Goal: Task Accomplishment & Management: Manage account settings

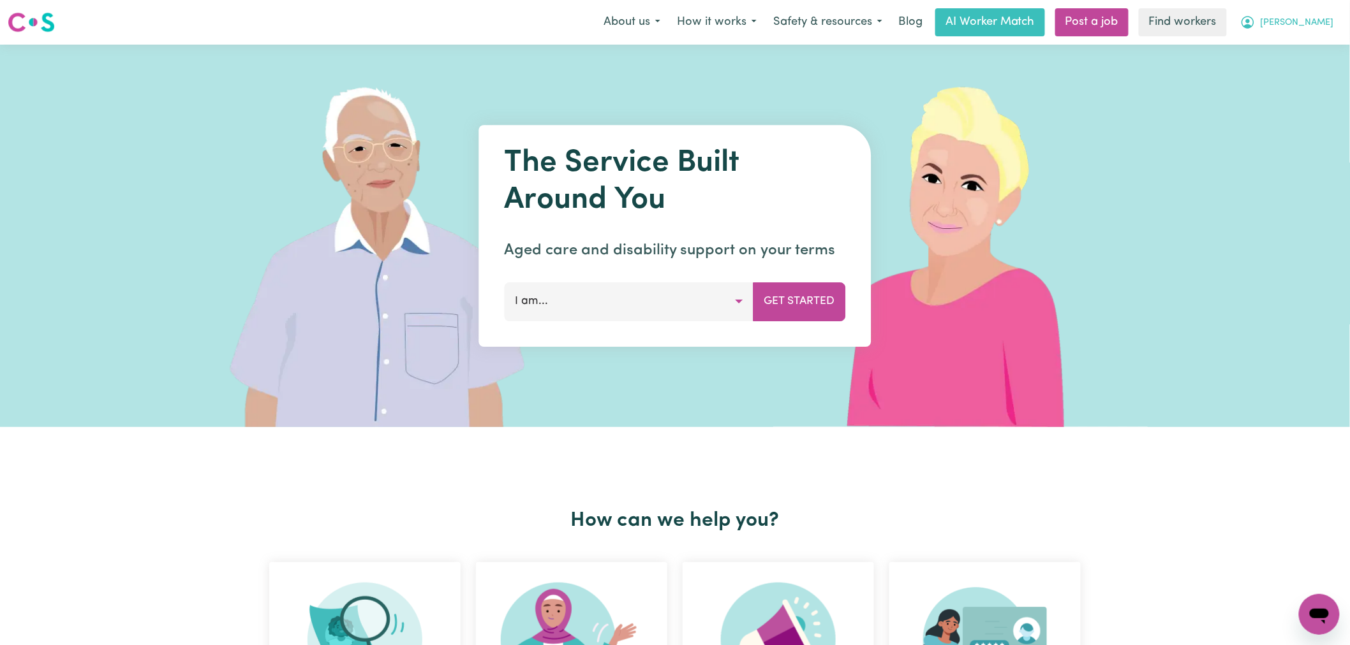
click at [1317, 33] on button "[PERSON_NAME]" at bounding box center [1287, 22] width 110 height 27
click at [1316, 48] on link "My Dashboard" at bounding box center [1290, 50] width 101 height 24
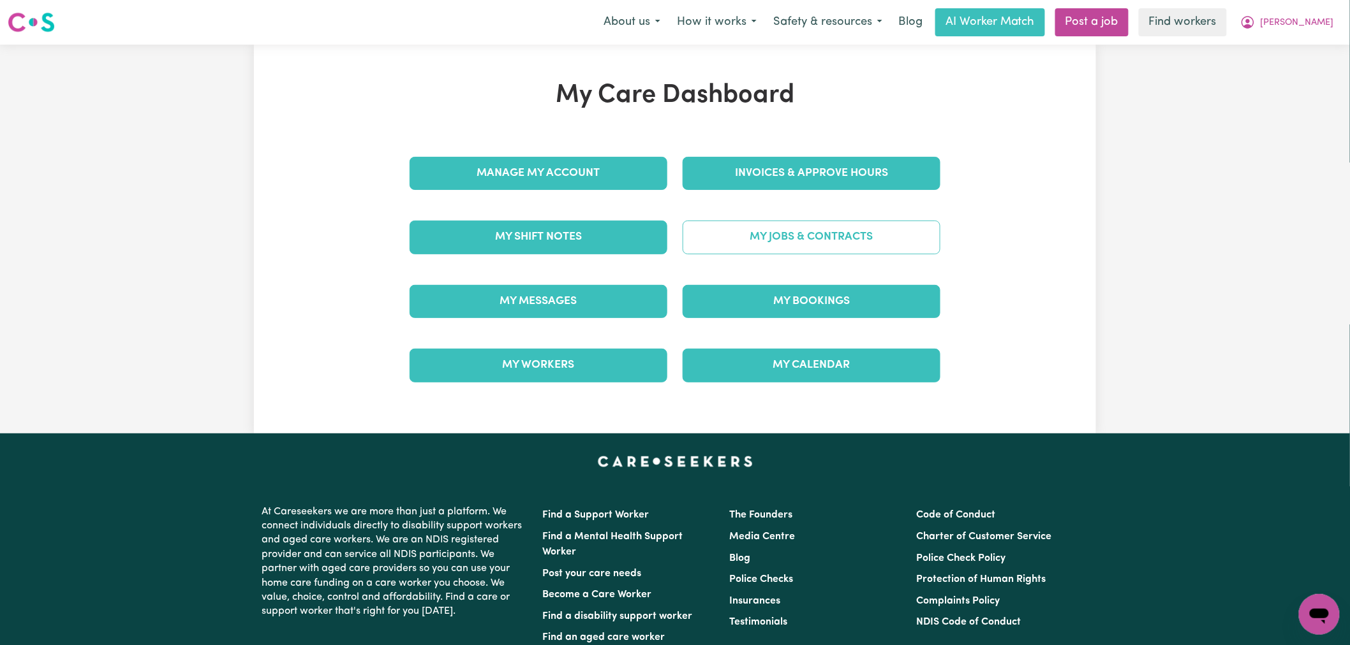
click at [844, 244] on link "My Jobs & Contracts" at bounding box center [811, 237] width 258 height 33
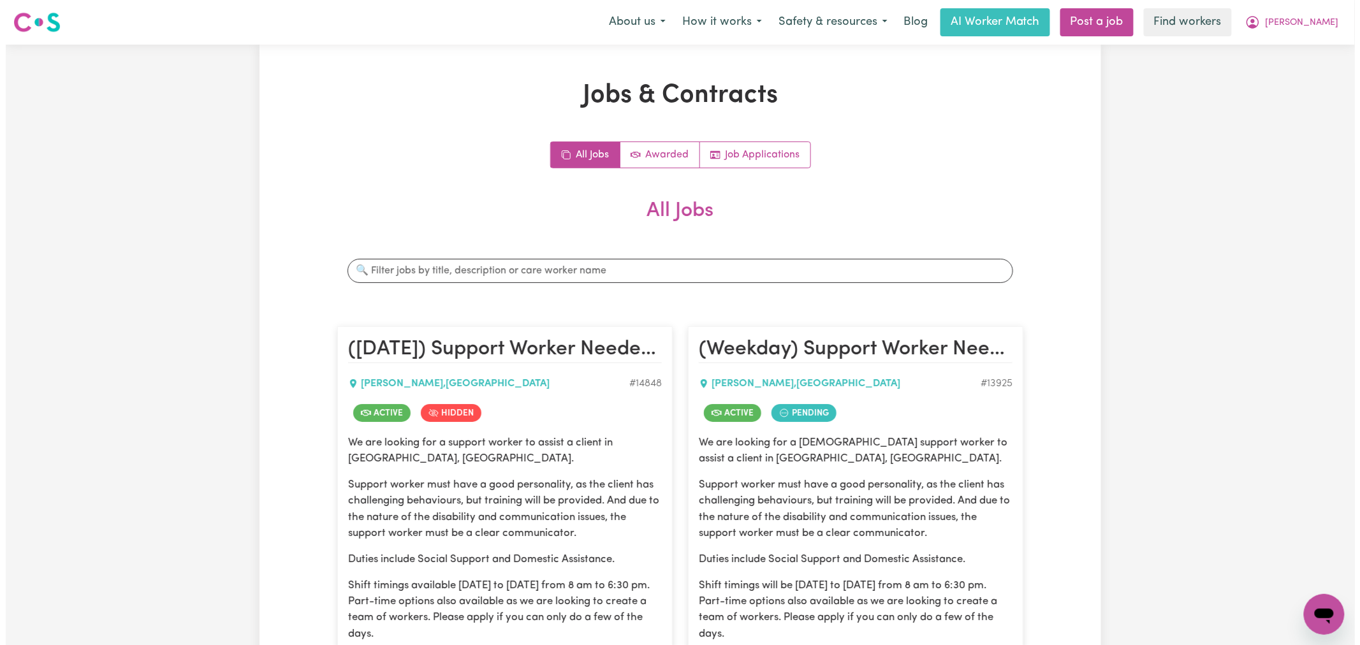
scroll to position [354, 0]
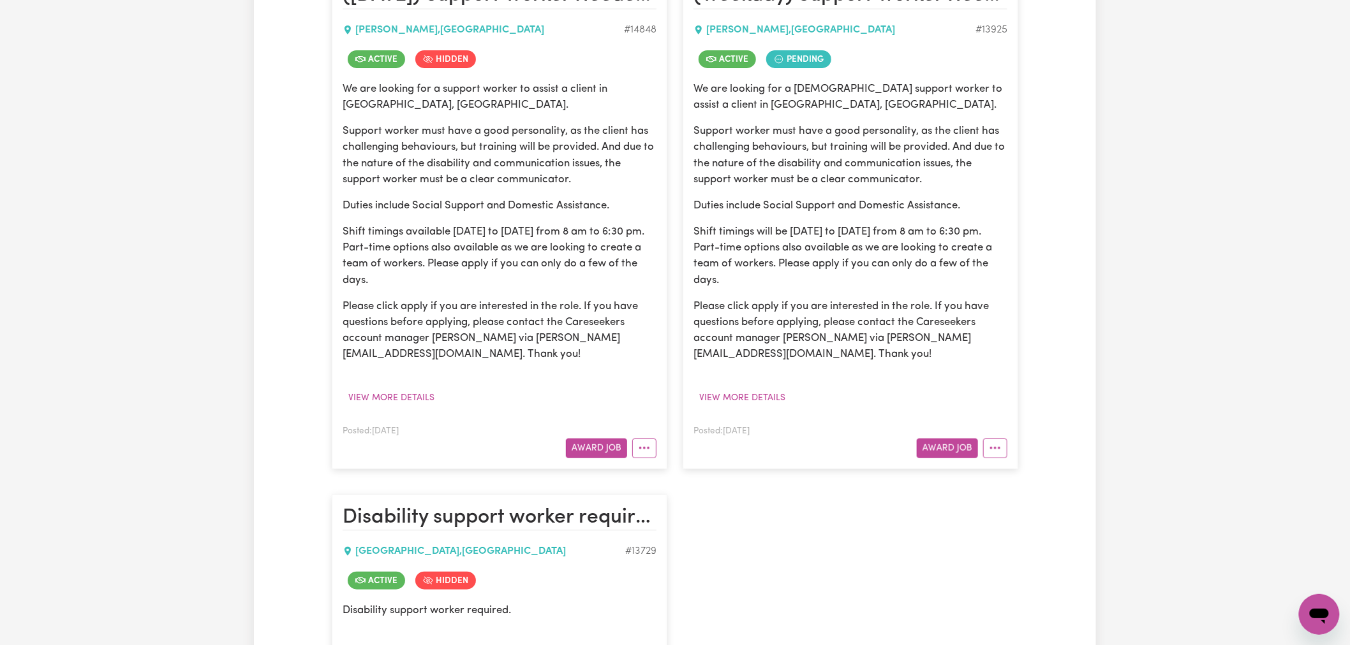
drag, startPoint x: 654, startPoint y: 450, endPoint x: 663, endPoint y: 450, distance: 9.0
click at [654, 450] on button "More options" at bounding box center [644, 449] width 24 height 20
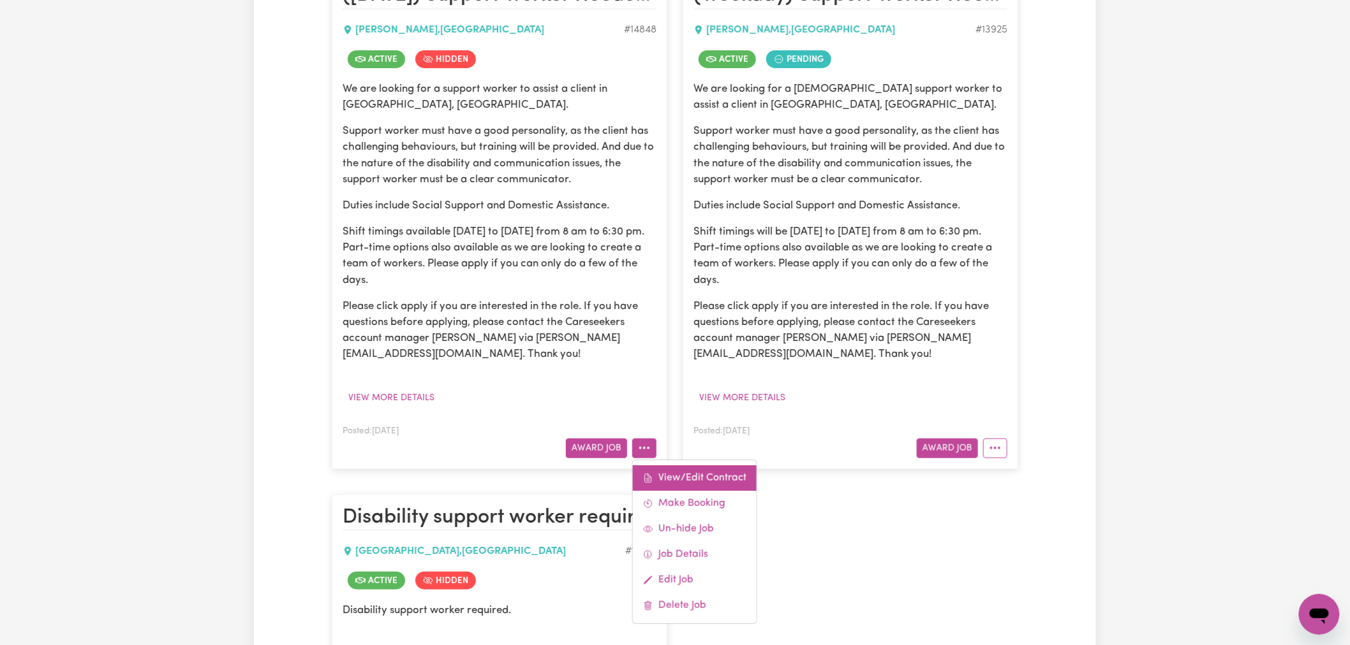
click at [690, 480] on link "View/Edit Contract" at bounding box center [695, 479] width 124 height 26
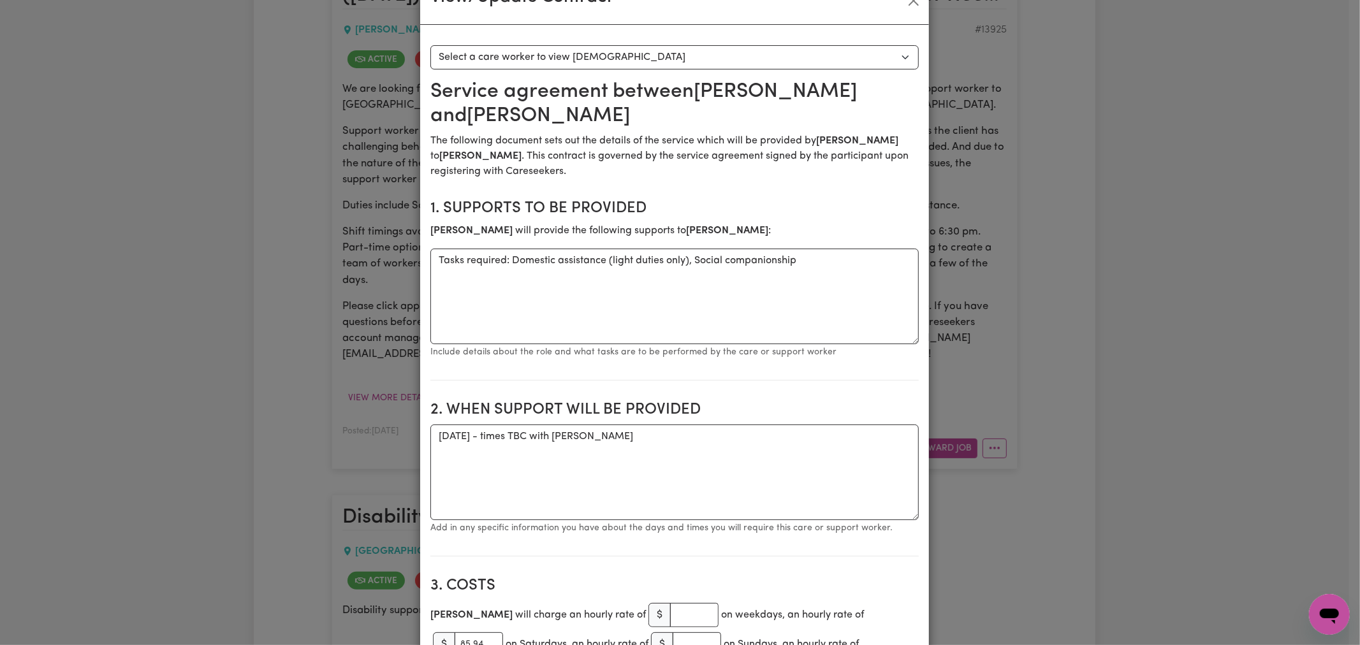
scroll to position [0, 0]
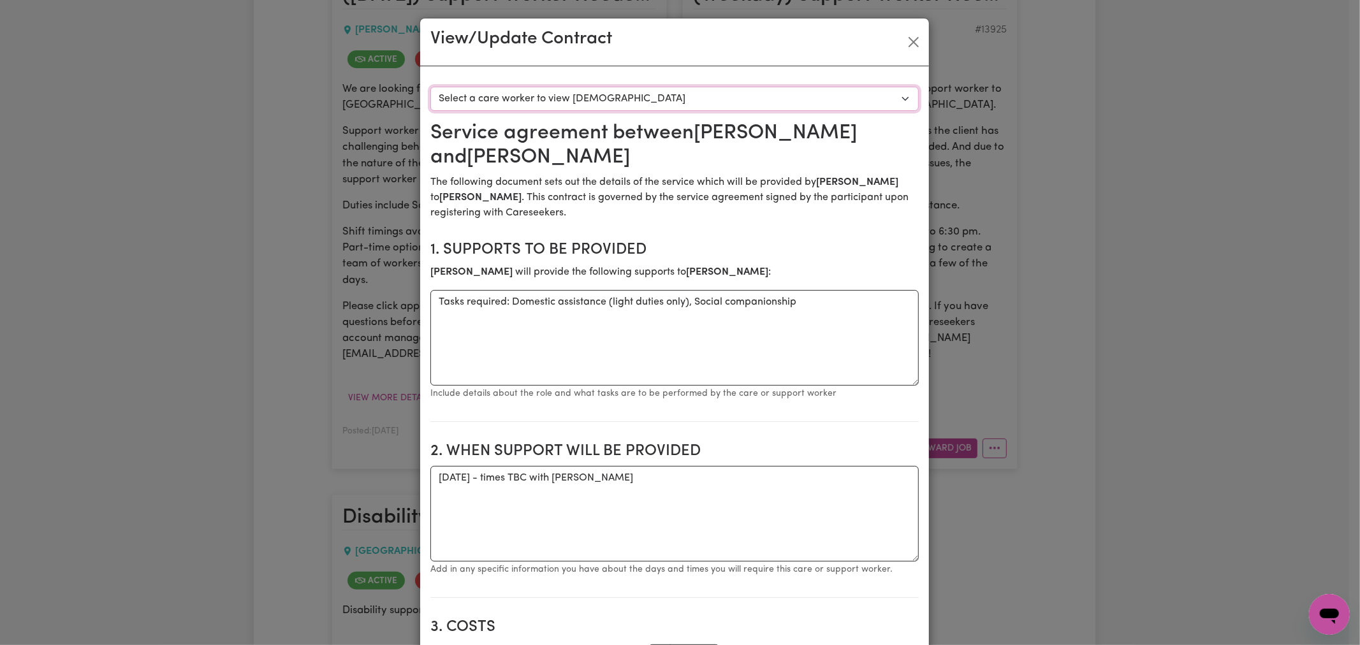
click at [574, 101] on select "Select a care worker to view contract #10536 - Brenton Elliott (contract accept…" at bounding box center [675, 99] width 489 height 24
click at [904, 49] on button "Close" at bounding box center [914, 42] width 20 height 20
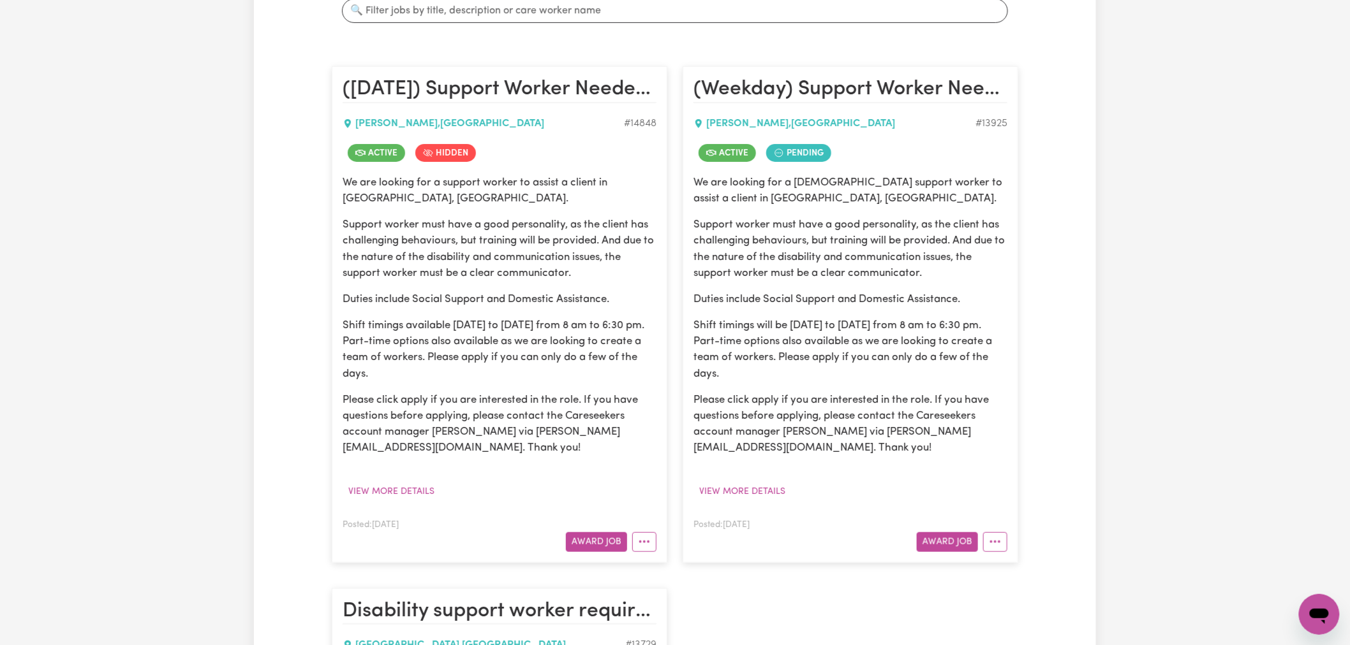
scroll to position [507, 0]
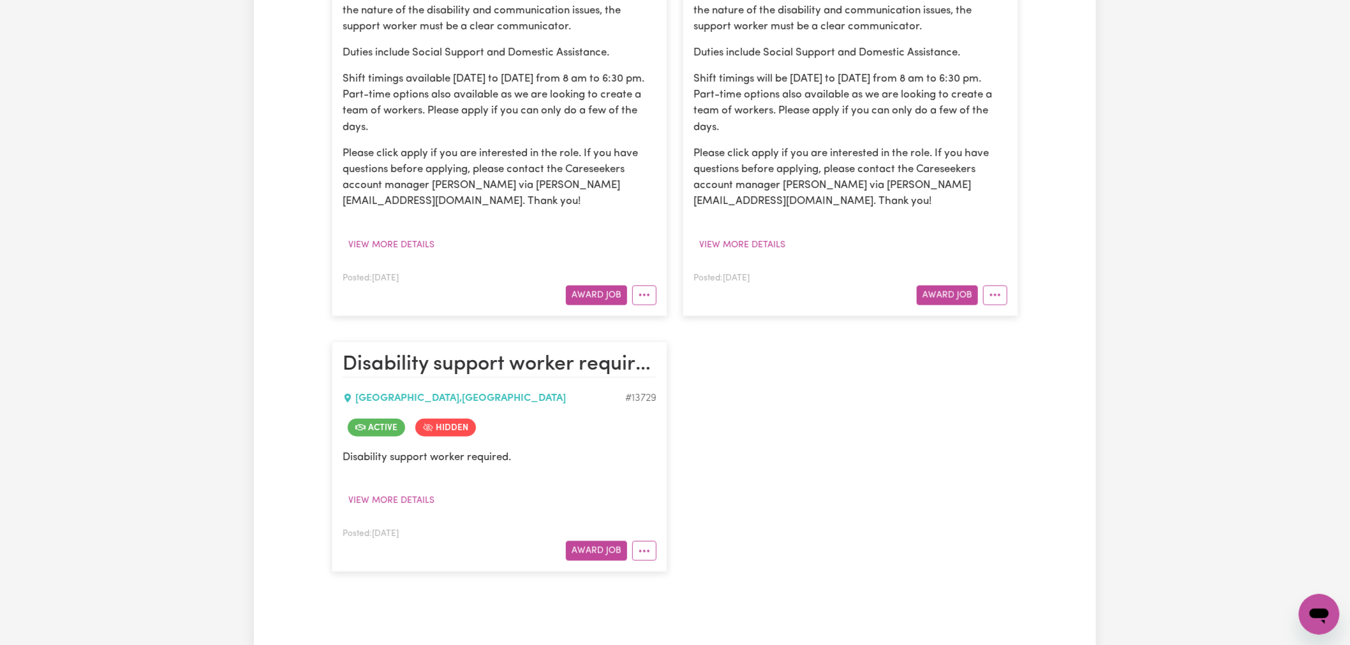
click at [651, 279] on div "Posted: Aug 6, 2025 Award Job View/Edit Contract Make Booking Un-hide Job Job D…" at bounding box center [499, 287] width 314 height 35
click at [642, 297] on button "More options" at bounding box center [644, 296] width 24 height 20
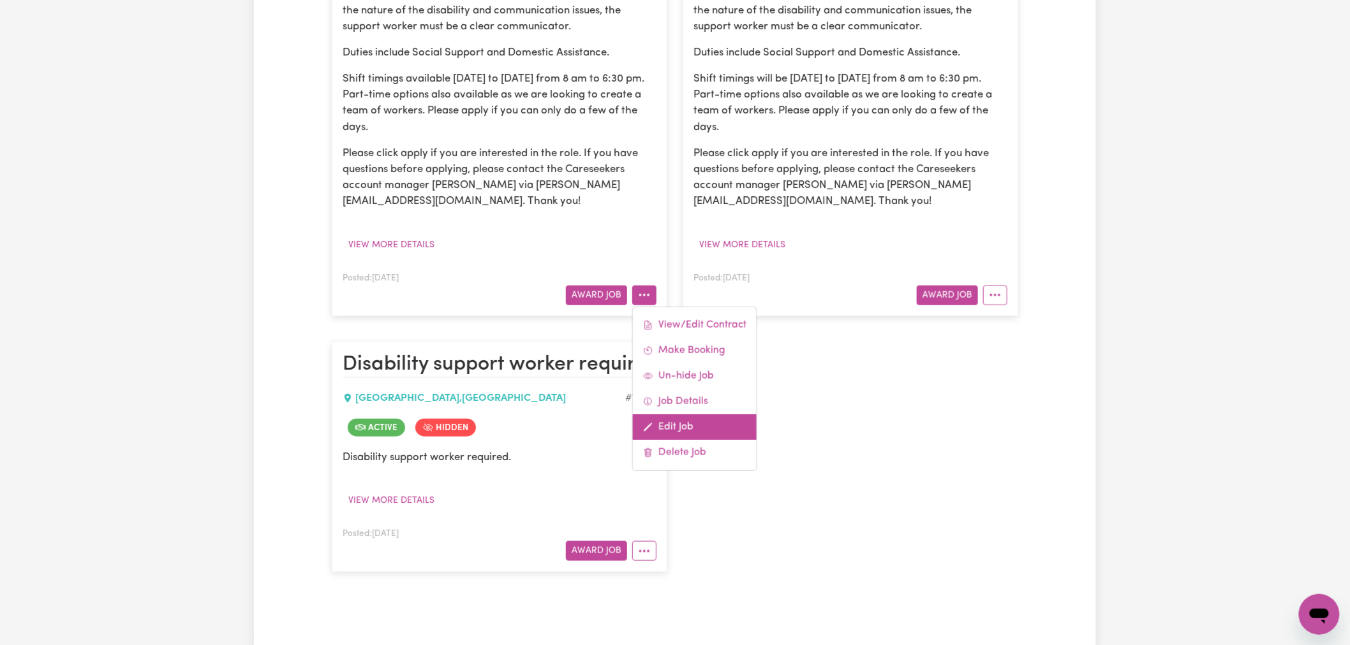
click at [729, 423] on link "Edit Job" at bounding box center [695, 428] width 124 height 26
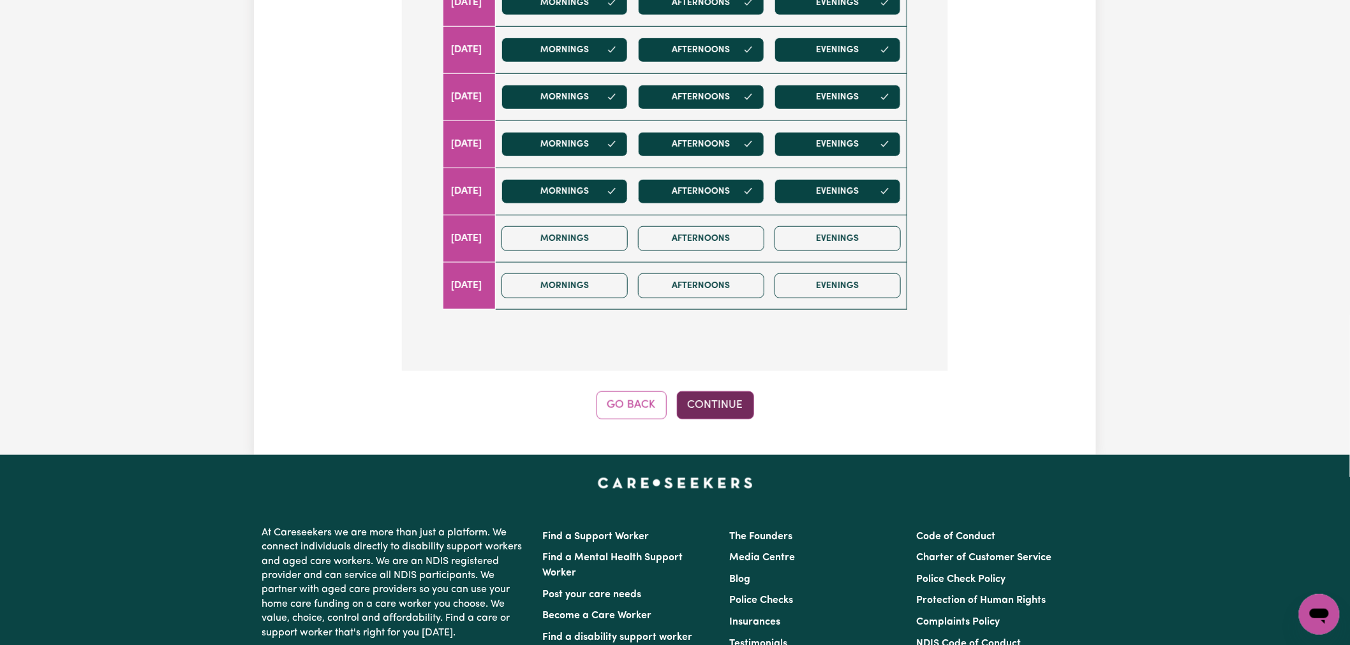
click at [731, 392] on button "Continue" at bounding box center [715, 406] width 77 height 28
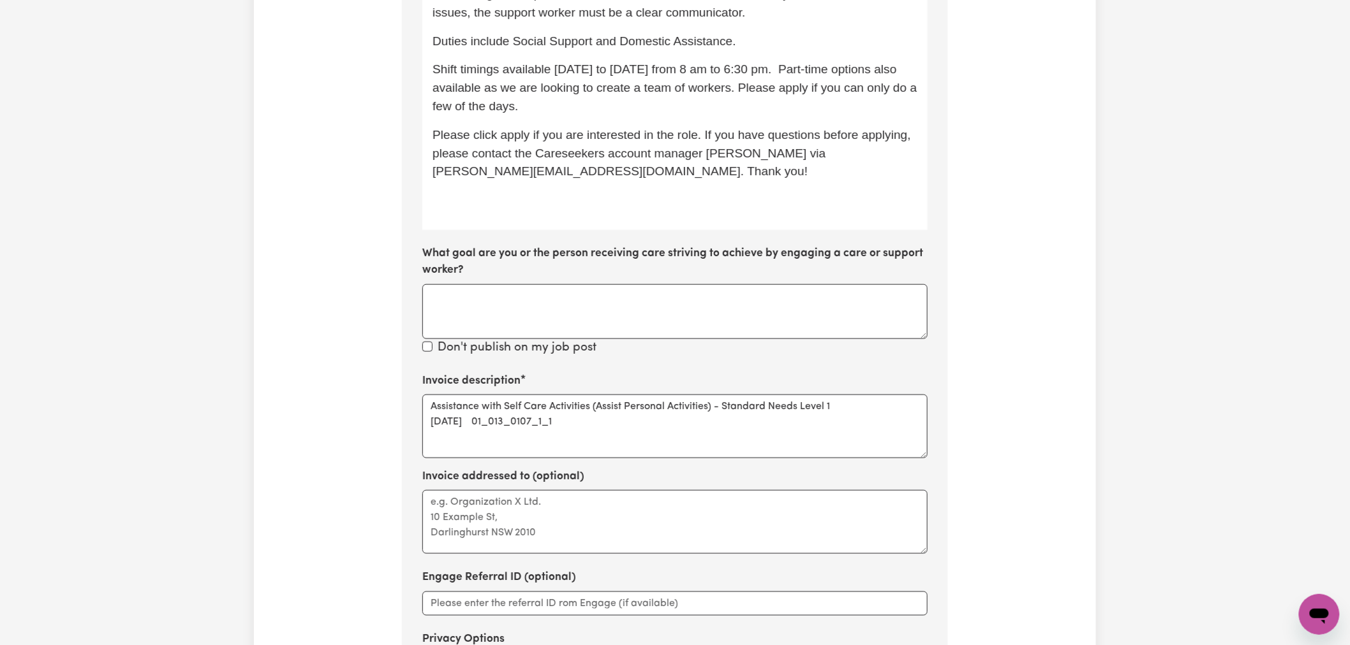
scroll to position [684, 0]
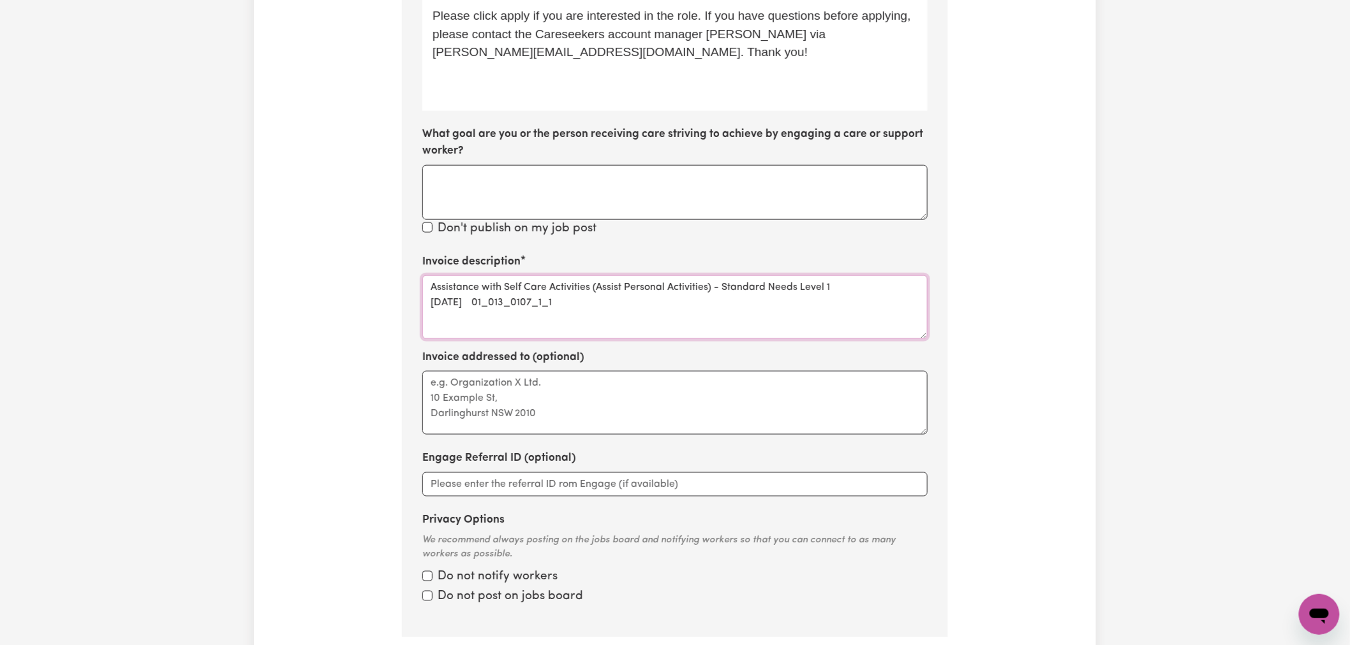
click at [551, 276] on textarea "Assistance with Self Care Activities (Assist Personal Activities) - Standard Ne…" at bounding box center [674, 308] width 505 height 64
click at [595, 276] on textarea "Assistance with Self Care Activities (Assist Personal Activities) - Standard Ne…" at bounding box center [674, 308] width 505 height 64
drag, startPoint x: 558, startPoint y: 255, endPoint x: 352, endPoint y: 224, distance: 208.3
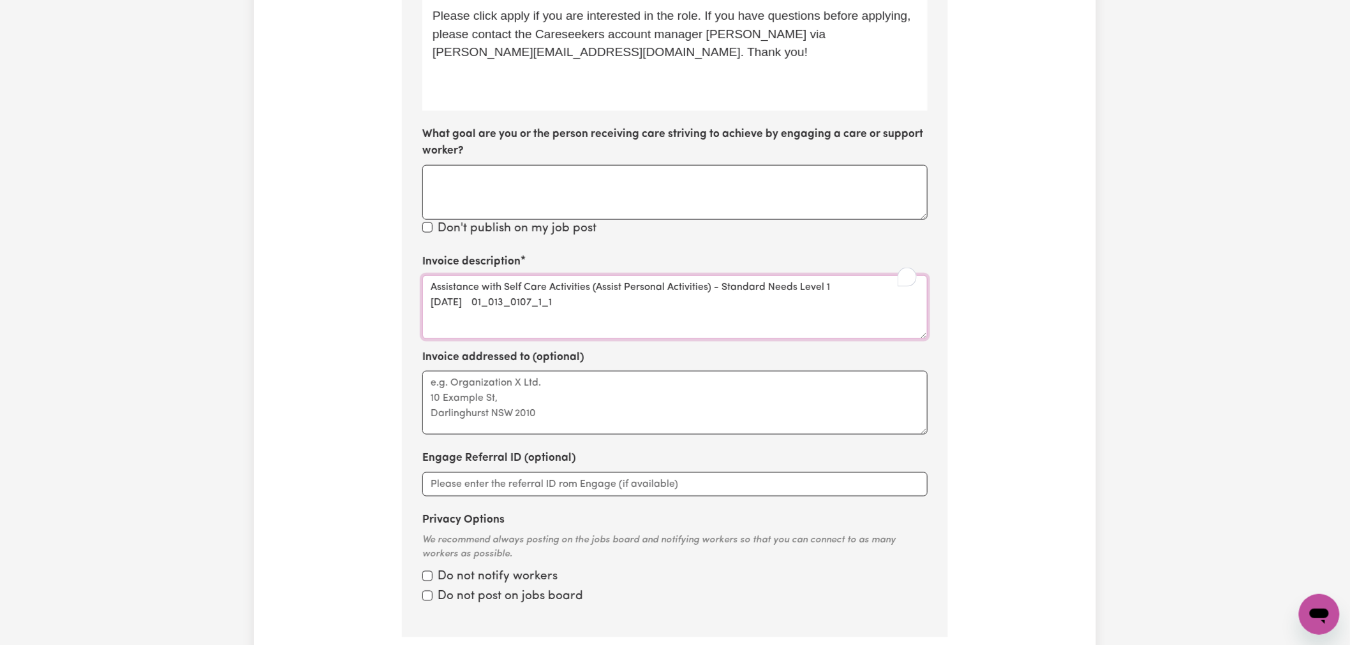
click at [352, 224] on div "Update Job Post (Saturday) Support Worker Needed In Singleton, WA Step 10 of 11…" at bounding box center [675, 41] width 842 height 1290
paste textarea "Complex Needs Level 2 - Only for Self and Plan Managed Participants"
drag, startPoint x: 613, startPoint y: 259, endPoint x: 834, endPoint y: 240, distance: 222.1
click at [834, 276] on textarea "Assistance with Self Care Activities (Assist Personal Activities) - Complex Nee…" at bounding box center [674, 308] width 505 height 64
paste textarea "01_400_0104_1_1"
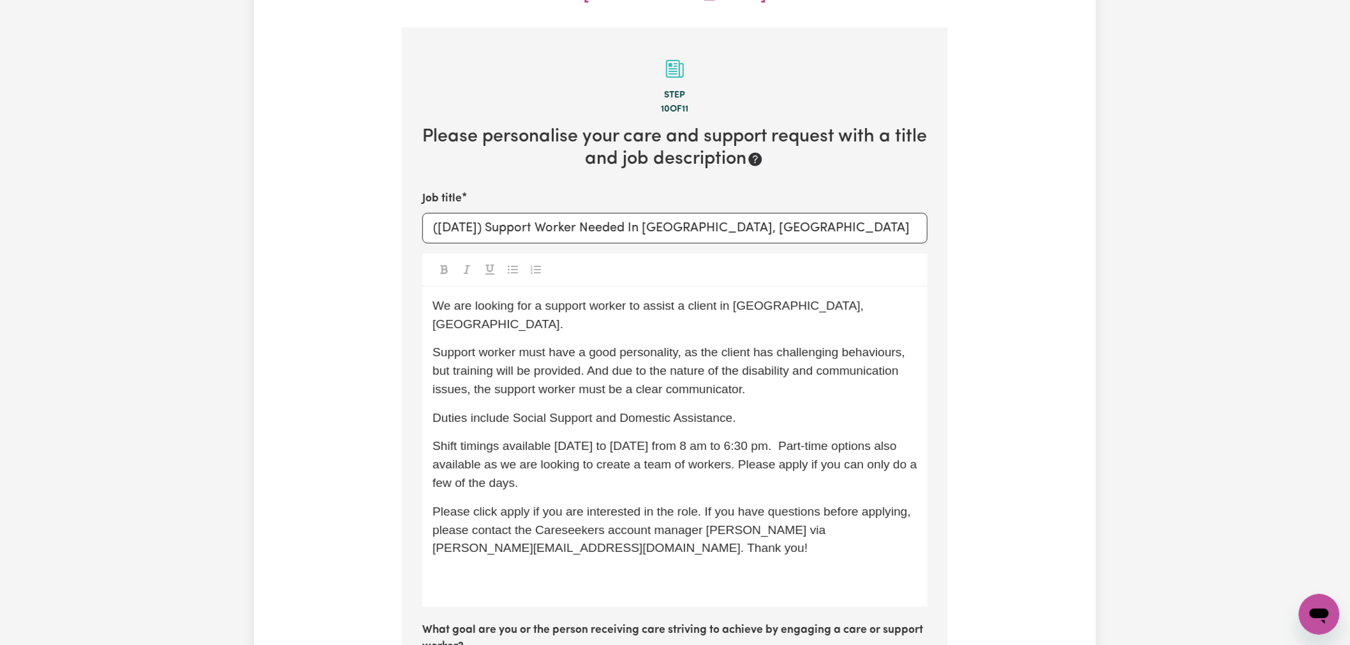
scroll to position [614, 0]
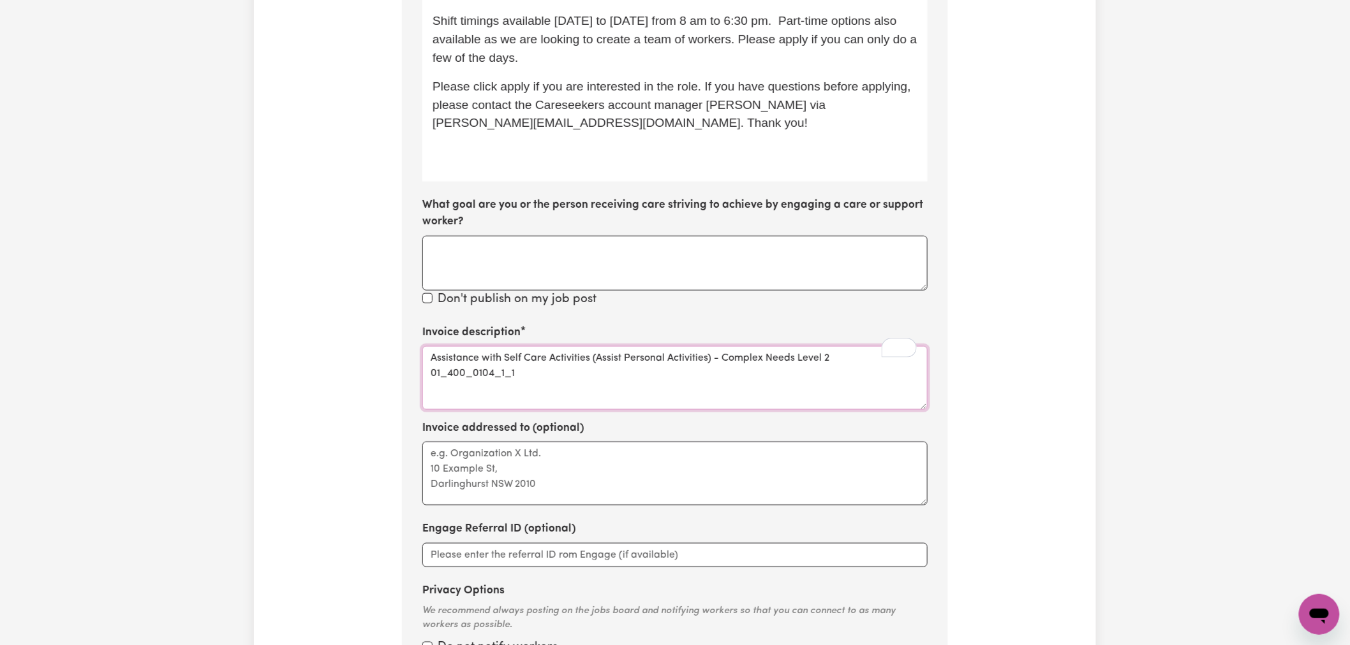
paste textarea "2"
drag, startPoint x: 542, startPoint y: 330, endPoint x: 413, endPoint y: 330, distance: 128.8
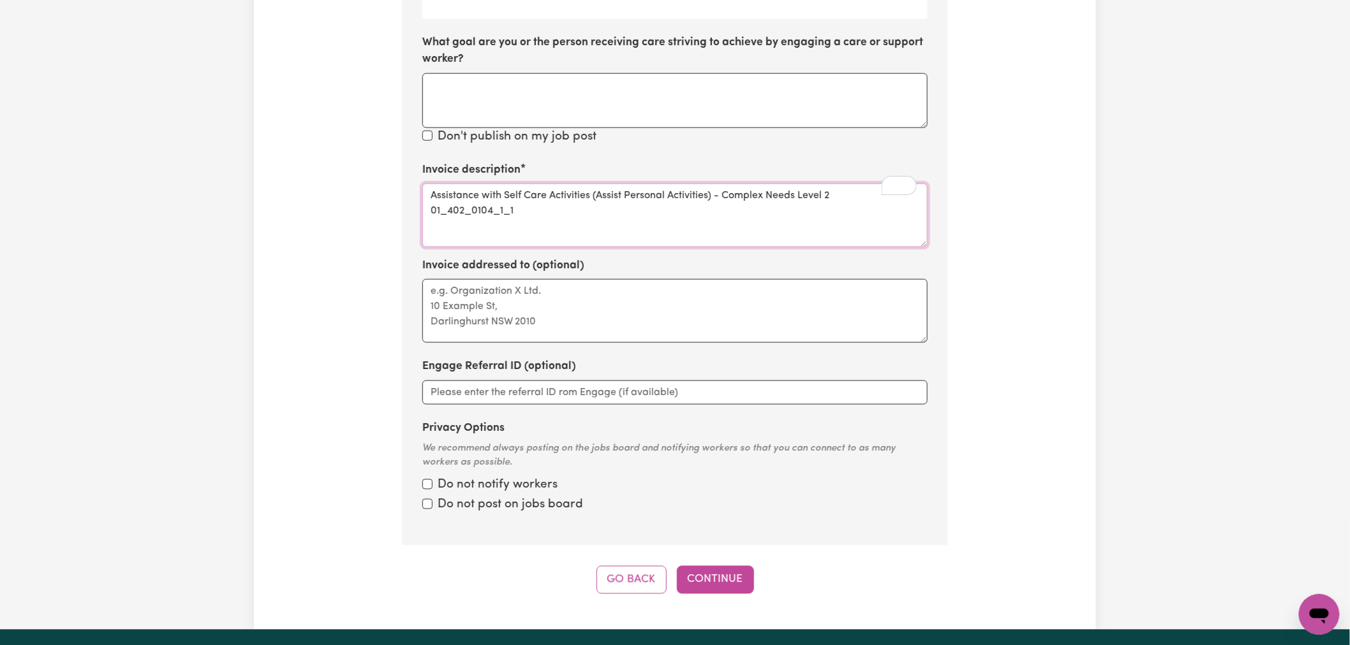
scroll to position [897, 0]
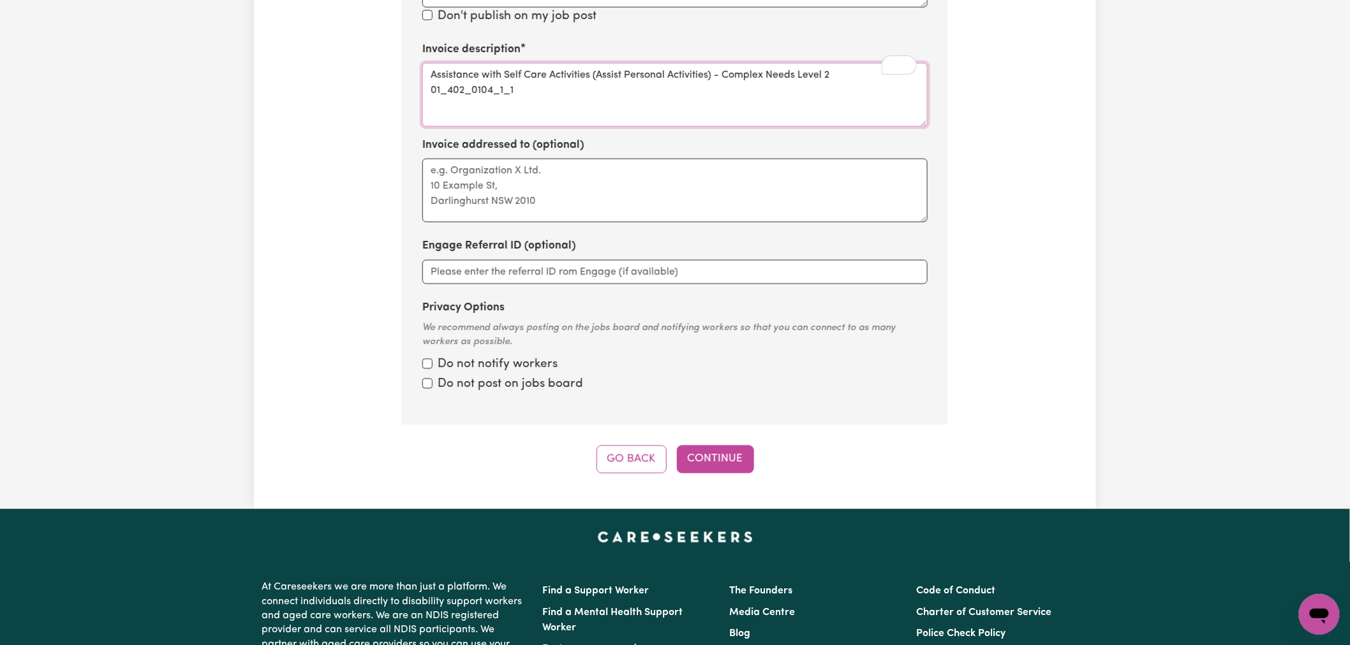
type textarea "Assistance with Self Care Activities (Assist Personal Activities) - Complex Nee…"
click at [527, 357] on label "Do not notify workers" at bounding box center [498, 366] width 120 height 18
click at [432, 359] on input "Privacy Options" at bounding box center [427, 364] width 10 height 10
click at [506, 376] on label "Do not post on jobs board" at bounding box center [510, 385] width 145 height 18
click at [432, 359] on input "Privacy Options" at bounding box center [427, 364] width 10 height 10
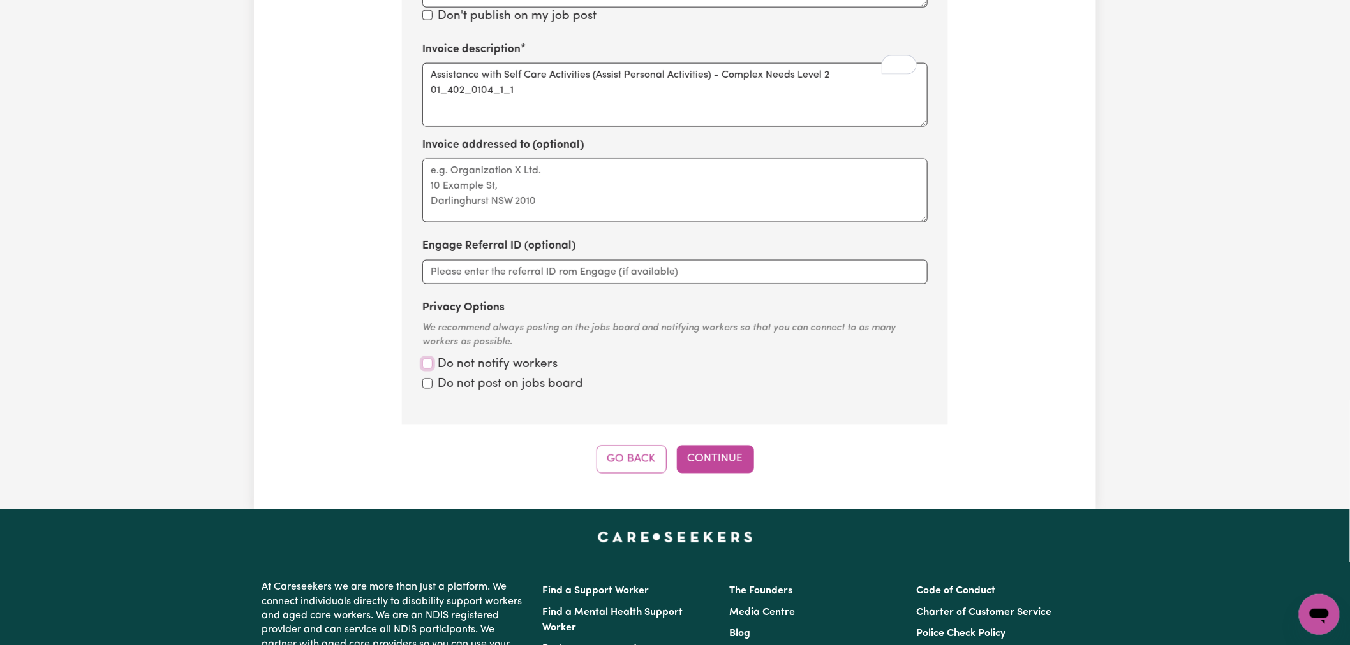
click at [427, 359] on input "Privacy Options" at bounding box center [427, 364] width 10 height 10
checkbox input "true"
click at [427, 379] on input "Privacy Options" at bounding box center [427, 384] width 10 height 10
checkbox input "true"
click at [715, 446] on button "Continue" at bounding box center [715, 460] width 77 height 28
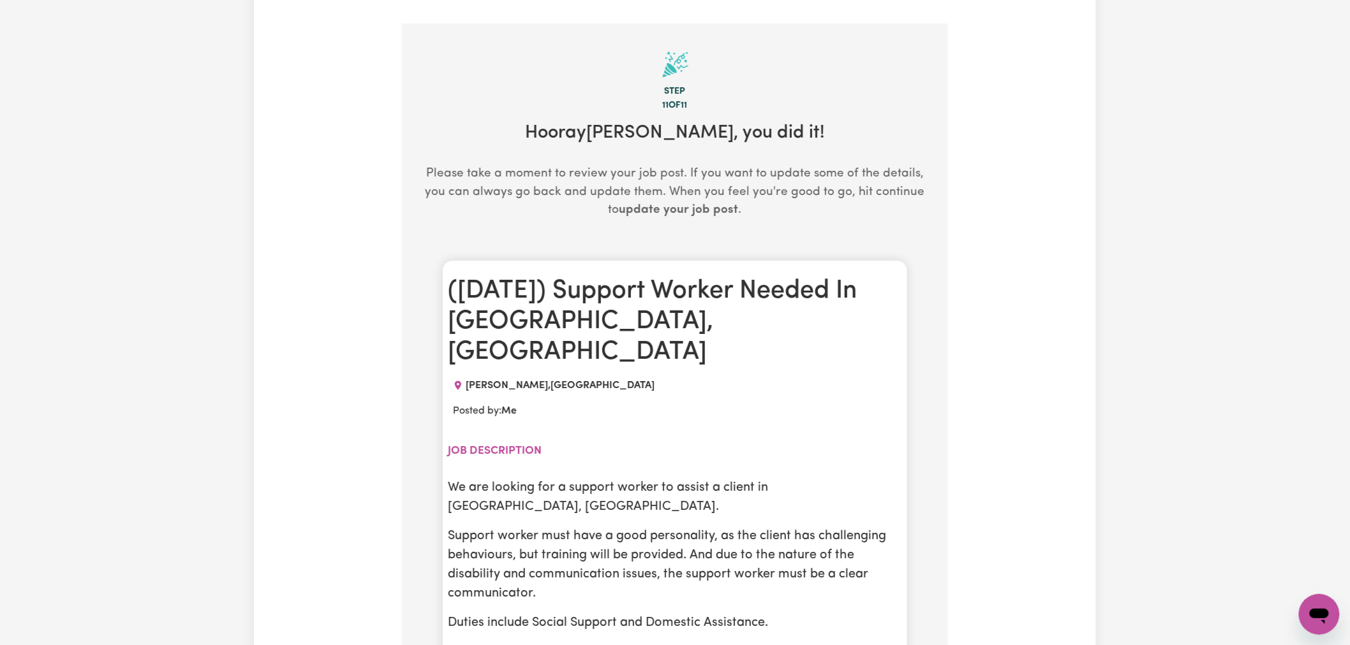
scroll to position [188, 0]
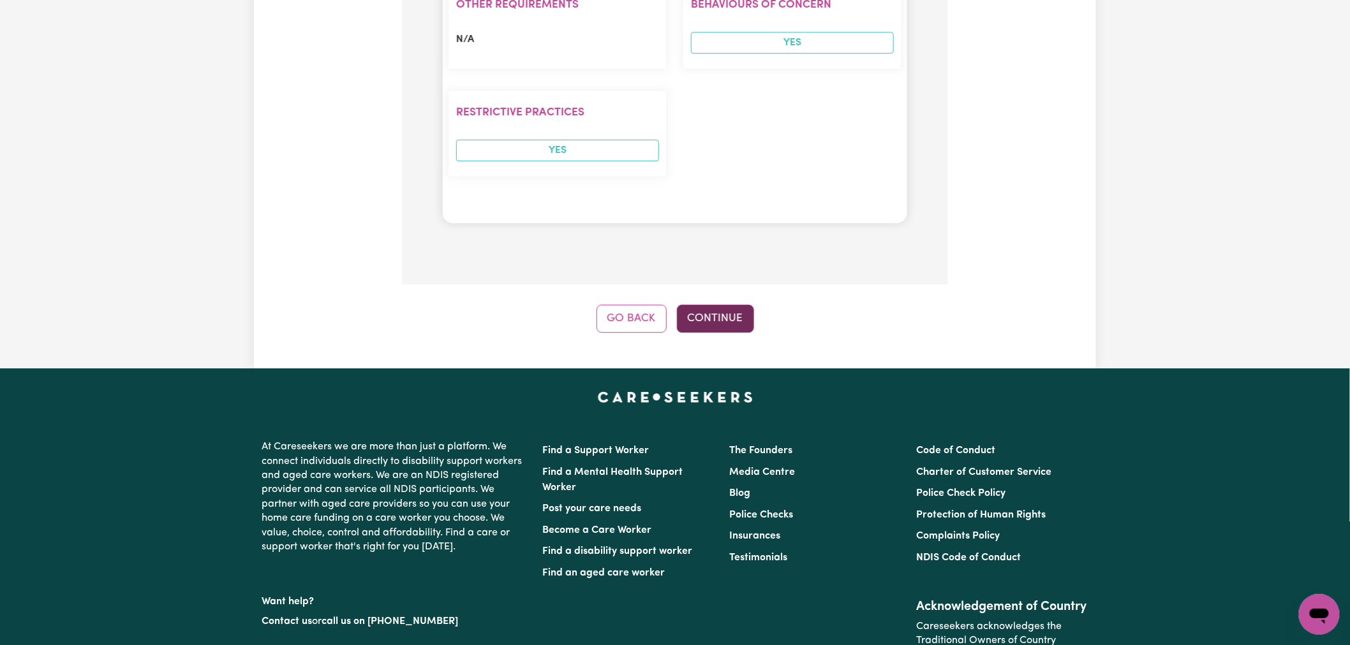
click at [726, 305] on button "Continue" at bounding box center [715, 319] width 77 height 28
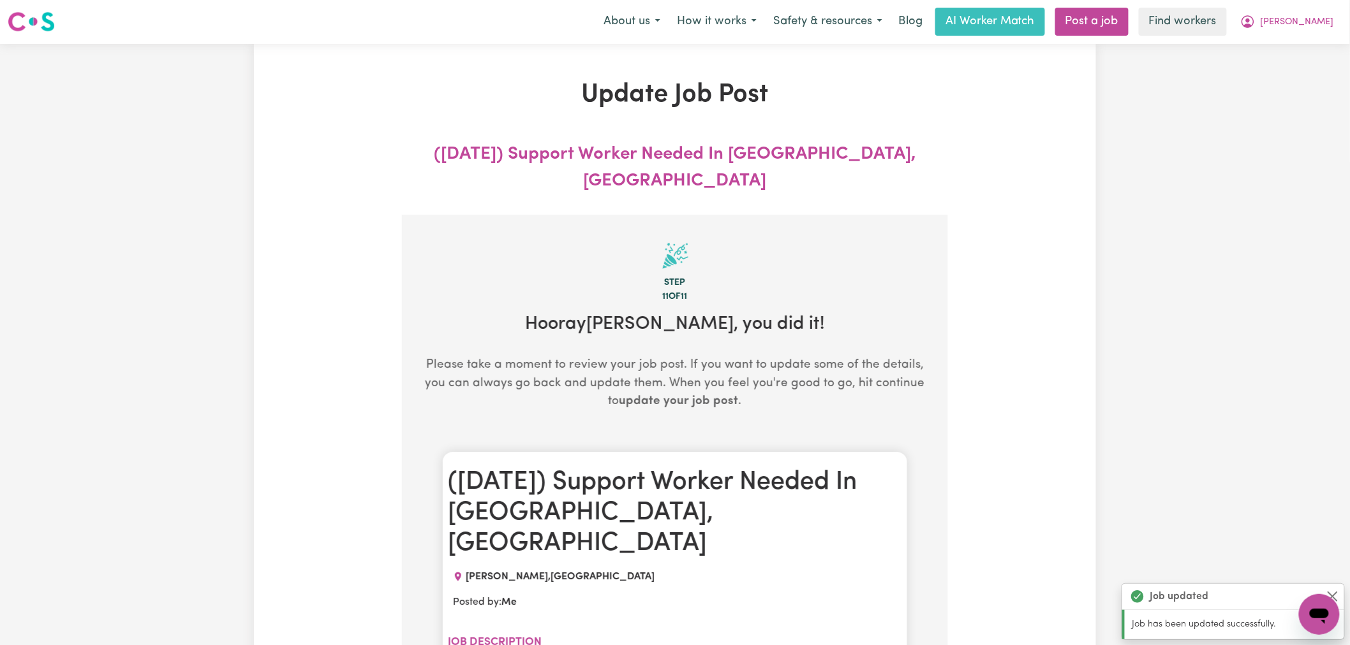
scroll to position [0, 0]
click at [1299, 16] on button "[PERSON_NAME]" at bounding box center [1287, 22] width 110 height 27
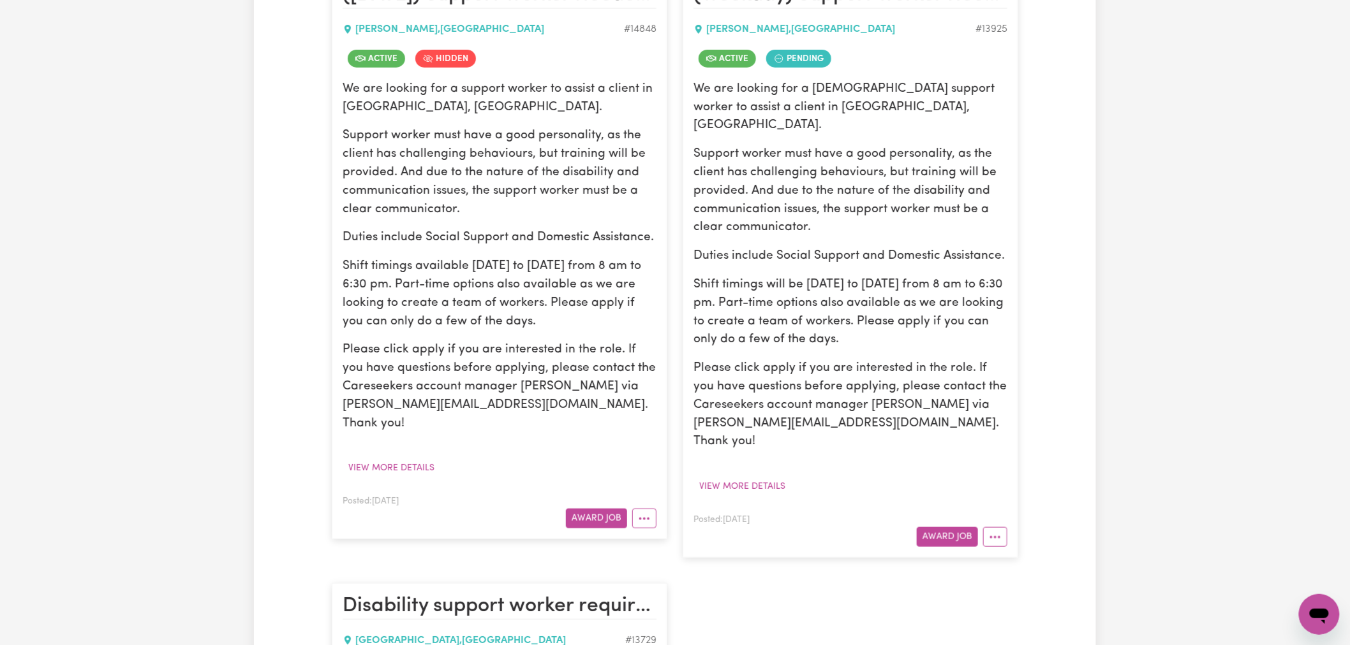
scroll to position [496, 0]
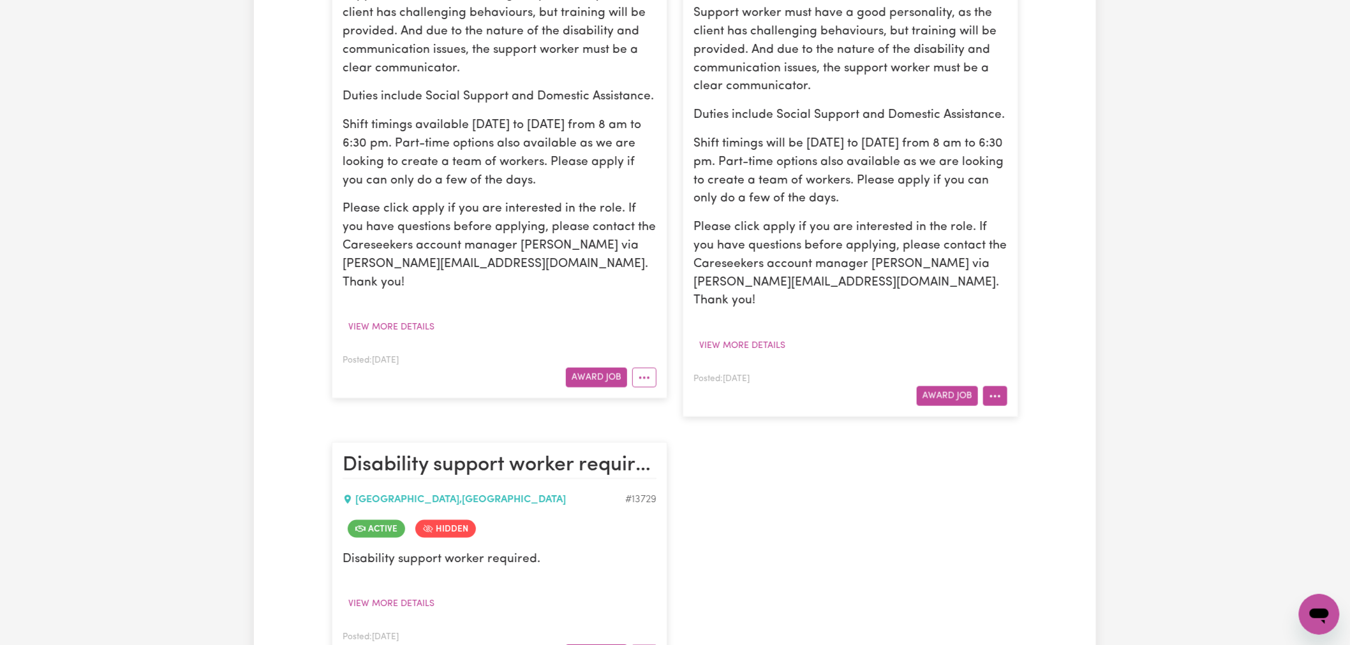
click at [986, 386] on button "More options" at bounding box center [995, 396] width 24 height 20
click at [1059, 515] on link "Edit Job" at bounding box center [1045, 528] width 124 height 26
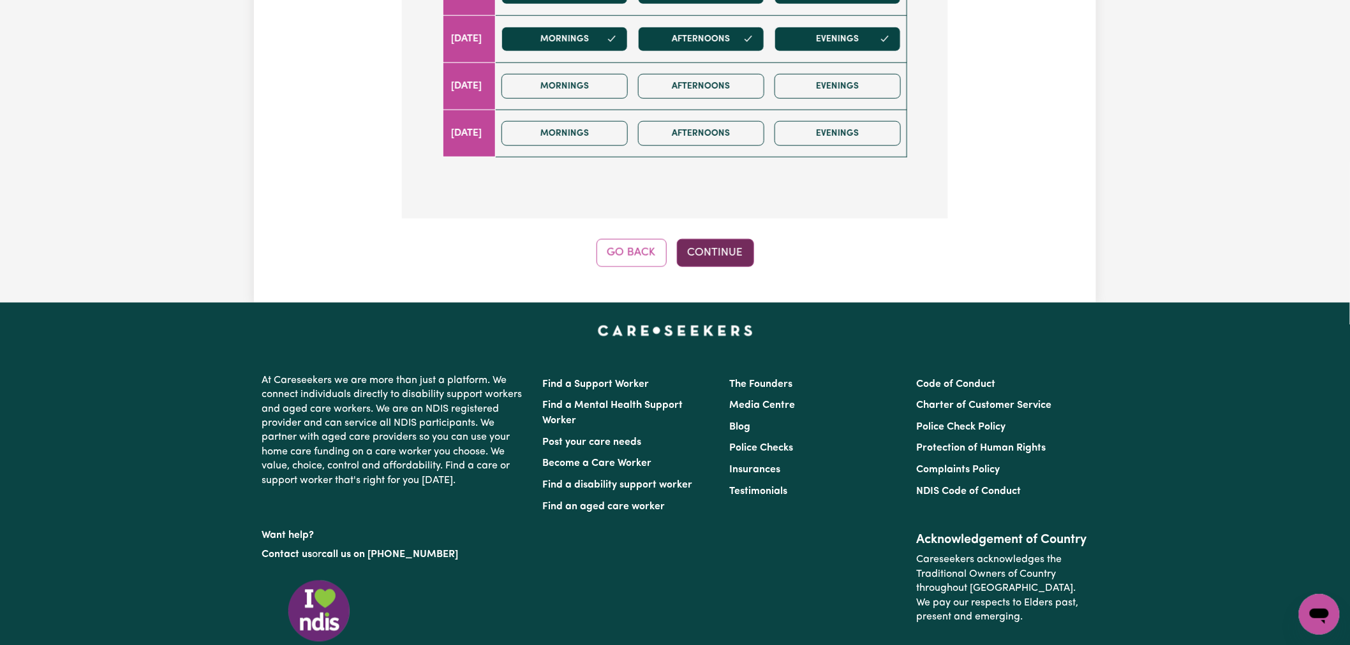
click at [723, 239] on button "Continue" at bounding box center [715, 253] width 77 height 28
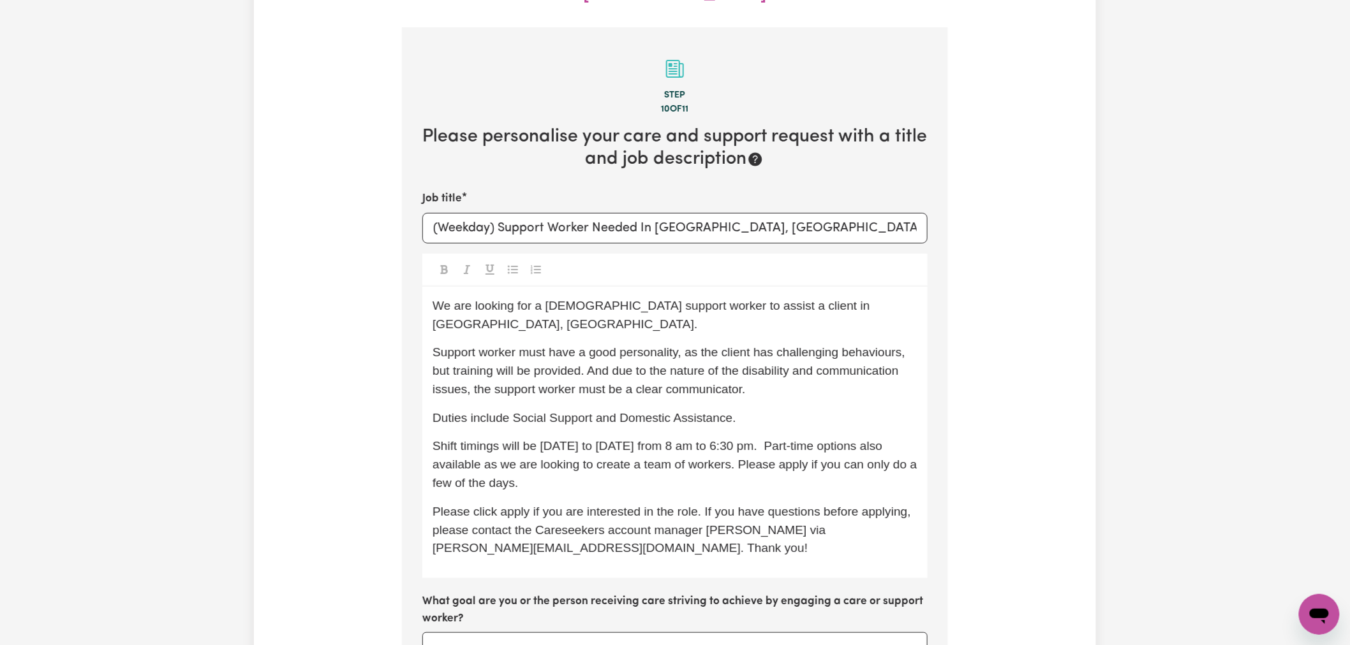
scroll to position [543, 0]
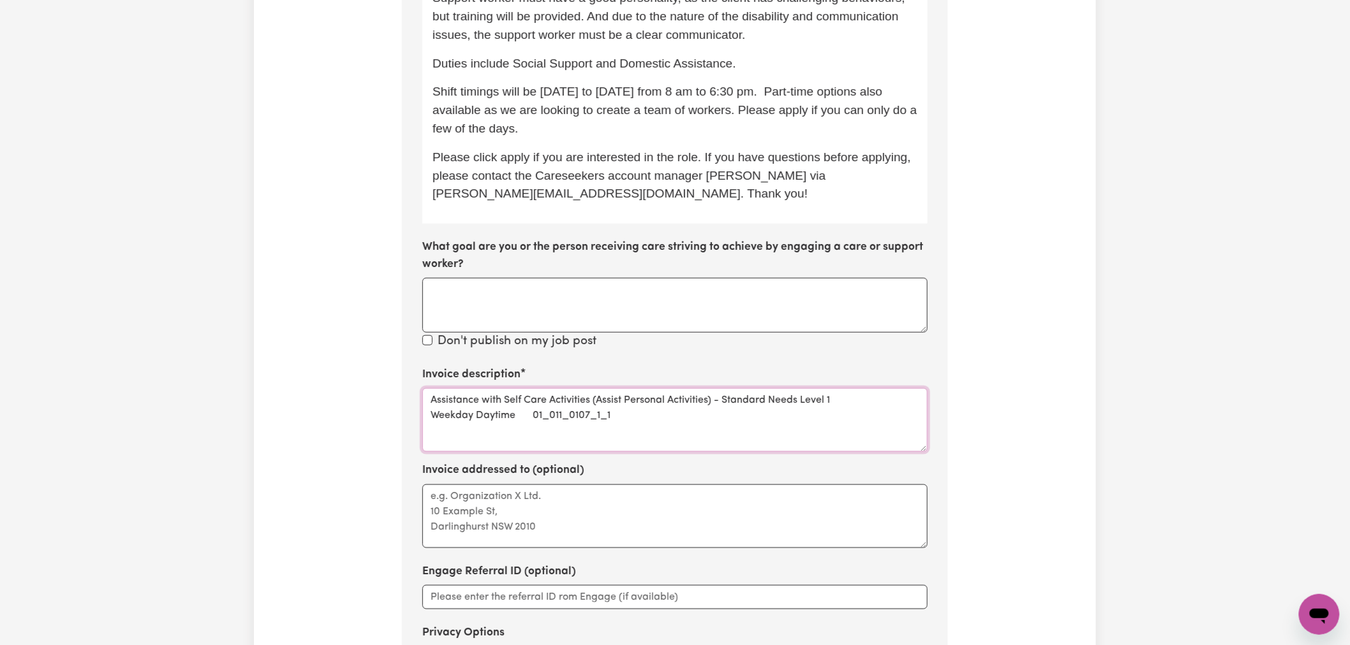
click at [550, 388] on textarea "Assistance with Self Care Activities (Assist Personal Activities) - Standard Ne…" at bounding box center [674, 420] width 505 height 64
paste textarea "Complex Needs Level 2 - Only for Self and Plan Managed Participants"
drag, startPoint x: 735, startPoint y: 371, endPoint x: 830, endPoint y: 349, distance: 98.1
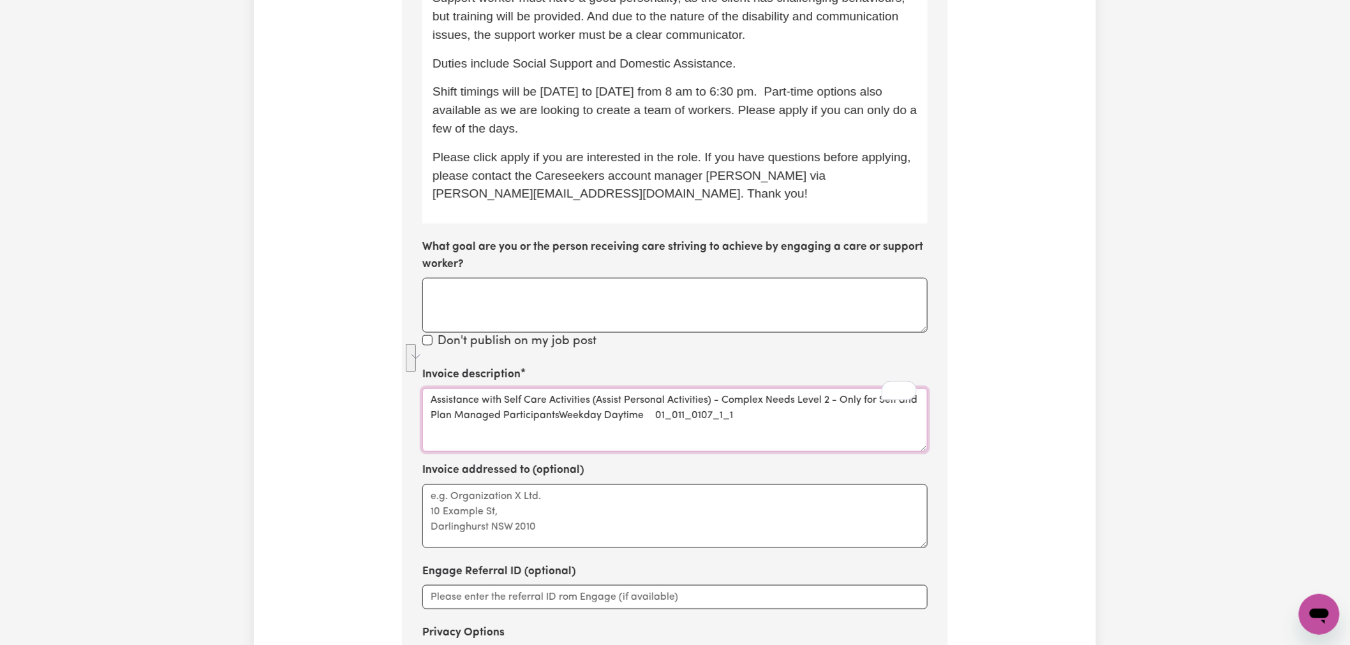
click at [830, 388] on textarea "Assistance with Self Care Activities (Assist Personal Activities) - Complex Nee…" at bounding box center [674, 420] width 505 height 64
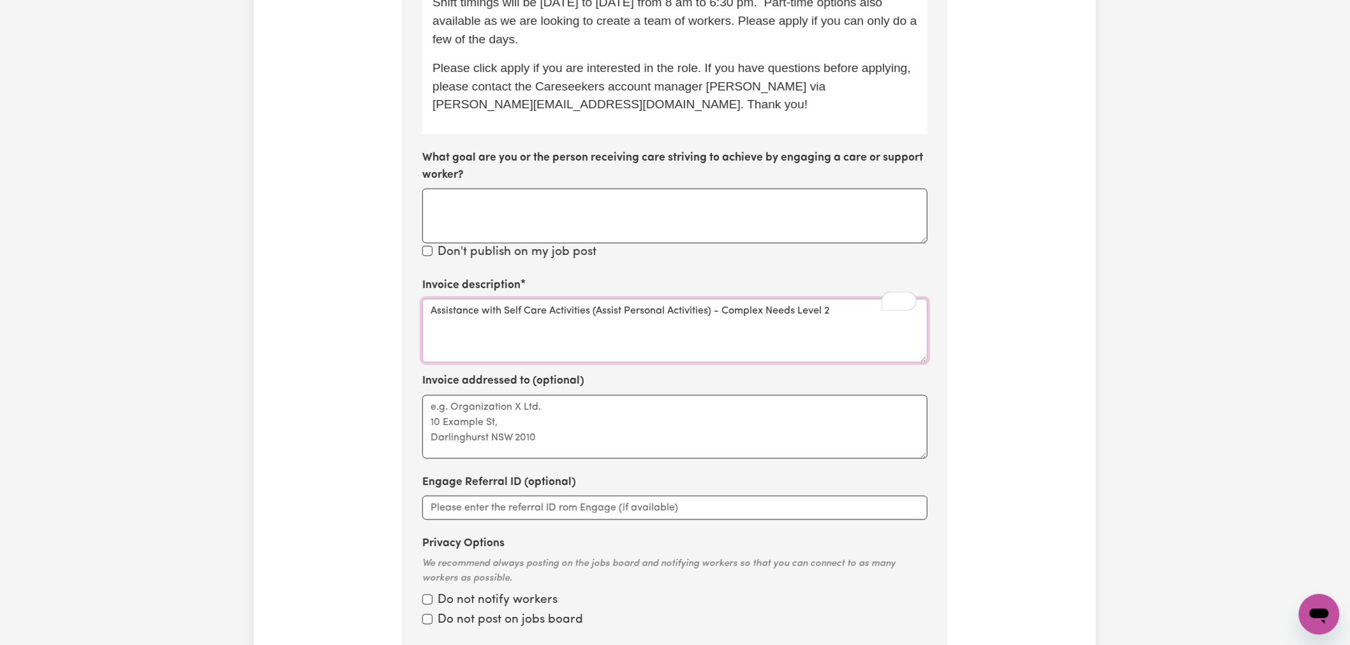
scroll to position [638, 0]
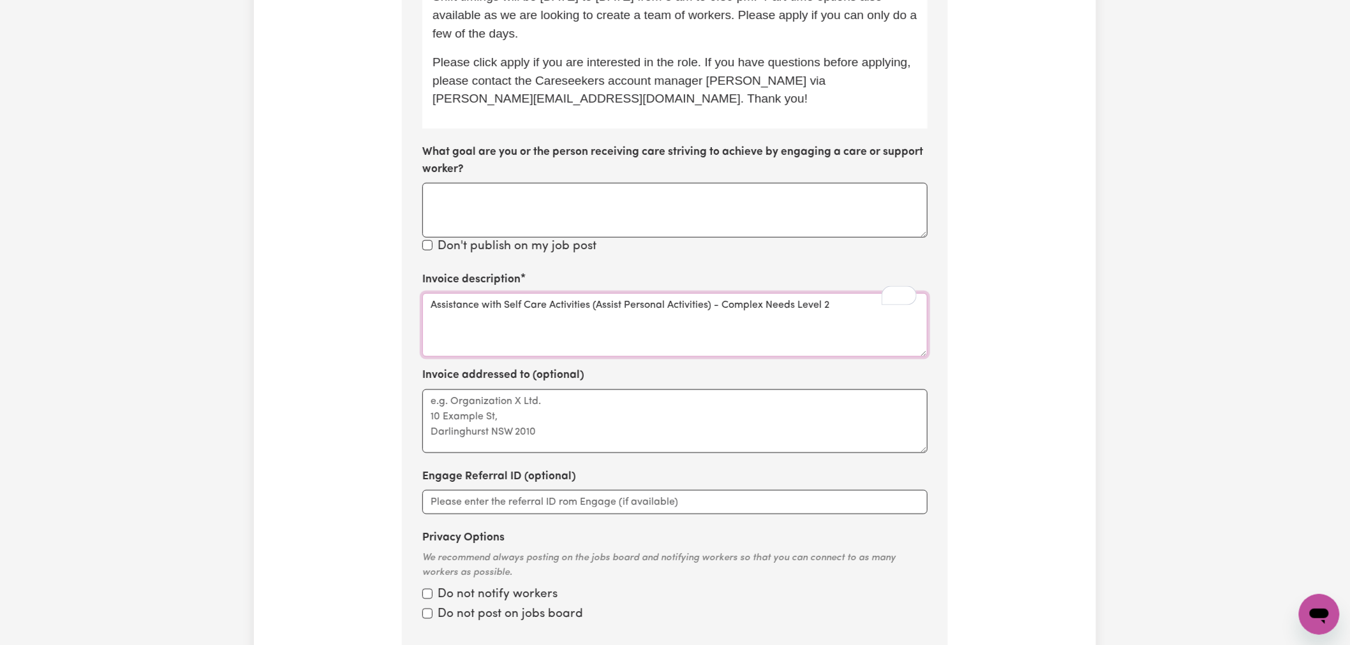
paste textarea "01_400_0104_1_1"
type textarea "Assistance with Self Care Activities (Assist Personal Activities) - Complex Nee…"
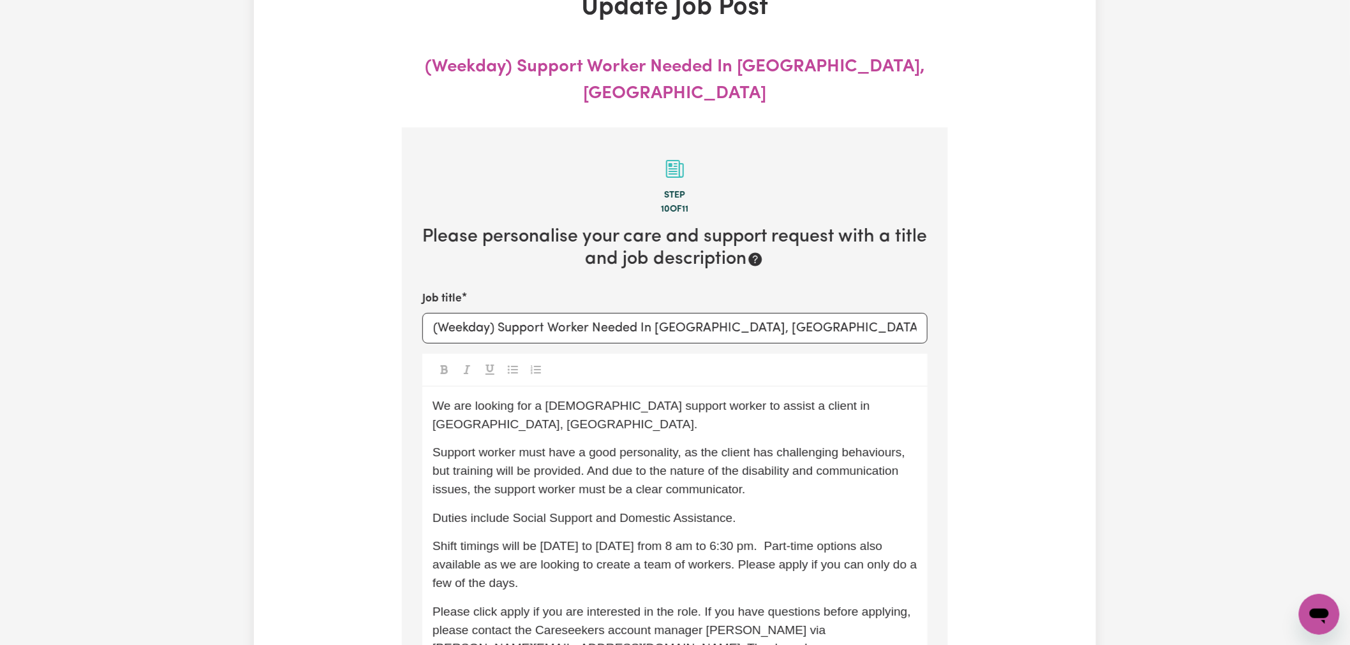
scroll to position [0, 0]
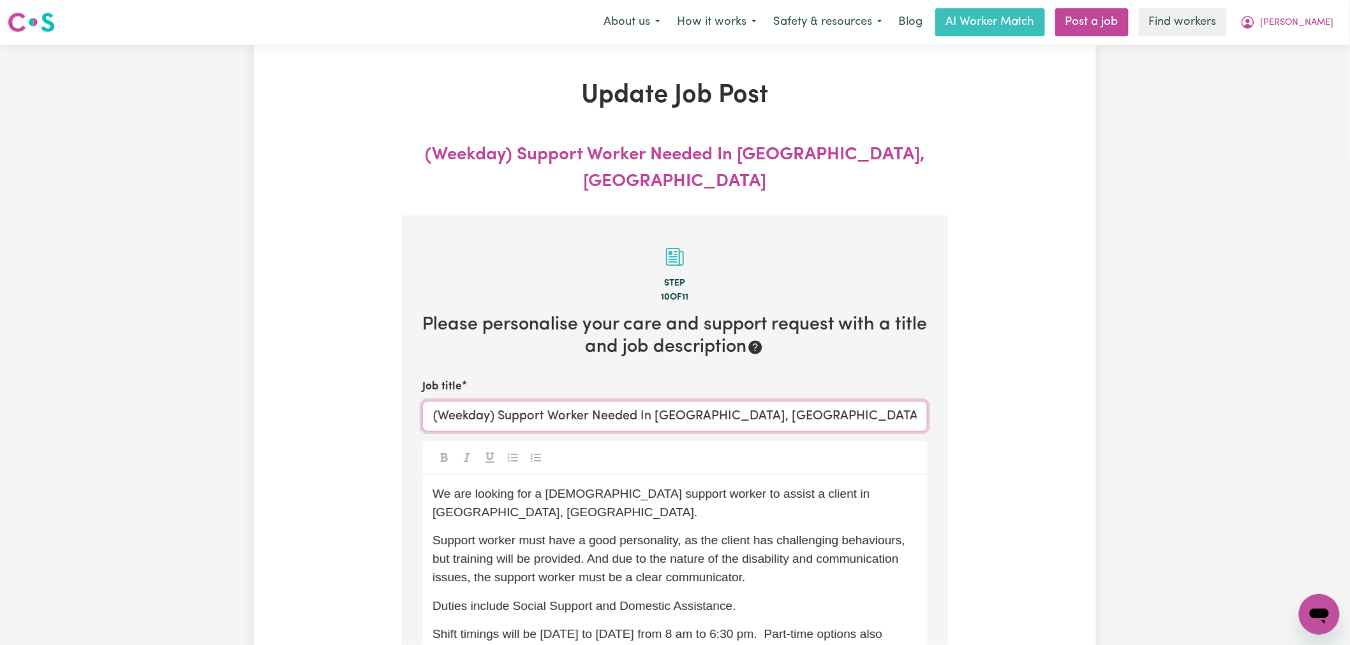
click at [570, 401] on input "(Weekday) Support Worker Needed In [GEOGRAPHIC_DATA], [GEOGRAPHIC_DATA]" at bounding box center [674, 416] width 505 height 31
click at [617, 487] on span "We are looking for a [DEMOGRAPHIC_DATA] support worker to assist a client in [G…" at bounding box center [652, 503] width 441 height 32
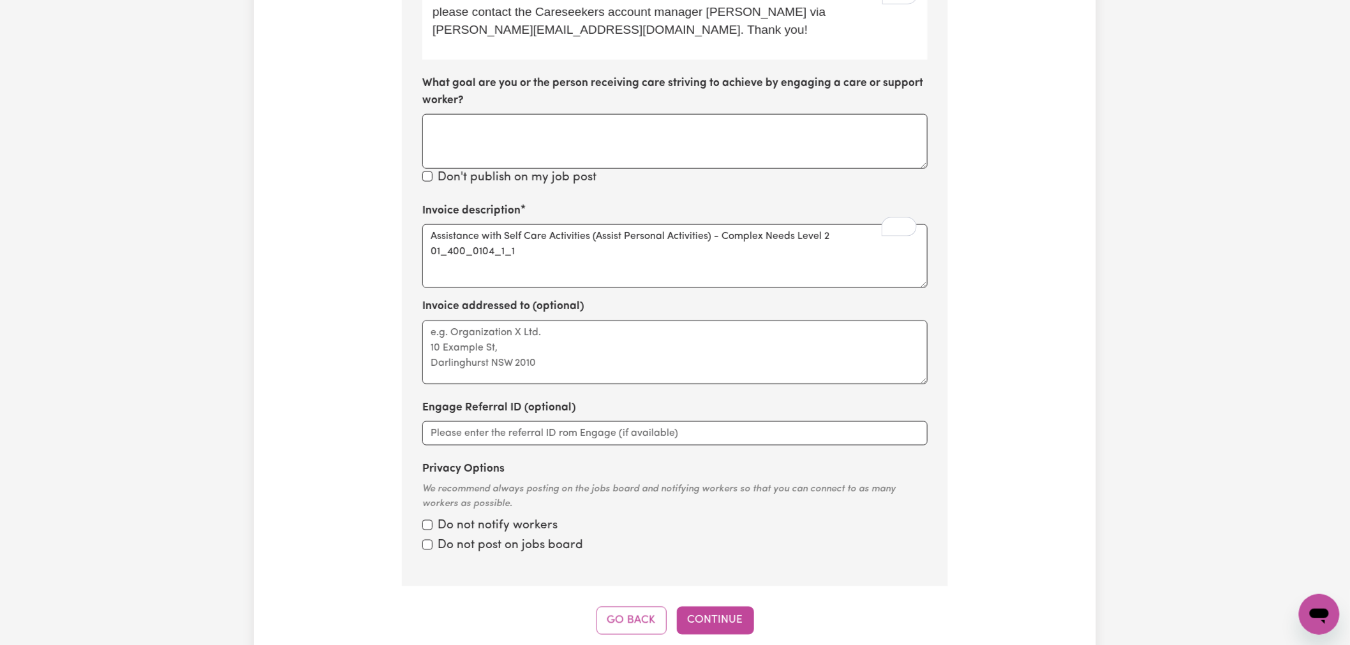
scroll to position [850, 0]
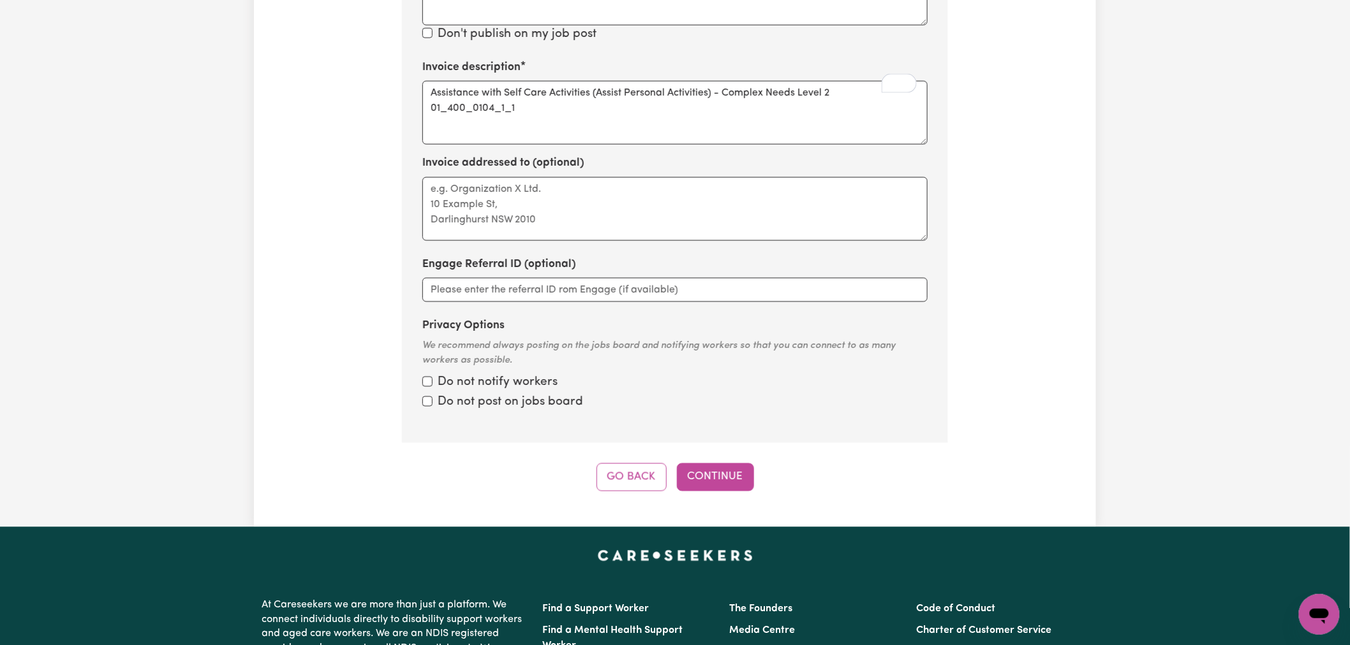
click at [445, 374] on label "Do not notify workers" at bounding box center [498, 383] width 120 height 18
click at [432, 377] on input "Privacy Options" at bounding box center [427, 382] width 10 height 10
click at [442, 394] on label "Do not post on jobs board" at bounding box center [510, 403] width 145 height 18
click at [432, 377] on input "Privacy Options" at bounding box center [427, 382] width 10 height 10
click at [432, 374] on div "Do not notify workers" at bounding box center [674, 383] width 505 height 18
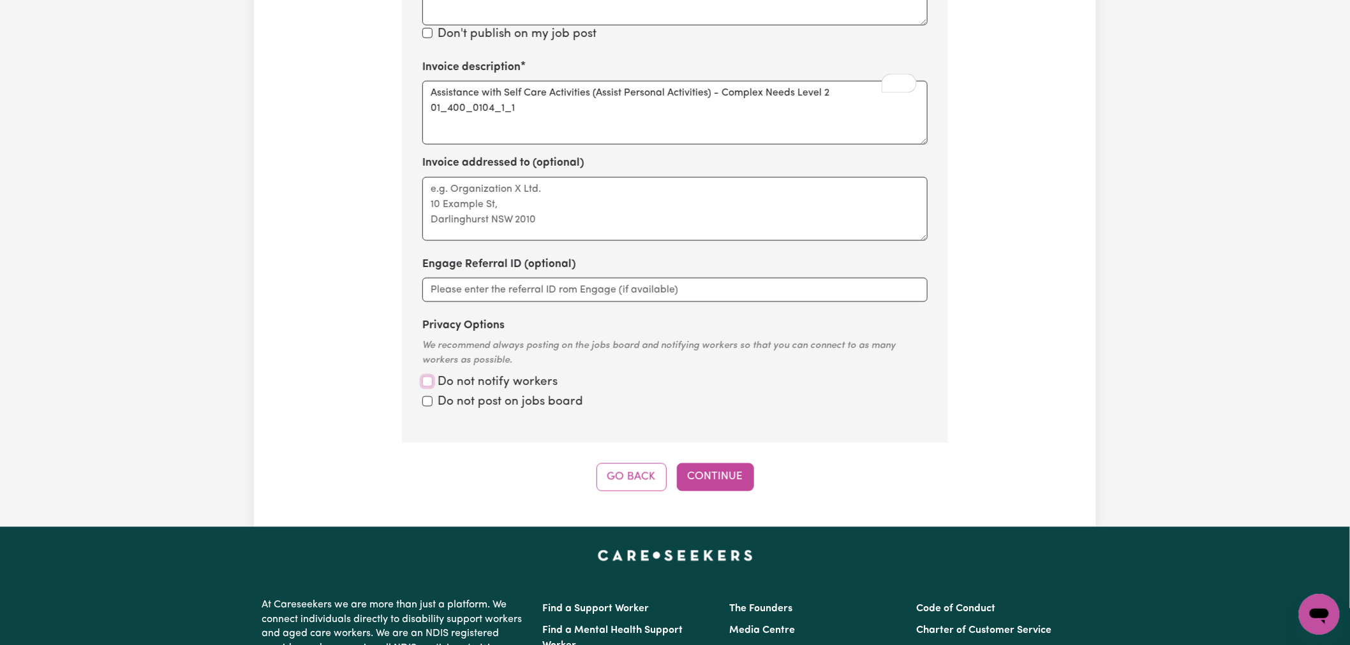
click at [429, 377] on input "Privacy Options" at bounding box center [427, 382] width 10 height 10
checkbox input "true"
click at [427, 397] on input "Privacy Options" at bounding box center [427, 402] width 10 height 10
checkbox input "true"
click at [718, 464] on button "Continue" at bounding box center [715, 478] width 77 height 28
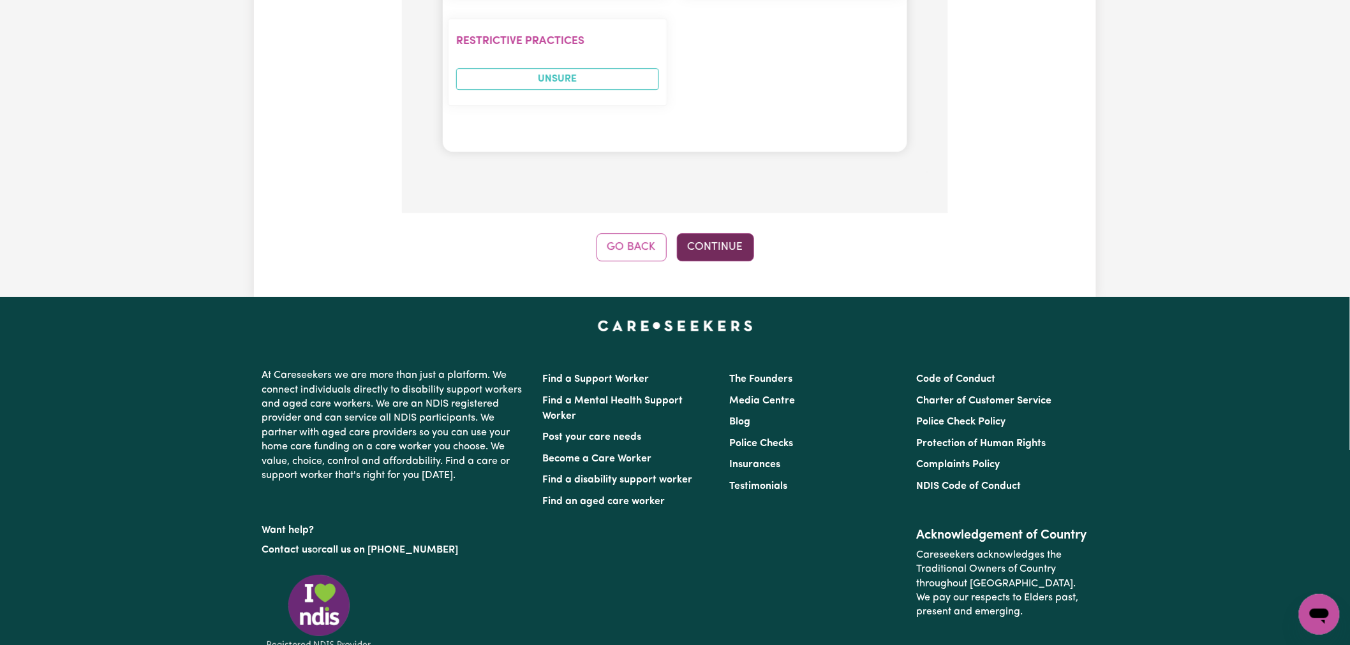
click at [719, 233] on button "Continue" at bounding box center [715, 247] width 77 height 28
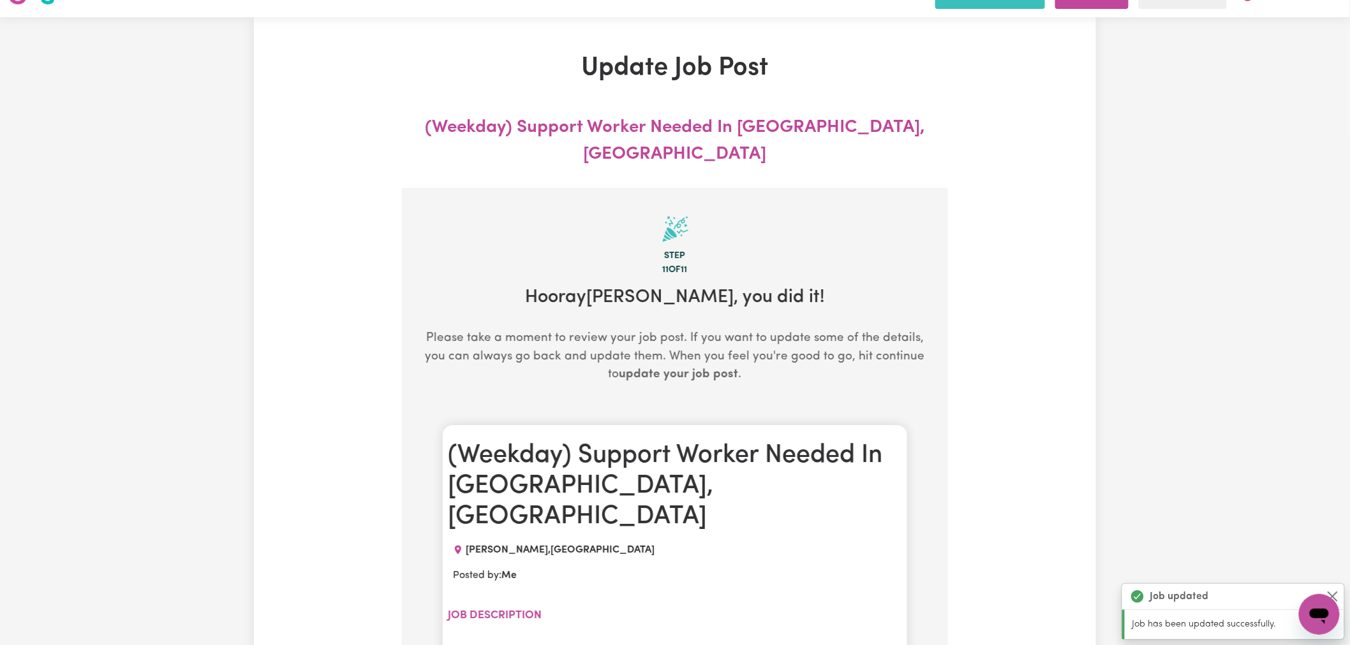
scroll to position [0, 0]
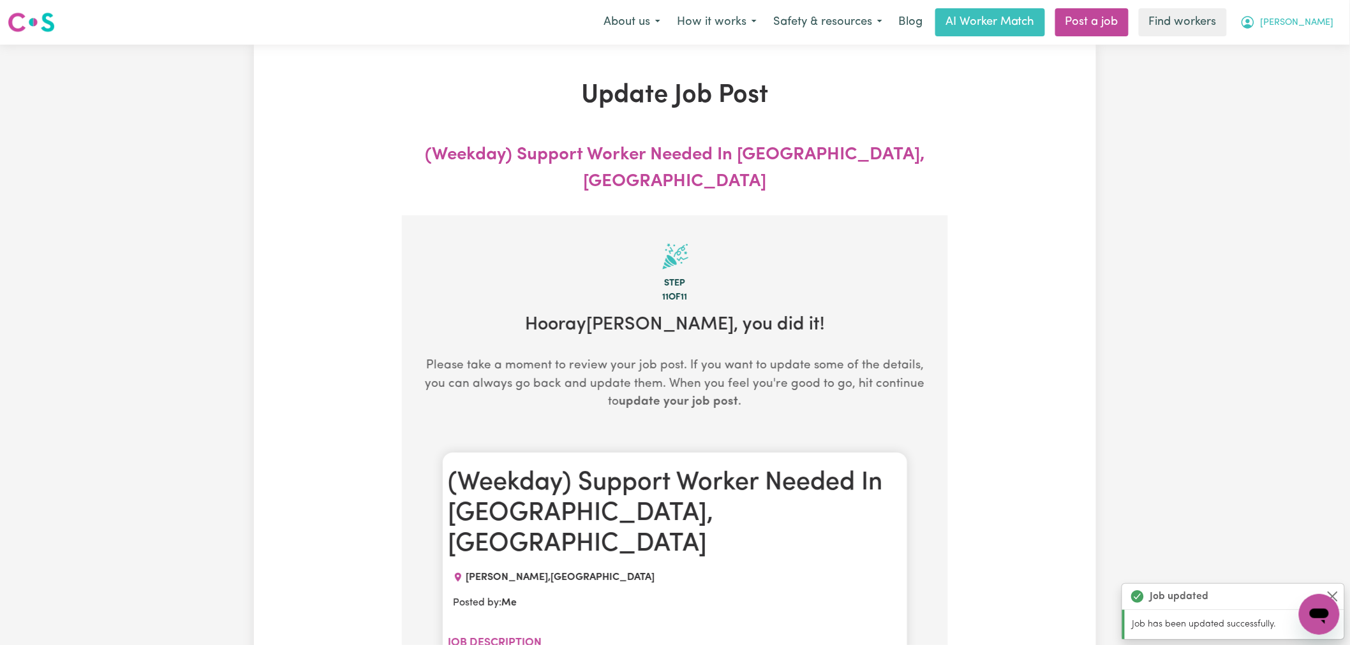
click at [1299, 26] on span "[PERSON_NAME]" at bounding box center [1296, 23] width 73 height 14
click at [1297, 48] on link "My Dashboard" at bounding box center [1290, 50] width 101 height 24
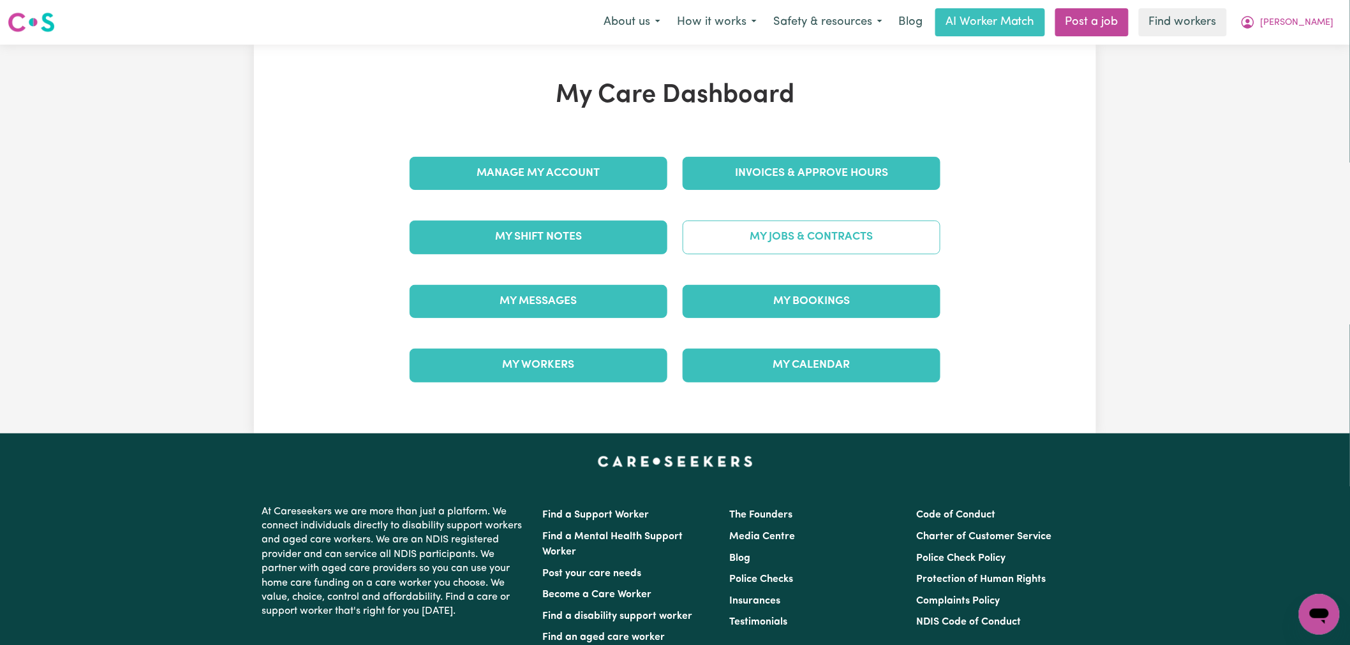
click at [811, 239] on link "My Jobs & Contracts" at bounding box center [811, 237] width 258 height 33
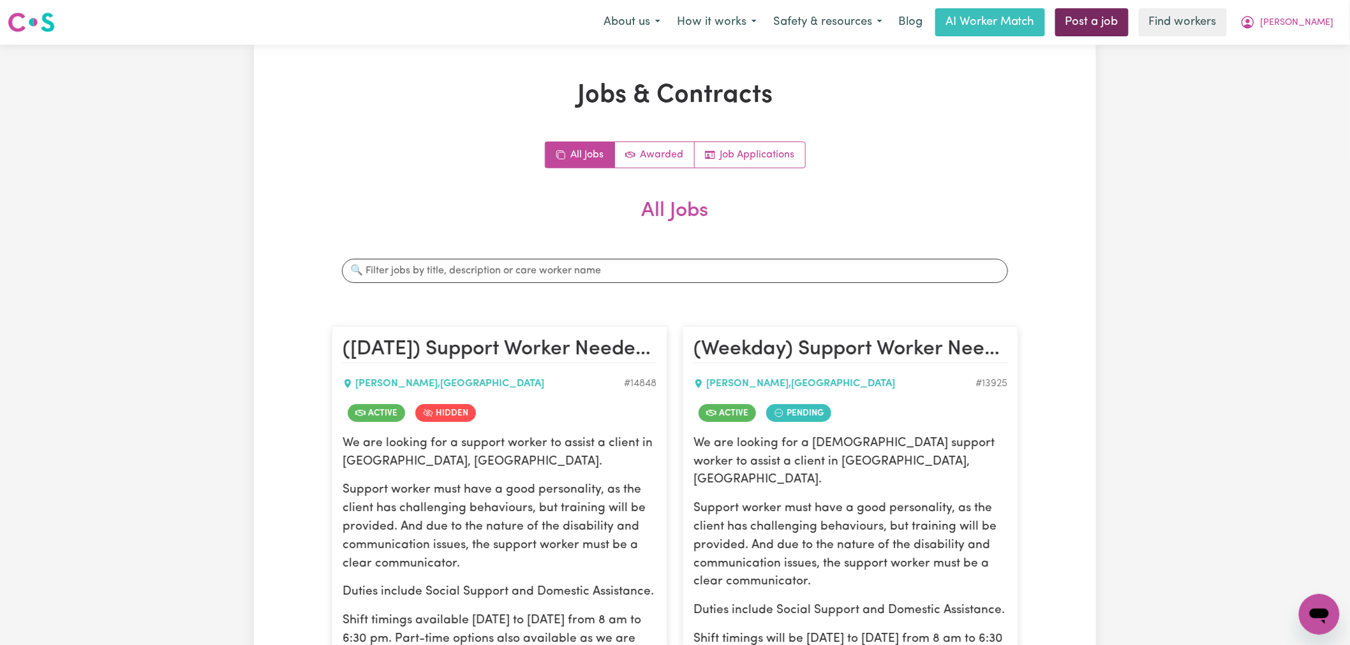
drag, startPoint x: 1126, startPoint y: 7, endPoint x: 1130, endPoint y: 13, distance: 7.4
click at [1126, 8] on div "Menu About us How it works Safety & resources Blog AI Worker Match Post a job F…" at bounding box center [675, 22] width 1350 height 29
click at [1128, 22] on link "Post a job" at bounding box center [1091, 22] width 73 height 28
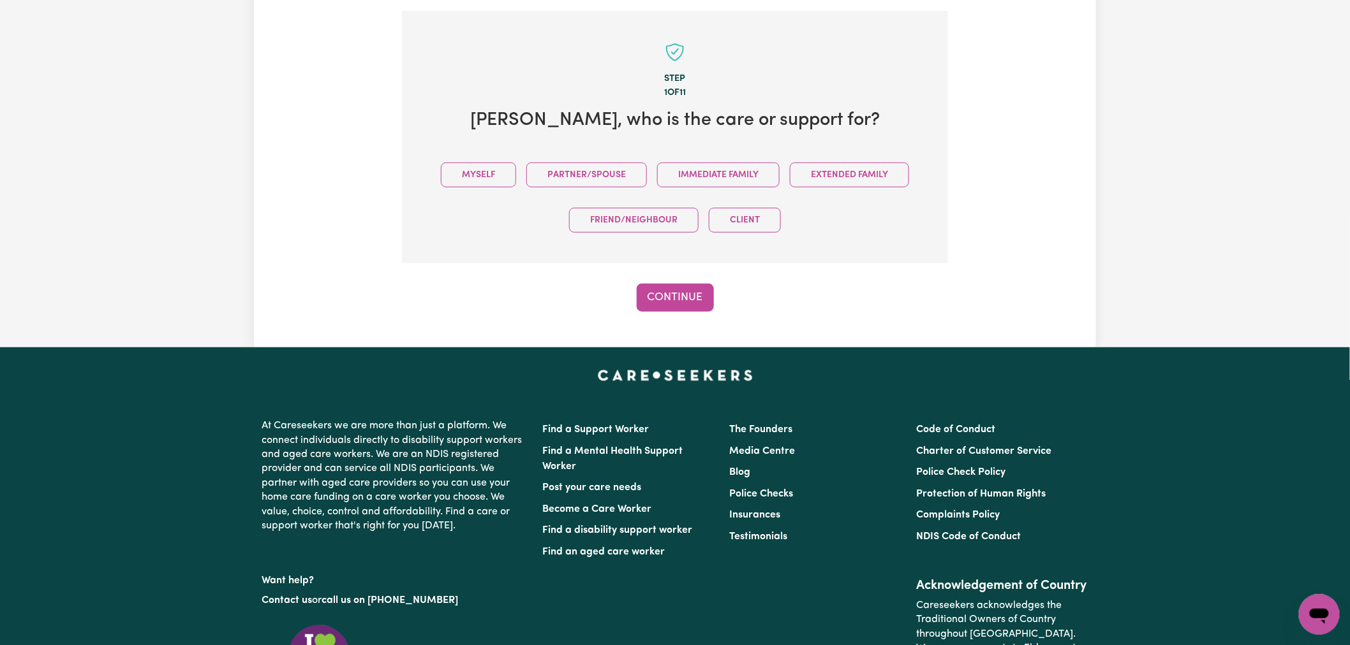
scroll to position [279, 0]
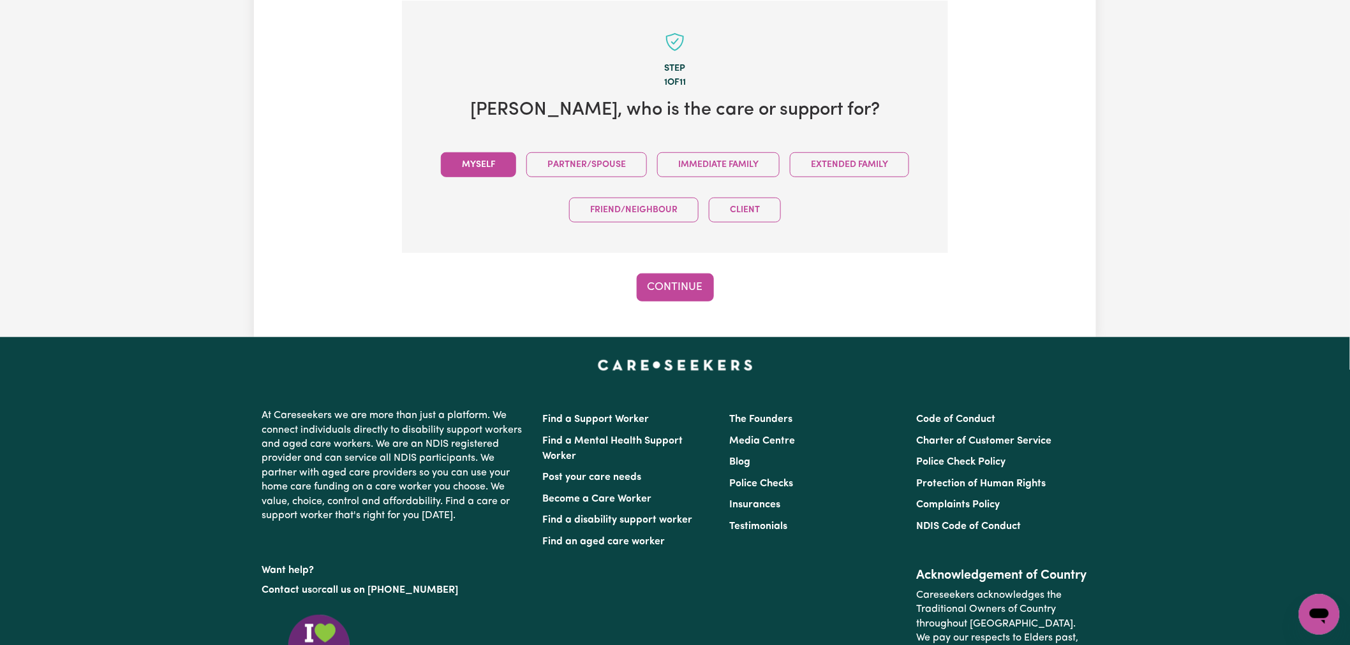
click at [497, 168] on button "Myself" at bounding box center [478, 164] width 75 height 25
click at [665, 290] on button "Continue" at bounding box center [675, 288] width 77 height 28
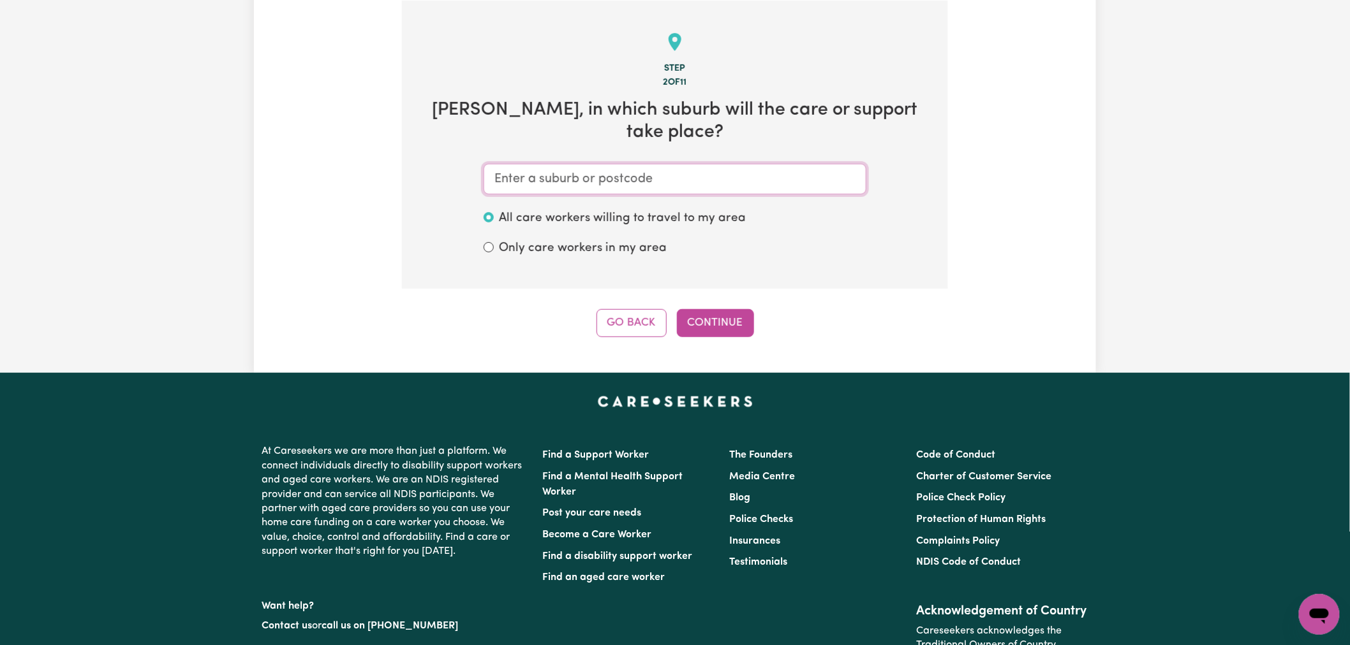
click at [677, 186] on input "text" at bounding box center [674, 179] width 383 height 31
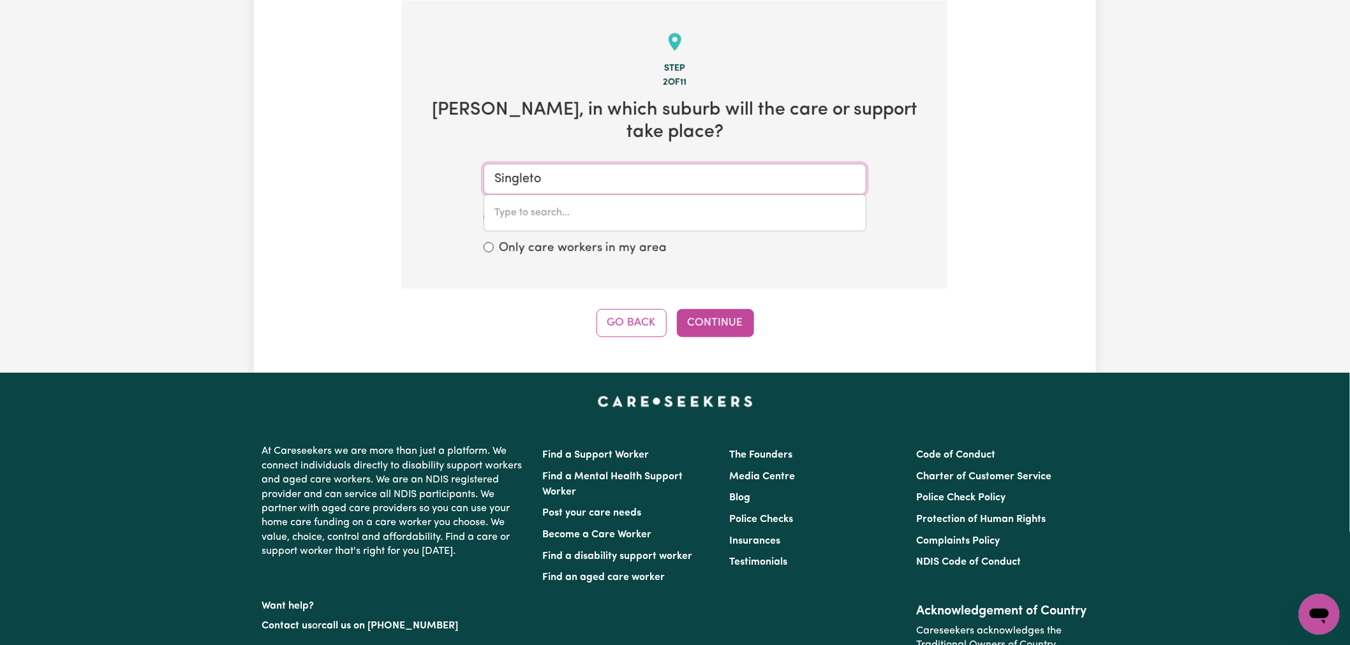
type input "[PERSON_NAME]"
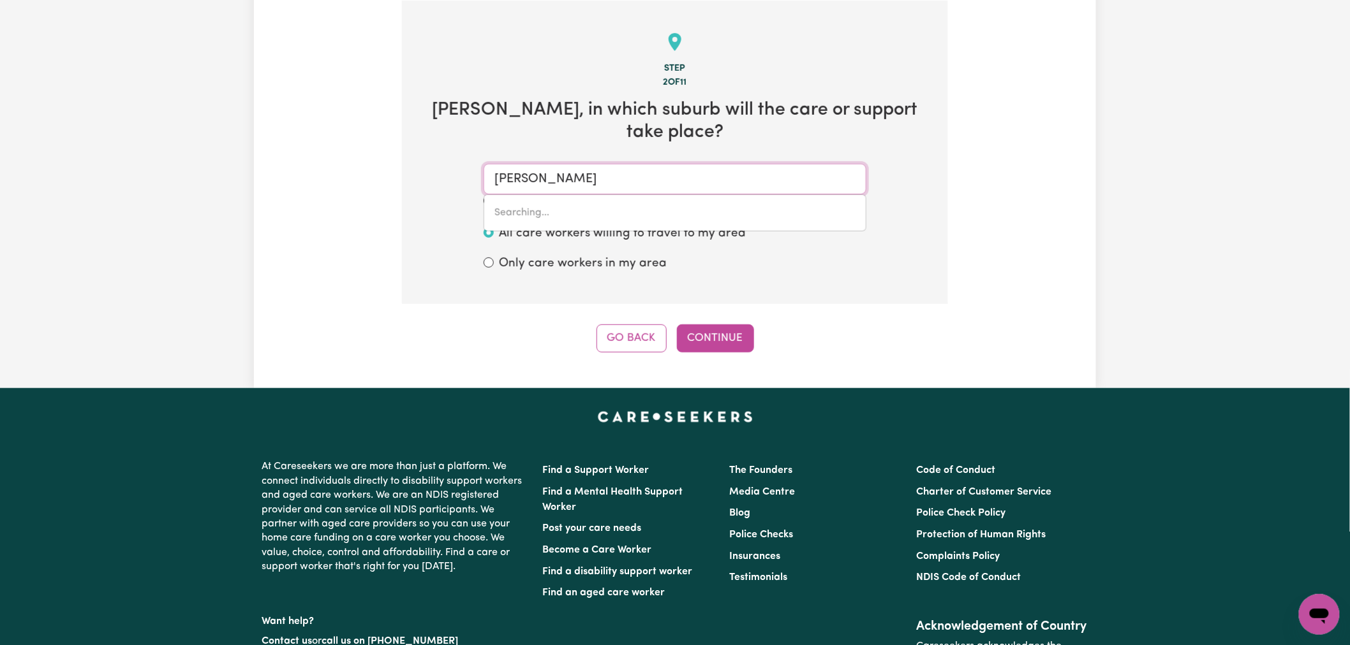
type input "[GEOGRAPHIC_DATA], [GEOGRAPHIC_DATA], 2330"
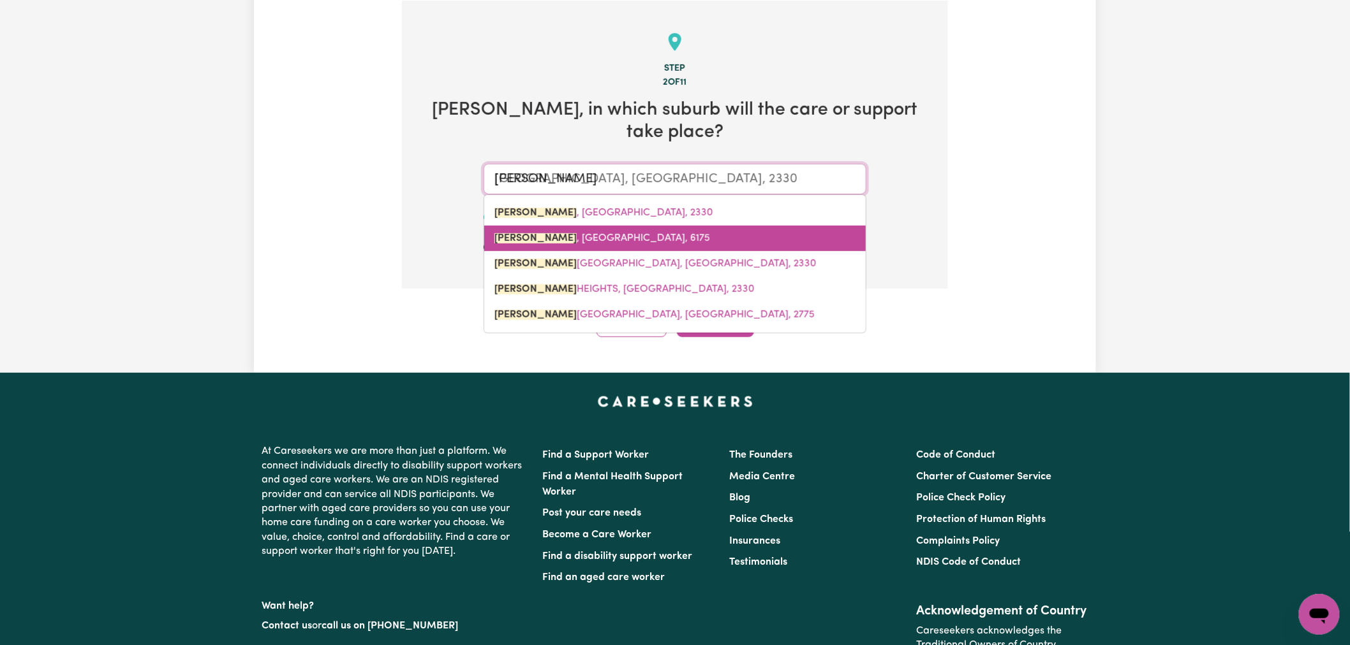
click at [660, 240] on span "[PERSON_NAME] , [GEOGRAPHIC_DATA], 6175" at bounding box center [602, 238] width 216 height 10
type input "[PERSON_NAME], [GEOGRAPHIC_DATA], 6175"
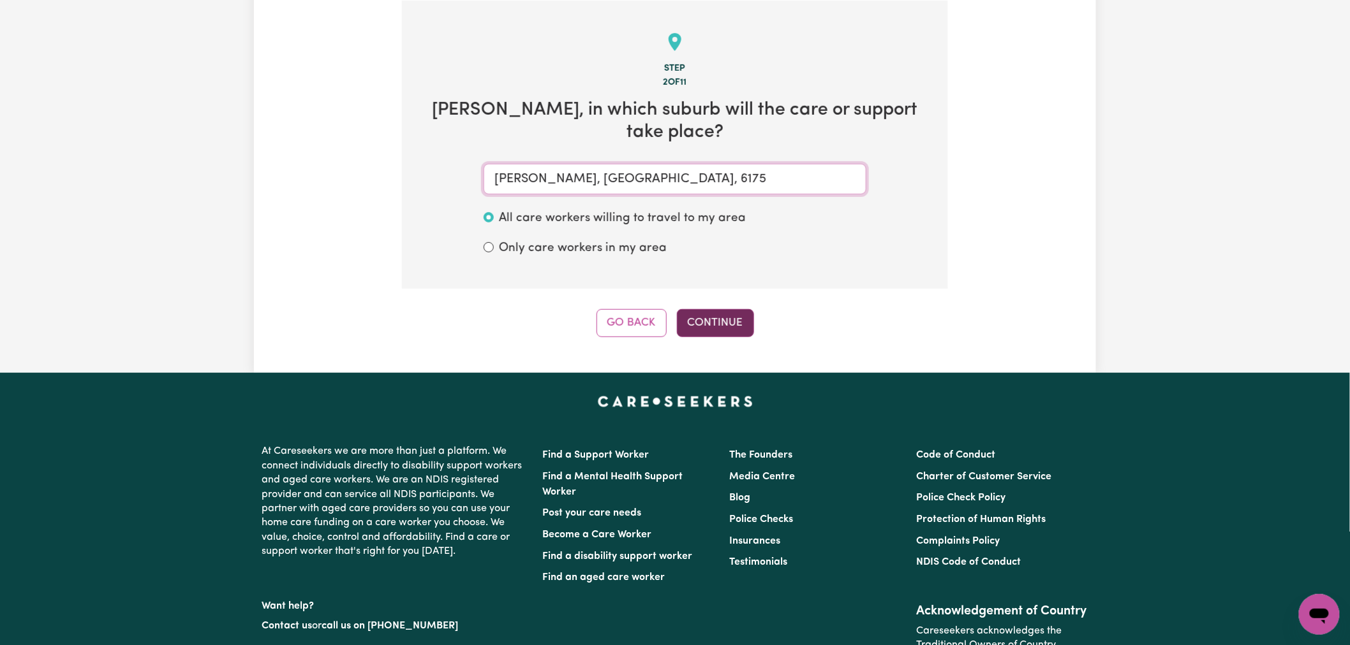
type input "[PERSON_NAME], [GEOGRAPHIC_DATA], 6175"
click at [700, 316] on button "Continue" at bounding box center [715, 323] width 77 height 28
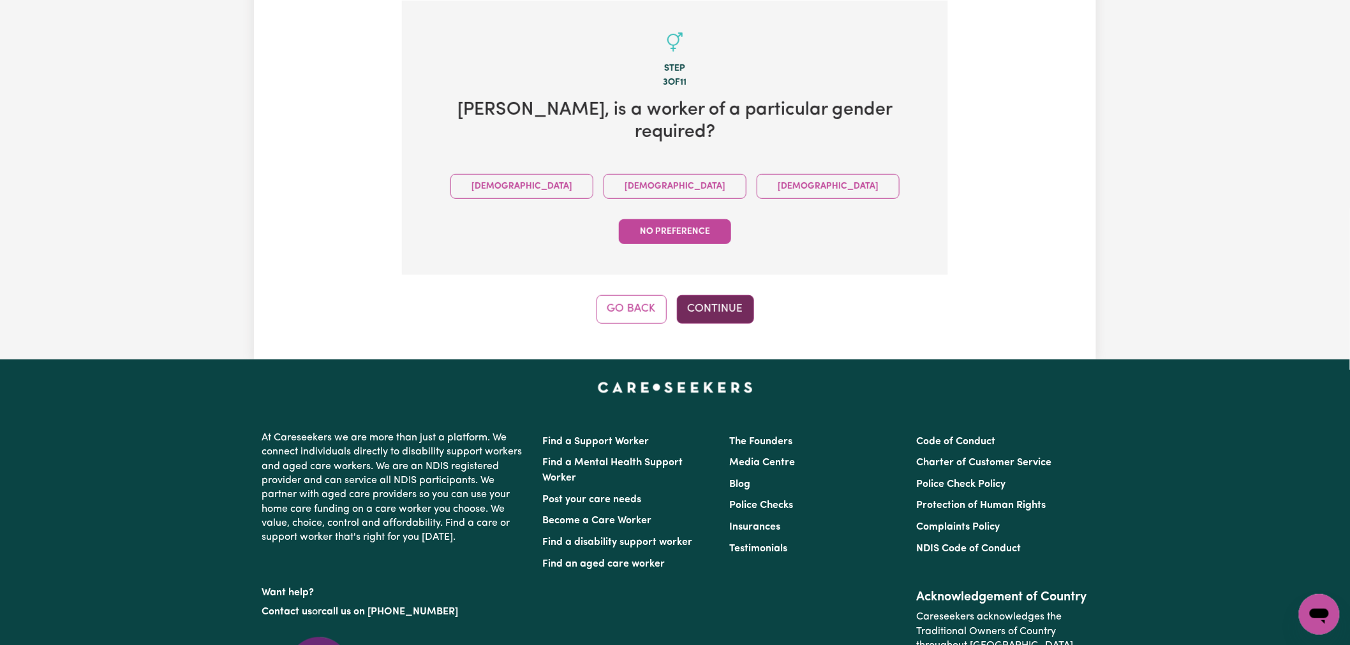
click at [710, 295] on button "Continue" at bounding box center [715, 309] width 77 height 28
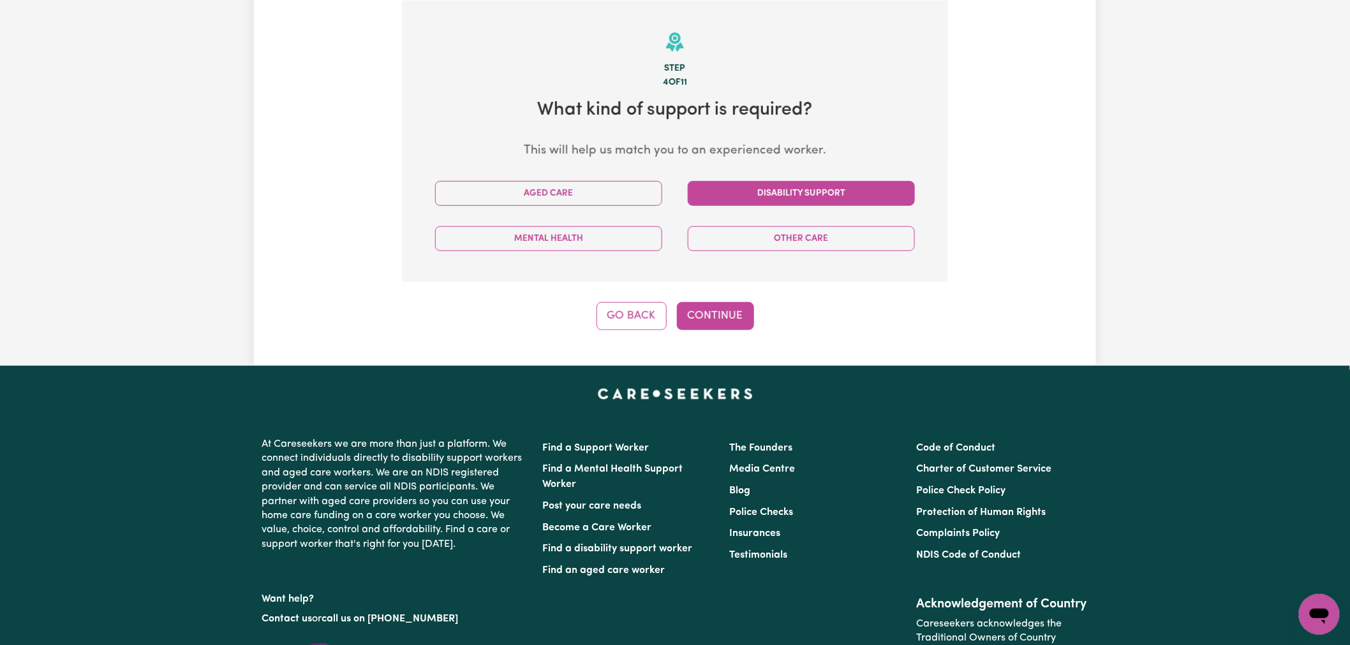
click at [802, 188] on button "Disability Support" at bounding box center [801, 193] width 227 height 25
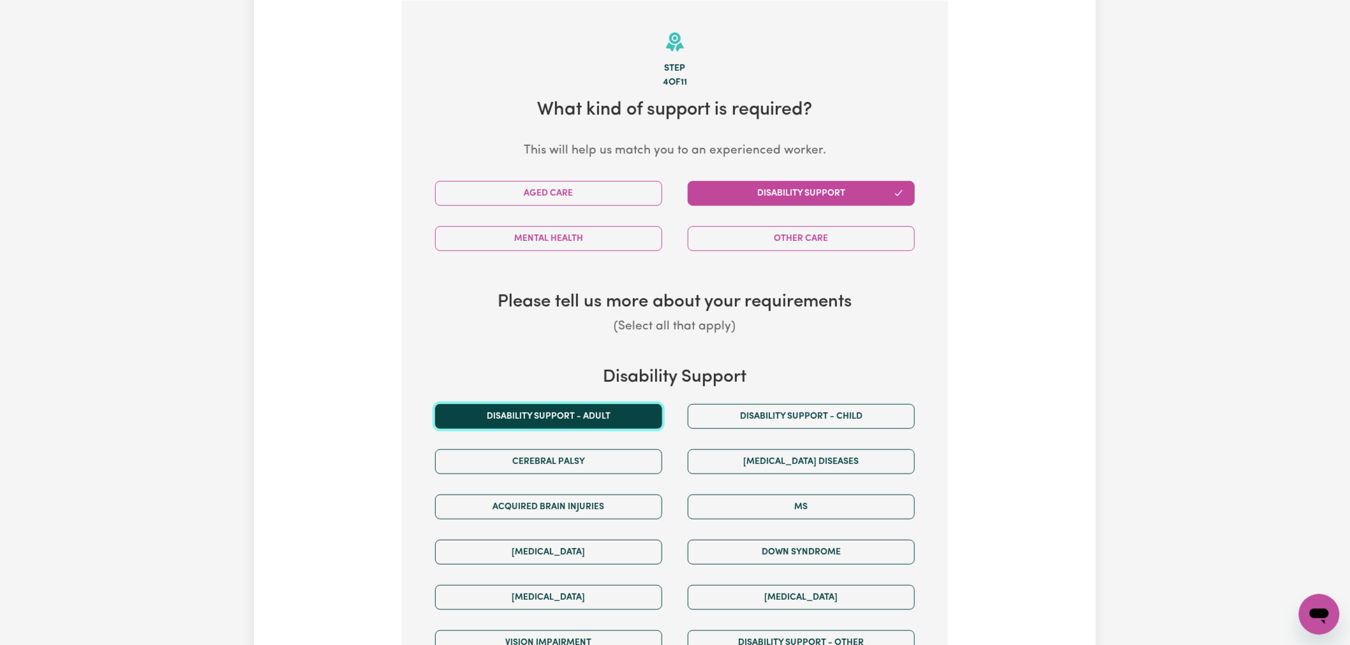
click at [625, 413] on button "Disability support - Adult" at bounding box center [548, 416] width 227 height 25
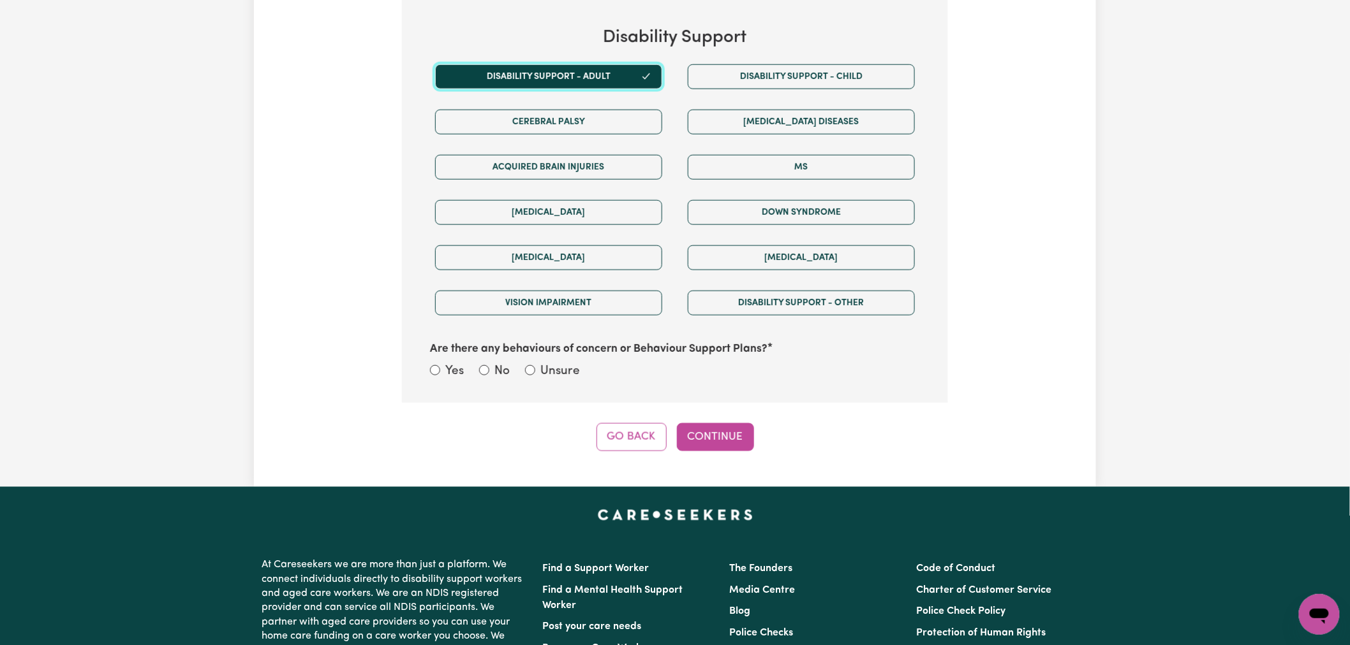
scroll to position [775, 0]
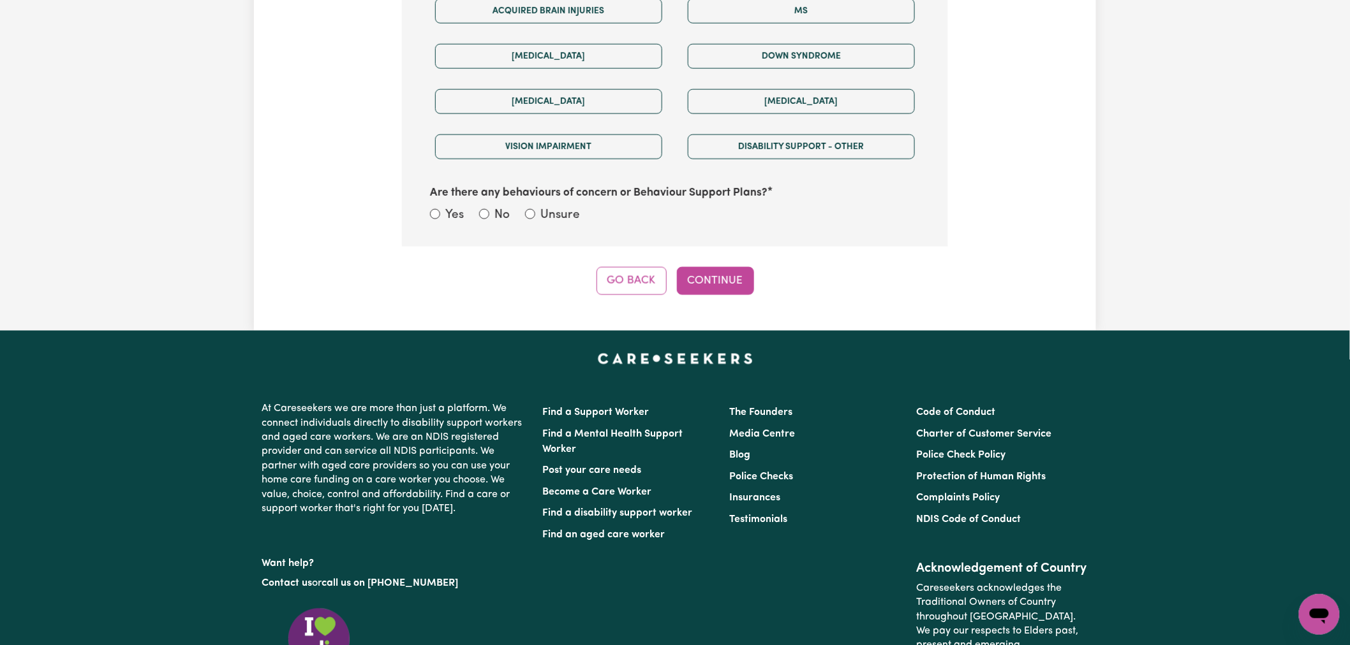
click at [538, 217] on div "Unsure" at bounding box center [552, 216] width 55 height 18
click at [534, 214] on input "Unsure" at bounding box center [530, 214] width 10 height 10
radio input "true"
click at [684, 289] on button "Continue" at bounding box center [715, 281] width 77 height 28
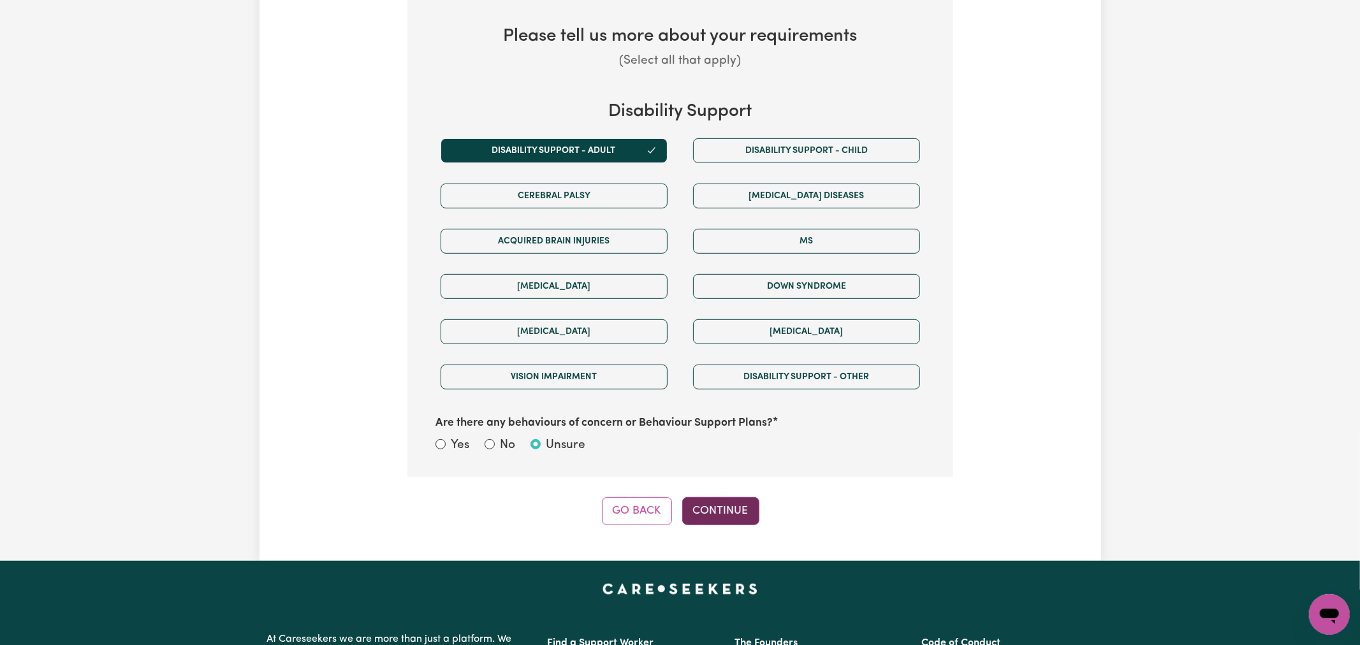
select select "NDIS_FUNDING_AGENCY_MANAGED"
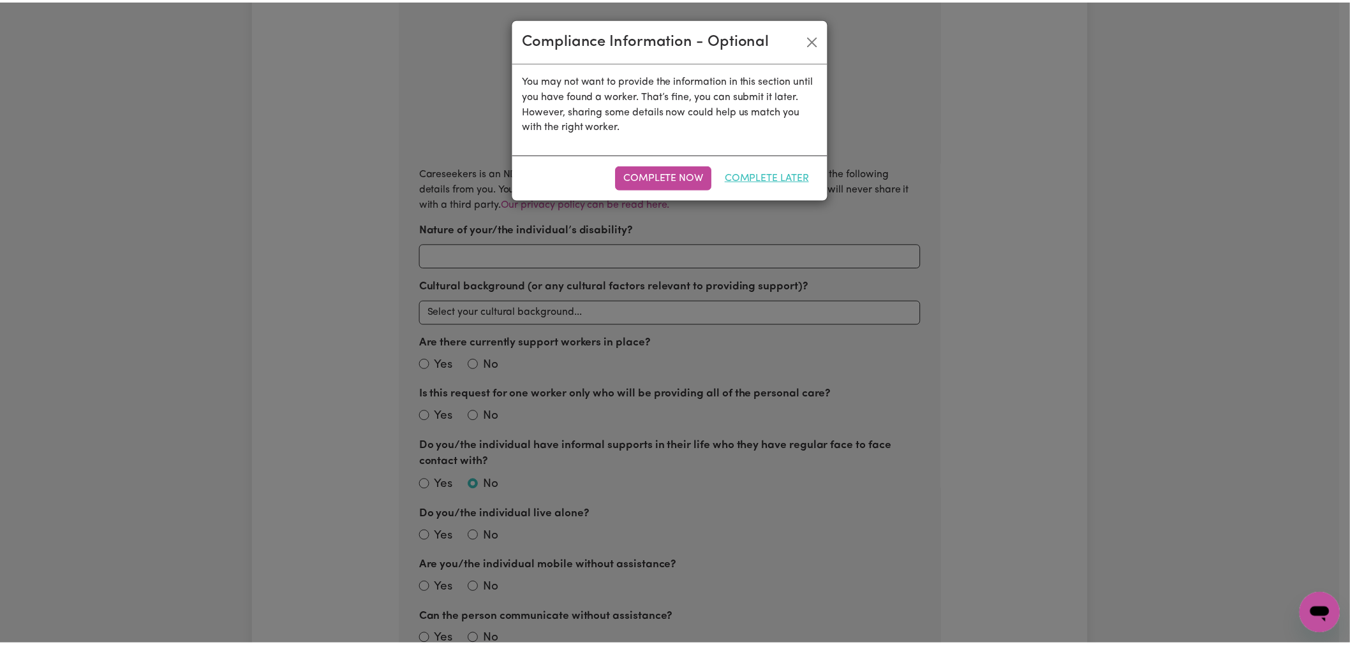
scroll to position [279, 0]
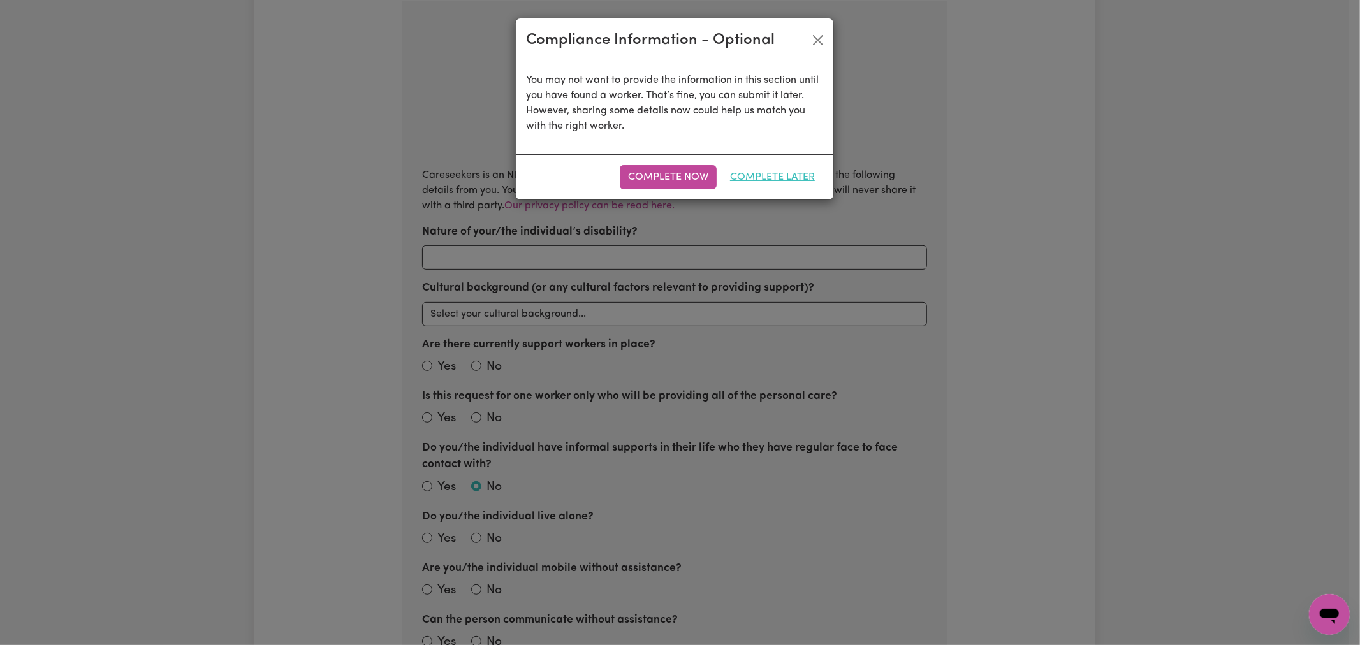
click at [769, 175] on button "Complete Later" at bounding box center [772, 177] width 101 height 24
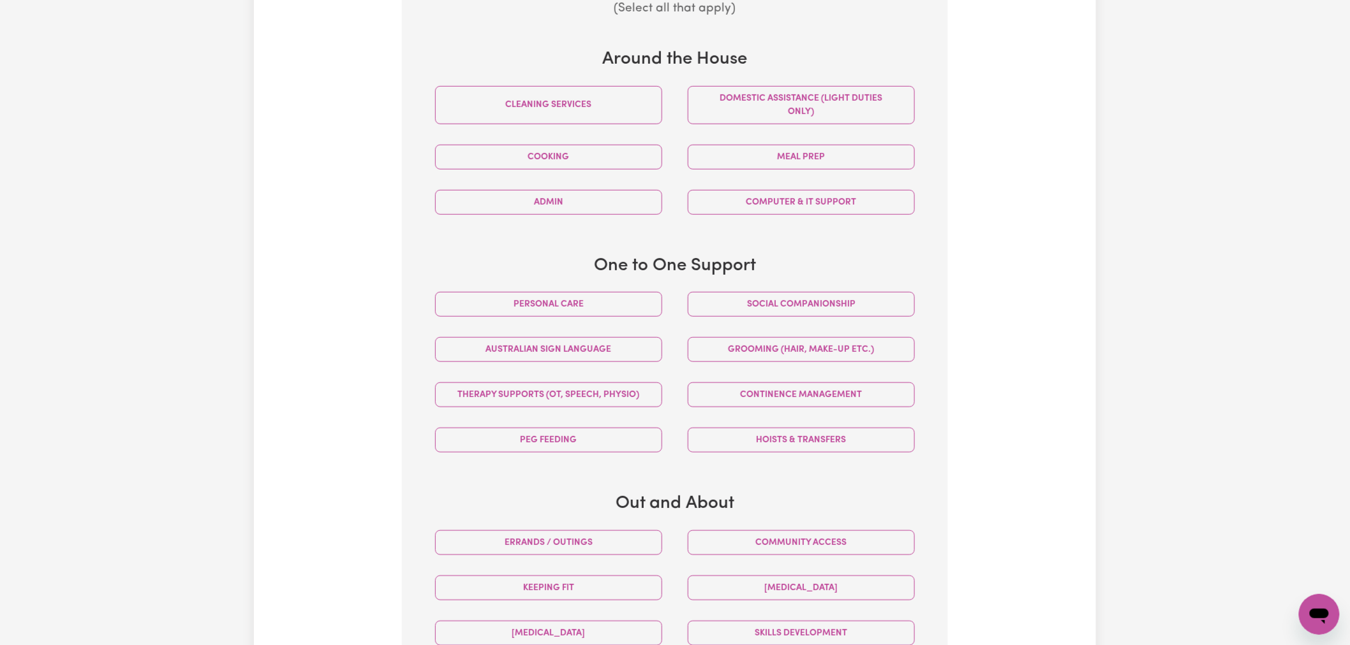
scroll to position [563, 0]
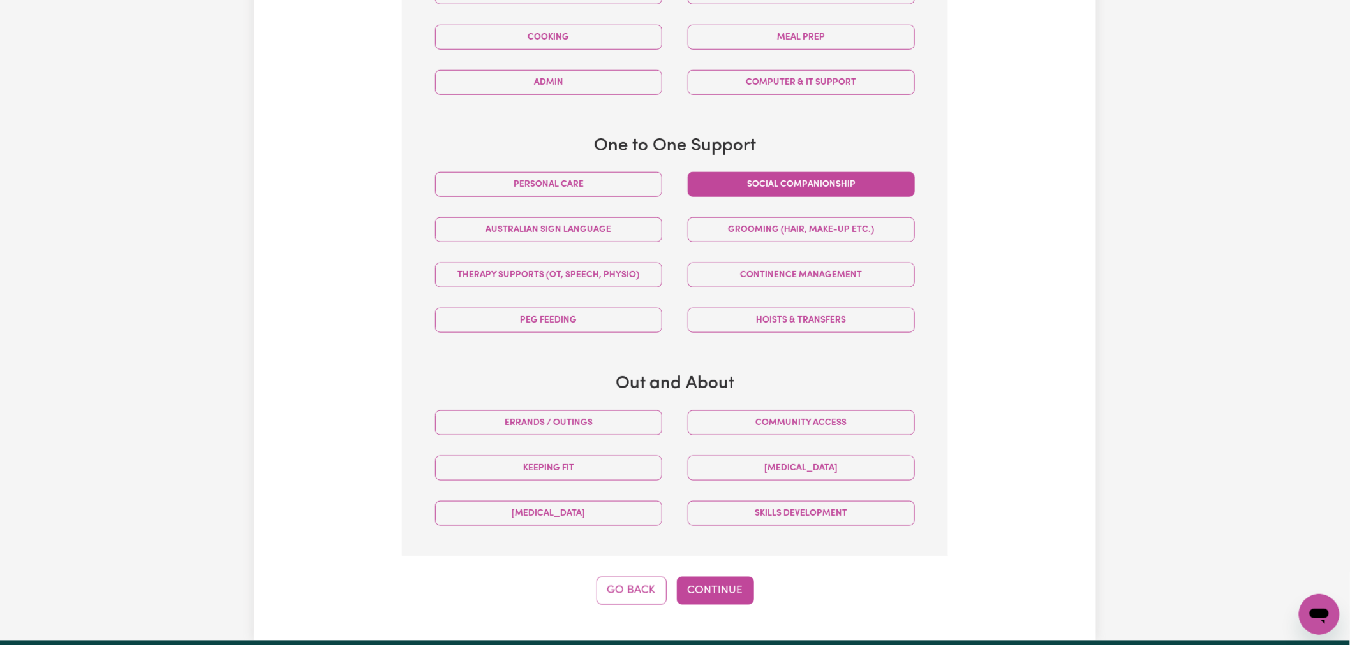
click at [783, 182] on button "Social companionship" at bounding box center [801, 184] width 227 height 25
click at [608, 193] on button "Personal care" at bounding box center [548, 184] width 227 height 25
click at [758, 190] on button "Social companionship" at bounding box center [801, 184] width 227 height 25
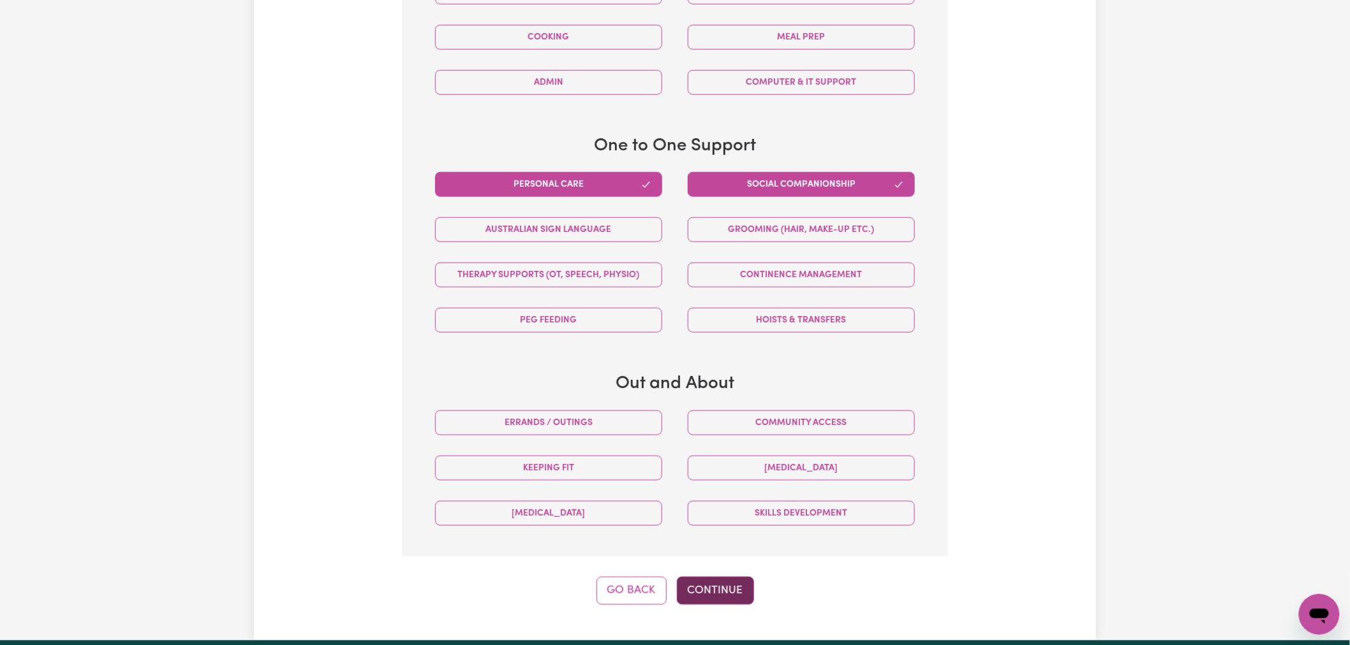
click at [729, 587] on button "Continue" at bounding box center [715, 591] width 77 height 28
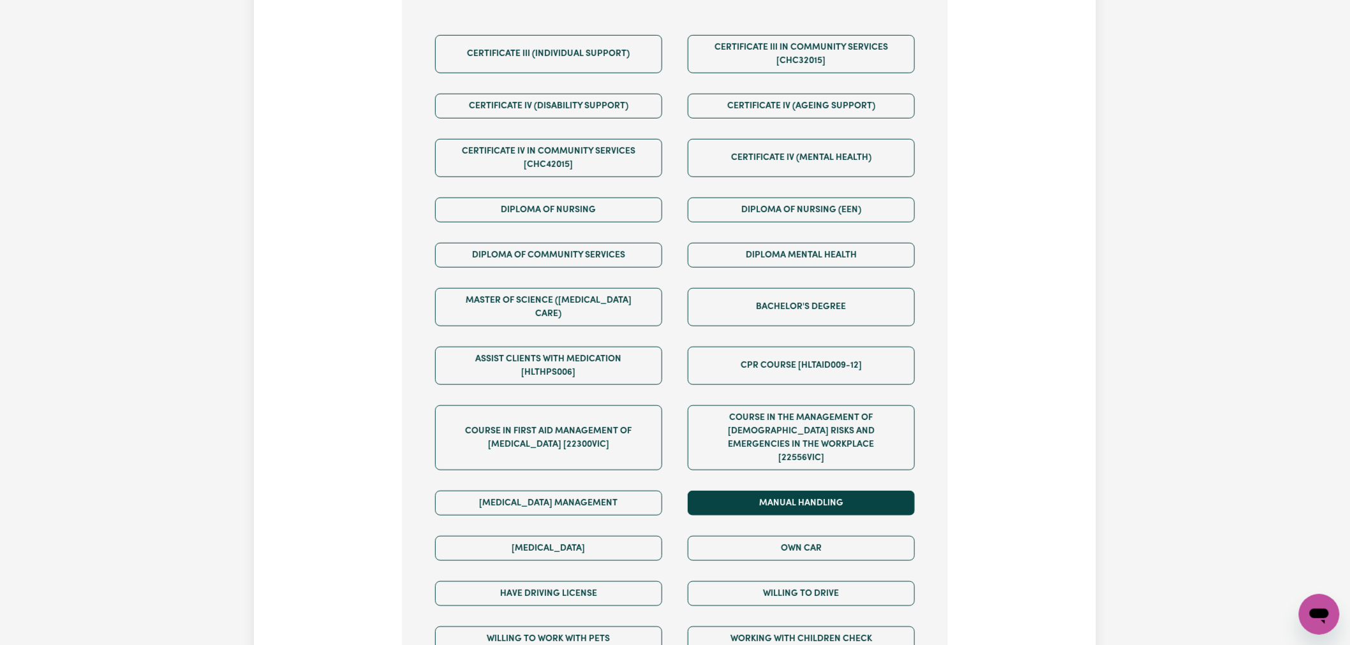
scroll to position [704, 0]
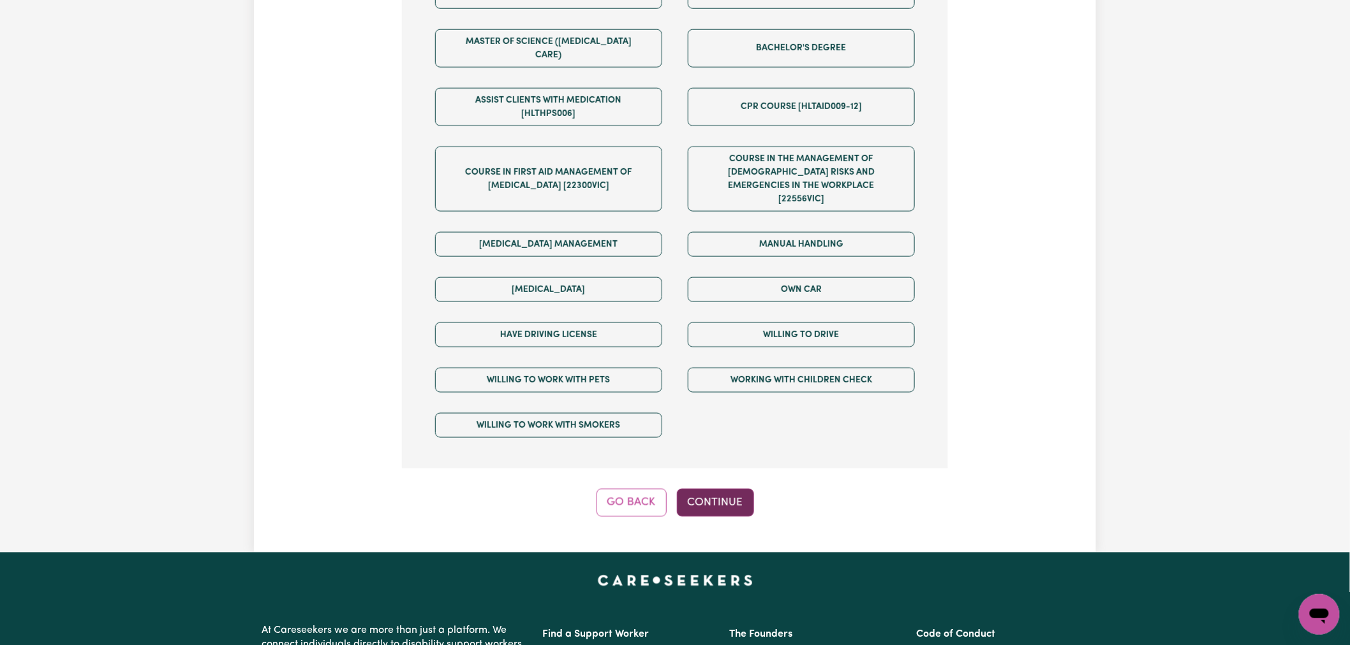
click at [697, 489] on button "Continue" at bounding box center [715, 503] width 77 height 28
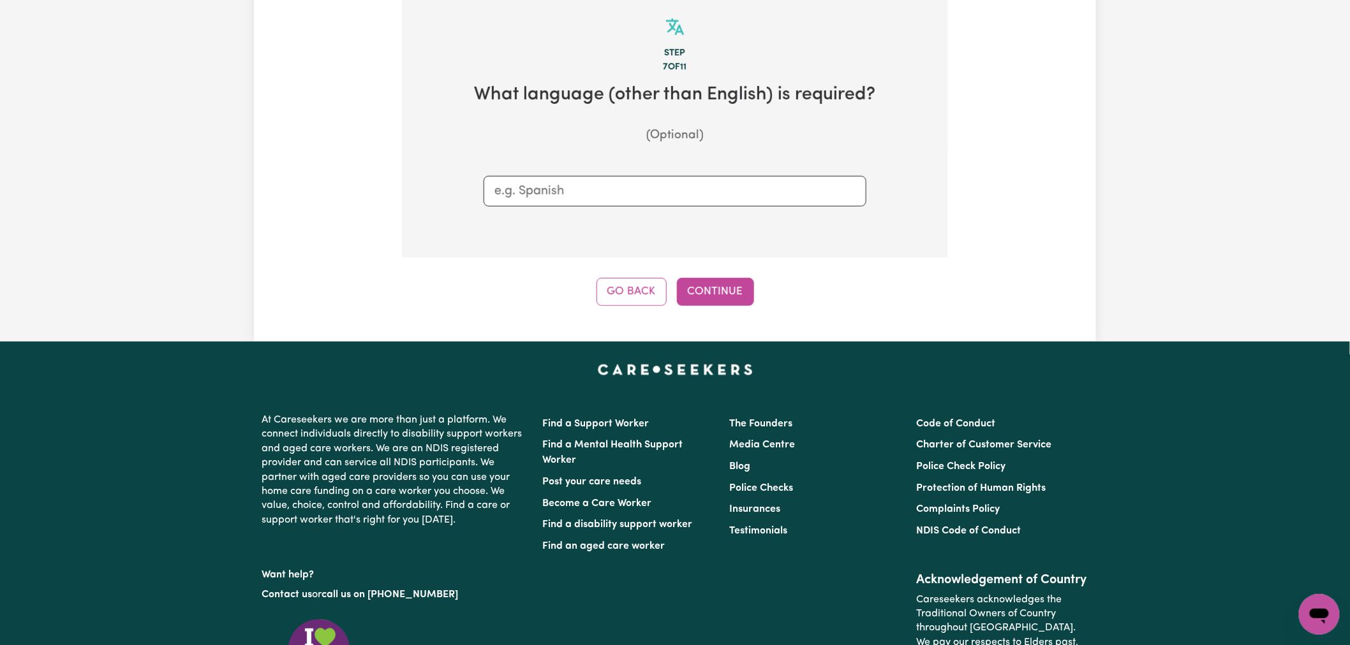
scroll to position [279, 0]
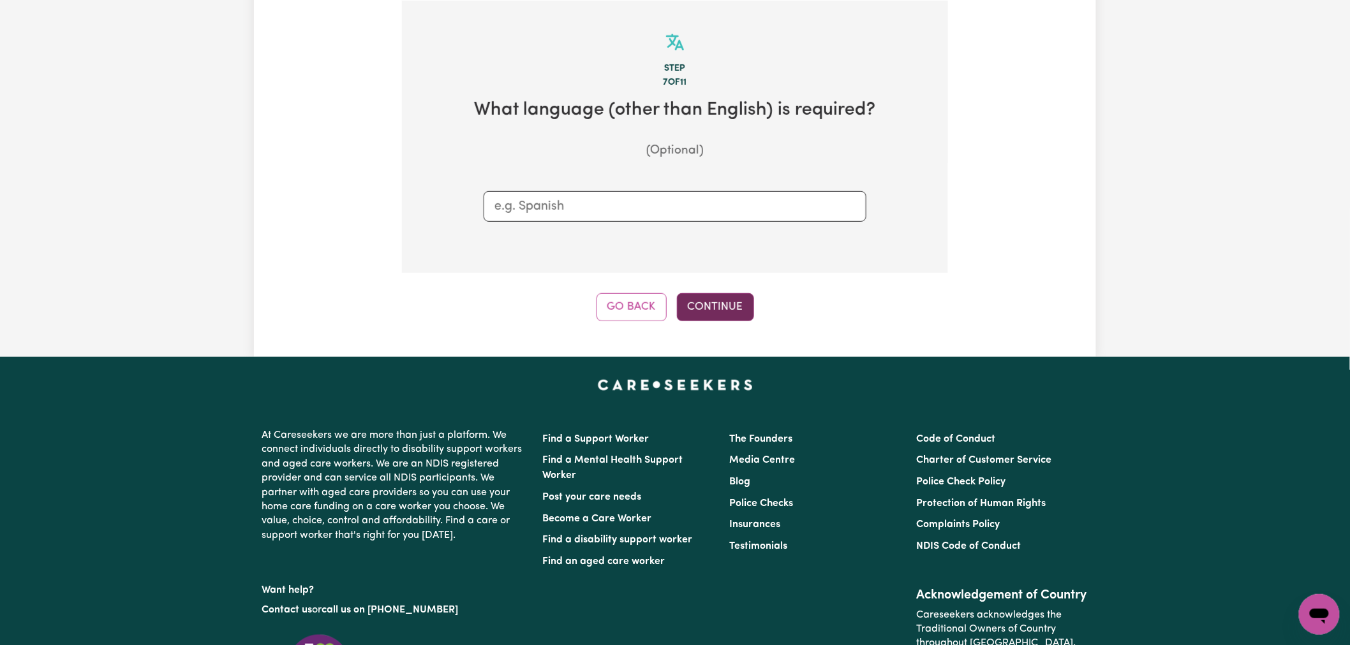
click at [705, 309] on button "Continue" at bounding box center [715, 307] width 77 height 28
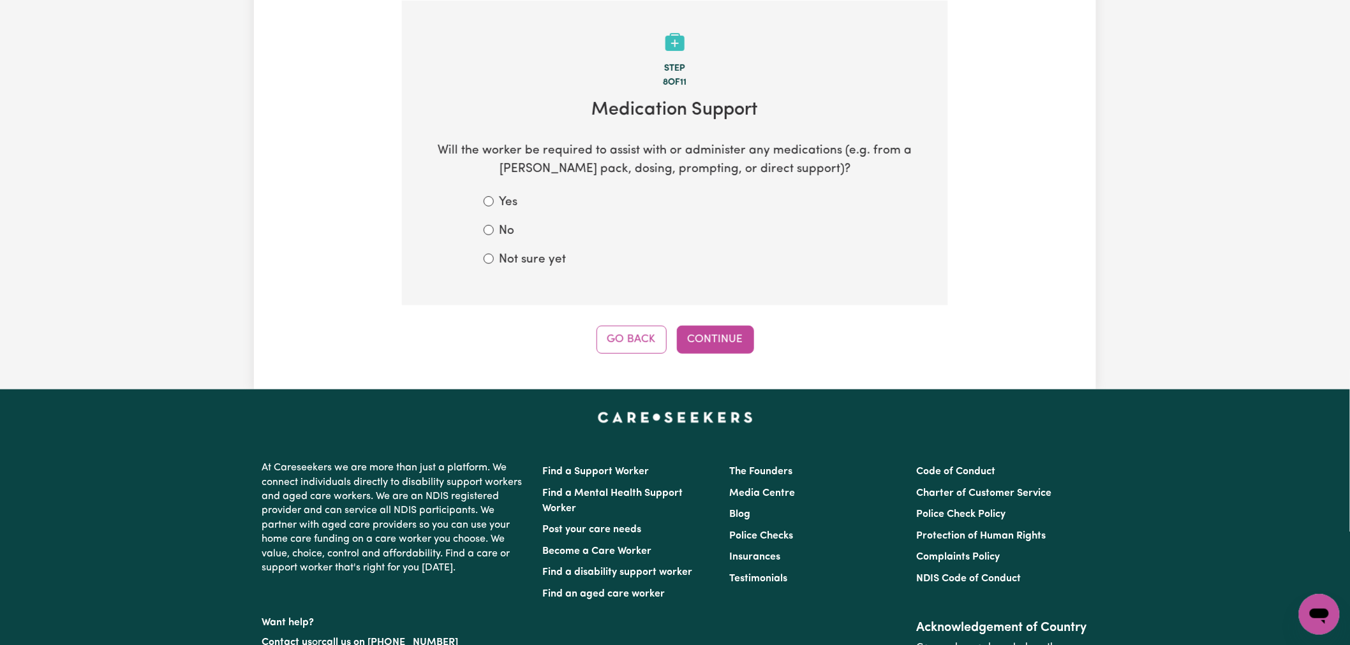
click at [496, 235] on div "No" at bounding box center [674, 232] width 383 height 18
click at [498, 228] on div "No" at bounding box center [674, 232] width 383 height 18
click at [489, 256] on input "Not sure yet" at bounding box center [488, 259] width 10 height 10
radio input "true"
click at [488, 232] on input "No" at bounding box center [488, 230] width 10 height 10
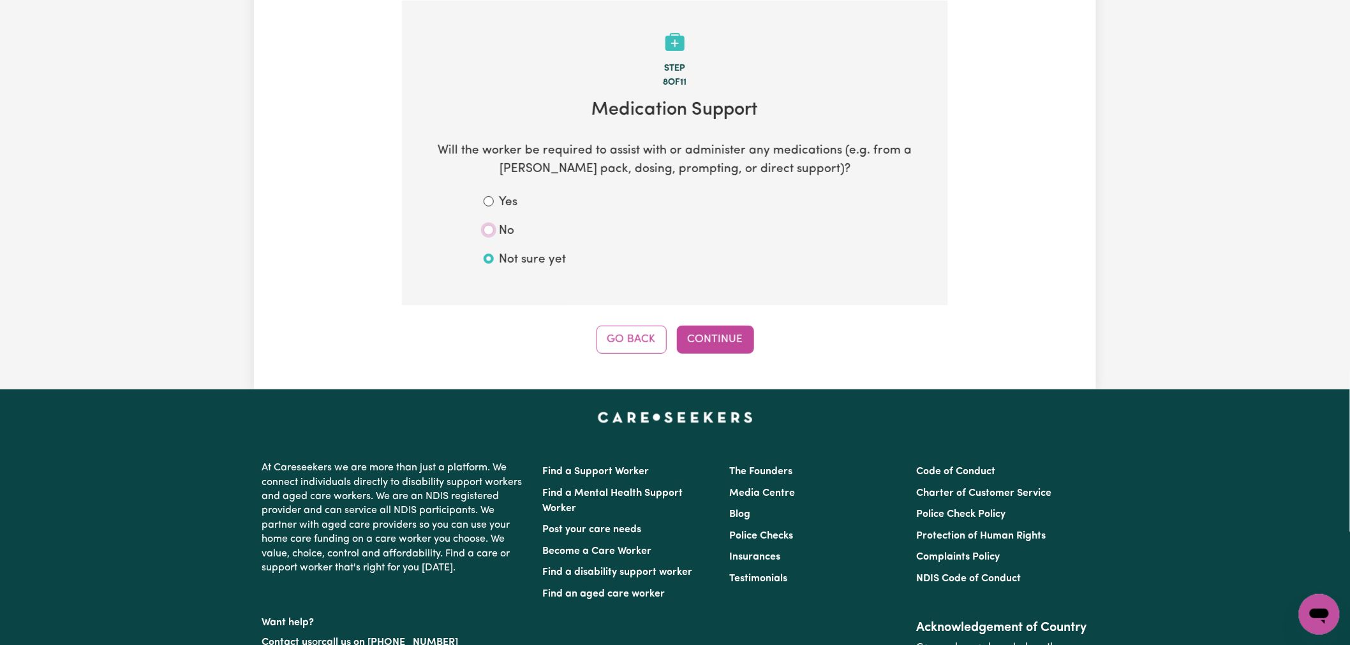
radio input "true"
click at [708, 344] on button "Continue" at bounding box center [715, 340] width 77 height 28
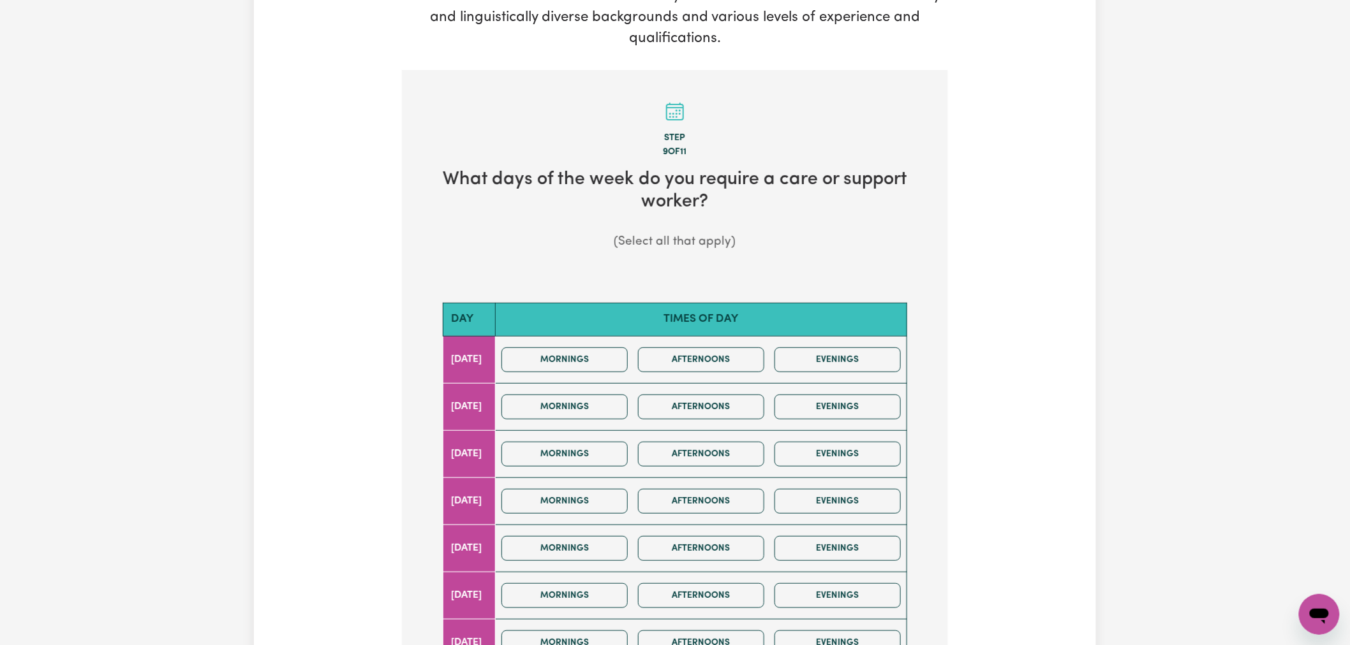
scroll to position [354, 0]
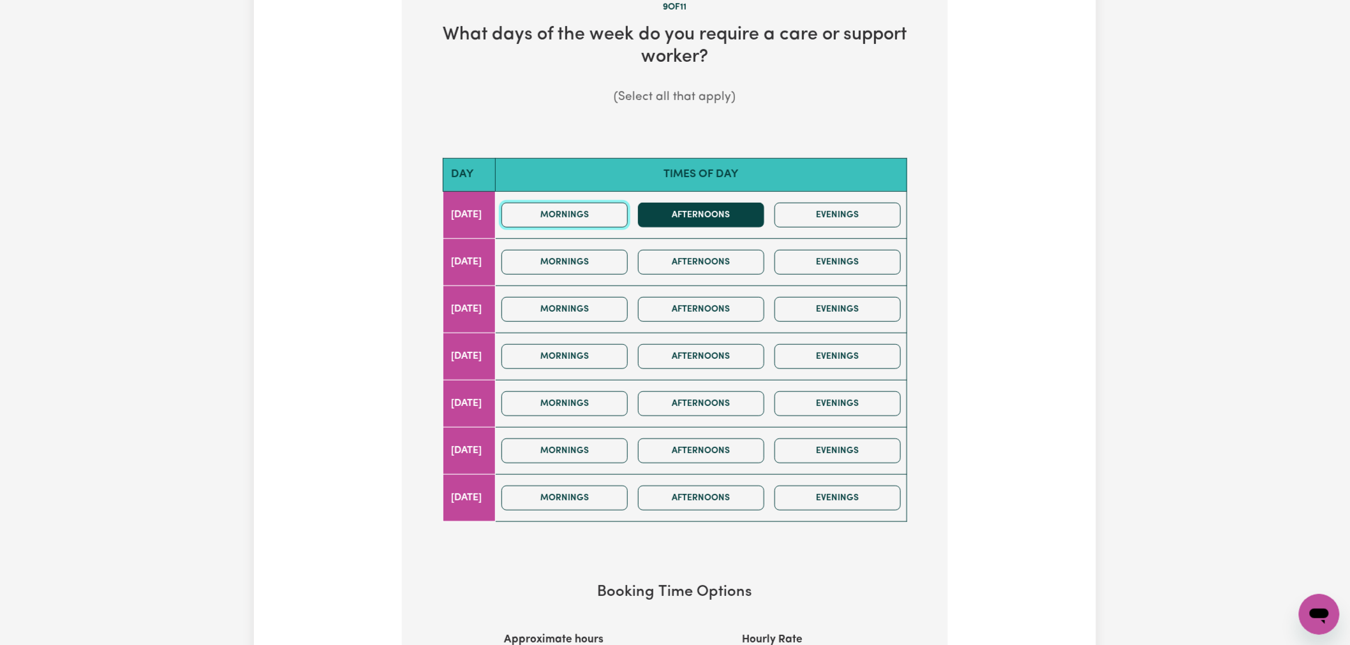
drag, startPoint x: 620, startPoint y: 217, endPoint x: 682, endPoint y: 212, distance: 62.7
click at [621, 217] on button "Mornings" at bounding box center [564, 215] width 126 height 25
click at [682, 212] on button "Afternoons" at bounding box center [701, 215] width 126 height 25
click at [840, 215] on button "Evenings" at bounding box center [837, 215] width 126 height 25
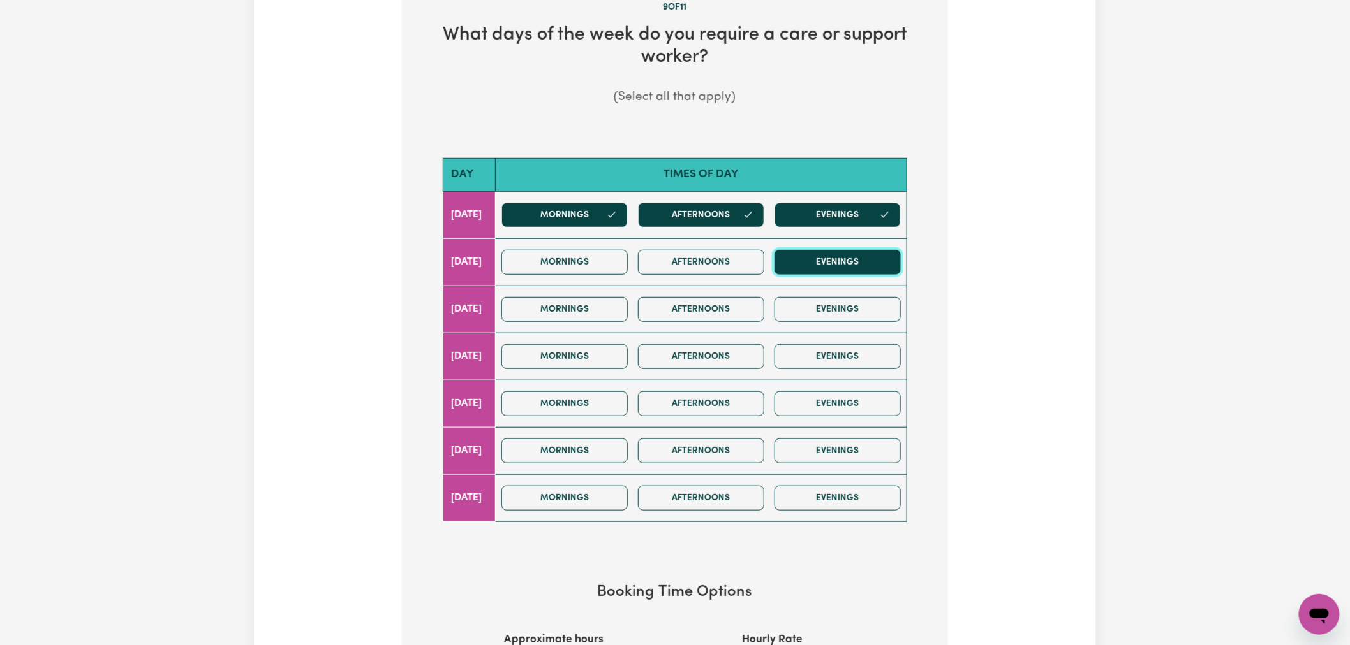
drag, startPoint x: 842, startPoint y: 257, endPoint x: 831, endPoint y: 260, distance: 11.1
click at [841, 257] on button "Evenings" at bounding box center [837, 262] width 126 height 25
drag, startPoint x: 694, startPoint y: 265, endPoint x: 624, endPoint y: 269, distance: 70.3
click at [689, 265] on button "Afternoons" at bounding box center [701, 262] width 126 height 25
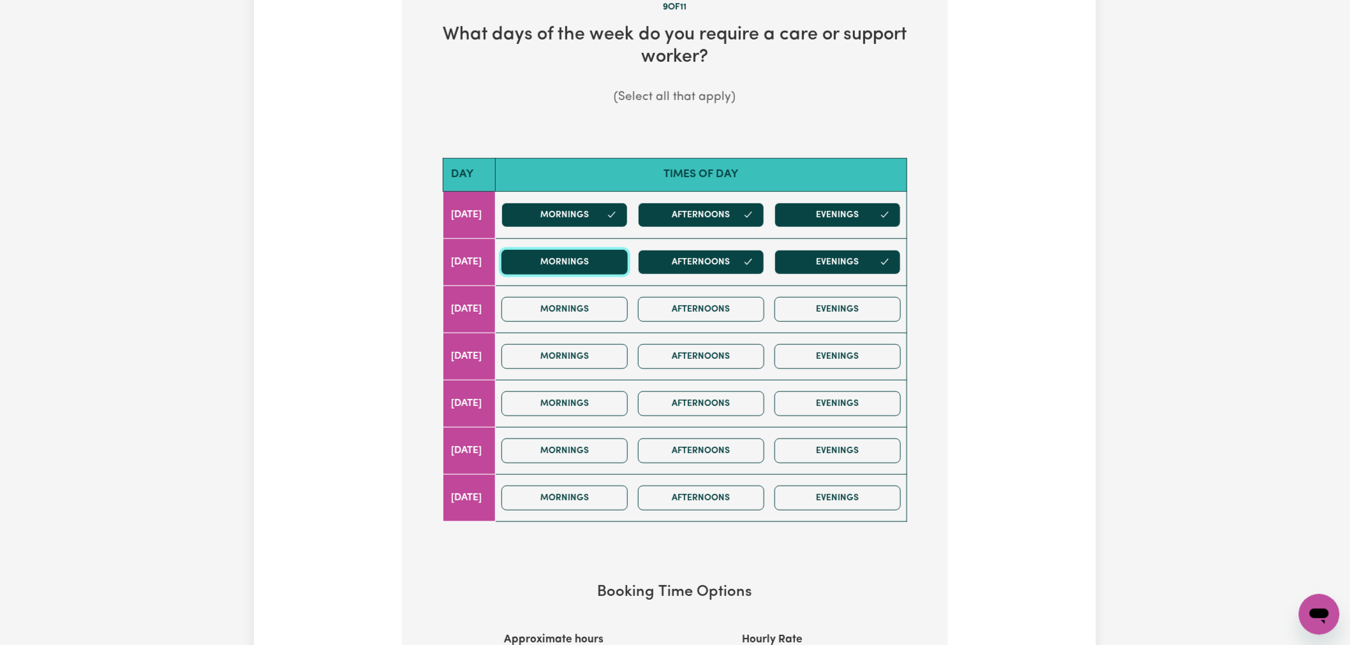
click at [621, 269] on button "Mornings" at bounding box center [564, 262] width 126 height 25
click at [615, 309] on button "Mornings" at bounding box center [564, 309] width 126 height 25
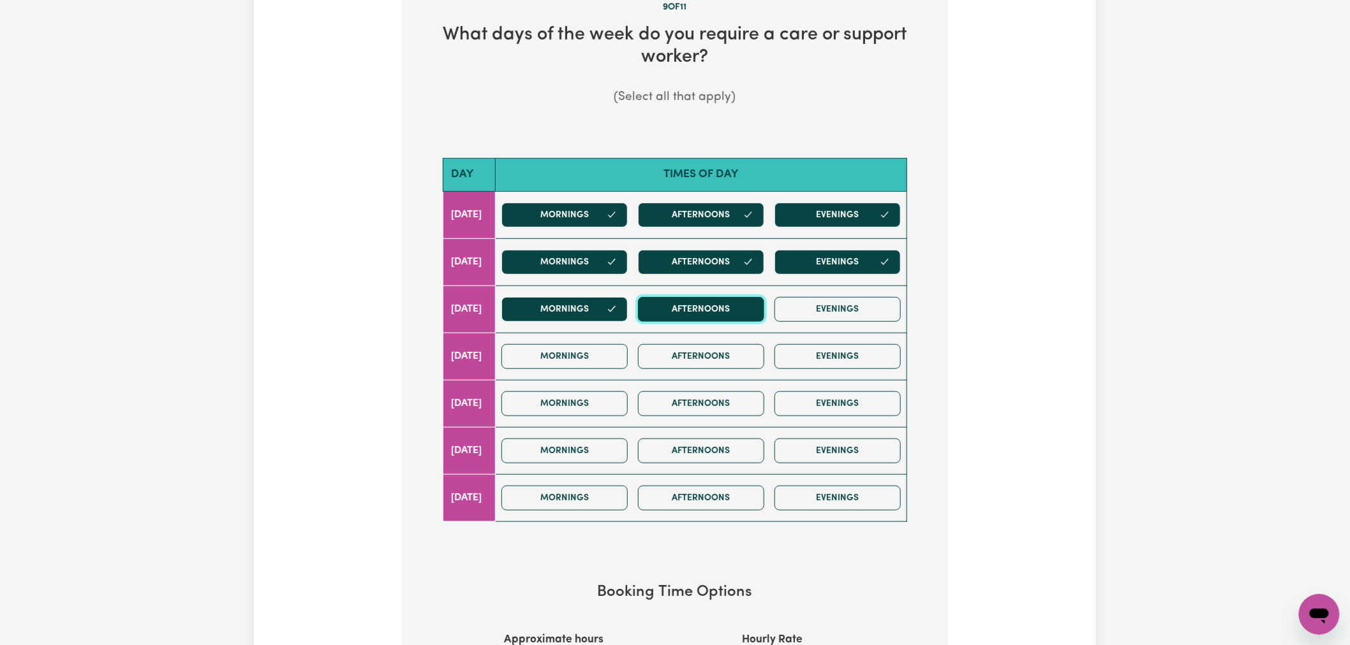
click at [734, 309] on button "Afternoons" at bounding box center [701, 309] width 126 height 25
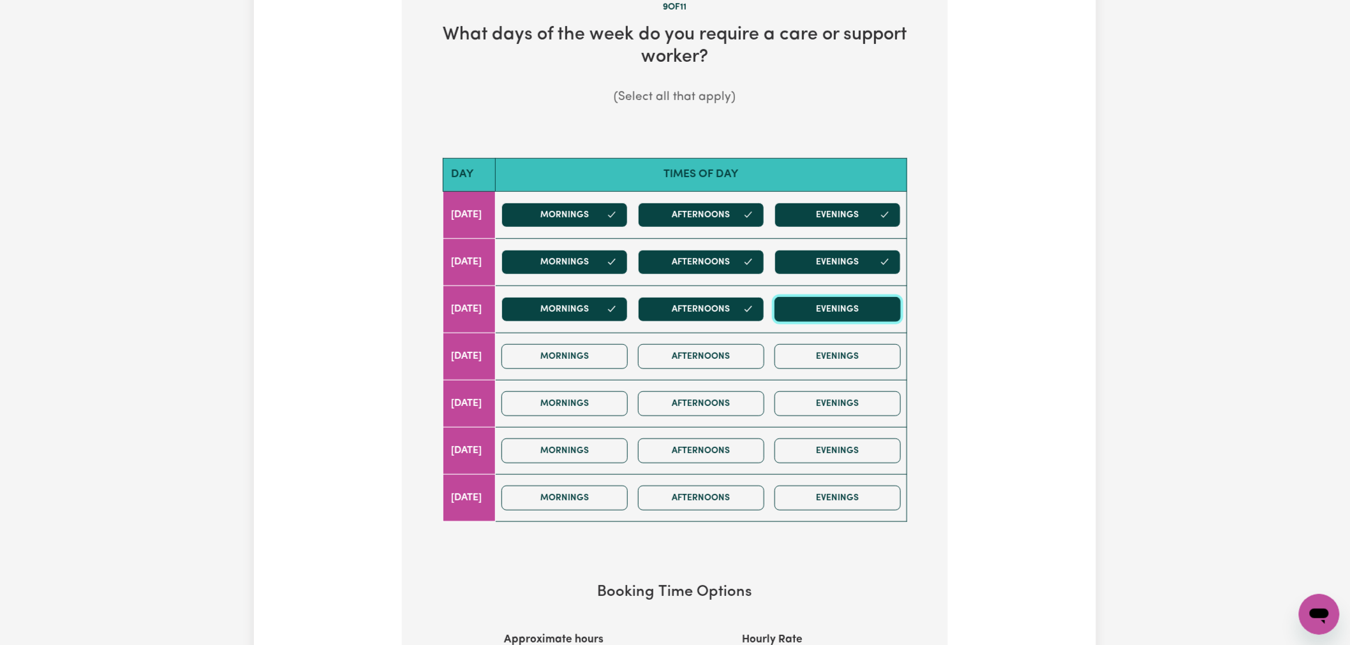
click at [829, 309] on button "Evenings" at bounding box center [837, 309] width 126 height 25
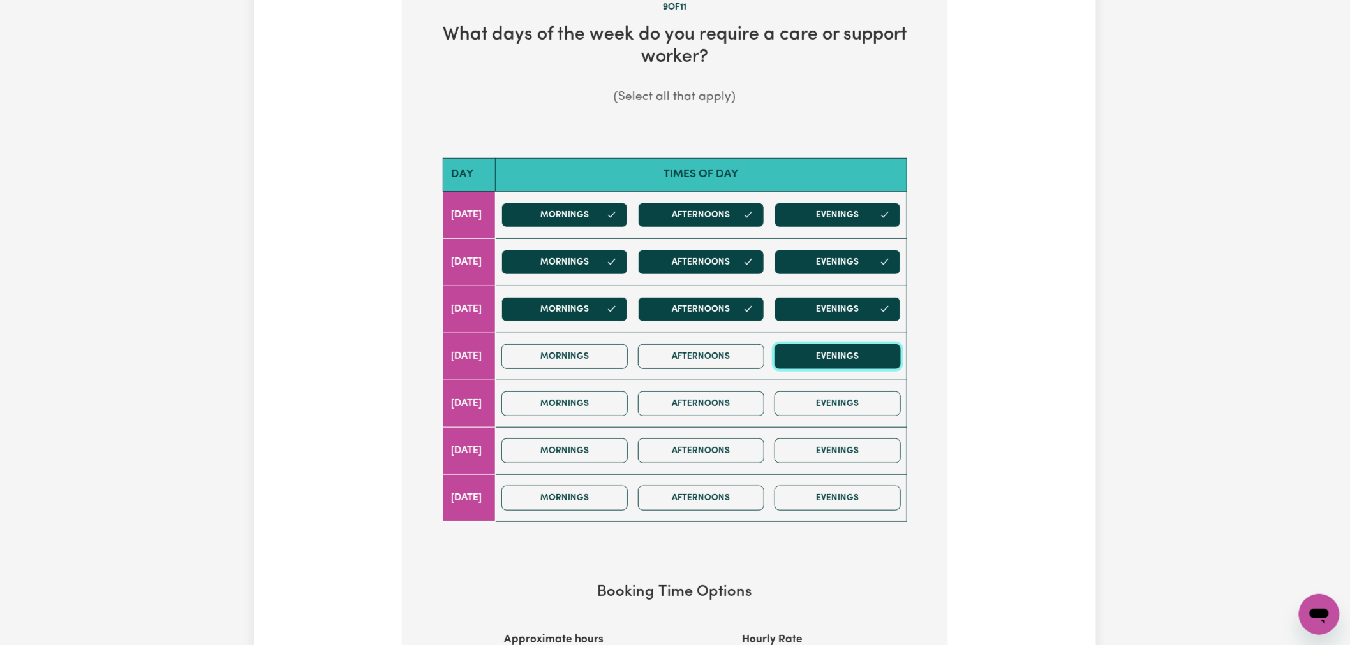
click at [828, 353] on button "Evenings" at bounding box center [837, 356] width 126 height 25
click at [708, 358] on button "Afternoons" at bounding box center [701, 356] width 126 height 25
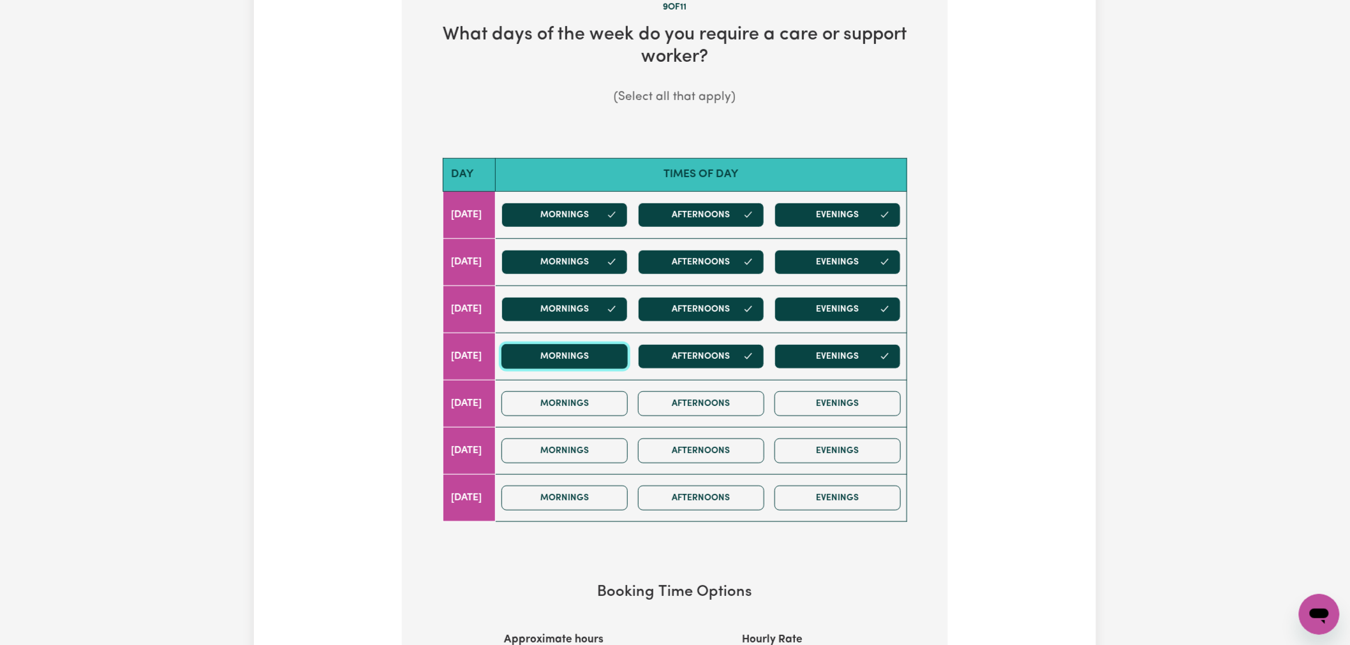
click at [566, 356] on button "Mornings" at bounding box center [564, 356] width 126 height 25
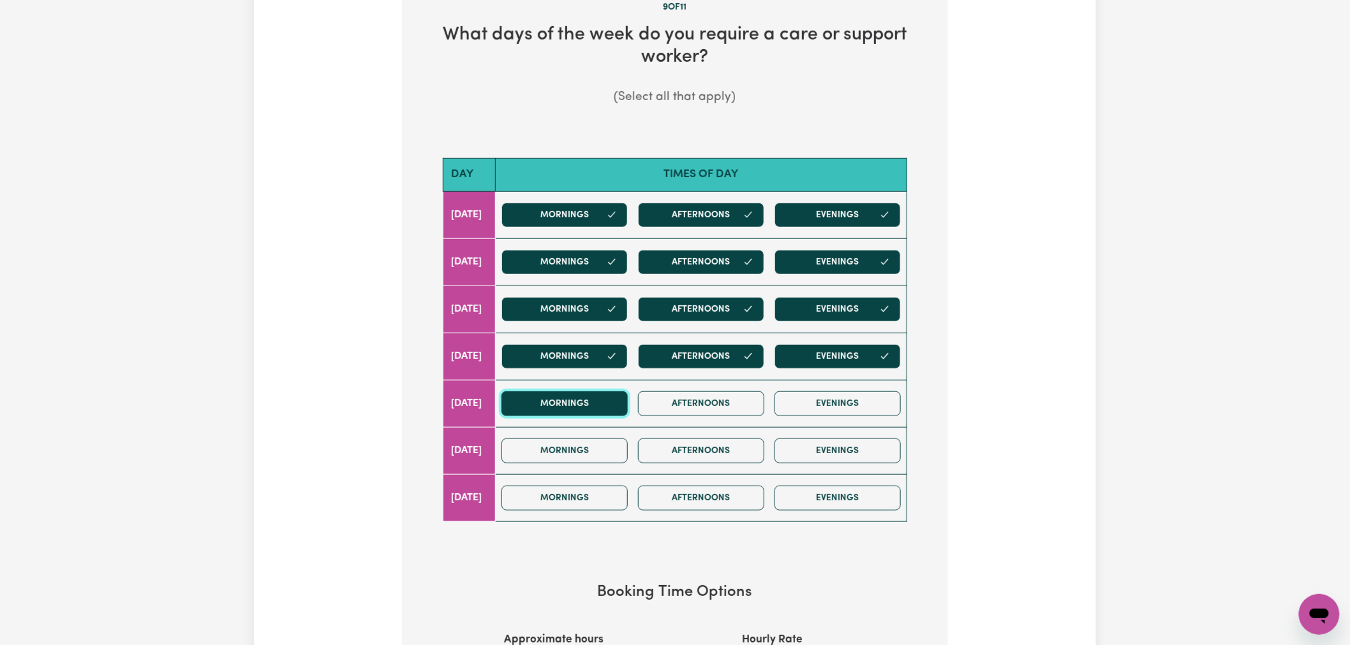
click at [577, 394] on button "Mornings" at bounding box center [564, 404] width 126 height 25
click at [691, 404] on button "Afternoons" at bounding box center [701, 404] width 126 height 25
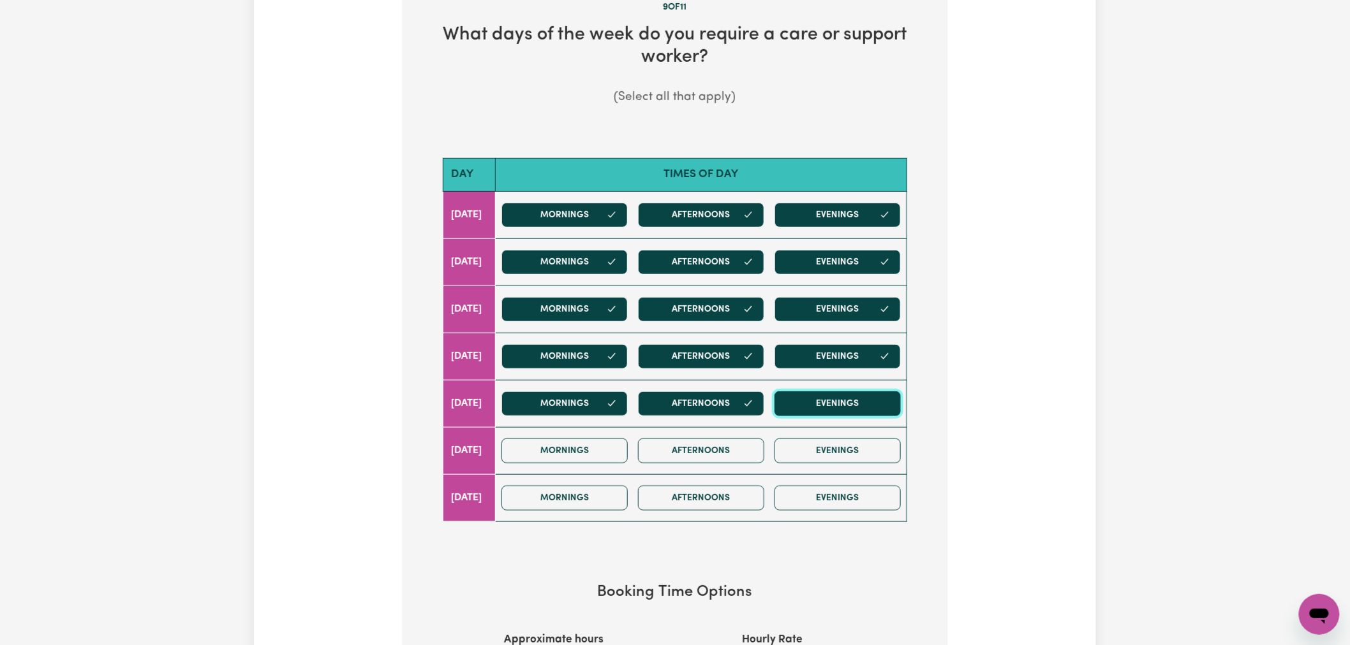
click at [827, 398] on button "Evenings" at bounding box center [837, 404] width 126 height 25
click at [846, 451] on button "Evenings" at bounding box center [837, 451] width 126 height 25
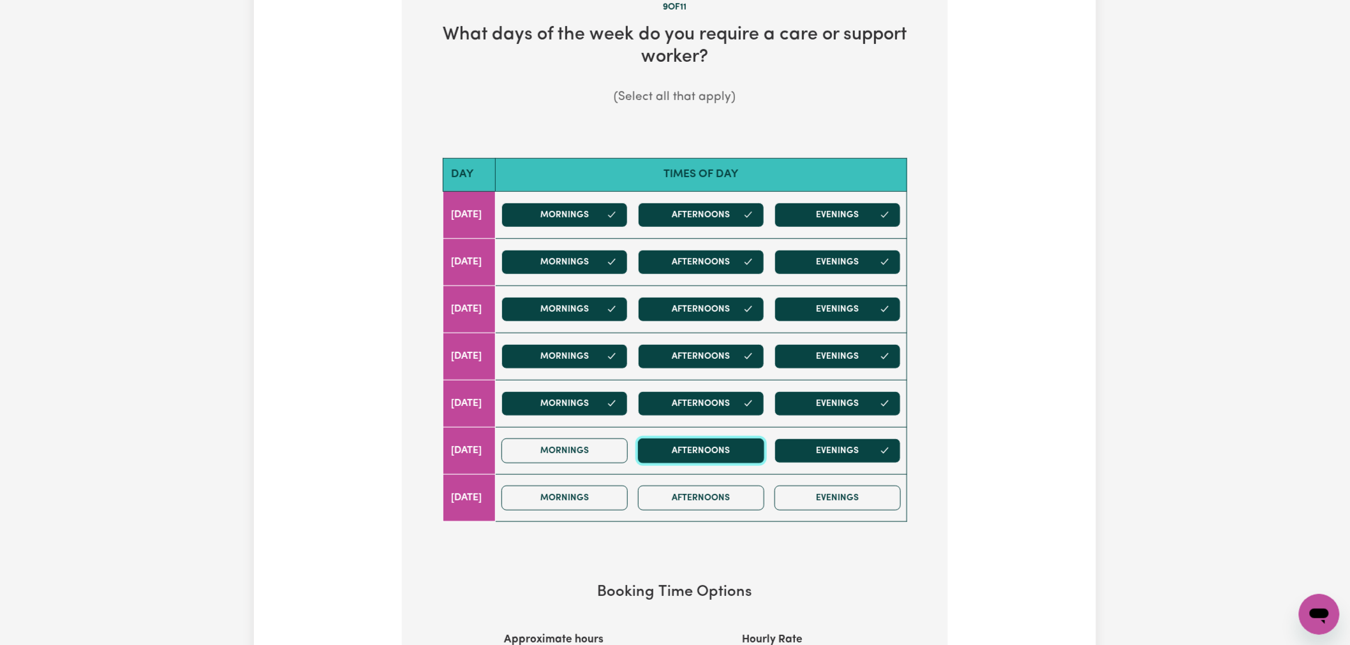
click at [737, 452] on button "Afternoons" at bounding box center [701, 451] width 126 height 25
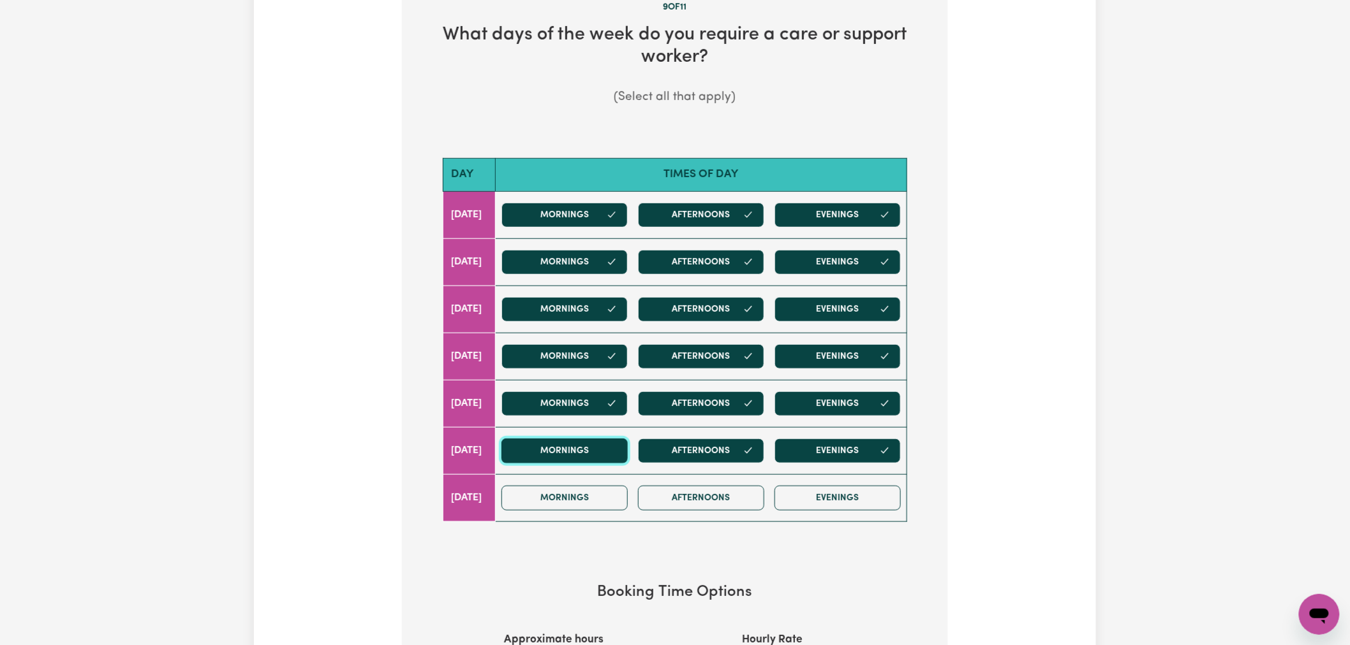
click at [619, 454] on button "Mornings" at bounding box center [564, 451] width 126 height 25
click at [628, 504] on button "Mornings" at bounding box center [564, 498] width 126 height 25
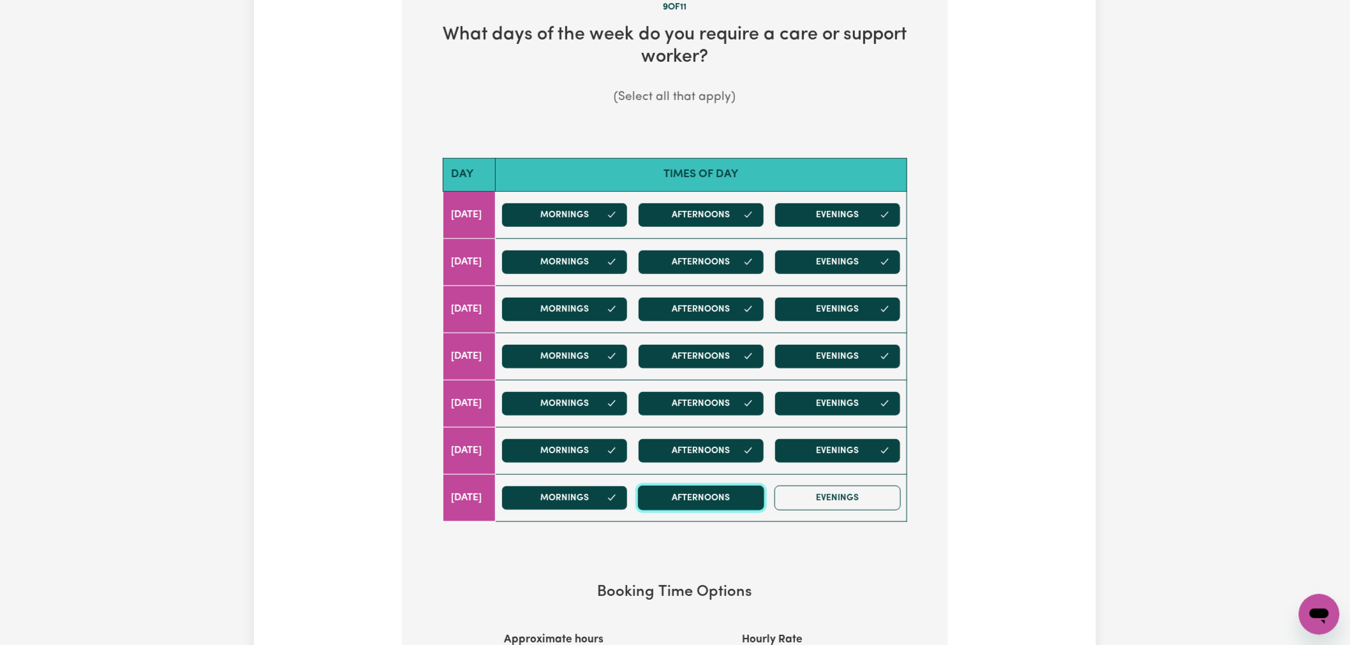
click at [736, 504] on button "Afternoons" at bounding box center [701, 498] width 126 height 25
click at [874, 496] on button "Evenings" at bounding box center [837, 498] width 126 height 25
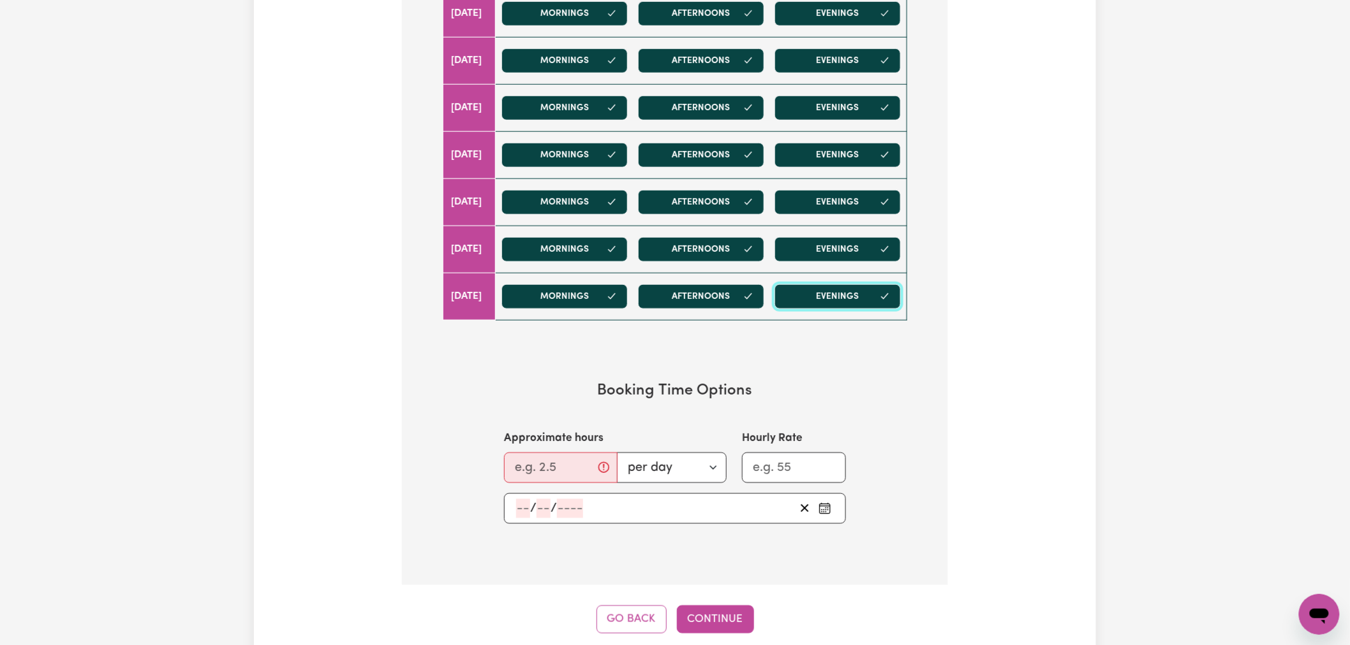
scroll to position [638, 0]
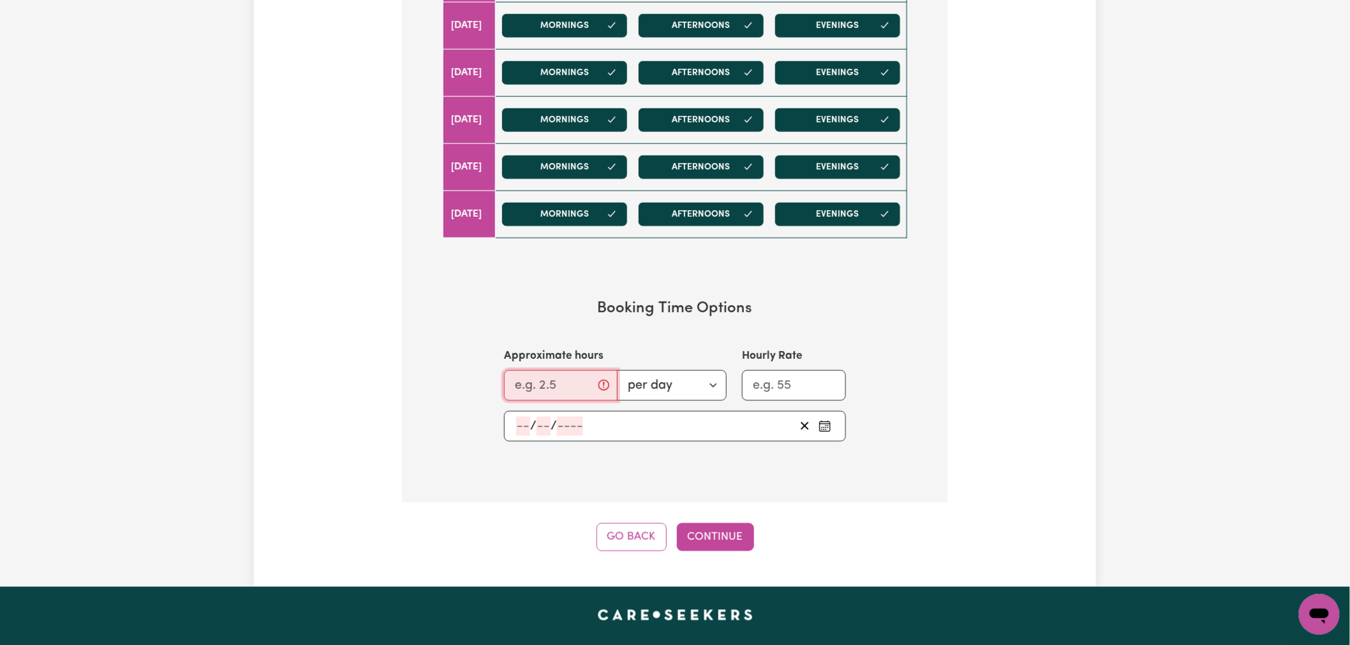
click at [536, 385] on input "Approximate hours" at bounding box center [561, 386] width 114 height 31
type input "24"
click at [779, 392] on input "Hourly Rate" at bounding box center [794, 386] width 104 height 31
type input "60"
click at [826, 430] on icon "Pick an approximate start date" at bounding box center [824, 426] width 13 height 13
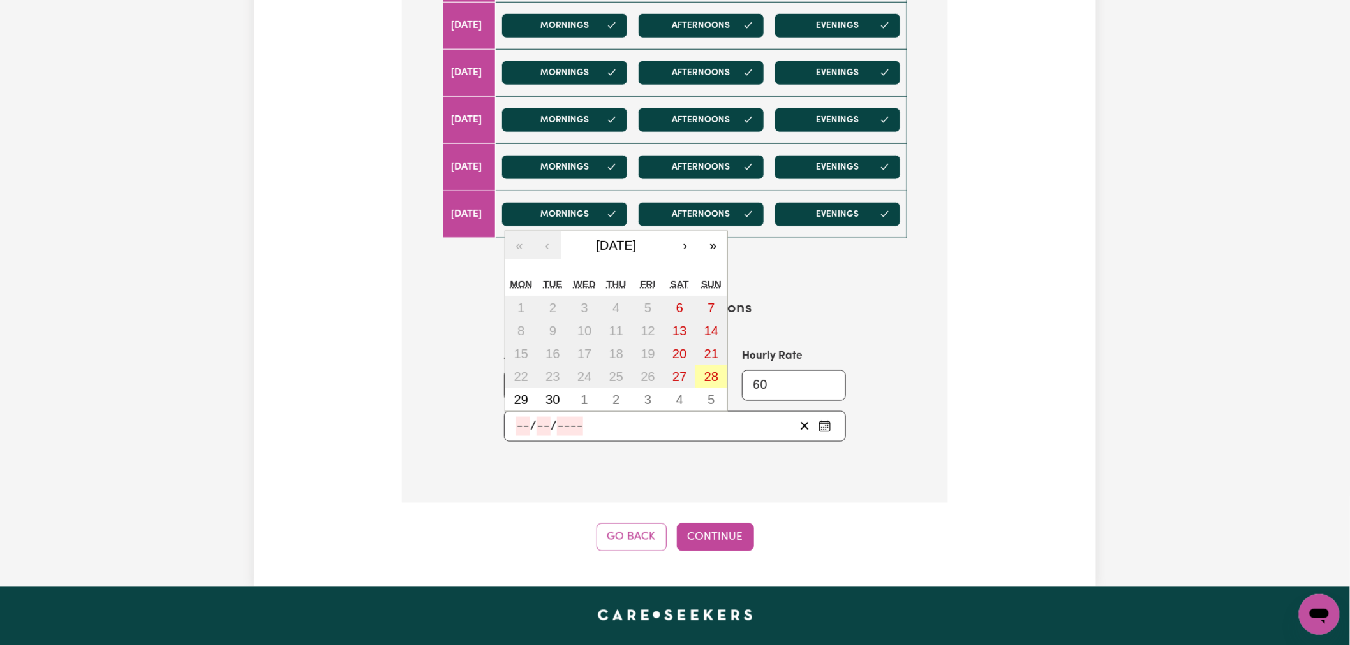
click at [712, 381] on abbr "28" at bounding box center [711, 377] width 14 height 14
type input "[DATE]"
type input "28"
type input "9"
type input "2025"
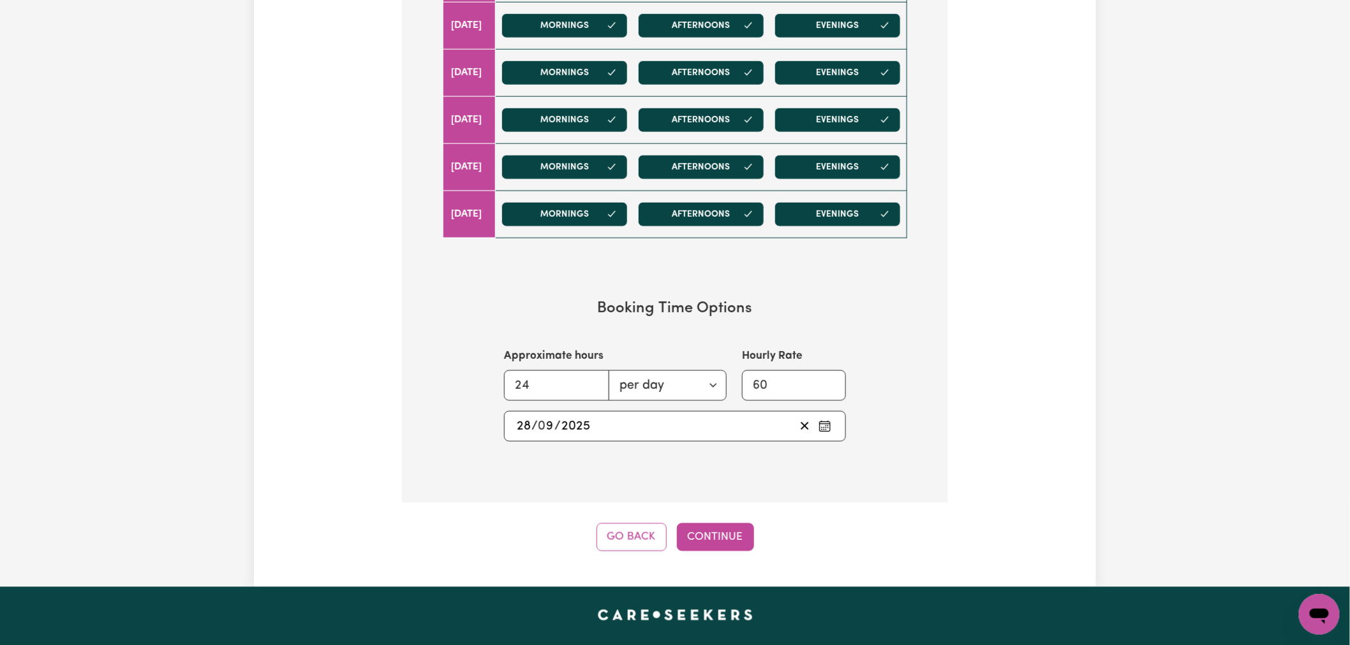
click at [724, 540] on button "Continue" at bounding box center [715, 538] width 77 height 28
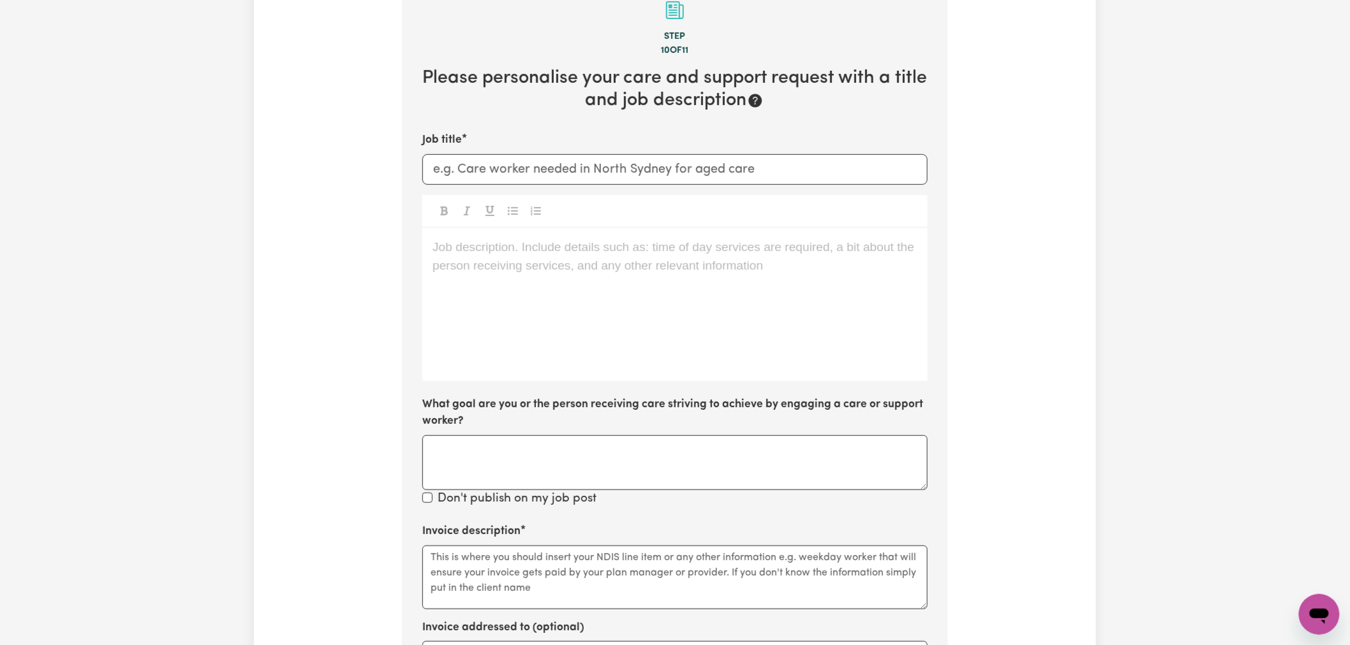
scroll to position [279, 0]
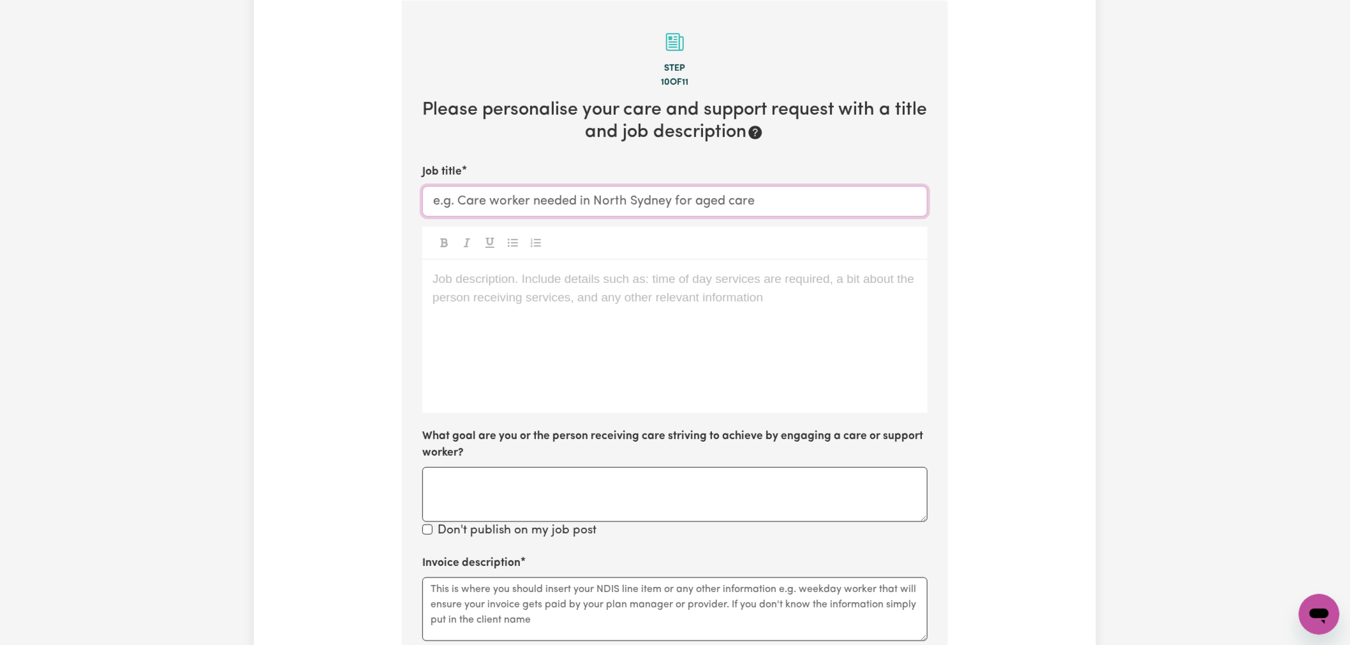
click at [620, 205] on input "Job title" at bounding box center [674, 201] width 505 height 31
paste input "() Support Worker Needed In [GEOGRAPHIC_DATA], [GEOGRAPHIC_DATA]"
click at [436, 201] on input "() Support Worker Needed In [GEOGRAPHIC_DATA], [GEOGRAPHIC_DATA]" at bounding box center [674, 201] width 505 height 31
type input "(Weekday Evening) Support Worker Needed In [GEOGRAPHIC_DATA], [GEOGRAPHIC_DATA]"
click at [483, 301] on div "Job description. Include details such as: time of day services are required, a …" at bounding box center [674, 336] width 505 height 153
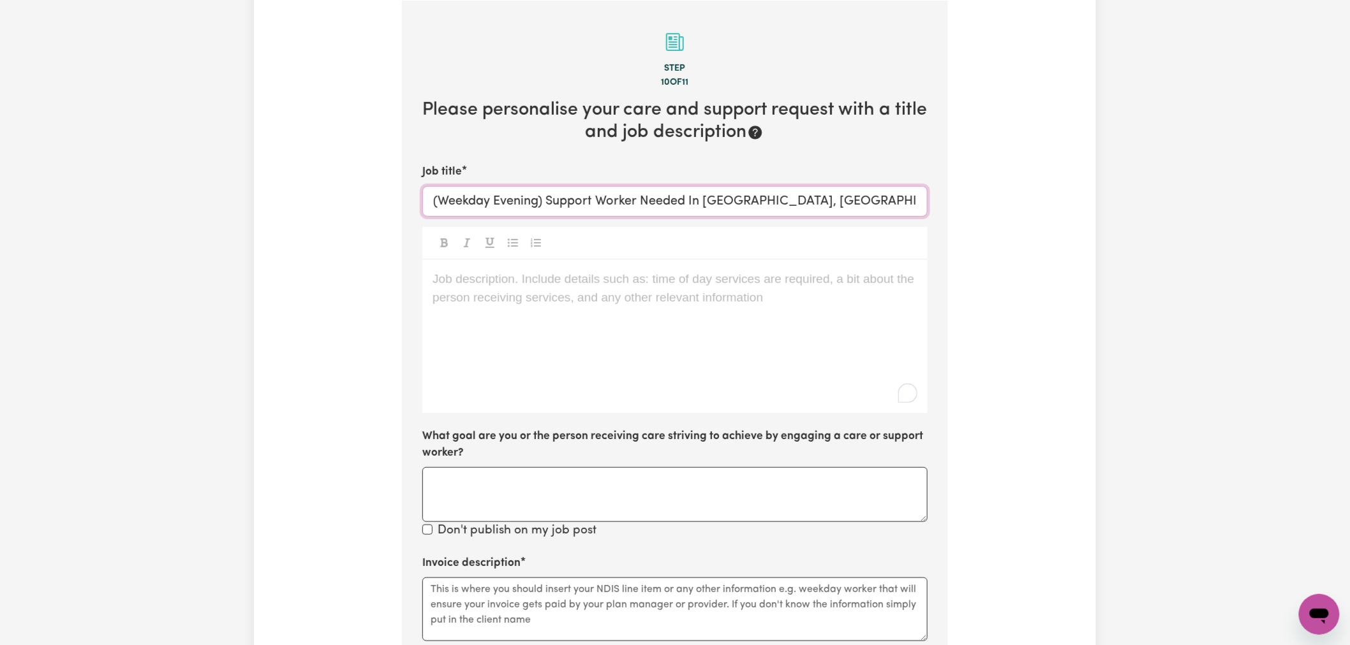
click at [542, 209] on input "(Weekday Evening) Support Worker Needed In [GEOGRAPHIC_DATA], [GEOGRAPHIC_DATA]" at bounding box center [674, 201] width 505 height 31
click at [532, 286] on p "Job description. Include details such as: time of day services are required, a …" at bounding box center [674, 279] width 485 height 18
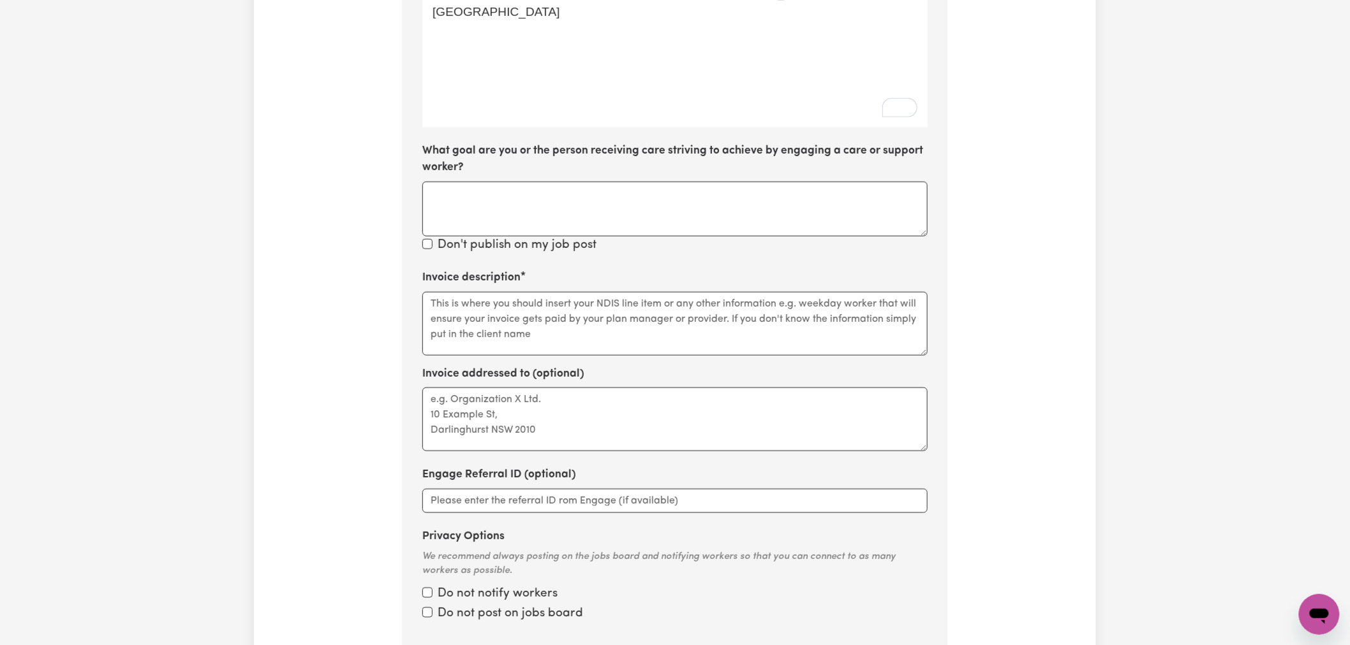
scroll to position [633, 0]
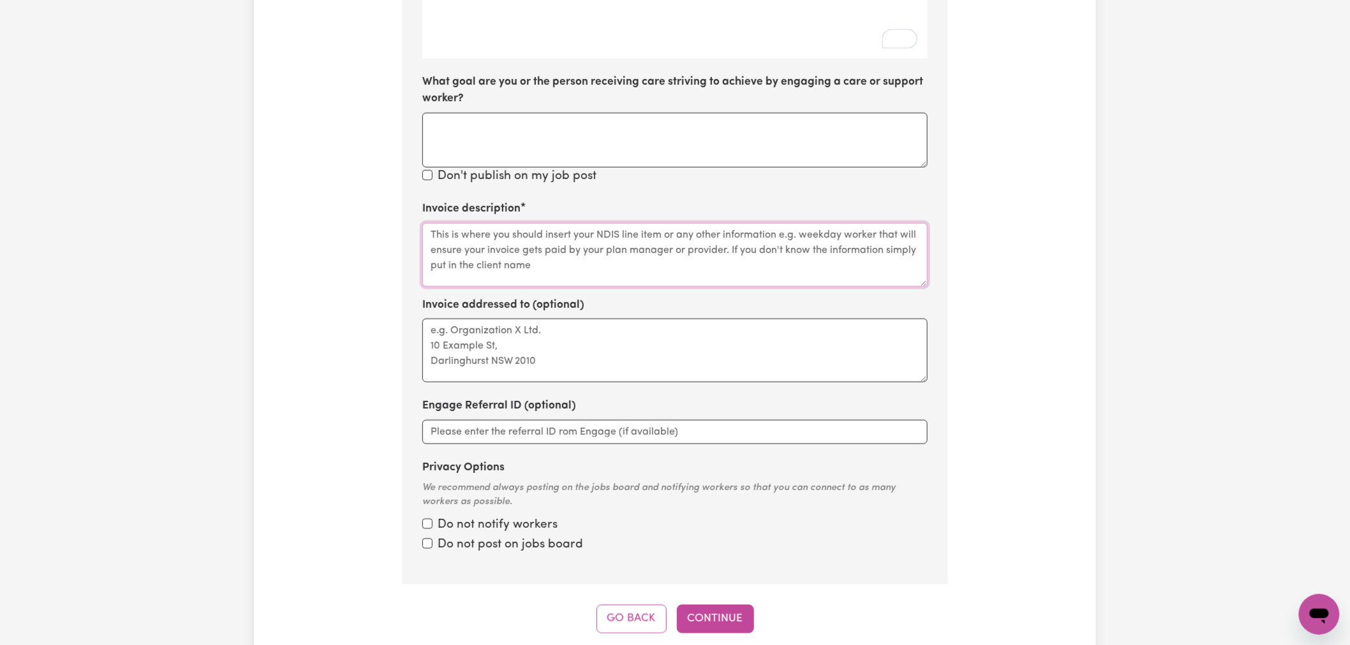
click at [531, 260] on textarea "Invoice description" at bounding box center [674, 255] width 505 height 64
paste textarea "Assistance with Self Care Activities (Assist Personal Activities) - Complex Nee…"
paste textarea "01_401_0104_1_1"
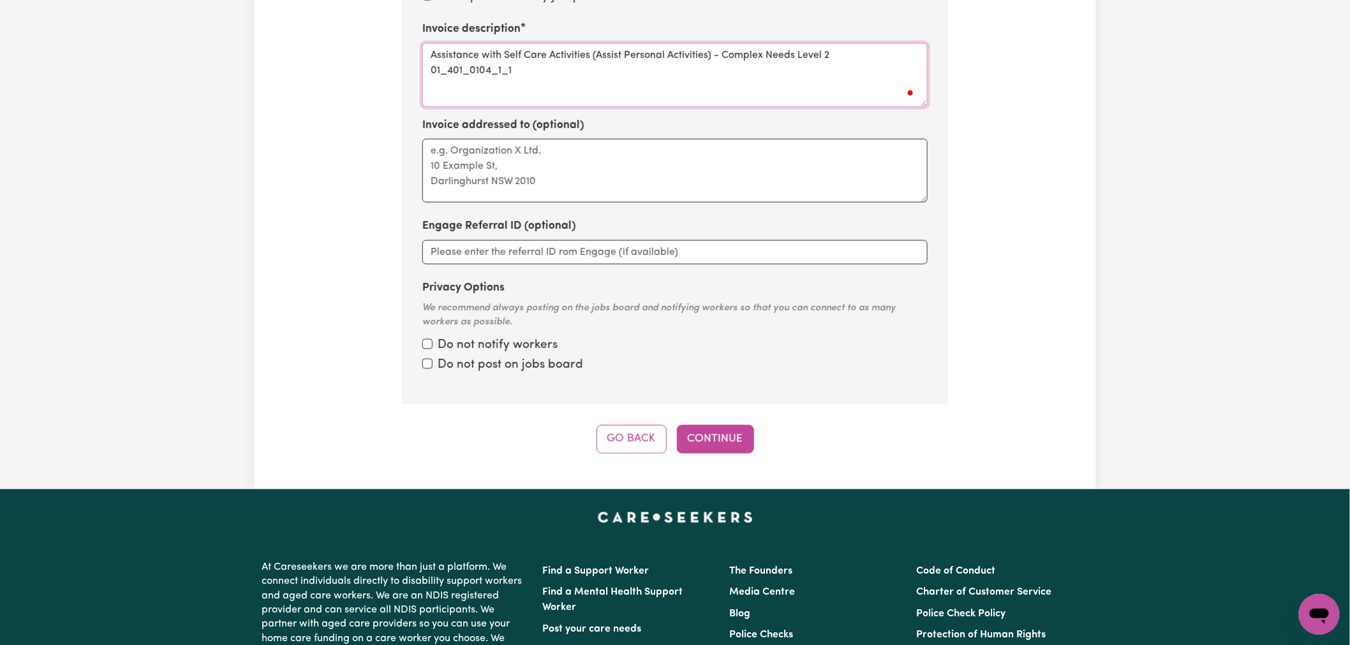
scroll to position [916, 0]
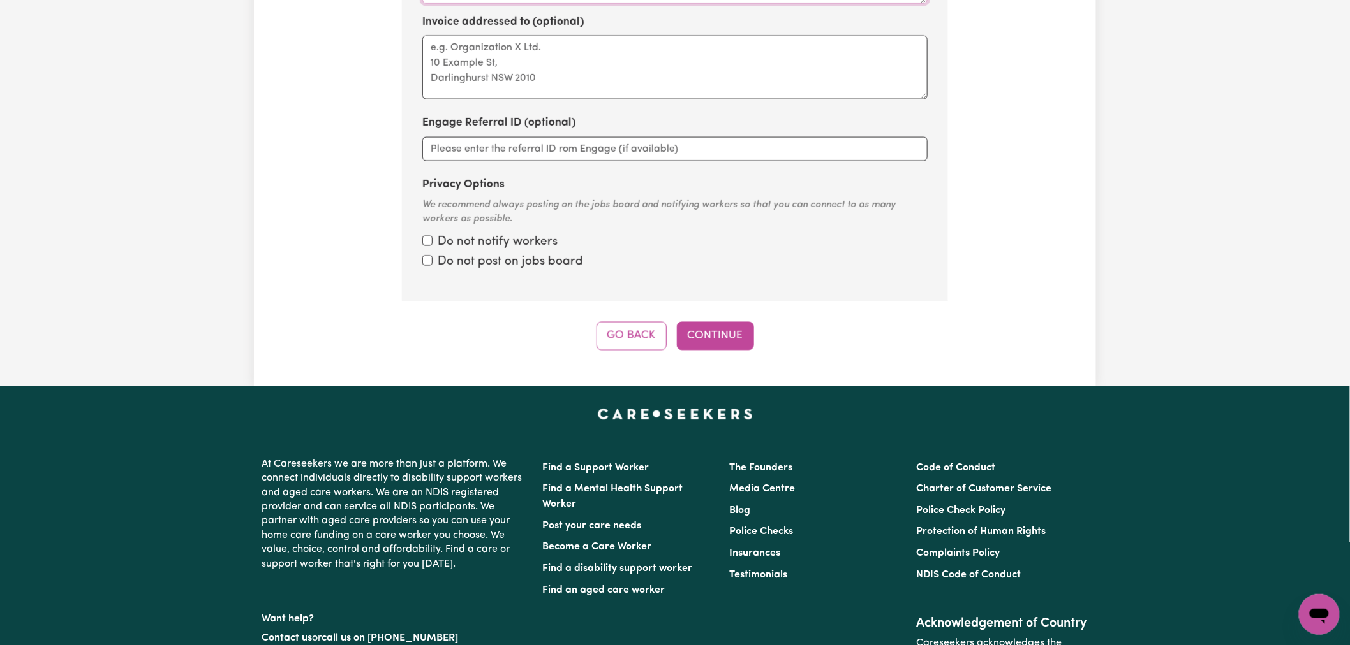
type textarea "Assistance with Self Care Activities (Assist Personal Activities) - Complex Nee…"
click at [524, 240] on label "Do not notify workers" at bounding box center [498, 242] width 120 height 18
click at [432, 240] on input "Privacy Options" at bounding box center [427, 241] width 10 height 10
click at [523, 264] on label "Do not post on jobs board" at bounding box center [510, 262] width 145 height 18
click at [432, 246] on input "Privacy Options" at bounding box center [427, 241] width 10 height 10
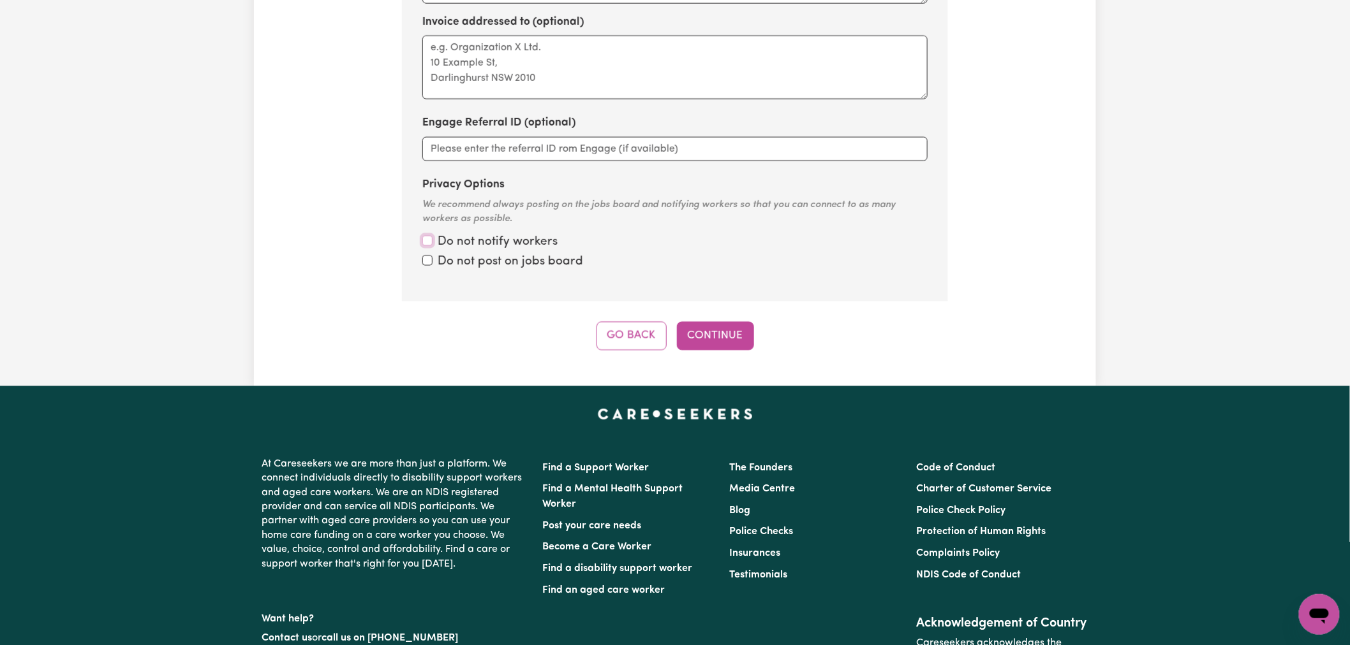
click at [429, 240] on input "Privacy Options" at bounding box center [427, 241] width 10 height 10
checkbox input "true"
click at [425, 265] on input "Privacy Options" at bounding box center [427, 261] width 10 height 10
checkbox input "true"
click at [716, 336] on button "Continue" at bounding box center [715, 336] width 77 height 28
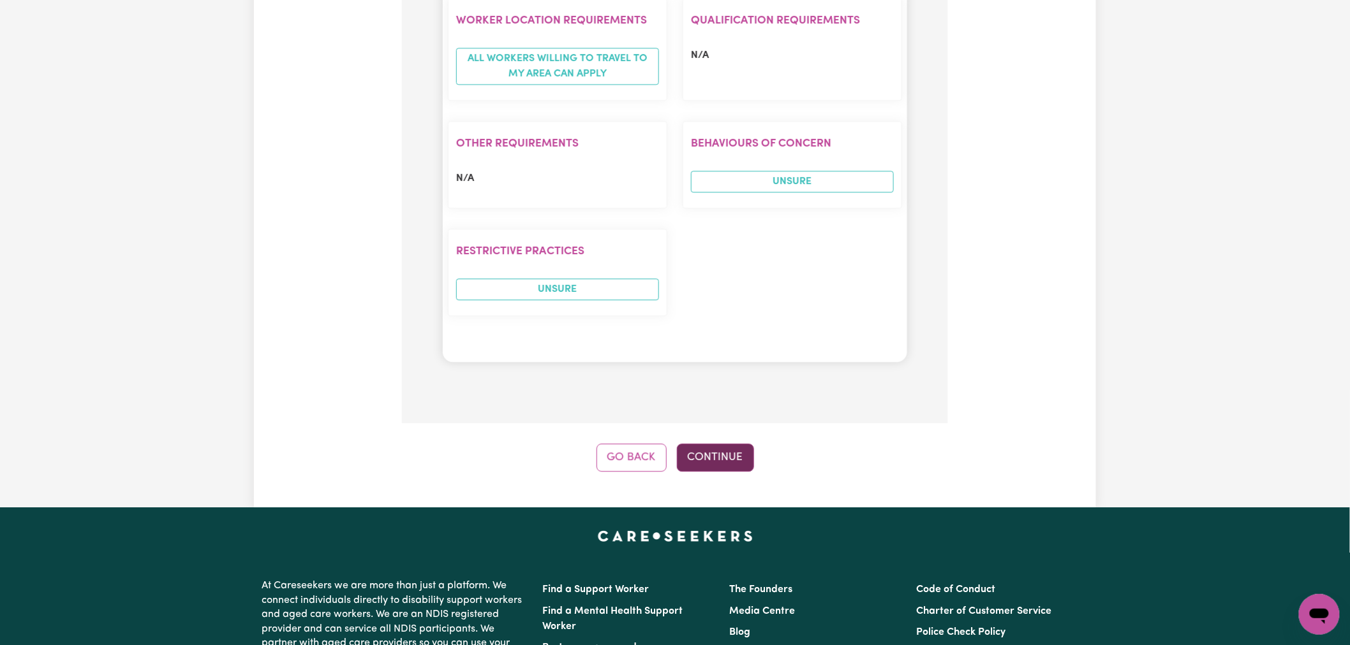
click at [716, 444] on button "Continue" at bounding box center [715, 458] width 77 height 28
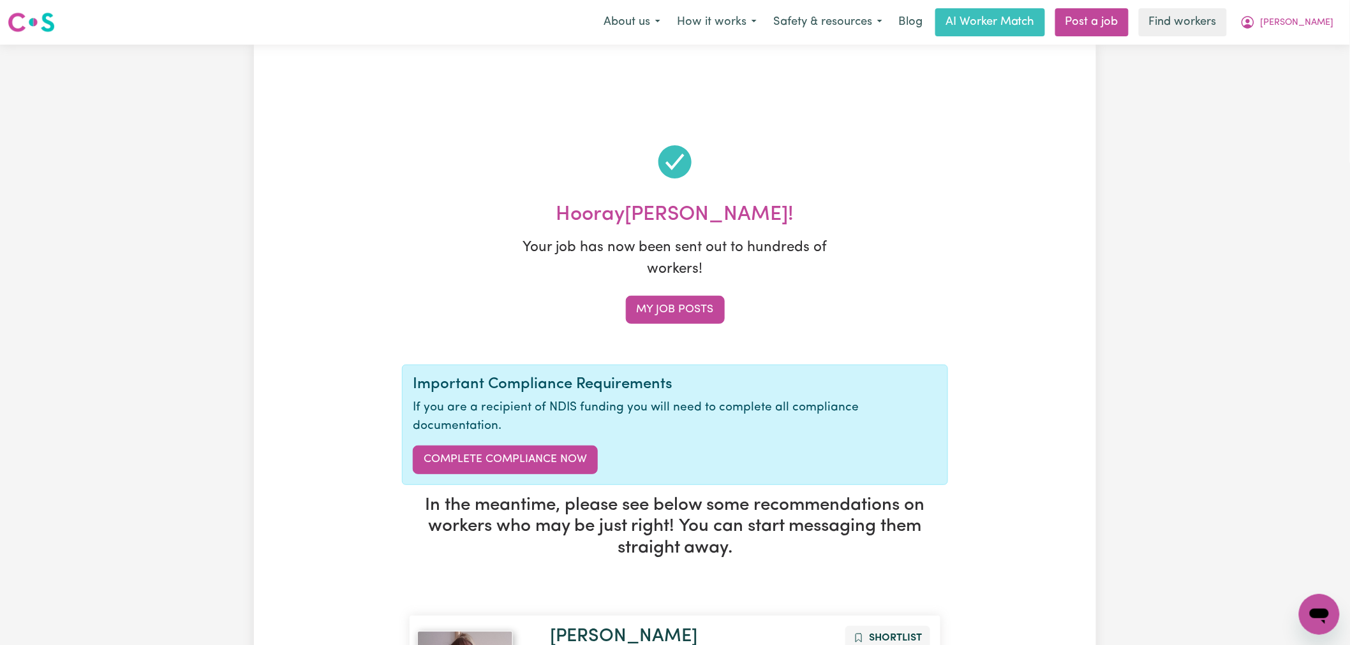
drag, startPoint x: 1136, startPoint y: 22, endPoint x: 1101, endPoint y: 34, distance: 37.1
click at [1128, 22] on link "Post a job" at bounding box center [1091, 22] width 73 height 28
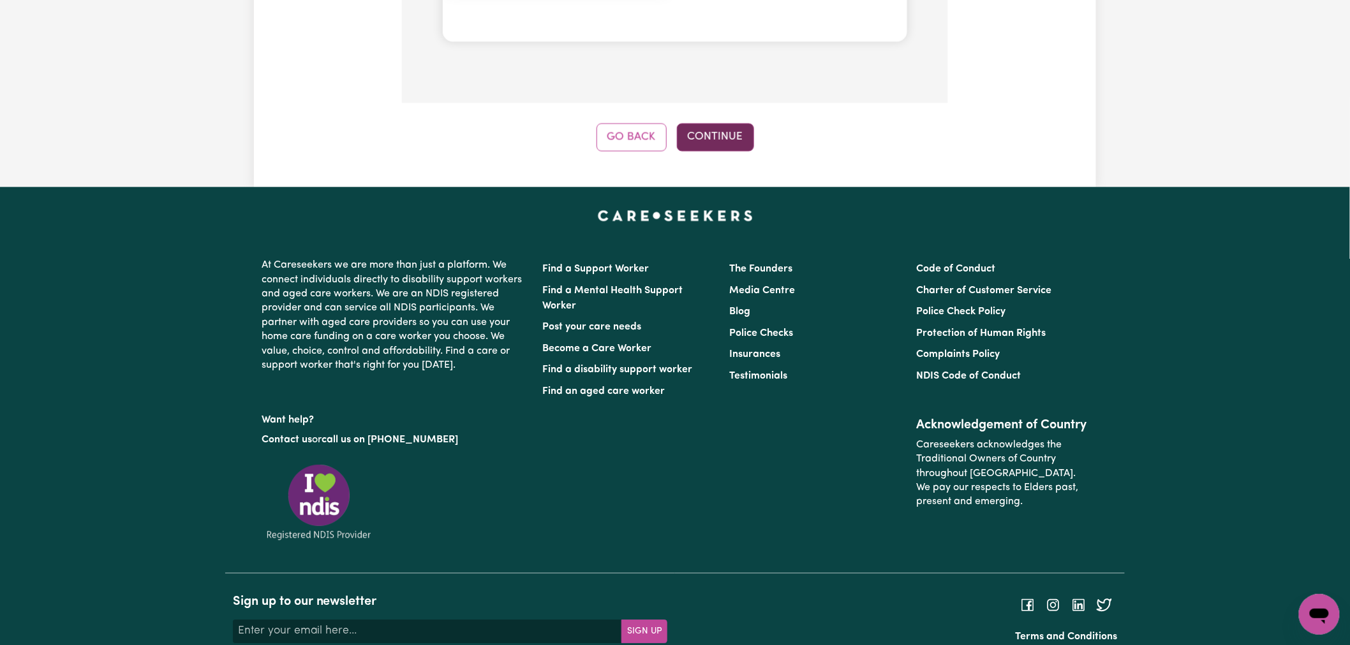
click at [718, 141] on button "Continue" at bounding box center [715, 137] width 77 height 28
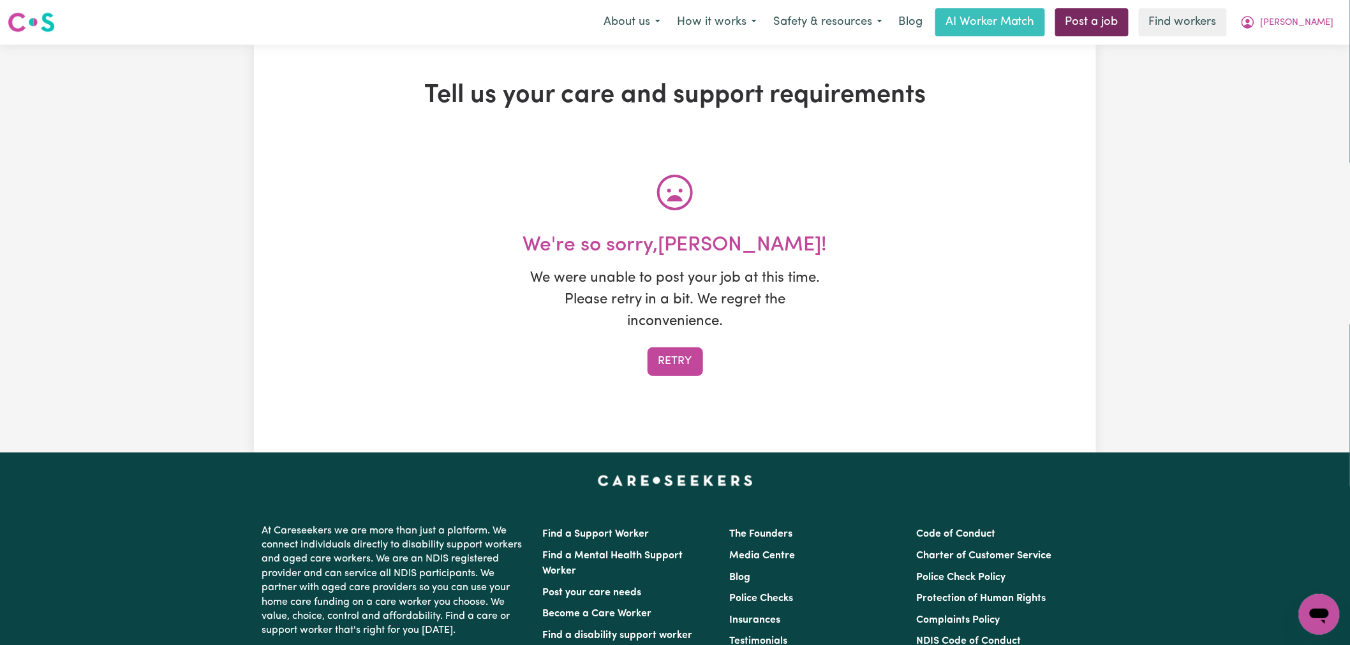
click at [1114, 31] on link "Post a job" at bounding box center [1091, 22] width 73 height 28
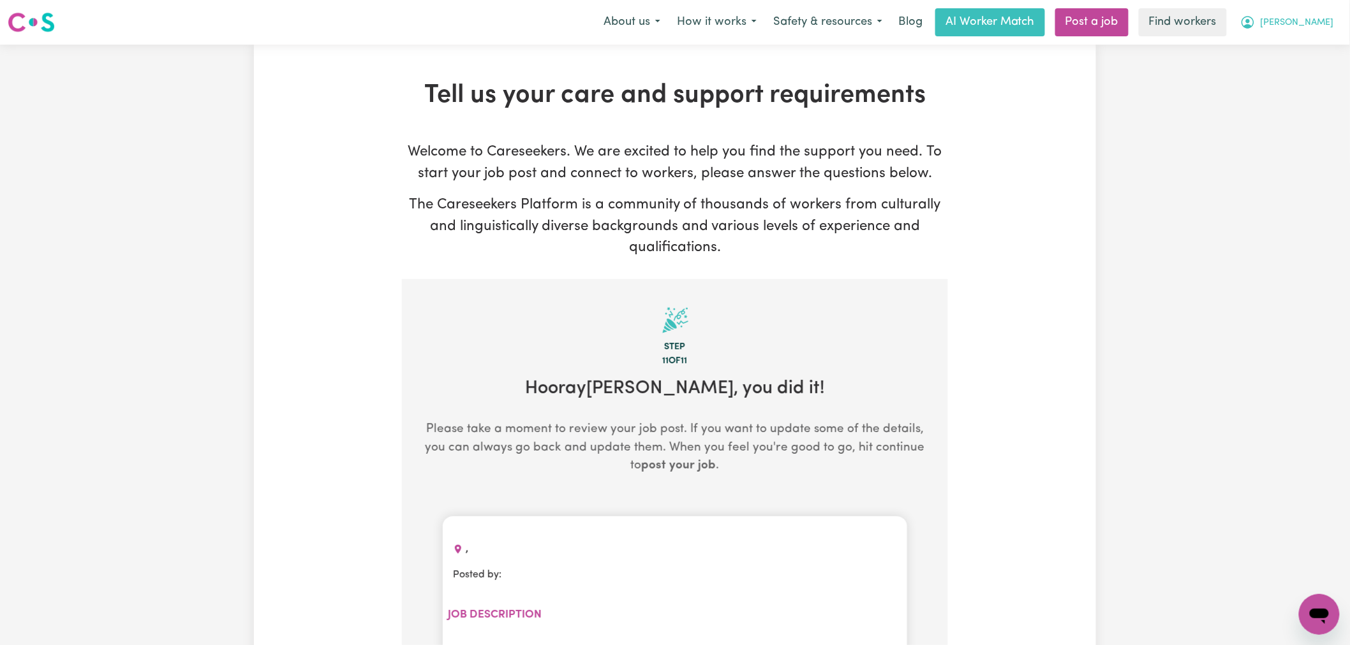
drag, startPoint x: 1313, startPoint y: 23, endPoint x: 1309, endPoint y: 32, distance: 9.5
click at [1312, 24] on span "[PERSON_NAME]" at bounding box center [1296, 23] width 73 height 14
click at [1309, 48] on link "My Dashboard" at bounding box center [1290, 50] width 101 height 24
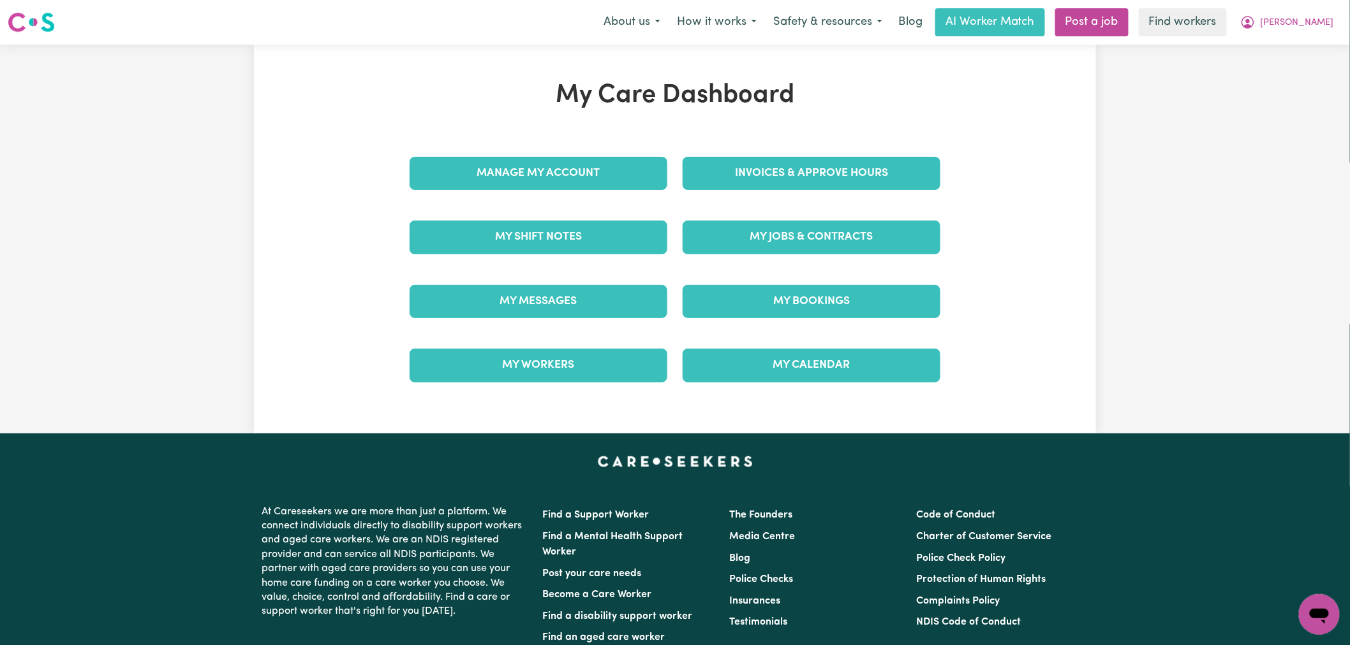
click at [737, 257] on div "My Jobs & Contracts" at bounding box center [811, 237] width 273 height 64
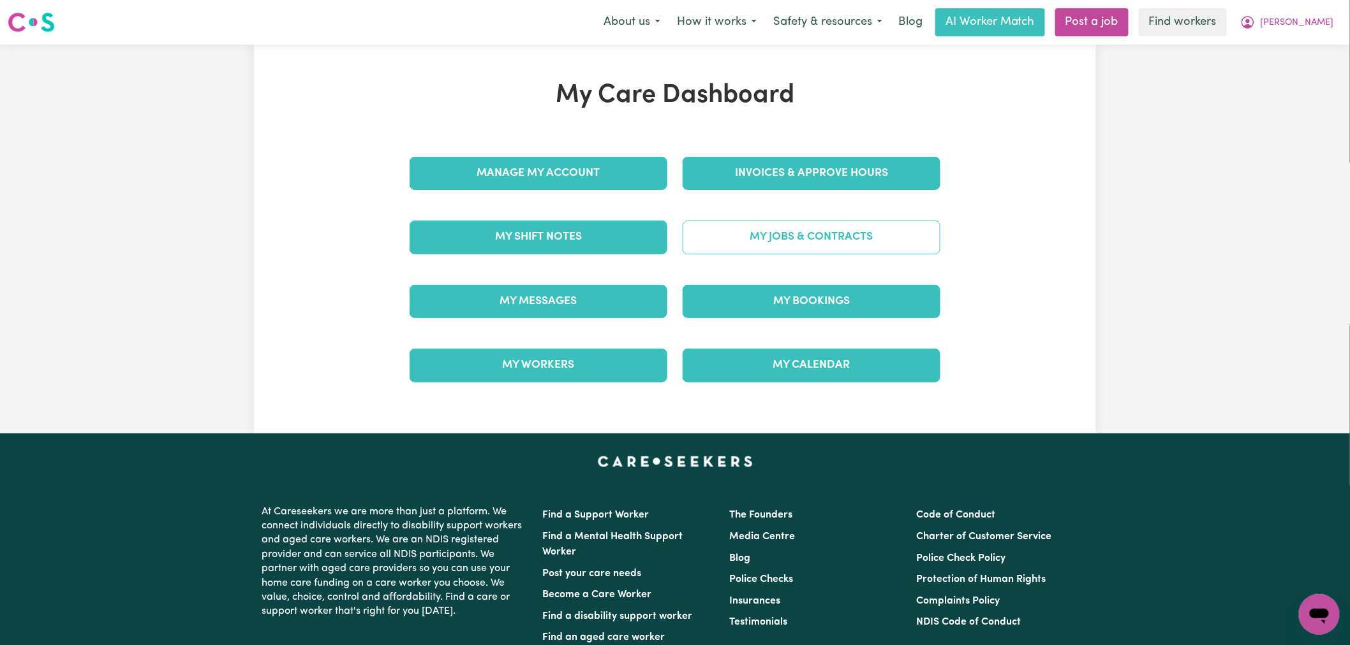
click at [753, 239] on link "My Jobs & Contracts" at bounding box center [811, 237] width 258 height 33
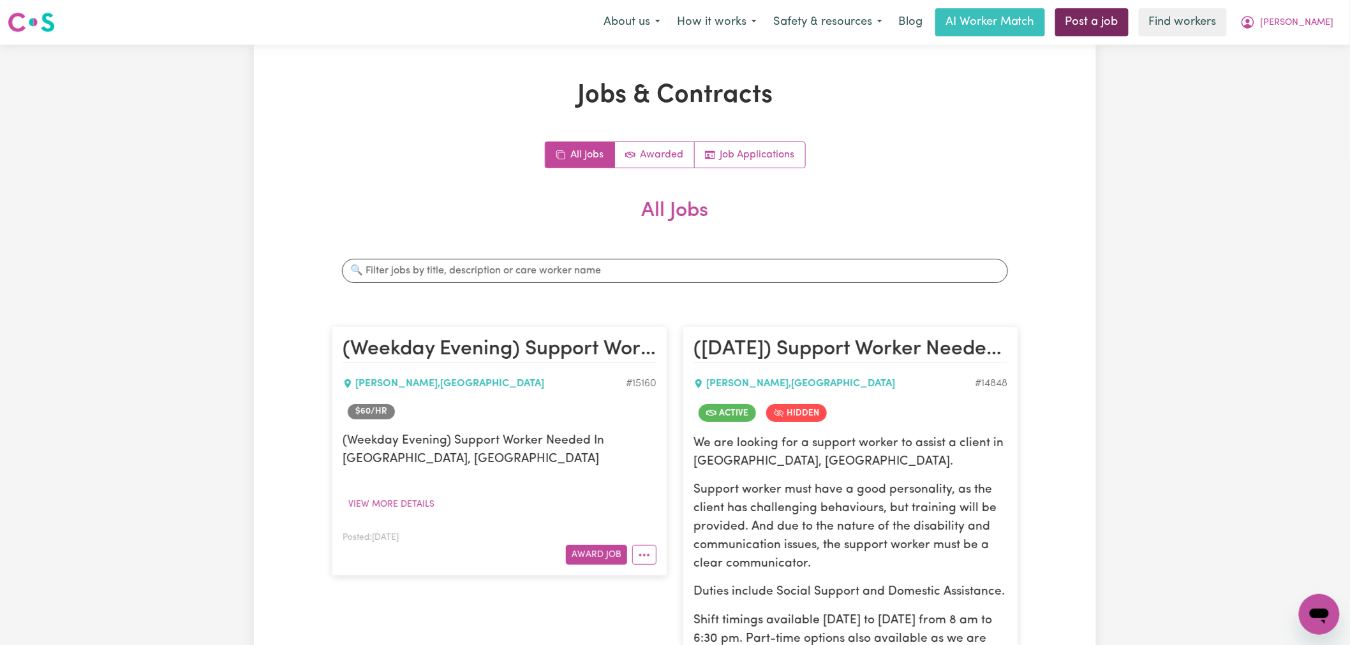
click at [1128, 8] on link "Post a job" at bounding box center [1091, 22] width 73 height 28
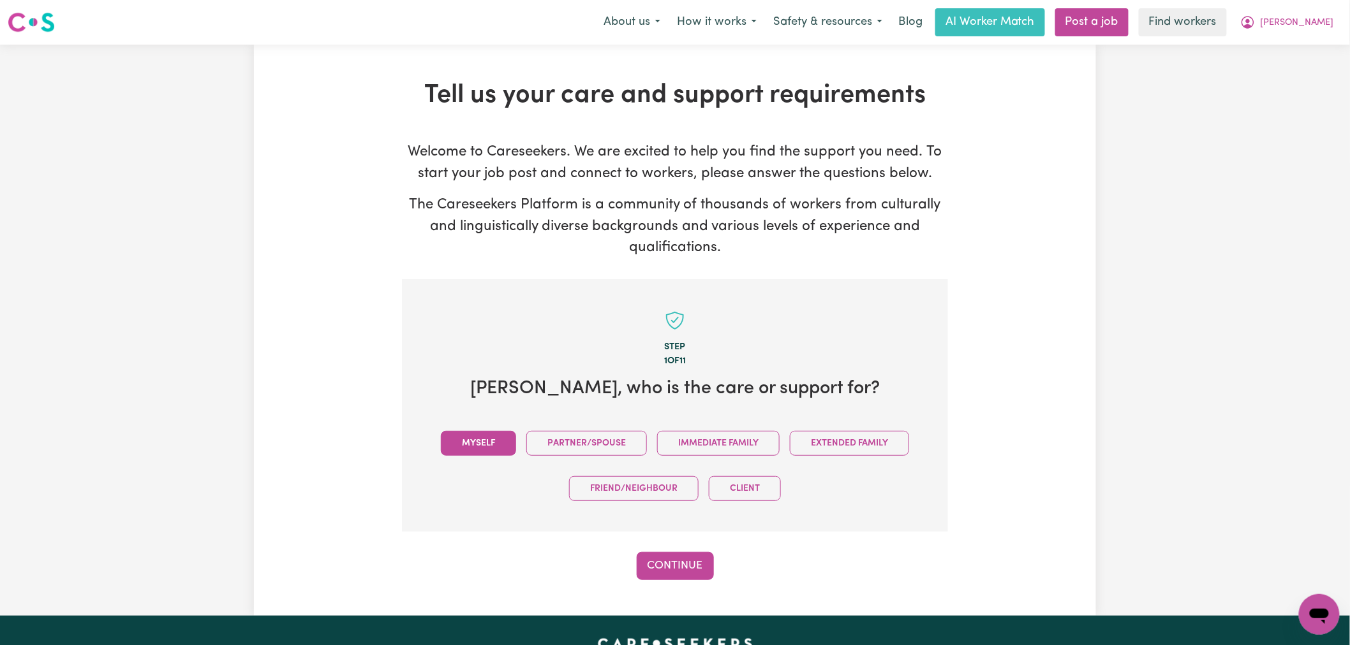
click at [481, 442] on button "Myself" at bounding box center [478, 443] width 75 height 25
click at [685, 563] on button "Continue" at bounding box center [675, 566] width 77 height 28
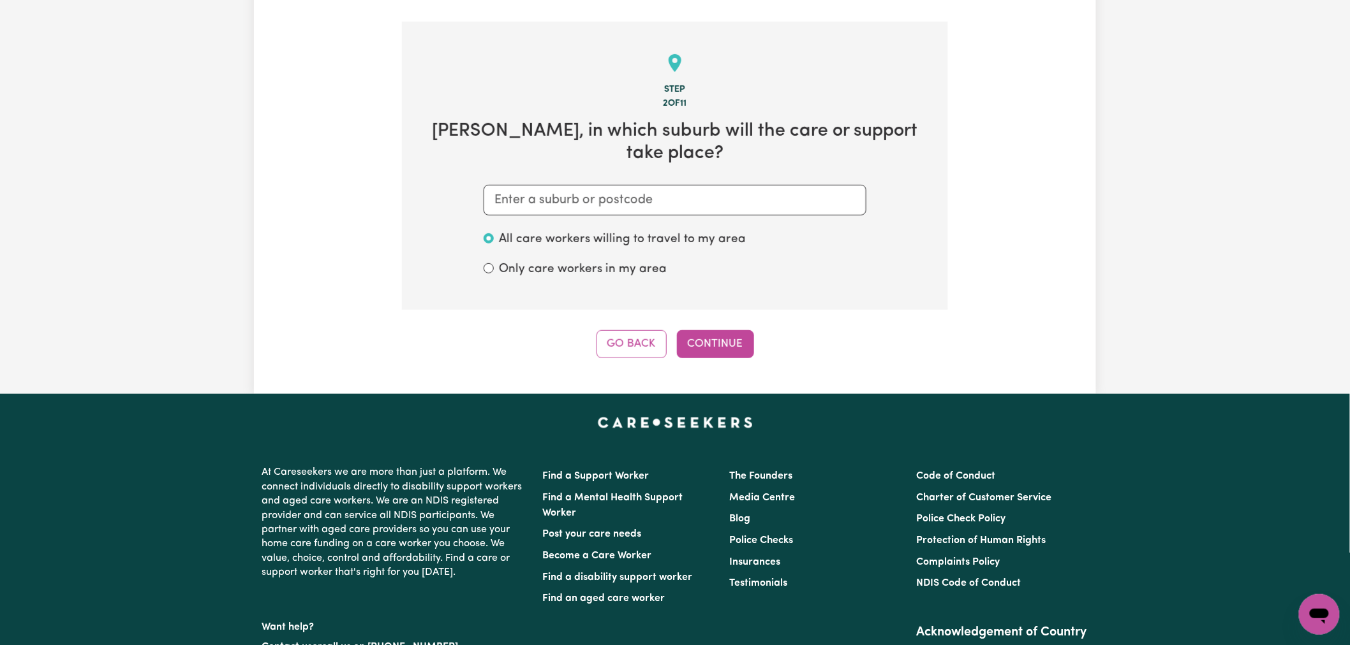
scroll to position [279, 0]
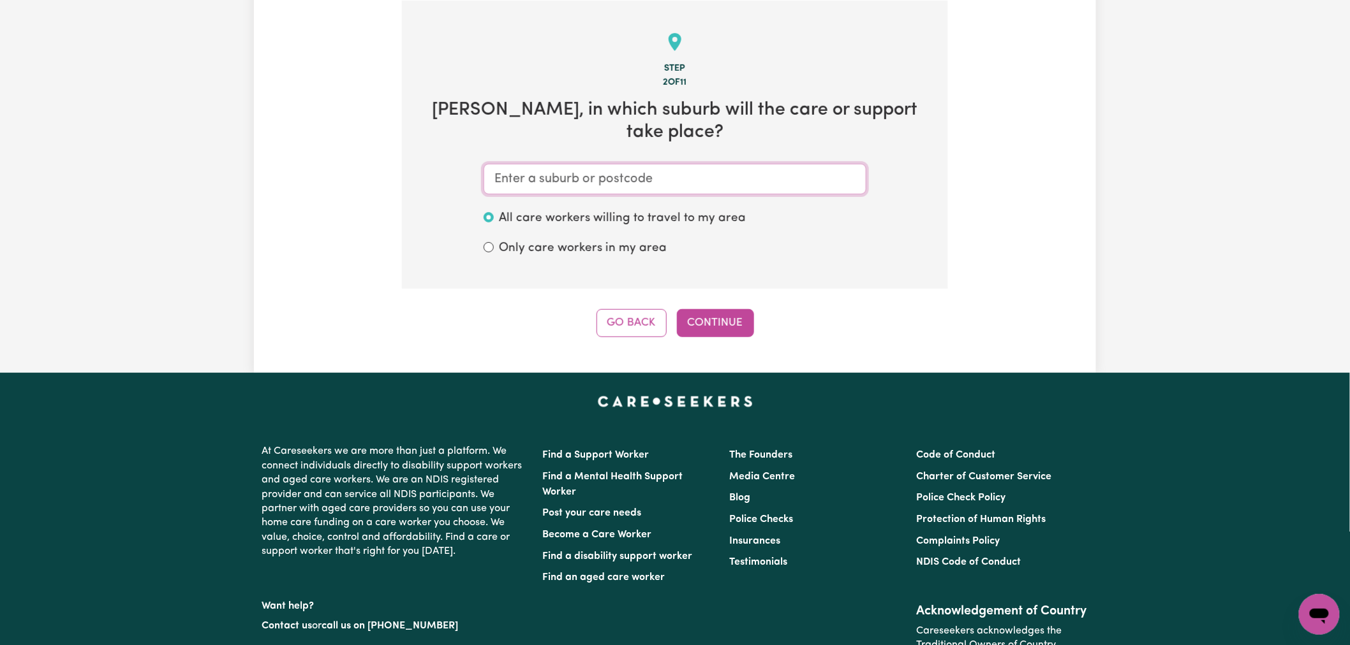
click at [555, 170] on input "text" at bounding box center [674, 179] width 383 height 31
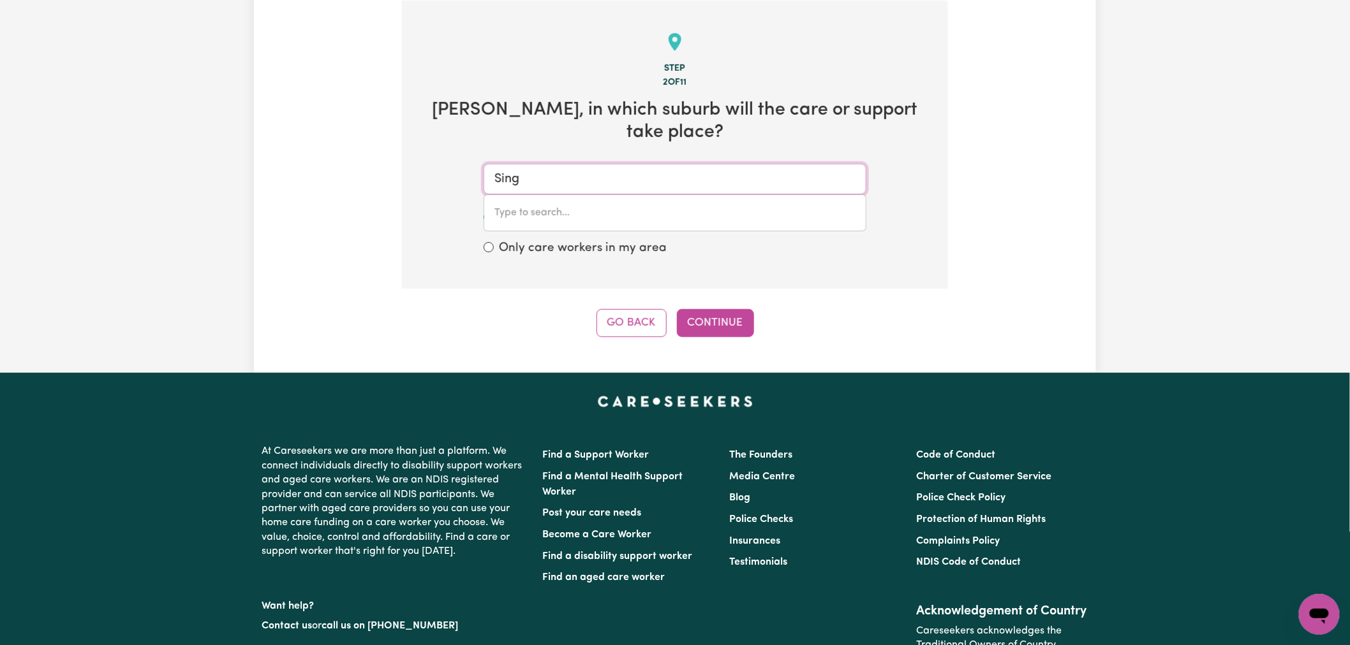
type input "Singl"
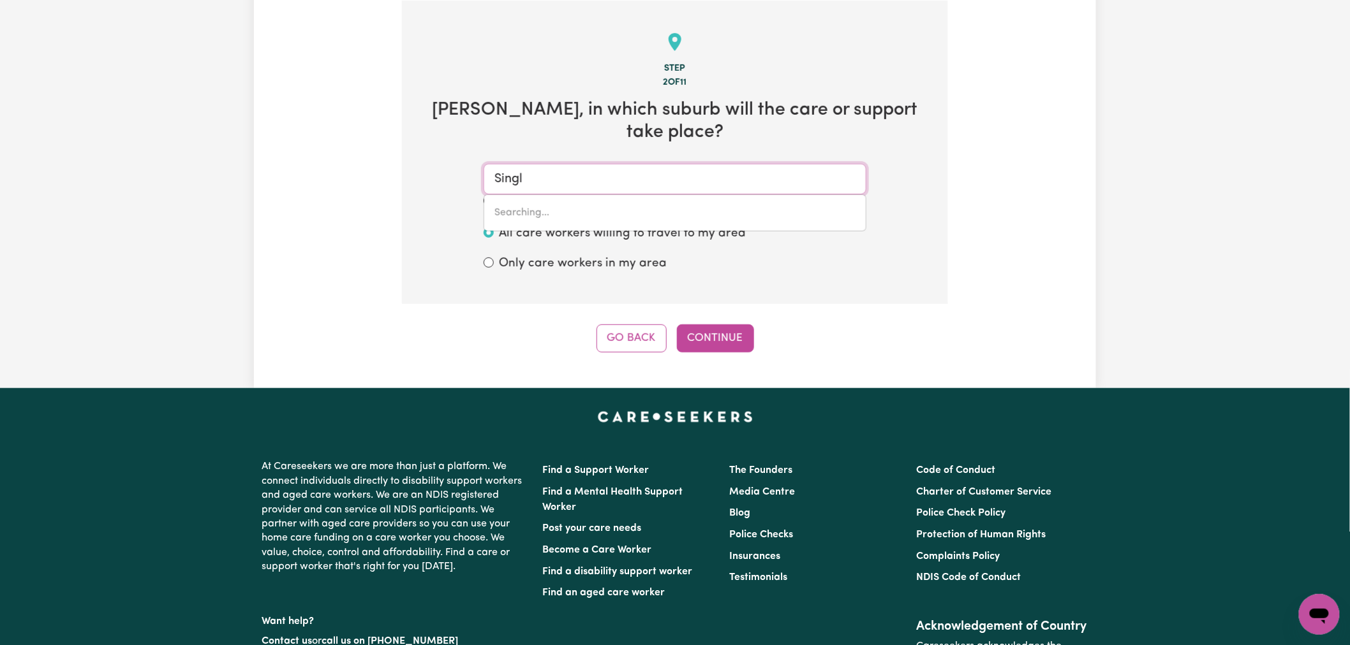
type input "SinglETON, New South Wales, 2330"
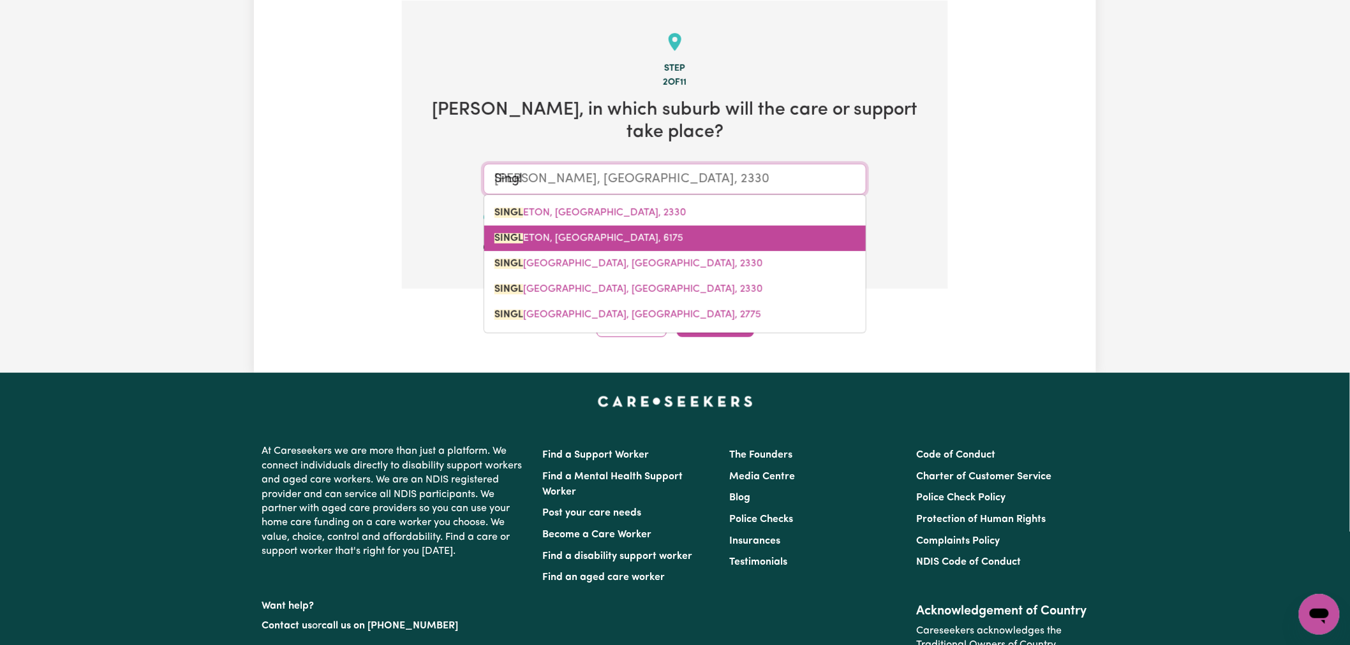
click at [579, 239] on span "SINGL ETON, Western Australia, 6175" at bounding box center [588, 238] width 189 height 10
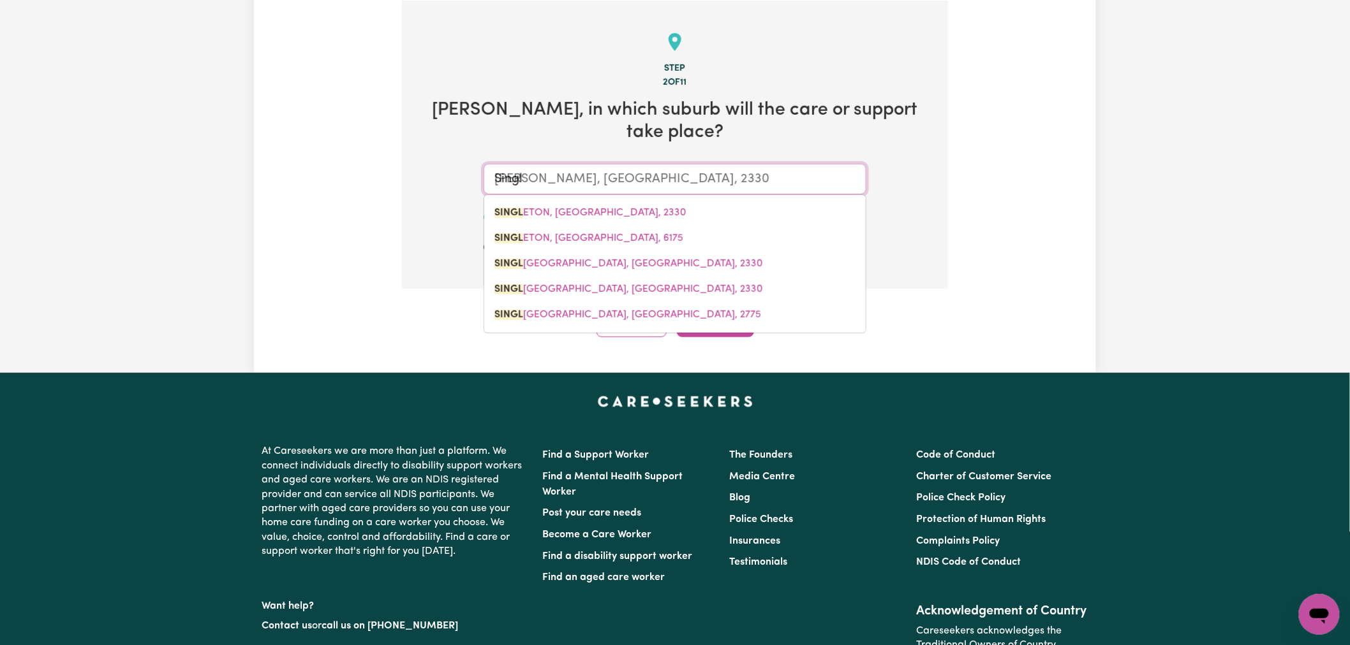
type input "[PERSON_NAME], [GEOGRAPHIC_DATA], 6175"
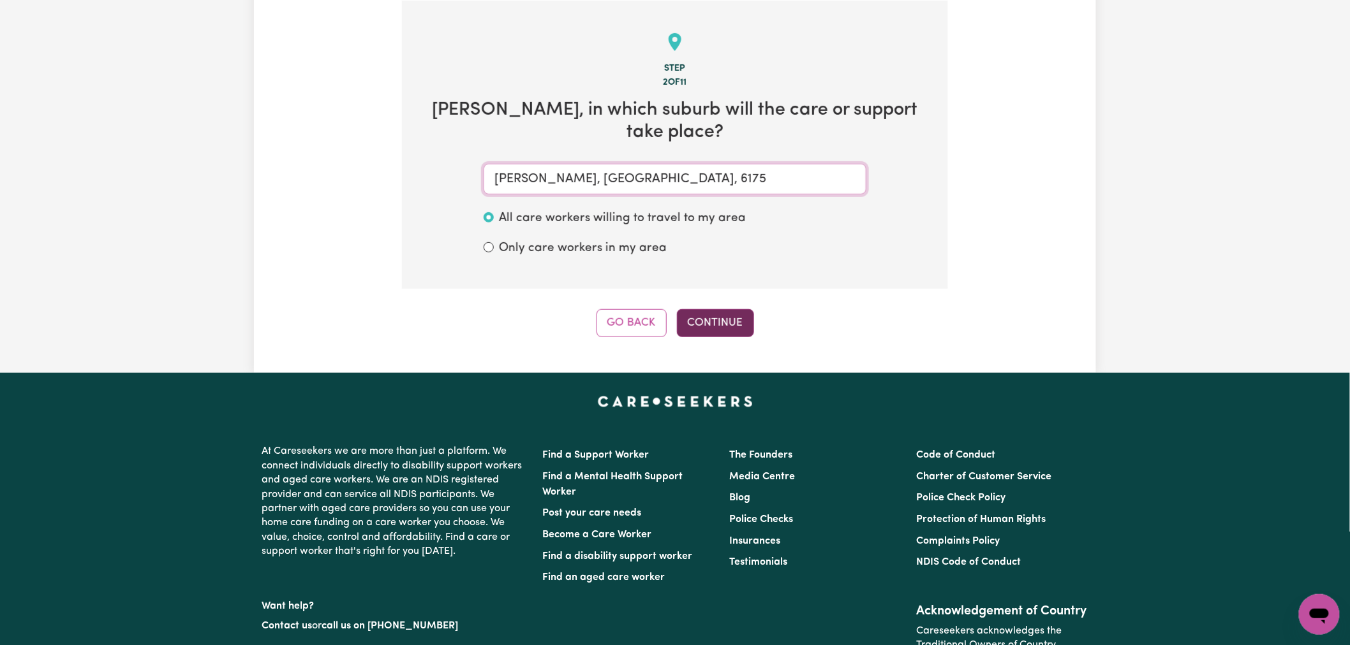
type input "[PERSON_NAME], [GEOGRAPHIC_DATA], 6175"
click at [732, 326] on button "Continue" at bounding box center [715, 323] width 77 height 28
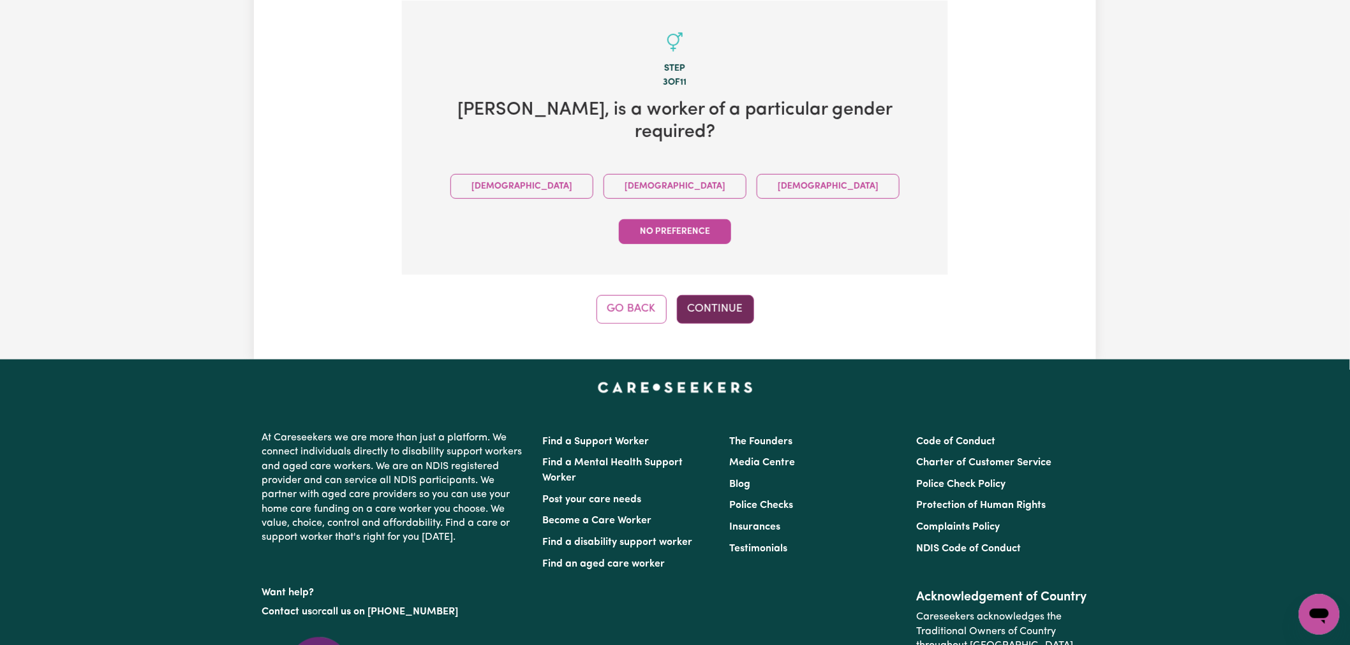
click at [724, 295] on button "Continue" at bounding box center [715, 309] width 77 height 28
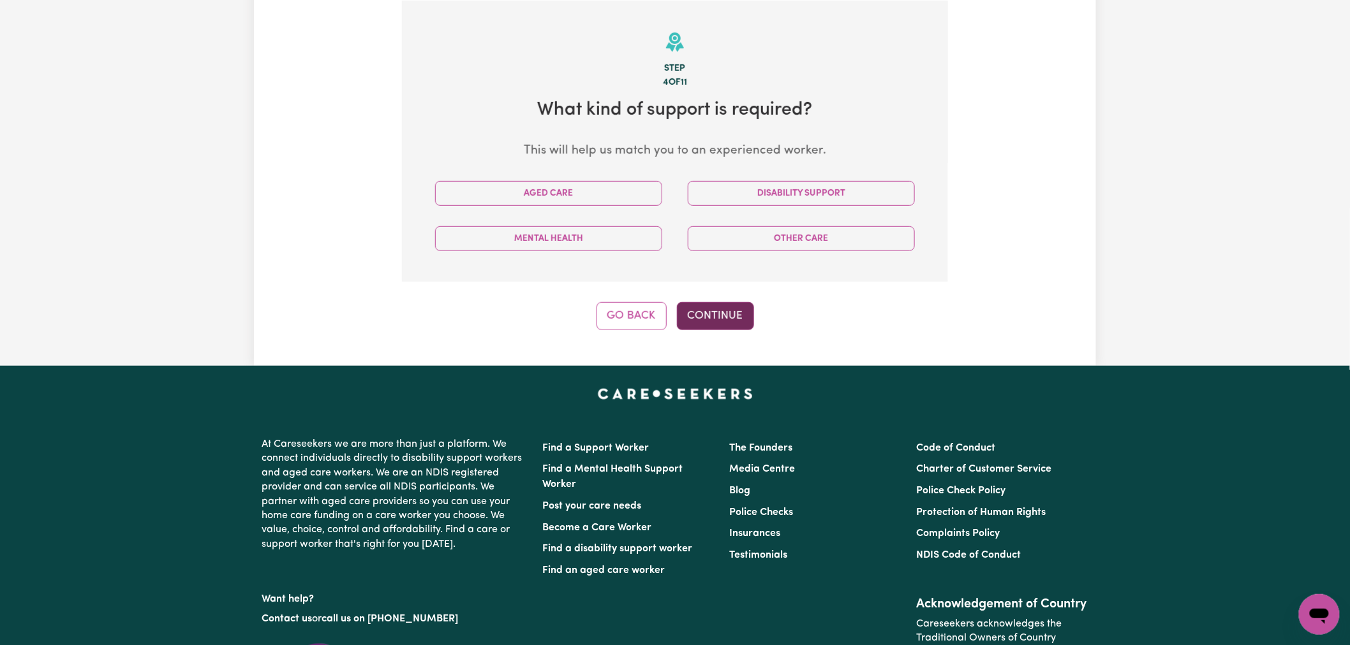
click at [710, 309] on button "Continue" at bounding box center [715, 316] width 77 height 28
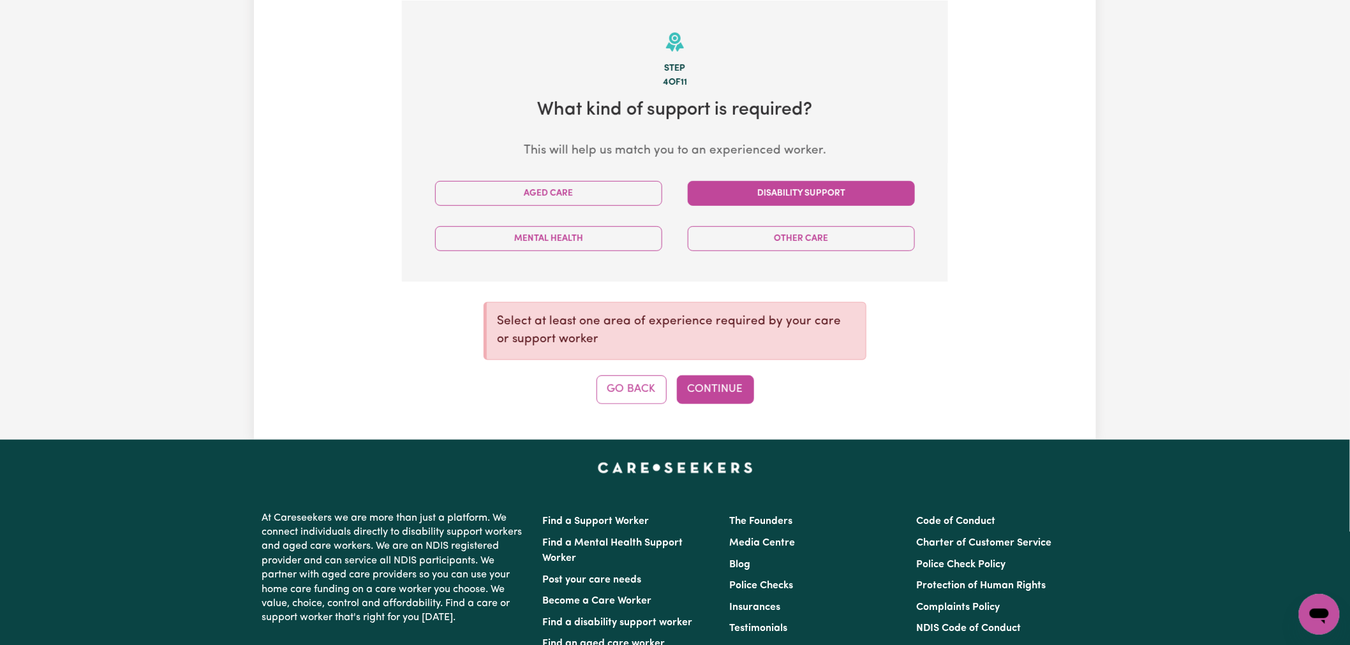
click at [769, 190] on button "Disability Support" at bounding box center [801, 193] width 227 height 25
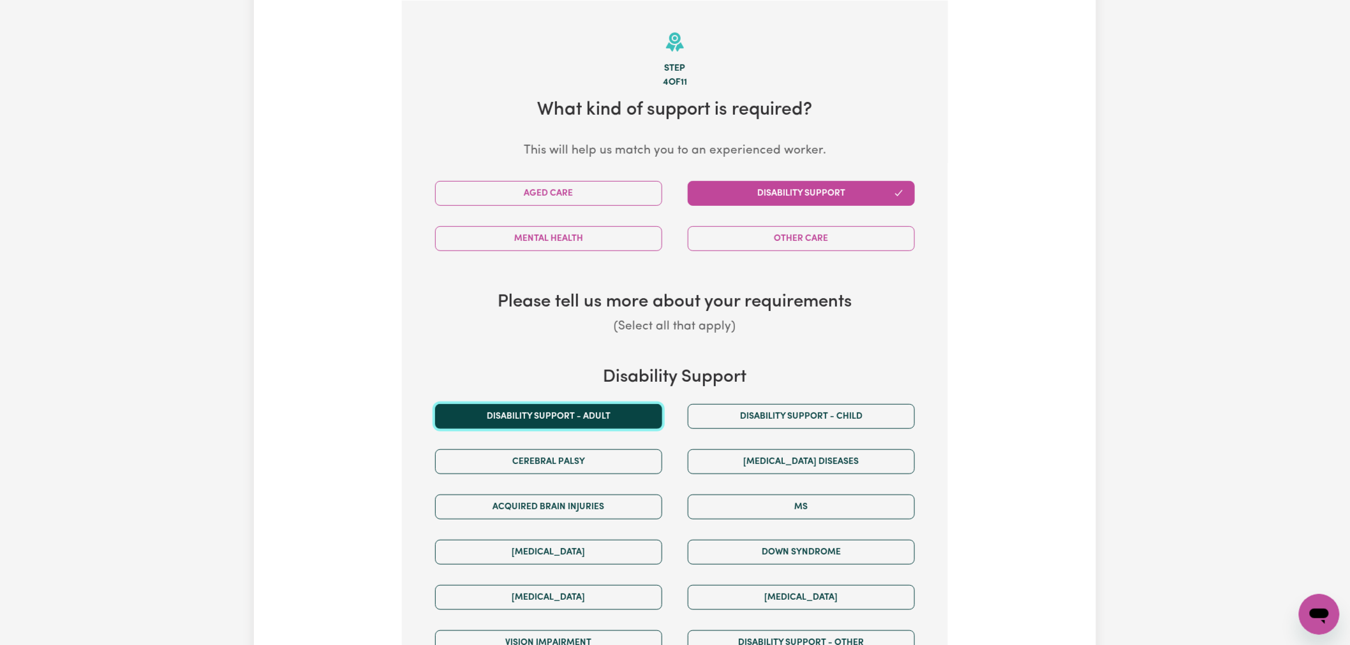
click at [601, 409] on button "Disability support - Adult" at bounding box center [548, 416] width 227 height 25
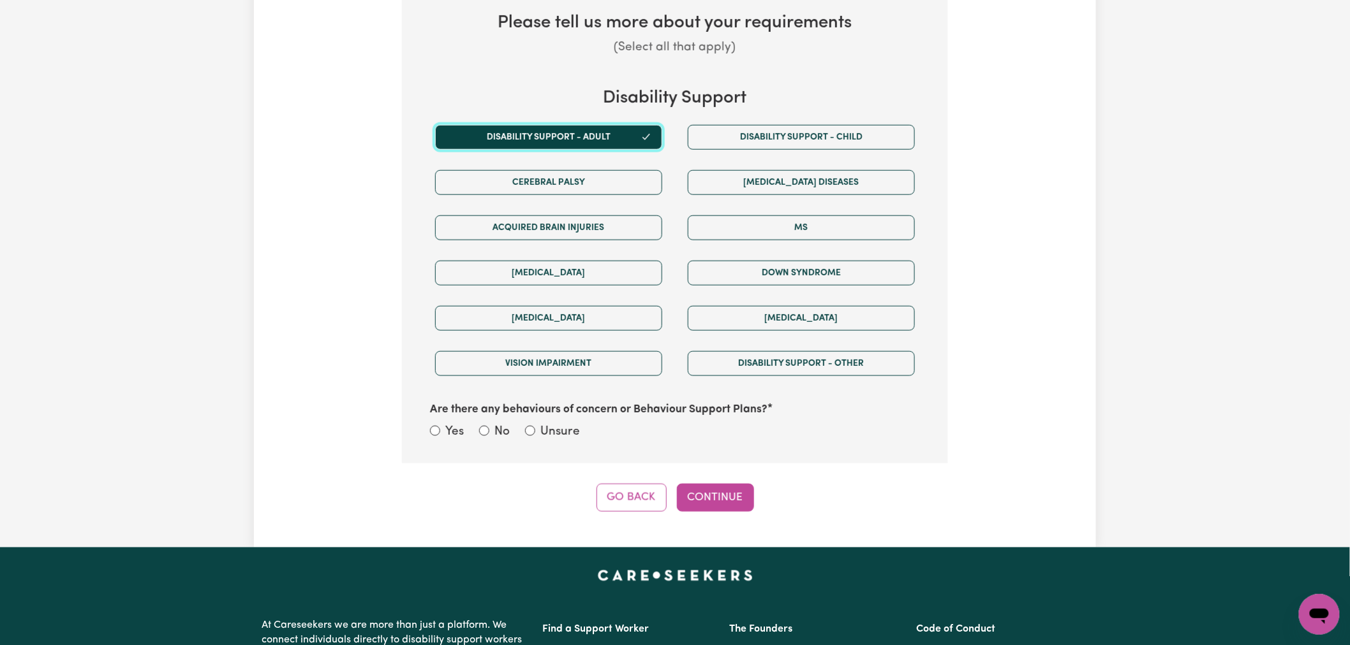
scroll to position [775, 0]
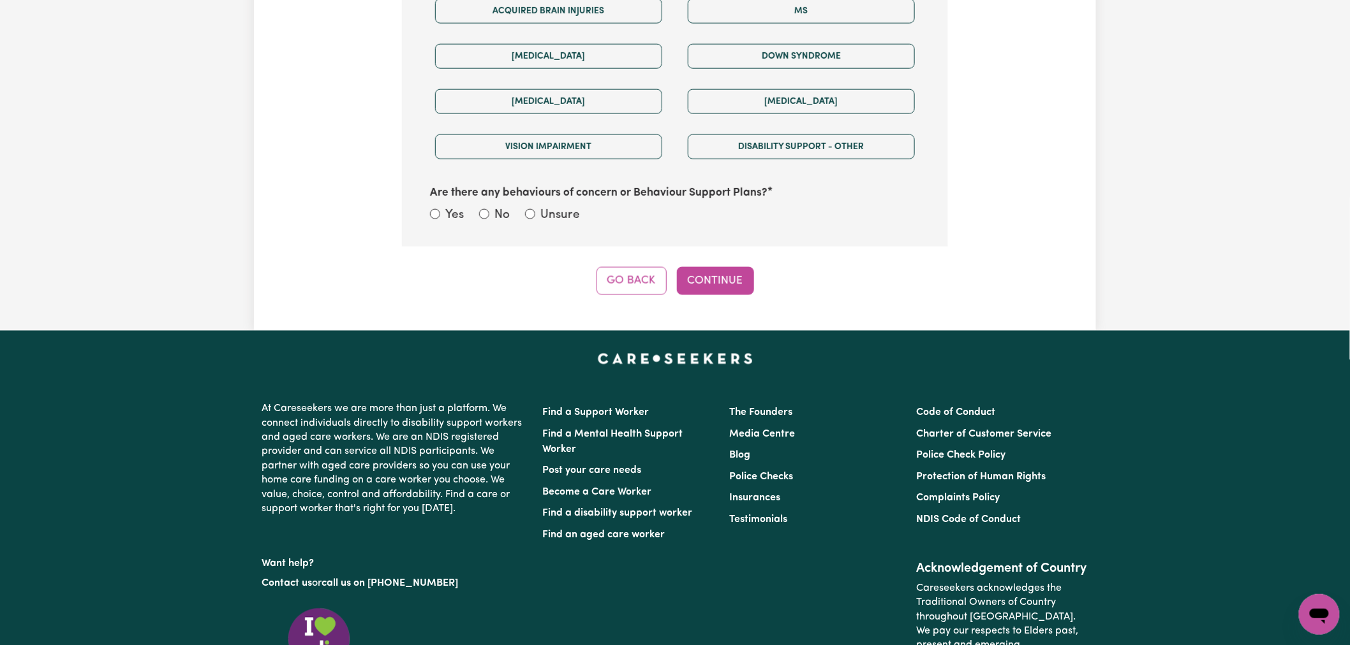
click at [543, 211] on label "Unsure" at bounding box center [560, 216] width 40 height 18
click at [535, 211] on input "Unsure" at bounding box center [530, 214] width 10 height 10
radio input "true"
click at [675, 286] on div "Go Back Continue" at bounding box center [675, 281] width 546 height 28
click at [691, 283] on button "Continue" at bounding box center [715, 281] width 77 height 28
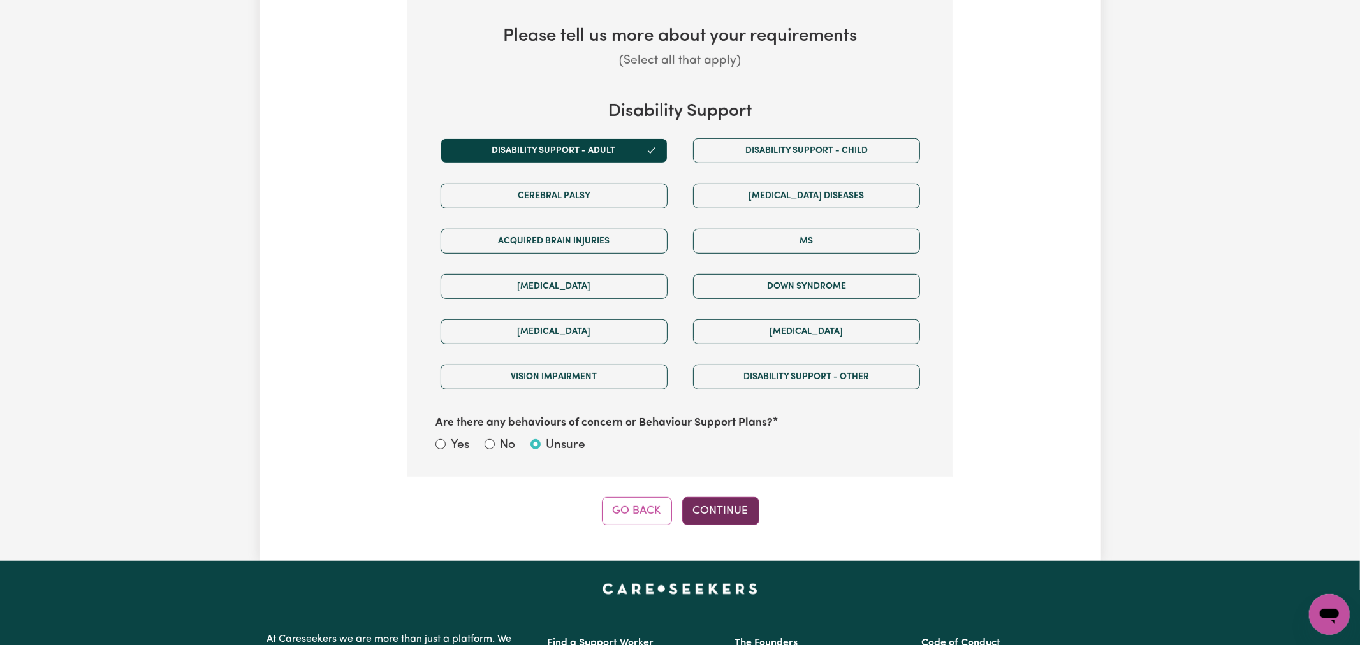
select select "NDIS_FUNDING_AGENCY_MANAGED"
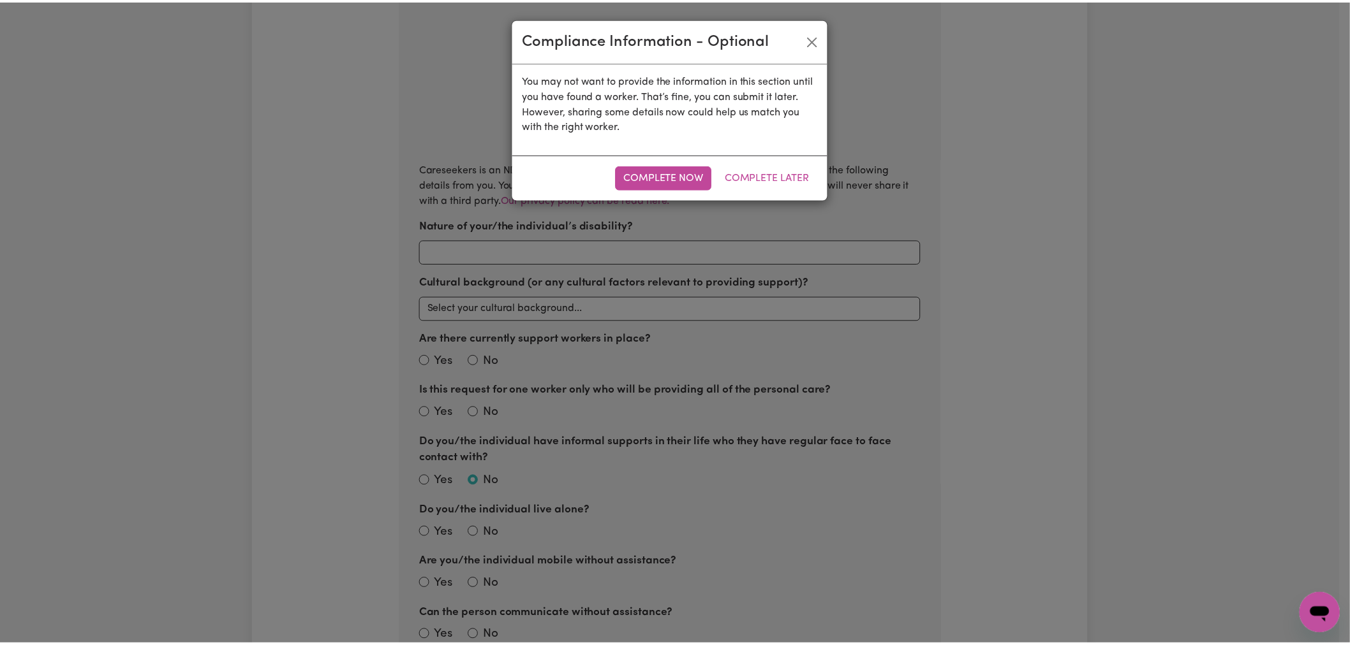
scroll to position [279, 0]
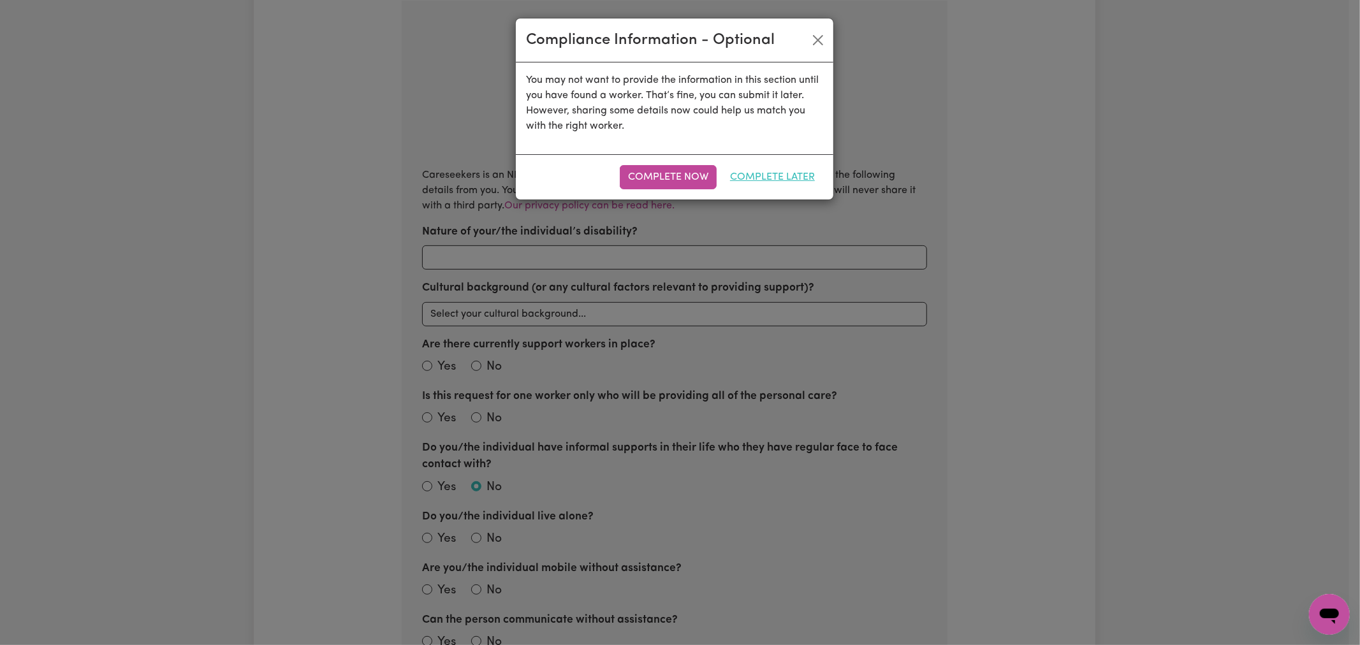
click at [764, 171] on button "Complete Later" at bounding box center [772, 177] width 101 height 24
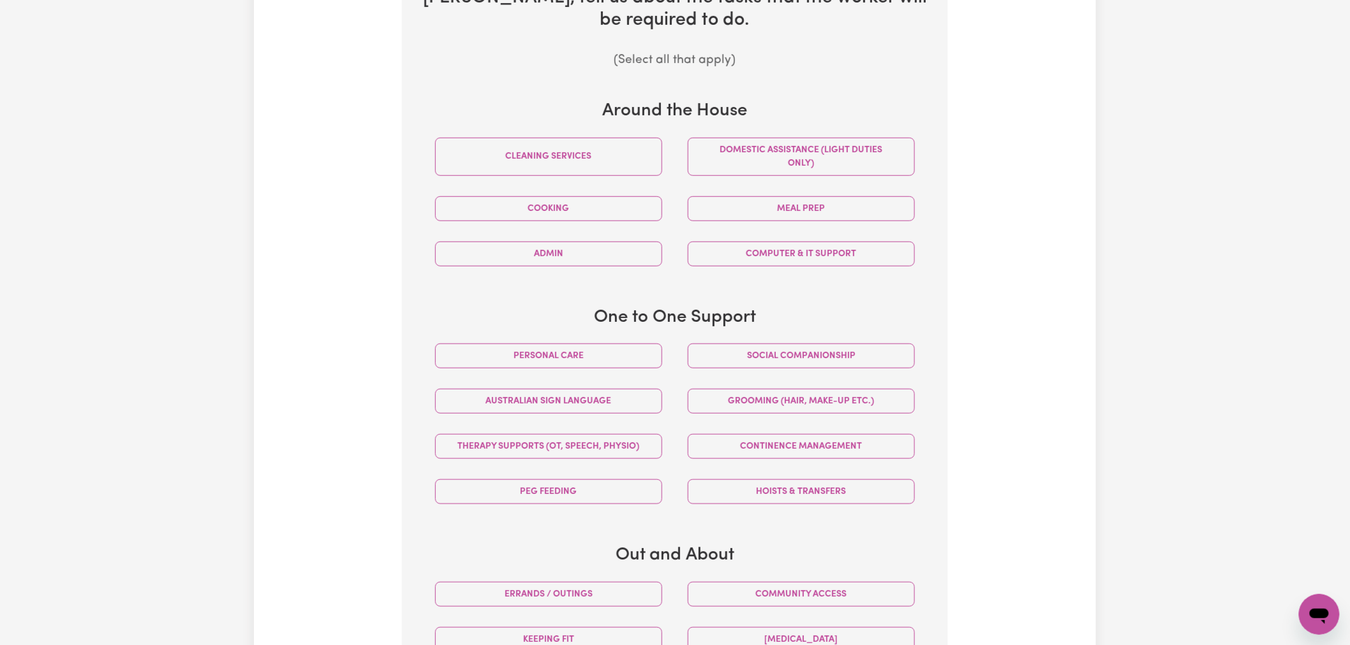
scroll to position [563, 0]
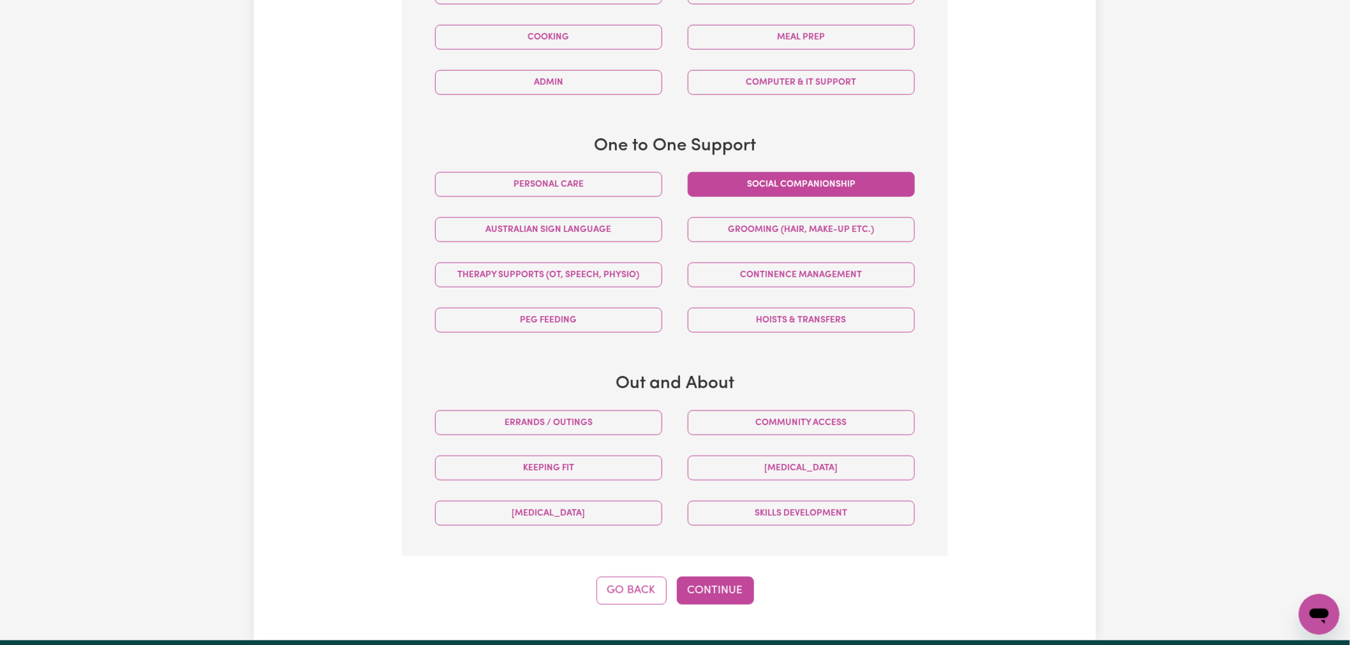
click at [762, 189] on button "Social companionship" at bounding box center [801, 184] width 227 height 25
click at [634, 188] on button "Personal care" at bounding box center [548, 184] width 227 height 25
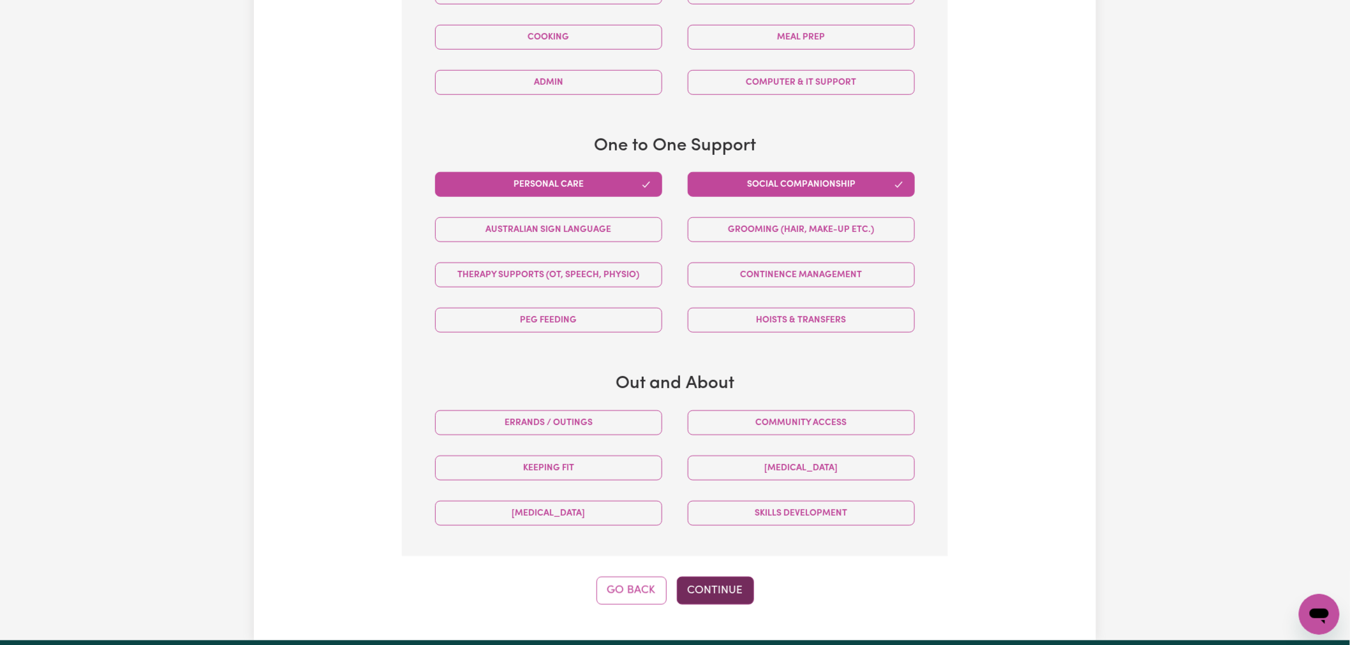
click at [728, 589] on button "Continue" at bounding box center [715, 591] width 77 height 28
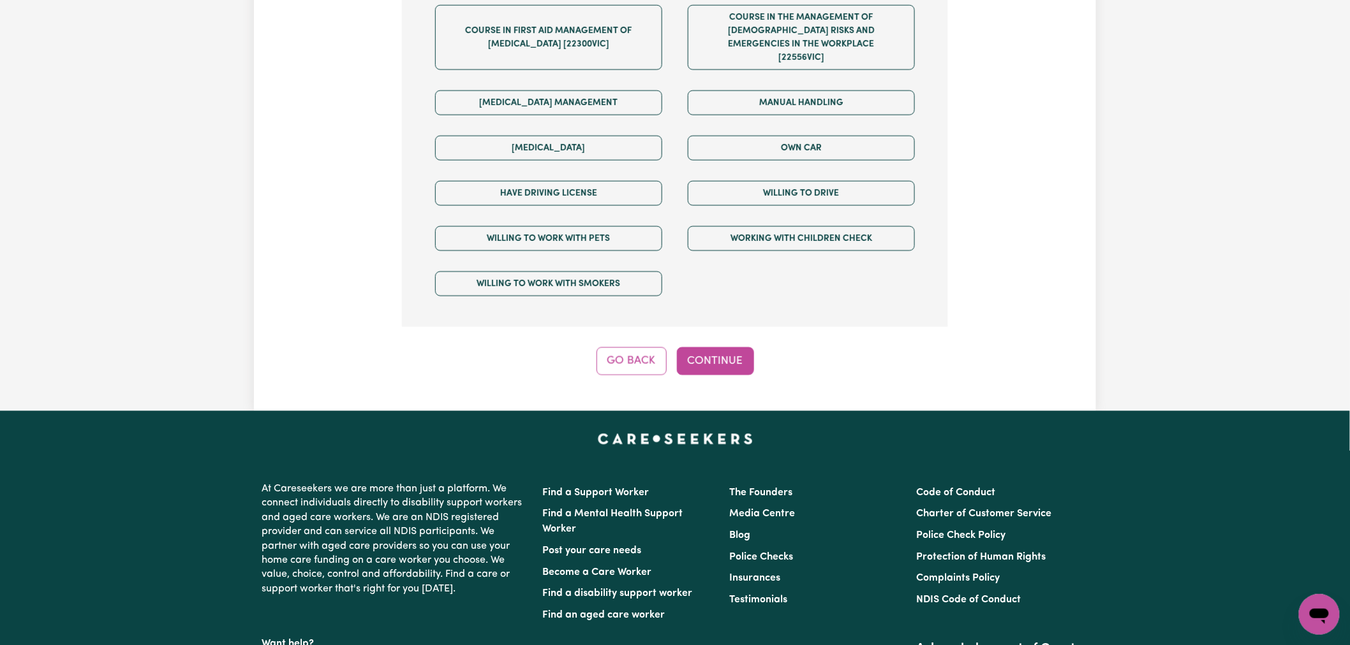
click at [718, 349] on button "Continue" at bounding box center [715, 362] width 77 height 28
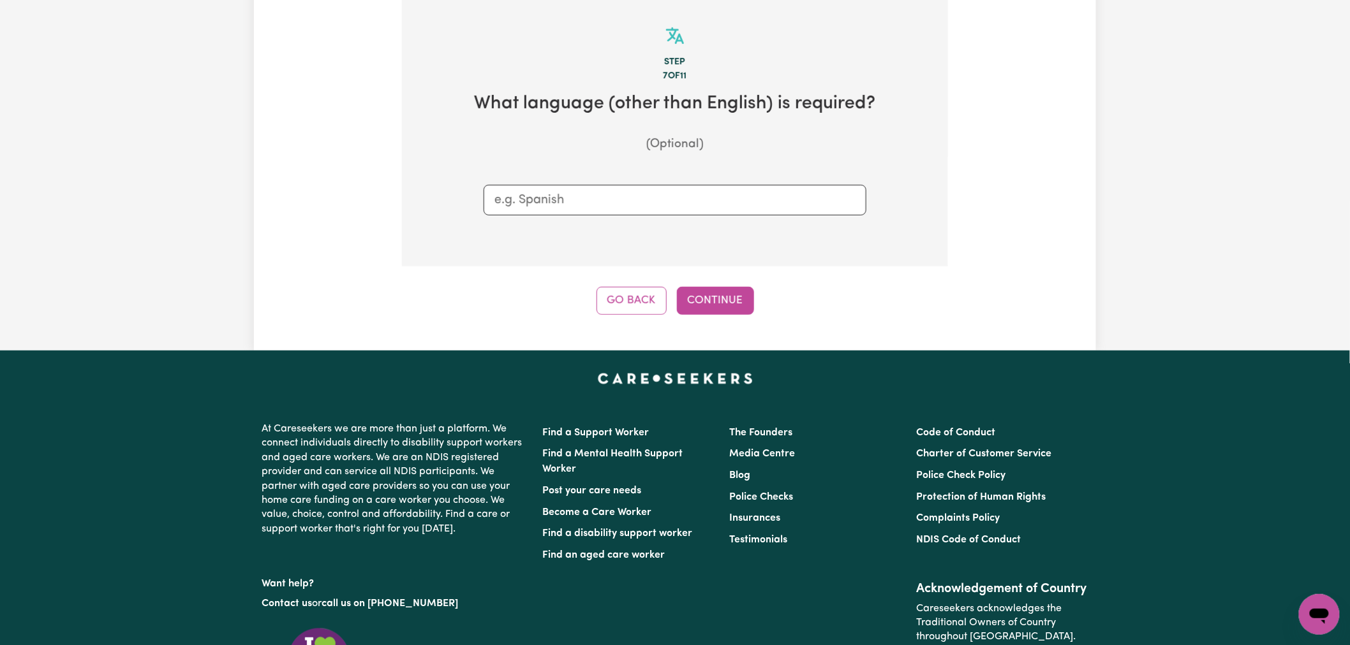
scroll to position [279, 0]
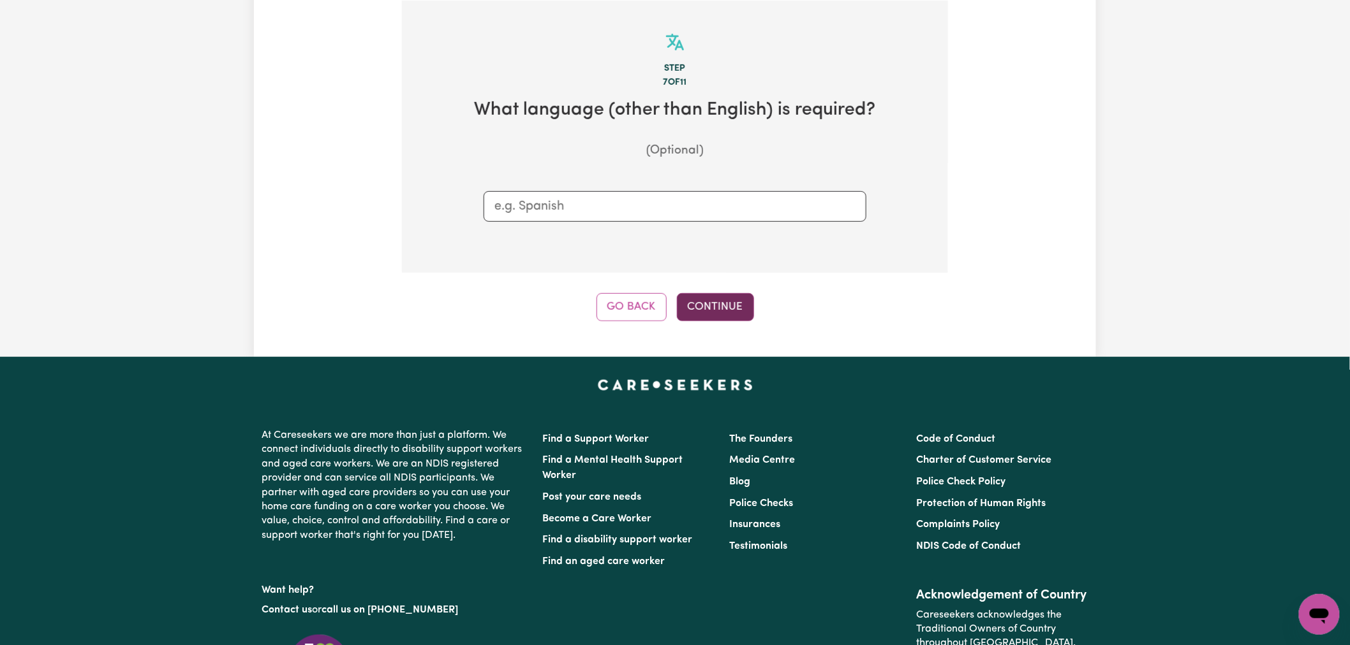
click at [712, 305] on button "Continue" at bounding box center [715, 307] width 77 height 28
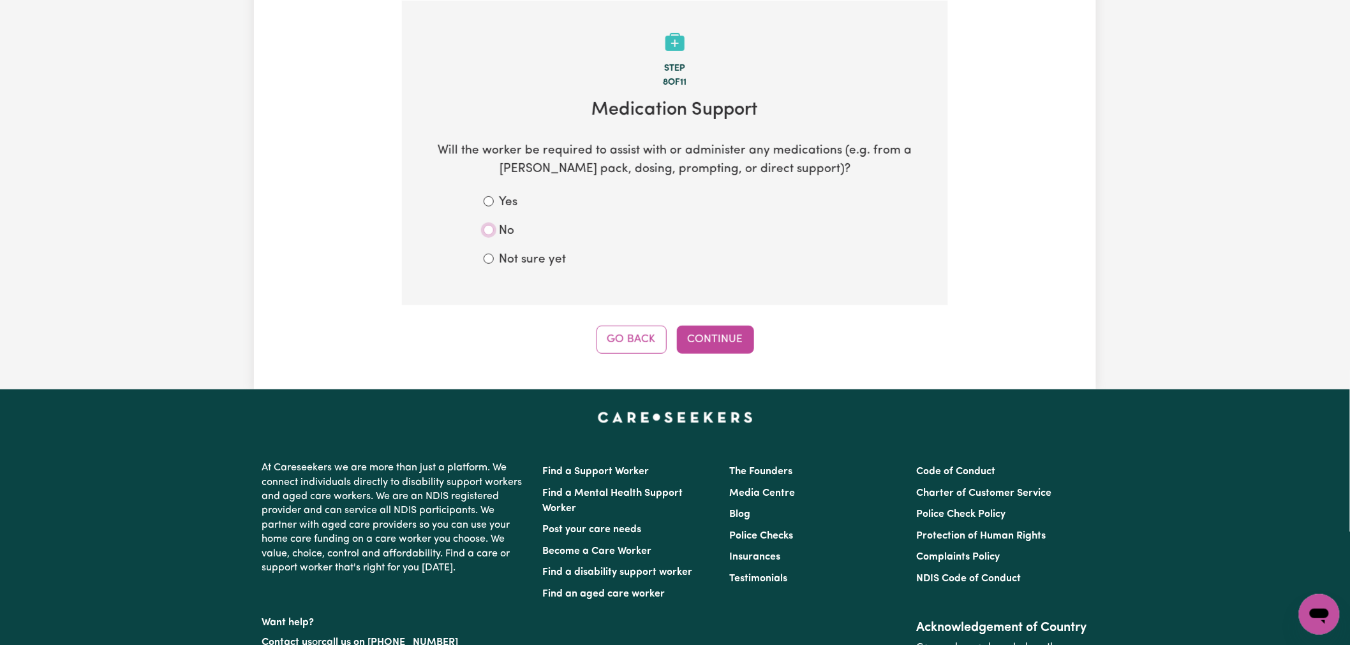
click at [487, 232] on input "No" at bounding box center [488, 230] width 10 height 10
radio input "true"
click at [723, 348] on button "Continue" at bounding box center [715, 340] width 77 height 28
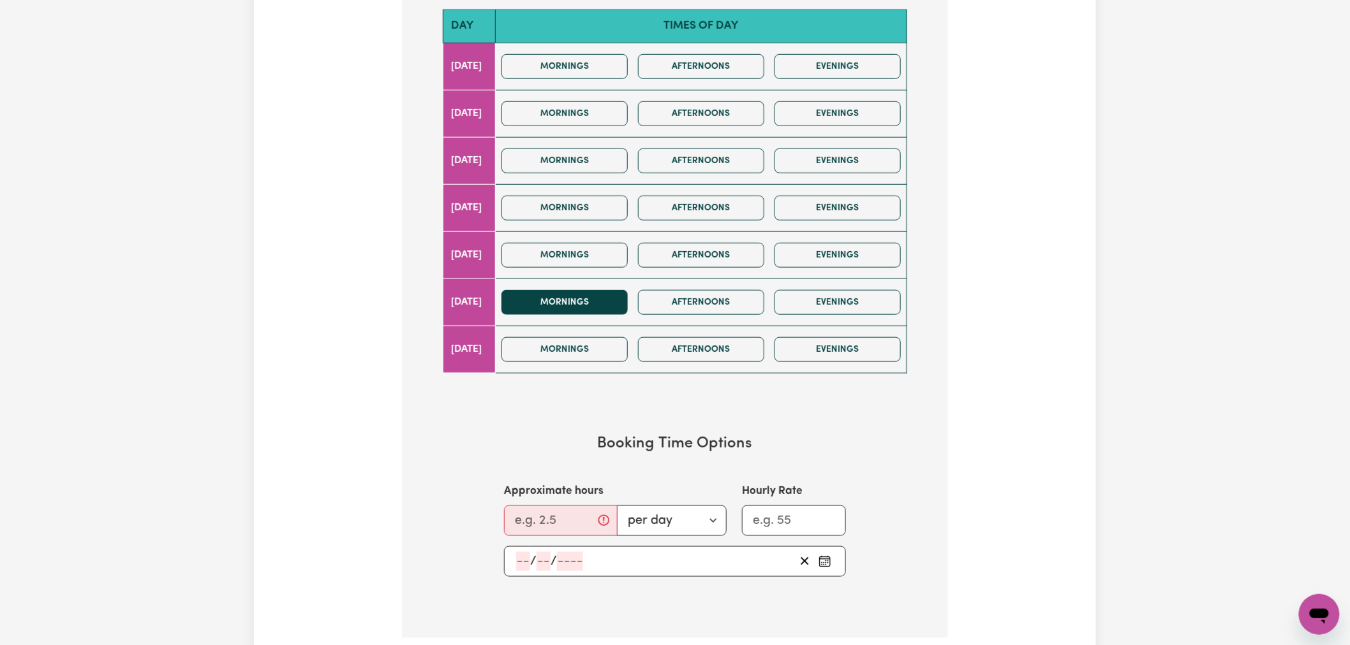
scroll to position [421, 0]
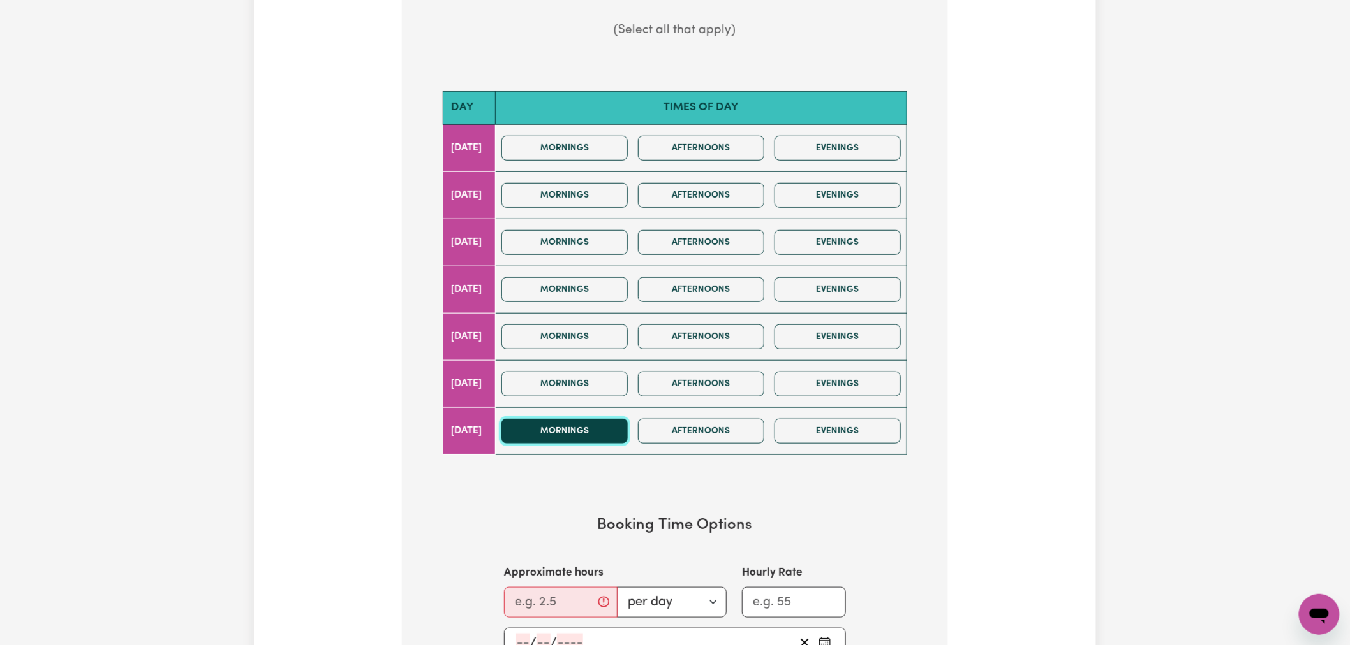
click at [595, 431] on button "Mornings" at bounding box center [564, 431] width 126 height 25
click at [557, 598] on input "Approximate hours" at bounding box center [561, 602] width 114 height 31
type input "24"
click at [788, 609] on input "Hourly Rate" at bounding box center [794, 602] width 104 height 31
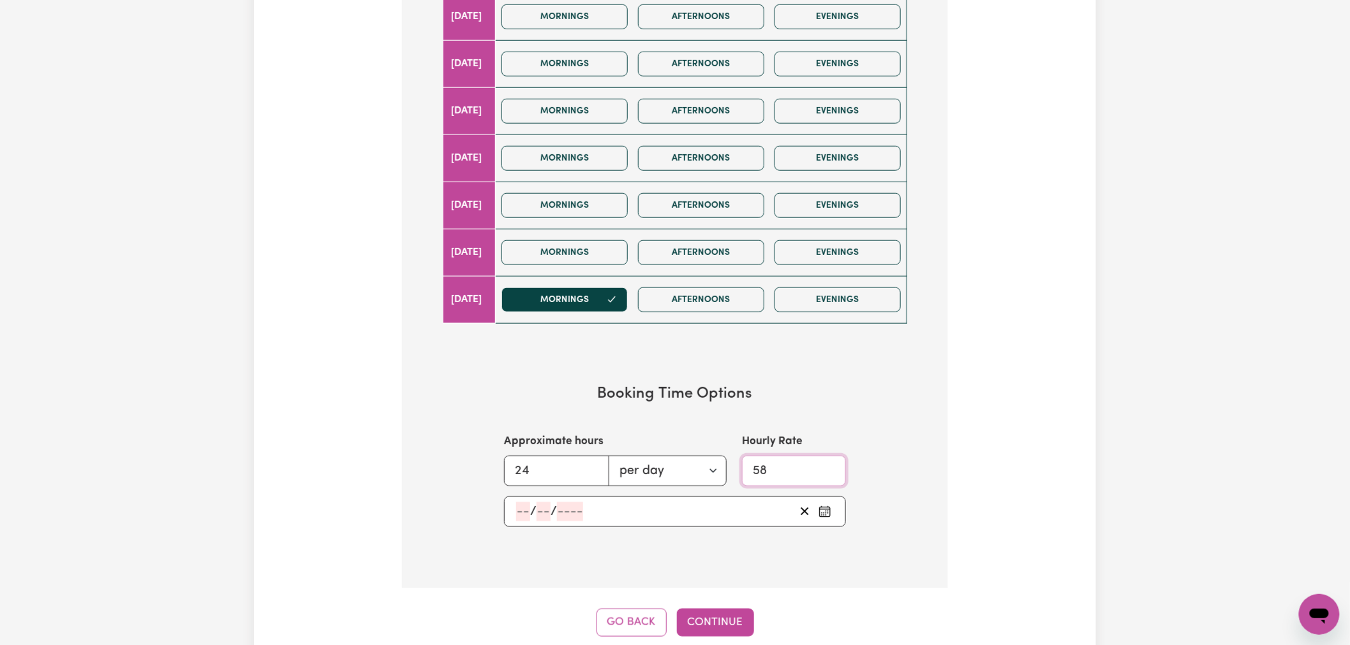
scroll to position [704, 0]
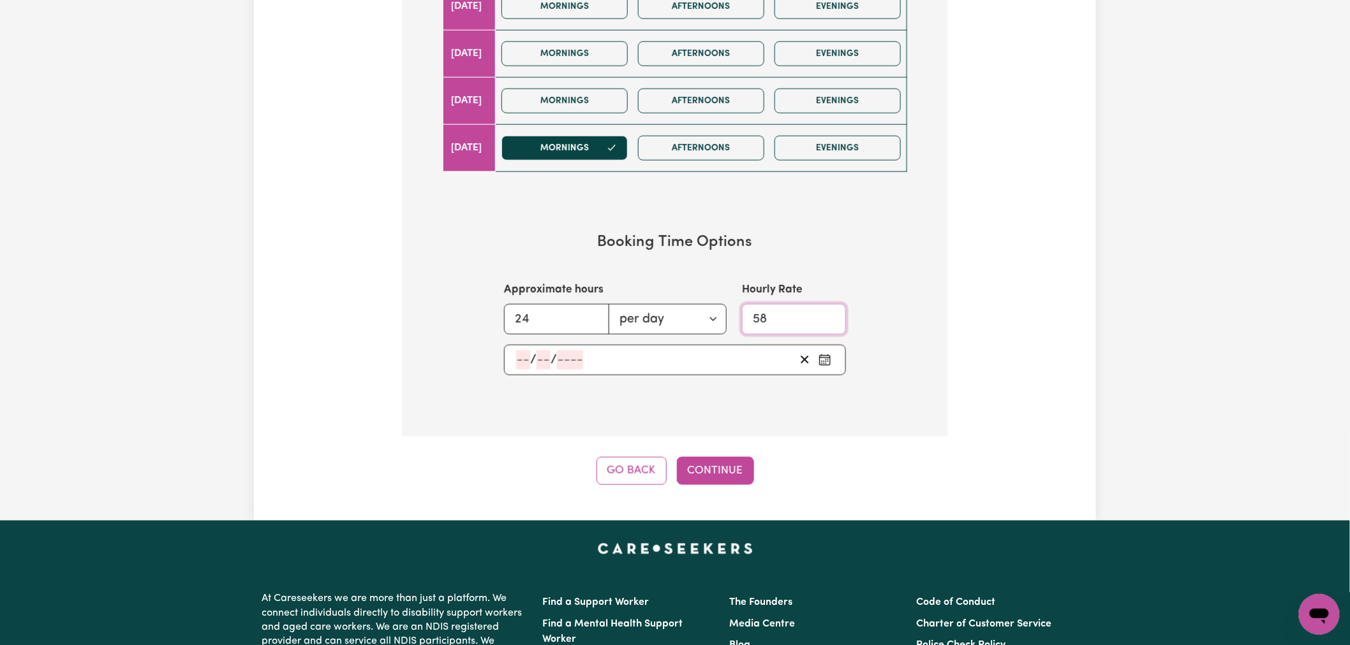
type input "58"
click at [821, 362] on circle "Pick an approximate start date" at bounding box center [821, 361] width 1 height 1
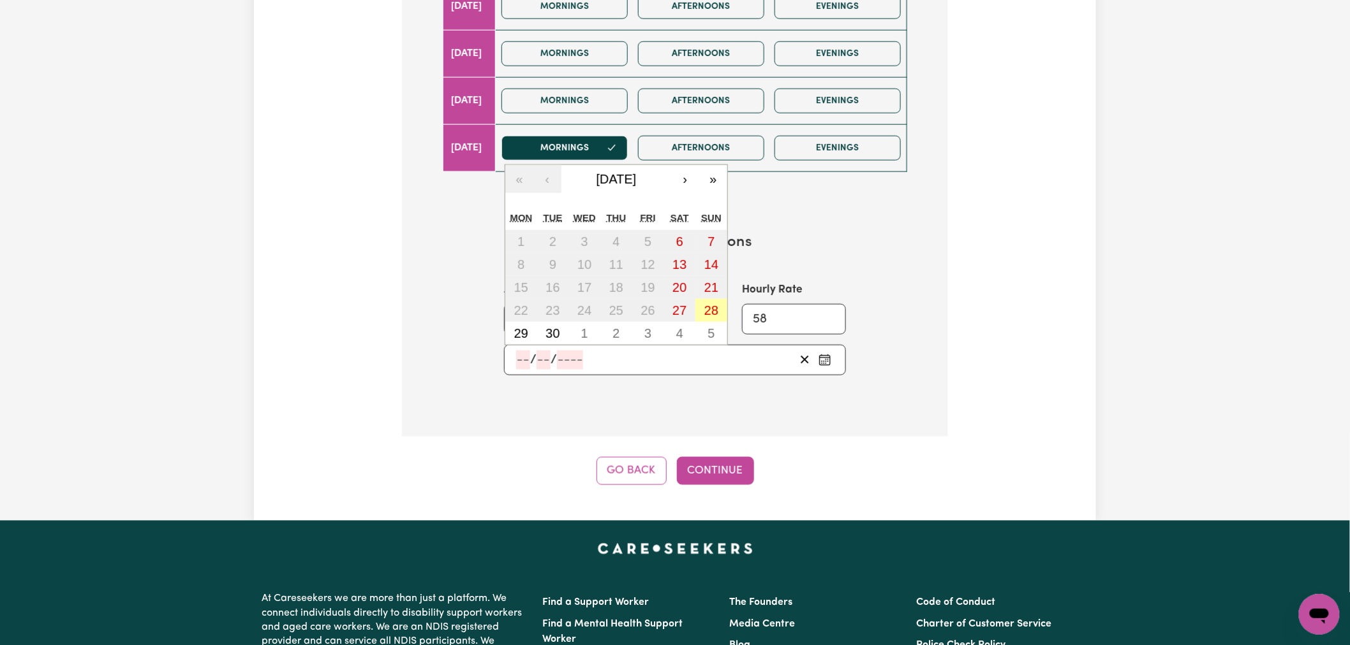
click at [712, 309] on abbr "28" at bounding box center [711, 311] width 14 height 14
type input "[DATE]"
type input "28"
type input "9"
type input "2025"
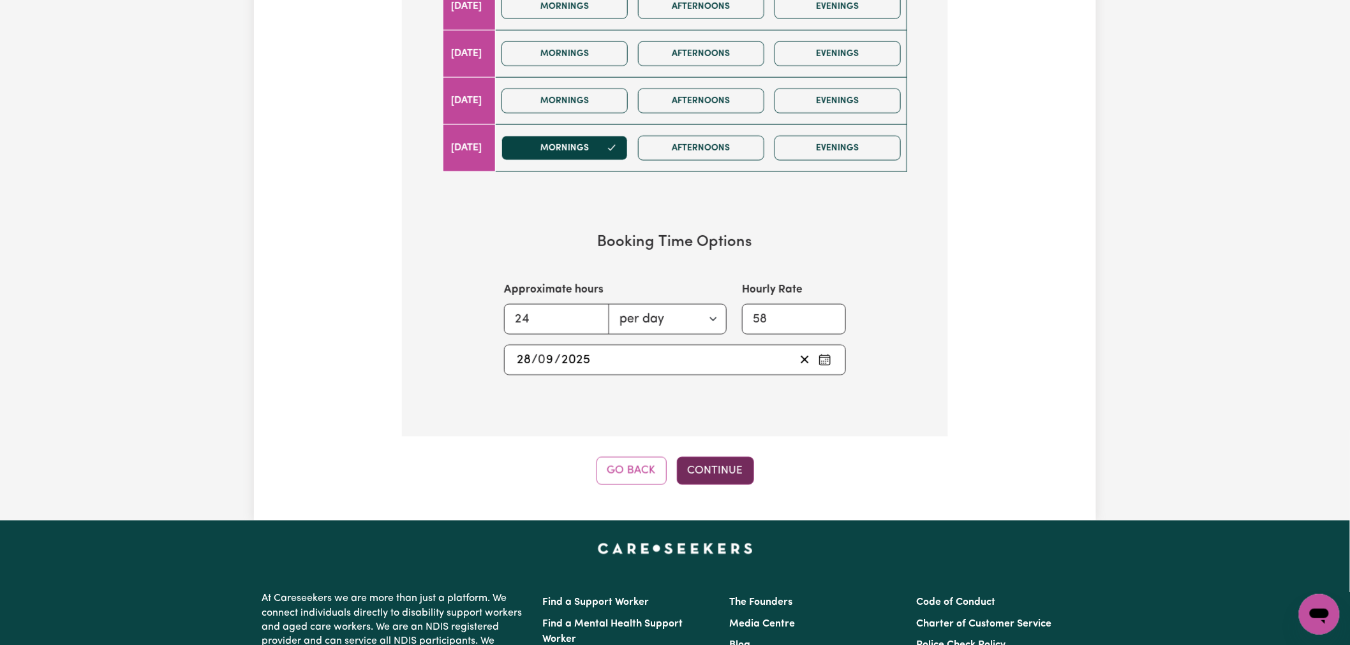
click at [699, 481] on button "Continue" at bounding box center [715, 471] width 77 height 28
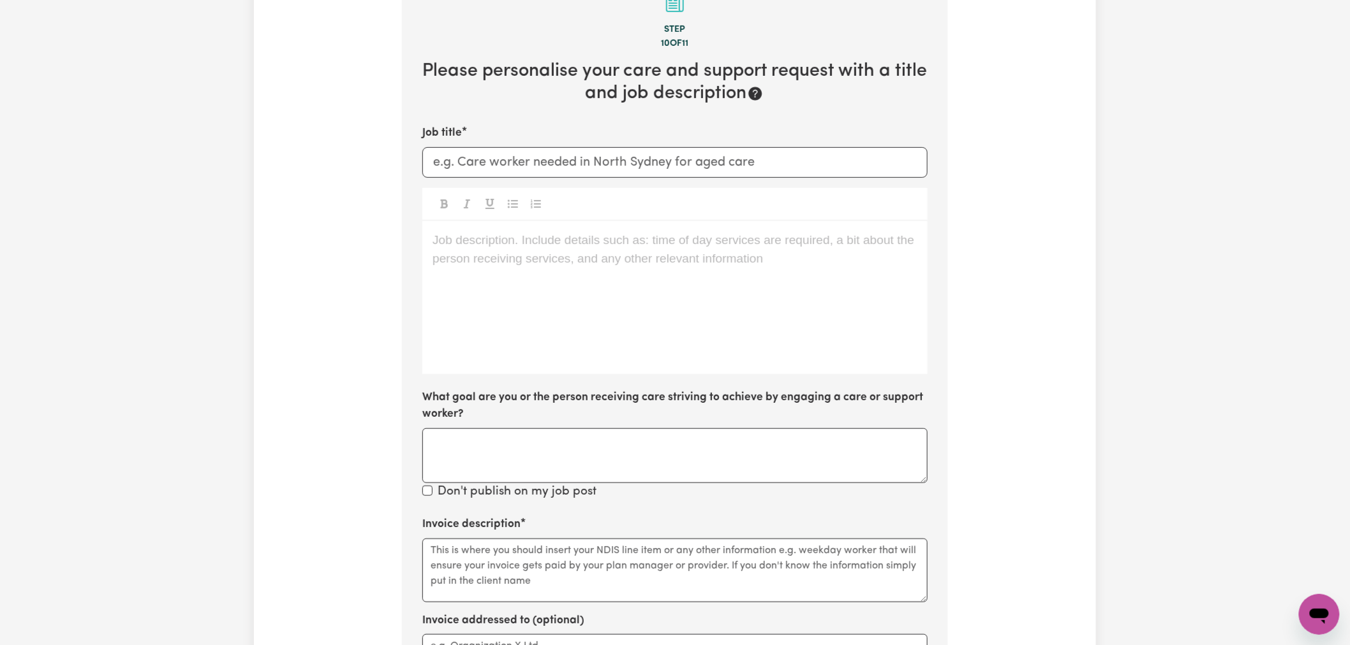
scroll to position [279, 0]
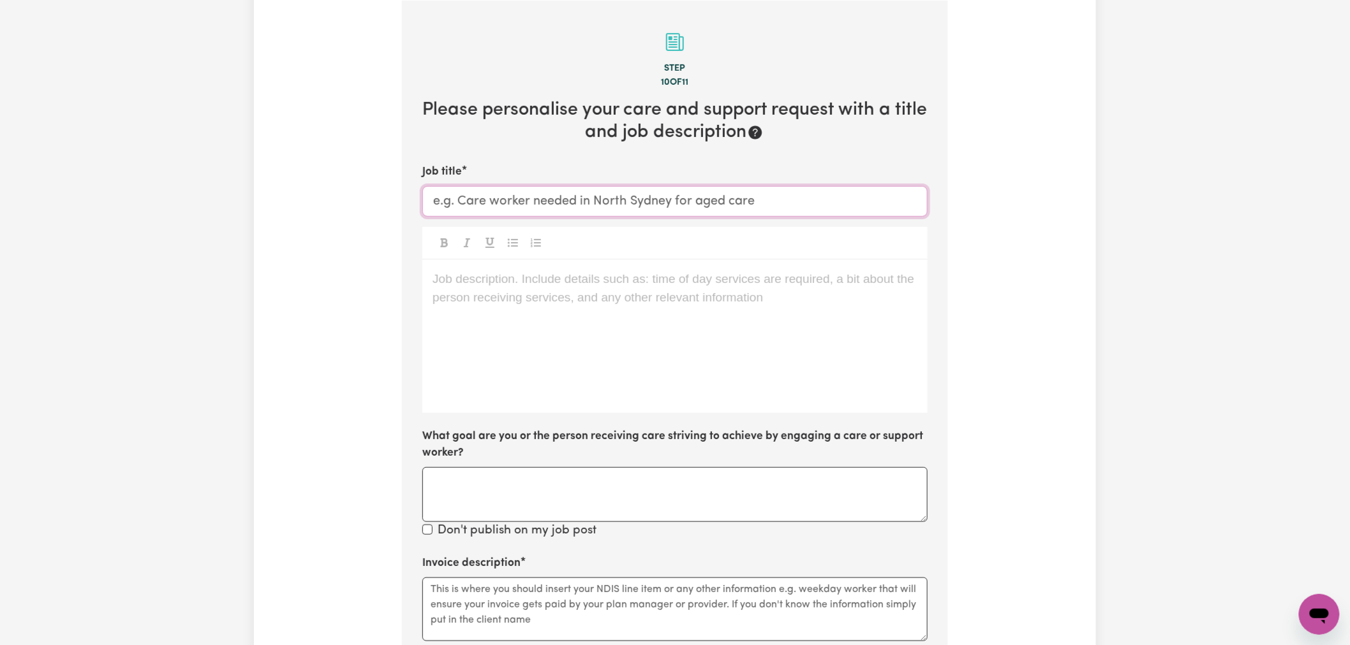
click at [710, 196] on input "Job title" at bounding box center [674, 201] width 505 height 31
paste input "() Support Worker Needed In [GEOGRAPHIC_DATA], [GEOGRAPHIC_DATA]"
click at [436, 198] on input "() Support Worker Needed In [GEOGRAPHIC_DATA], [GEOGRAPHIC_DATA]" at bounding box center [674, 201] width 505 height 31
click at [494, 202] on input "([DATE]) Support Worker Needed In [GEOGRAPHIC_DATA], [GEOGRAPHIC_DATA]" at bounding box center [674, 201] width 505 height 31
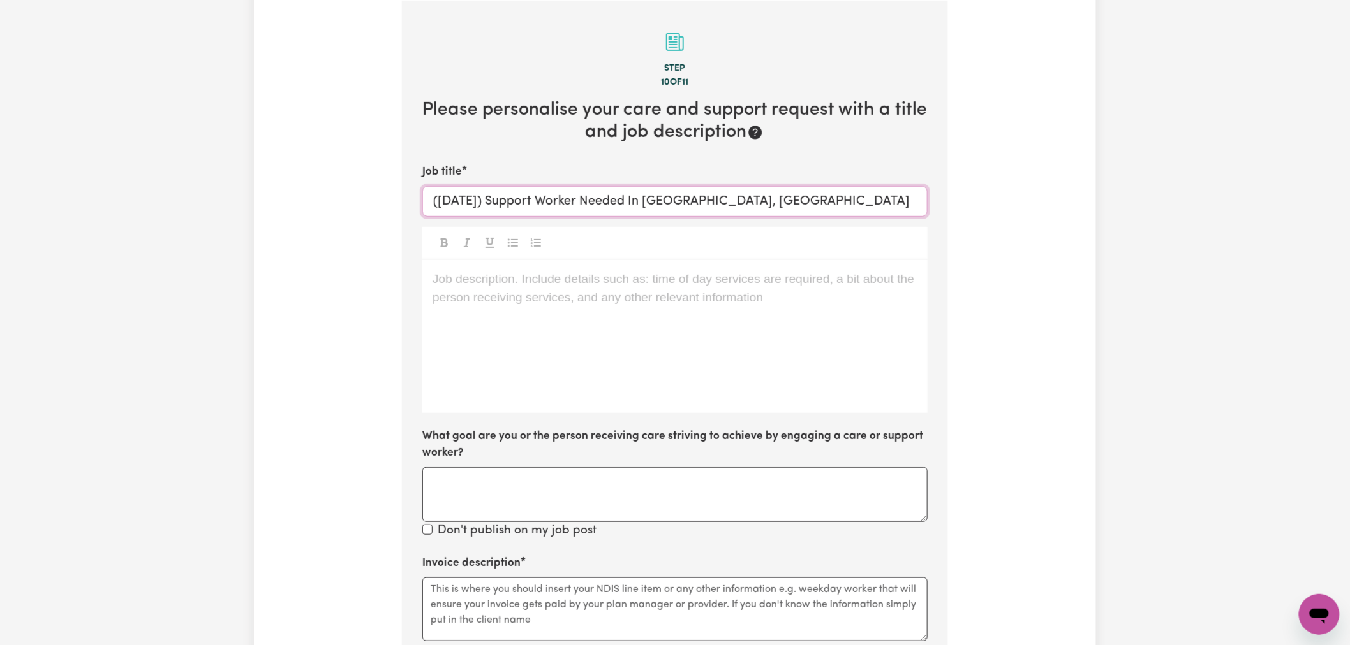
click at [494, 202] on input "([DATE]) Support Worker Needed In [GEOGRAPHIC_DATA], [GEOGRAPHIC_DATA]" at bounding box center [674, 201] width 505 height 31
type input "([DATE]) Support Worker Needed In [GEOGRAPHIC_DATA], [GEOGRAPHIC_DATA]"
click at [541, 296] on div "Job description. Include details such as: time of day services are required, a …" at bounding box center [674, 336] width 505 height 153
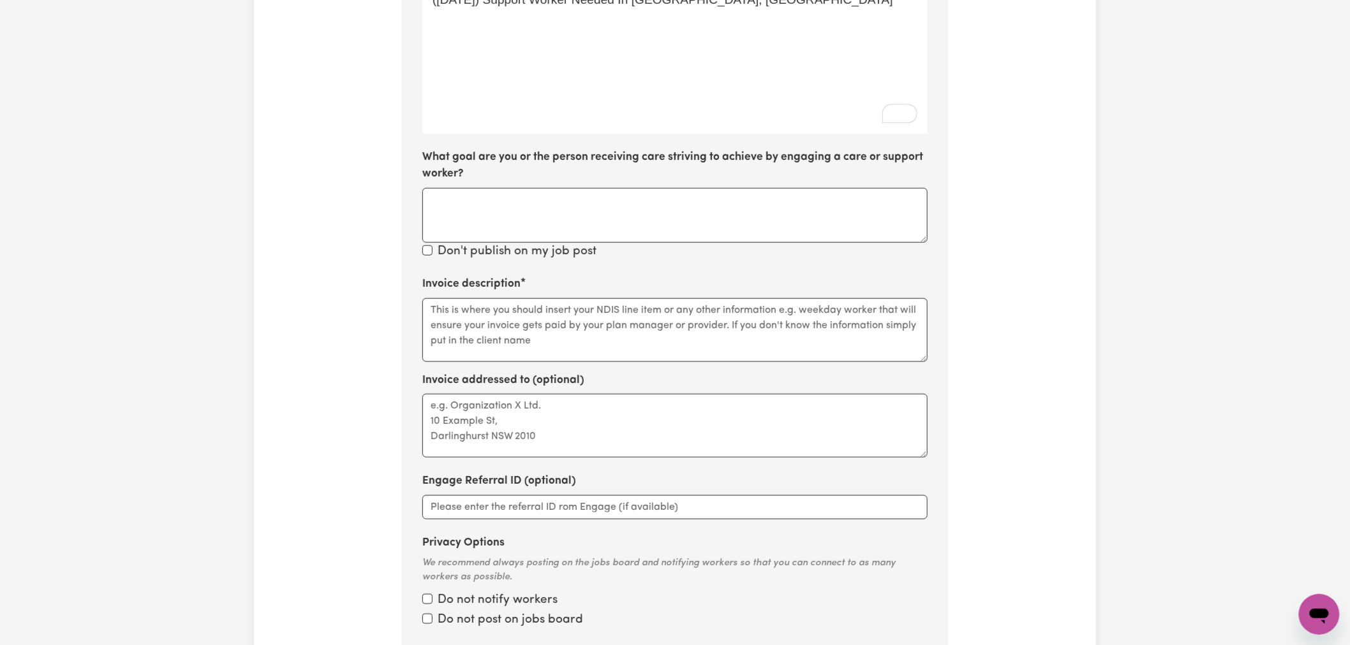
scroll to position [563, 0]
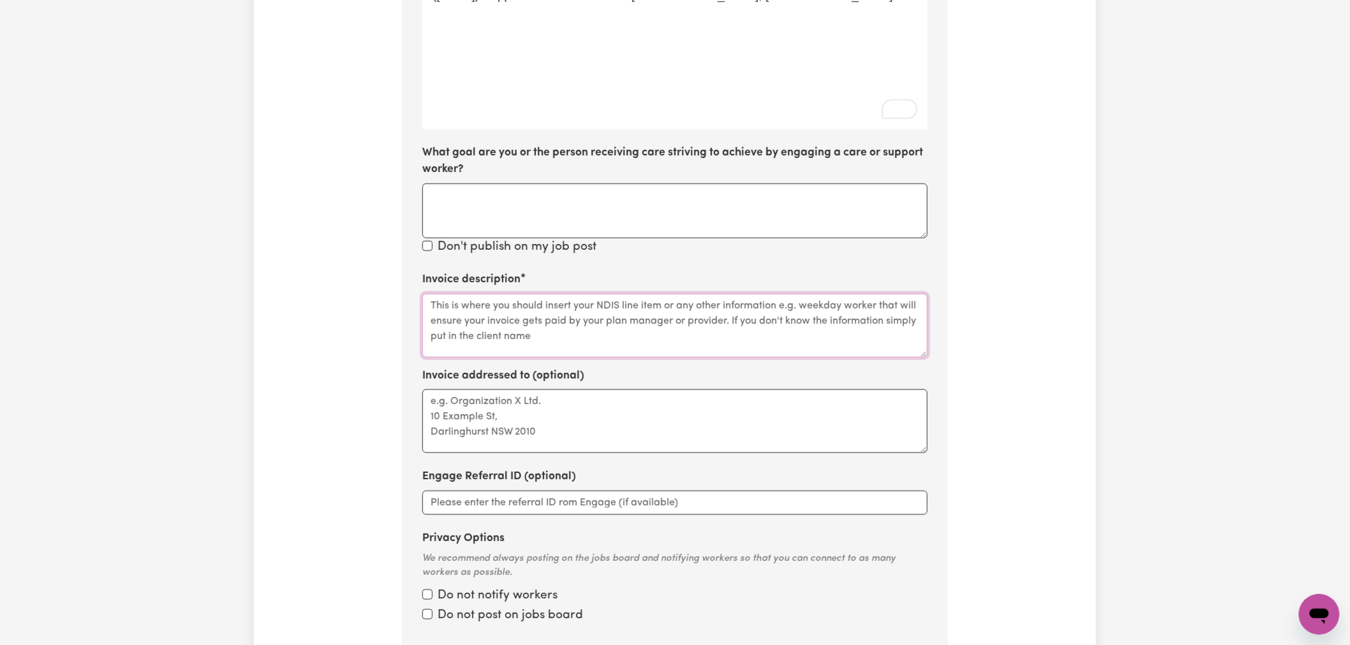
click at [520, 317] on textarea "Invoice description" at bounding box center [674, 326] width 505 height 64
paste textarea "Assistance with Self Care Activities (Assist Personal Activities) - Complex Nee…"
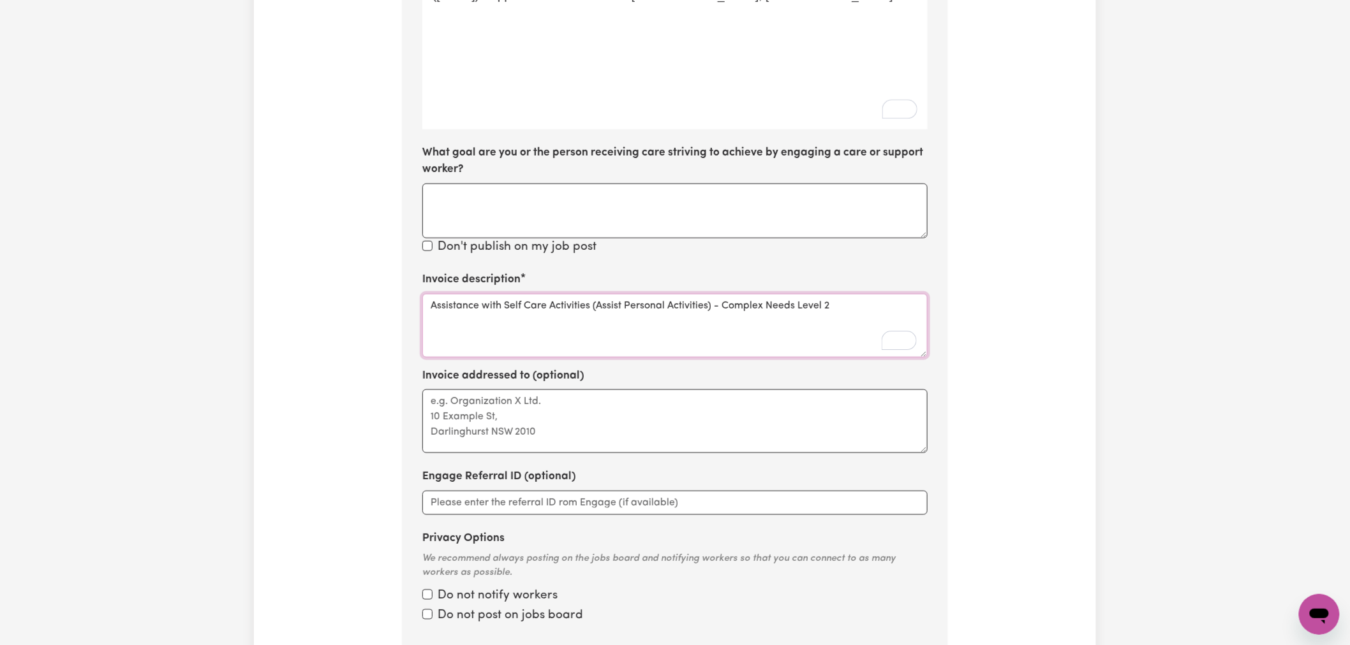
type textarea "Assistance with Self Care Activities (Assist Personal Activities) - Complex Nee…"
click at [564, 420] on textarea "Invoice addressed to (optional)" at bounding box center [674, 422] width 505 height 64
click at [855, 308] on textarea "Assistance with Self Care Activities (Assist Personal Activities) - Complex Nee…" at bounding box center [674, 326] width 505 height 64
paste textarea "01_403_0104_1_1"
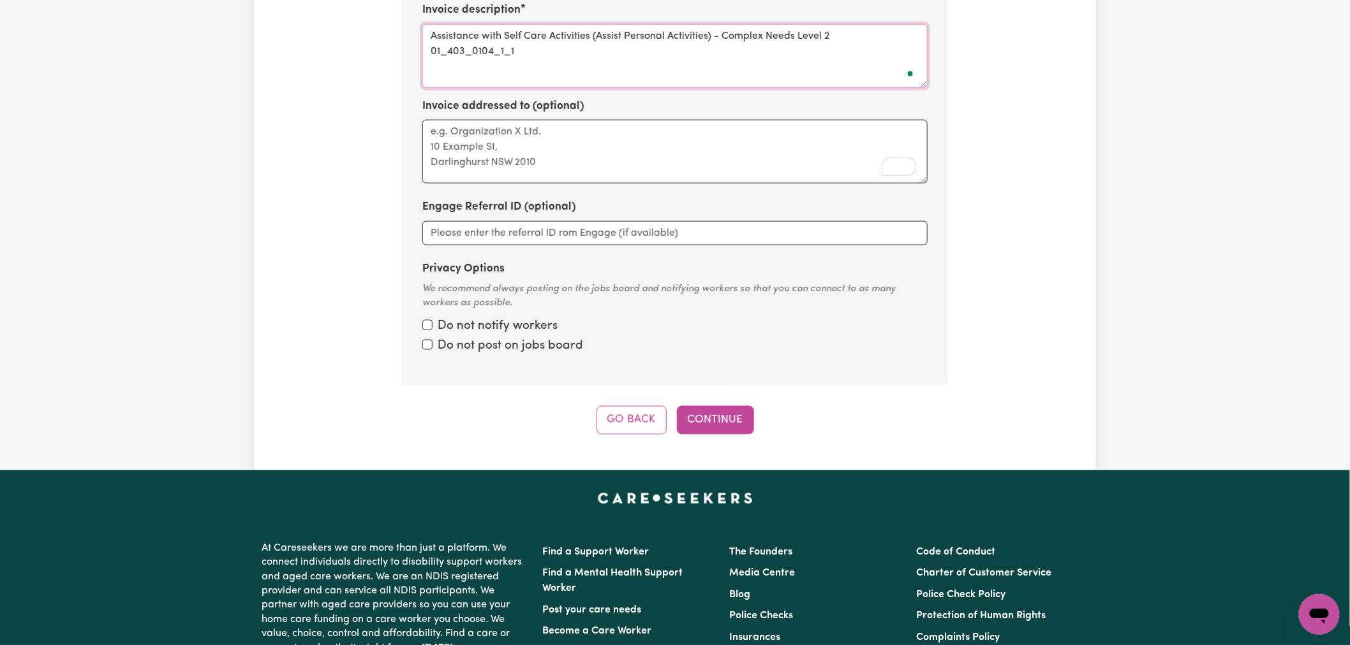
scroll to position [846, 0]
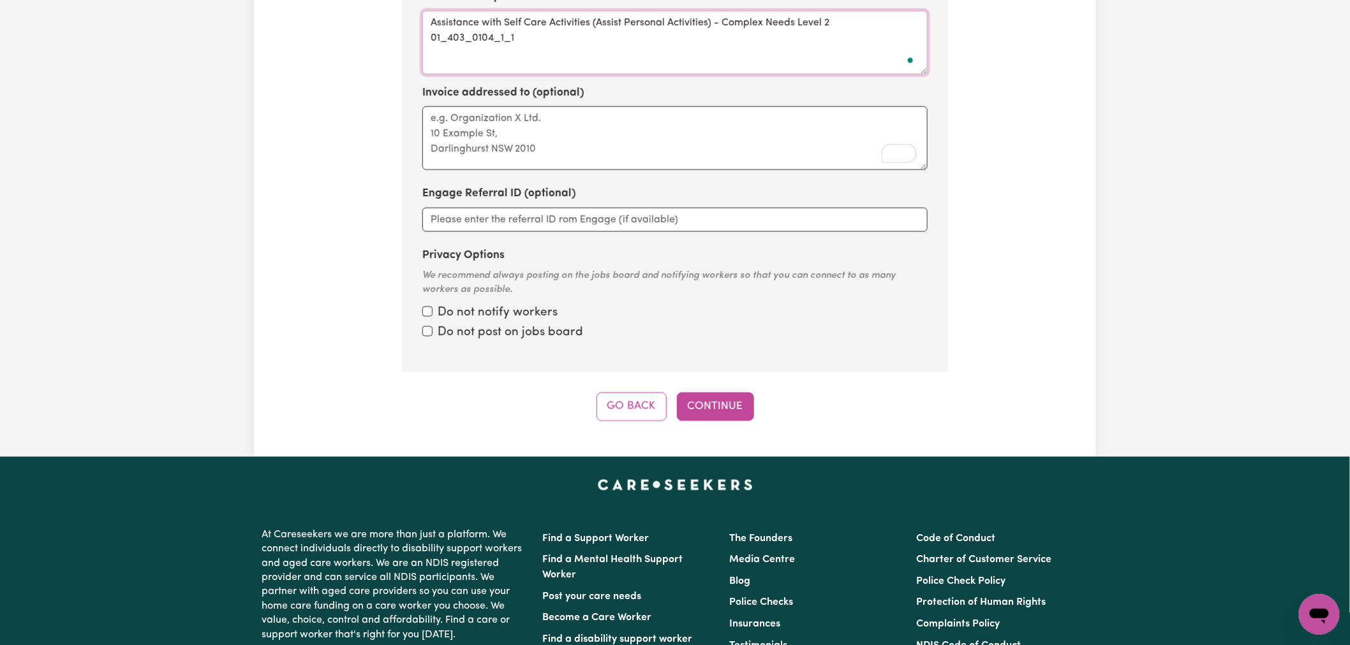
type textarea "Assistance with Self Care Activities (Assist Personal Activities) - Complex Nee…"
click at [476, 313] on label "Do not notify workers" at bounding box center [498, 313] width 120 height 18
click at [432, 313] on input "Privacy Options" at bounding box center [427, 312] width 10 height 10
checkbox input "true"
click at [423, 329] on input "Privacy Options" at bounding box center [427, 332] width 10 height 10
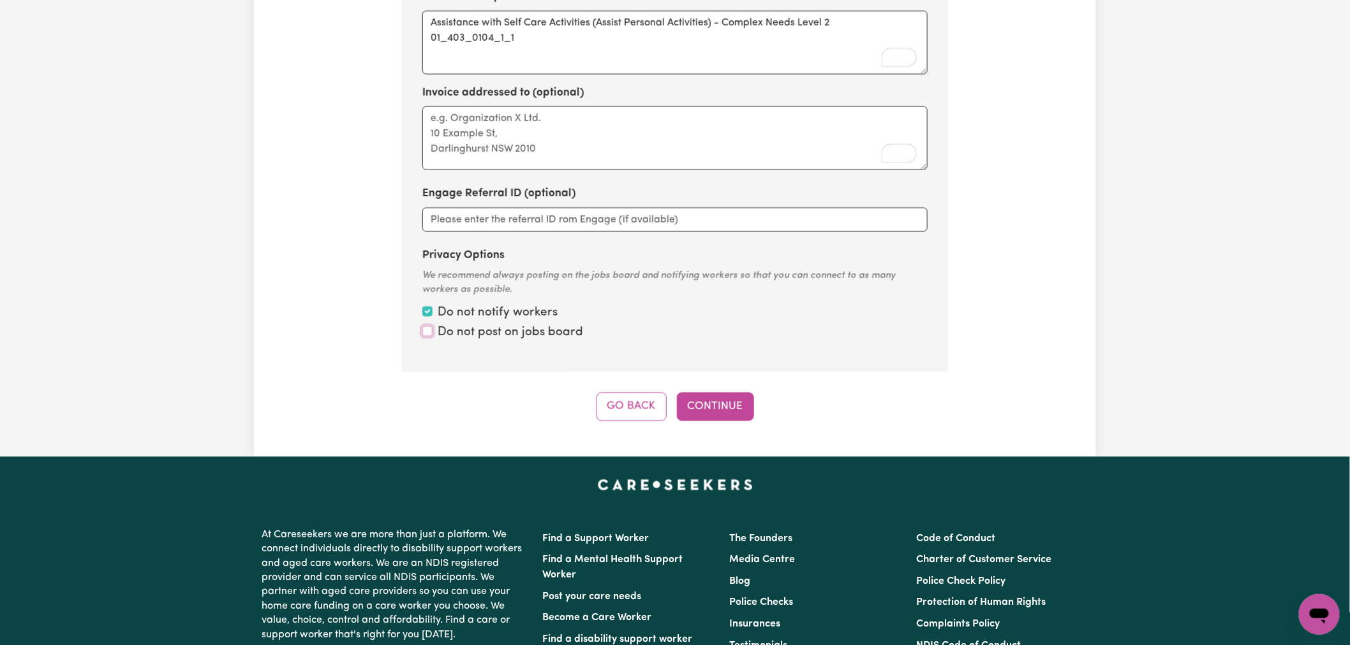
checkbox input "true"
click at [737, 399] on button "Continue" at bounding box center [715, 407] width 77 height 28
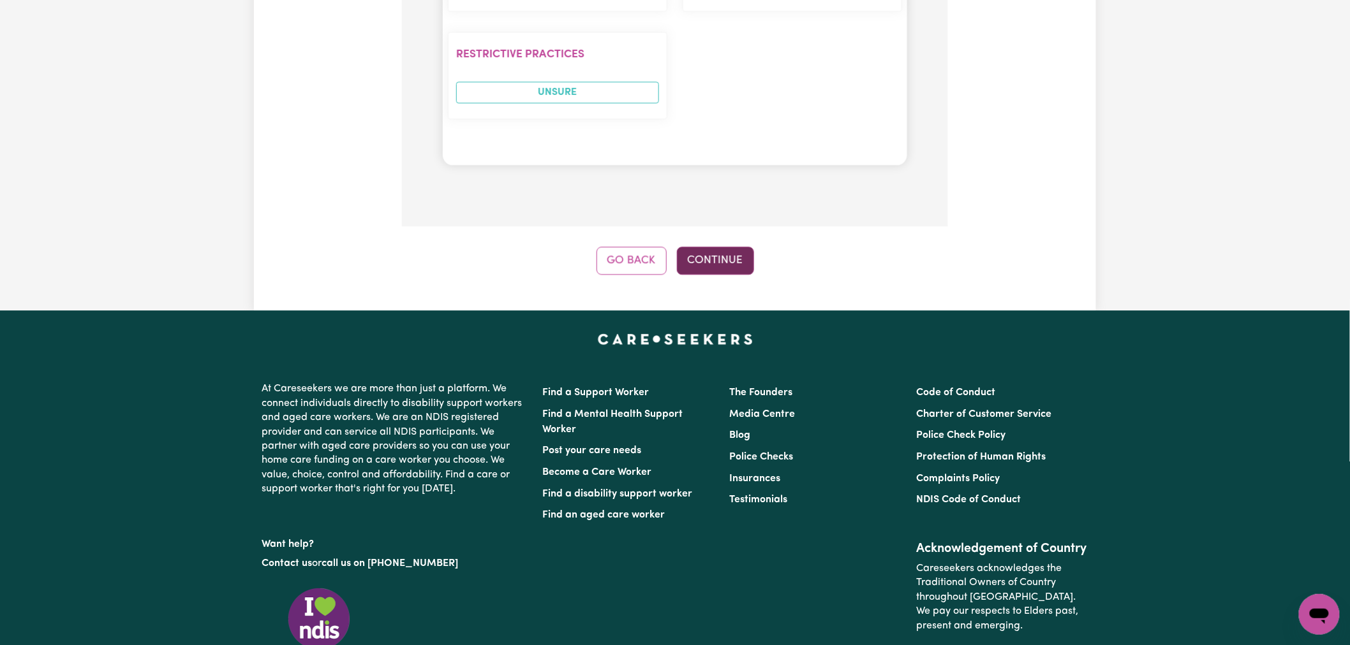
click at [718, 247] on button "Continue" at bounding box center [715, 261] width 77 height 28
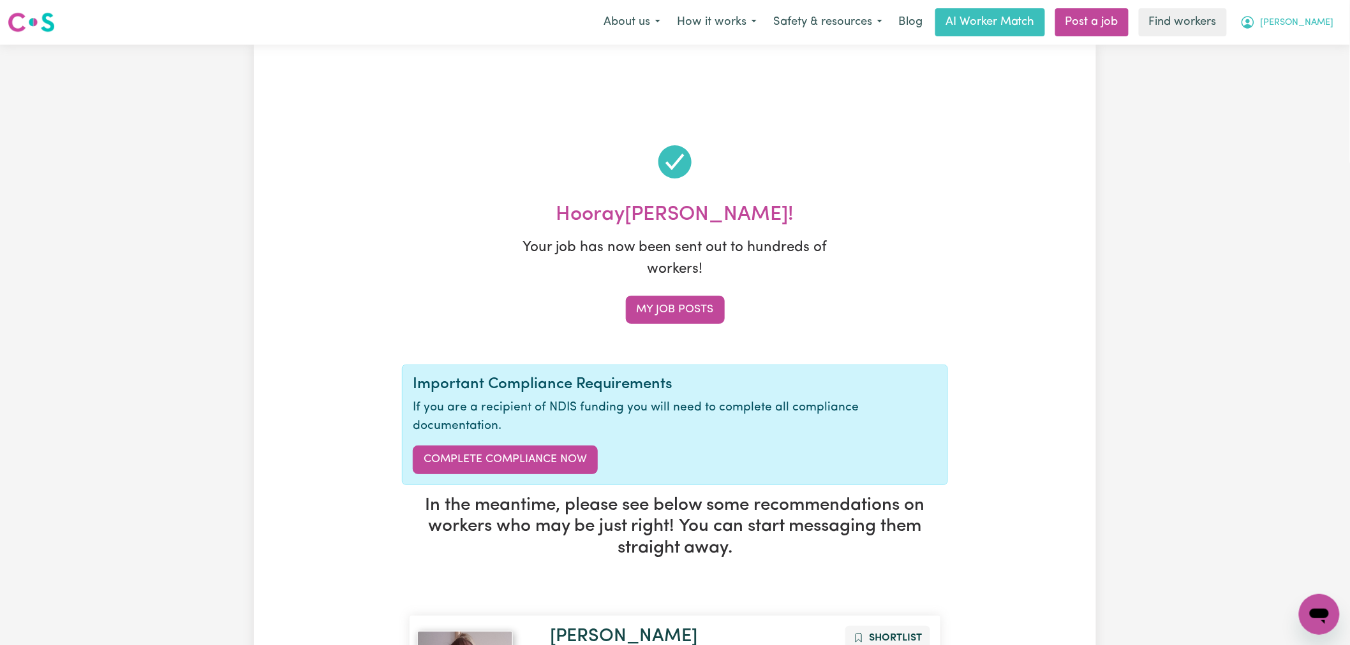
click at [1295, 24] on button "[PERSON_NAME]" at bounding box center [1287, 22] width 110 height 27
click at [1284, 54] on link "My Dashboard" at bounding box center [1290, 50] width 101 height 24
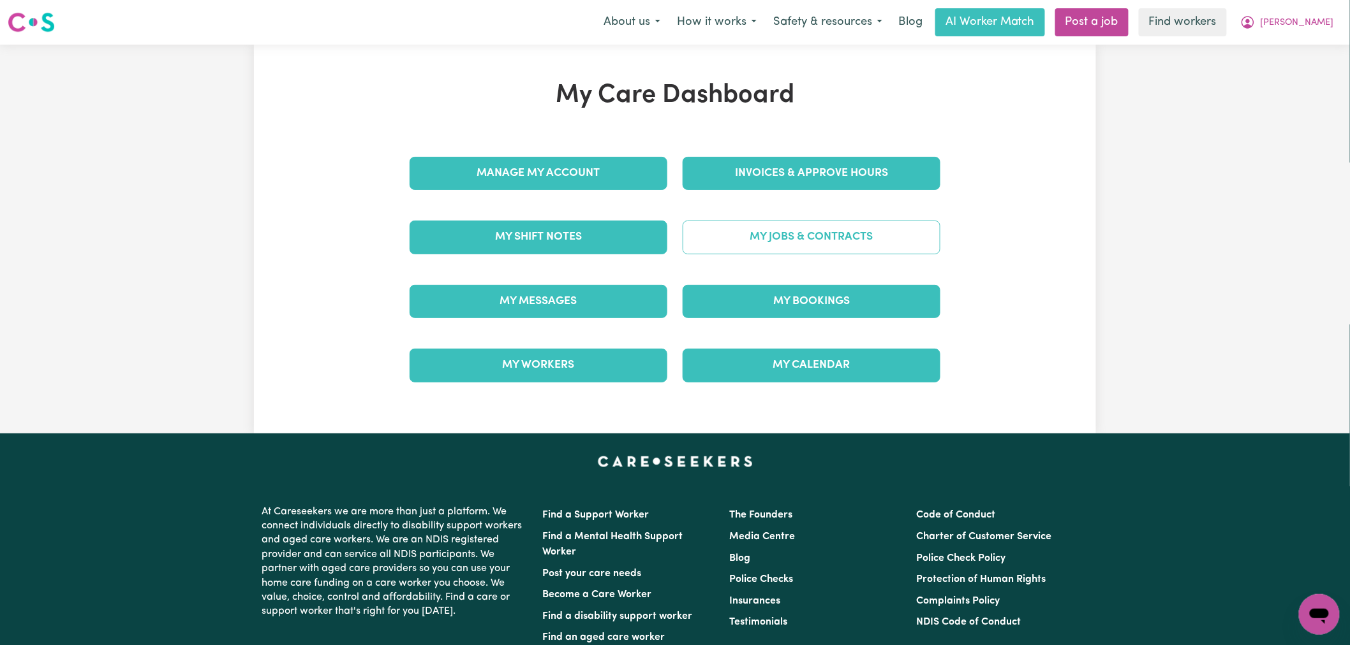
click at [865, 245] on link "My Jobs & Contracts" at bounding box center [811, 237] width 258 height 33
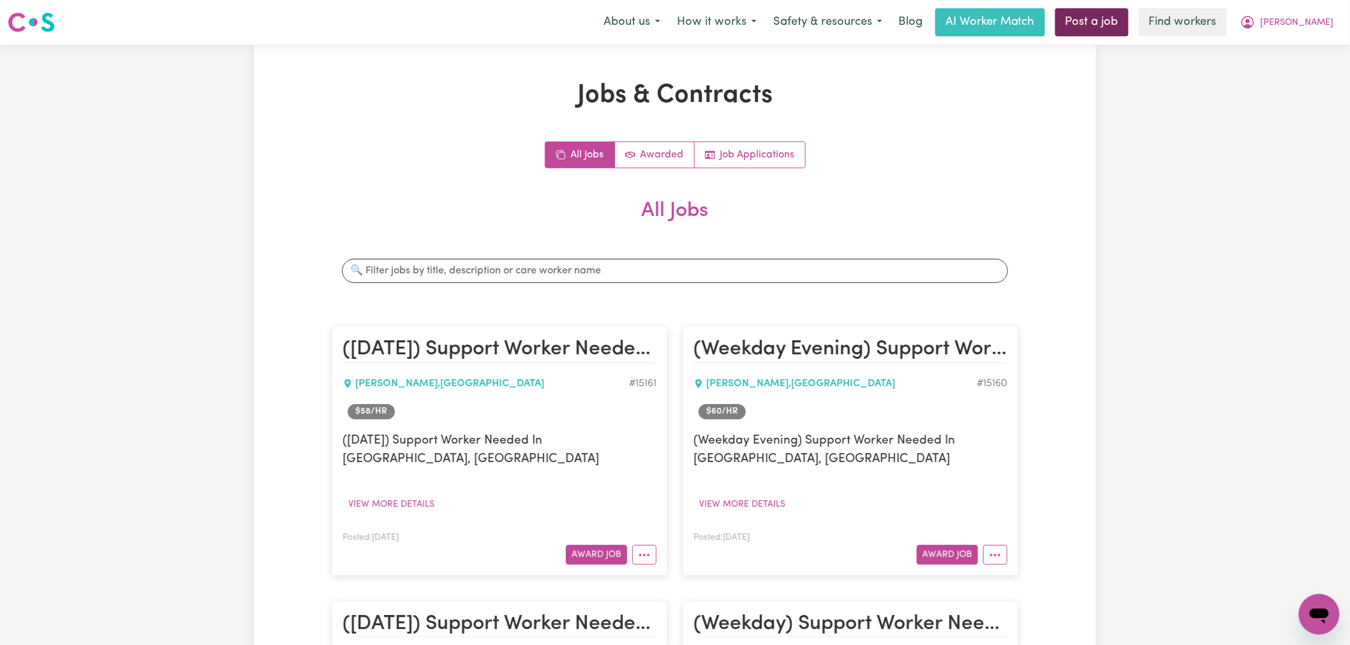
click at [1128, 24] on link "Post a job" at bounding box center [1091, 22] width 73 height 28
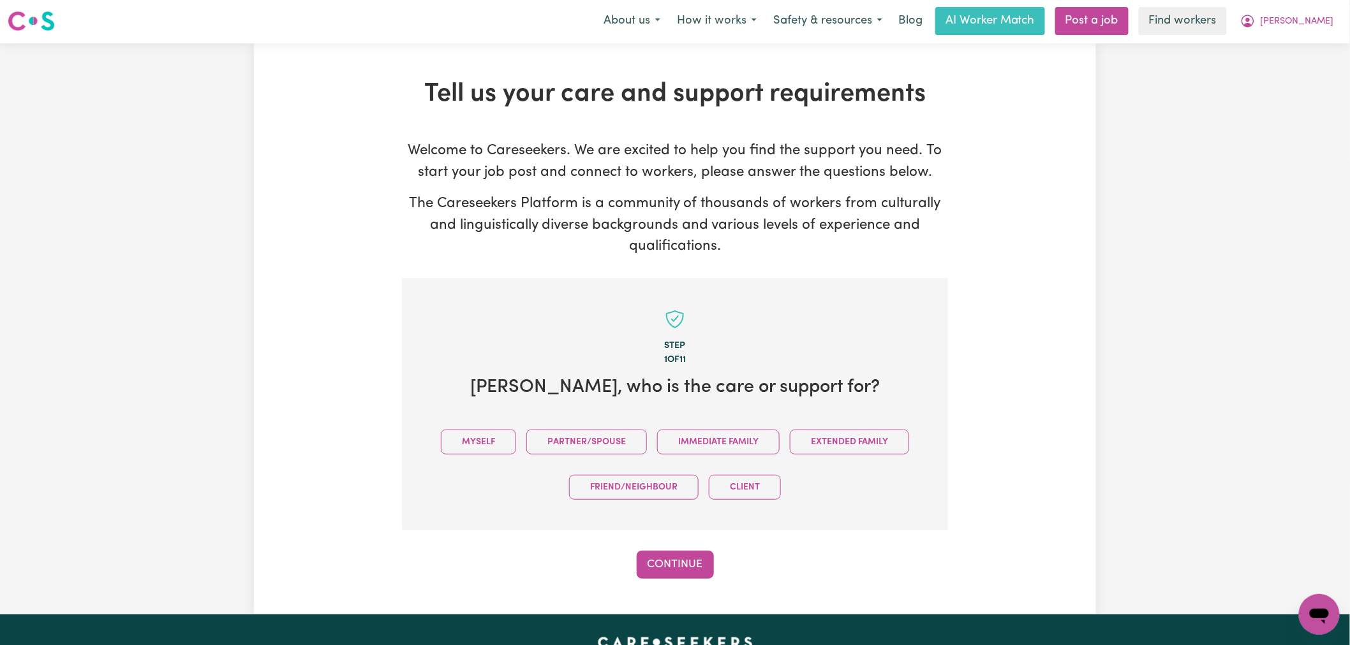
click at [492, 436] on button "Myself" at bounding box center [478, 442] width 75 height 25
click at [679, 576] on button "Continue" at bounding box center [675, 565] width 77 height 28
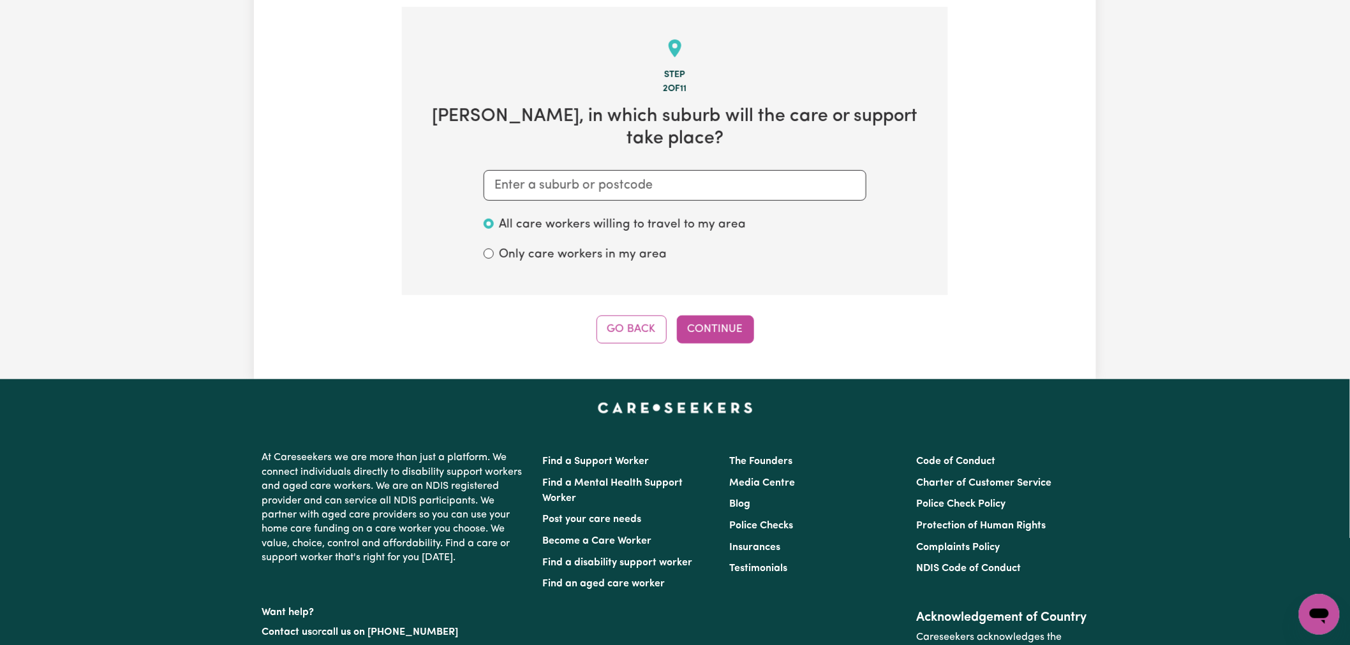
scroll to position [279, 0]
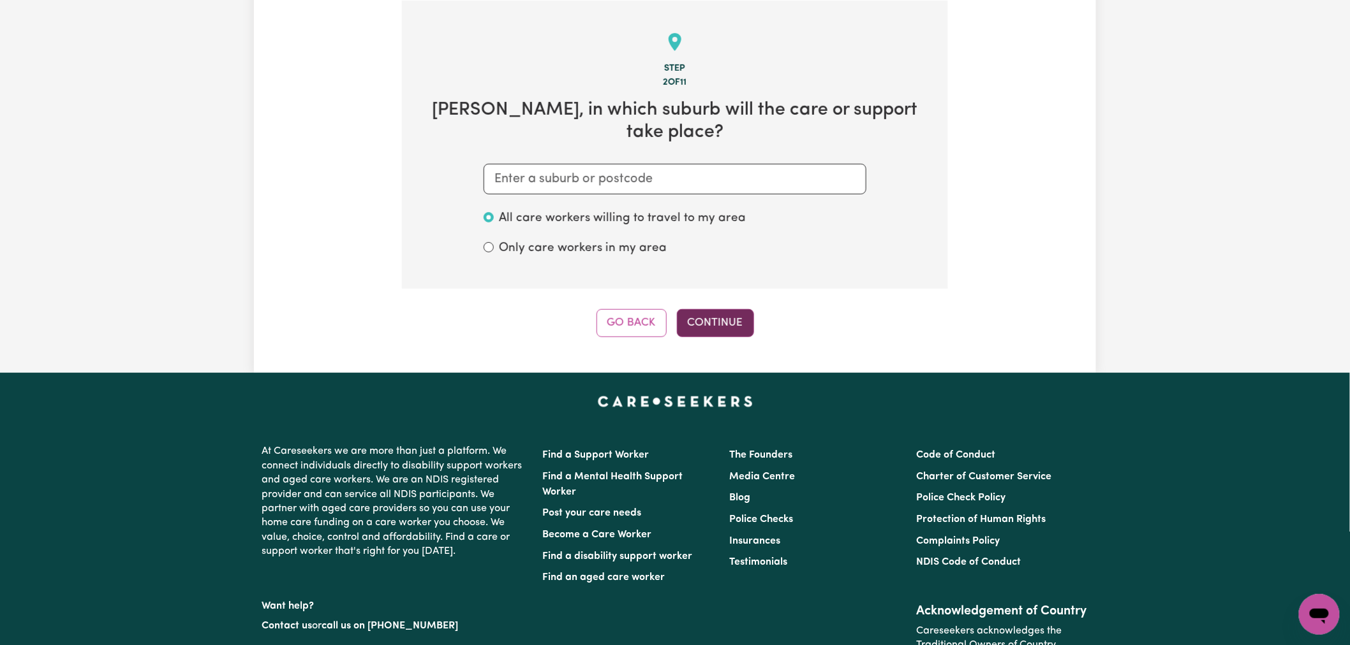
click at [727, 309] on button "Continue" at bounding box center [715, 323] width 77 height 28
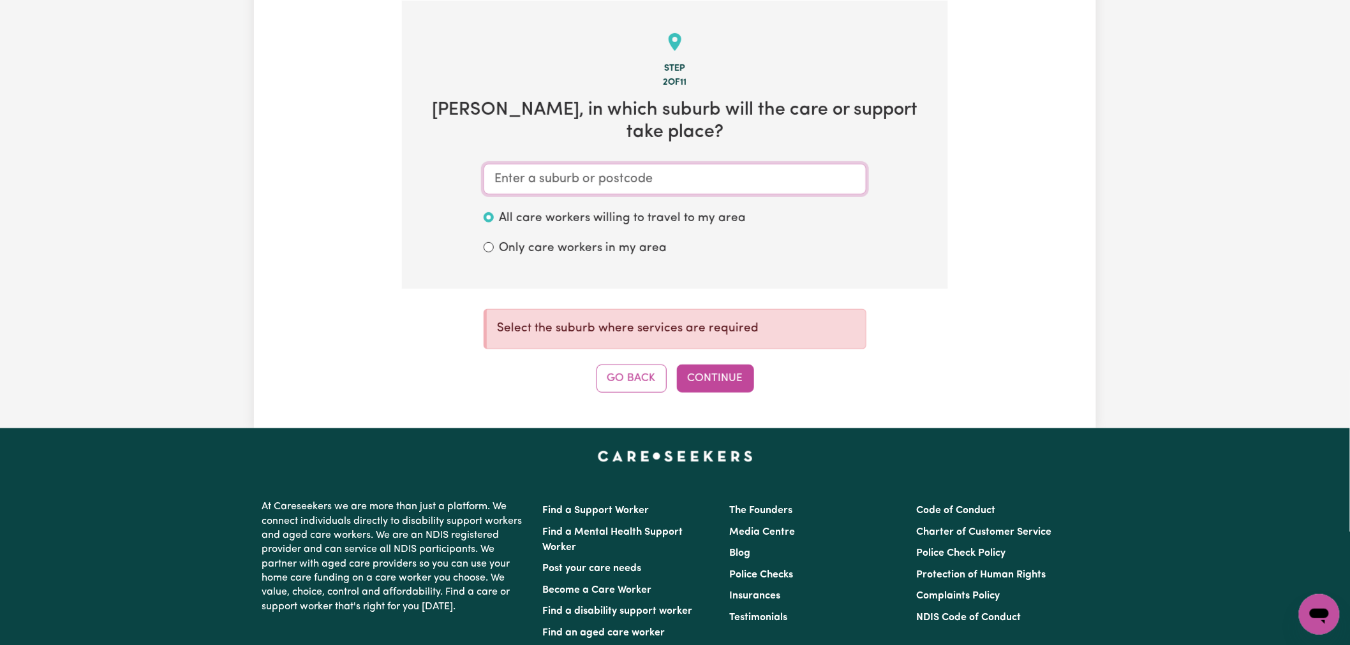
click at [572, 188] on input "text" at bounding box center [674, 179] width 383 height 31
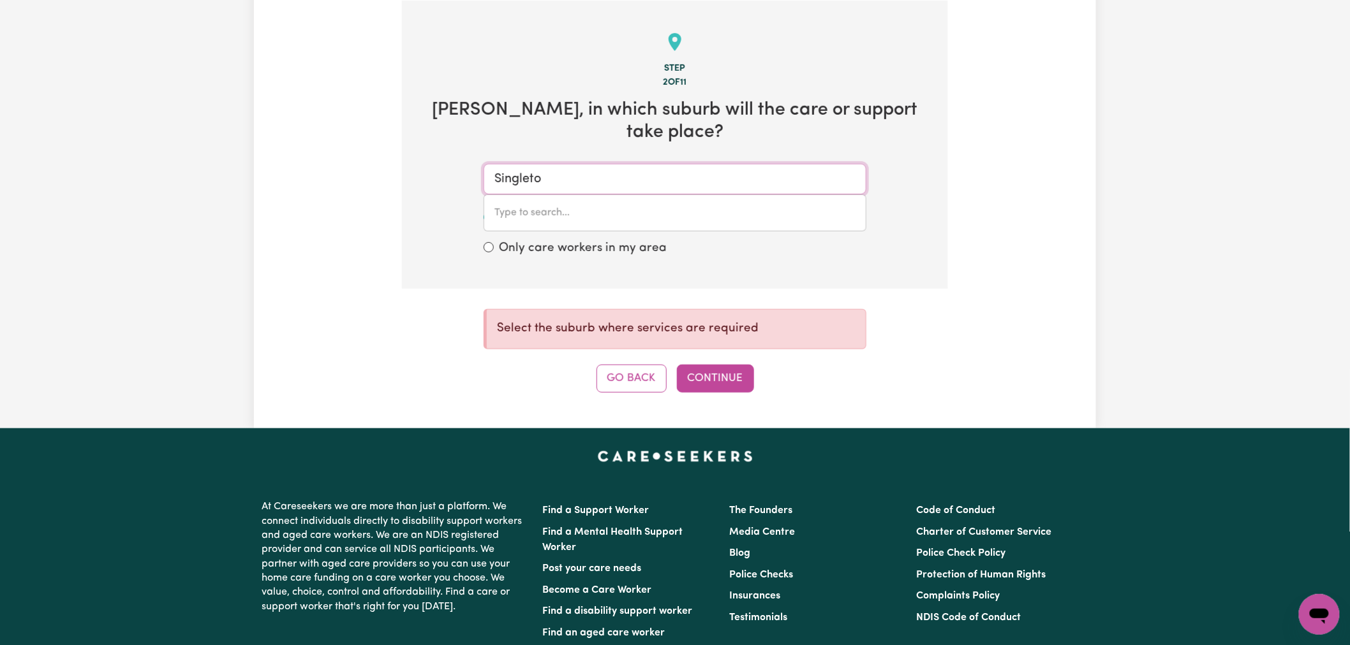
type input "[PERSON_NAME]"
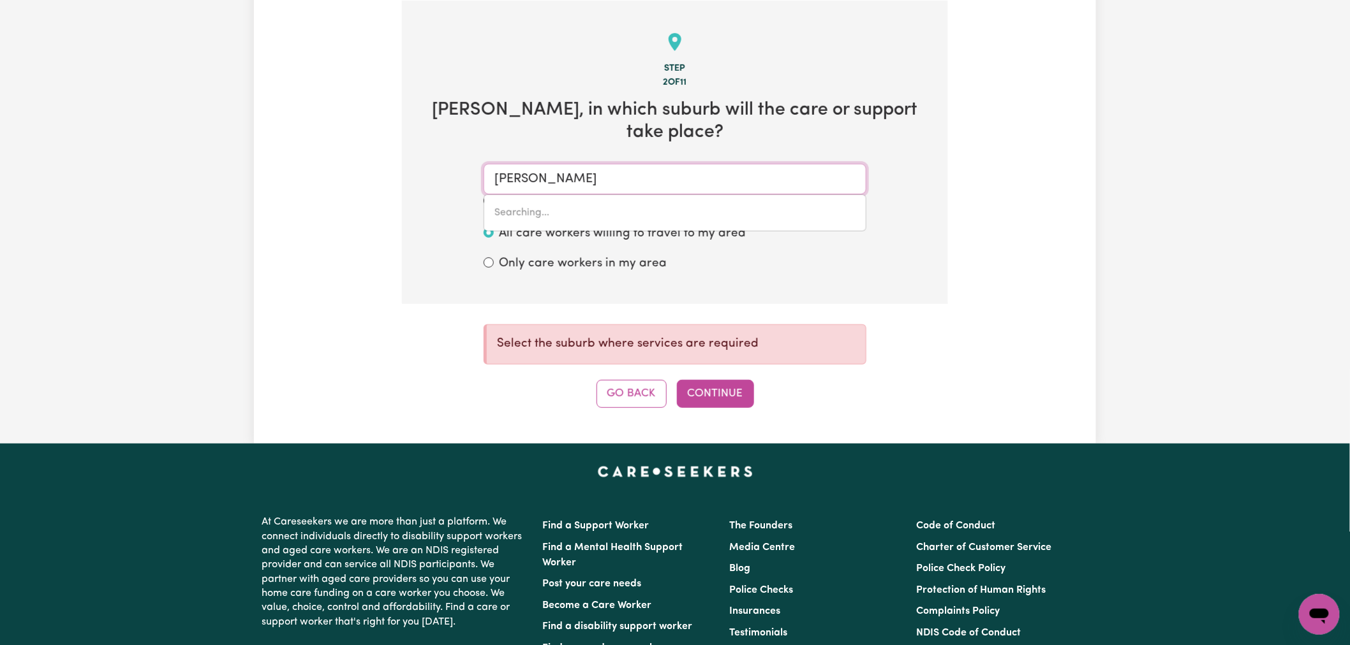
type input "[GEOGRAPHIC_DATA], [GEOGRAPHIC_DATA], 2330"
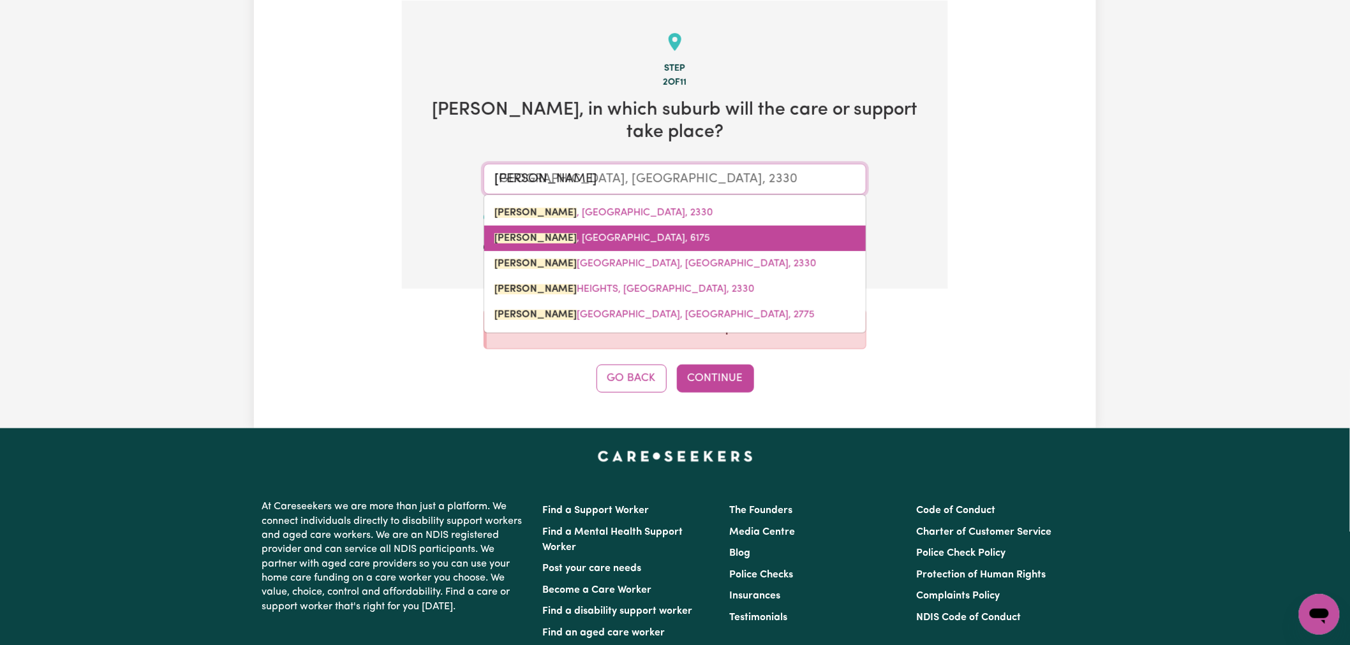
click at [633, 251] on link "[PERSON_NAME] , [GEOGRAPHIC_DATA], 6175" at bounding box center [674, 239] width 381 height 26
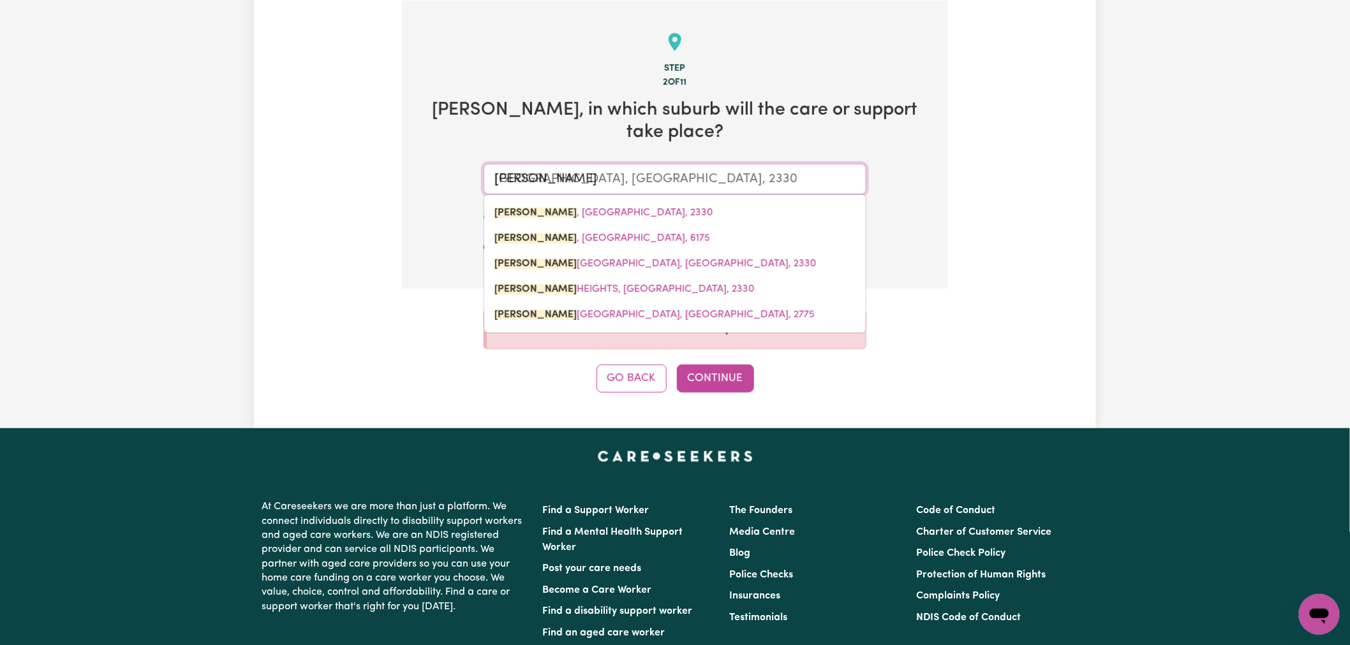
type input "[PERSON_NAME], [GEOGRAPHIC_DATA], 6175"
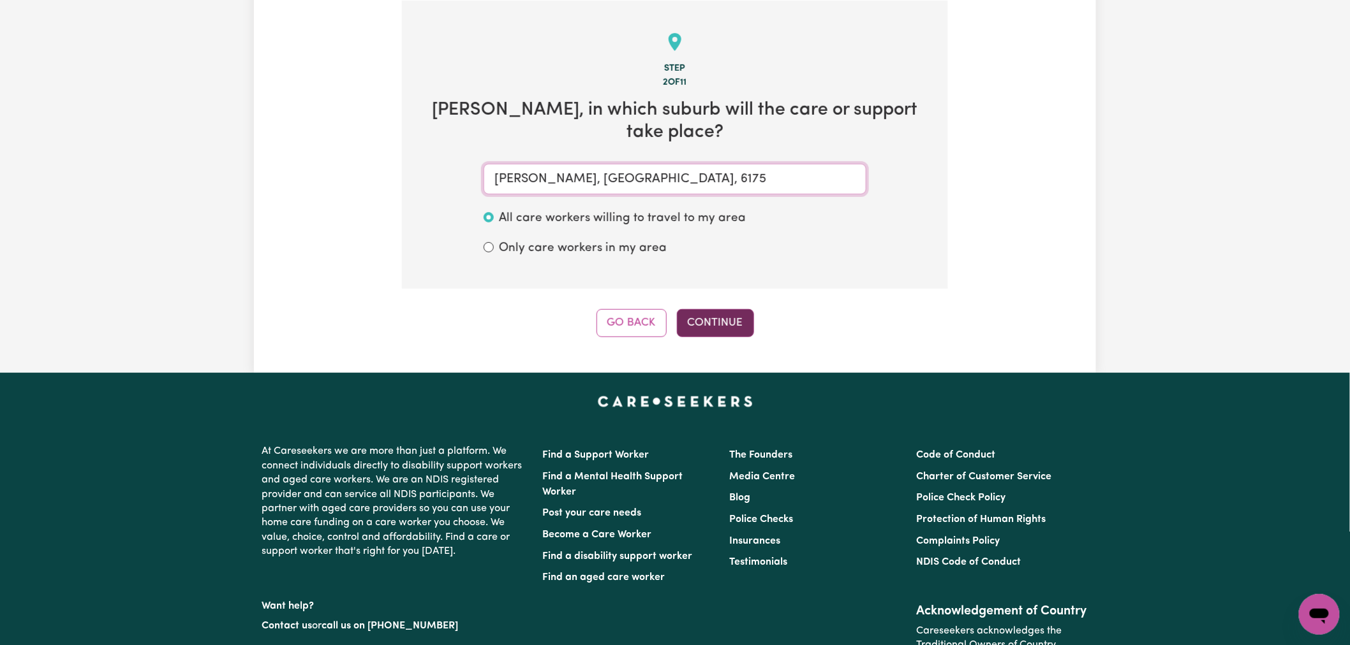
type input "[PERSON_NAME], [GEOGRAPHIC_DATA], 6175"
click at [706, 325] on button "Continue" at bounding box center [715, 323] width 77 height 28
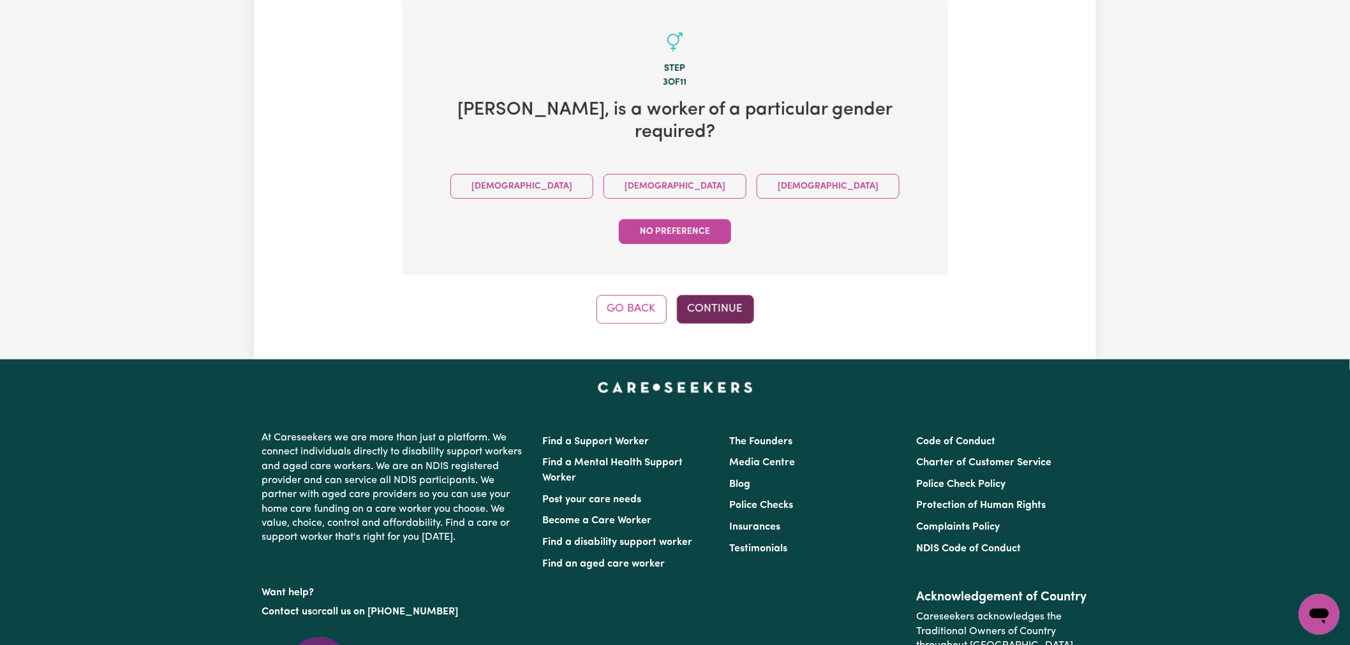
click at [721, 295] on button "Continue" at bounding box center [715, 309] width 77 height 28
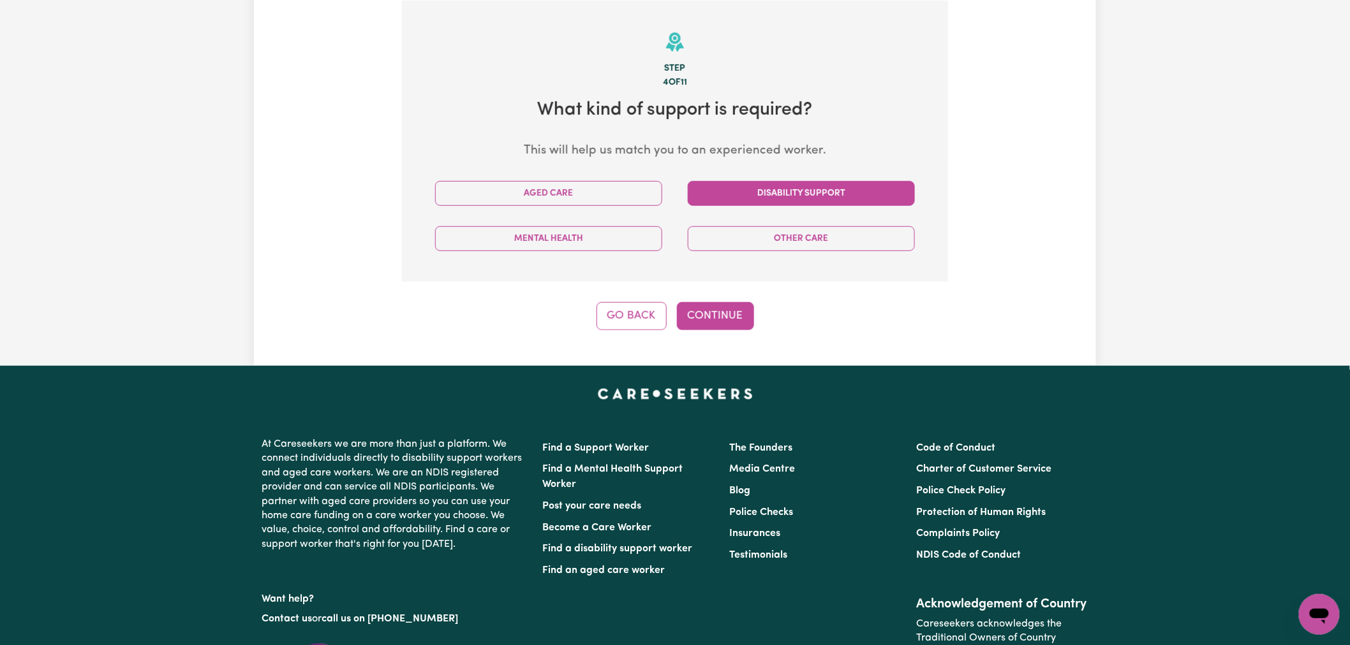
click at [778, 188] on button "Disability Support" at bounding box center [801, 193] width 227 height 25
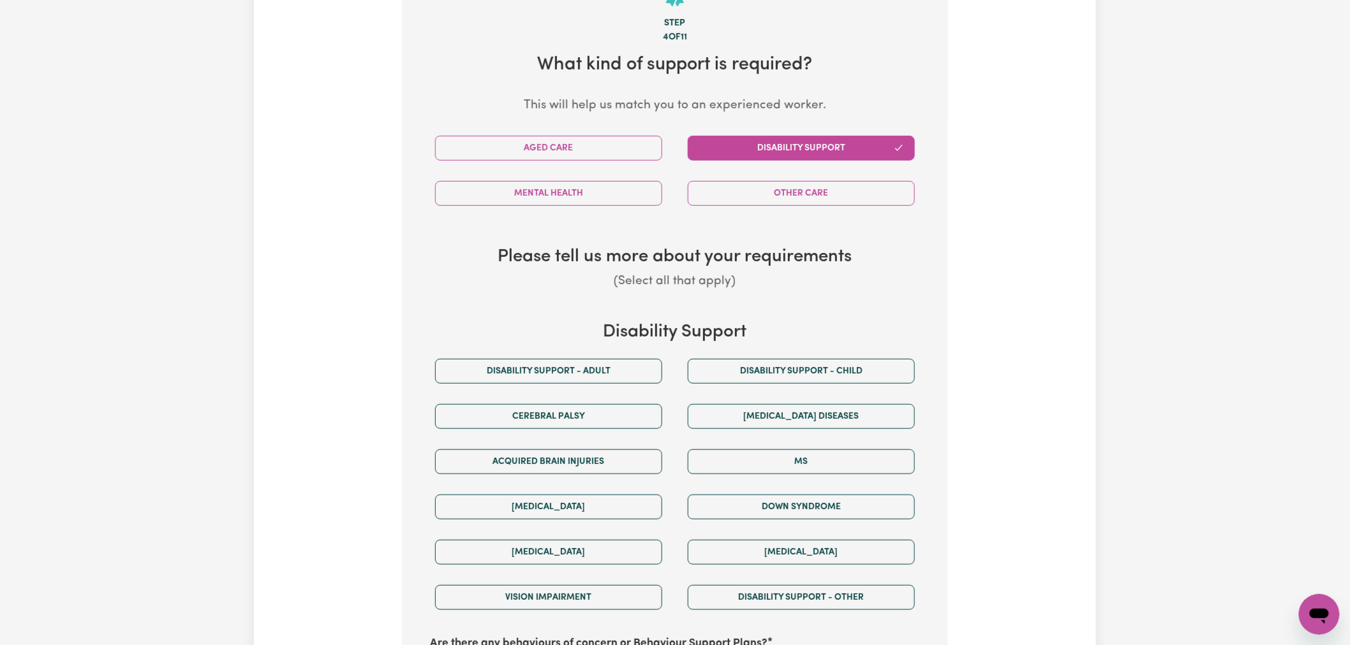
scroll to position [350, 0]
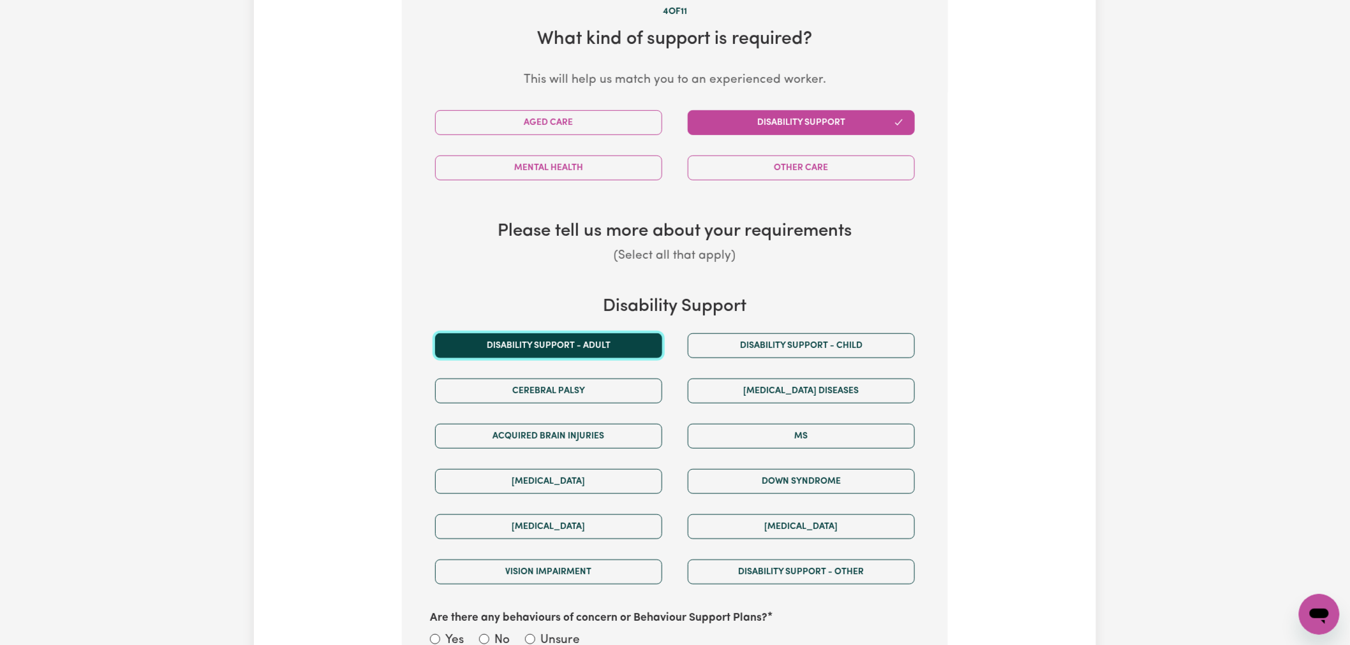
click at [615, 354] on button "Disability support - Adult" at bounding box center [548, 346] width 227 height 25
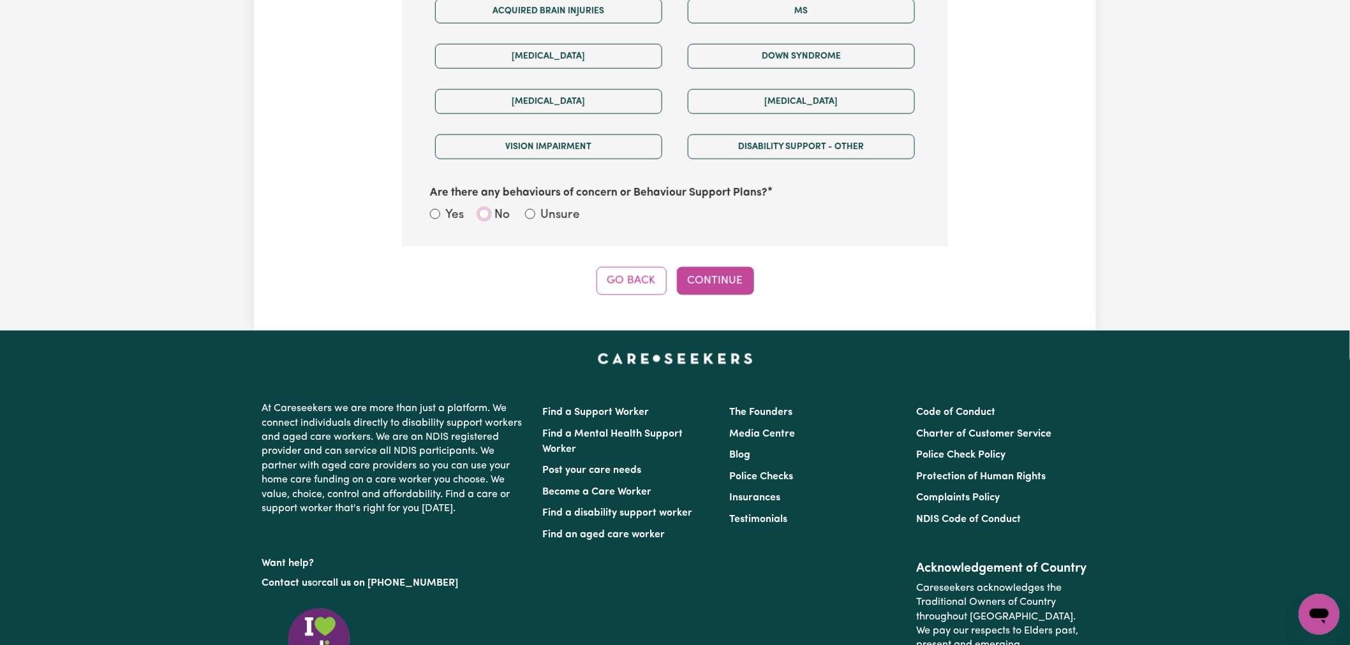
click at [485, 217] on input "No" at bounding box center [484, 214] width 10 height 10
radio input "true"
click at [737, 283] on button "Continue" at bounding box center [715, 281] width 77 height 28
select select "NDIS_FUNDING_AGENCY_MANAGED"
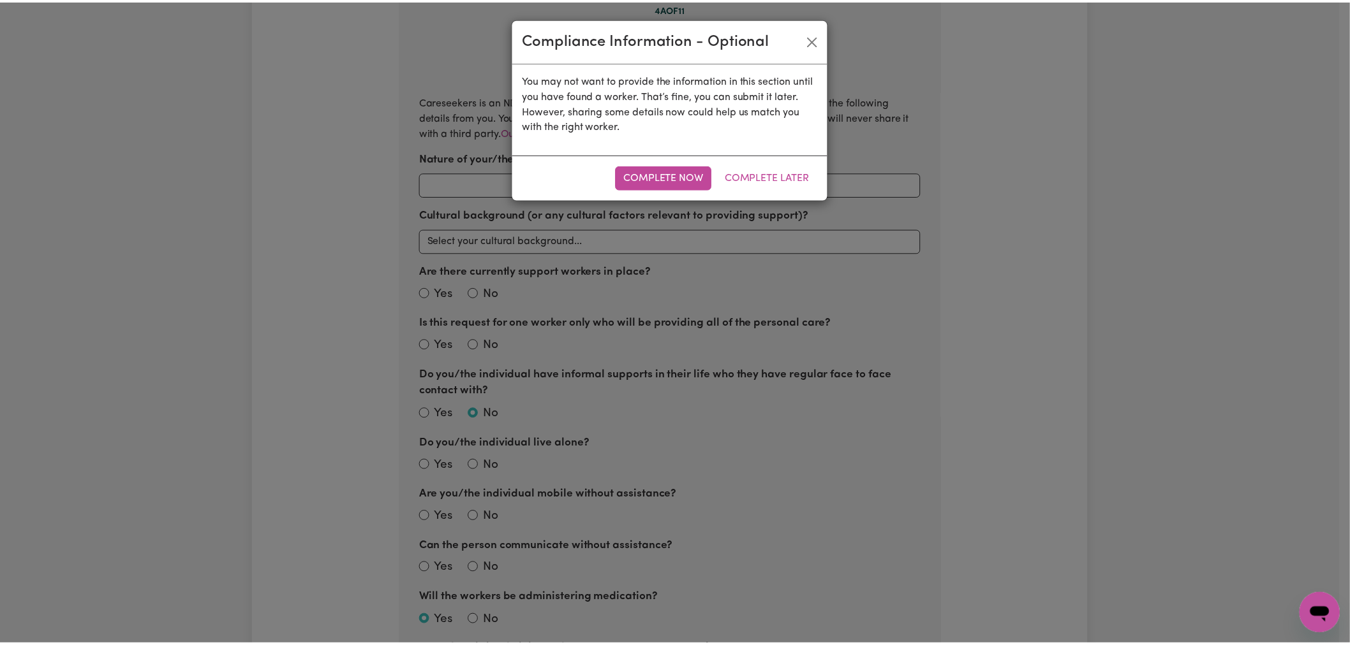
scroll to position [279, 0]
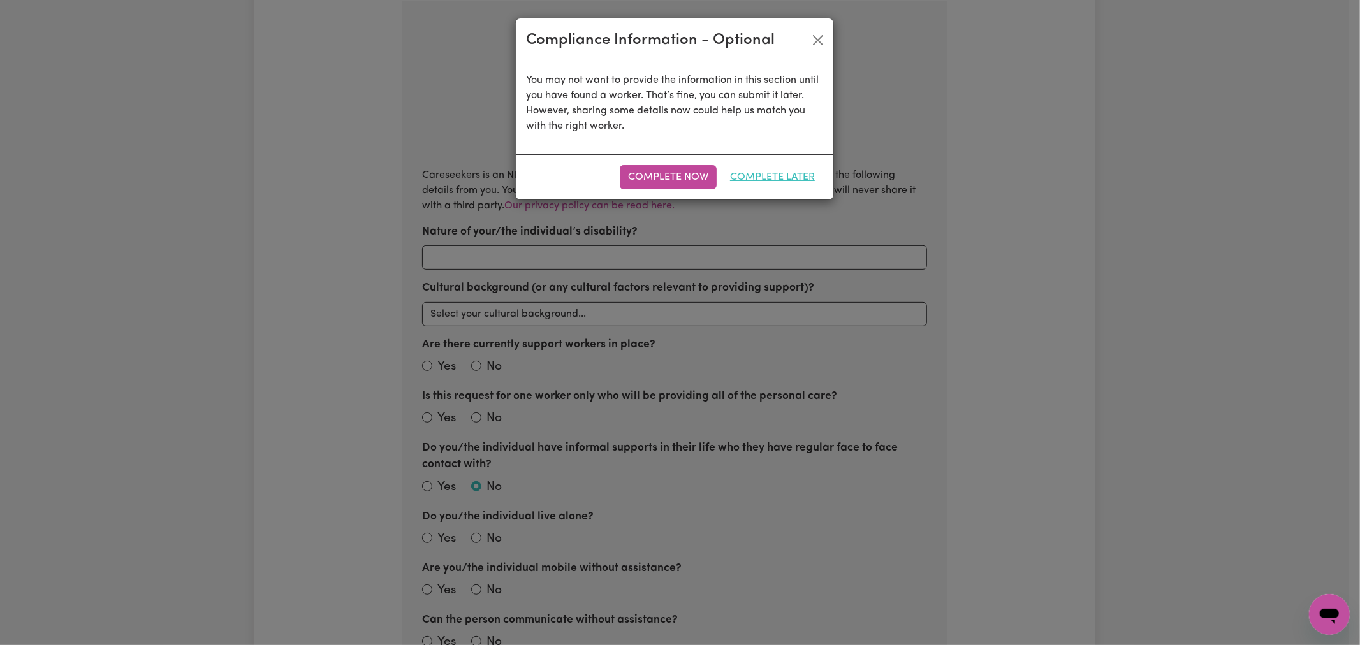
click at [774, 173] on button "Complete Later" at bounding box center [772, 177] width 101 height 24
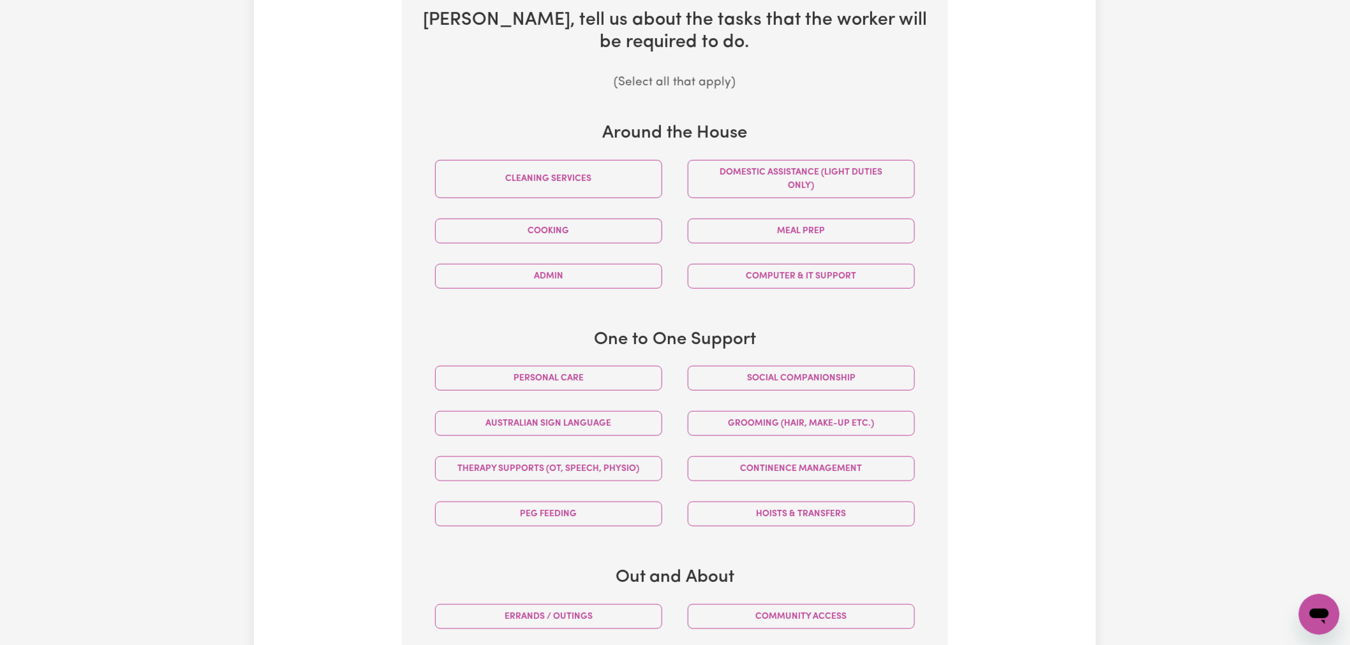
scroll to position [563, 0]
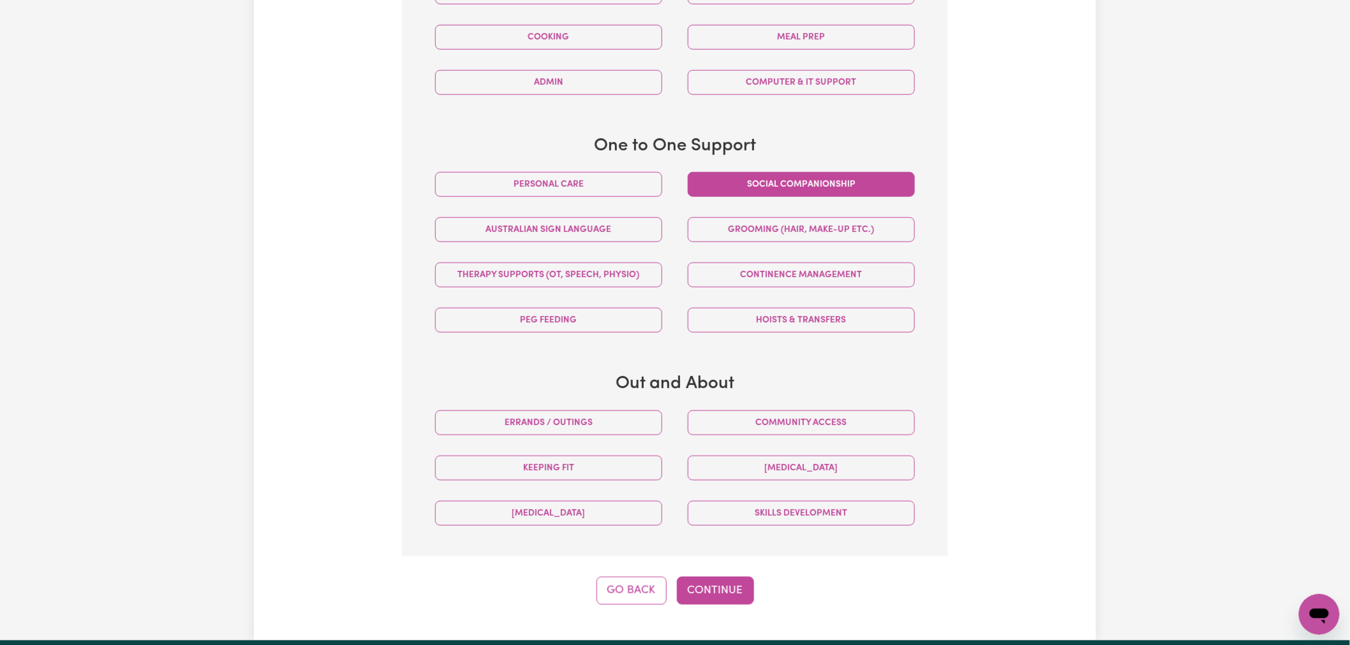
click at [730, 183] on button "Social companionship" at bounding box center [801, 184] width 227 height 25
click at [614, 188] on button "Personal care" at bounding box center [548, 184] width 227 height 25
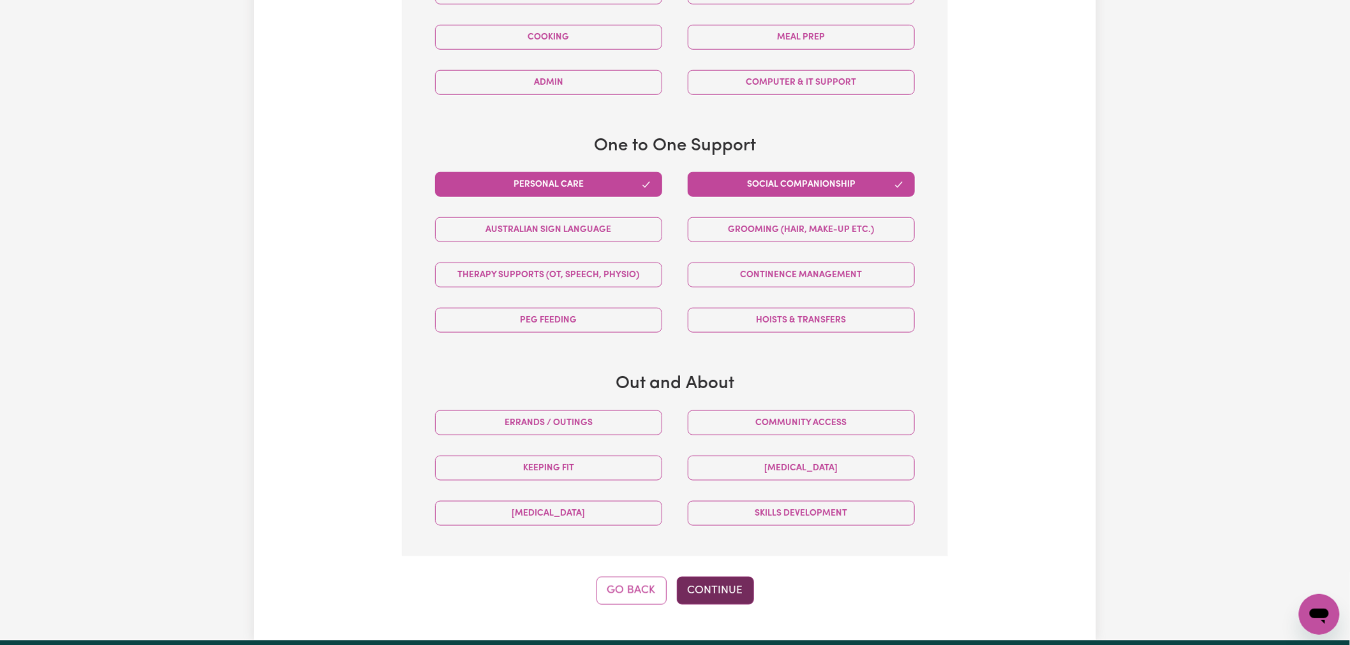
click at [723, 601] on button "Continue" at bounding box center [715, 591] width 77 height 28
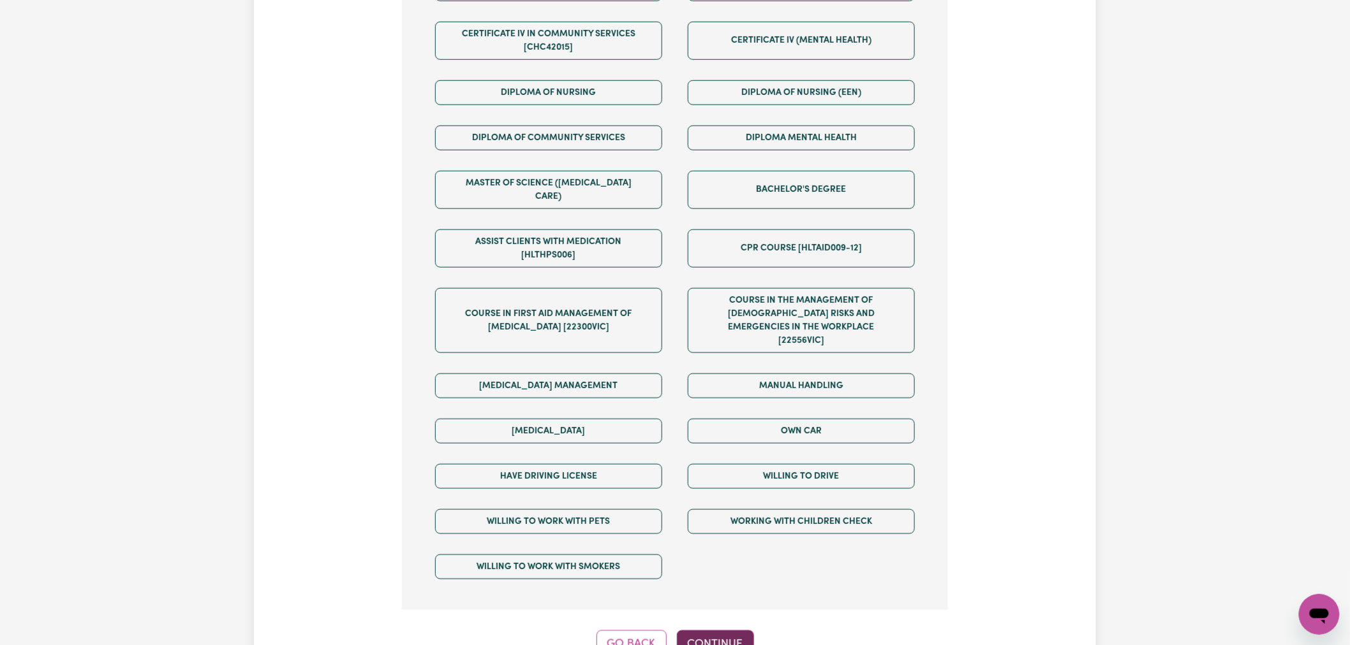
click at [718, 631] on button "Continue" at bounding box center [715, 645] width 77 height 28
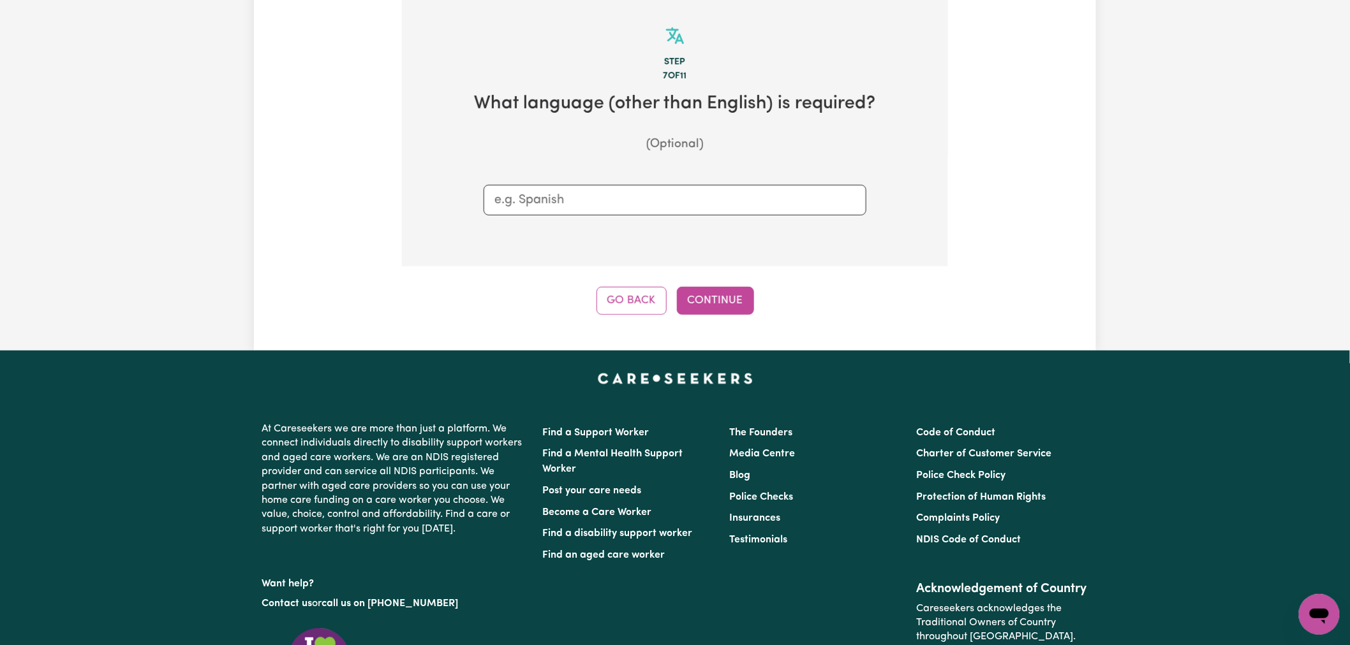
scroll to position [279, 0]
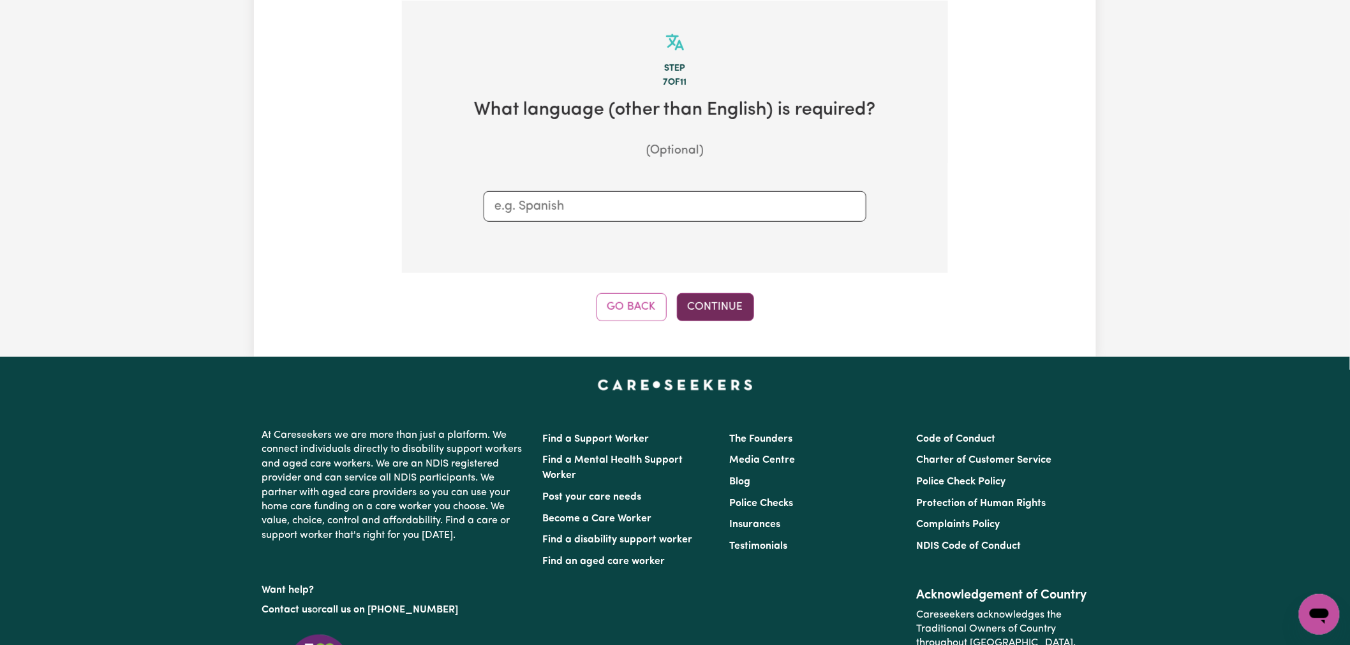
click at [723, 310] on button "Continue" at bounding box center [715, 307] width 77 height 28
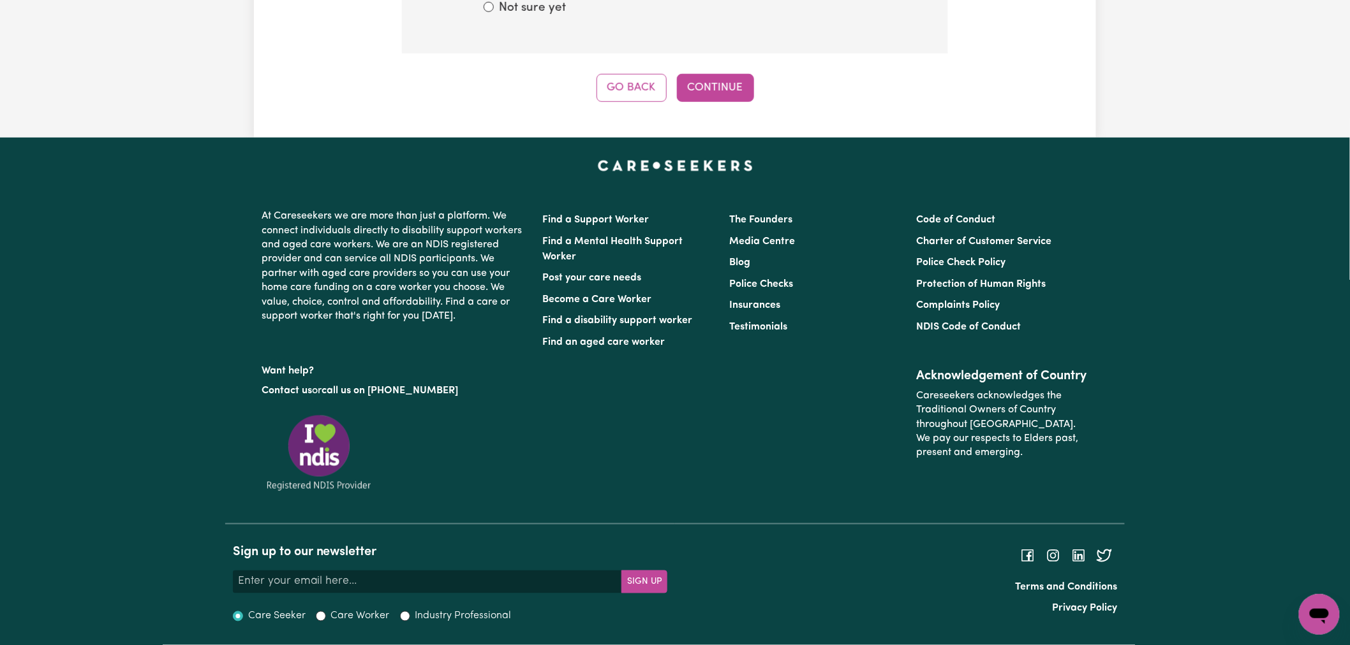
scroll to position [179, 0]
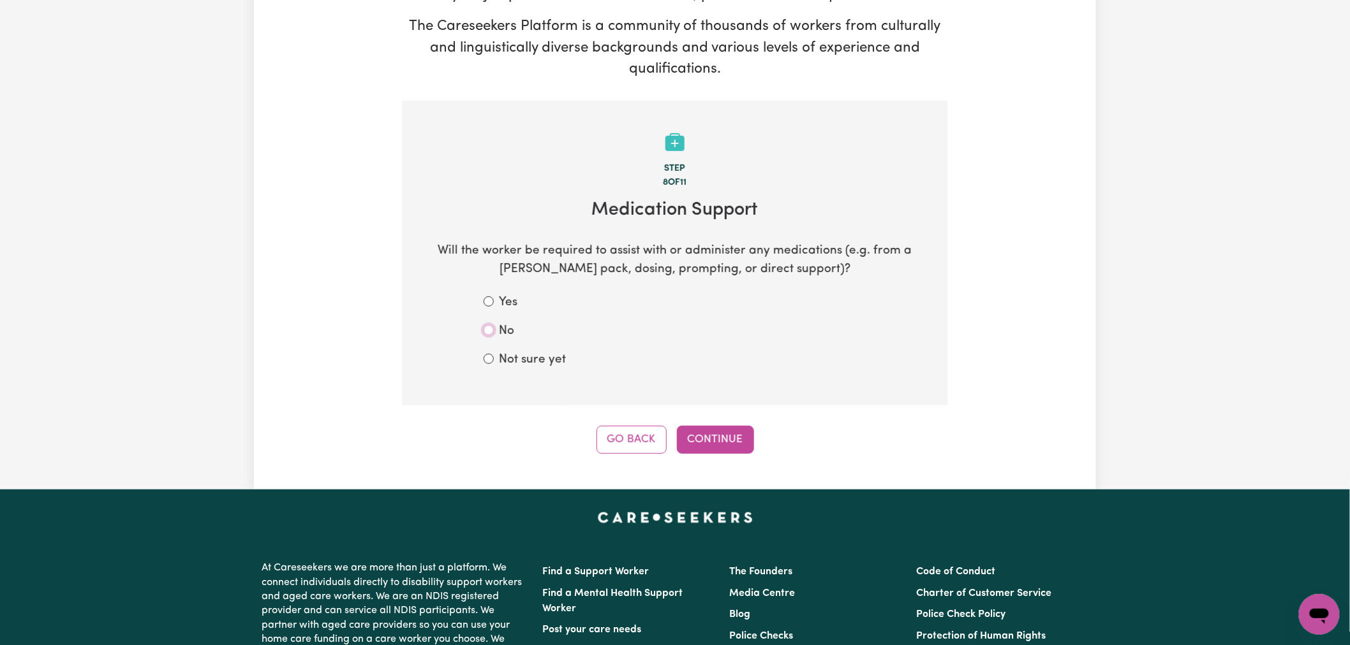
click at [485, 330] on input "No" at bounding box center [488, 330] width 10 height 10
radio input "true"
click at [728, 441] on button "Continue" at bounding box center [715, 440] width 77 height 28
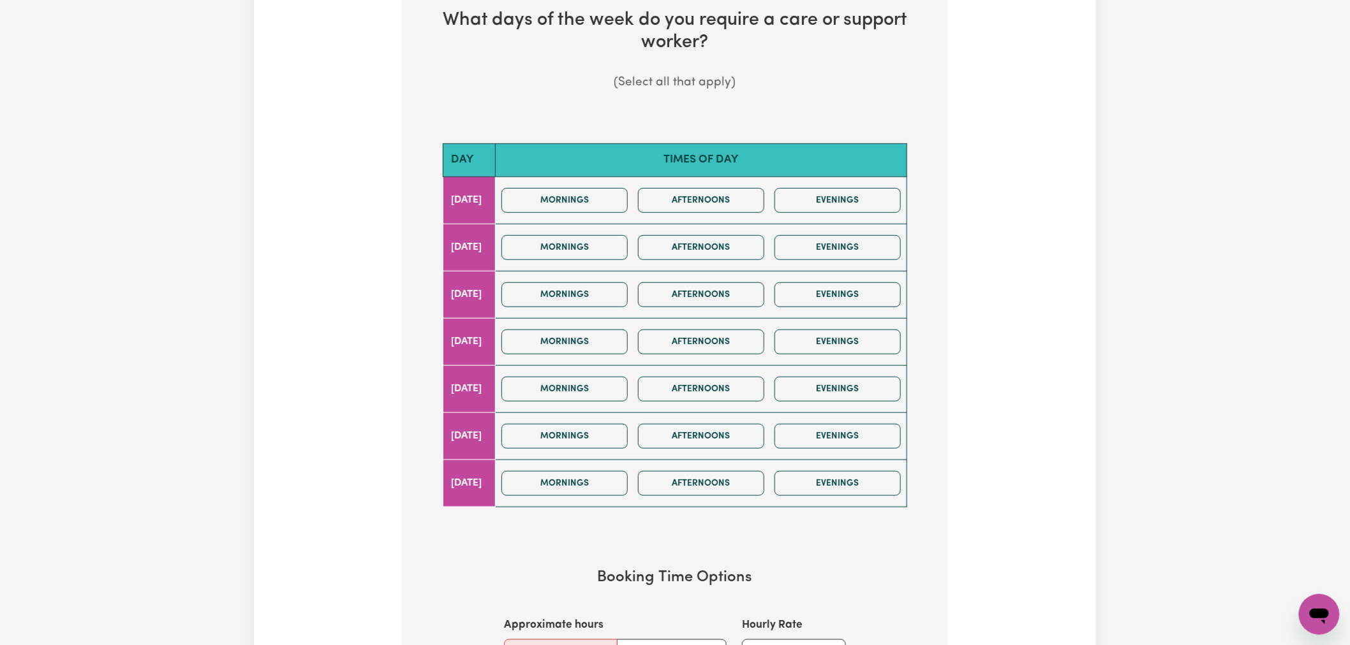
scroll to position [492, 0]
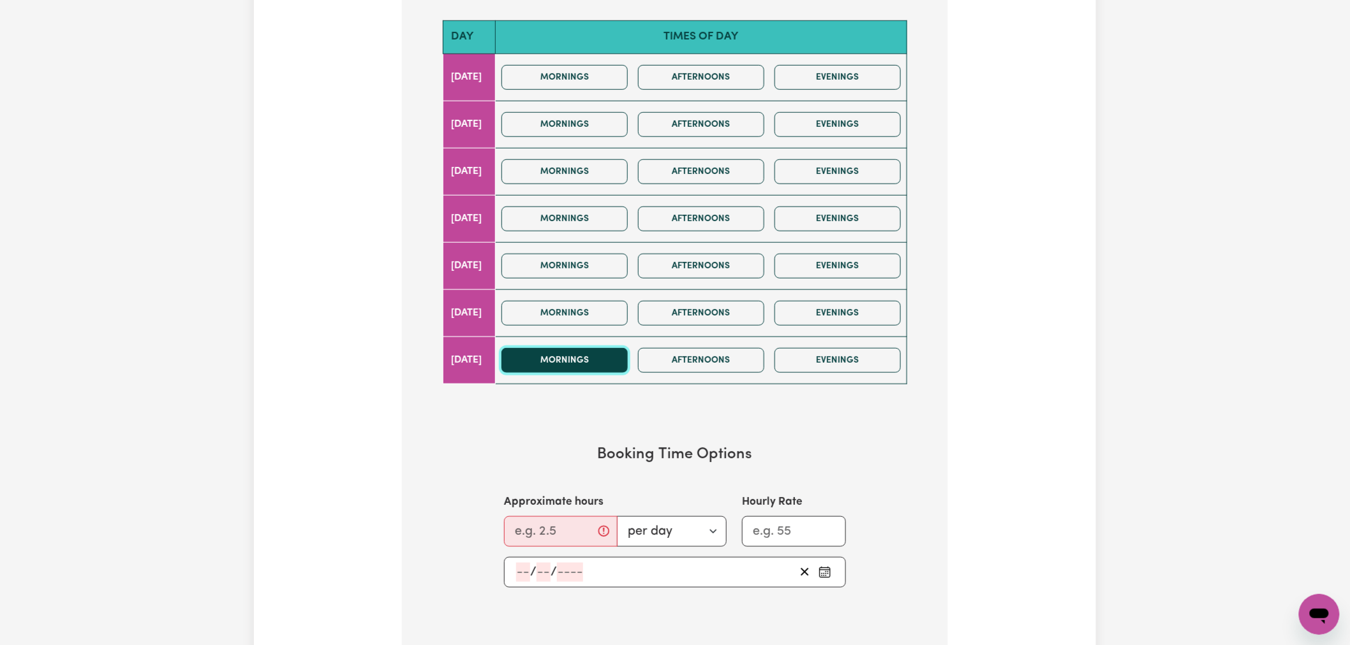
click at [601, 354] on button "Mornings" at bounding box center [564, 360] width 126 height 25
click at [559, 534] on input "Approximate hours" at bounding box center [561, 532] width 114 height 31
type input "24"
click at [793, 530] on input "Hourly Rate" at bounding box center [794, 532] width 104 height 31
type input "60"
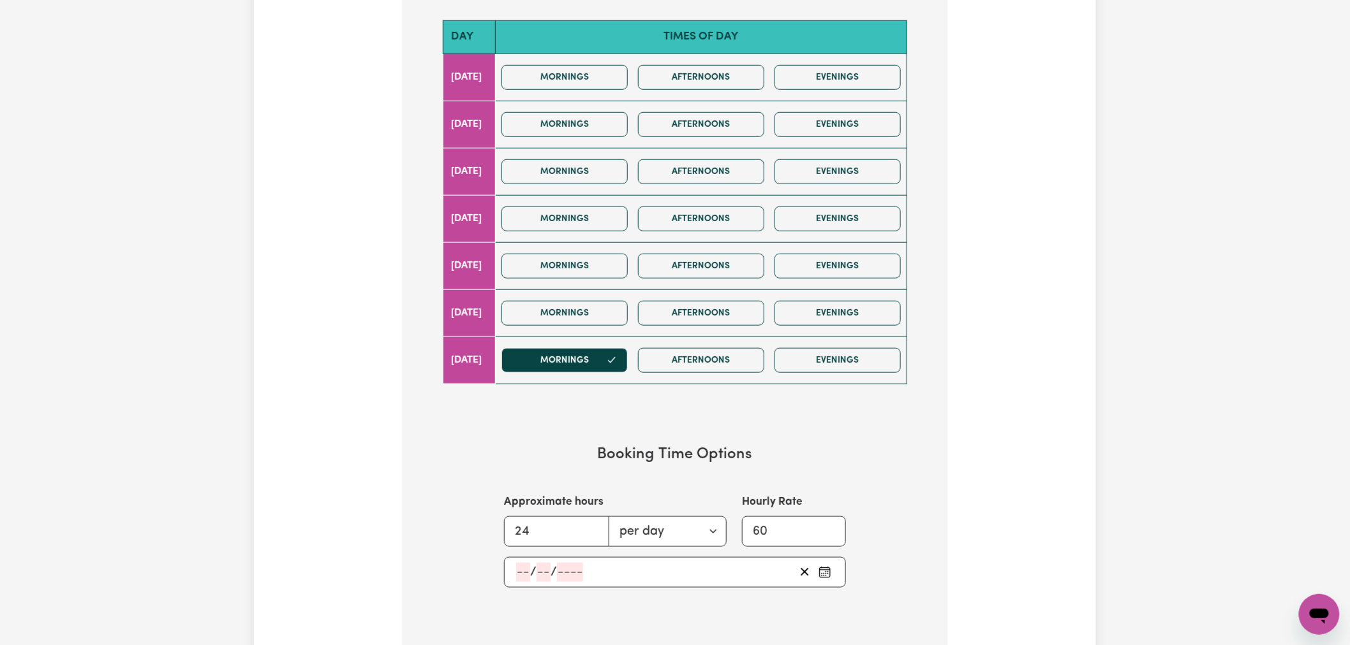
click at [823, 580] on button "Pick an approximate start date" at bounding box center [824, 572] width 20 height 19
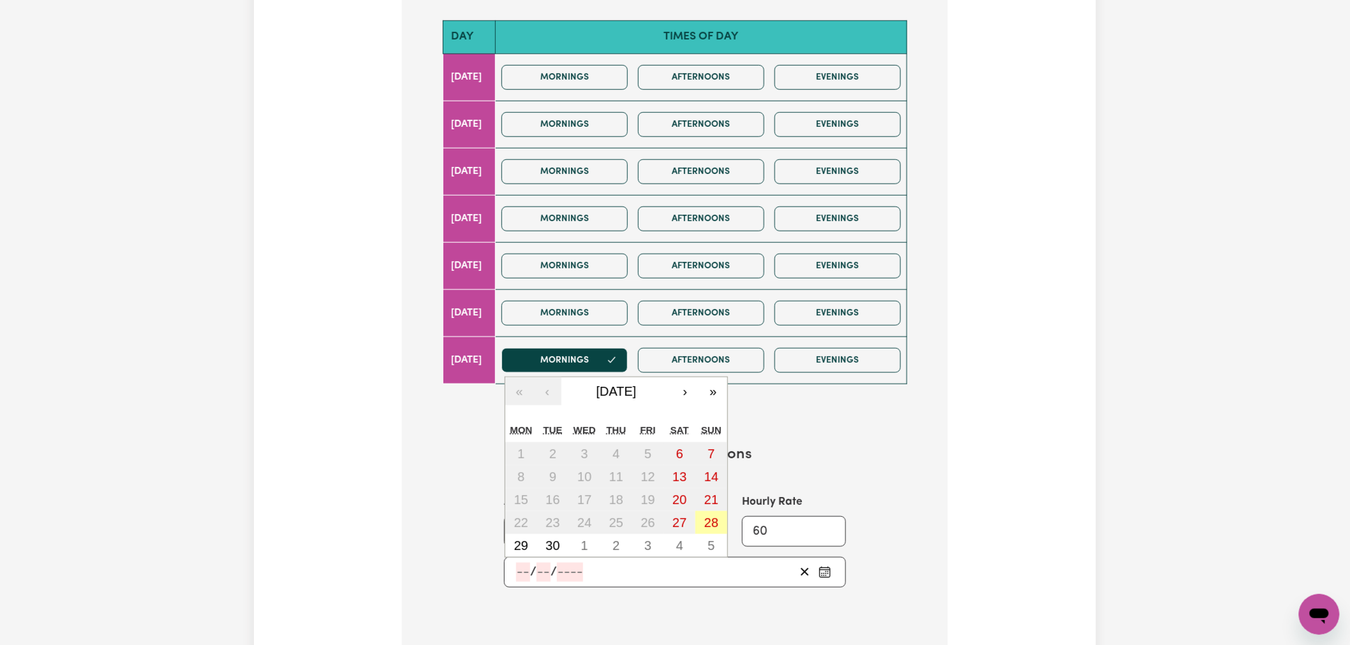
click at [710, 526] on abbr "28" at bounding box center [711, 523] width 14 height 14
type input "[DATE]"
type input "28"
type input "9"
type input "2025"
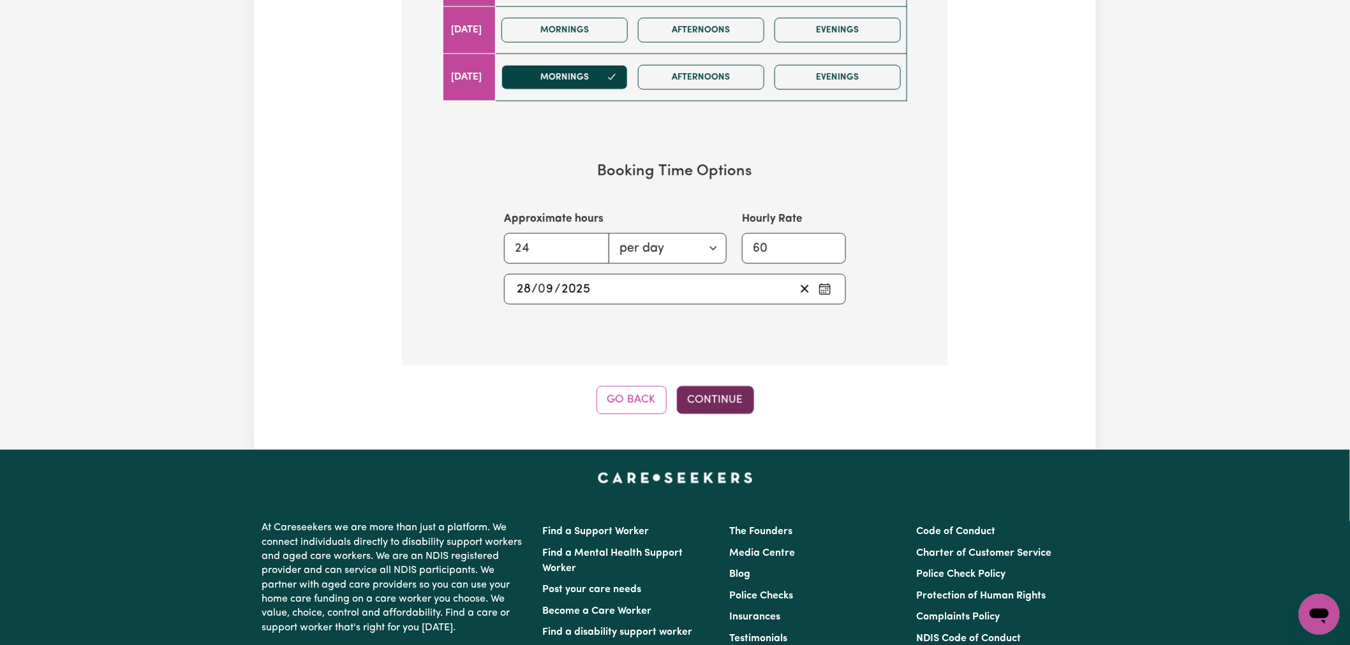
click at [726, 394] on button "Continue" at bounding box center [715, 400] width 77 height 28
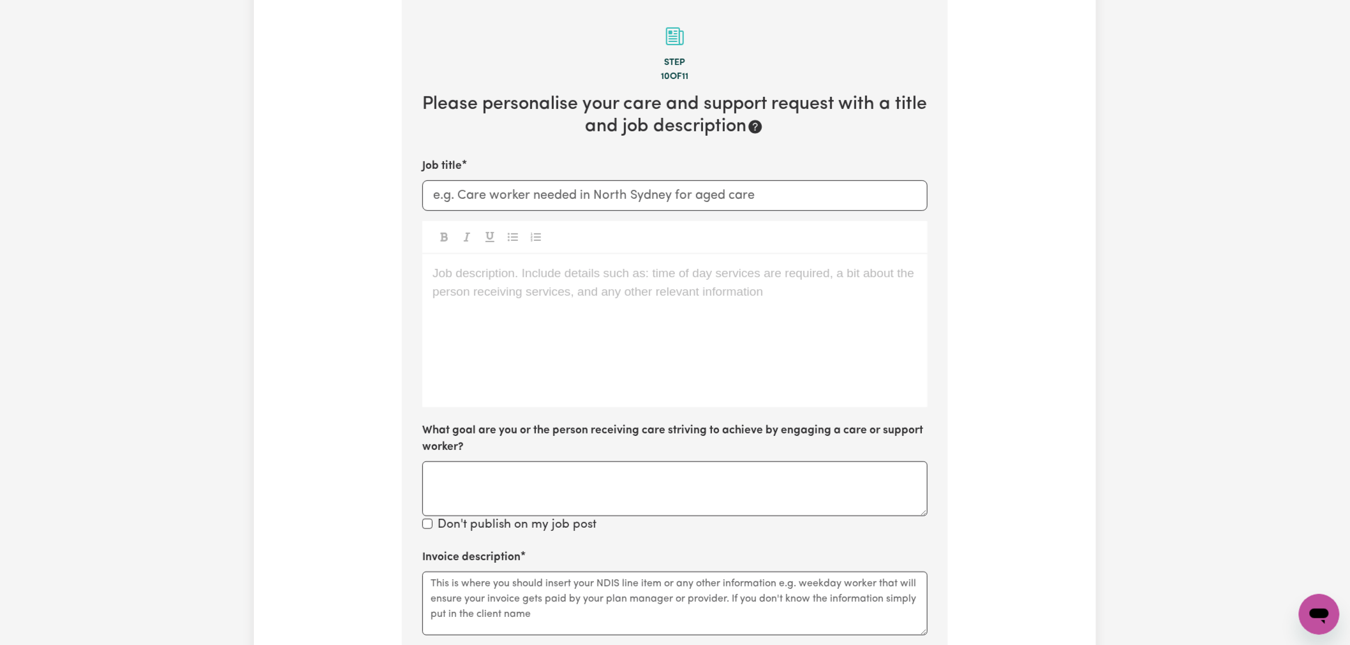
scroll to position [279, 0]
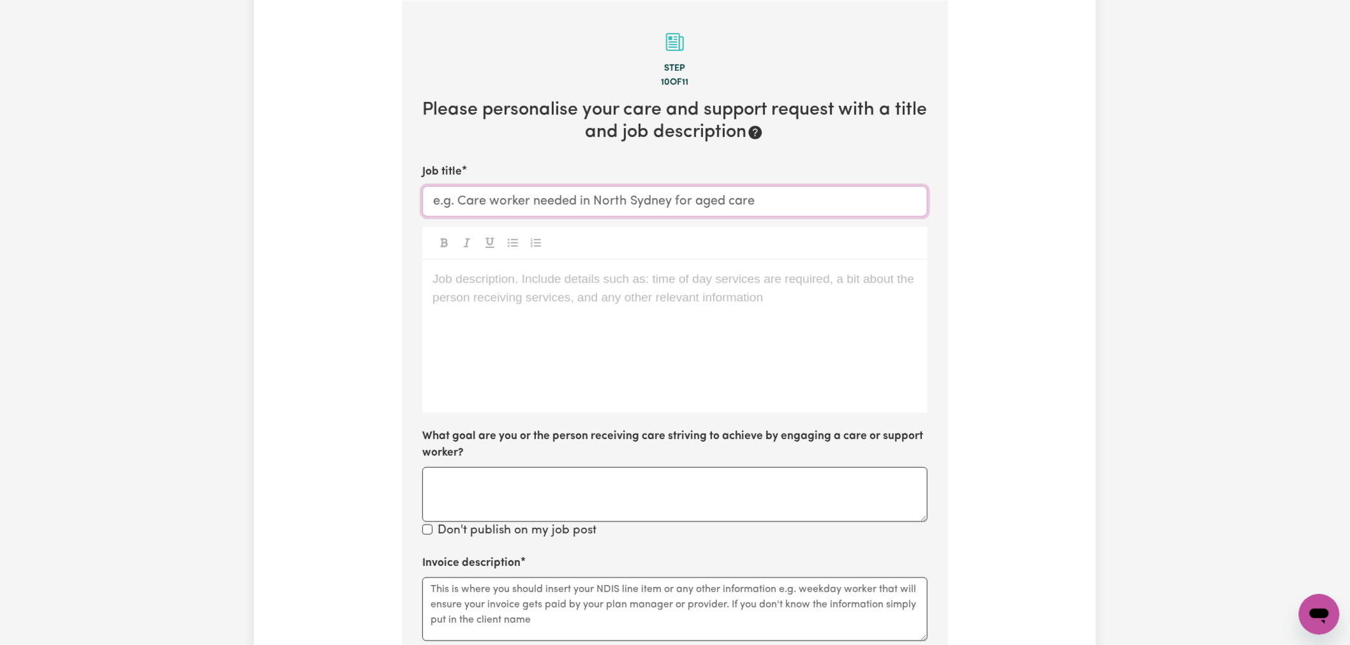
paste input "() Support Worker Needed In [GEOGRAPHIC_DATA], [GEOGRAPHIC_DATA]"
click at [460, 205] on input "Job title" at bounding box center [674, 201] width 505 height 31
click at [440, 203] on input "() Support Worker Needed In [GEOGRAPHIC_DATA], [GEOGRAPHIC_DATA]" at bounding box center [674, 201] width 505 height 31
click at [536, 205] on input "(Public Holiday) Support Worker Needed In [GEOGRAPHIC_DATA], [GEOGRAPHIC_DATA]" at bounding box center [674, 201] width 505 height 31
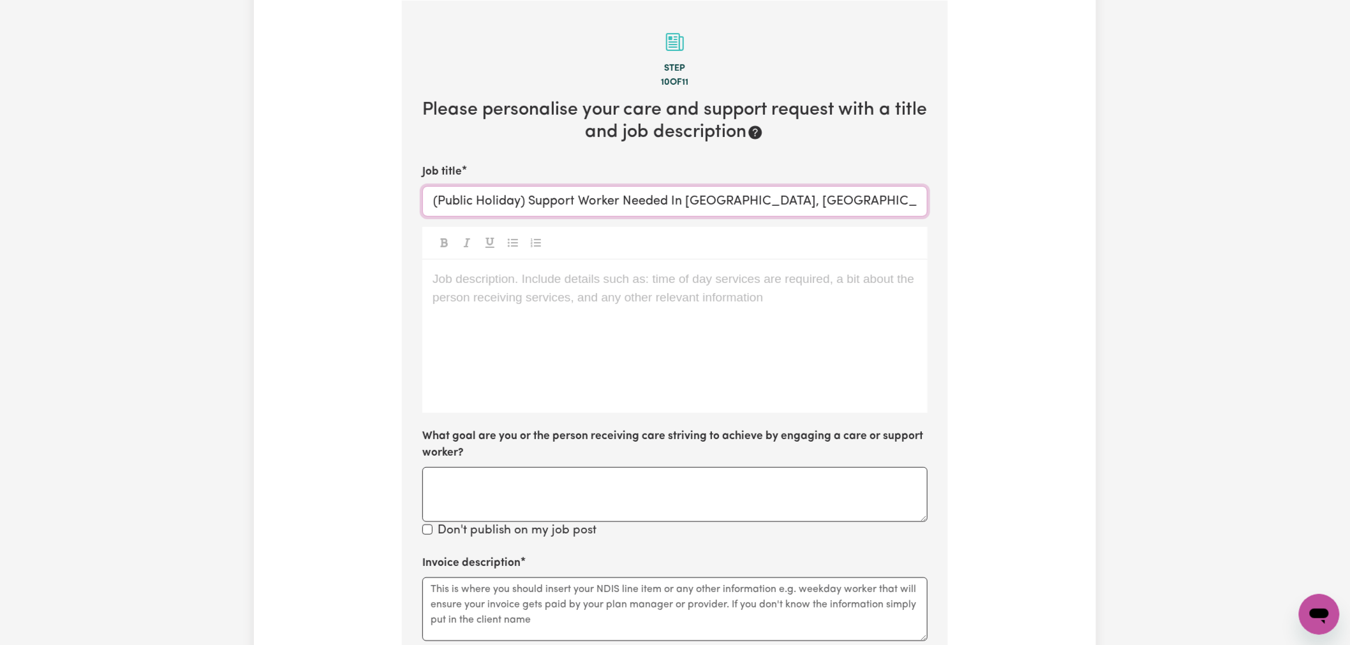
click at [536, 205] on input "(Public Holiday) Support Worker Needed In [GEOGRAPHIC_DATA], [GEOGRAPHIC_DATA]" at bounding box center [674, 201] width 505 height 31
type input "(Public Holiday) Support Worker Needed In [GEOGRAPHIC_DATA], [GEOGRAPHIC_DATA]"
click at [558, 290] on div "Job description. Include details such as: time of day services are required, a …" at bounding box center [674, 336] width 505 height 153
click at [536, 594] on textarea "Invoice description" at bounding box center [674, 610] width 505 height 64
paste textarea "Assistance with Self Care Activities (Assist Personal Activities) - Complex Nee…"
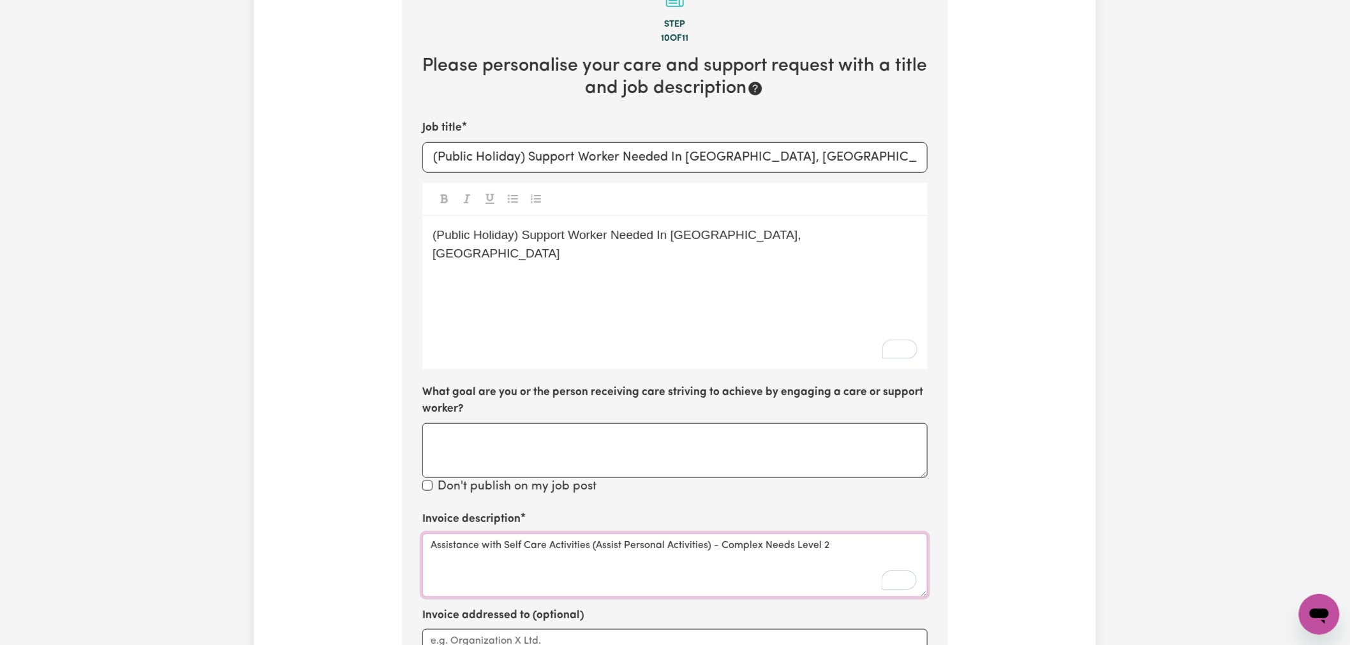
scroll to position [563, 0]
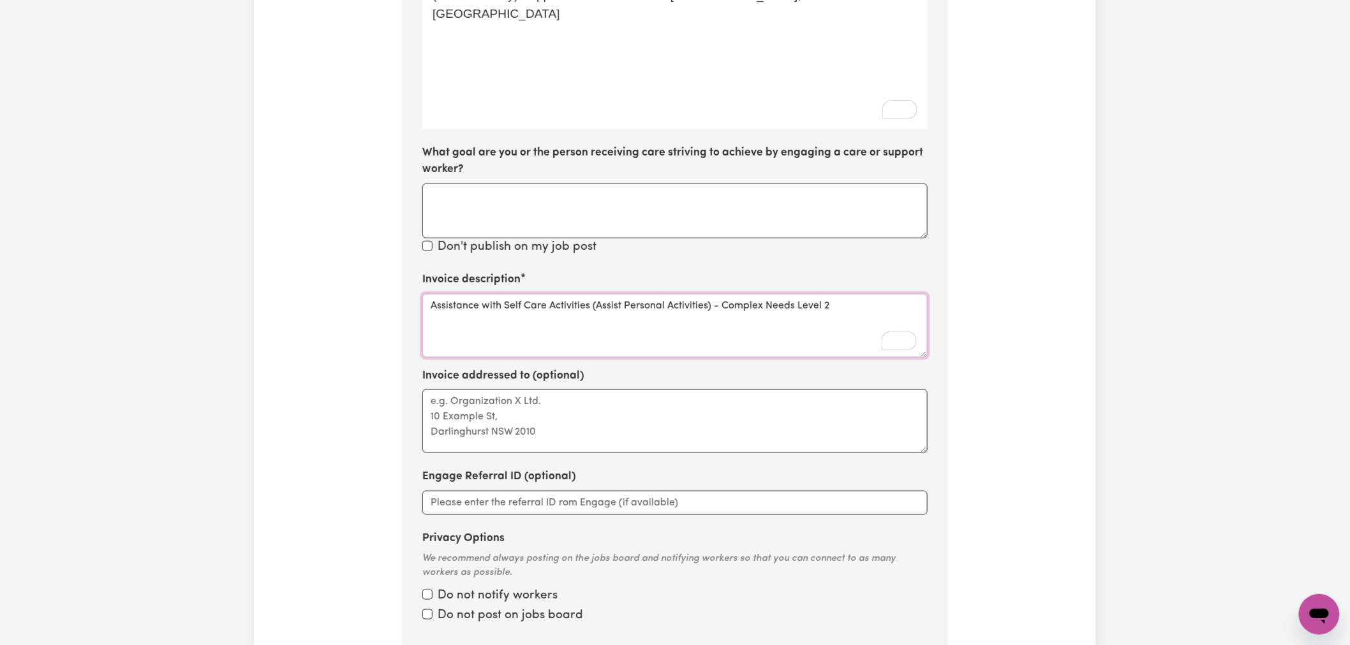
paste textarea "01_404_0104_1_1"
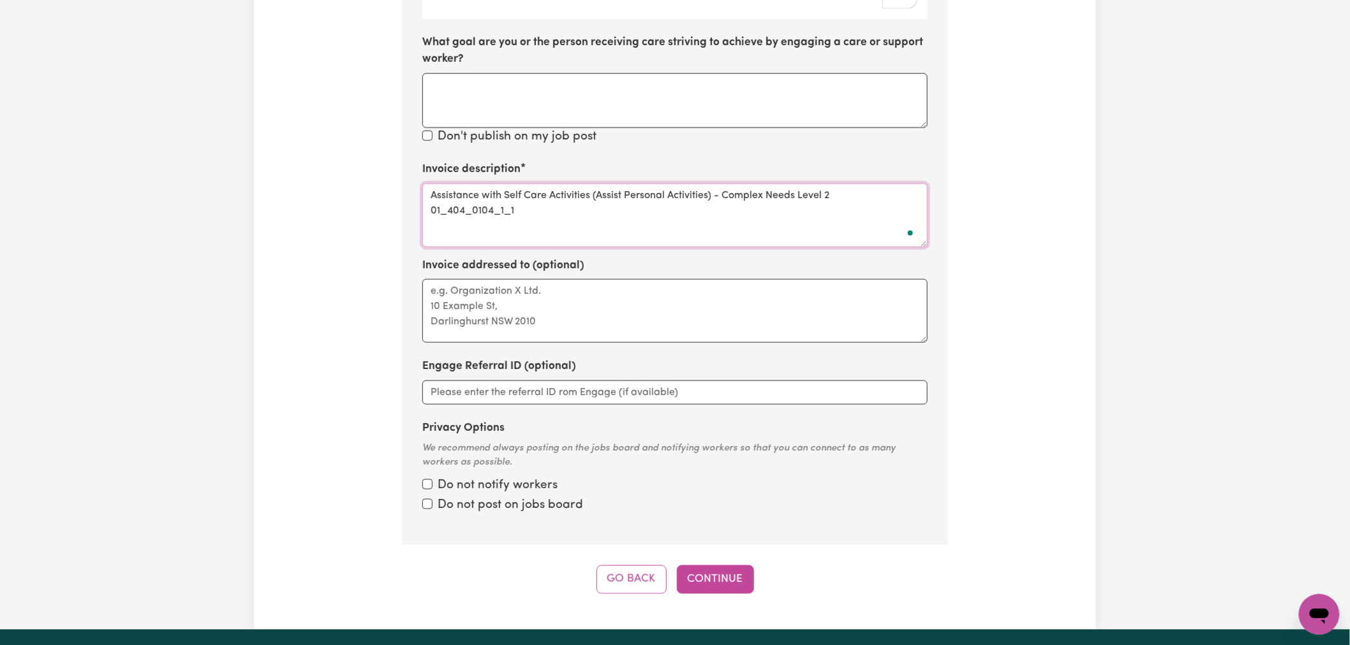
scroll to position [775, 0]
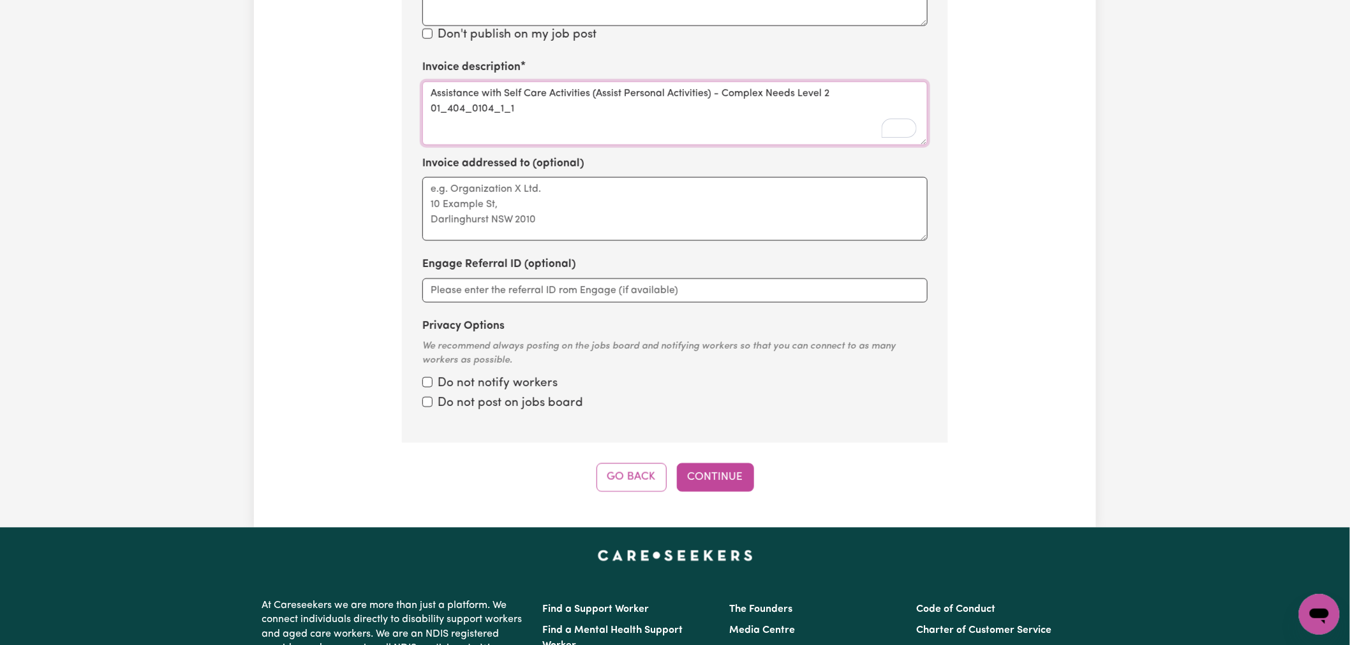
type textarea "Assistance with Self Care Activities (Assist Personal Activities) - Complex Nee…"
click at [426, 385] on input "Privacy Options" at bounding box center [427, 383] width 10 height 10
checkbox input "true"
click at [429, 404] on input "Privacy Options" at bounding box center [427, 402] width 10 height 10
checkbox input "true"
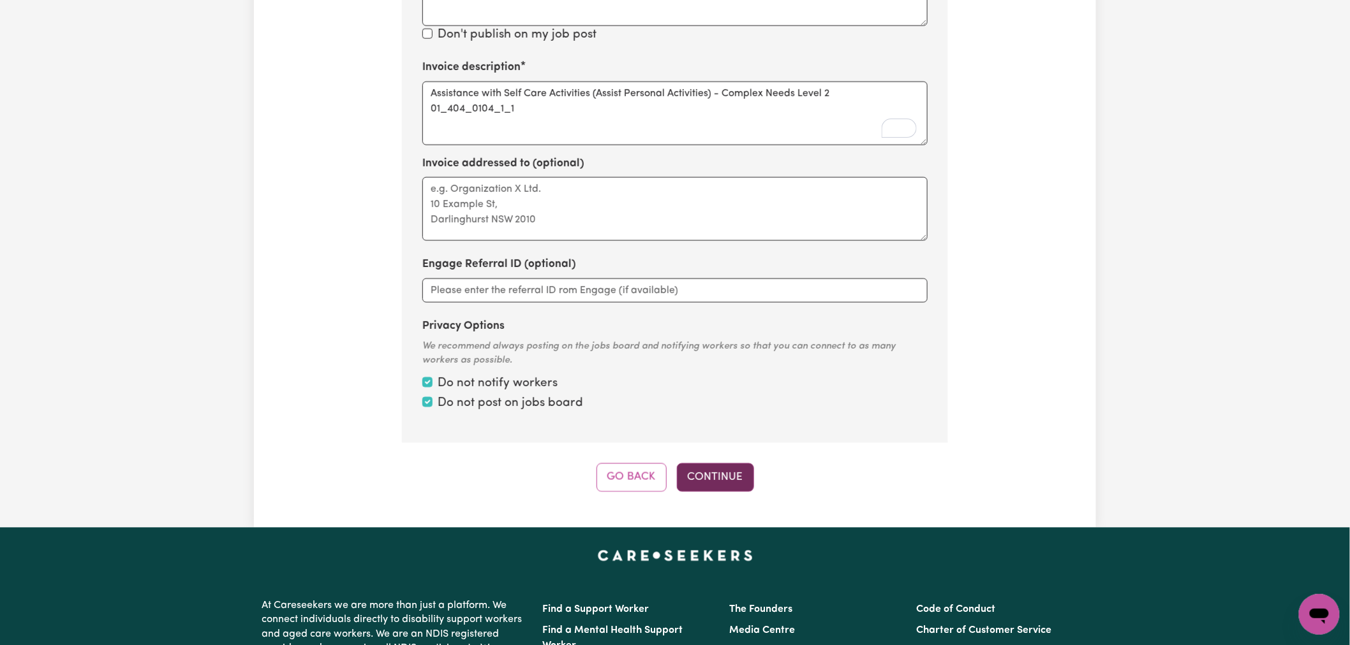
click at [721, 469] on button "Continue" at bounding box center [715, 478] width 77 height 28
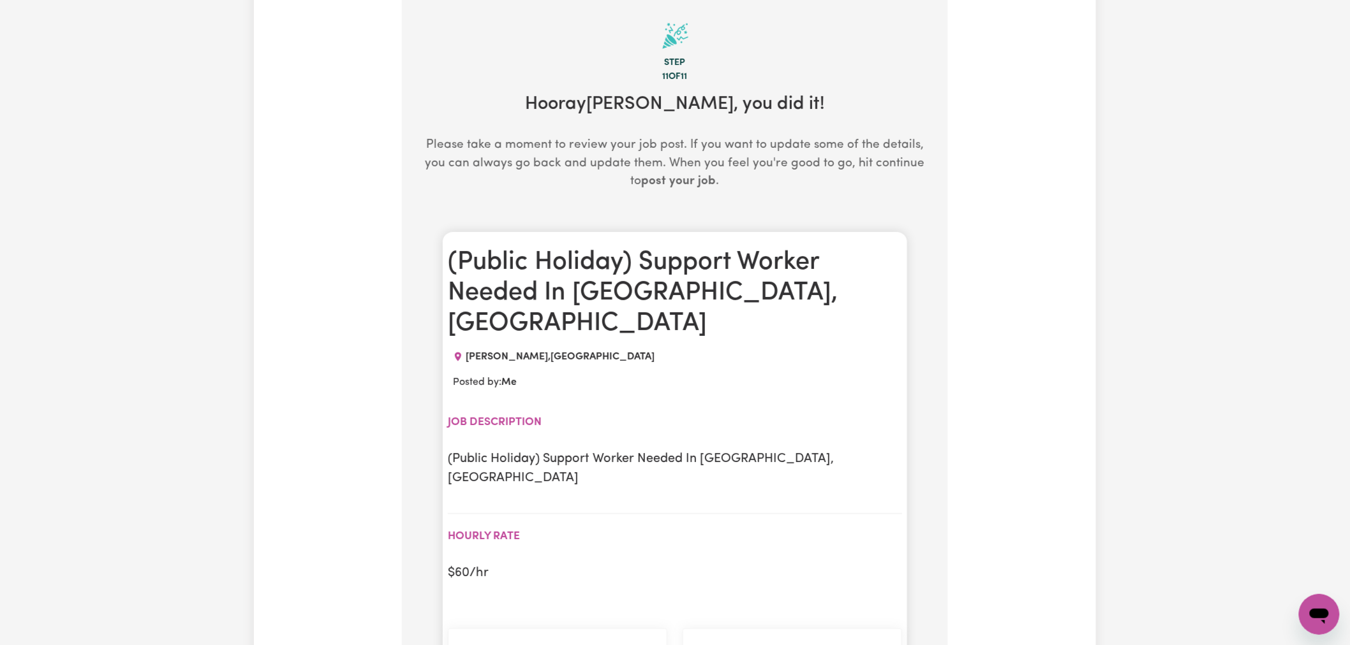
scroll to position [279, 0]
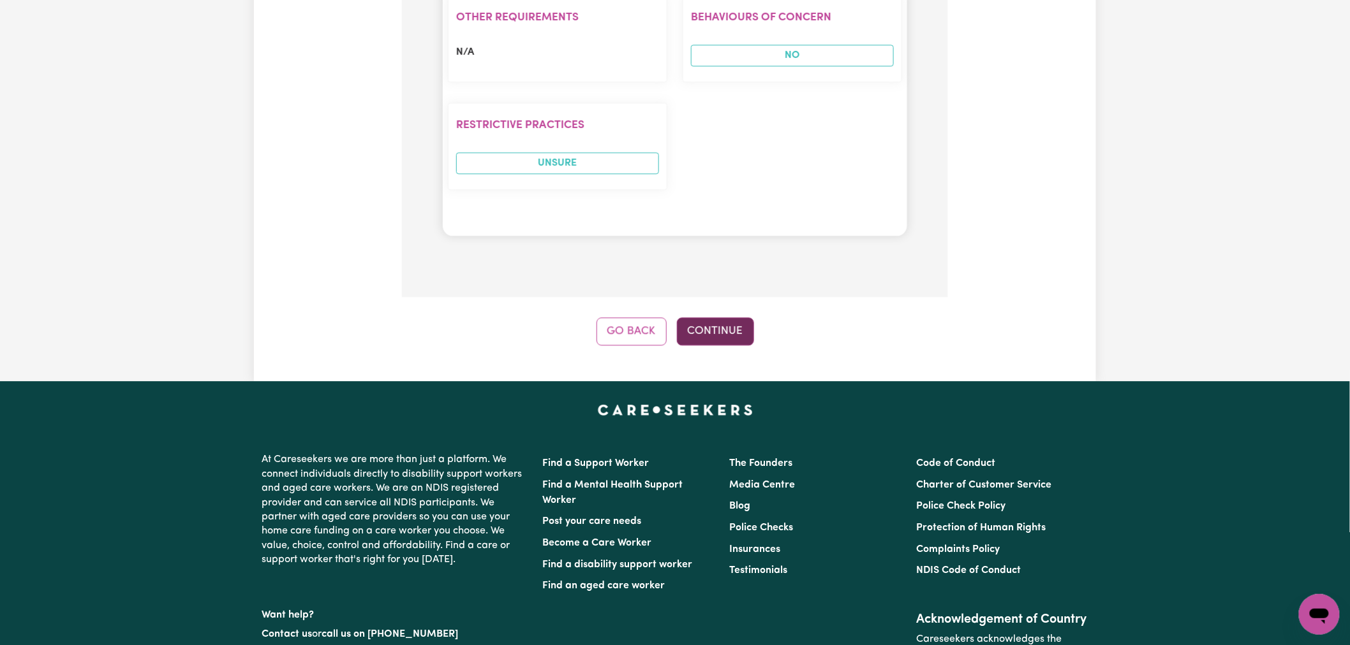
click at [732, 318] on button "Continue" at bounding box center [715, 332] width 77 height 28
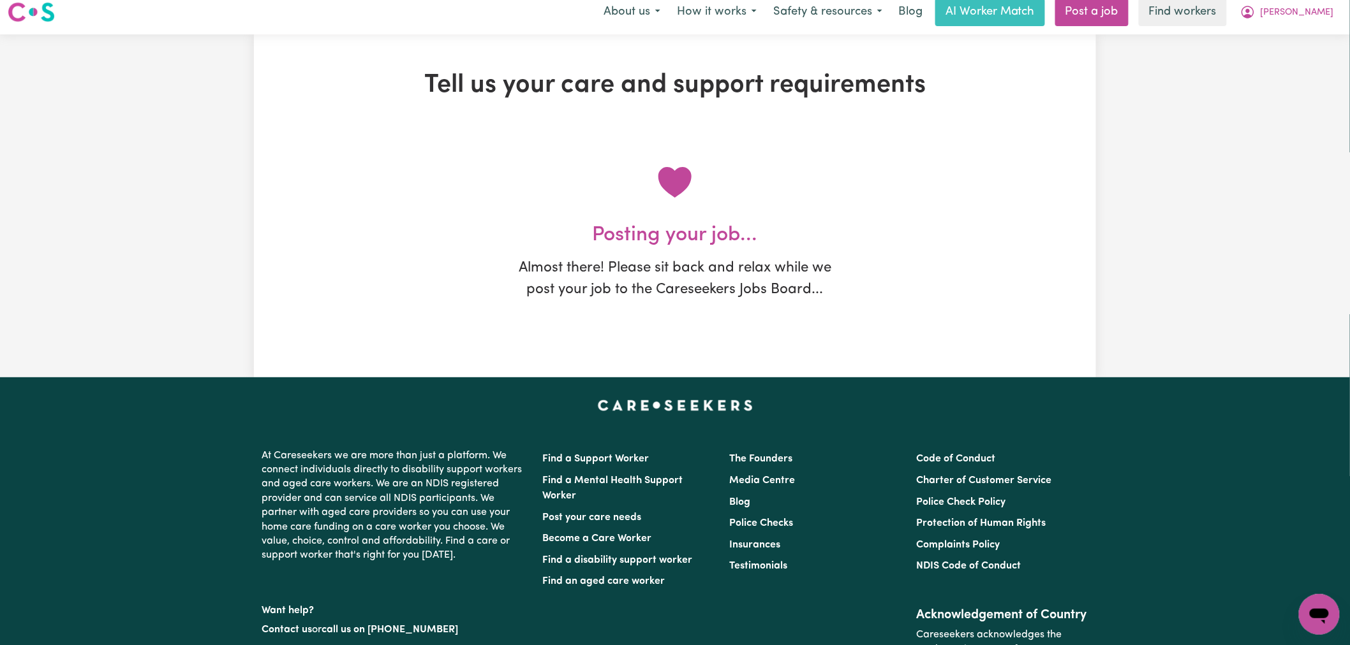
scroll to position [0, 0]
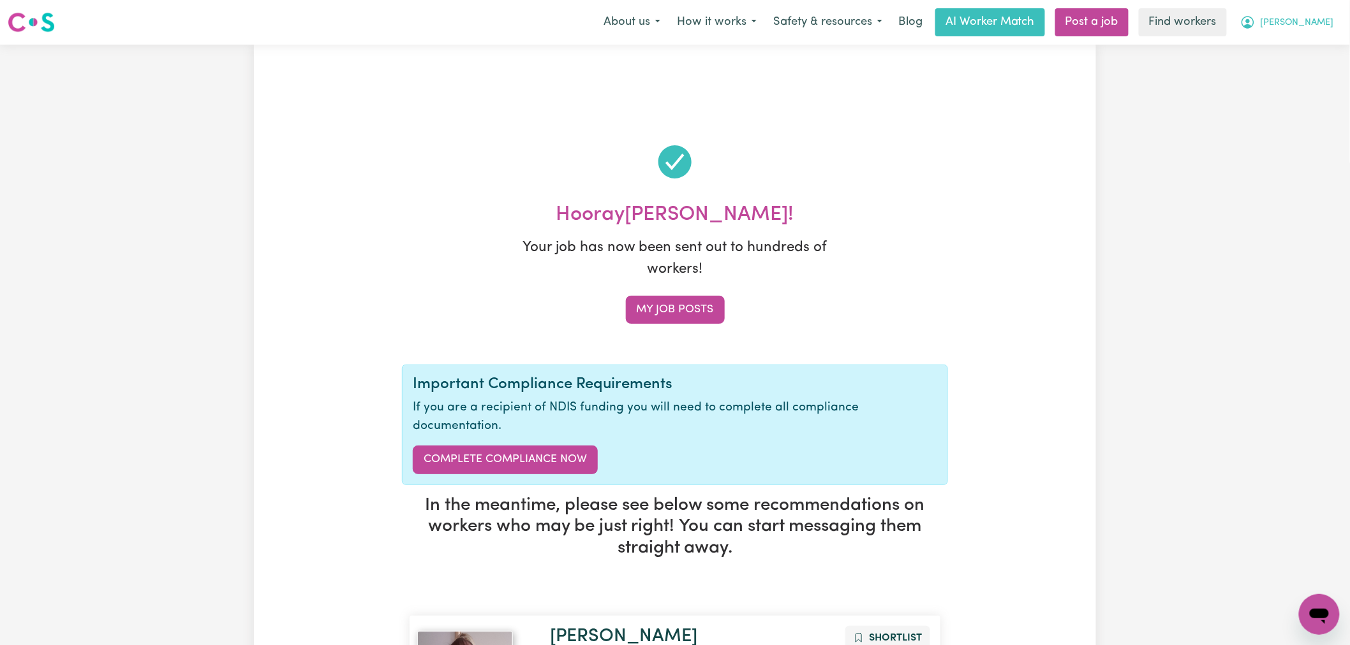
click at [1305, 14] on button "[PERSON_NAME]" at bounding box center [1287, 22] width 110 height 27
click at [1300, 46] on link "My Dashboard" at bounding box center [1290, 50] width 101 height 24
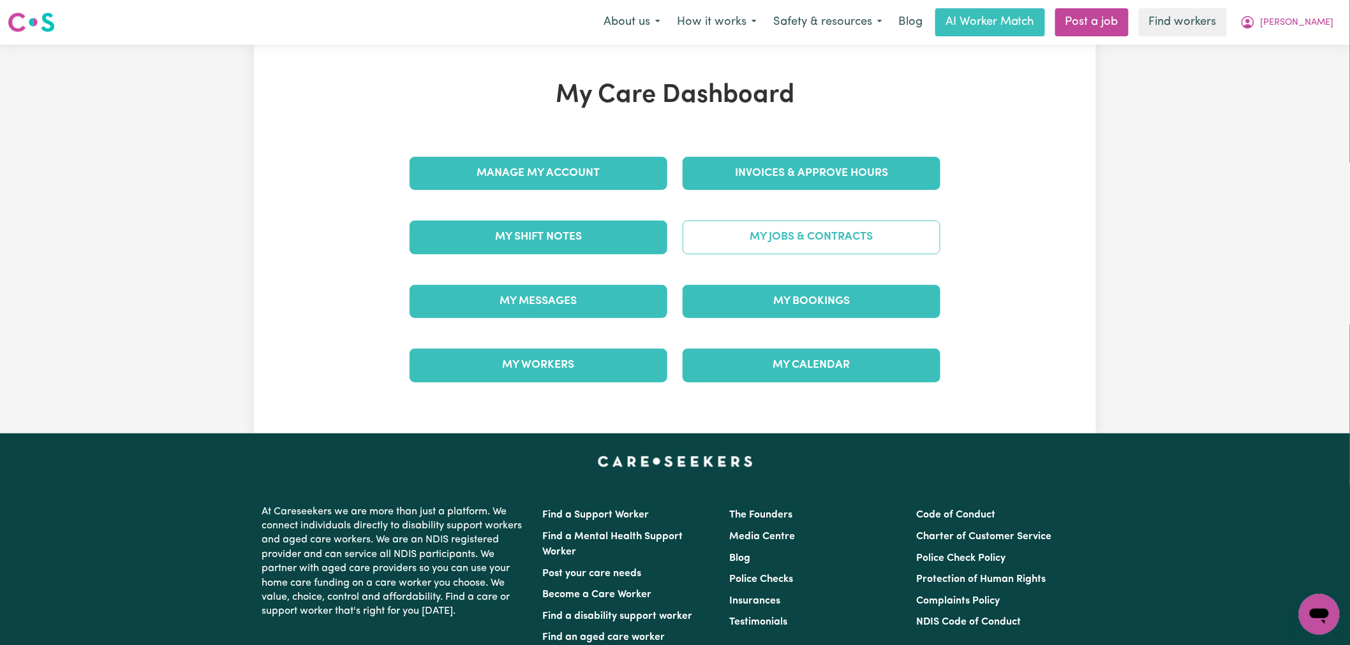
click at [746, 244] on link "My Jobs & Contracts" at bounding box center [811, 237] width 258 height 33
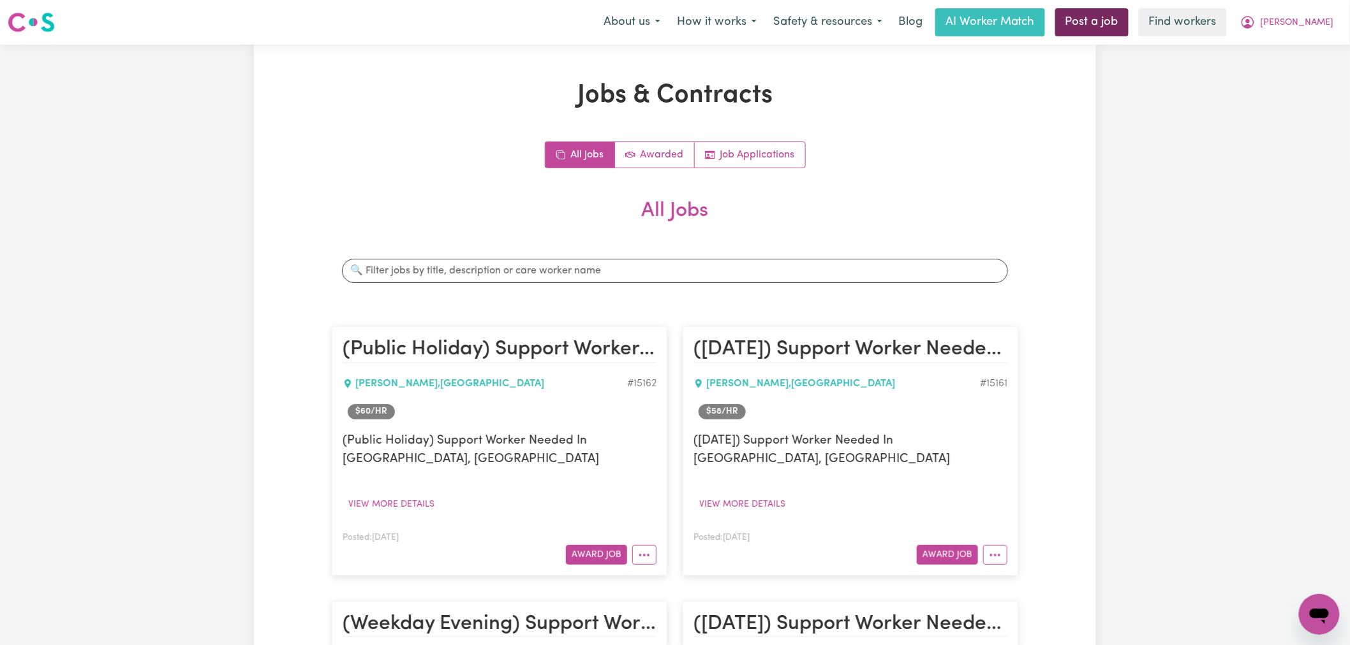
click at [1128, 11] on link "Post a job" at bounding box center [1091, 22] width 73 height 28
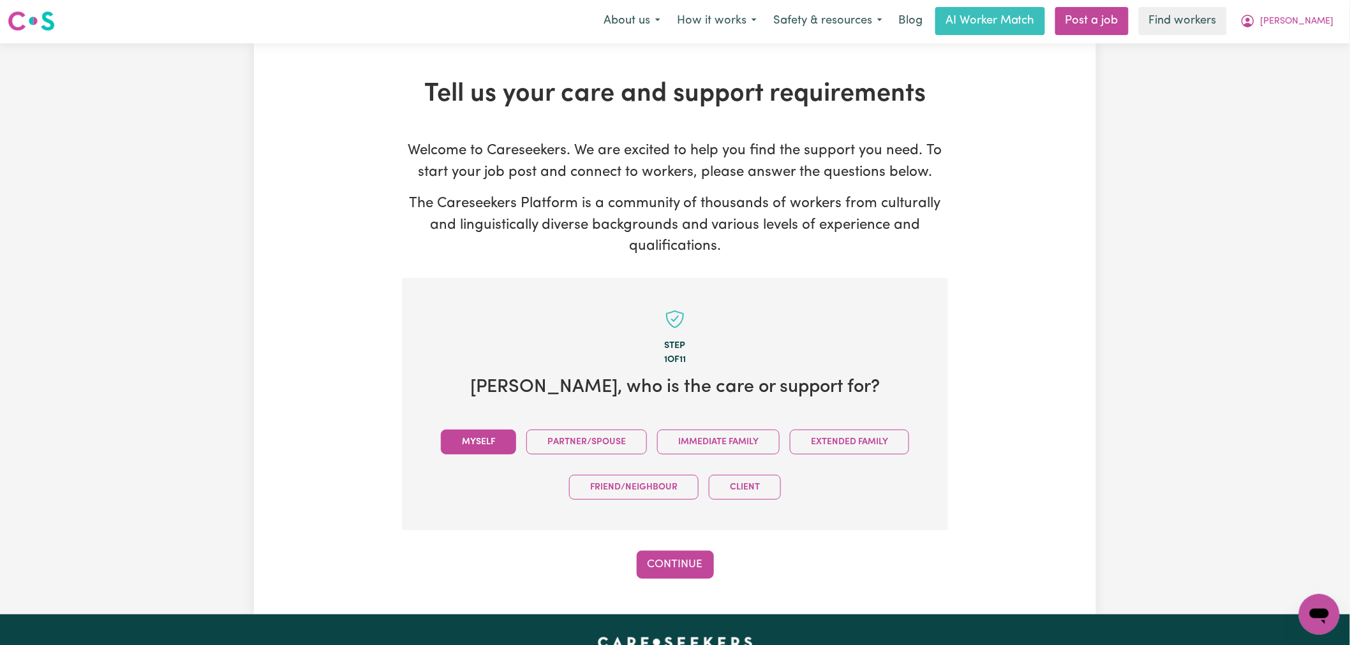
click at [494, 437] on button "Myself" at bounding box center [478, 442] width 75 height 25
click at [664, 559] on button "Continue" at bounding box center [675, 565] width 77 height 28
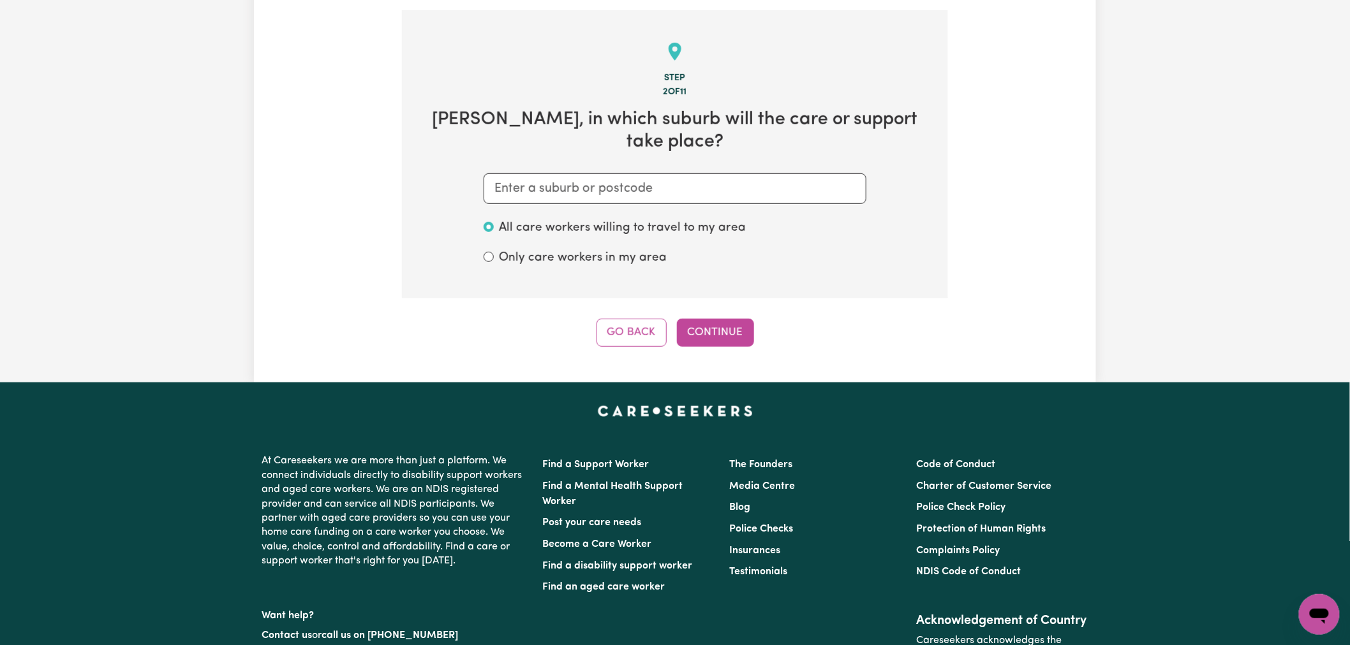
scroll to position [279, 0]
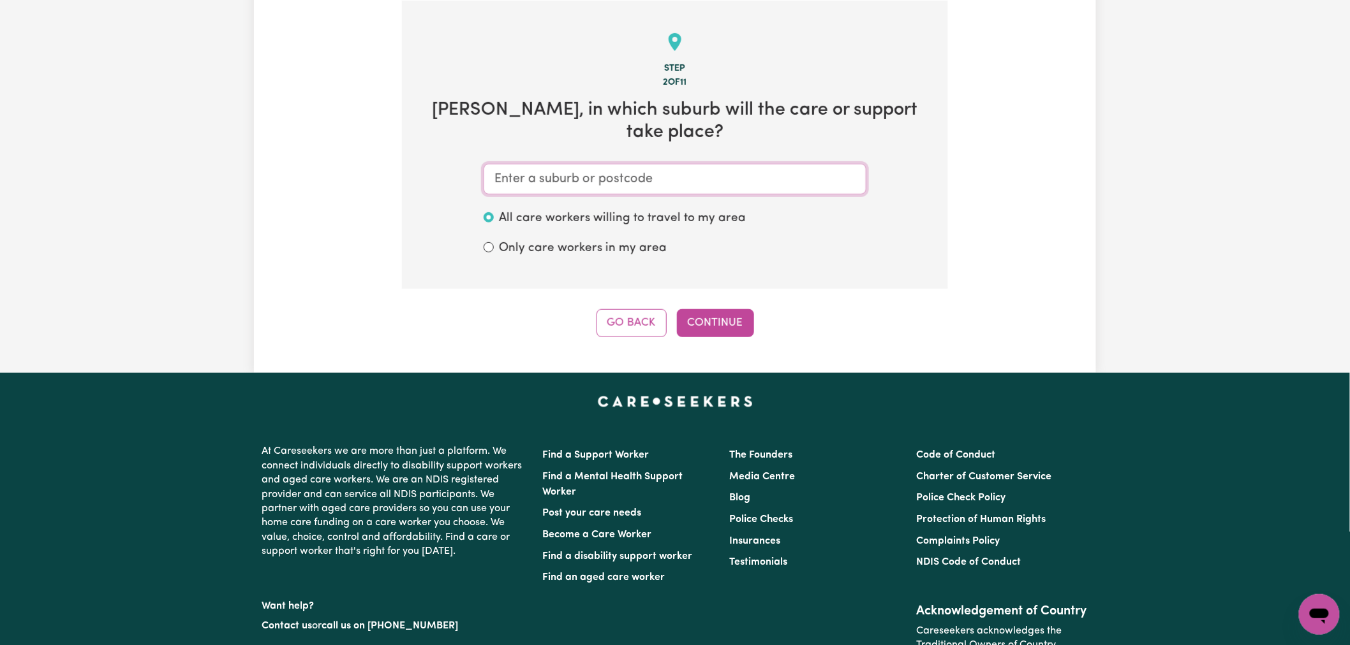
click at [629, 173] on input "text" at bounding box center [674, 179] width 383 height 31
type input "s"
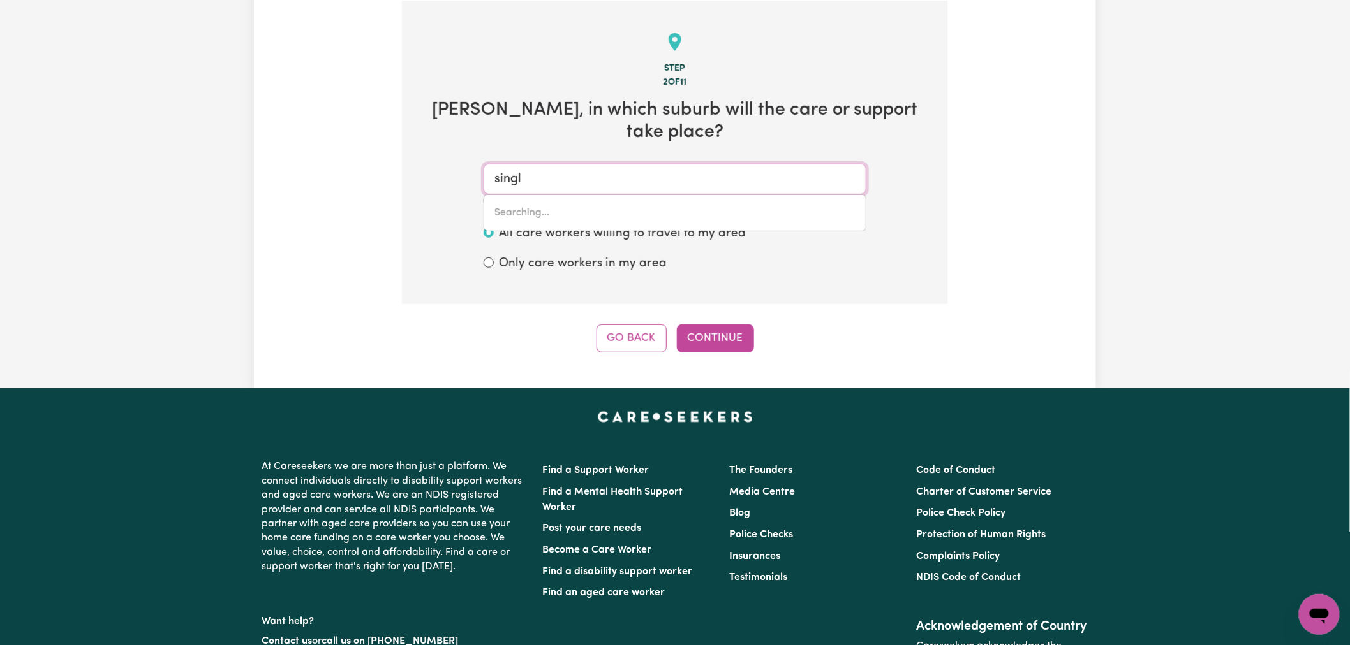
type input "single"
type input "[PERSON_NAME], [GEOGRAPHIC_DATA], 2330"
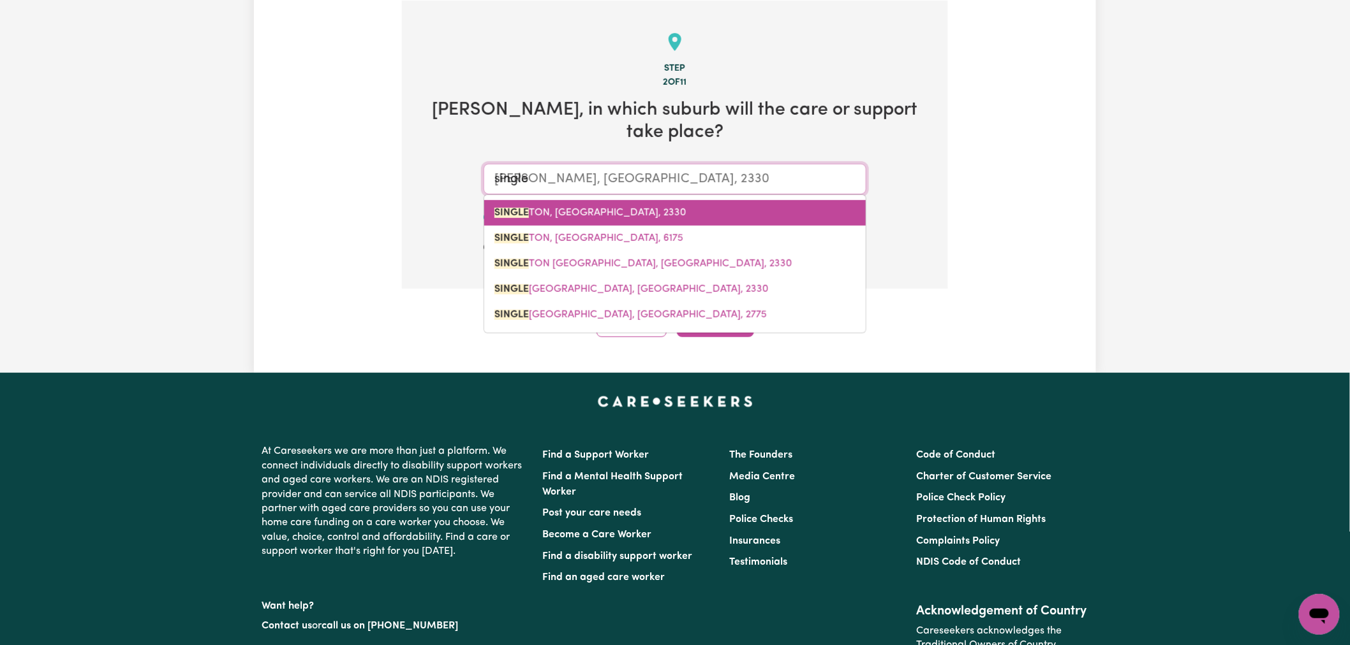
click at [616, 218] on span "SINGLE TON, [GEOGRAPHIC_DATA], 2330" at bounding box center [590, 213] width 192 height 10
type input "[PERSON_NAME], [GEOGRAPHIC_DATA], 2330"
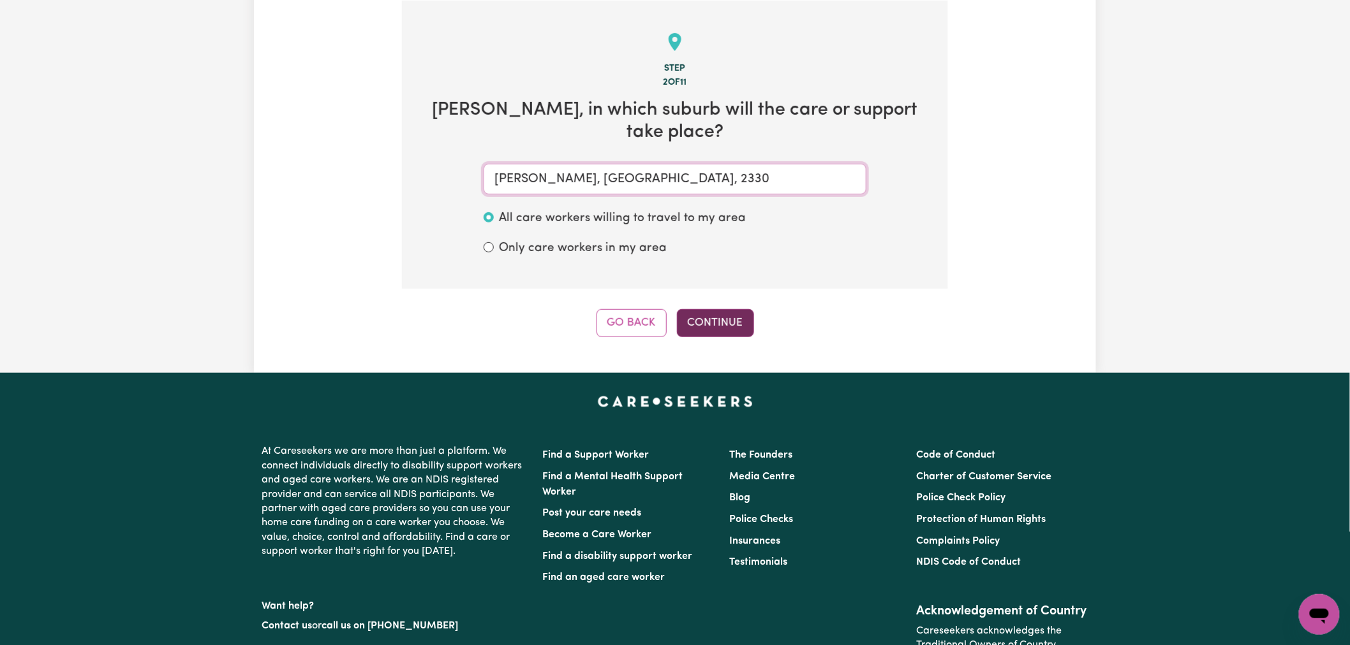
type input "[PERSON_NAME], [GEOGRAPHIC_DATA], 2330"
click at [716, 325] on button "Continue" at bounding box center [715, 323] width 77 height 28
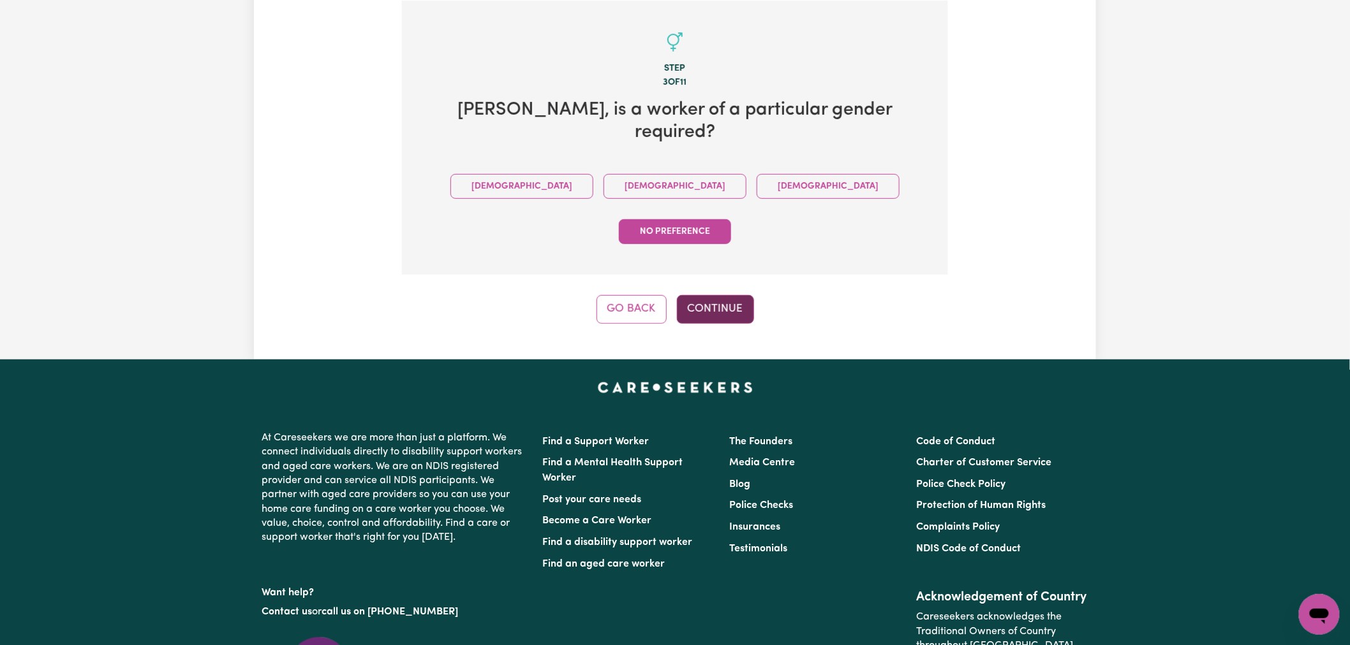
click at [728, 295] on button "Continue" at bounding box center [715, 309] width 77 height 28
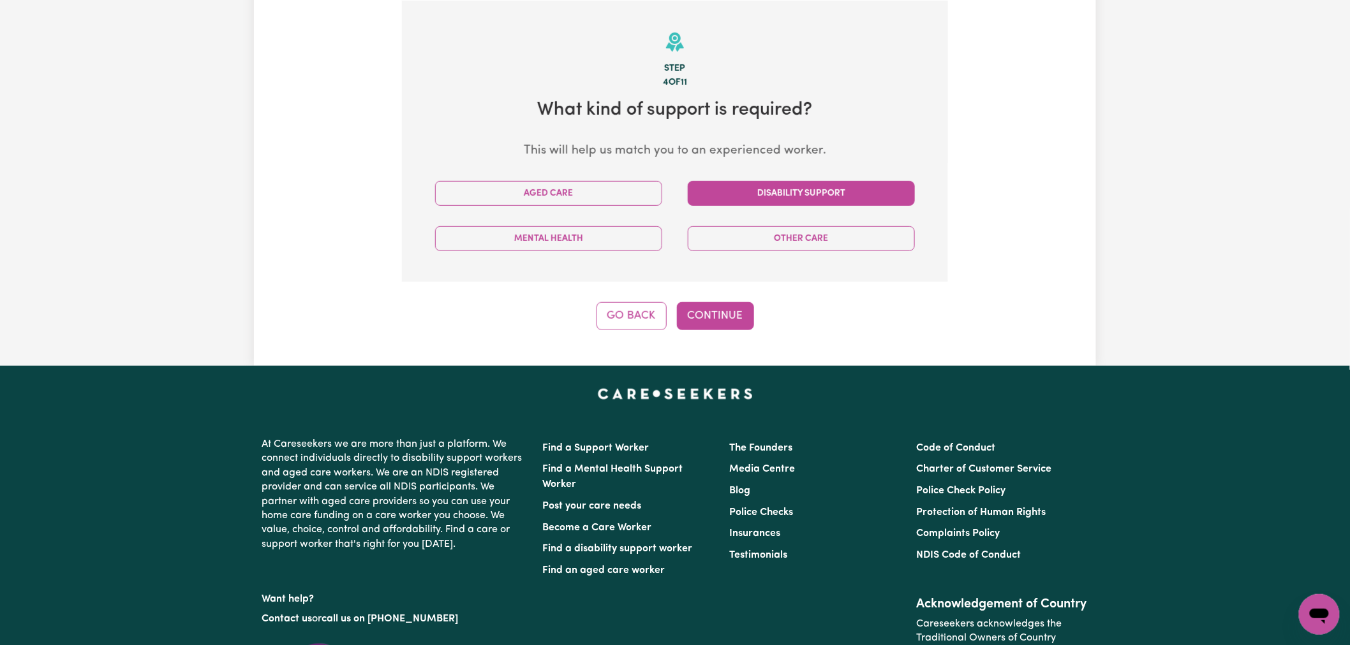
click at [775, 189] on button "Disability Support" at bounding box center [801, 193] width 227 height 25
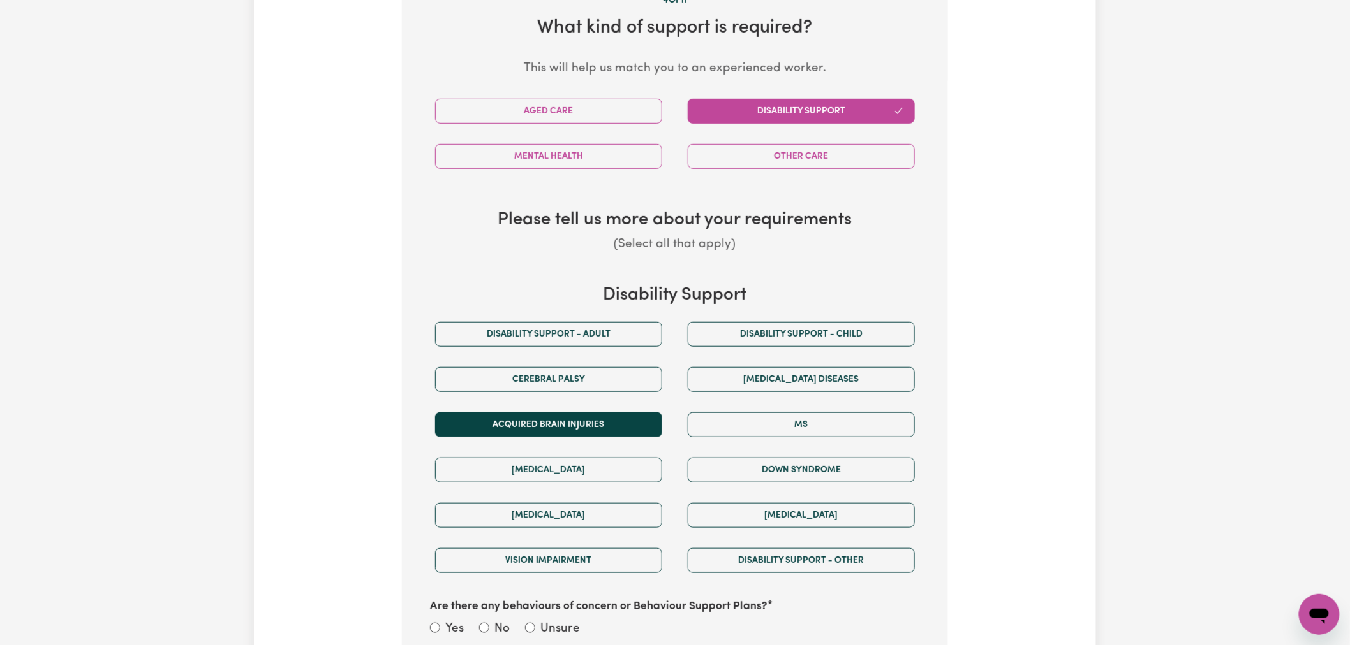
scroll to position [492, 0]
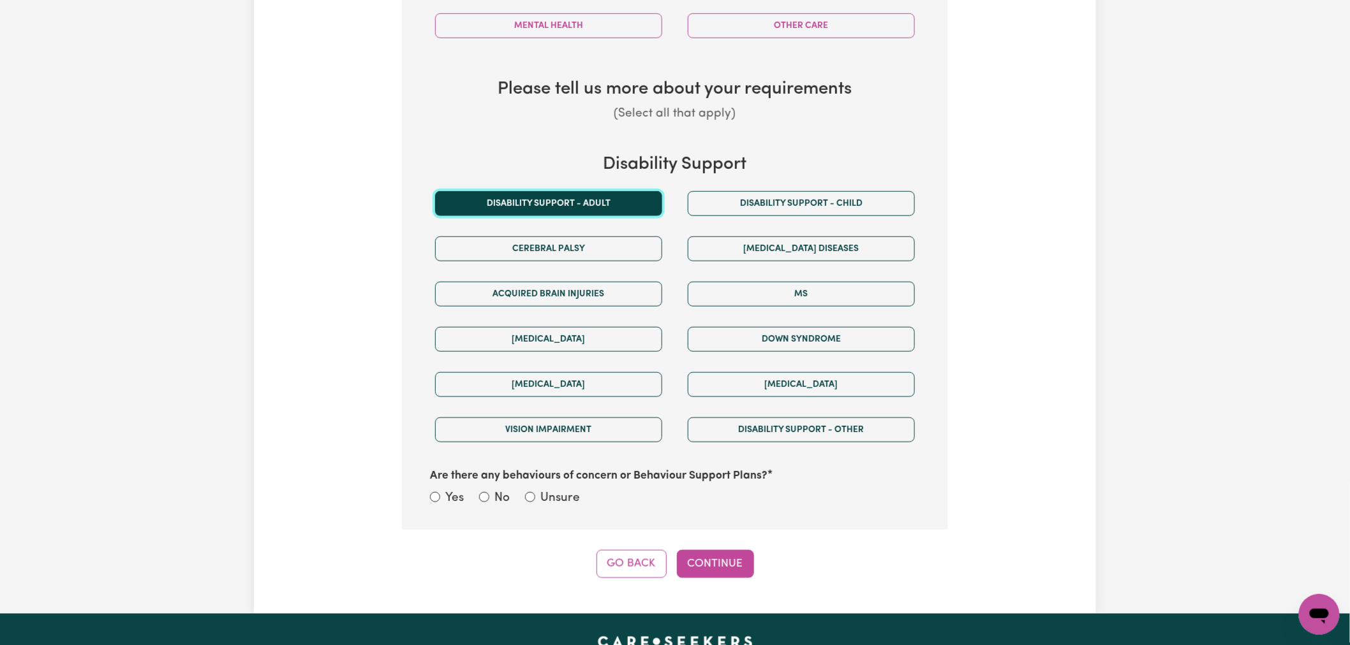
click at [589, 204] on button "Disability support - Adult" at bounding box center [548, 203] width 227 height 25
click at [489, 495] on input "No" at bounding box center [484, 497] width 10 height 10
radio input "true"
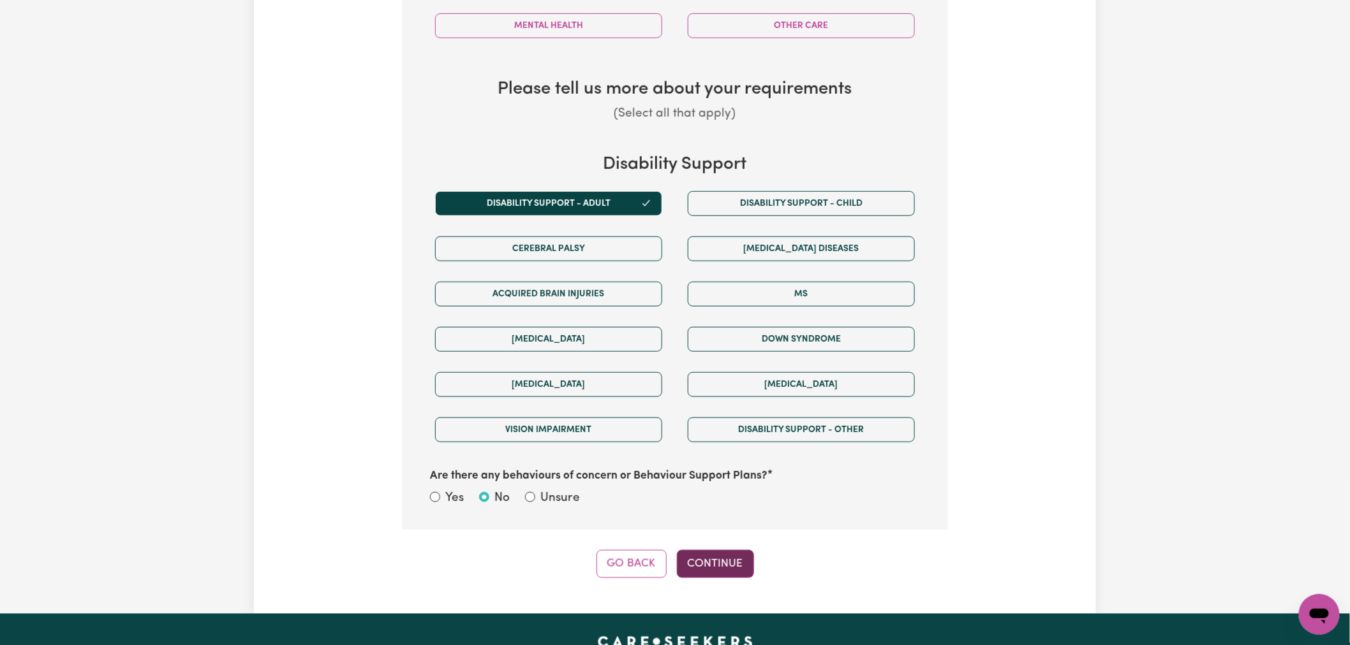
click at [735, 564] on button "Continue" at bounding box center [715, 564] width 77 height 28
select select "NDIS_FUNDING_AGENCY_MANAGED"
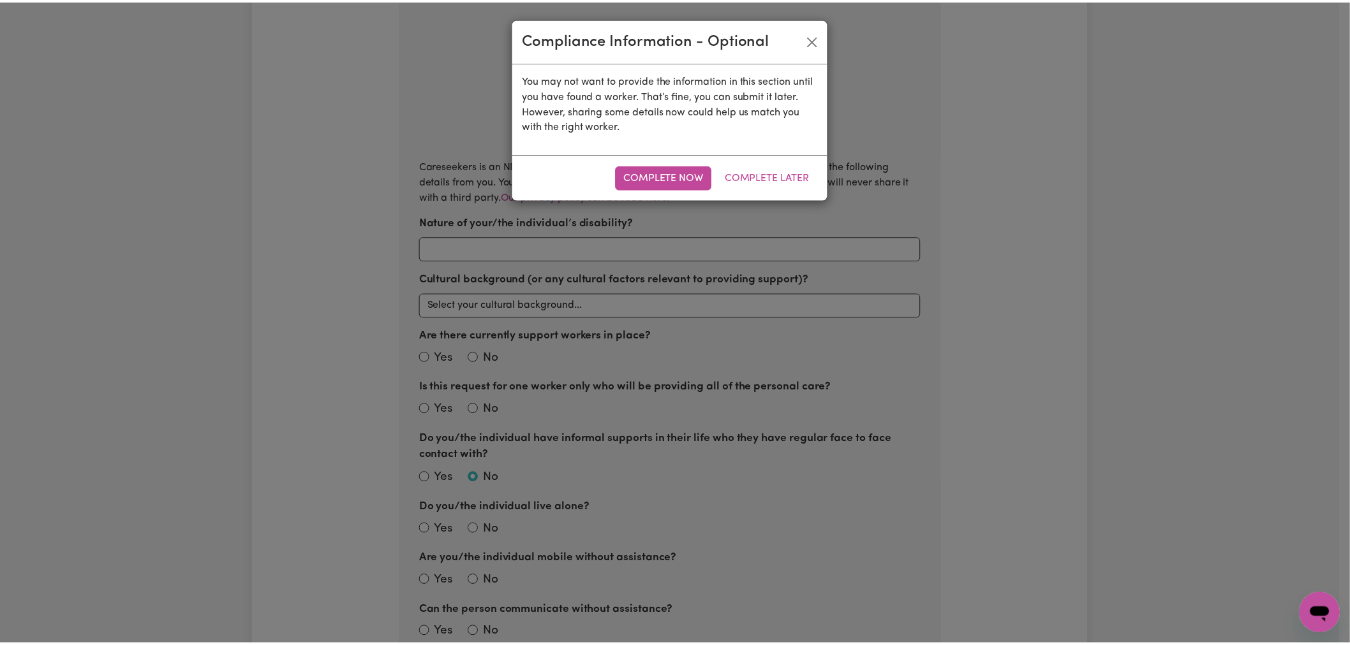
scroll to position [279, 0]
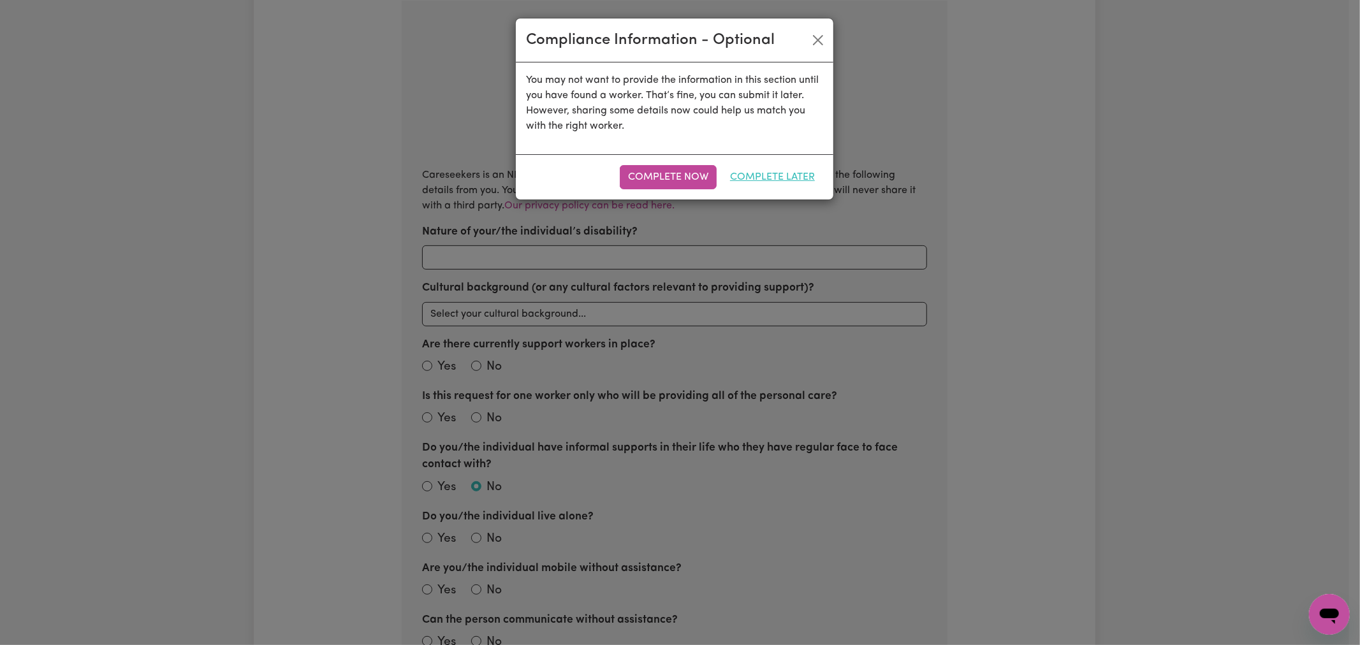
click at [754, 173] on button "Complete Later" at bounding box center [772, 177] width 101 height 24
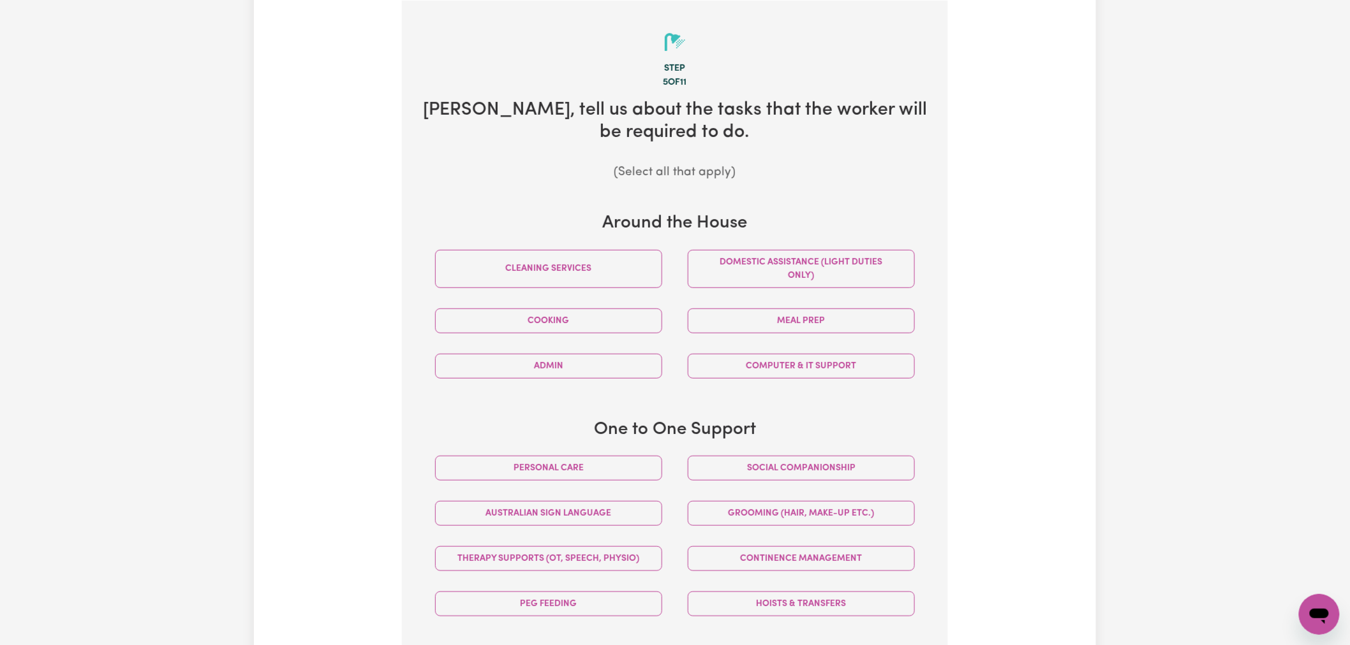
scroll to position [421, 0]
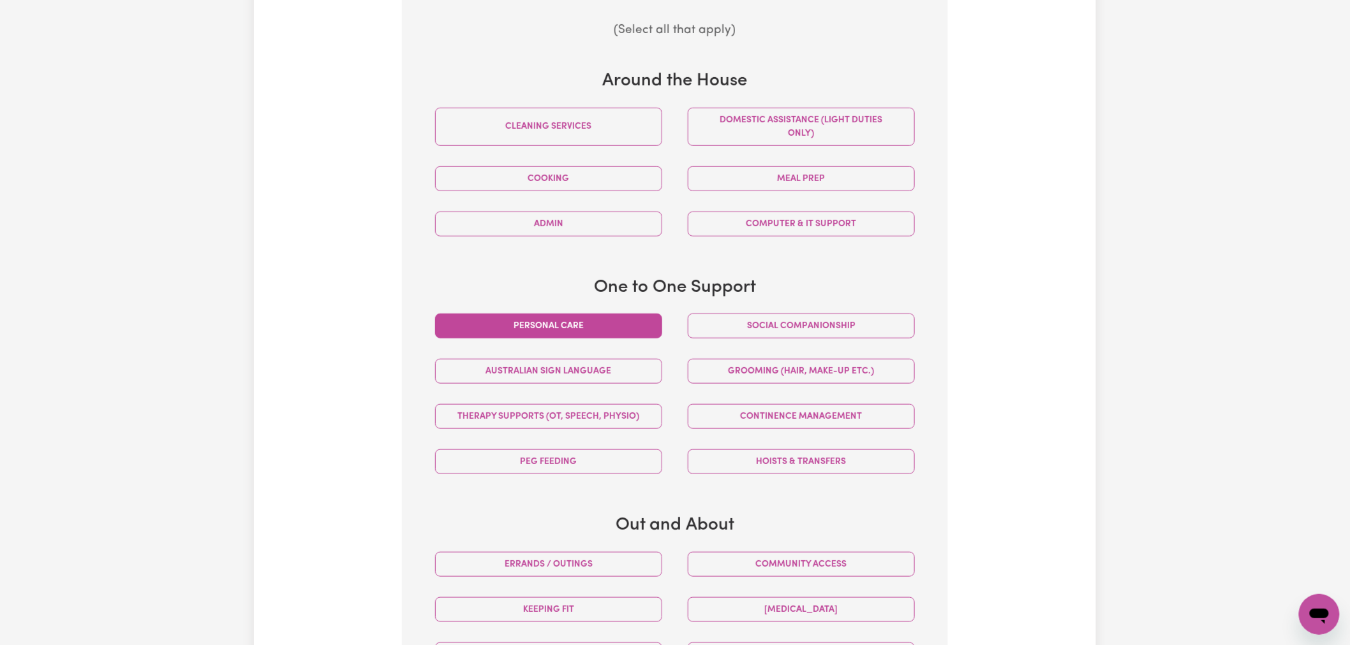
click at [603, 338] on button "Personal care" at bounding box center [548, 326] width 227 height 25
click at [736, 326] on button "Social companionship" at bounding box center [801, 326] width 227 height 25
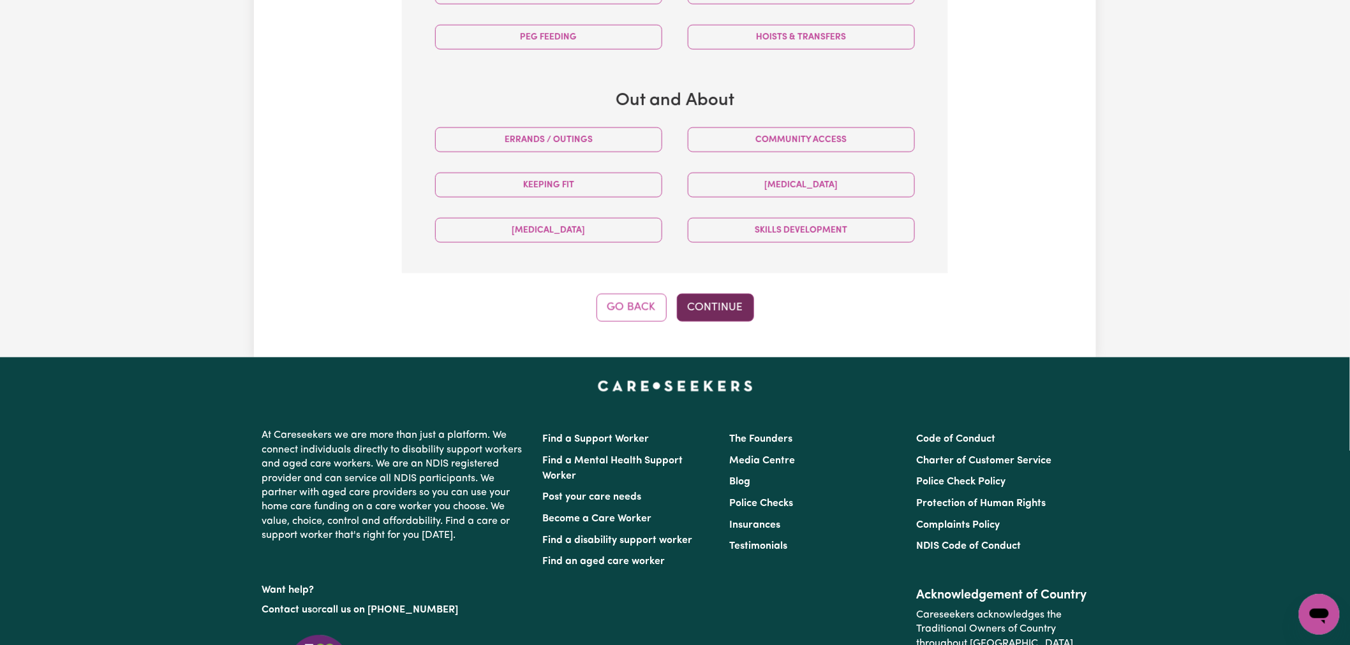
click at [726, 307] on button "Continue" at bounding box center [715, 308] width 77 height 28
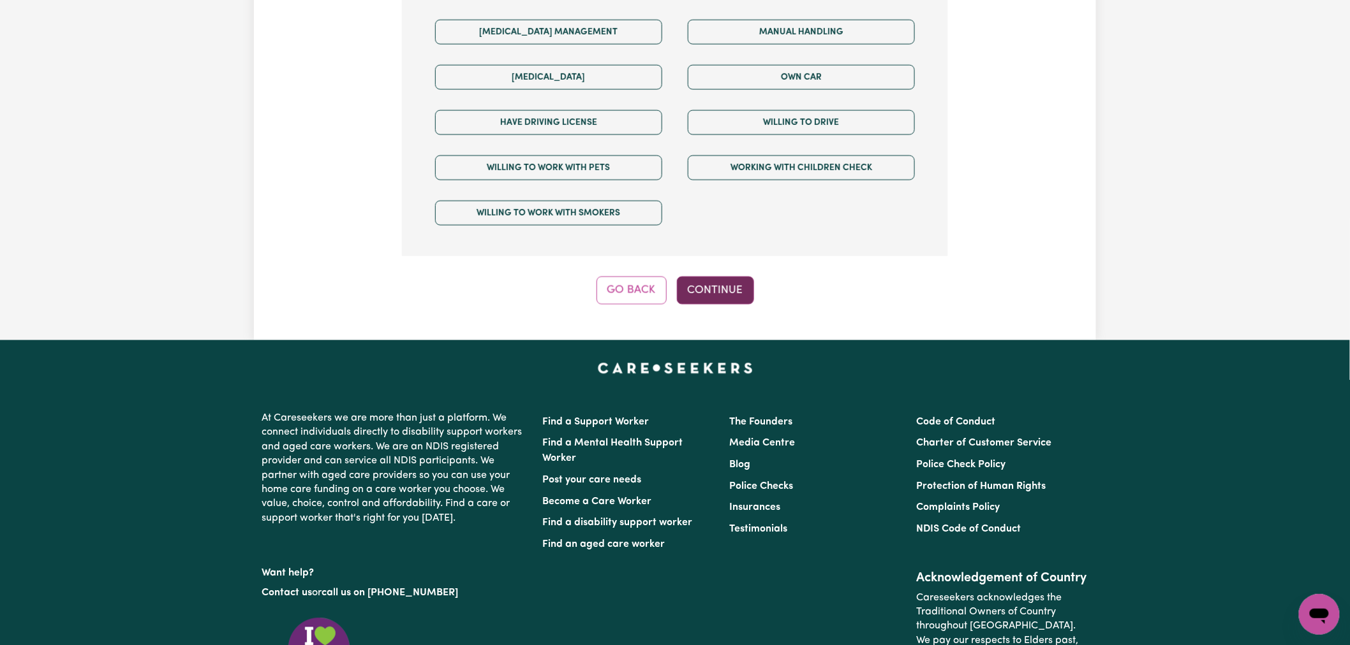
click at [715, 277] on button "Continue" at bounding box center [715, 291] width 77 height 28
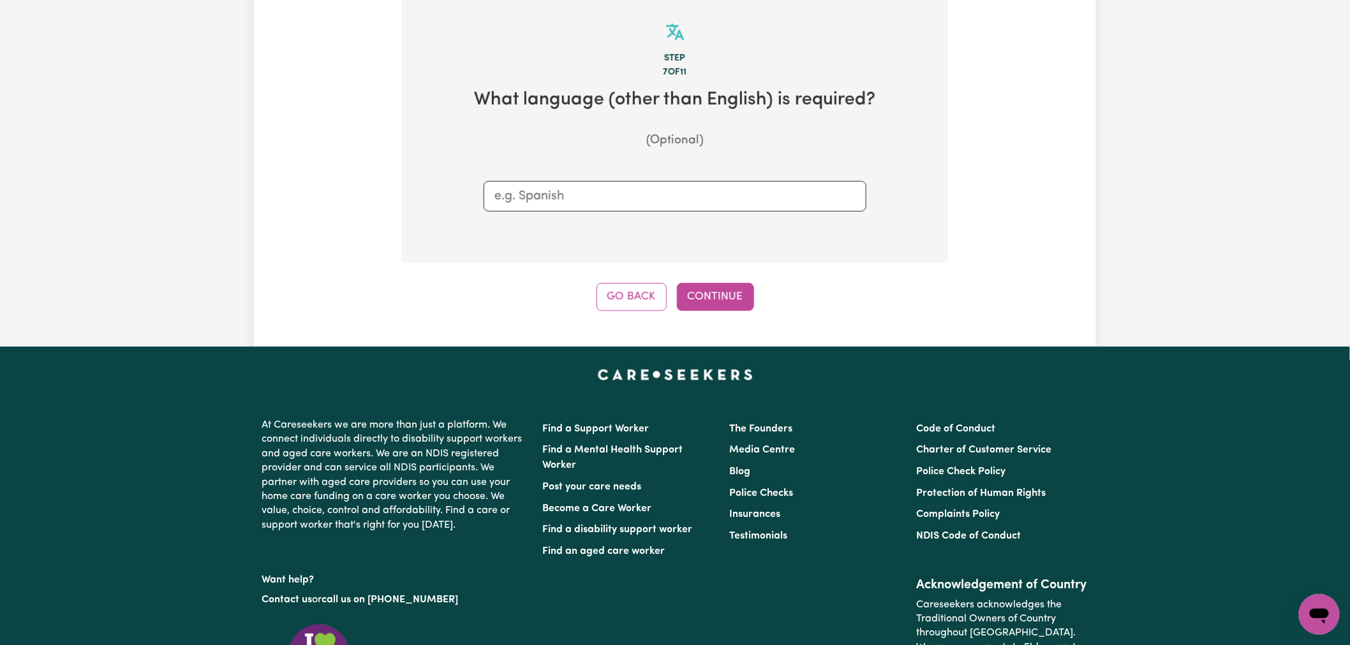
scroll to position [279, 0]
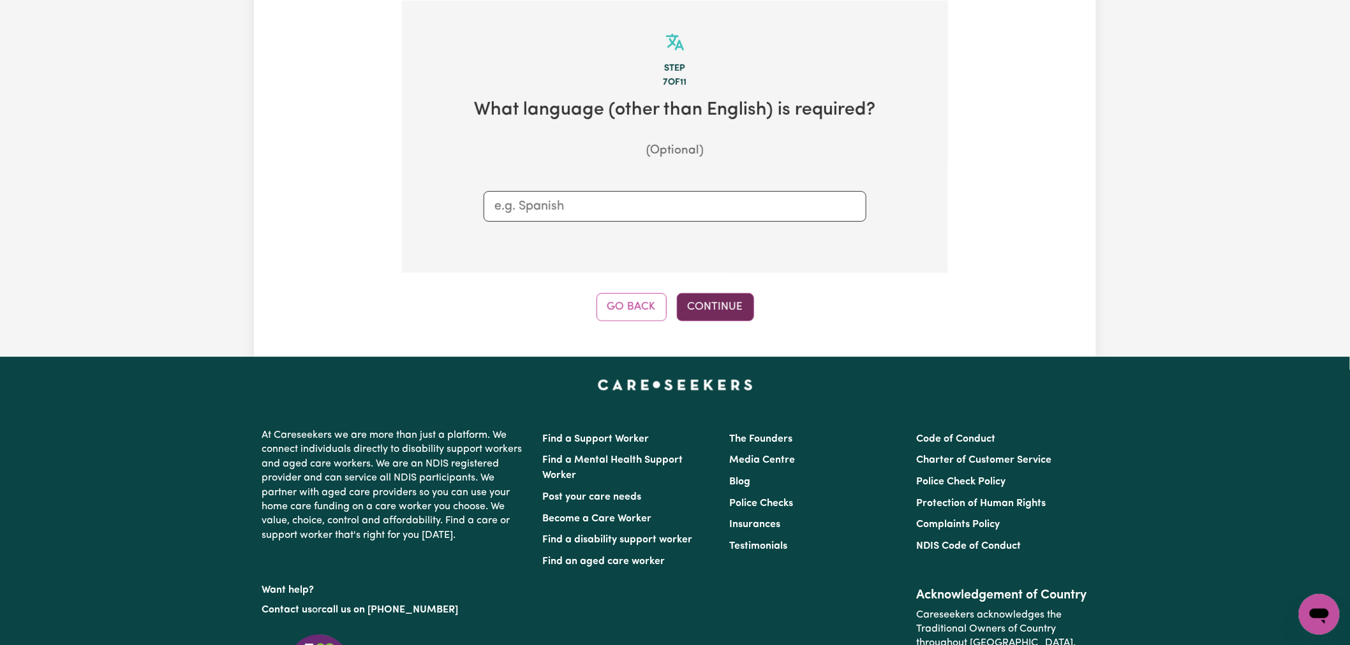
click at [715, 307] on button "Continue" at bounding box center [715, 307] width 77 height 28
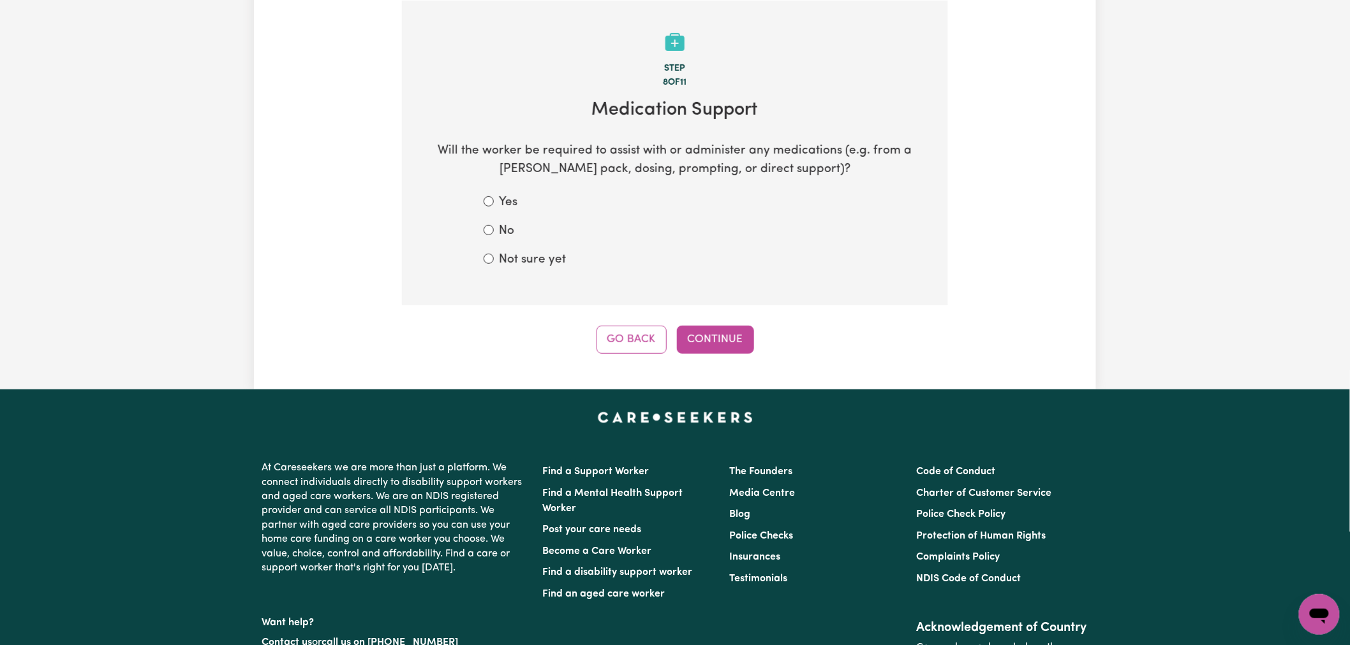
click at [509, 228] on label "No" at bounding box center [506, 232] width 15 height 18
click at [494, 228] on input "No" at bounding box center [488, 230] width 10 height 10
radio input "true"
click at [710, 334] on button "Continue" at bounding box center [715, 340] width 77 height 28
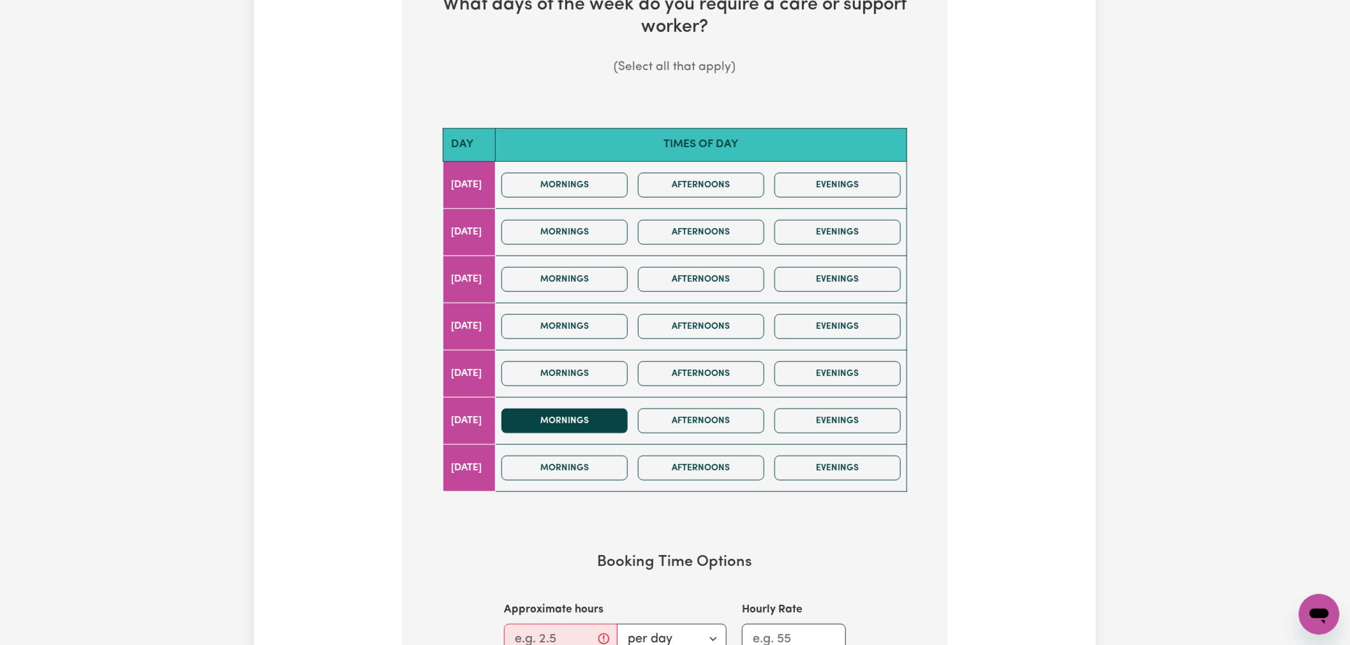
scroll to position [492, 0]
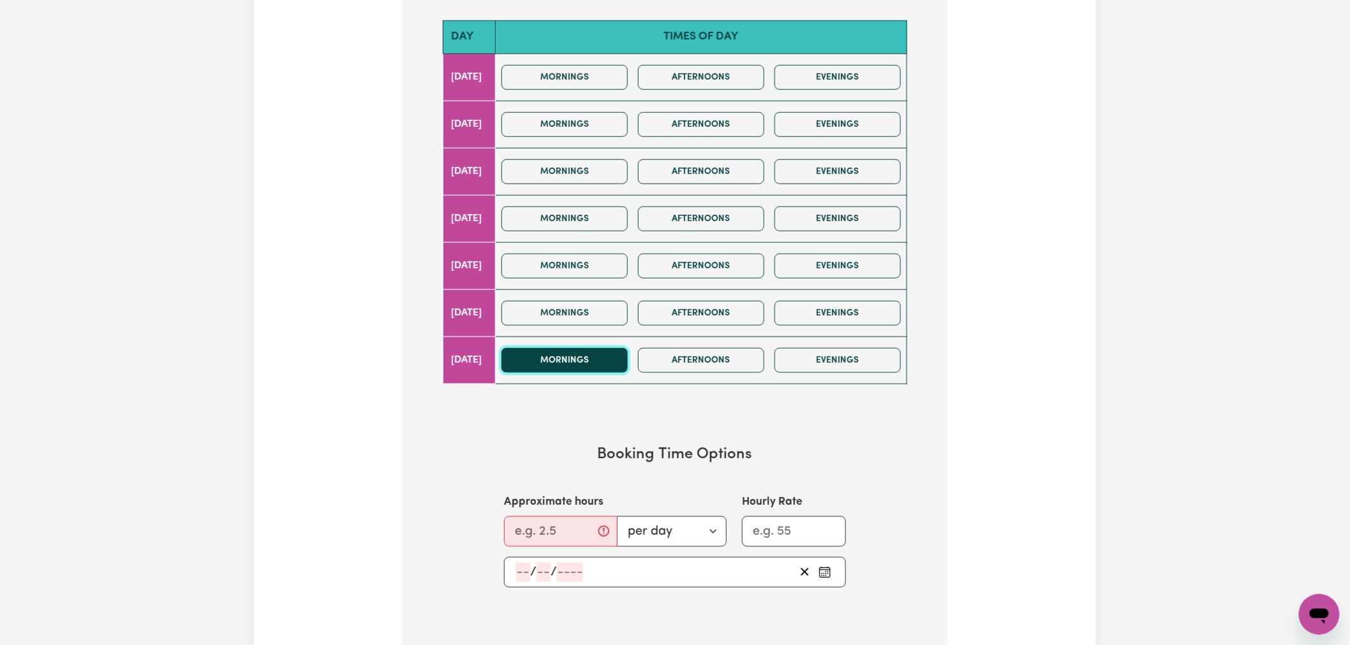
click at [596, 362] on button "Mornings" at bounding box center [564, 360] width 126 height 25
click at [556, 530] on input "Approximate hours" at bounding box center [561, 532] width 114 height 31
type input "24"
click at [768, 533] on input "Hourly Rate" at bounding box center [794, 532] width 104 height 31
type input "60"
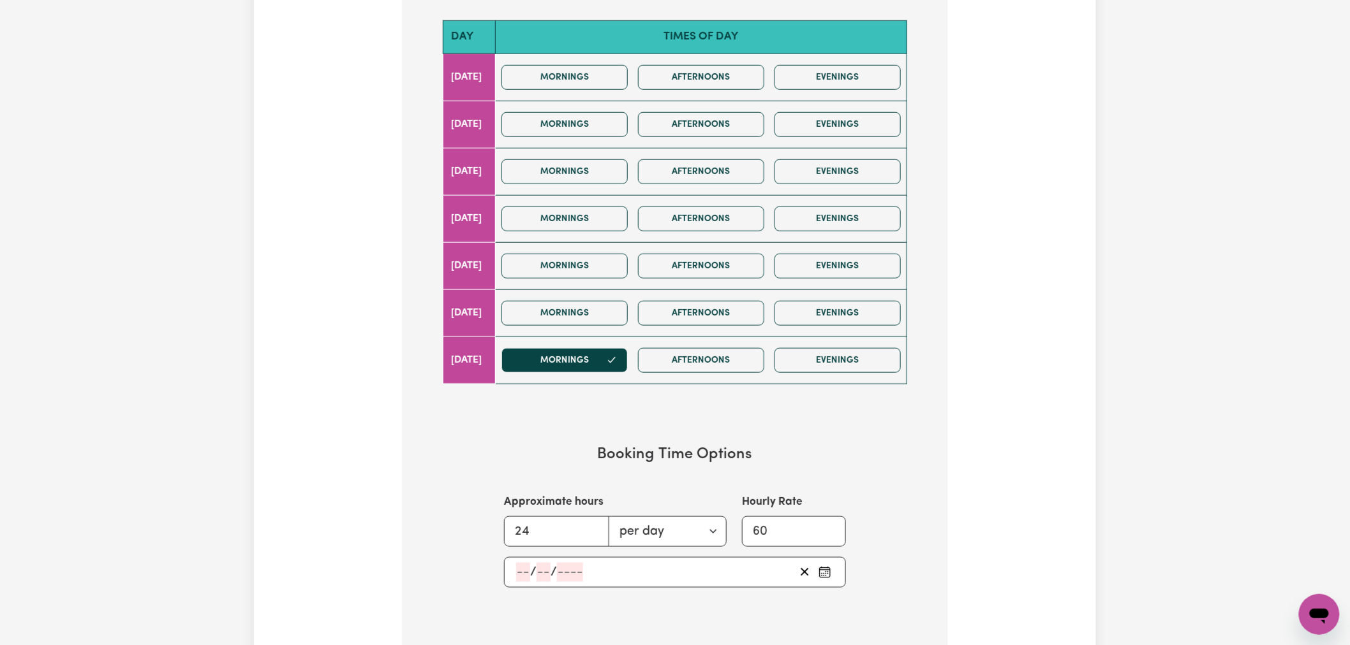
click at [824, 574] on icon "Pick an approximate start date" at bounding box center [824, 572] width 13 height 13
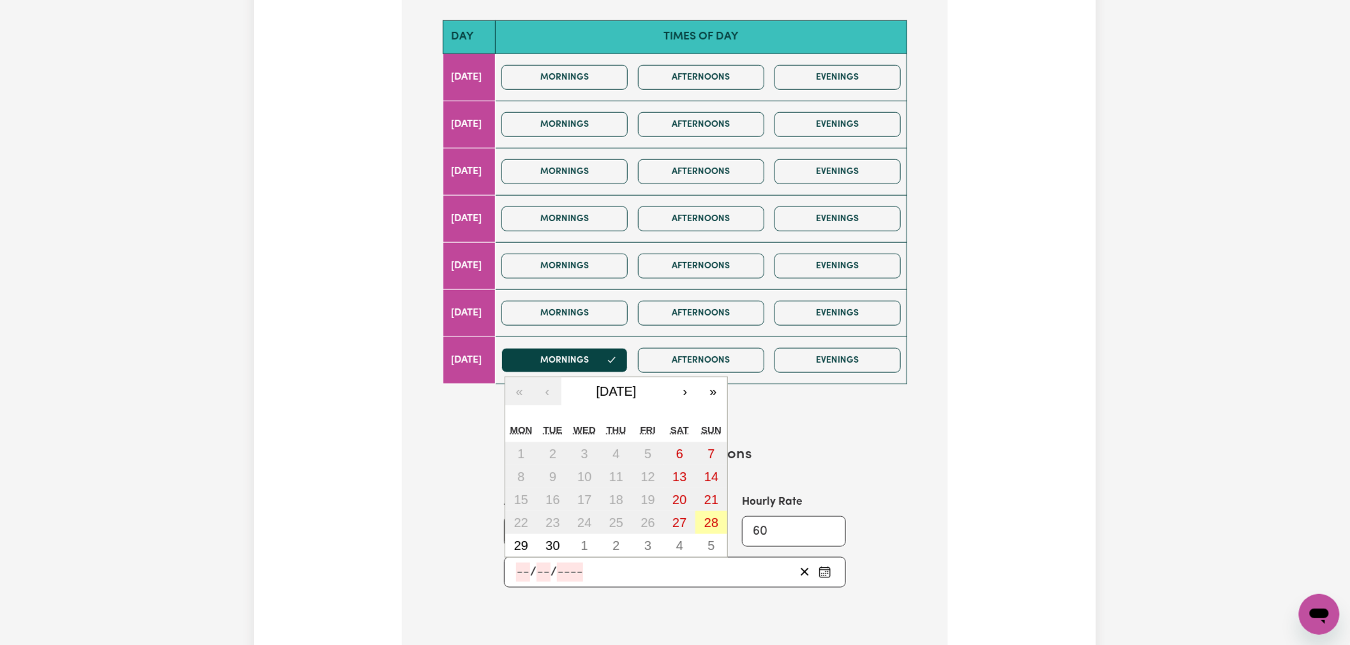
click at [716, 522] on abbr "28" at bounding box center [711, 523] width 14 height 14
type input "[DATE]"
type input "28"
type input "9"
type input "2025"
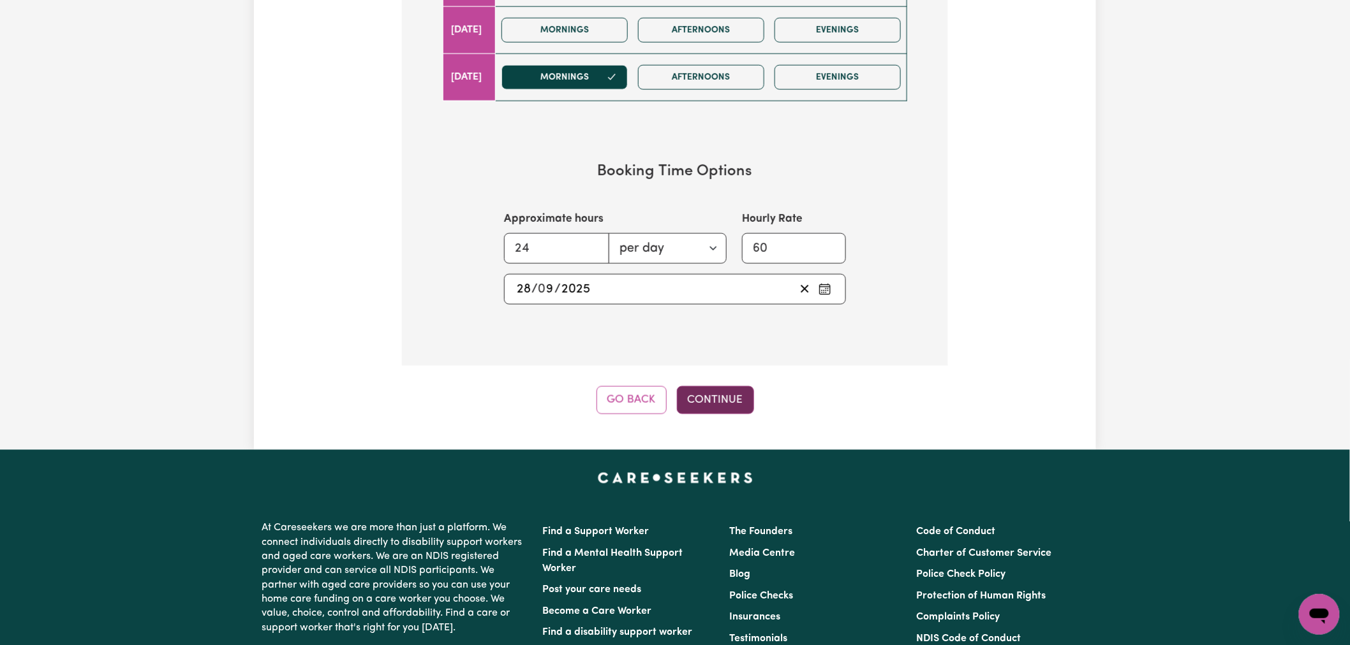
click at [699, 407] on button "Continue" at bounding box center [715, 400] width 77 height 28
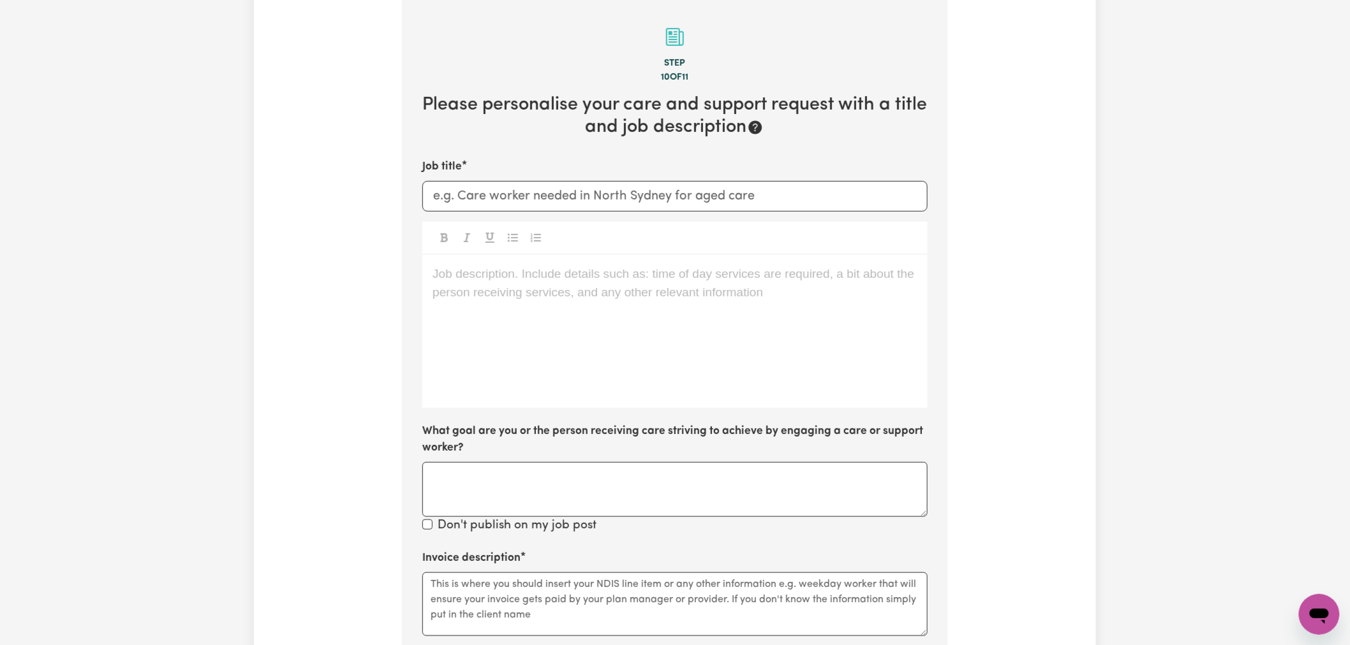
scroll to position [279, 0]
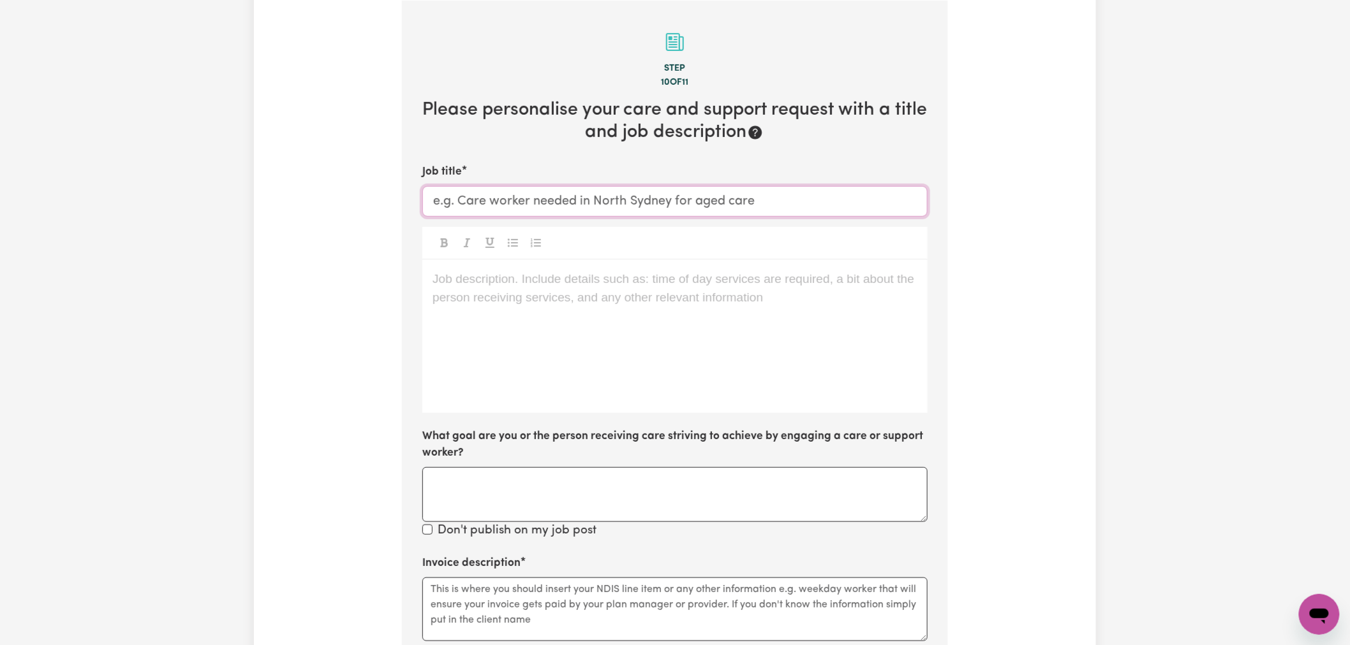
click at [563, 199] on input "Job title" at bounding box center [674, 201] width 505 height 31
paste input "() Support Worker Needed In [GEOGRAPHIC_DATA], [GEOGRAPHIC_DATA]"
click at [438, 204] on input "() Support Worker Needed In [GEOGRAPHIC_DATA], [GEOGRAPHIC_DATA]" at bounding box center [674, 201] width 505 height 31
click at [485, 202] on input "(Overnight) Support Worker Needed In [GEOGRAPHIC_DATA], [GEOGRAPHIC_DATA]" at bounding box center [674, 201] width 505 height 31
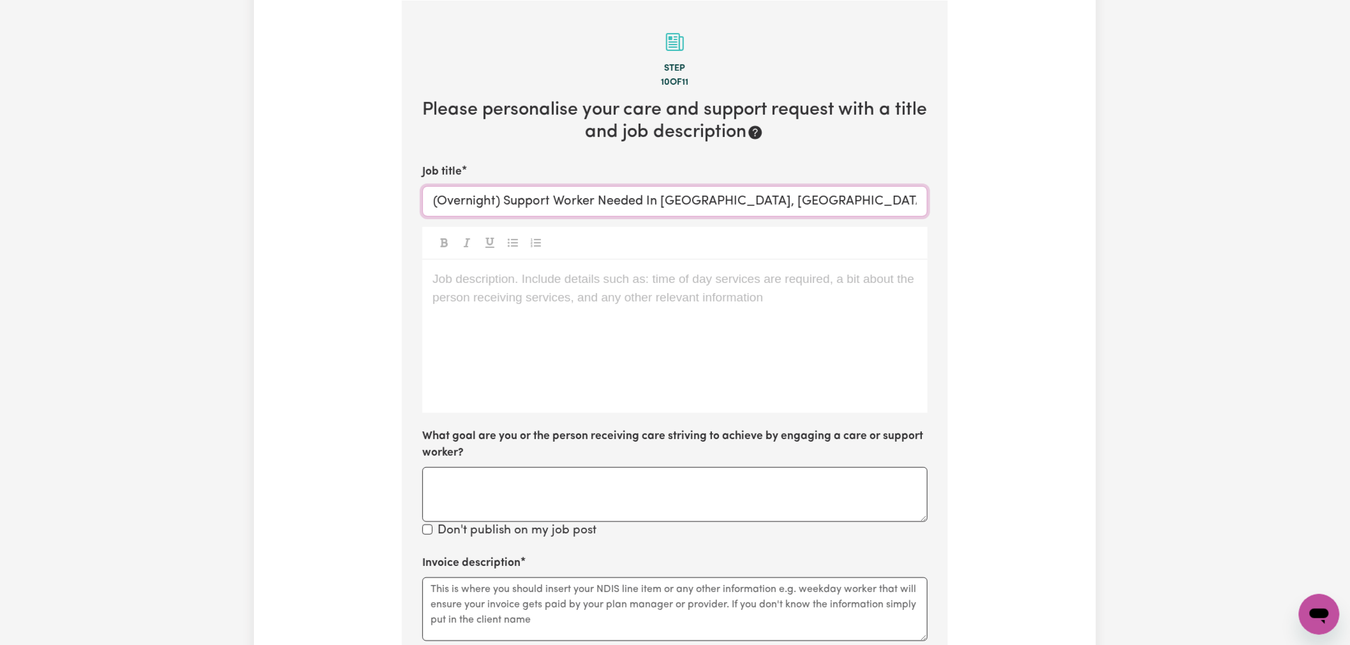
click at [485, 202] on input "(Overnight) Support Worker Needed In [GEOGRAPHIC_DATA], [GEOGRAPHIC_DATA]" at bounding box center [674, 201] width 505 height 31
type input "(Overnight) Support Worker Needed In [GEOGRAPHIC_DATA], [GEOGRAPHIC_DATA]"
click at [521, 294] on div "Job description. Include details such as: time of day services are required, a …" at bounding box center [674, 336] width 505 height 153
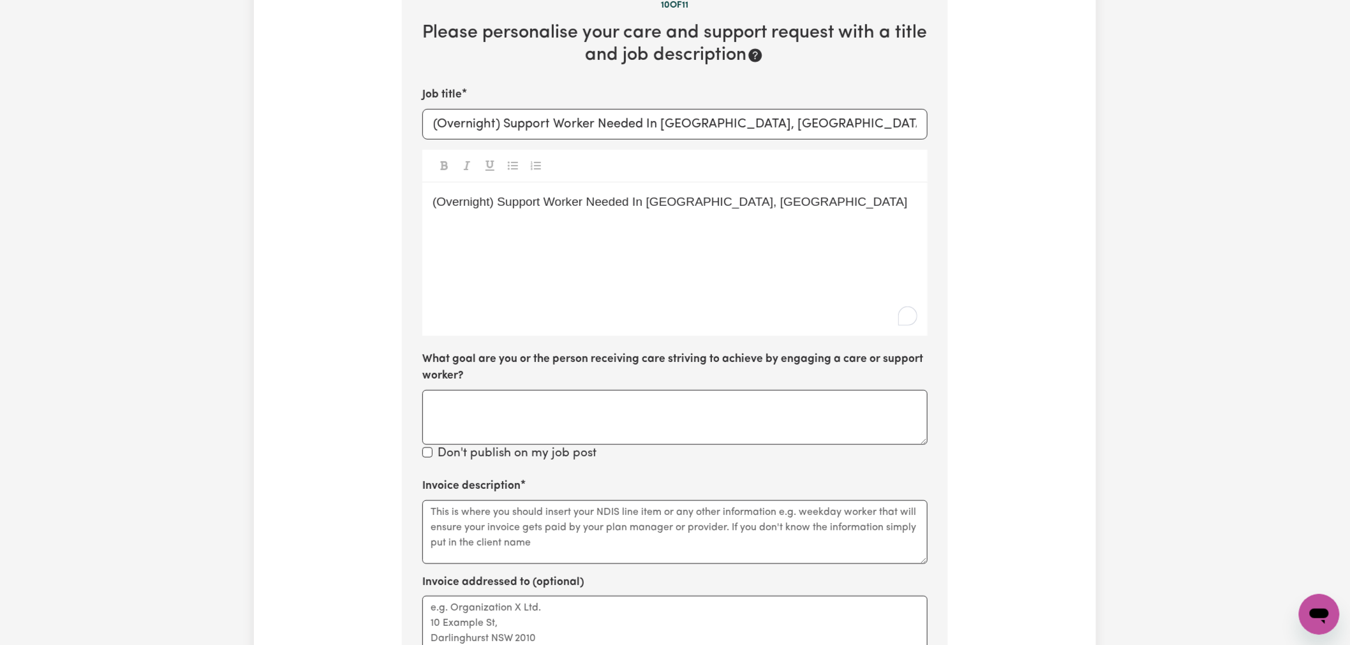
scroll to position [492, 0]
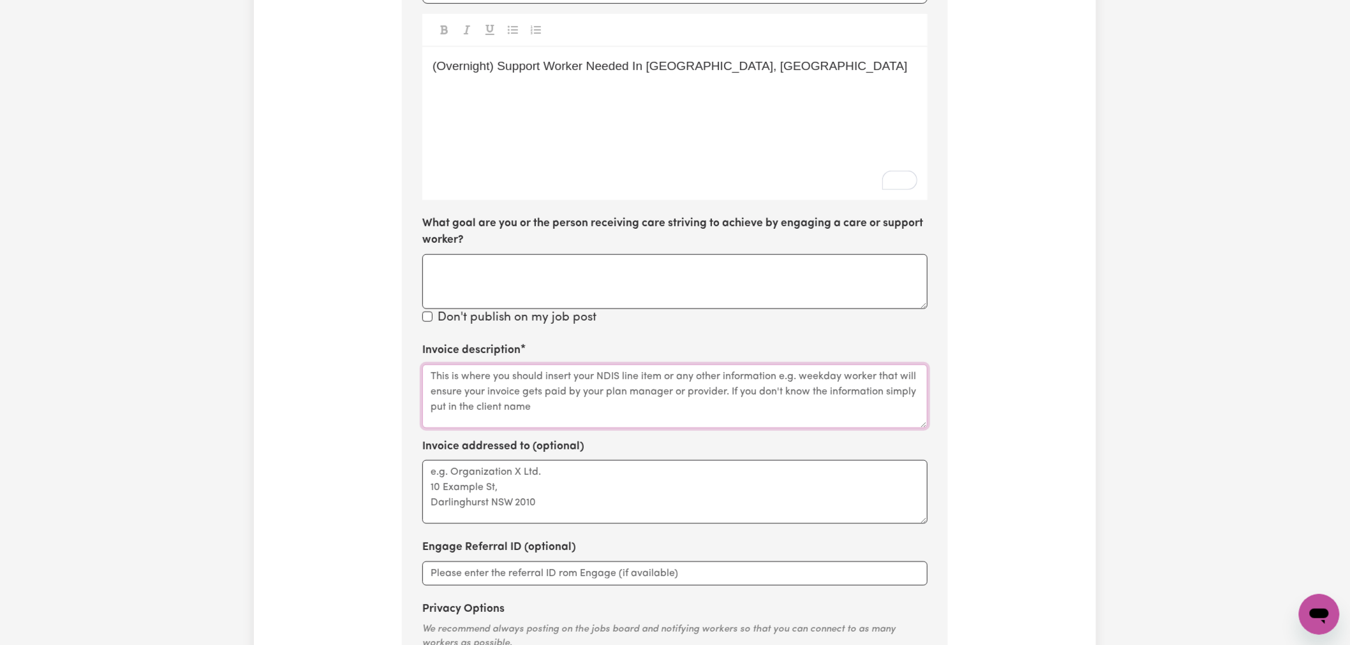
click at [584, 392] on textarea "Invoice description" at bounding box center [674, 397] width 505 height 64
paste textarea "Assistance with Self Care Activities (Assist Personal Activities) - Overnight"
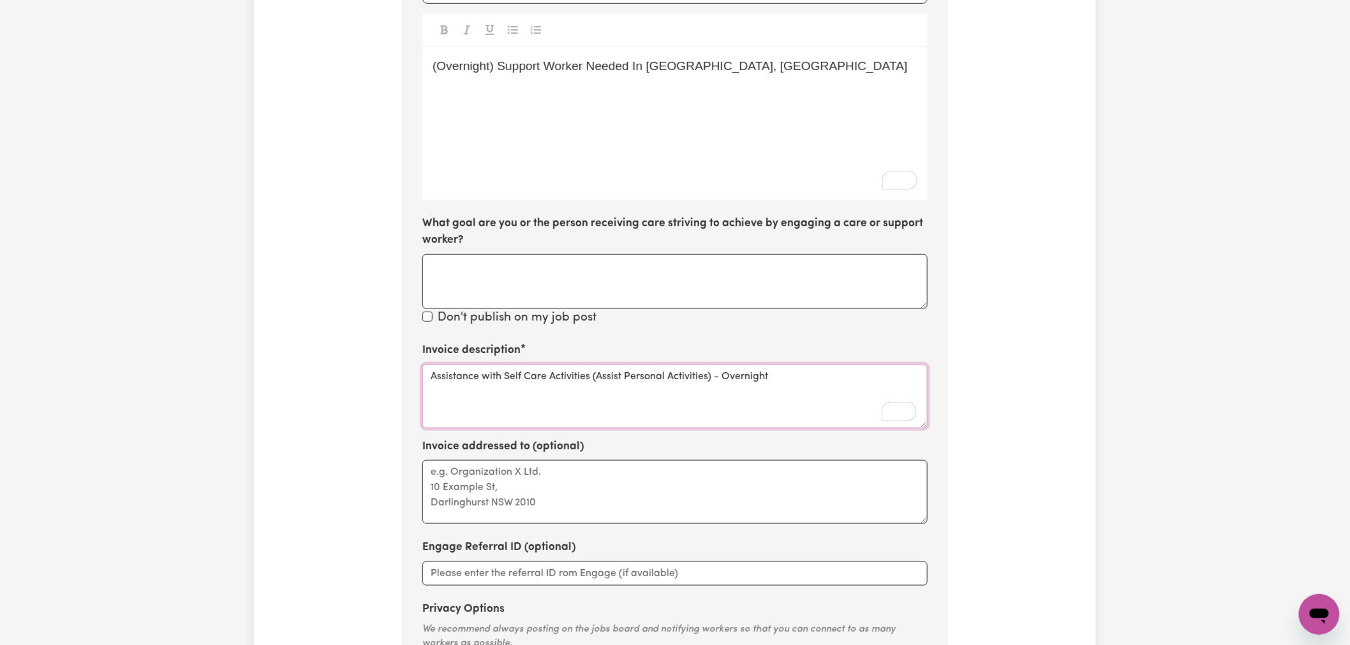
paste textarea "01_010_0107_1_1"
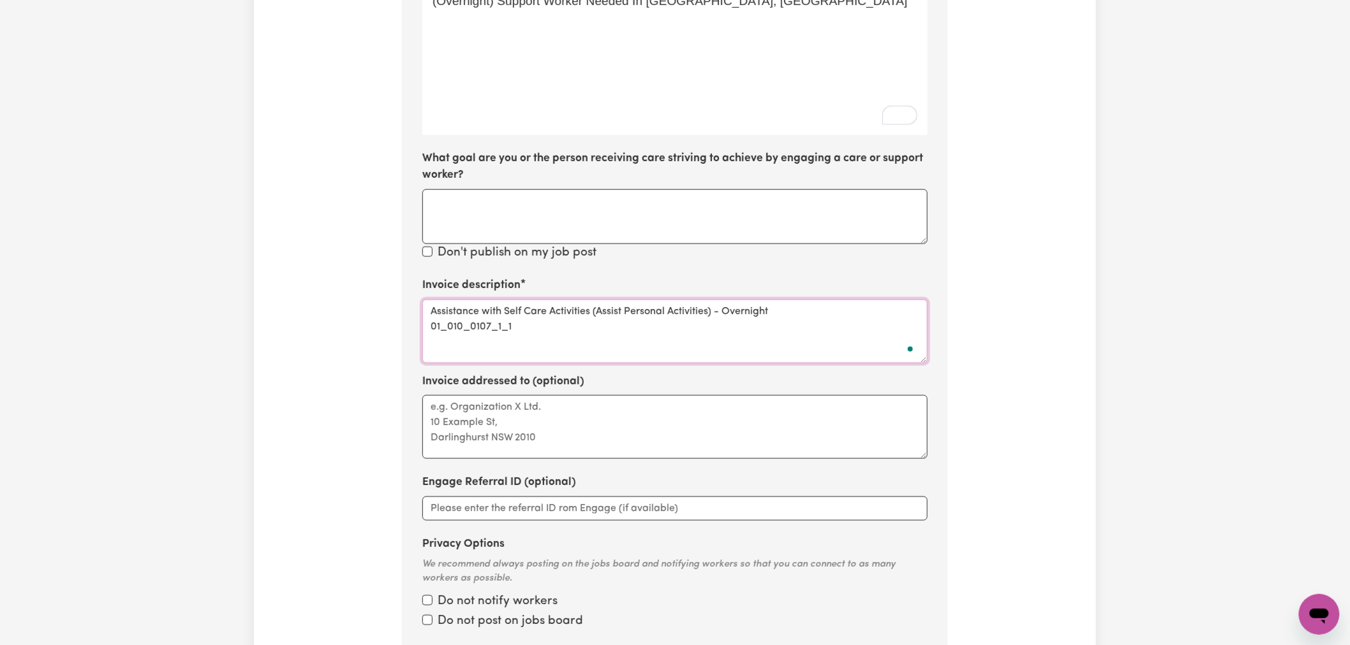
scroll to position [633, 0]
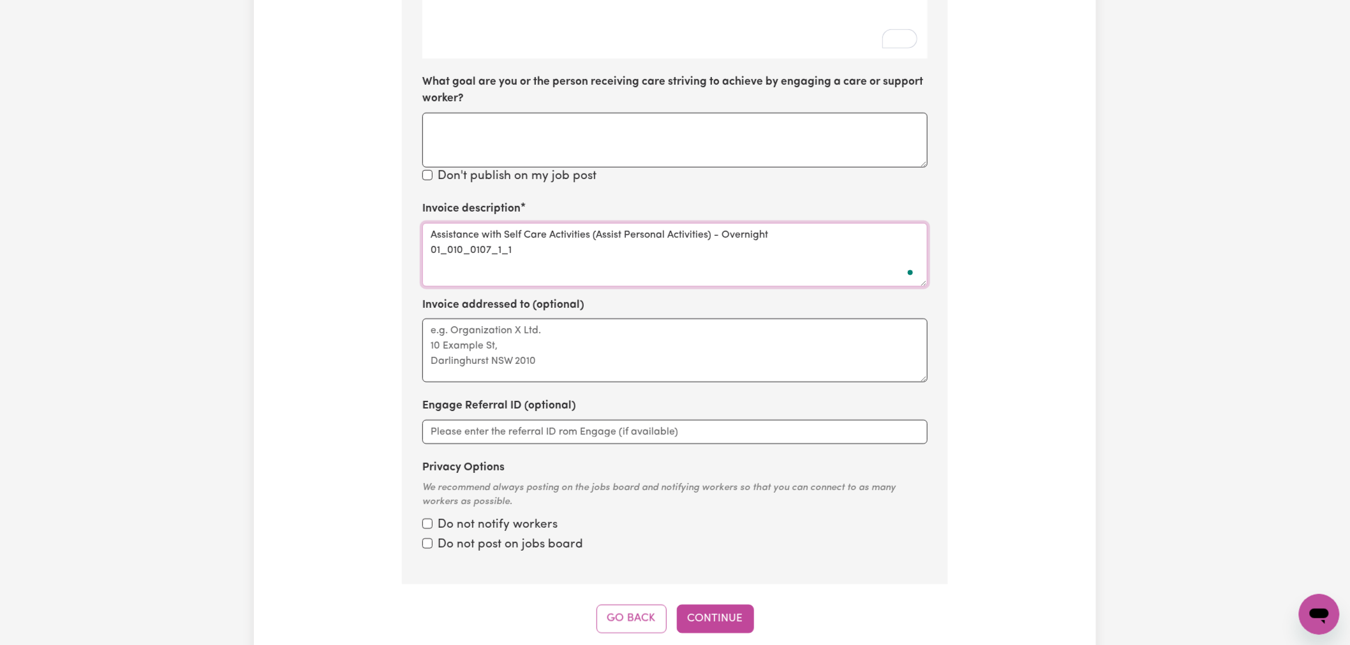
type textarea "Assistance with Self Care Activities (Assist Personal Activities) - Overnight 0…"
click at [429, 526] on input "Privacy Options" at bounding box center [427, 524] width 10 height 10
checkbox input "true"
click at [429, 547] on input "Privacy Options" at bounding box center [427, 544] width 10 height 10
checkbox input "true"
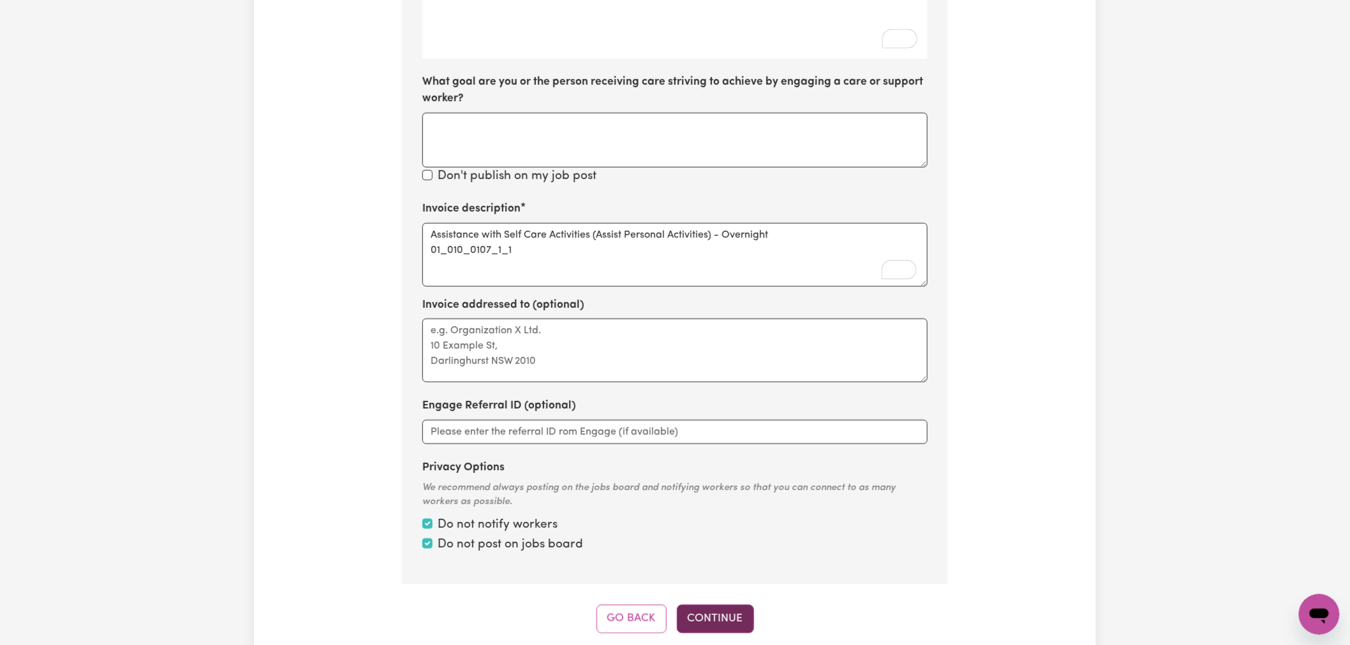
click at [733, 626] on button "Continue" at bounding box center [715, 619] width 77 height 28
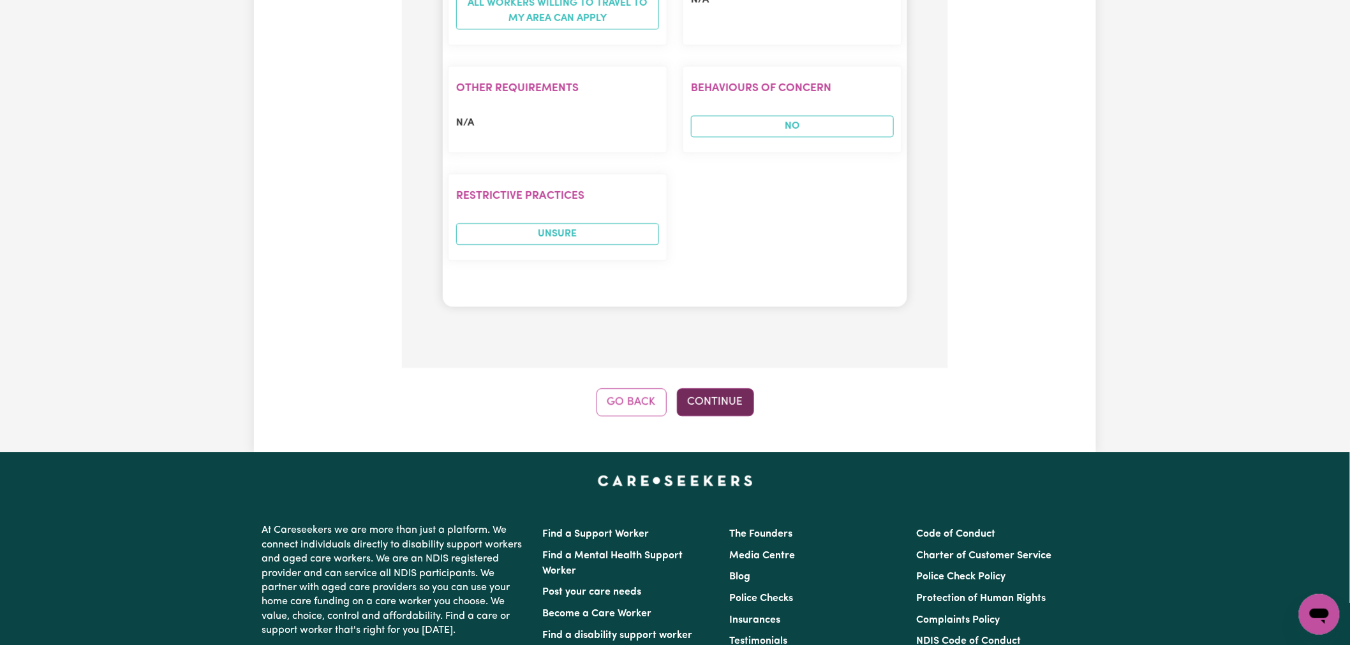
click at [724, 388] on button "Continue" at bounding box center [715, 402] width 77 height 28
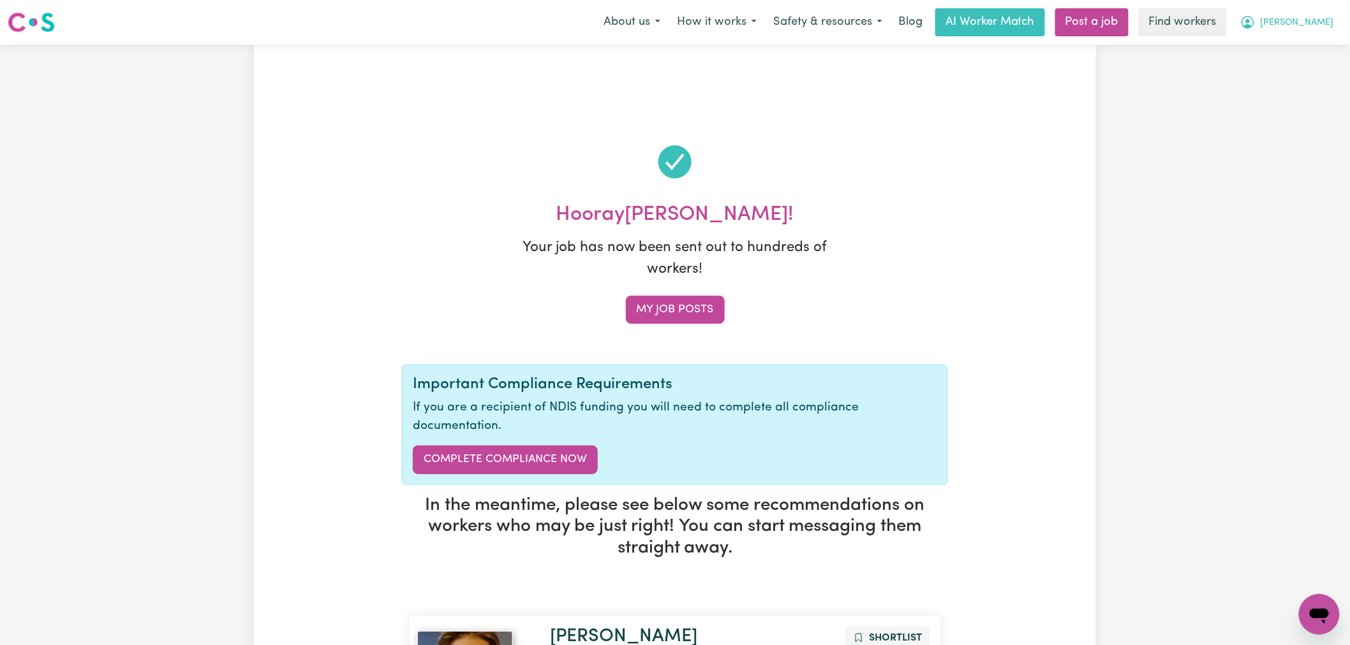
click at [1311, 33] on button "[PERSON_NAME]" at bounding box center [1287, 22] width 110 height 27
click at [1305, 47] on link "My Dashboard" at bounding box center [1290, 50] width 101 height 24
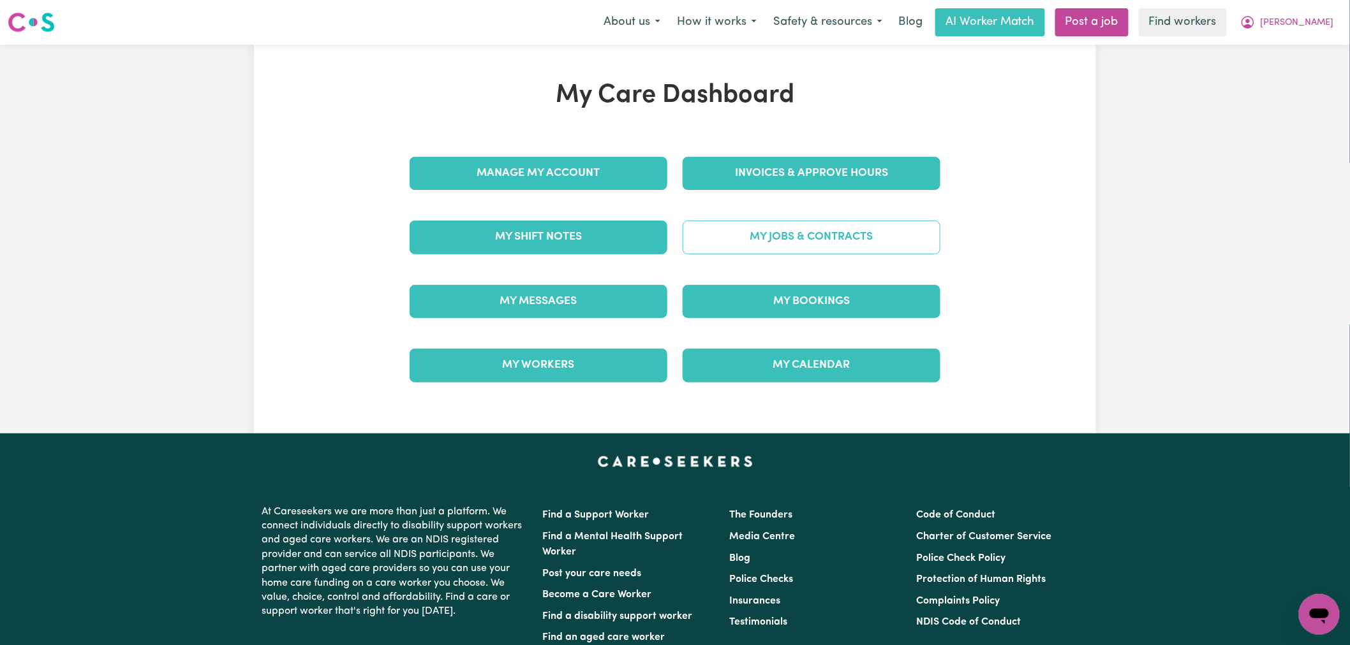
click at [837, 240] on link "My Jobs & Contracts" at bounding box center [811, 237] width 258 height 33
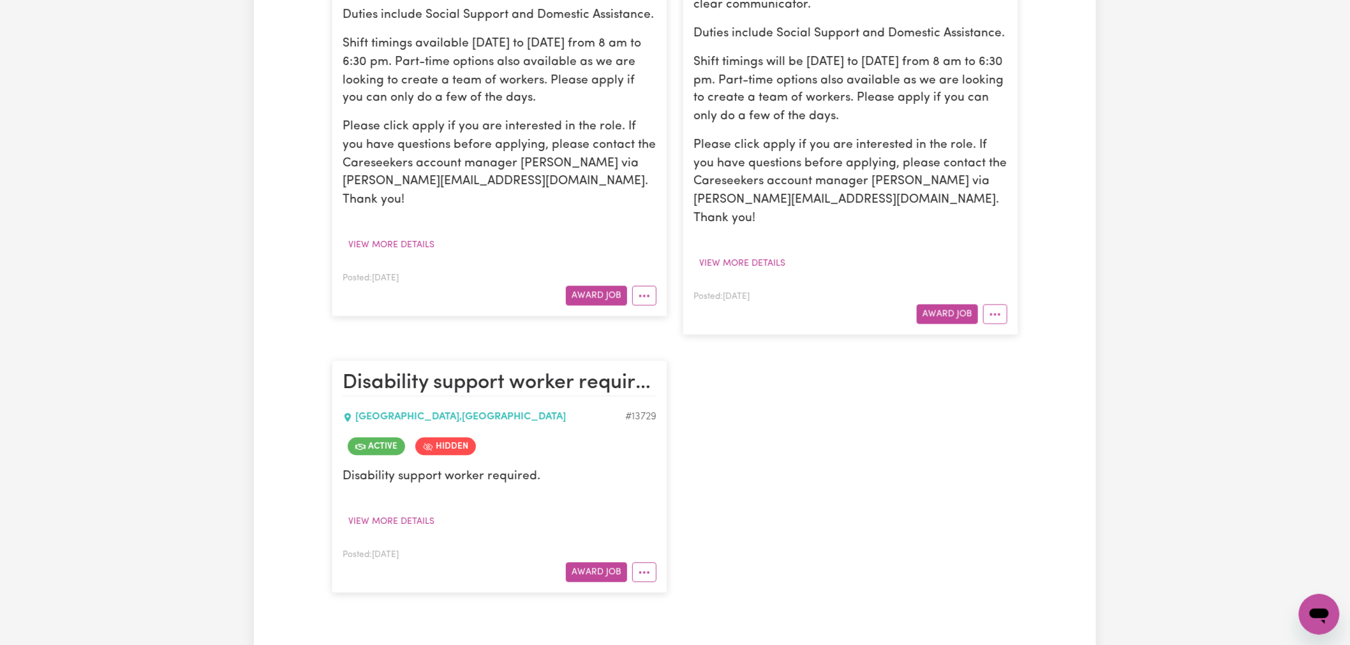
scroll to position [1133, 0]
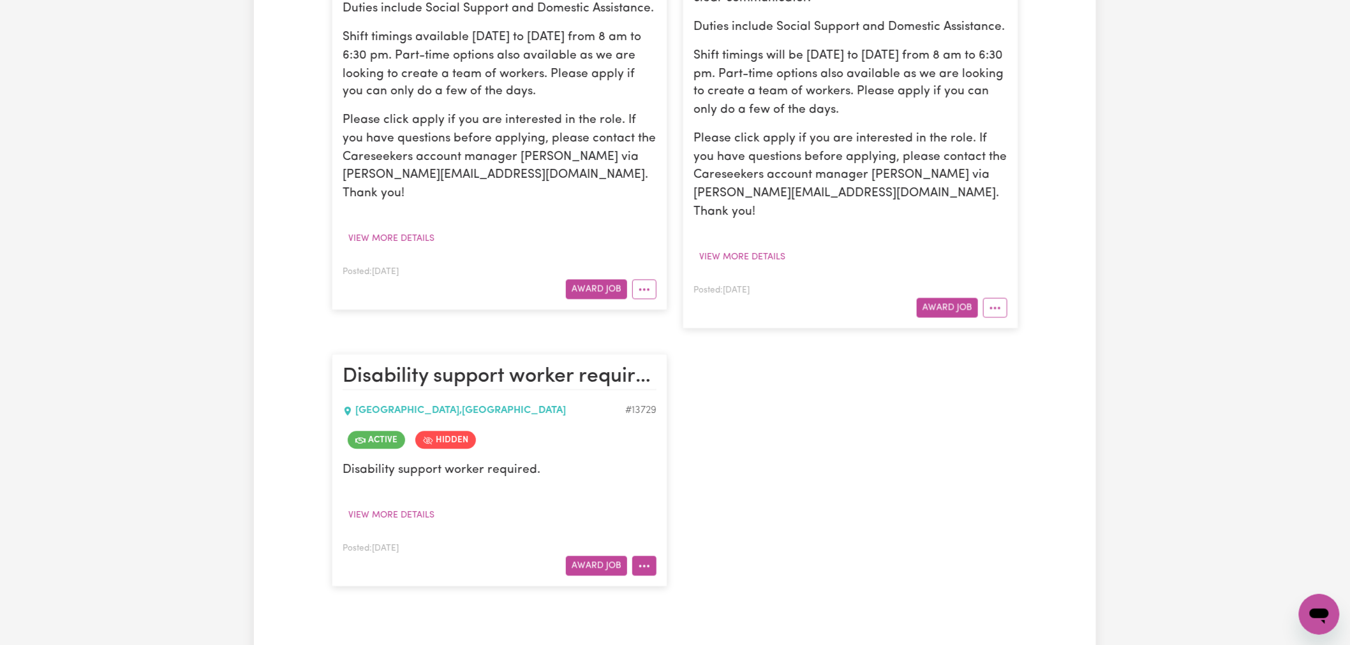
click at [646, 556] on button "More options" at bounding box center [644, 566] width 24 height 20
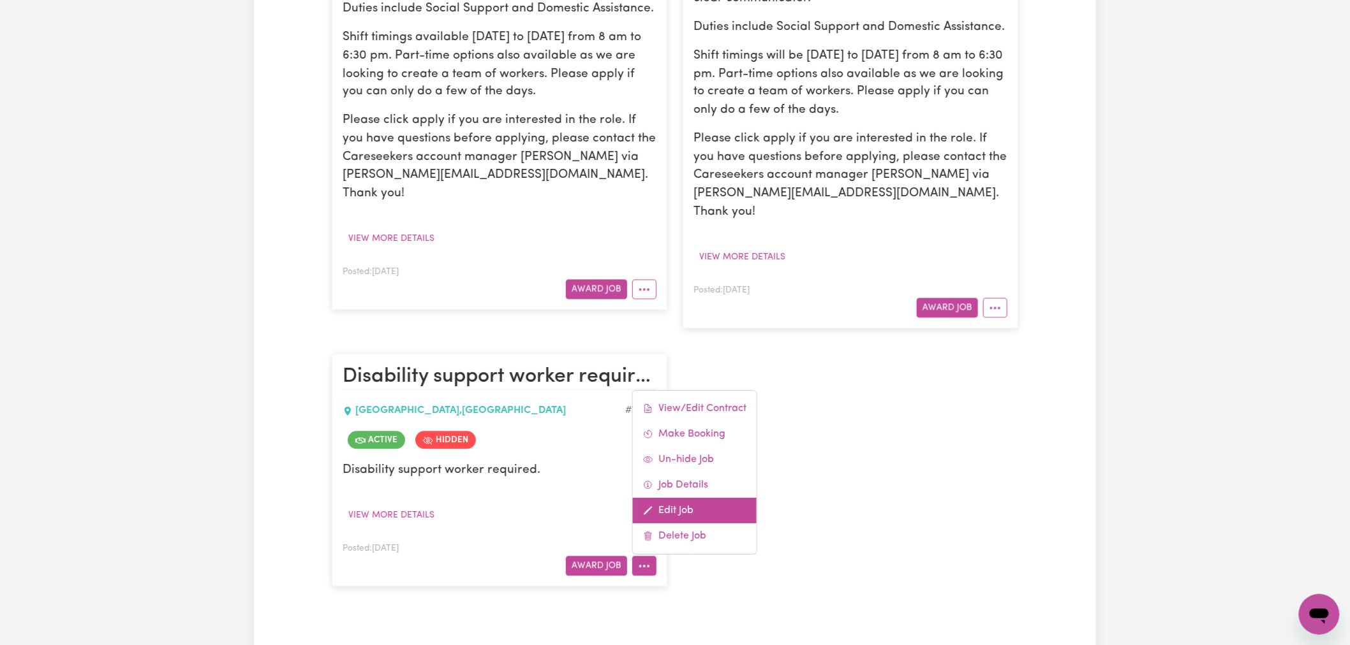
click at [709, 498] on link "Edit Job" at bounding box center [695, 511] width 124 height 26
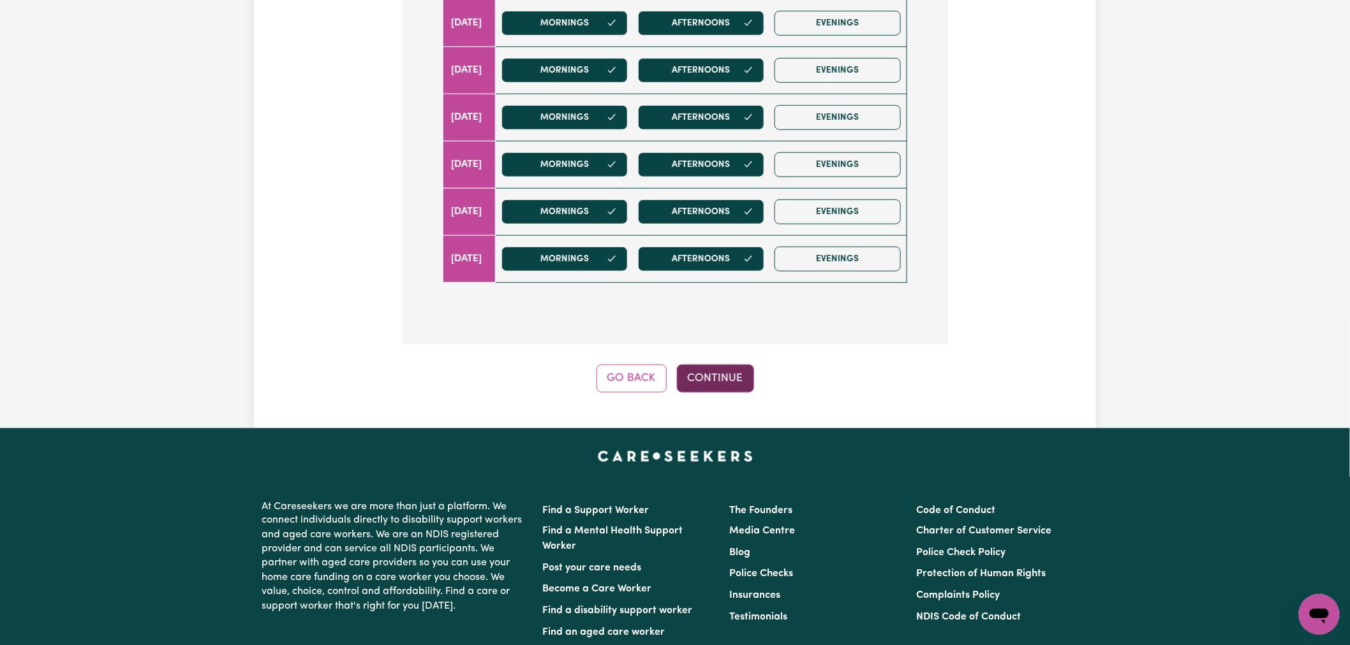
click at [716, 374] on button "Continue" at bounding box center [715, 379] width 77 height 28
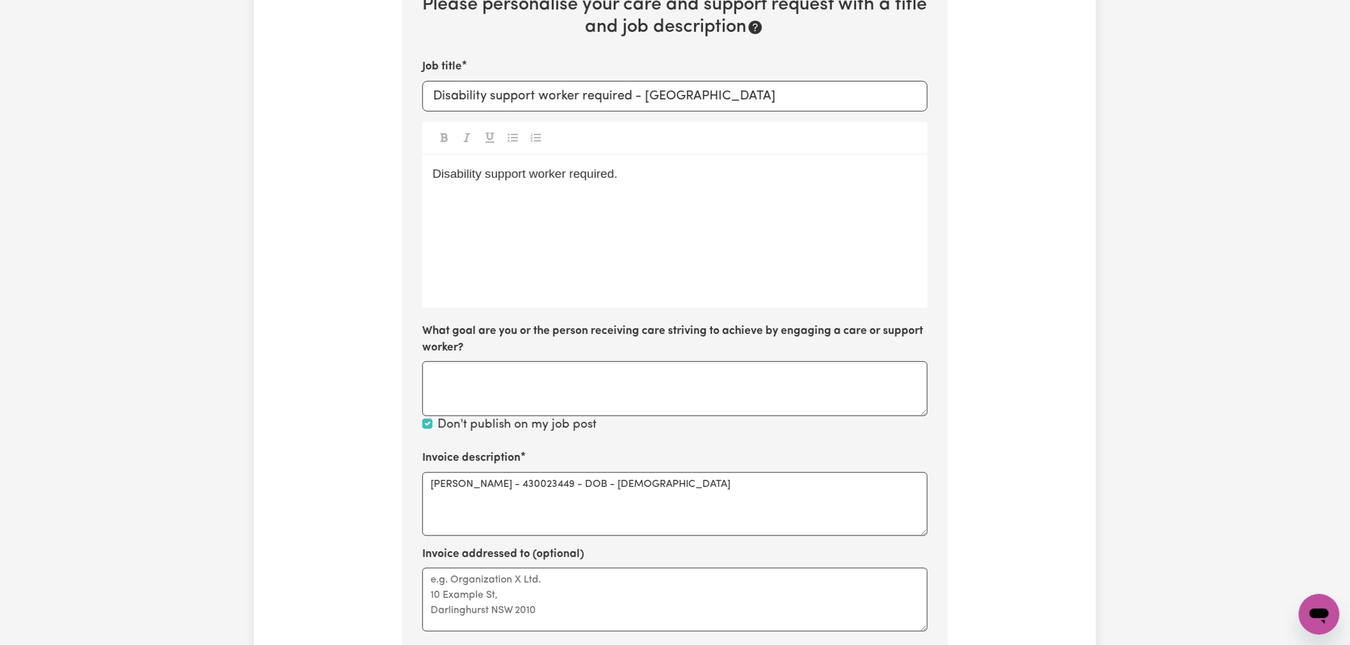
scroll to position [188, 0]
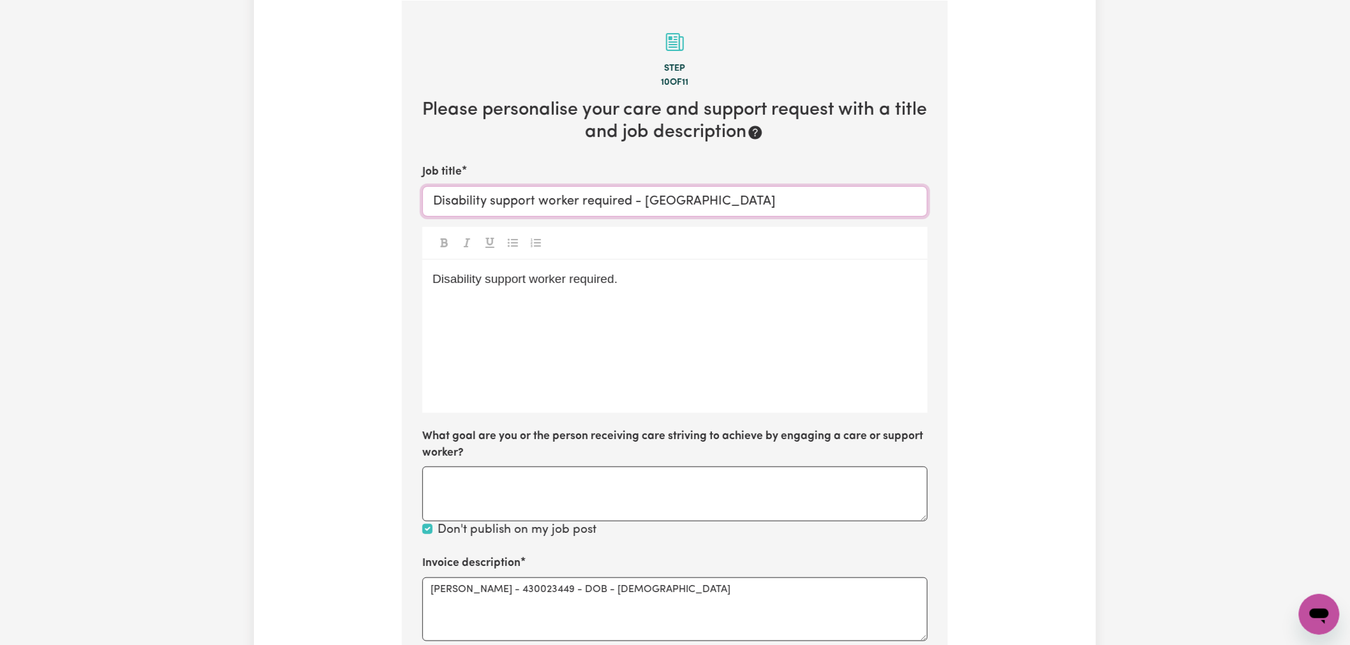
click at [614, 196] on input "Disability support worker required - [GEOGRAPHIC_DATA]" at bounding box center [674, 201] width 505 height 31
paste input "() Support Worker Needed In [GEOGRAPHIC_DATA], [GEOGRAPHIC_DATA]"
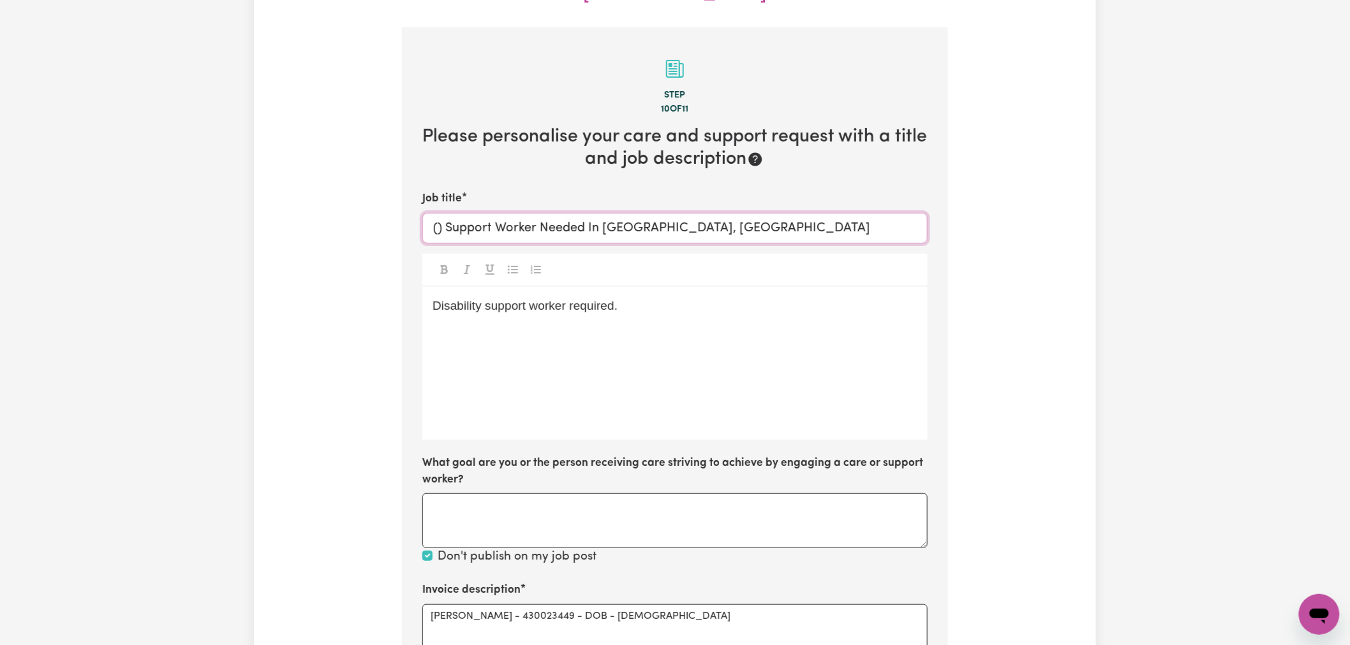
click at [435, 213] on input "() Support Worker Needed In [GEOGRAPHIC_DATA], [GEOGRAPHIC_DATA]" at bounding box center [674, 228] width 505 height 31
click at [443, 213] on input "() Support Worker Needed In [GEOGRAPHIC_DATA], [GEOGRAPHIC_DATA]" at bounding box center [674, 228] width 505 height 31
click at [438, 213] on input "() Support Worker Needed In [GEOGRAPHIC_DATA], [GEOGRAPHIC_DATA]" at bounding box center [674, 228] width 505 height 31
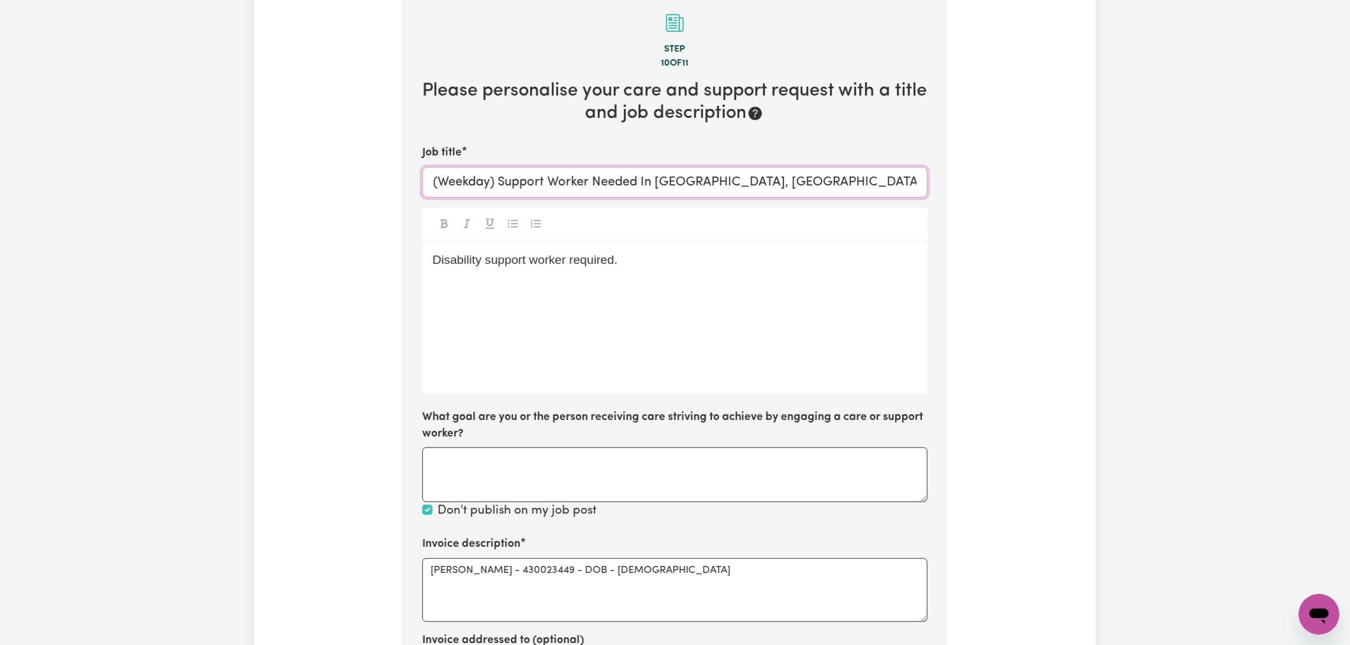
scroll to position [259, 0]
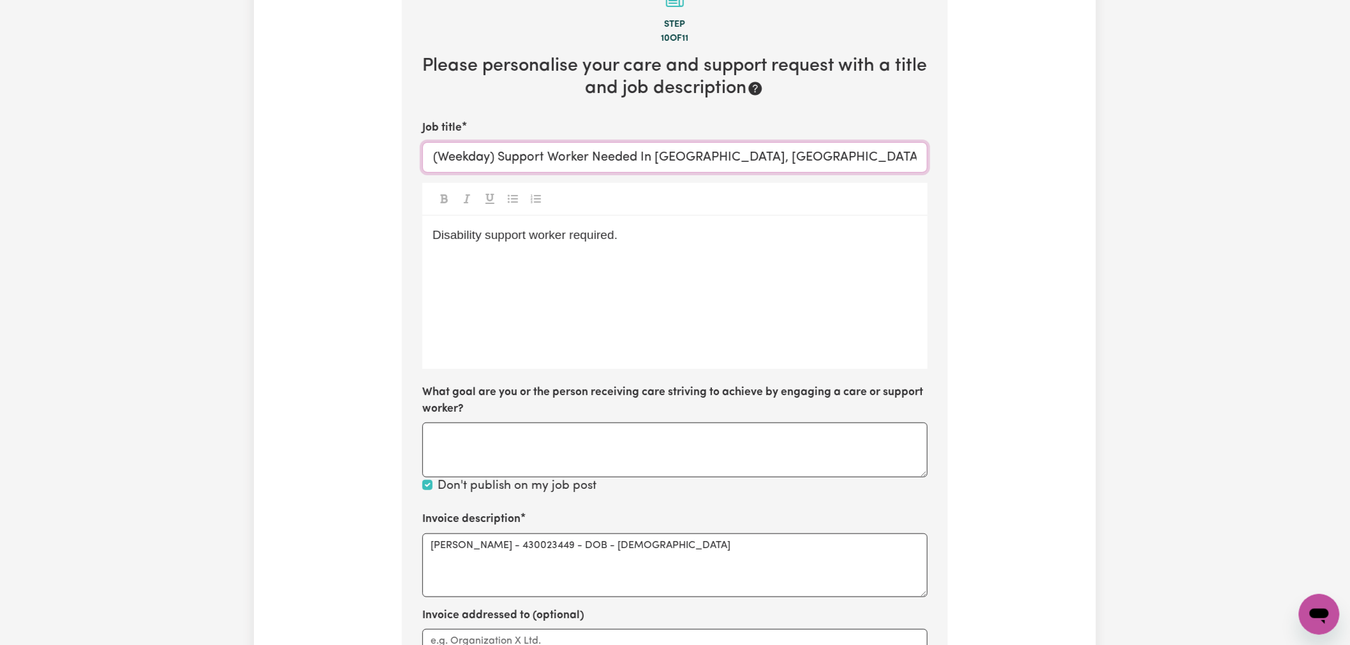
click at [596, 142] on input "(Weekday) Support Worker Needed In [GEOGRAPHIC_DATA], [GEOGRAPHIC_DATA]" at bounding box center [674, 157] width 505 height 31
type input "(Weekday) Support Worker Needed In [GEOGRAPHIC_DATA], [GEOGRAPHIC_DATA]"
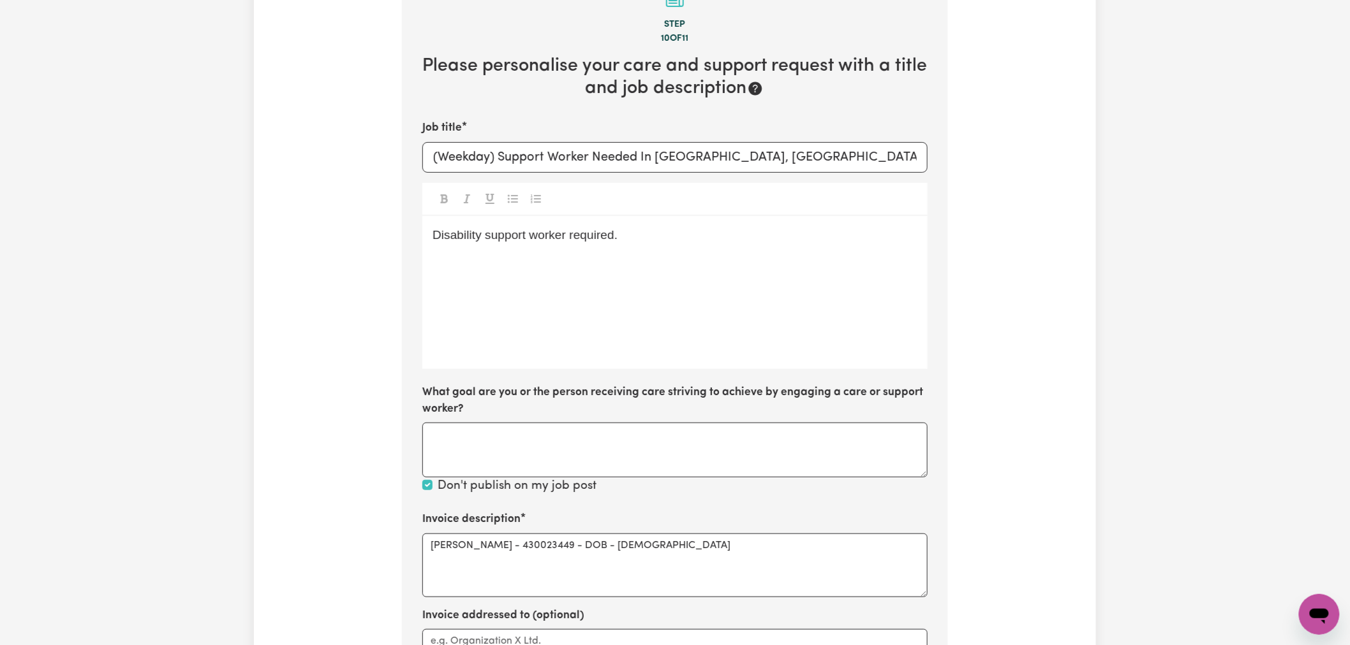
click at [543, 228] on span "Disability support worker required." at bounding box center [524, 234] width 185 height 13
click at [531, 283] on div "(Weekday) Support Worker Needed In [GEOGRAPHIC_DATA], [GEOGRAPHIC_DATA]" at bounding box center [674, 292] width 505 height 153
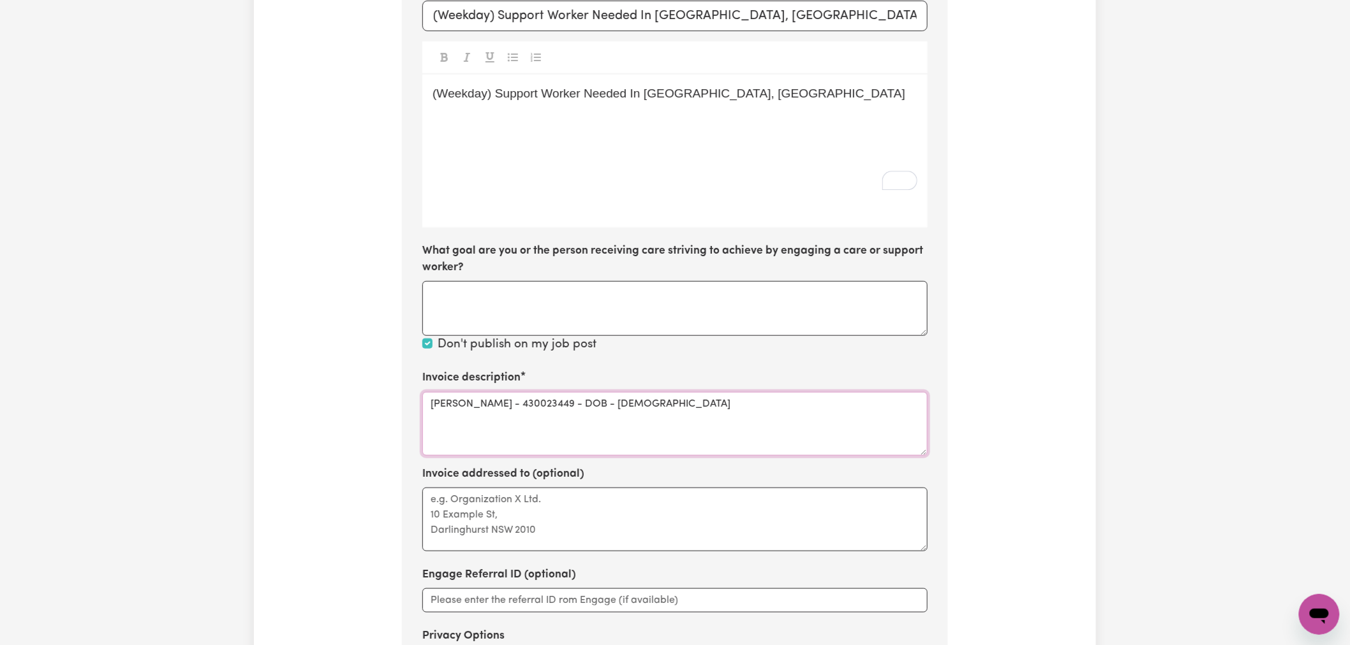
click at [542, 392] on textarea "[PERSON_NAME] - 430023449 - DOB - [DEMOGRAPHIC_DATA]" at bounding box center [674, 424] width 505 height 64
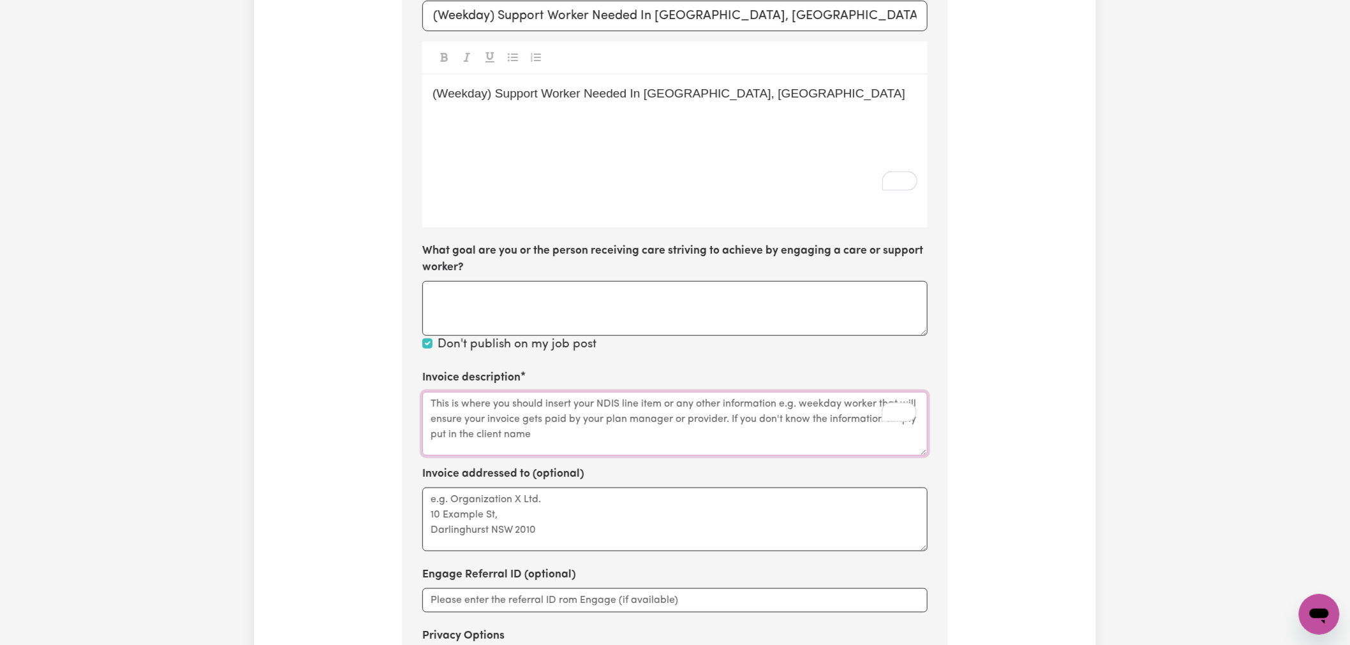
click at [566, 392] on textarea "Invoice description" at bounding box center [674, 424] width 505 height 64
paste textarea "Assistance with Self Care Activities (Assist Personal Activities) - Complex Nee…"
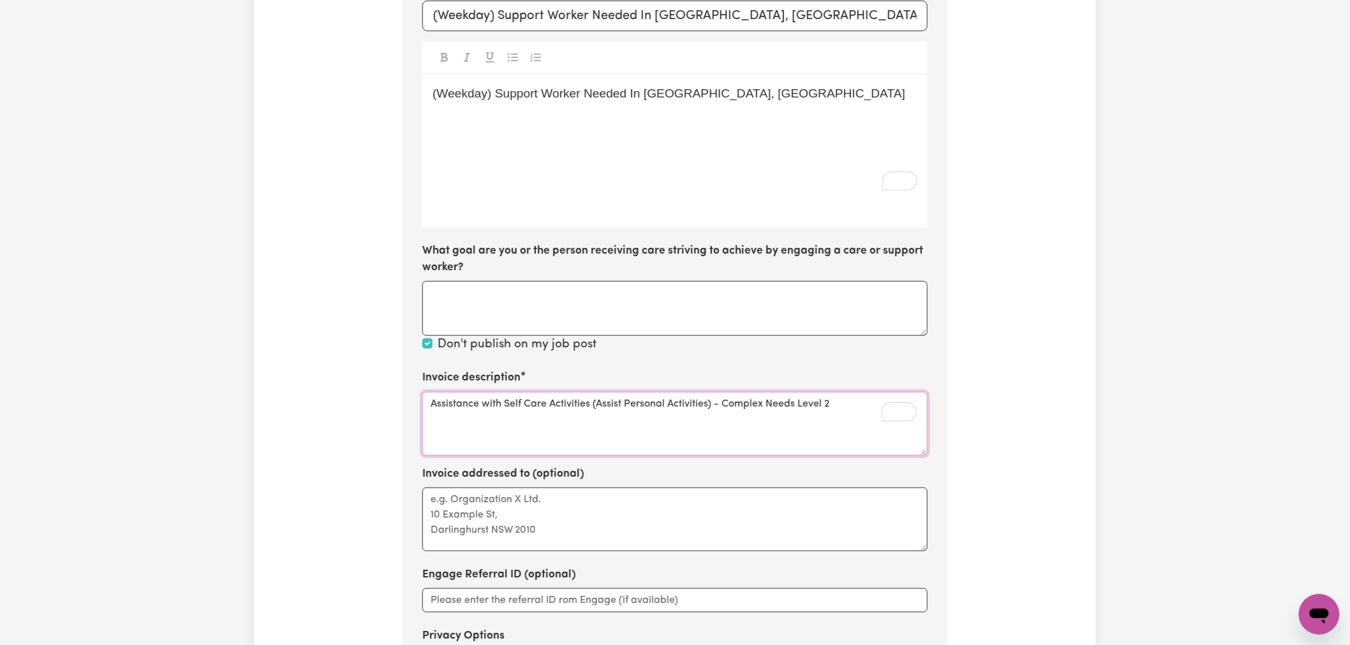
type textarea "Assistance with Self Care Activities (Assist Personal Activities) - Complex Nee…"
click at [889, 392] on textarea "Assistance with Self Care Activities (Assist Personal Activities) - Complex Nee…" at bounding box center [674, 424] width 505 height 64
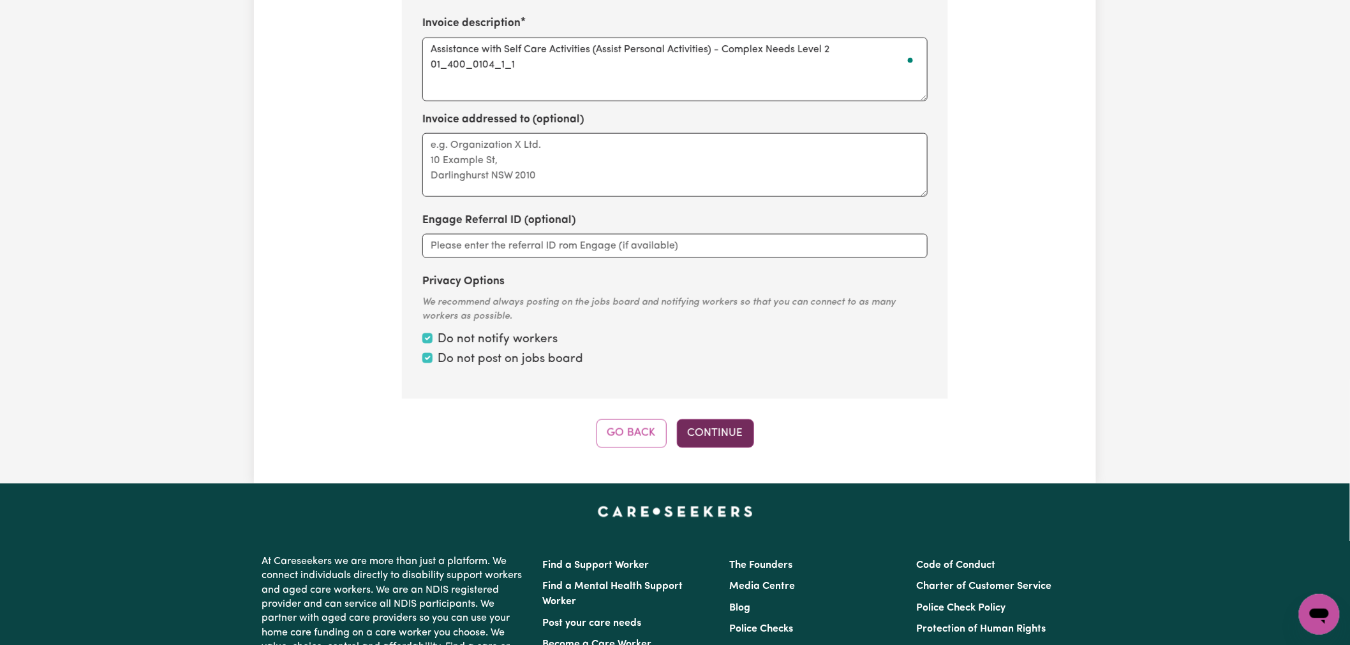
type textarea "Assistance with Self Care Activities (Assist Personal Activities) - Complex Nee…"
click at [707, 420] on button "Continue" at bounding box center [715, 434] width 77 height 28
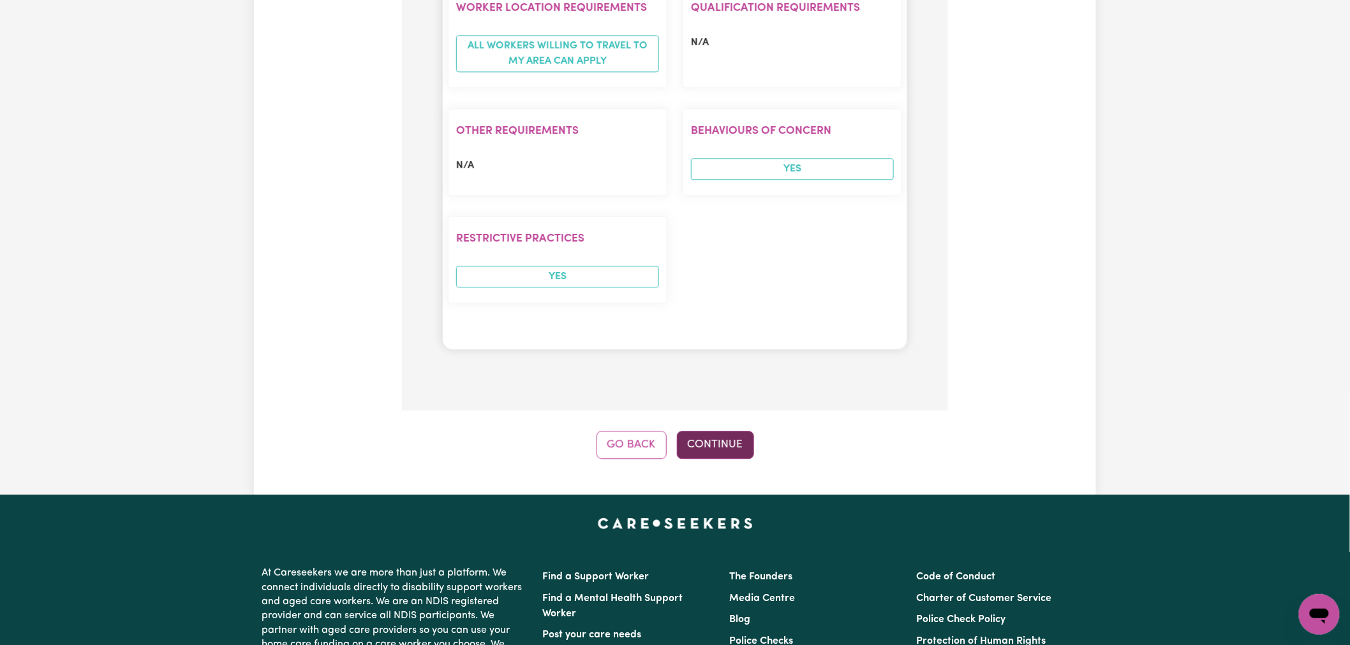
click at [723, 431] on button "Continue" at bounding box center [715, 445] width 77 height 28
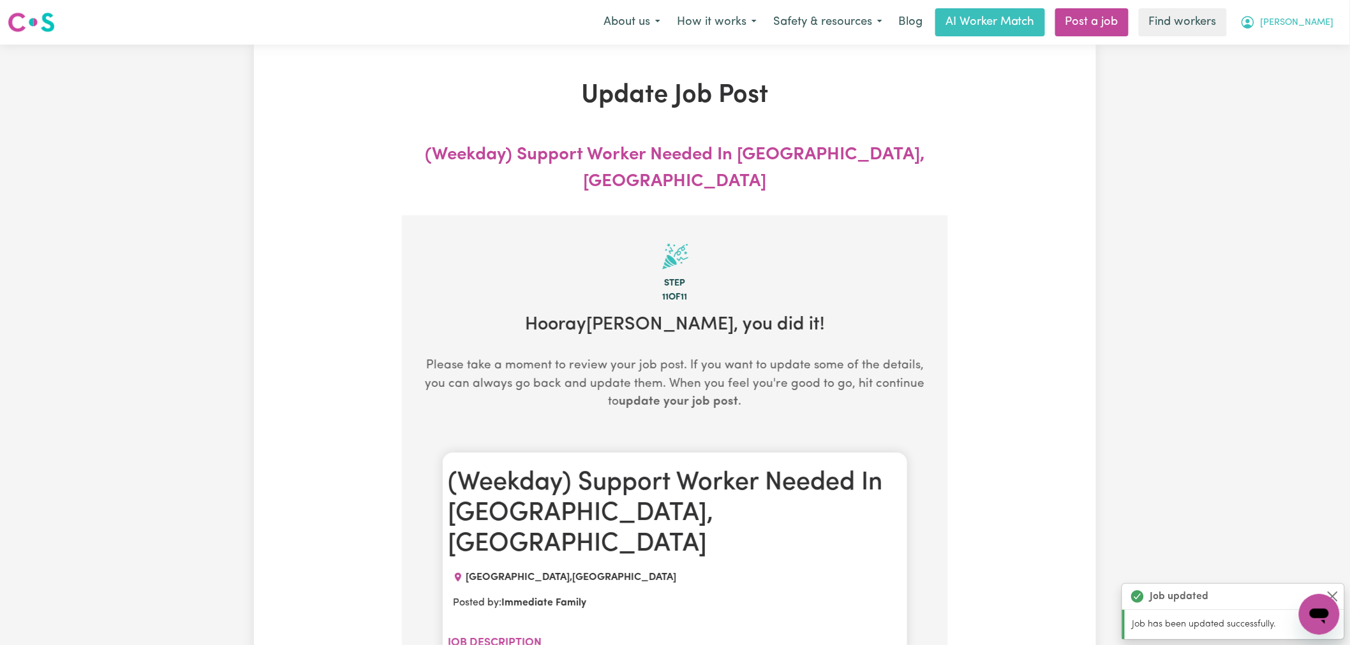
click at [1293, 19] on button "[PERSON_NAME]" at bounding box center [1287, 22] width 110 height 27
click at [1295, 46] on link "My Dashboard" at bounding box center [1290, 50] width 101 height 24
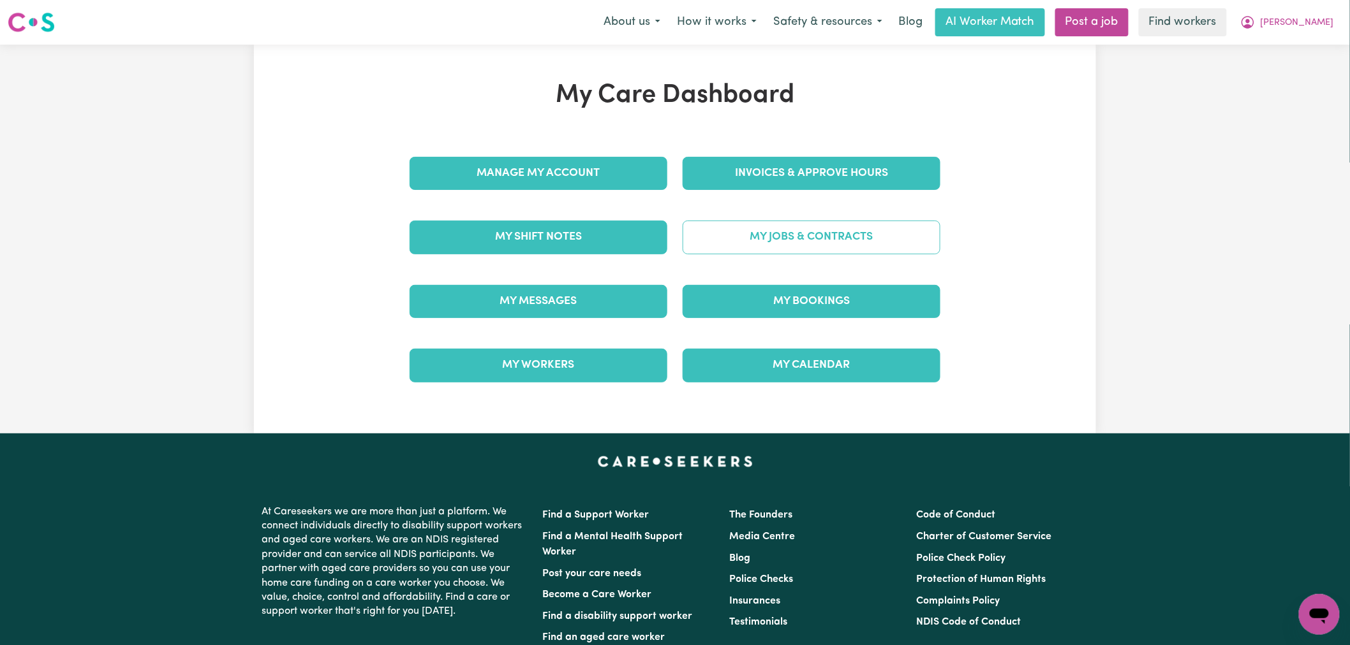
click at [781, 233] on link "My Jobs & Contracts" at bounding box center [811, 237] width 258 height 33
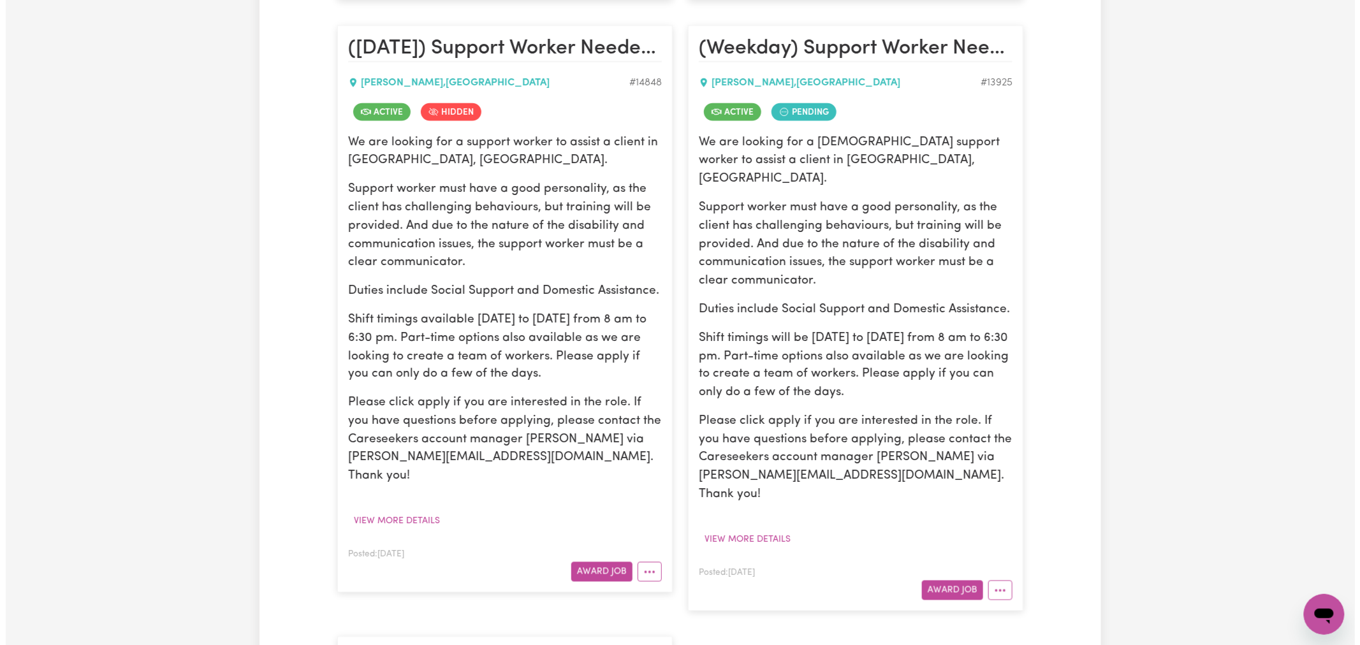
scroll to position [1133, 0]
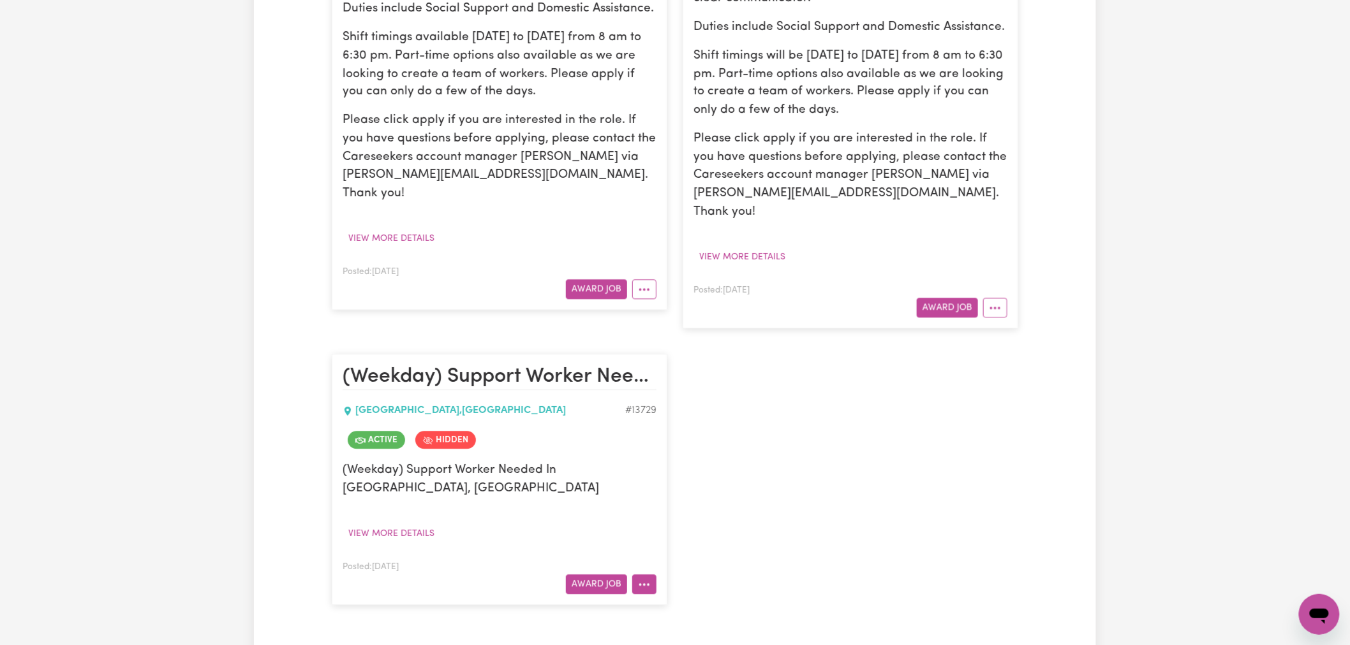
click at [649, 584] on circle "More options" at bounding box center [648, 585] width 3 height 3
click at [732, 415] on link "View/Edit Contract" at bounding box center [695, 428] width 124 height 26
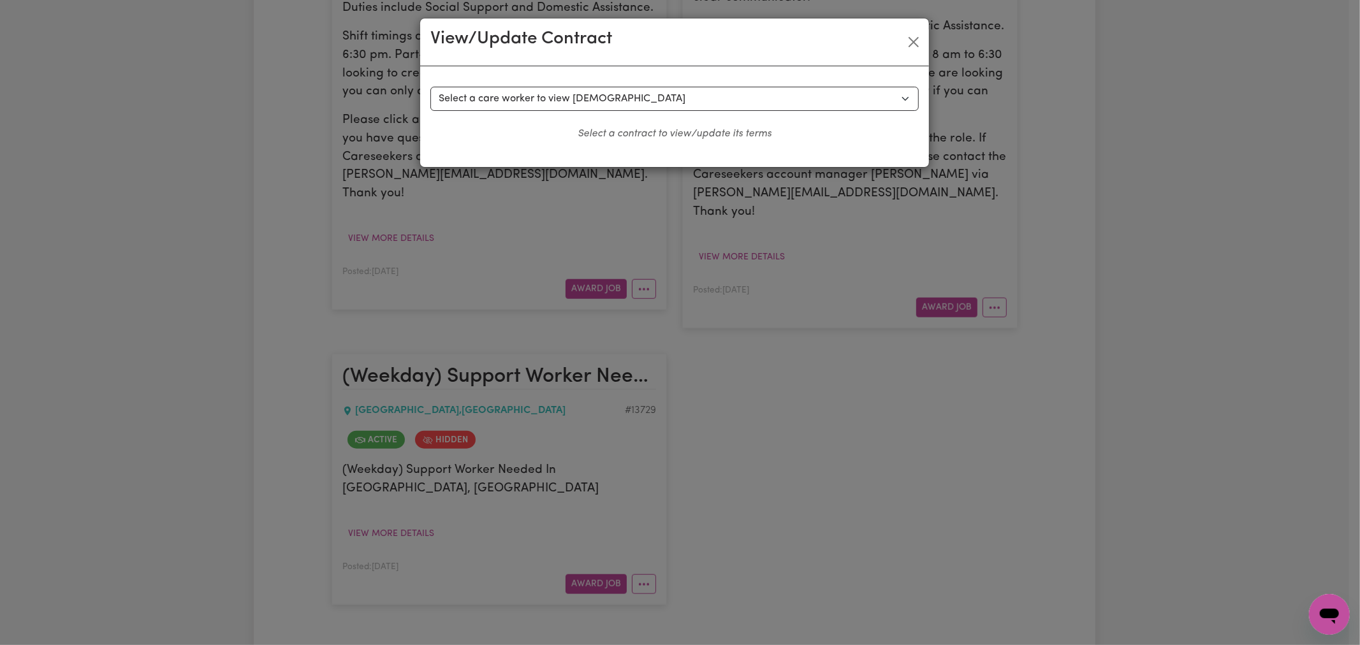
click at [547, 84] on div "Select a contract to view Select a care worker to view contract #9893 - Aleksan…" at bounding box center [674, 116] width 509 height 101
click at [552, 99] on select "Select a care worker to view contract #9893 - Aleksandra Kukrka (contract accep…" at bounding box center [675, 99] width 489 height 24
select select "9561"
click at [431, 87] on select "Select a care worker to view contract #9893 - Aleksandra Kukrka (contract accep…" at bounding box center [675, 99] width 489 height 24
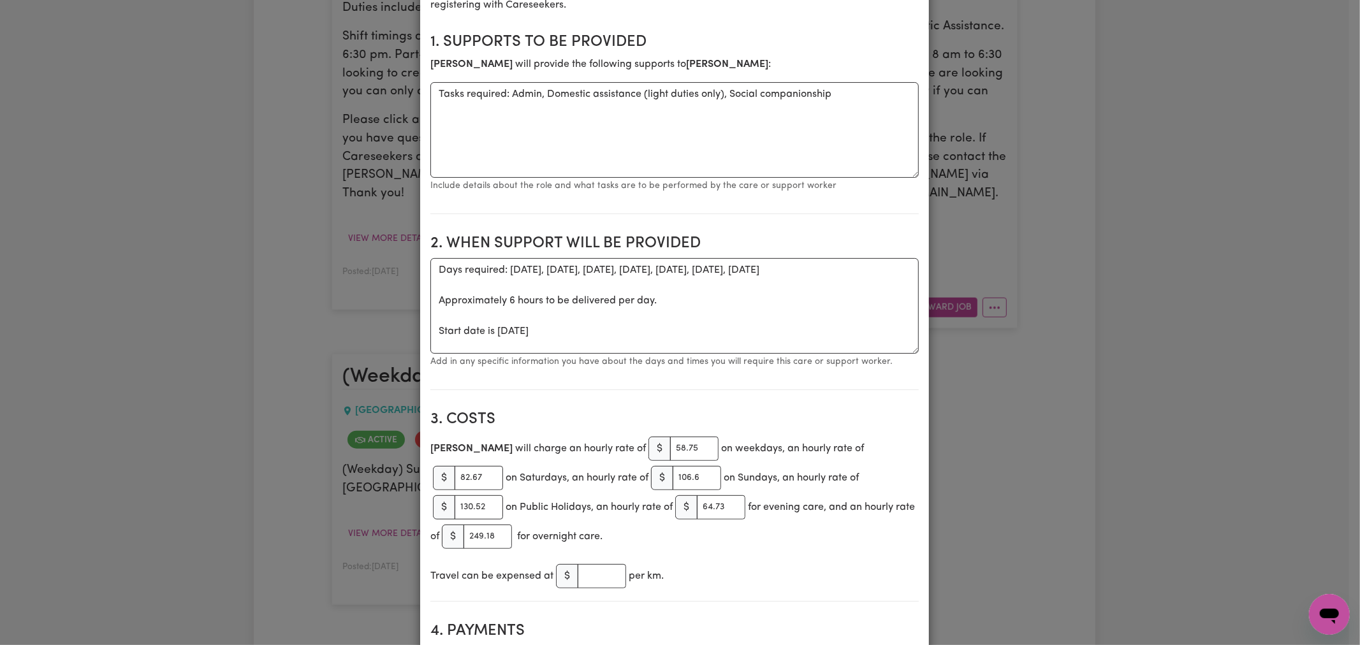
scroll to position [354, 0]
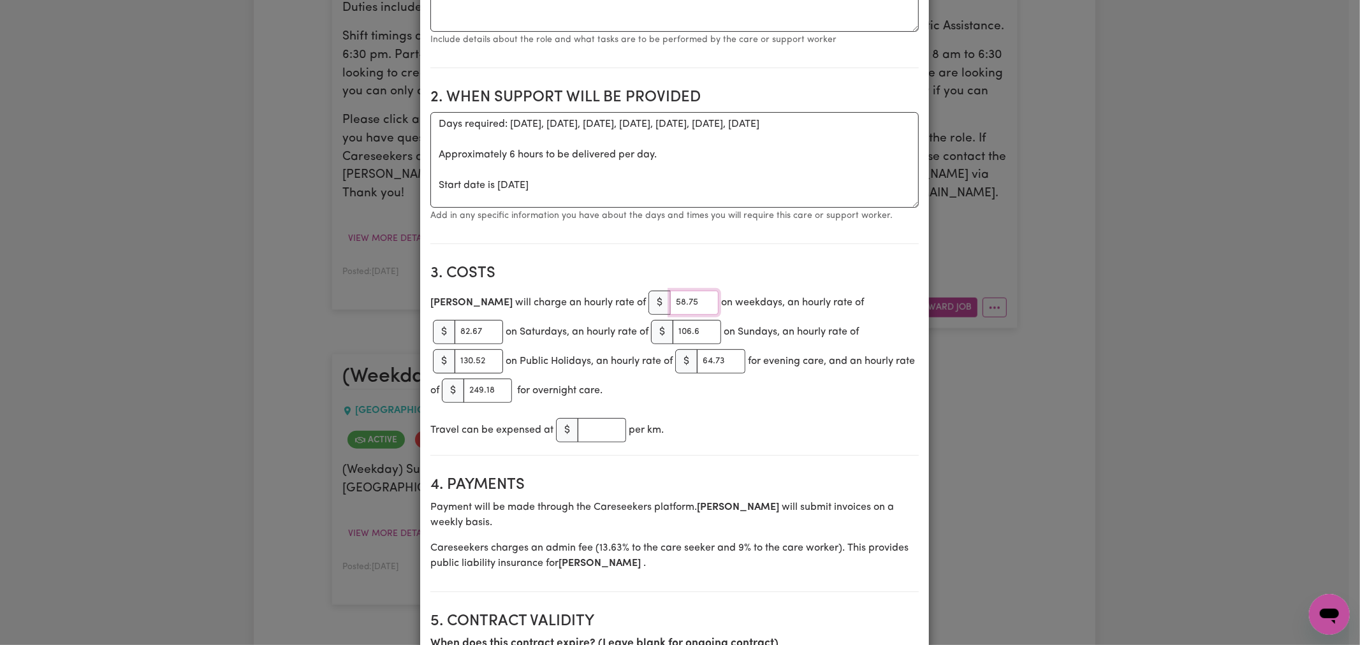
click at [670, 307] on input "58.75" at bounding box center [694, 303] width 48 height 24
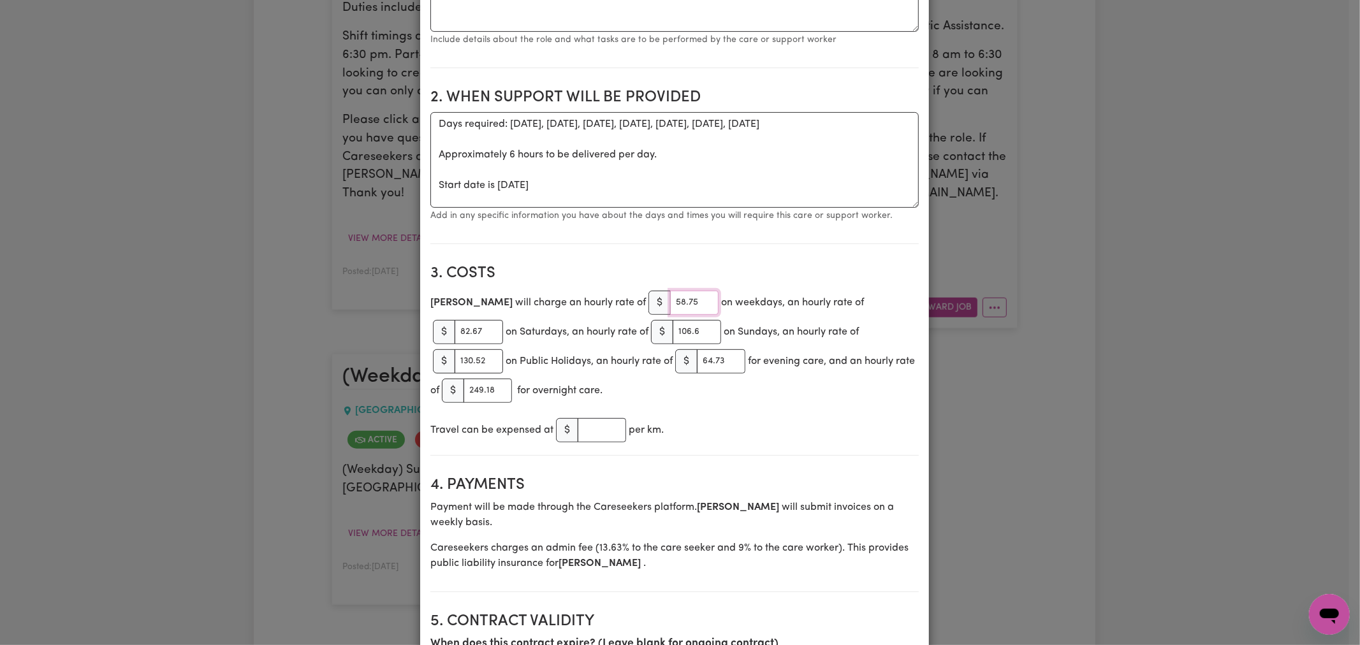
click at [670, 307] on input "58.75" at bounding box center [694, 303] width 48 height 24
paste input "66.07"
type input "66.07"
click at [503, 320] on input "82.67" at bounding box center [479, 332] width 48 height 24
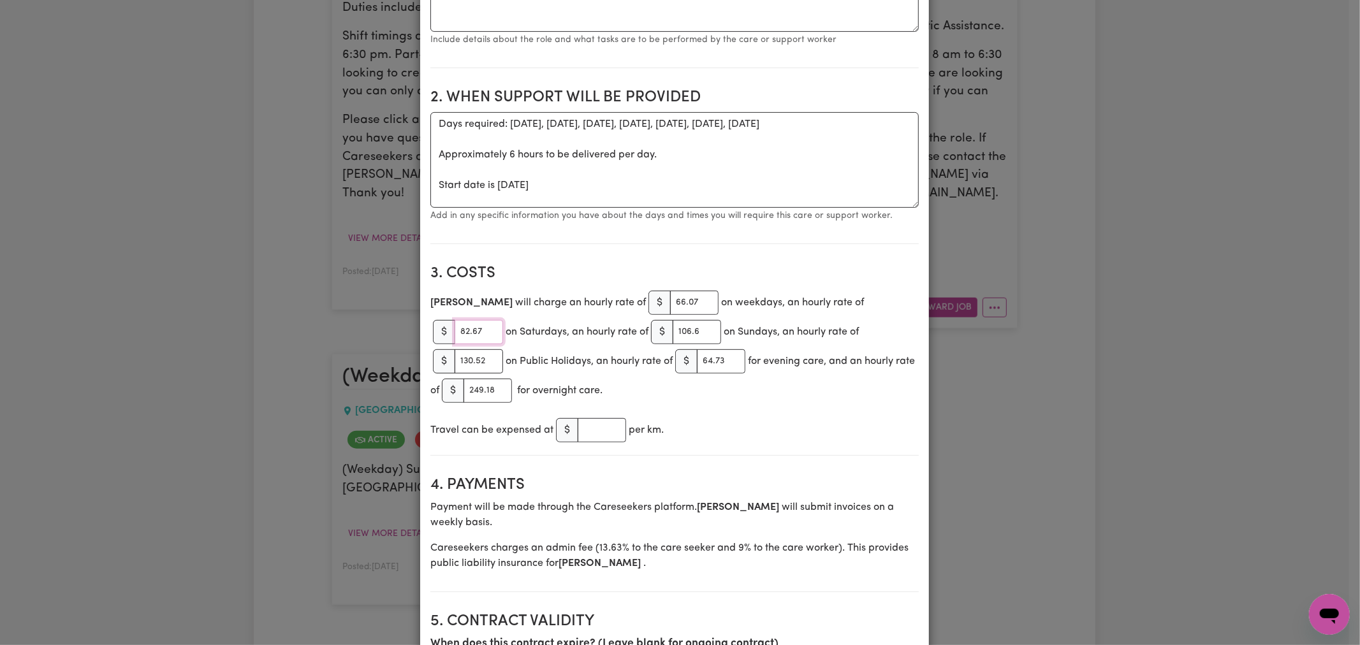
click at [503, 320] on input "82.67" at bounding box center [479, 332] width 48 height 24
click at [673, 329] on input "106.6" at bounding box center [697, 332] width 48 height 24
click at [503, 350] on input "130.52" at bounding box center [479, 362] width 48 height 24
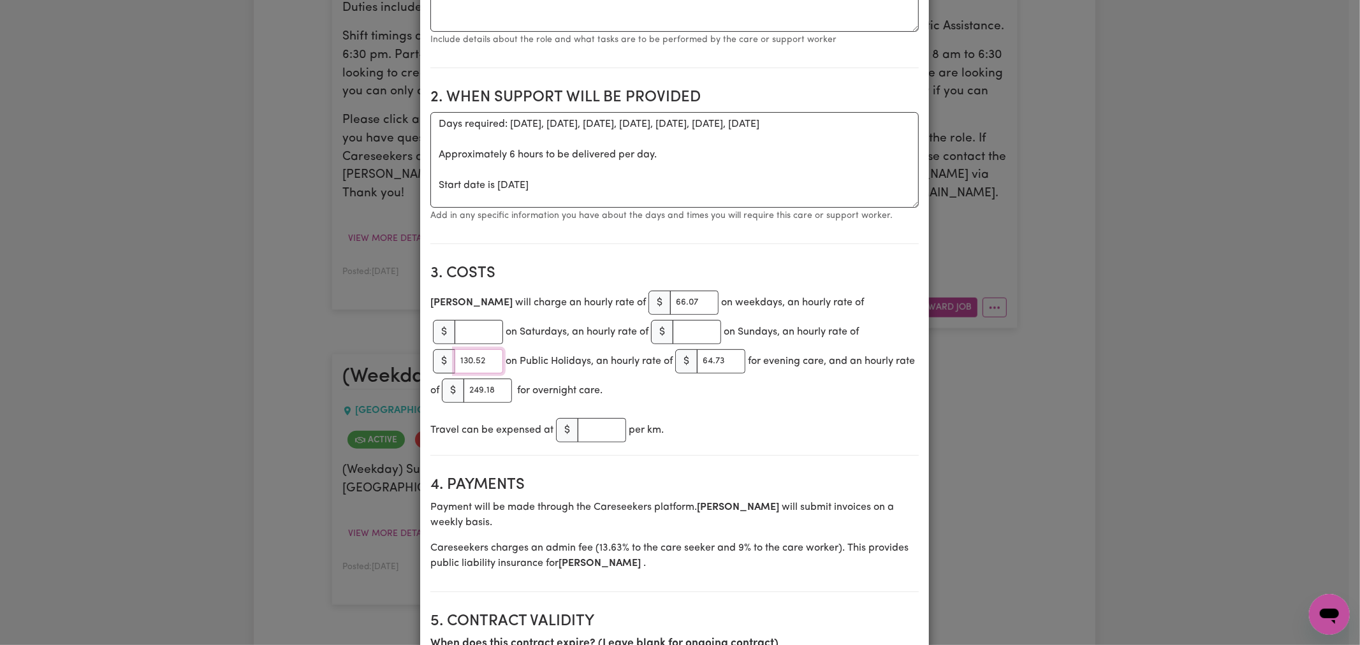
click at [503, 350] on input "130.52" at bounding box center [479, 362] width 48 height 24
click at [512, 379] on input "249.18" at bounding box center [488, 391] width 48 height 24
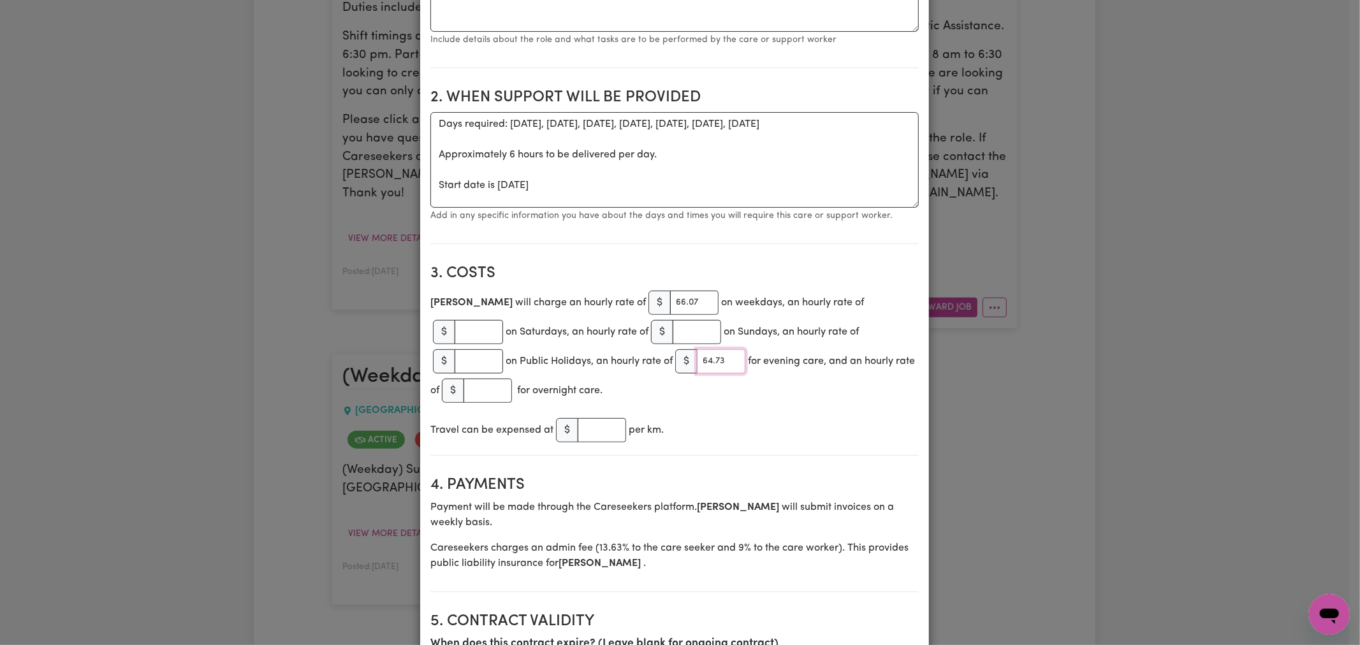
click at [697, 365] on input "64.73" at bounding box center [721, 362] width 48 height 24
click at [740, 397] on section "3. Costs Connie will charge an hourly rate of $ 66.07 on weekdays, an hourly ra…" at bounding box center [675, 355] width 489 height 202
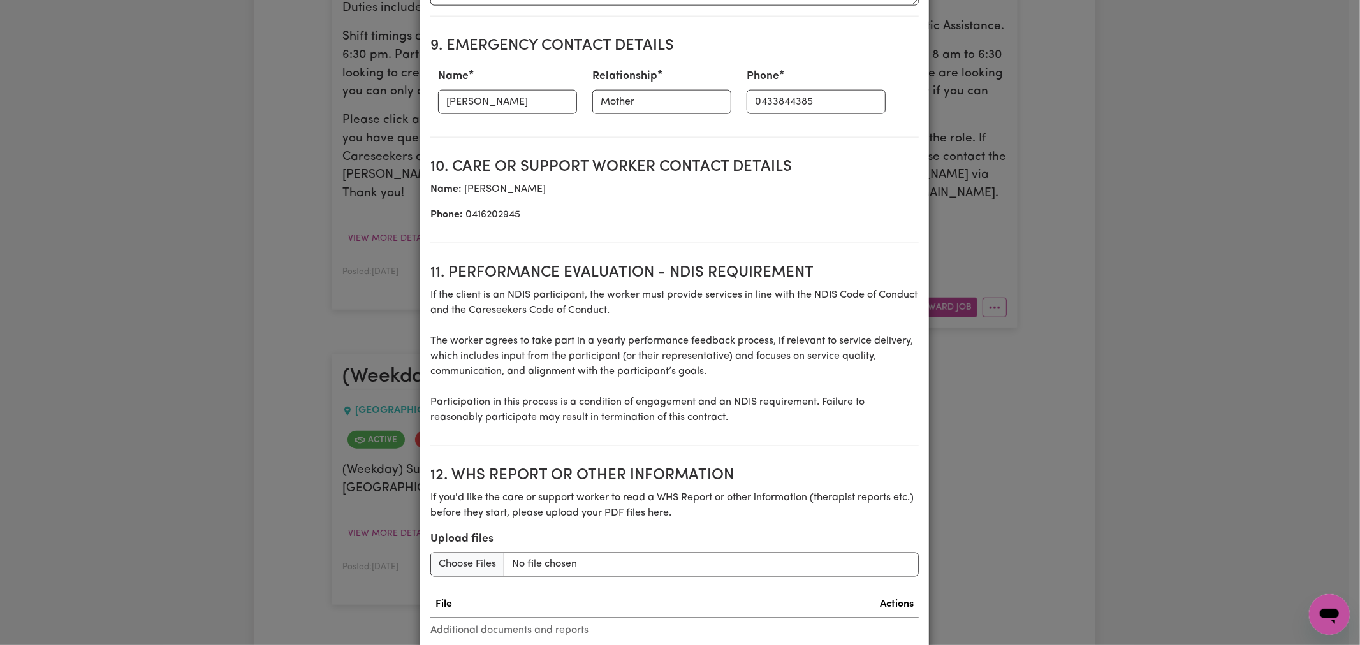
scroll to position [1580, 0]
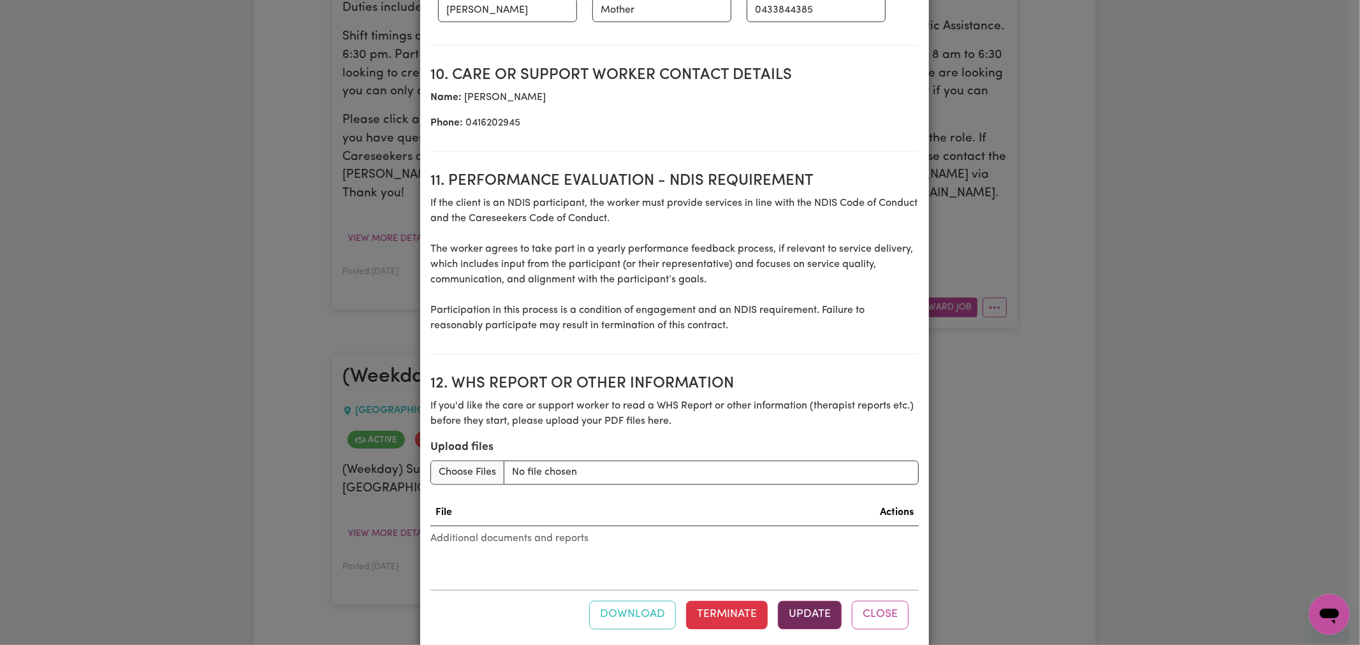
click at [802, 601] on button "Update" at bounding box center [810, 615] width 64 height 28
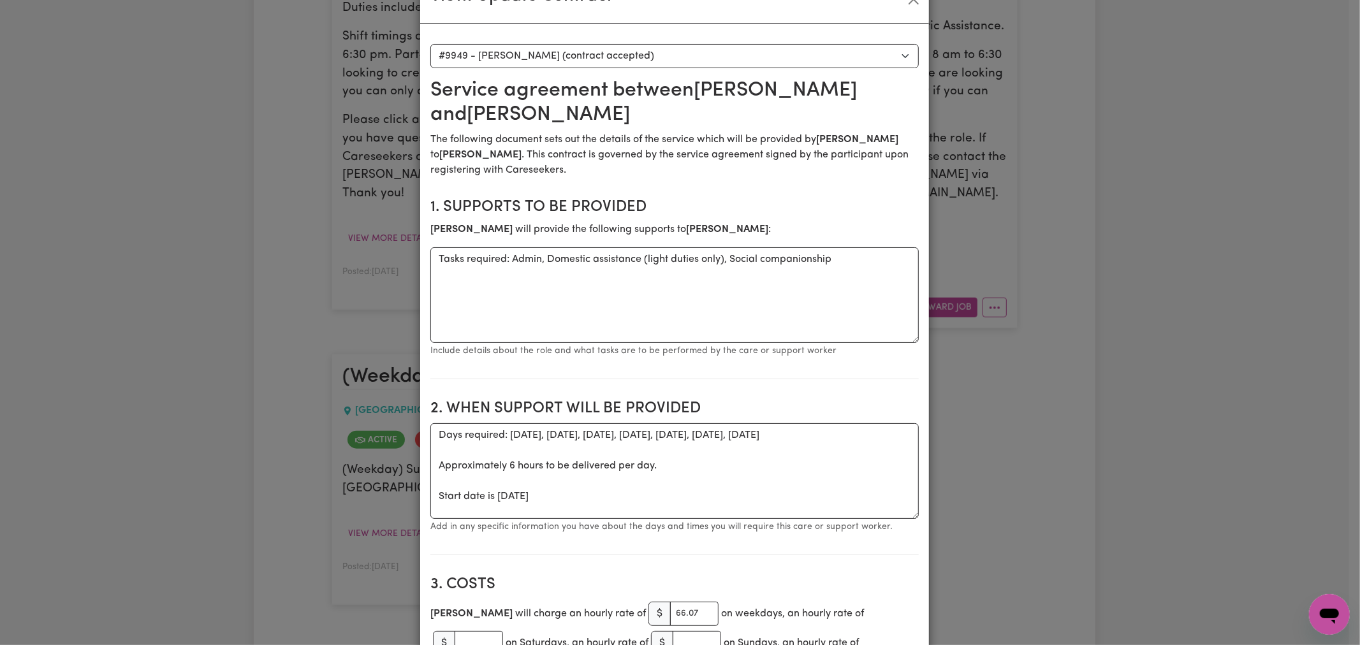
scroll to position [0, 0]
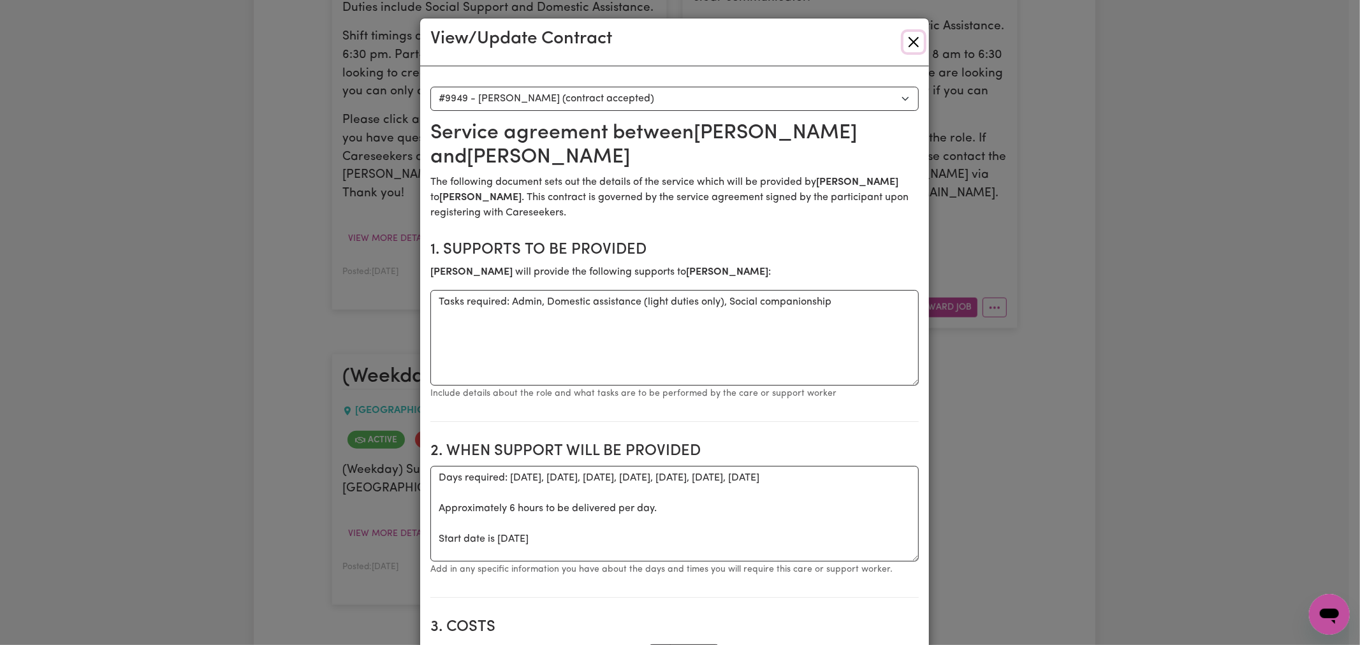
click at [906, 43] on button "Close" at bounding box center [914, 42] width 20 height 20
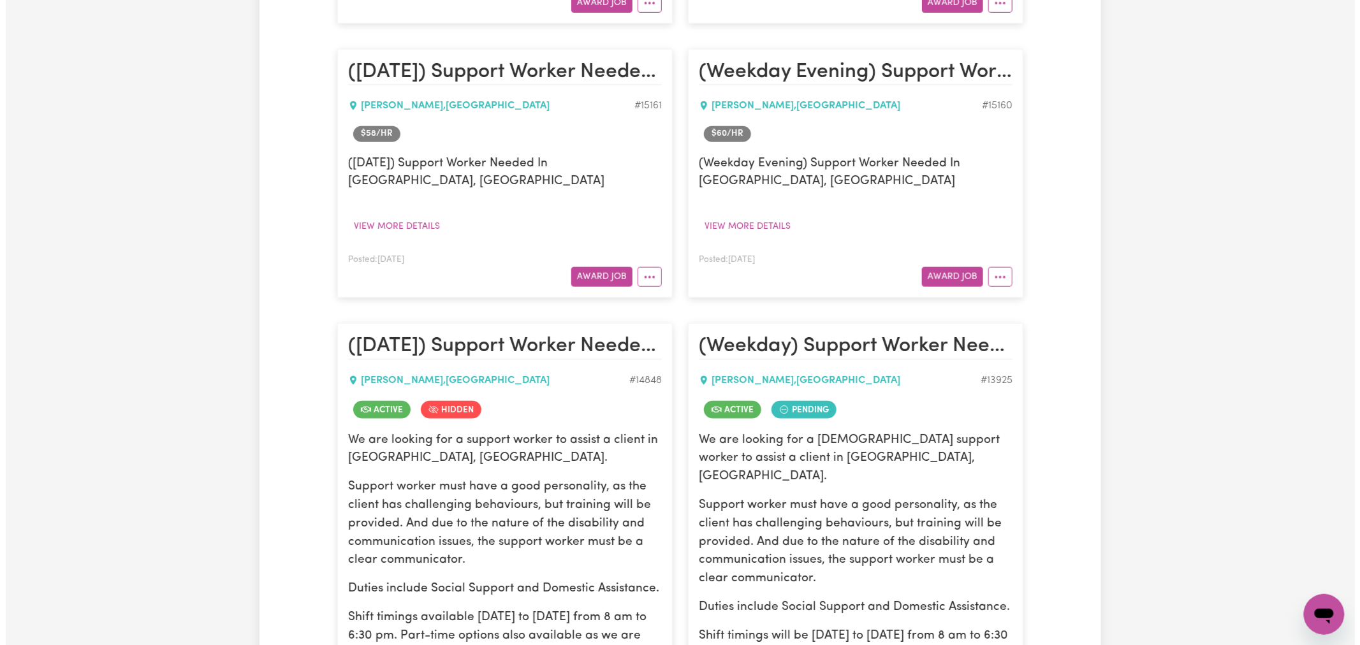
scroll to position [354, 0]
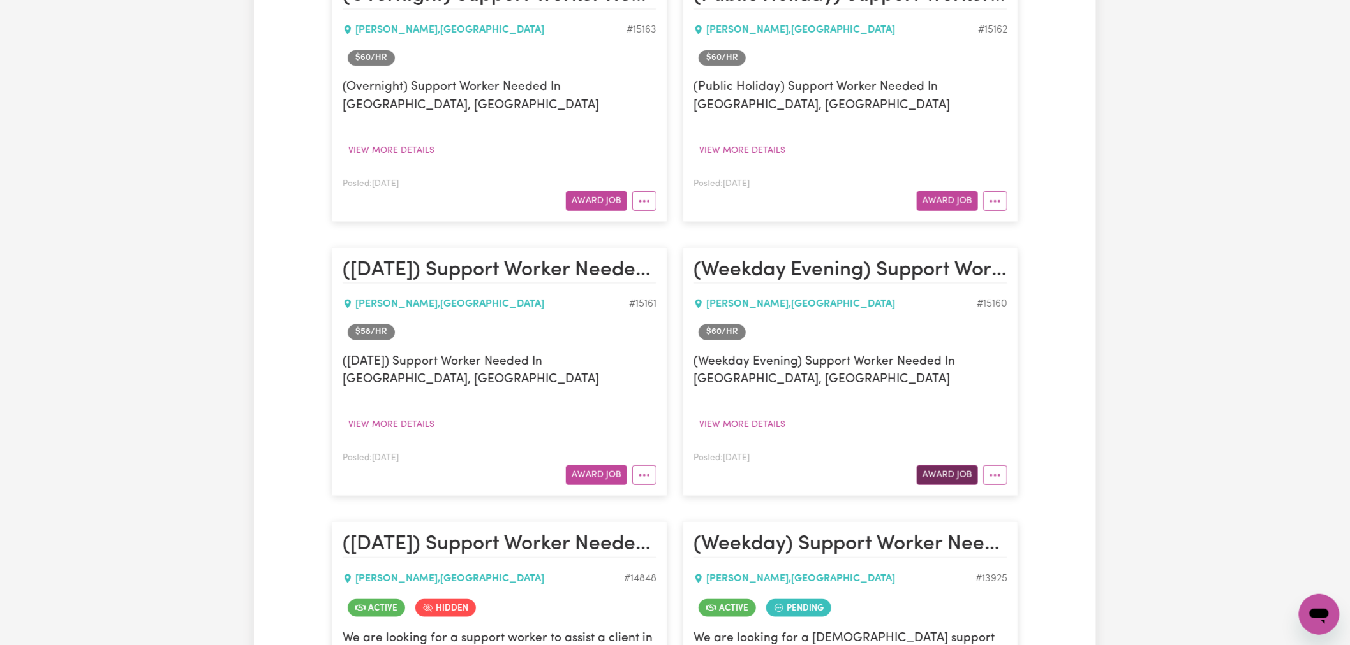
click at [955, 476] on button "Award Job" at bounding box center [946, 476] width 61 height 20
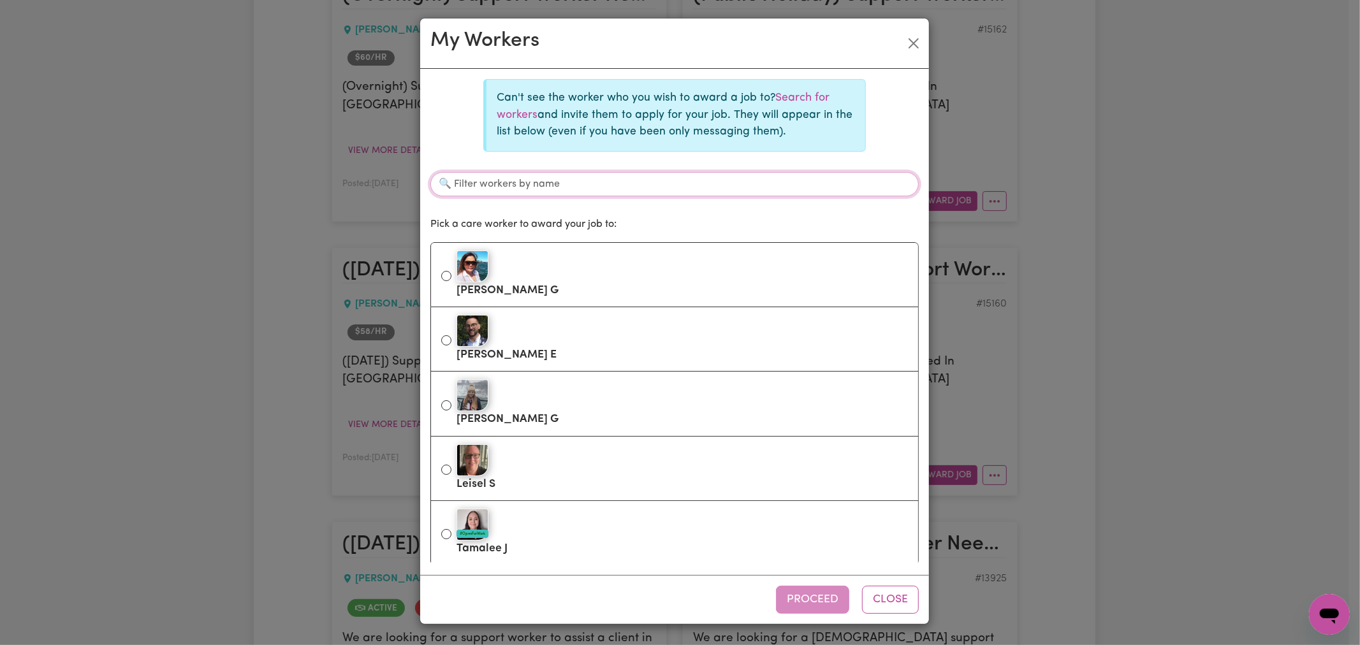
click at [616, 189] on input "Filter workers by name" at bounding box center [675, 184] width 489 height 24
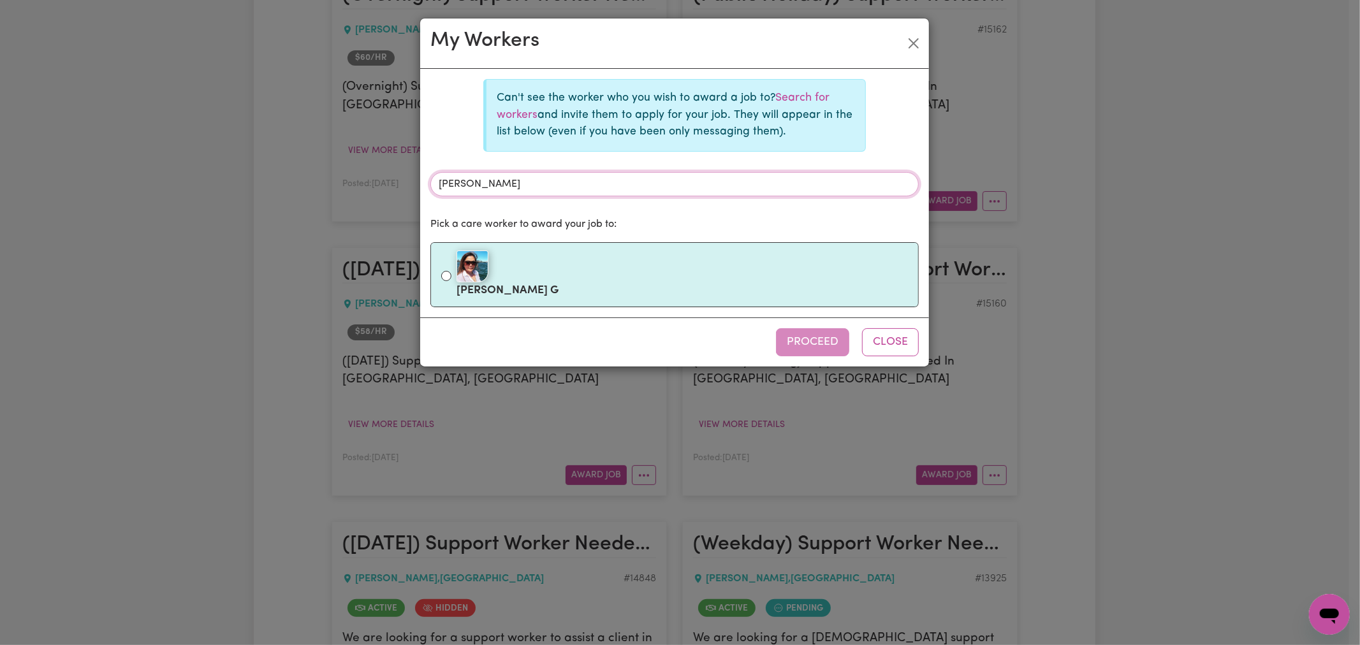
type input "connie"
click at [515, 263] on div at bounding box center [683, 267] width 452 height 32
click at [452, 271] on input "Connie G" at bounding box center [446, 276] width 10 height 10
radio input "true"
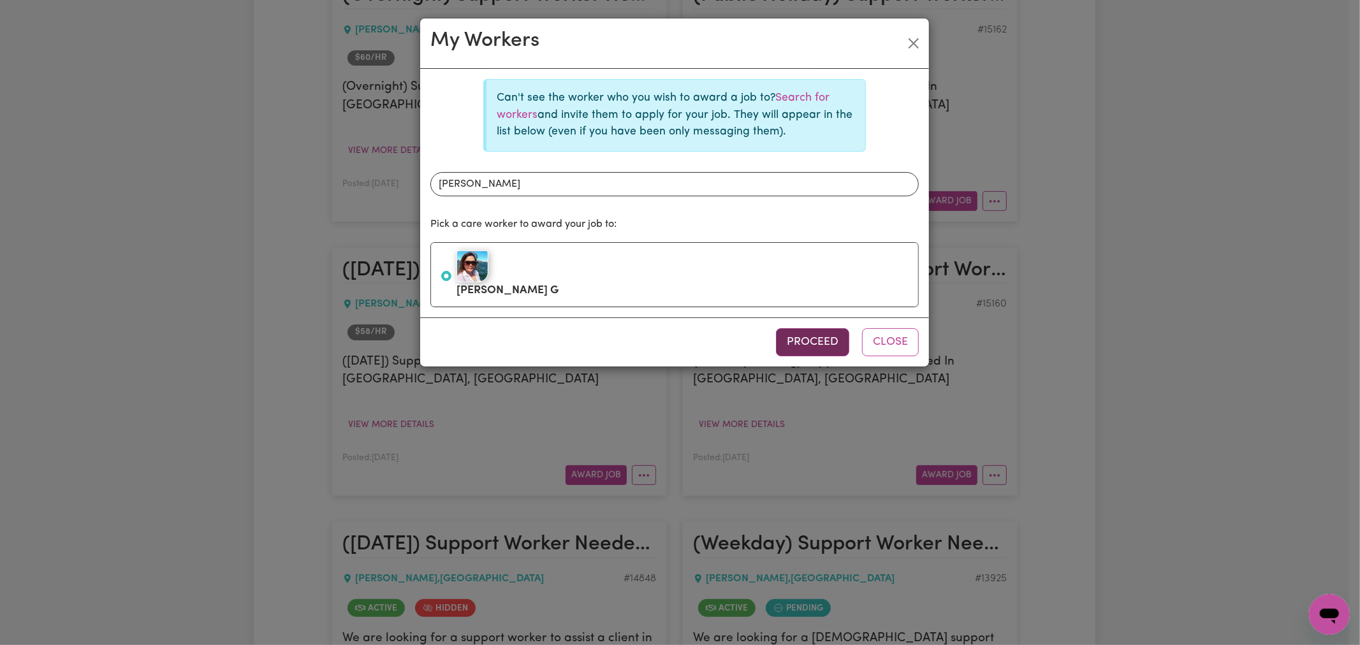
click at [834, 348] on button "Proceed" at bounding box center [812, 342] width 73 height 28
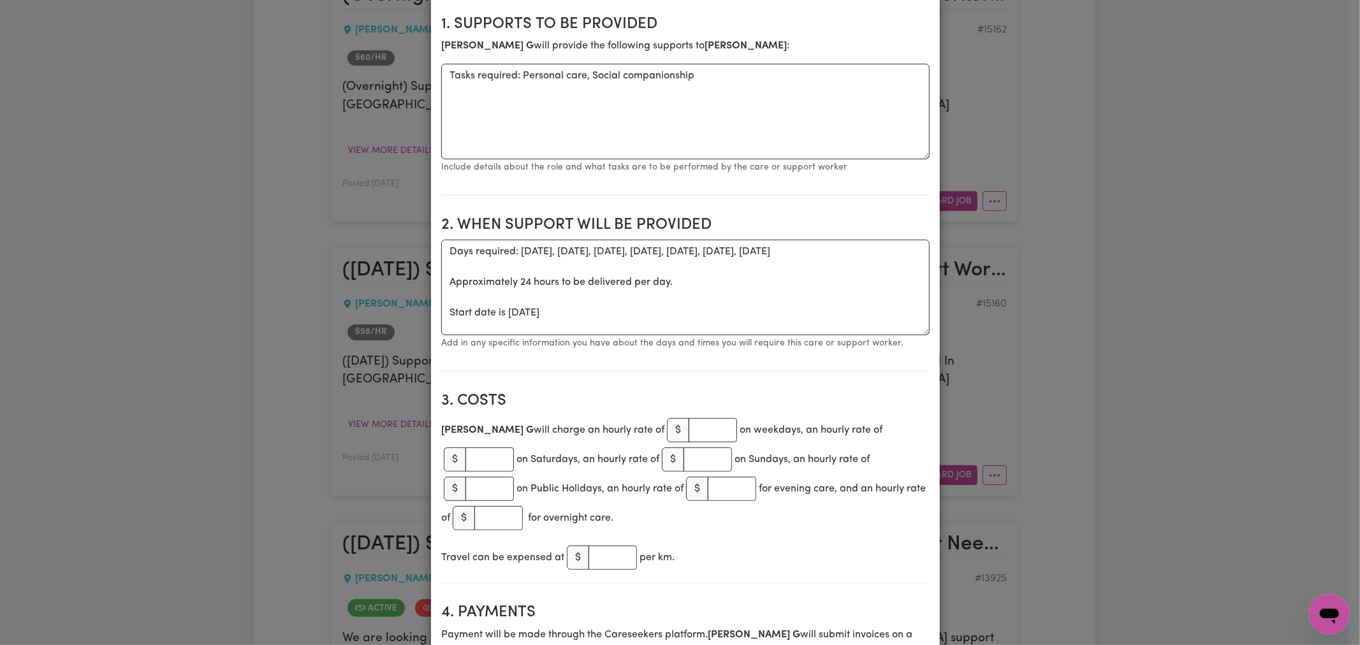
scroll to position [425, 0]
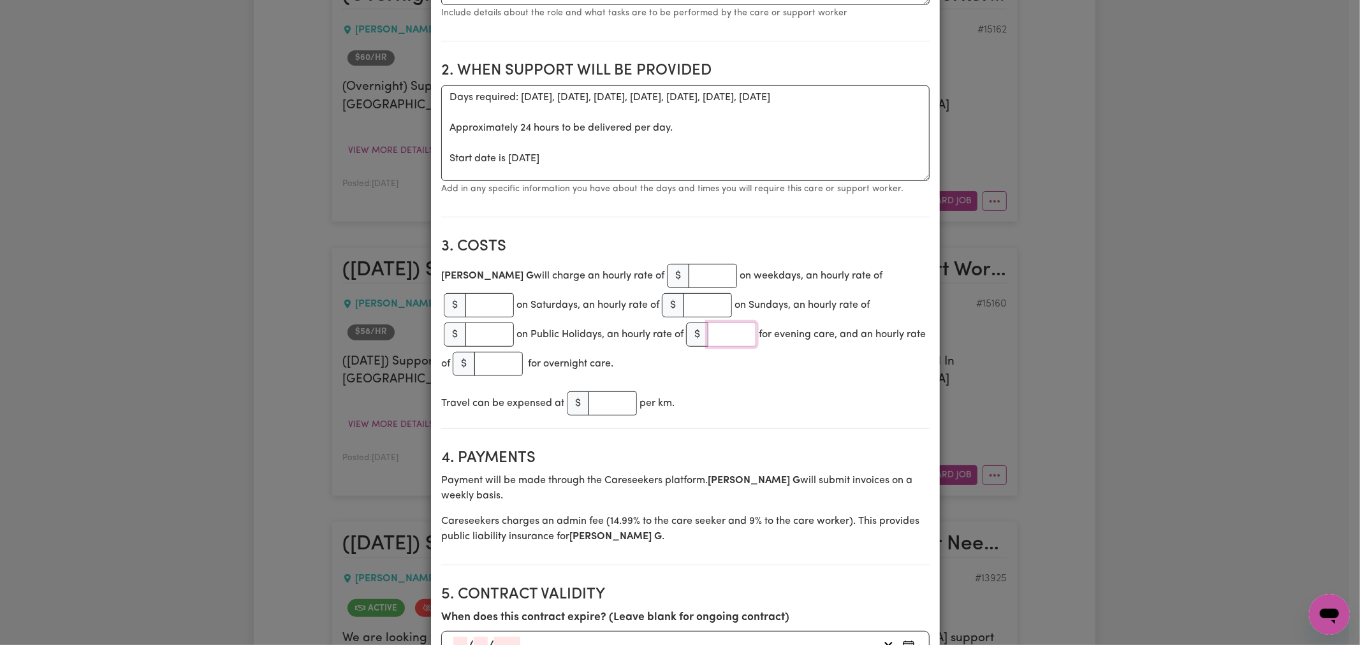
click at [708, 332] on input "number" at bounding box center [732, 335] width 48 height 24
paste input "72.80"
type input "72.80"
click at [740, 374] on section "3. Costs Connie G will charge an hourly rate of $ on weekdays, an hourly rate o…" at bounding box center [685, 329] width 489 height 202
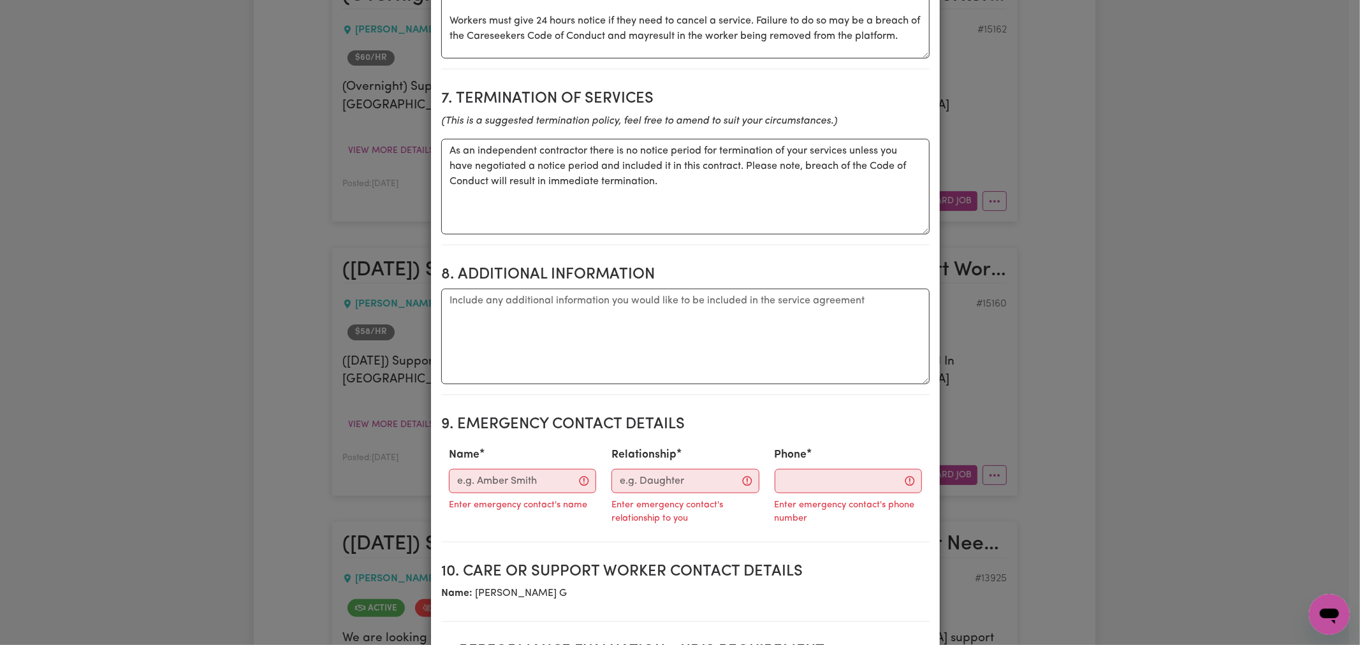
scroll to position [1559, 0]
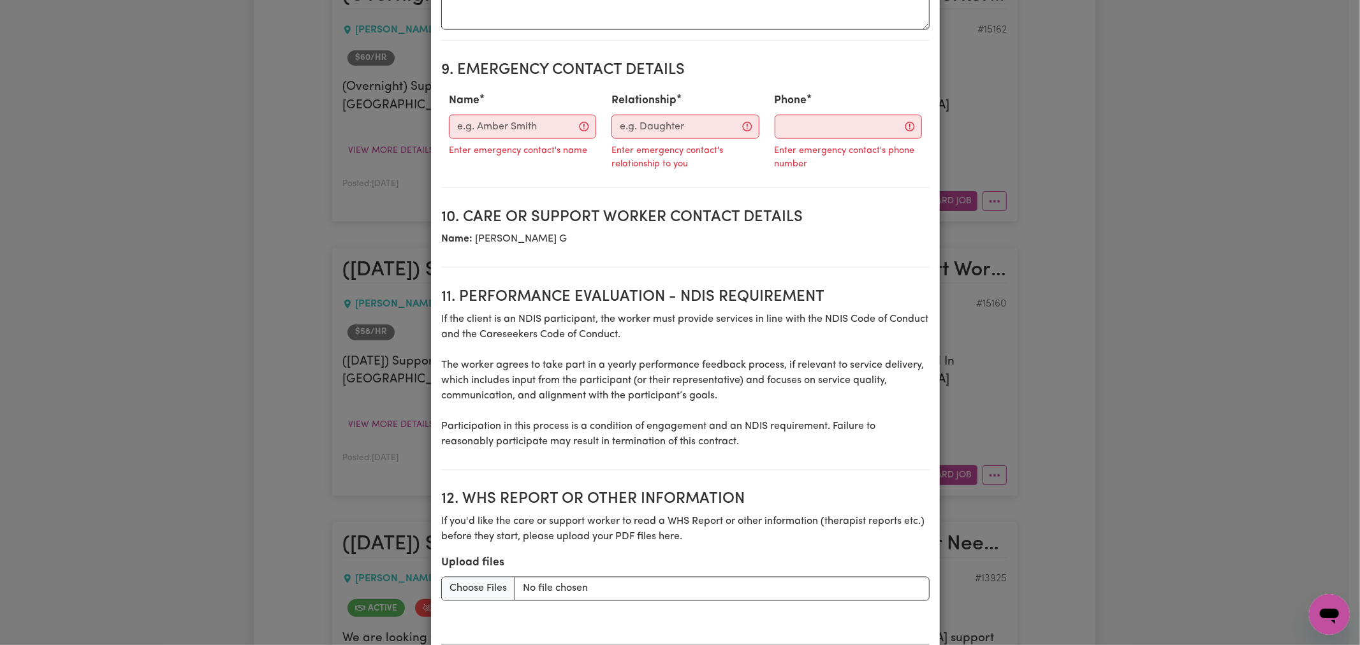
click at [536, 97] on div "Name Enter emergency contact's name" at bounding box center [522, 128] width 163 height 82
click at [538, 115] on input "Name" at bounding box center [522, 127] width 147 height 24
type input "R"
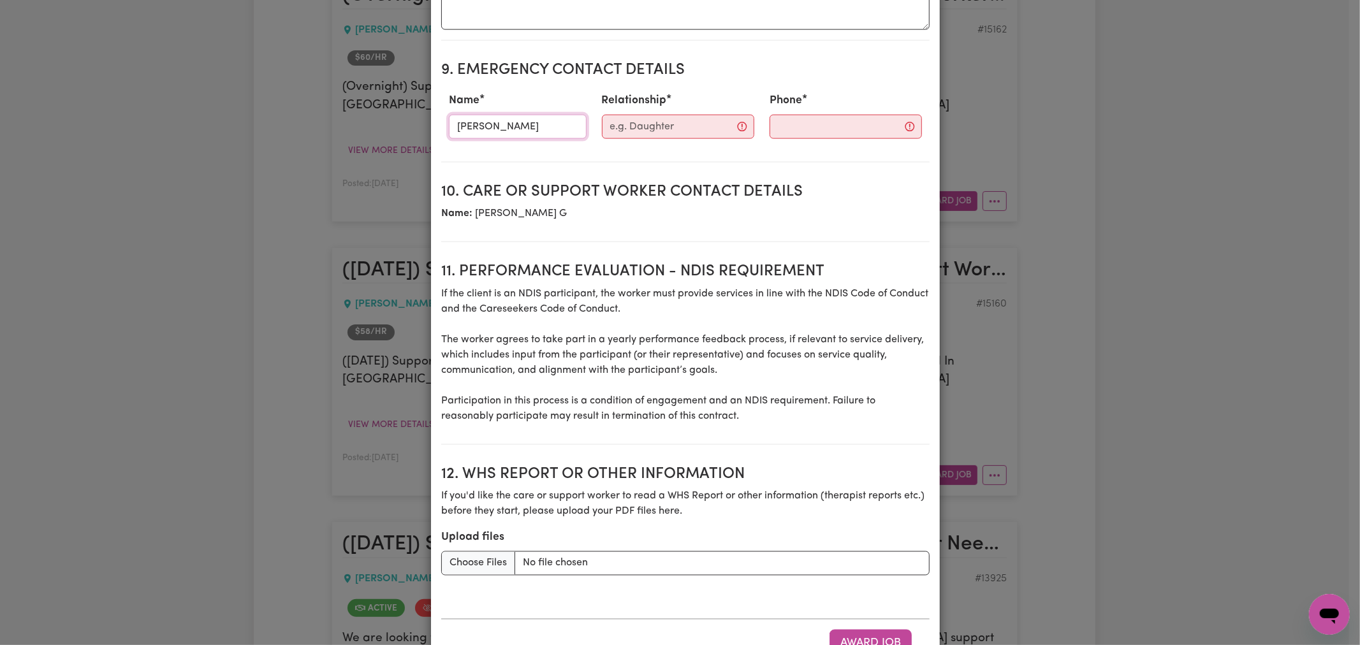
type input "Tracy"
type input "Mother"
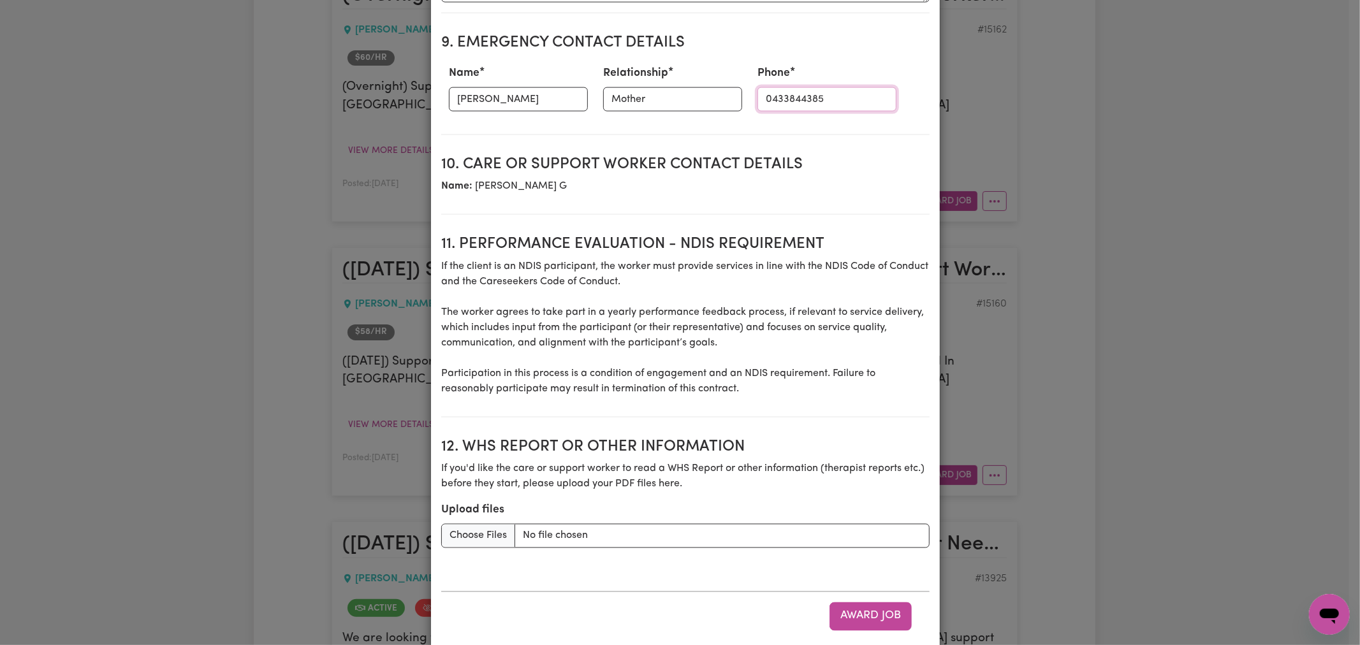
scroll to position [1602, 0]
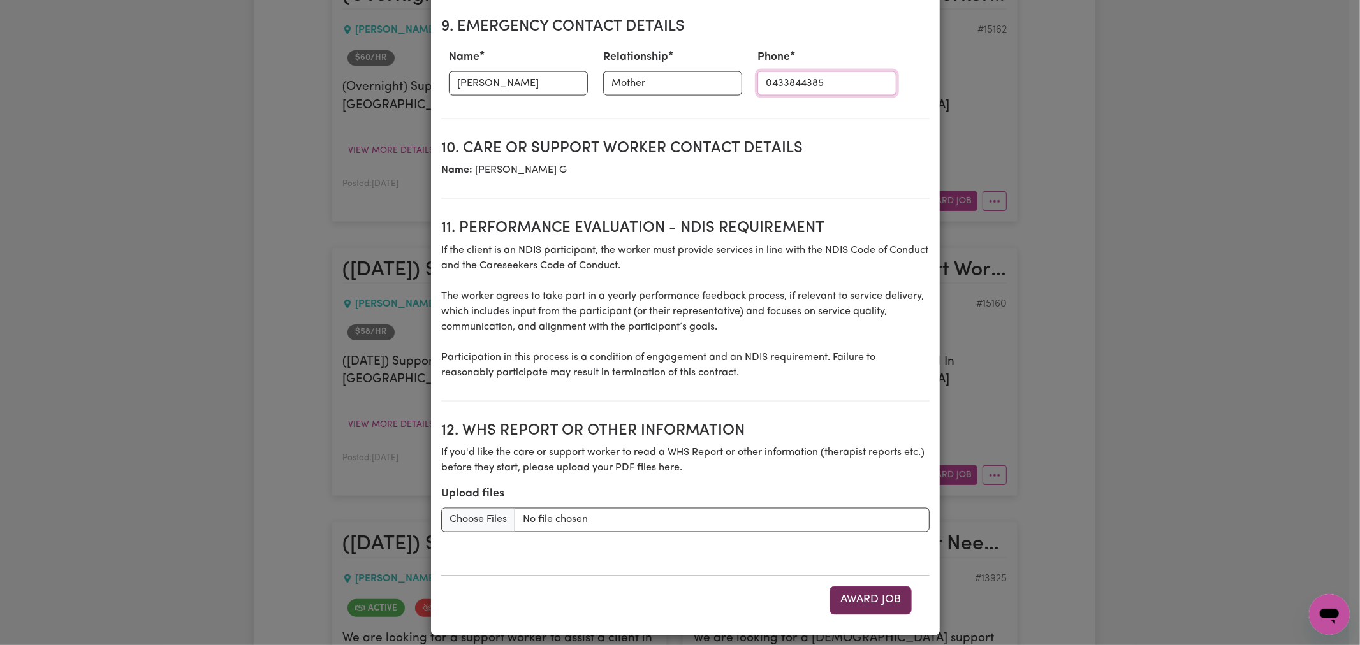
type input "0433844385"
click at [869, 595] on button "Award Job" at bounding box center [871, 601] width 82 height 28
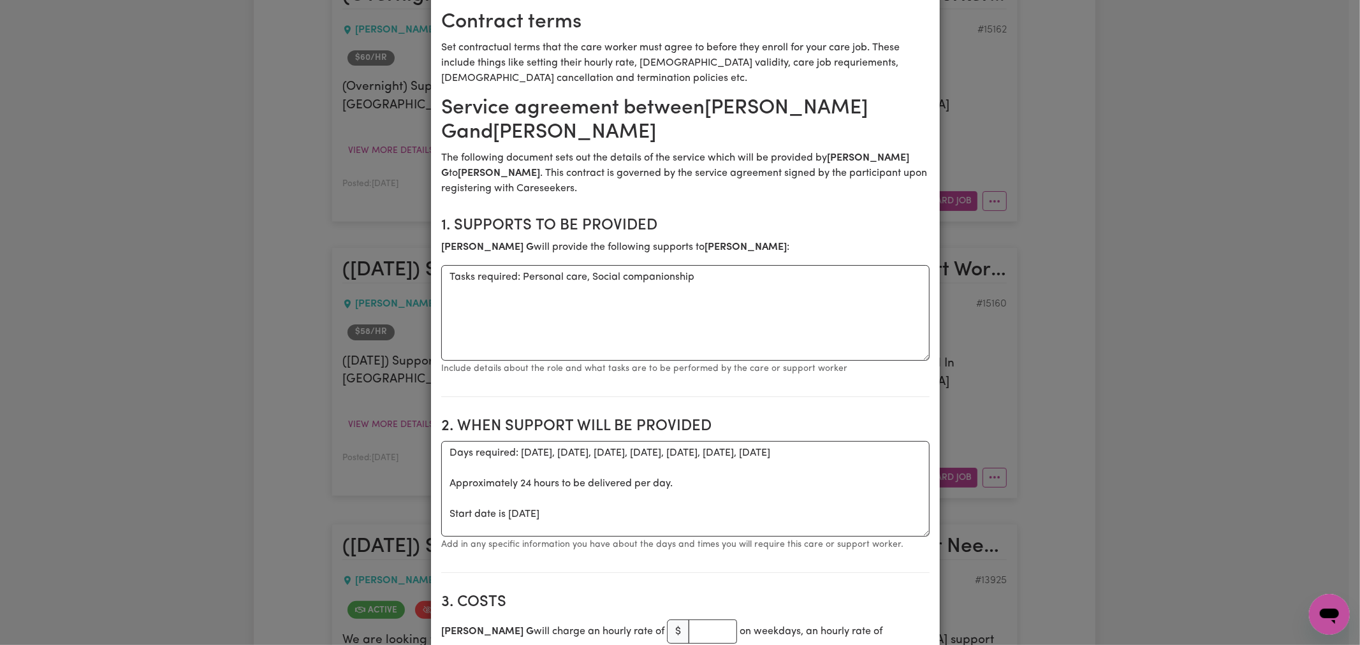
scroll to position [0, 0]
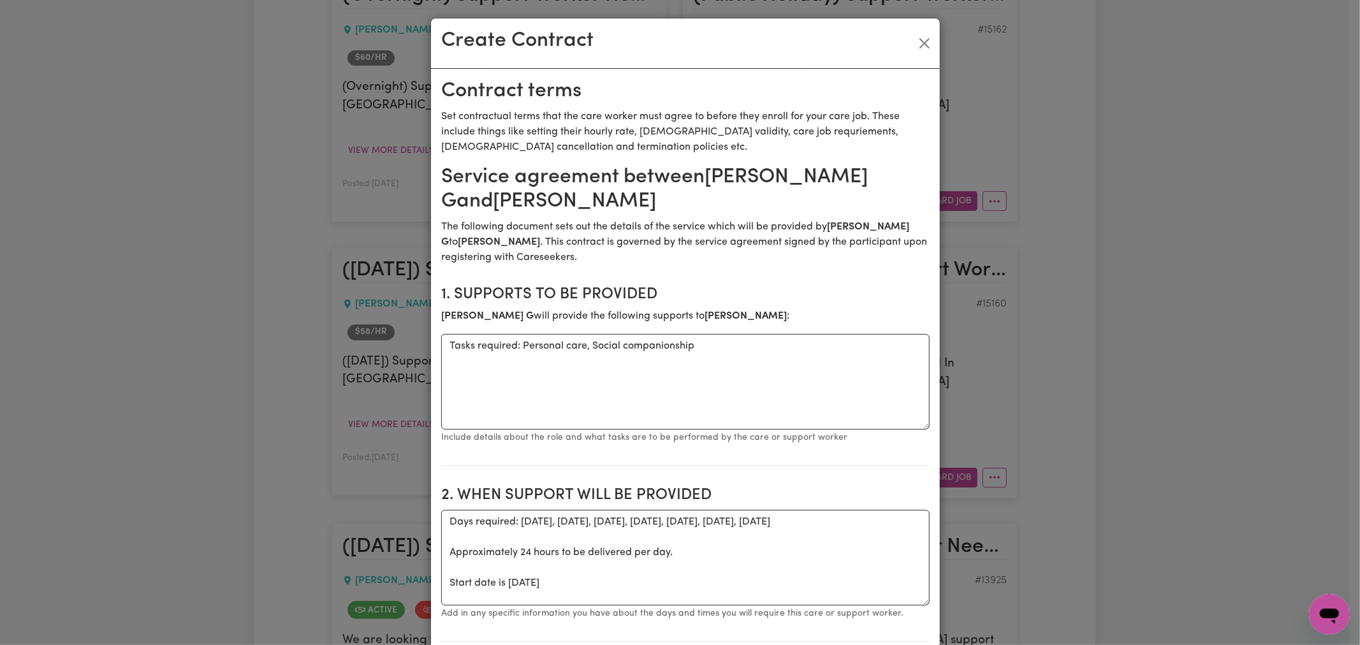
click at [1098, 176] on div "Create Contract Contract terms Set contractual terms that the care worker must …" at bounding box center [680, 322] width 1360 height 645
click at [917, 41] on button "Close" at bounding box center [925, 43] width 20 height 20
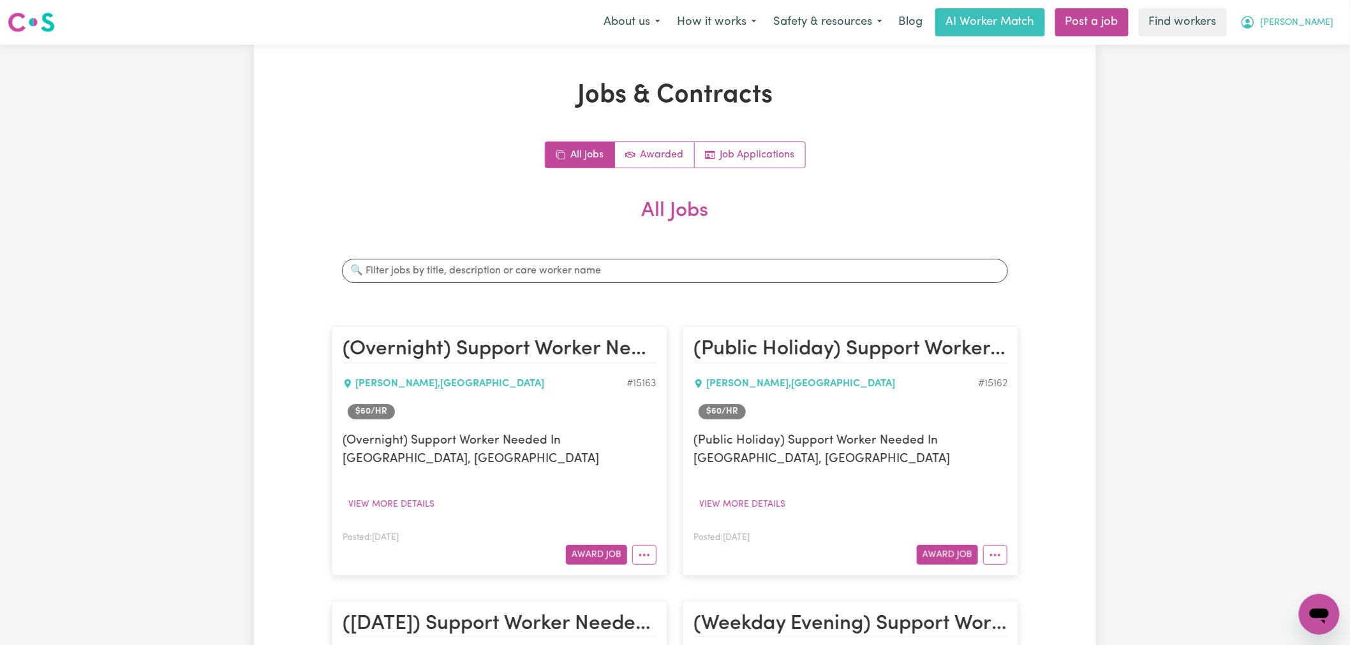
click at [1309, 20] on span "[PERSON_NAME]" at bounding box center [1296, 23] width 73 height 14
click at [1308, 45] on link "My Dashboard" at bounding box center [1290, 50] width 101 height 24
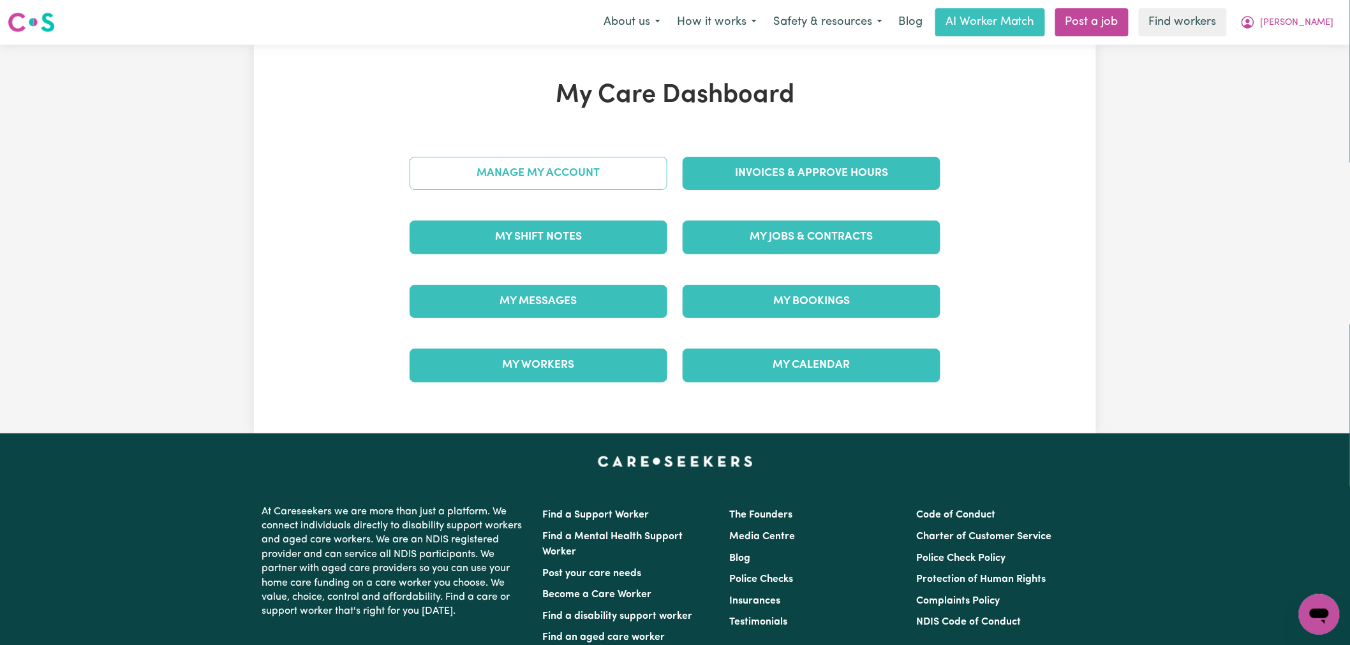
click at [501, 174] on link "Manage My Account" at bounding box center [538, 173] width 258 height 33
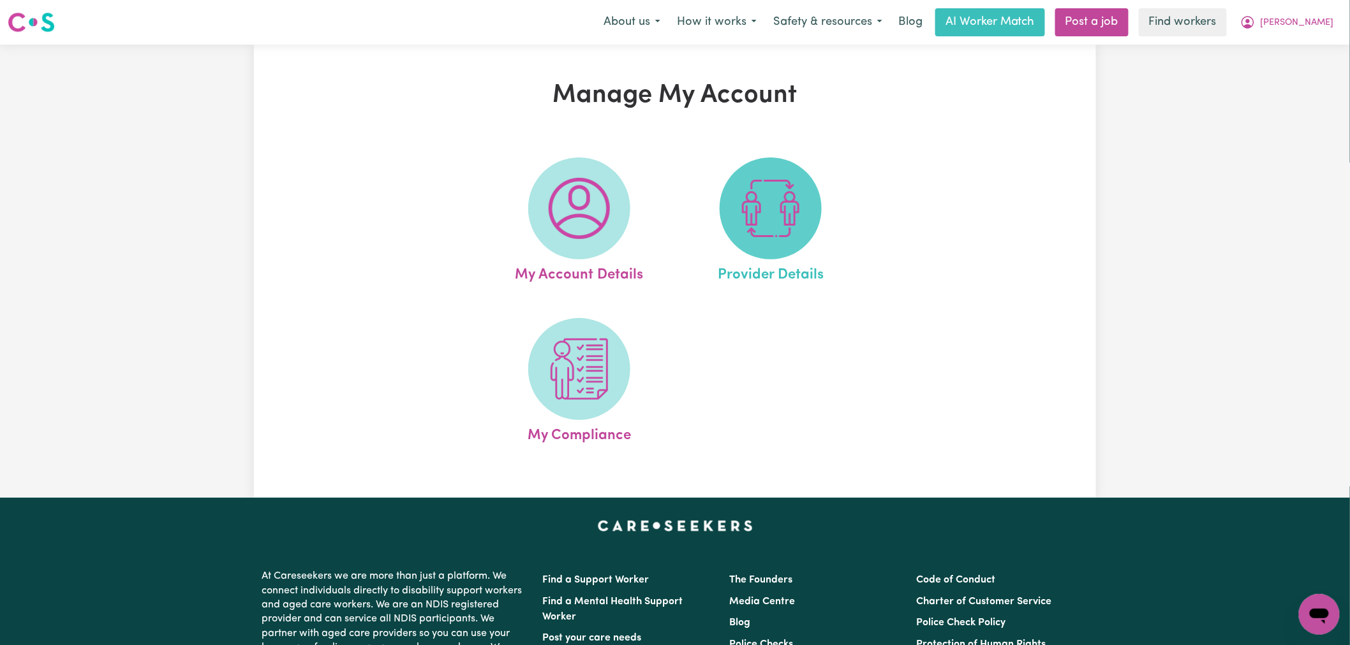
click at [731, 200] on span at bounding box center [770, 209] width 102 height 102
select select "NDIS_FUNDING_AGENCY_MANAGED"
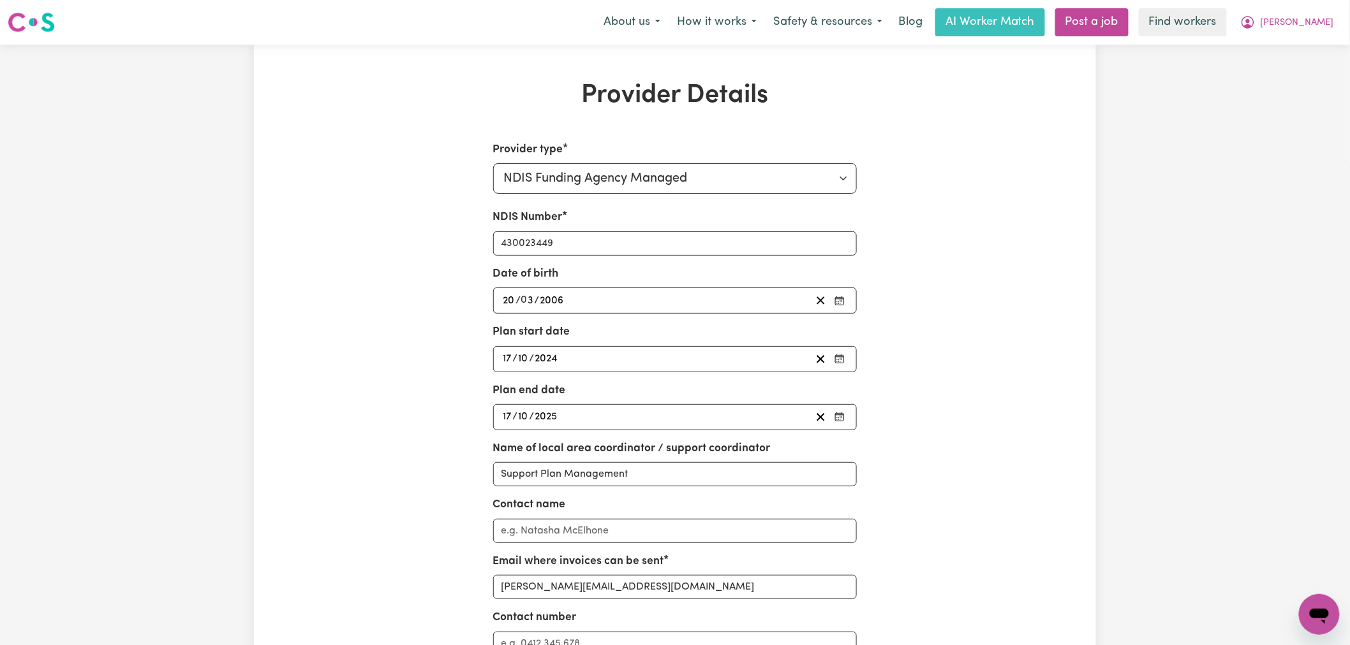
click at [1318, 16] on span "[PERSON_NAME]" at bounding box center [1296, 23] width 73 height 14
click at [1315, 49] on link "My Dashboard" at bounding box center [1290, 50] width 101 height 24
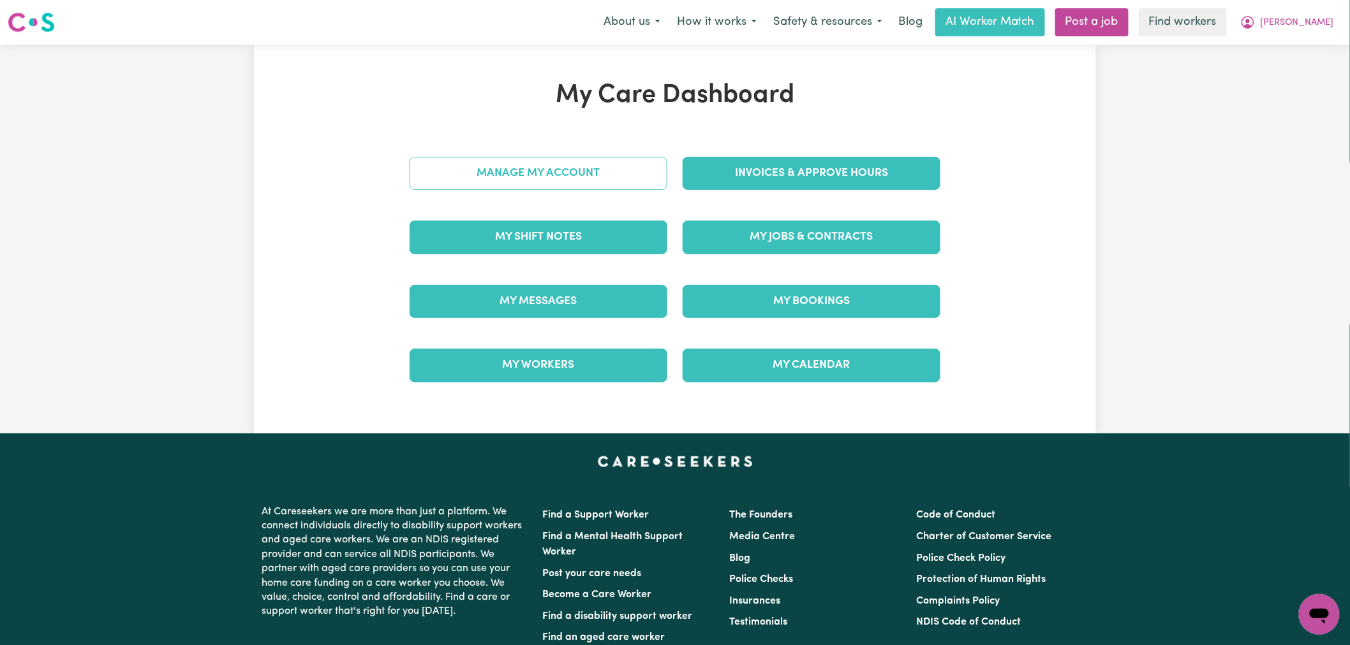
click at [615, 179] on link "Manage My Account" at bounding box center [538, 173] width 258 height 33
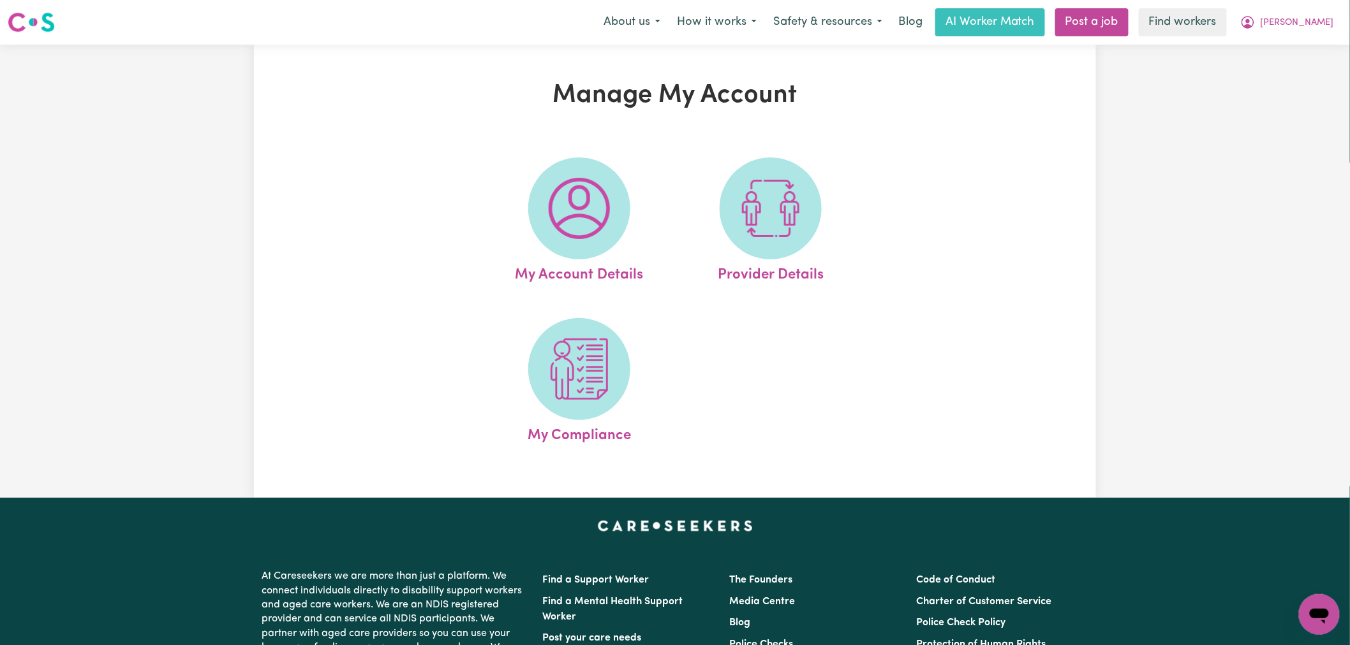
click at [588, 187] on img at bounding box center [578, 208] width 61 height 61
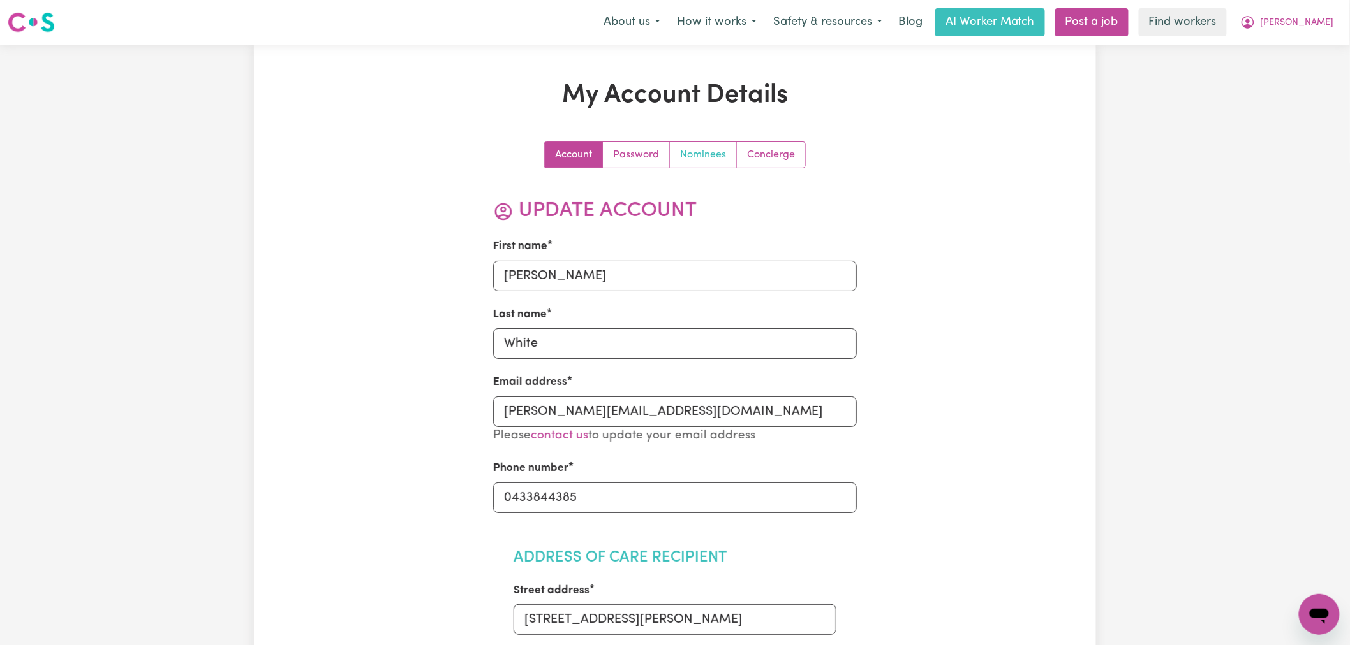
click at [716, 158] on link "Nominees" at bounding box center [703, 155] width 67 height 26
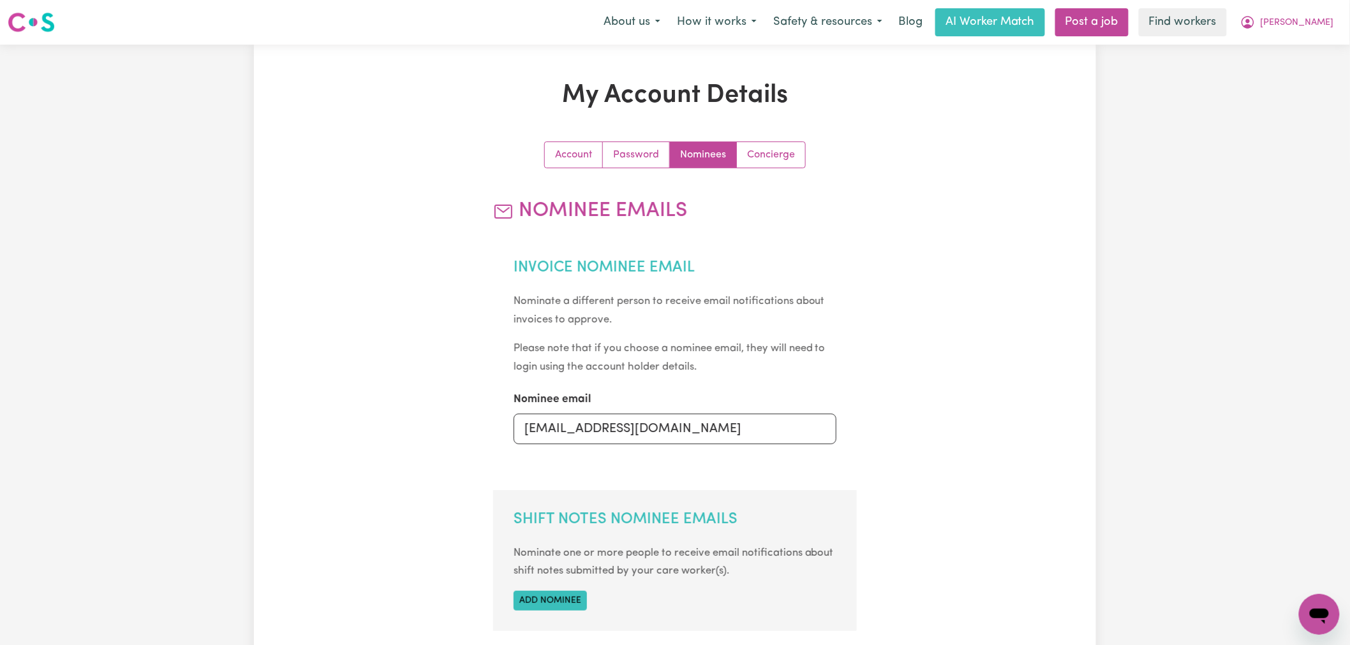
click at [715, 164] on link "Nominees" at bounding box center [703, 155] width 67 height 26
click at [762, 150] on link "Concierge" at bounding box center [771, 155] width 68 height 26
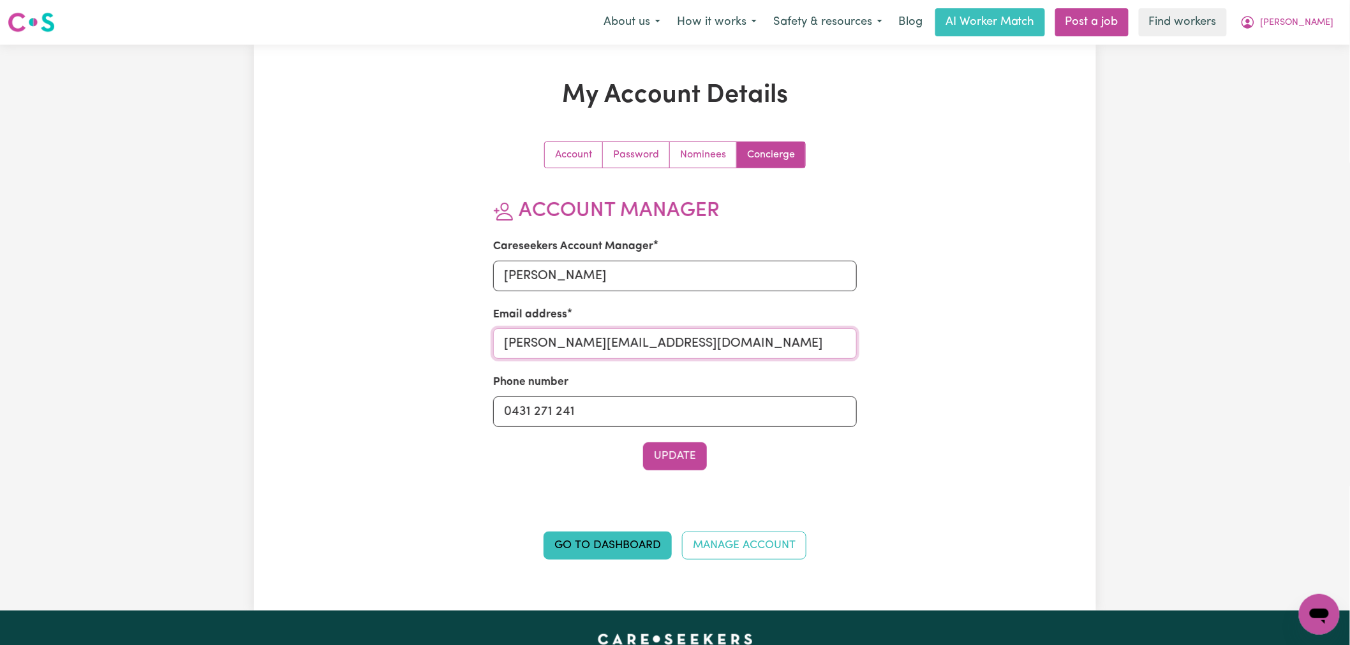
click at [617, 344] on input "ethan@careseekers.com.au" at bounding box center [675, 343] width 364 height 31
click at [1298, 17] on span "[PERSON_NAME]" at bounding box center [1296, 23] width 73 height 14
click at [1290, 52] on link "My Dashboard" at bounding box center [1290, 50] width 101 height 24
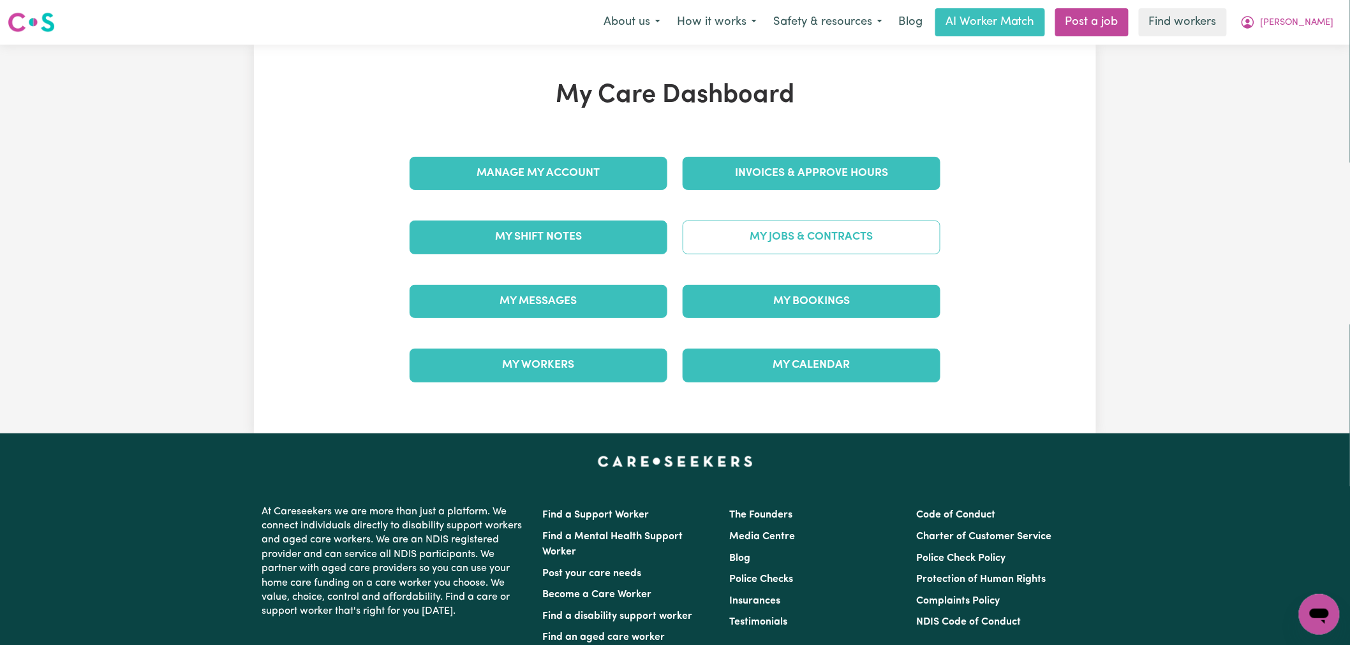
click at [834, 244] on link "My Jobs & Contracts" at bounding box center [811, 237] width 258 height 33
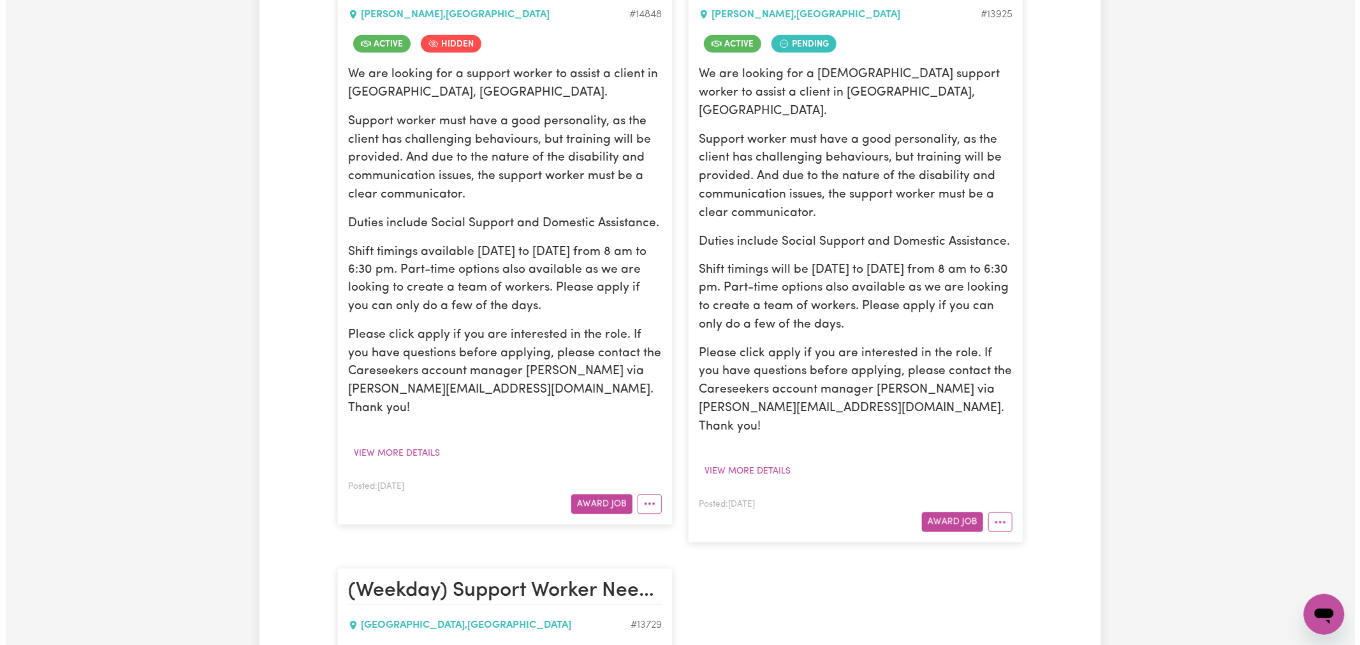
scroll to position [921, 0]
click at [596, 494] on button "Award Job" at bounding box center [596, 504] width 61 height 20
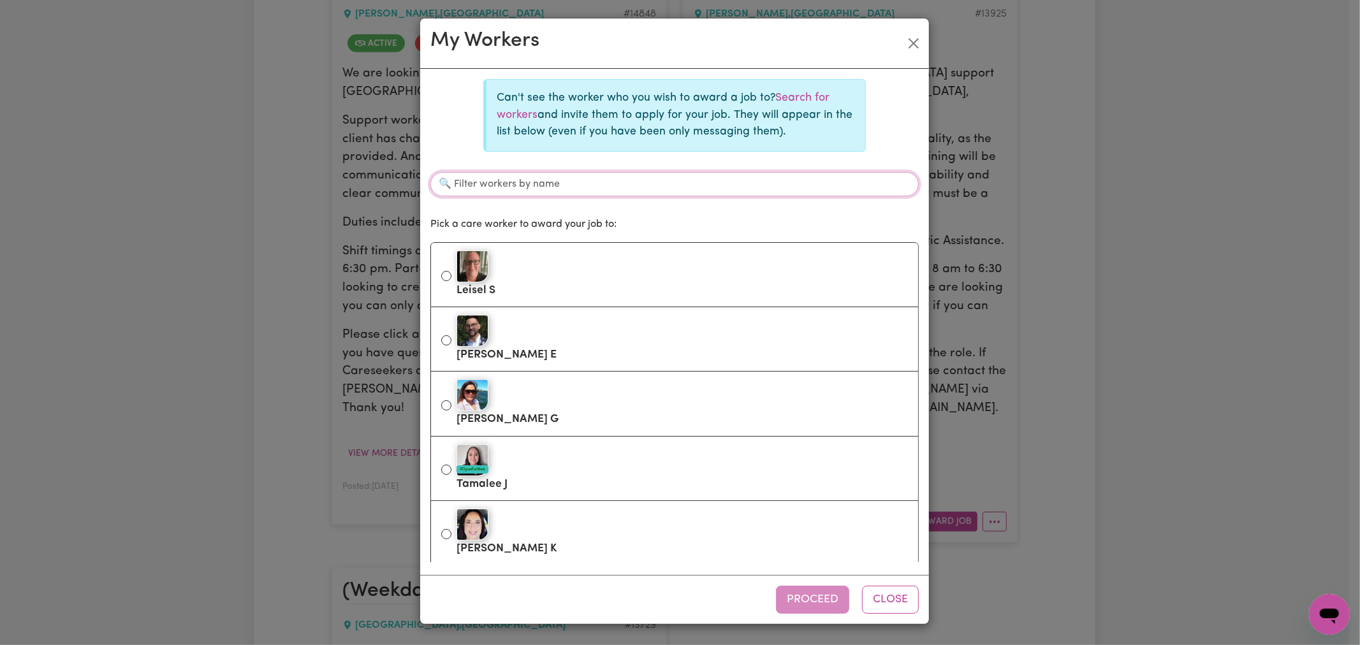
click at [712, 195] on input "Filter workers by name" at bounding box center [675, 184] width 489 height 24
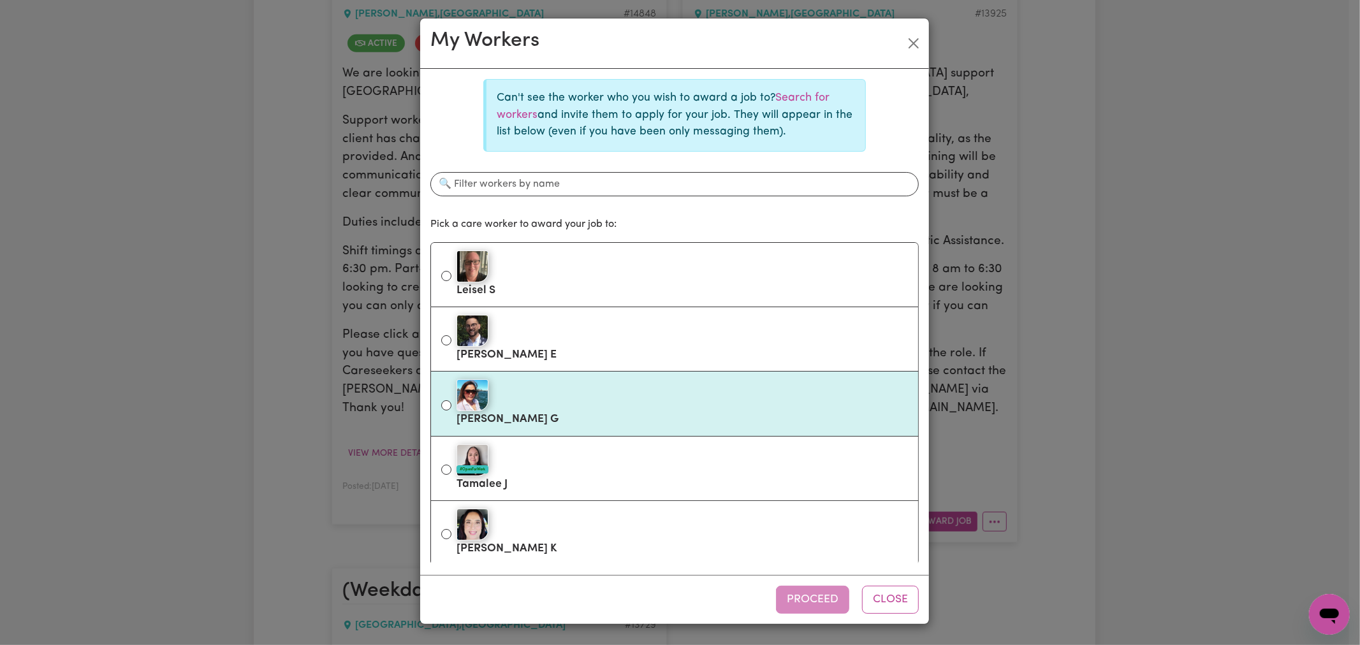
click at [587, 401] on div at bounding box center [683, 395] width 452 height 32
click at [452, 401] on input "Connie G" at bounding box center [446, 406] width 10 height 10
radio input "true"
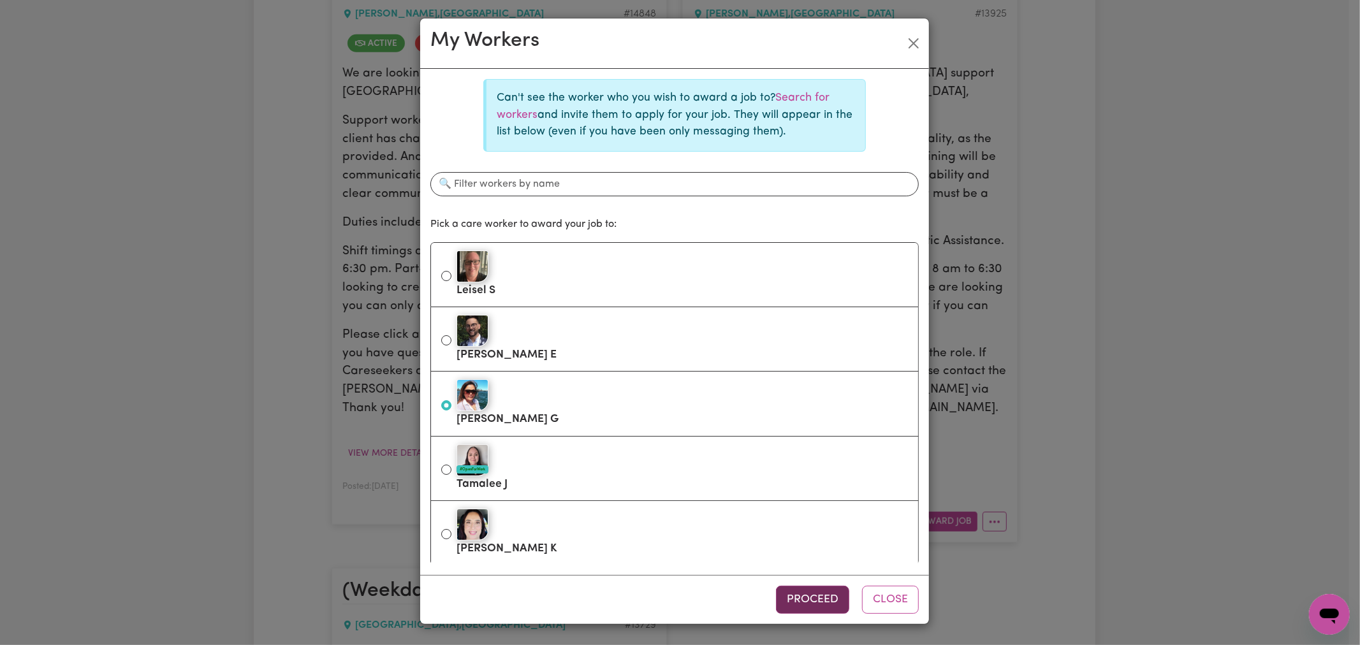
click at [805, 598] on button "Proceed" at bounding box center [812, 600] width 73 height 28
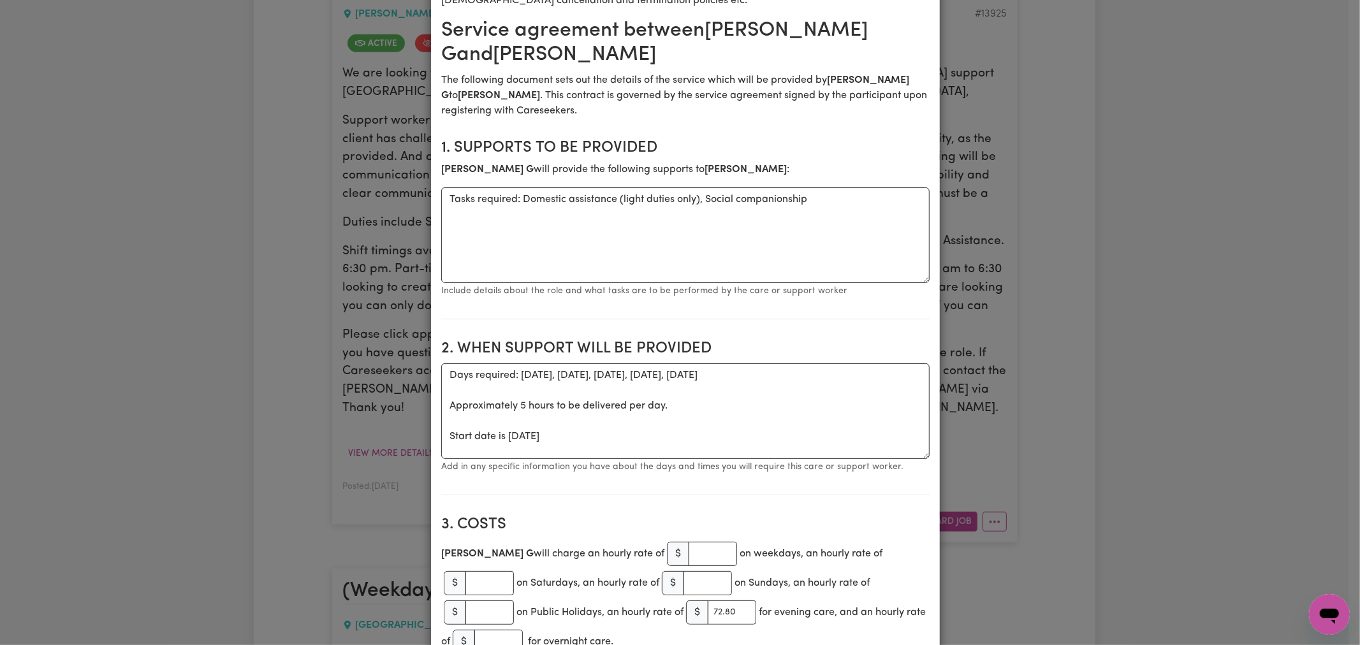
scroll to position [283, 0]
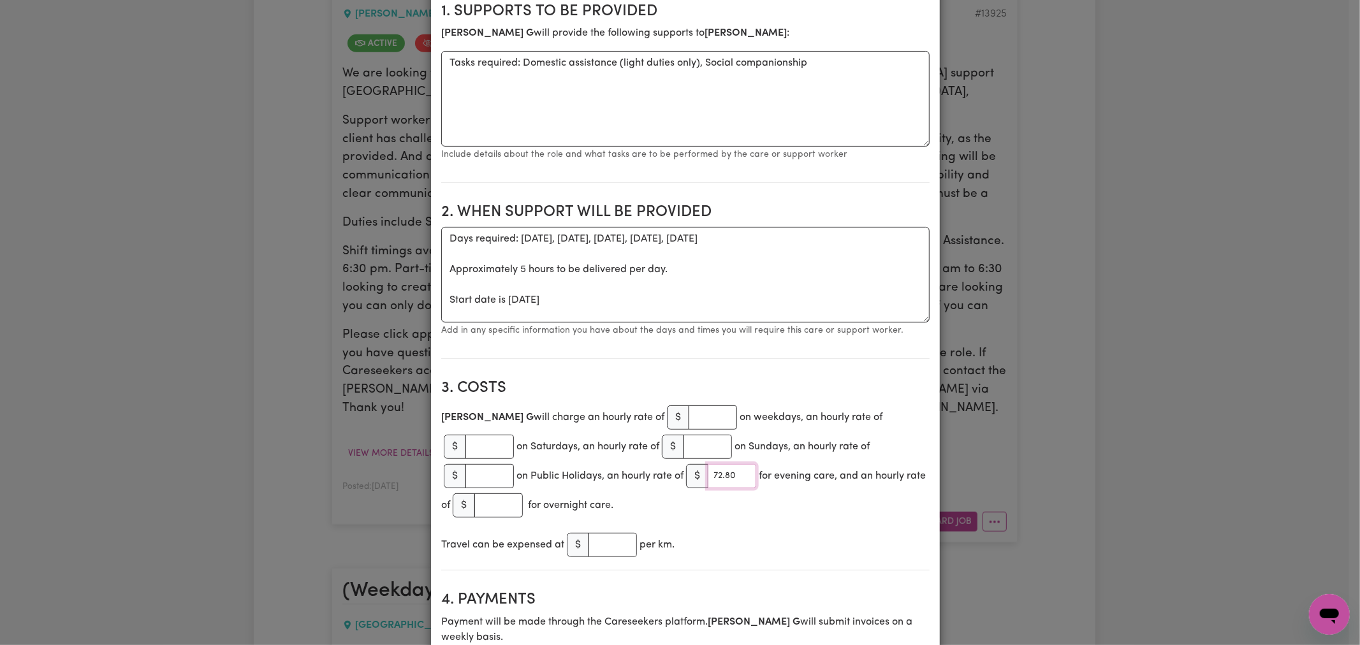
click at [708, 476] on input "72.80" at bounding box center [732, 476] width 48 height 24
click at [514, 435] on input "number" at bounding box center [490, 447] width 48 height 24
paste input "92.98"
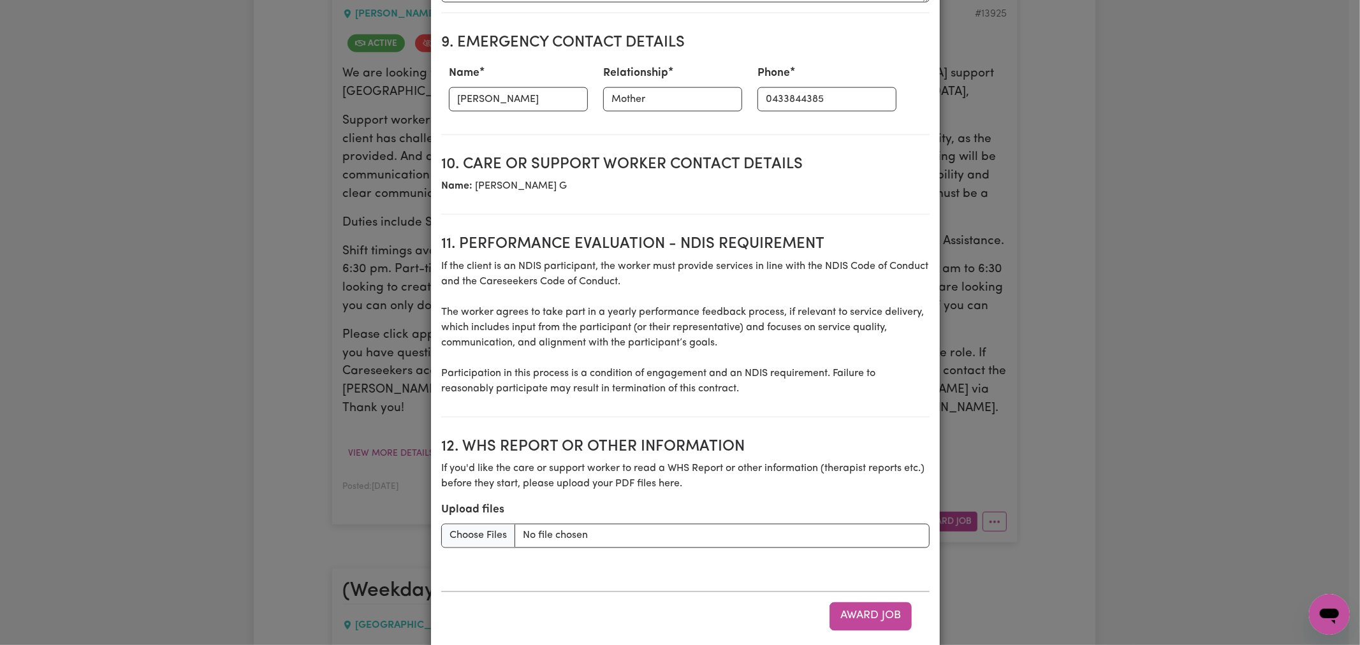
scroll to position [1602, 0]
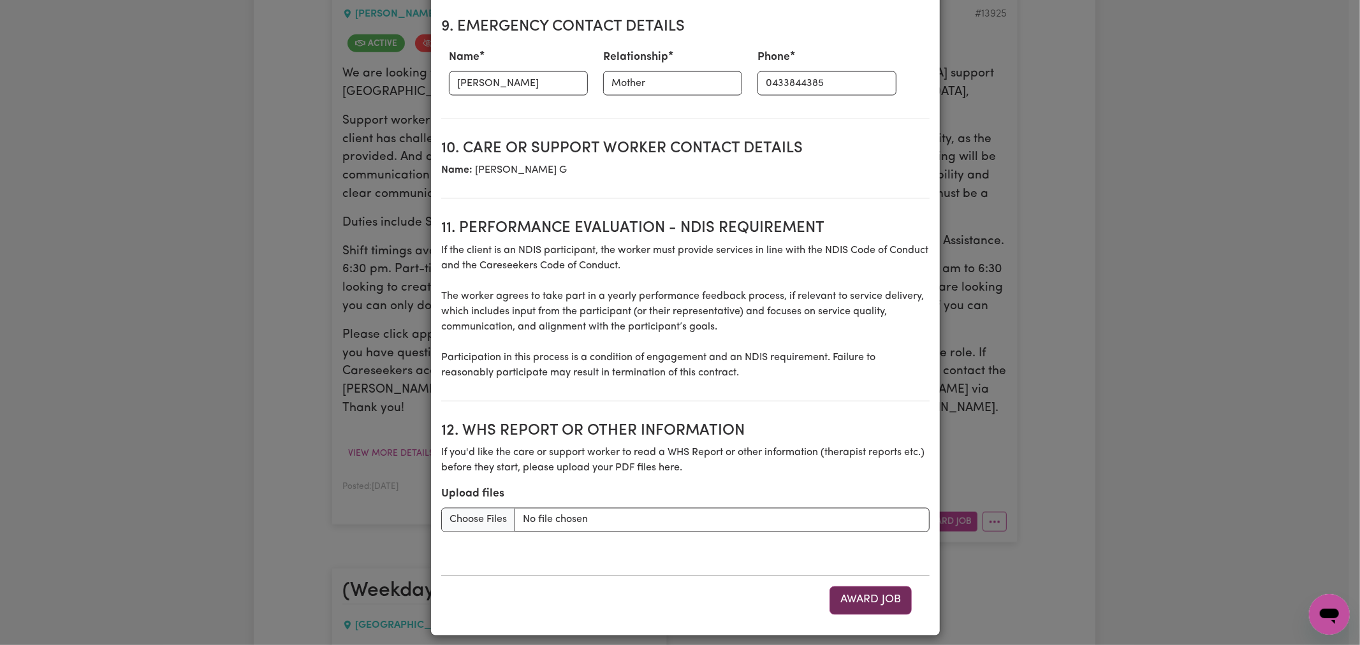
type input "92.98"
click at [865, 589] on button "Award Job" at bounding box center [871, 601] width 82 height 28
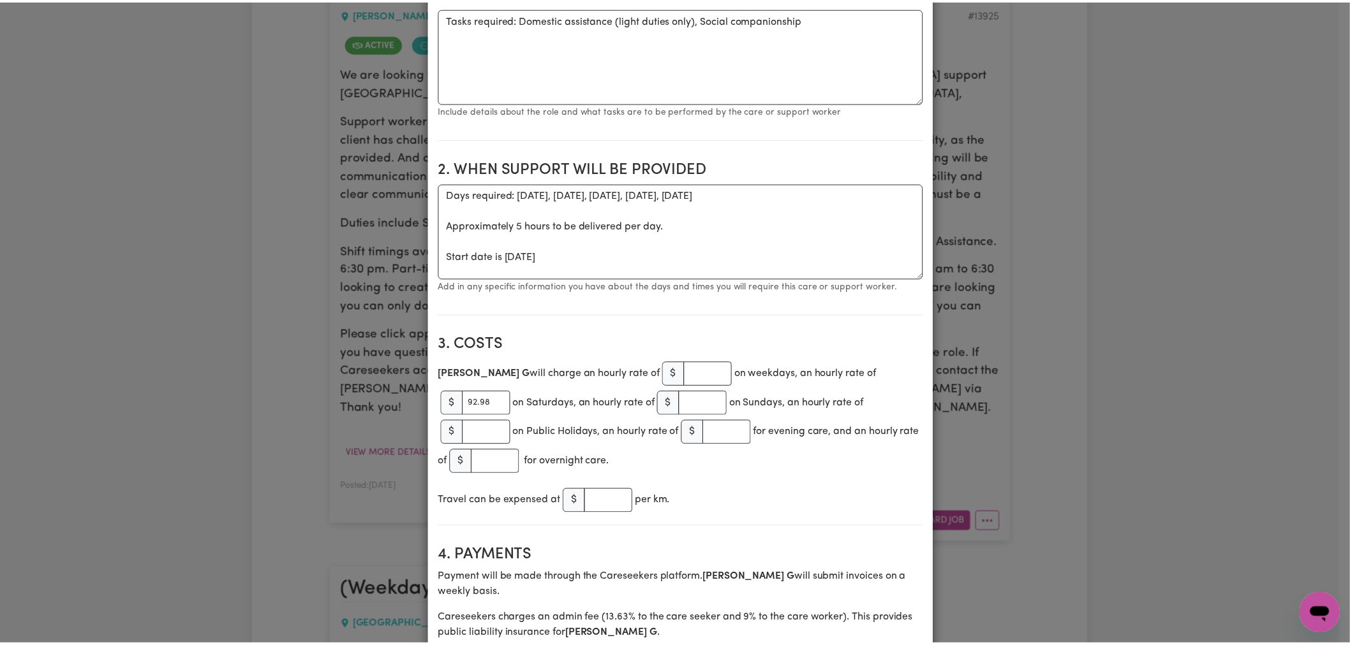
scroll to position [0, 0]
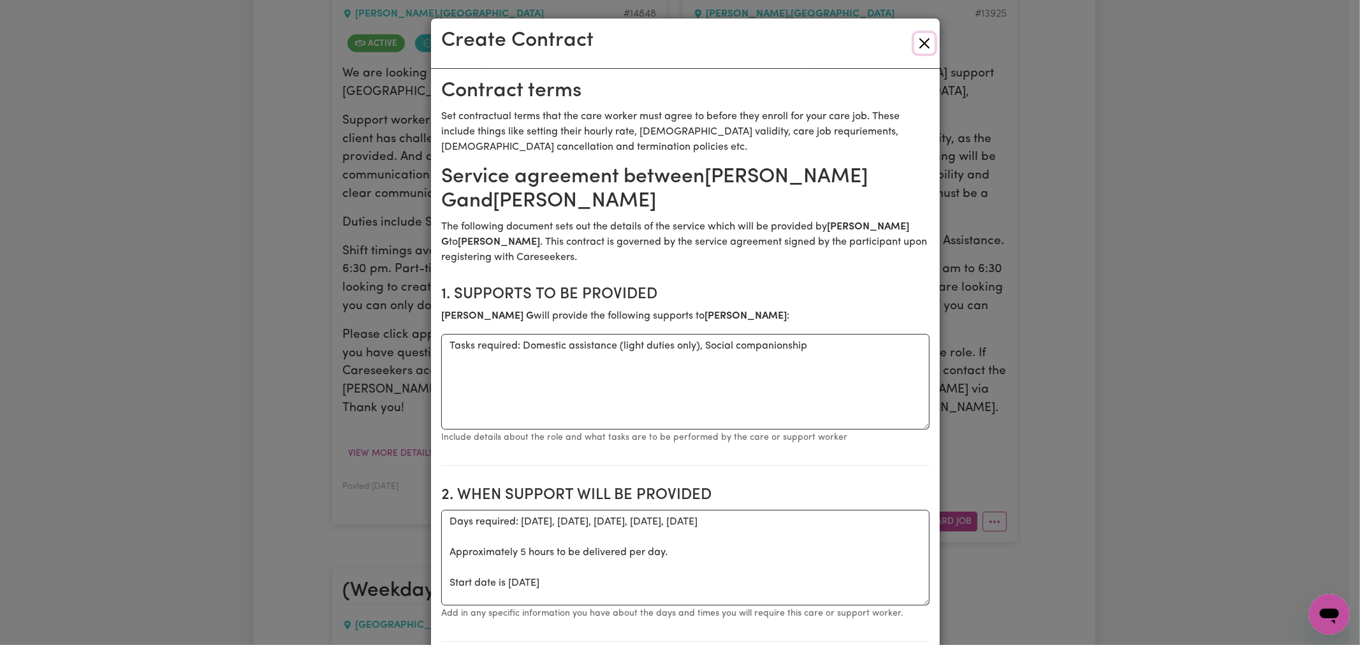
click at [920, 40] on button "Close" at bounding box center [925, 43] width 20 height 20
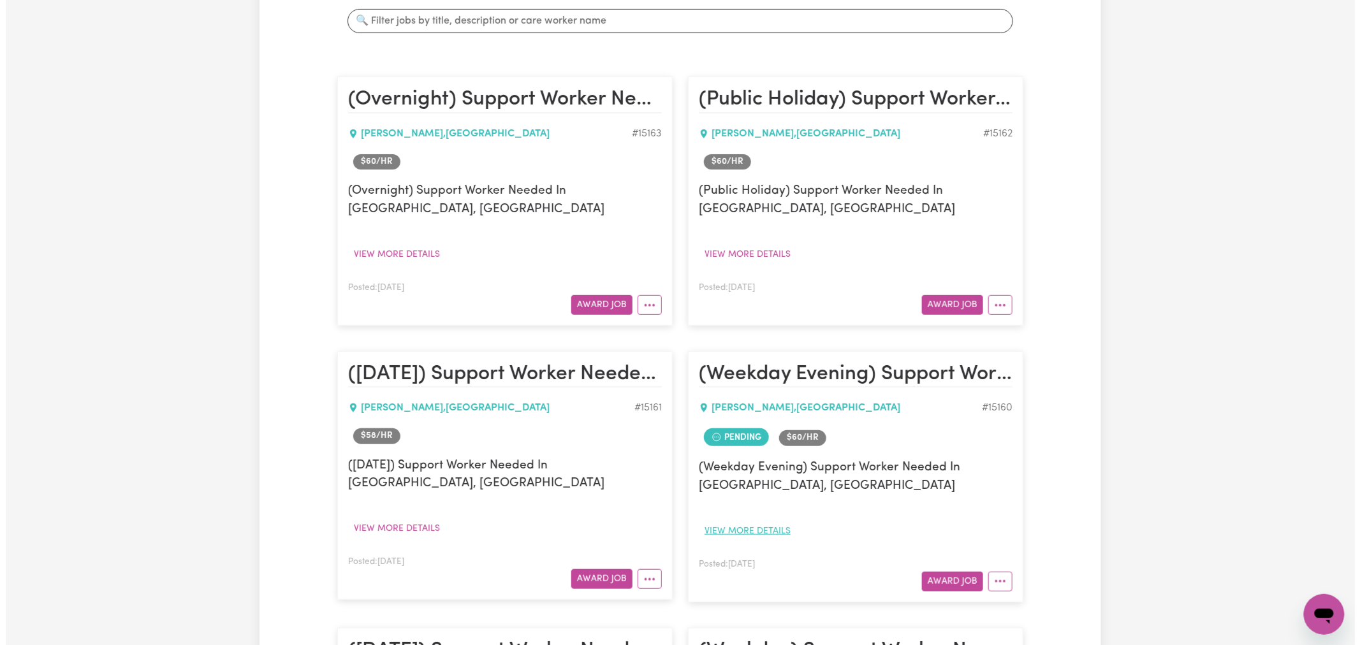
scroll to position [354, 0]
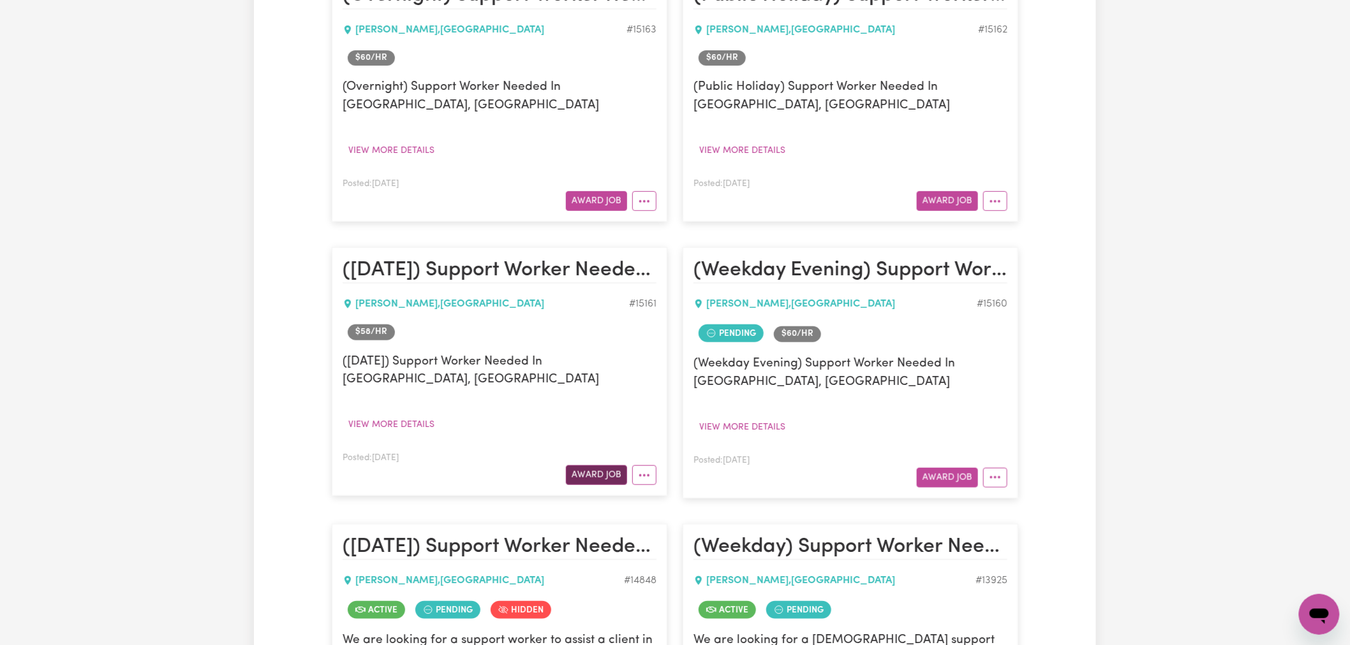
click at [601, 466] on button "Award Job" at bounding box center [596, 476] width 61 height 20
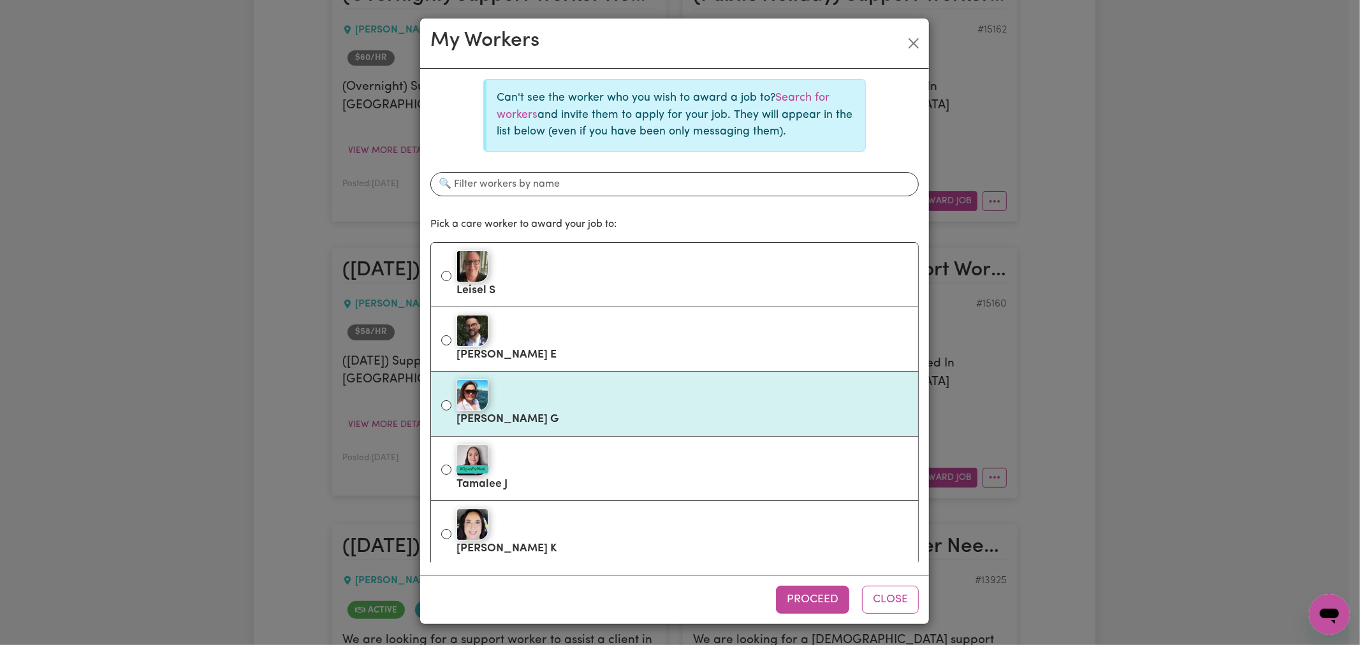
click at [562, 405] on div at bounding box center [683, 395] width 452 height 32
click at [452, 405] on input "Connie G" at bounding box center [446, 406] width 10 height 10
radio input "true"
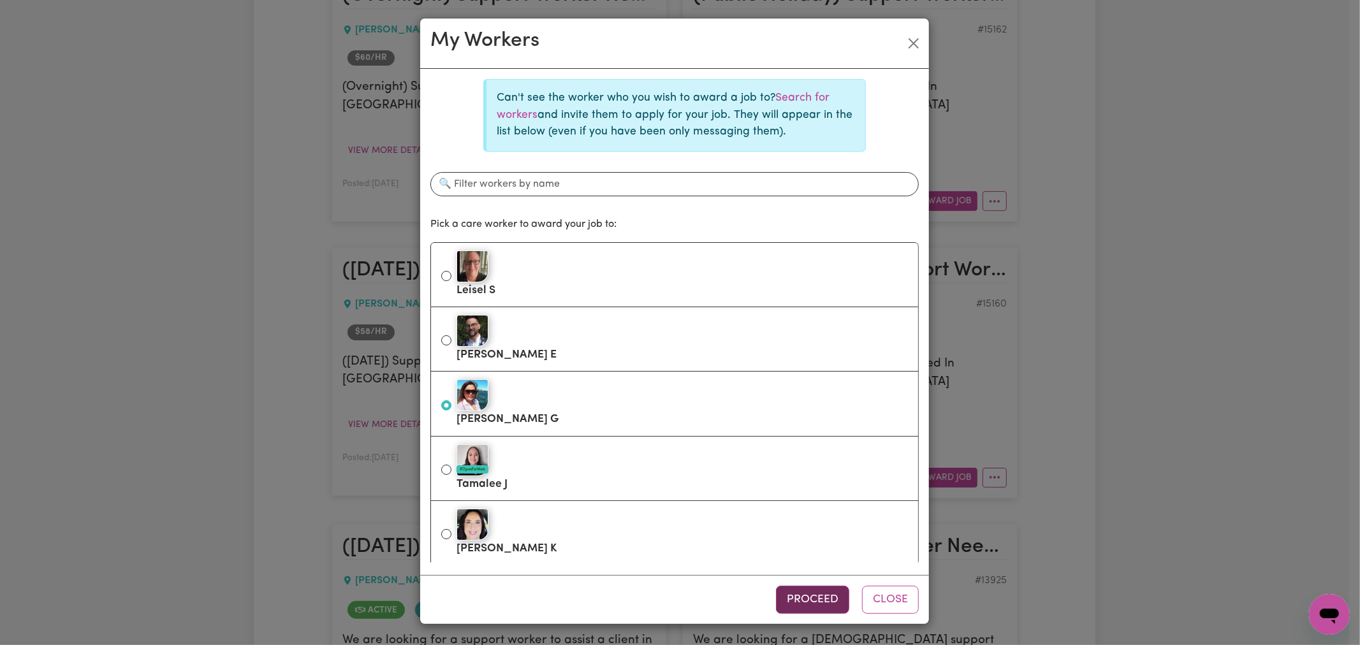
click at [791, 588] on button "Proceed" at bounding box center [812, 600] width 73 height 28
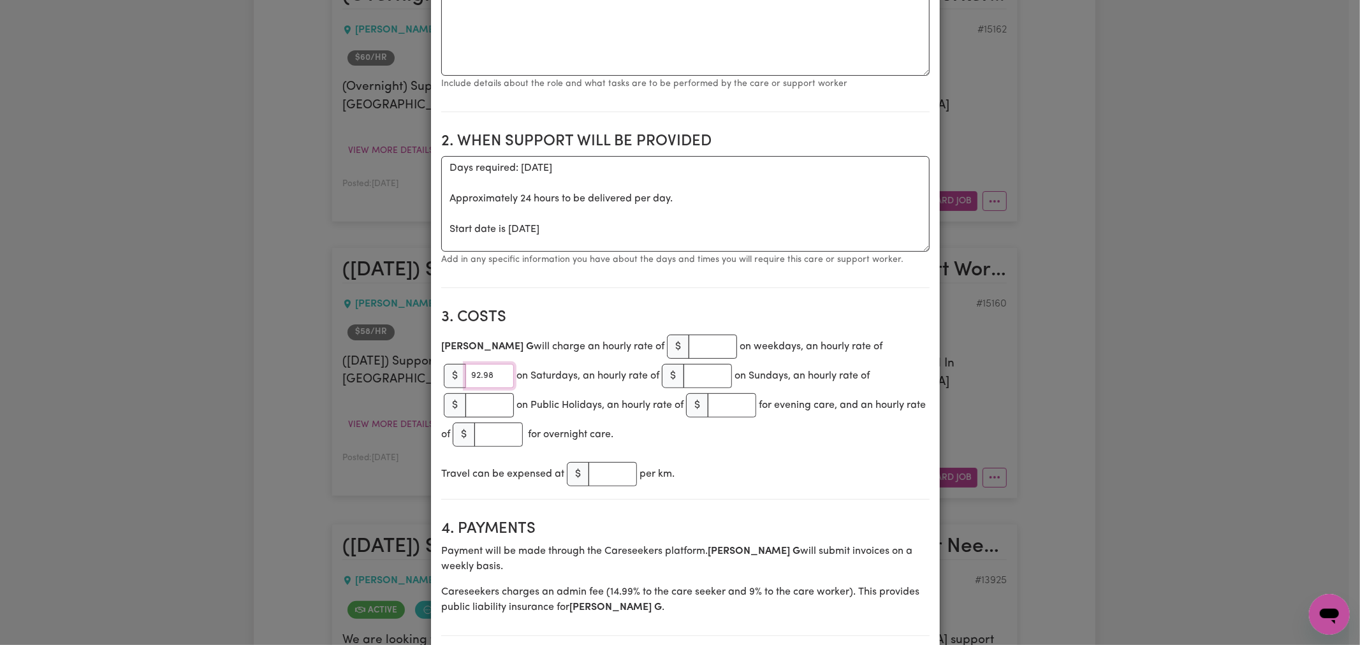
click at [514, 364] on input "92.98" at bounding box center [490, 376] width 48 height 24
click at [684, 378] on input "number" at bounding box center [708, 376] width 48 height 24
paste input "119.89"
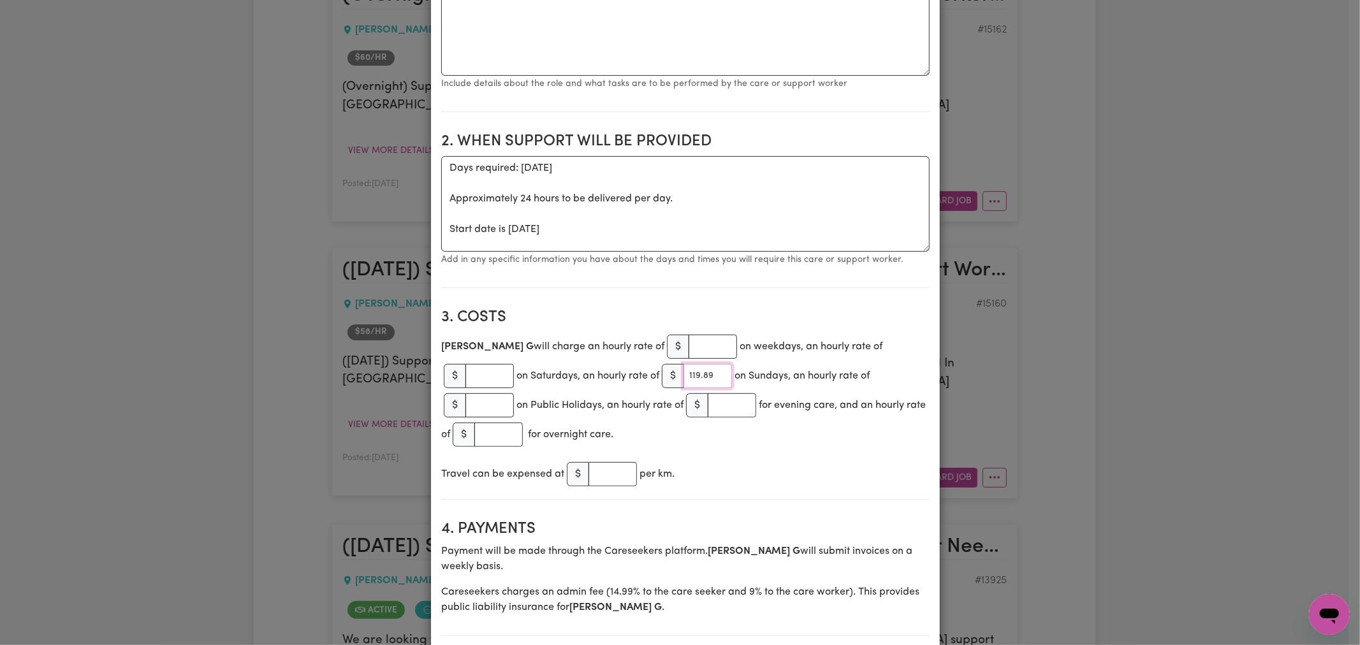
type input "119.89"
click at [753, 460] on div "Travel can be expensed at $ per km." at bounding box center [685, 474] width 489 height 29
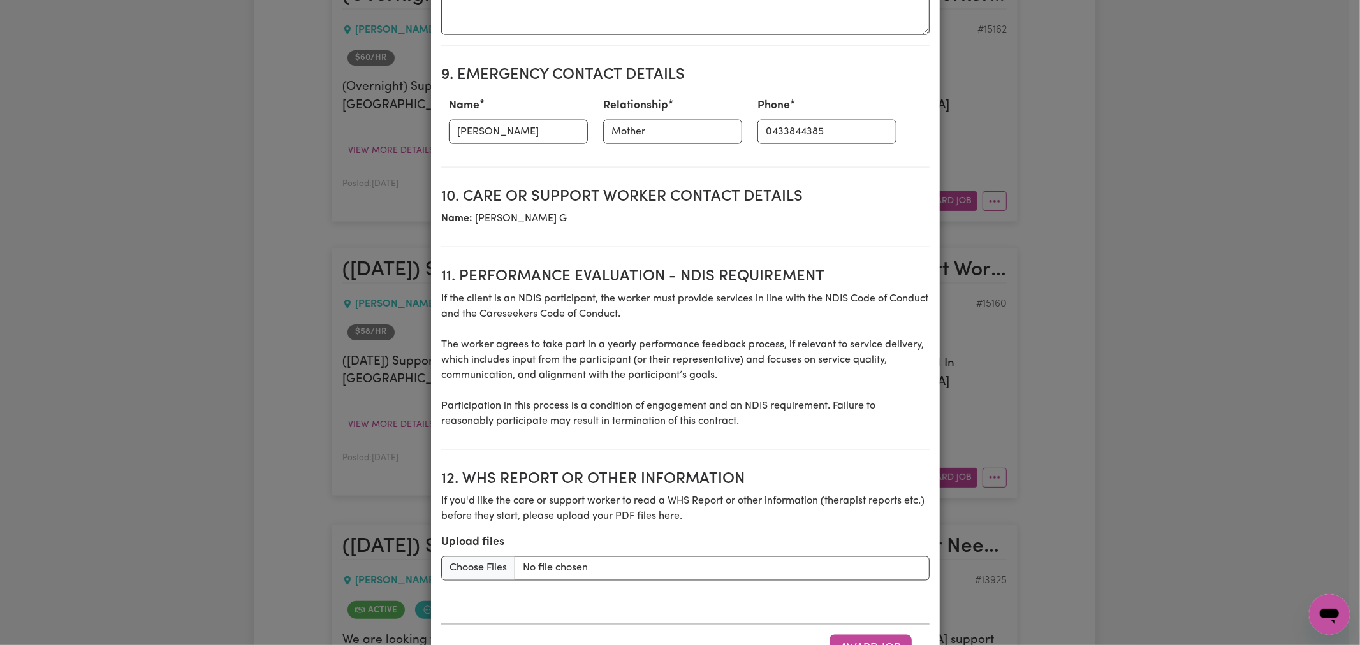
scroll to position [1602, 0]
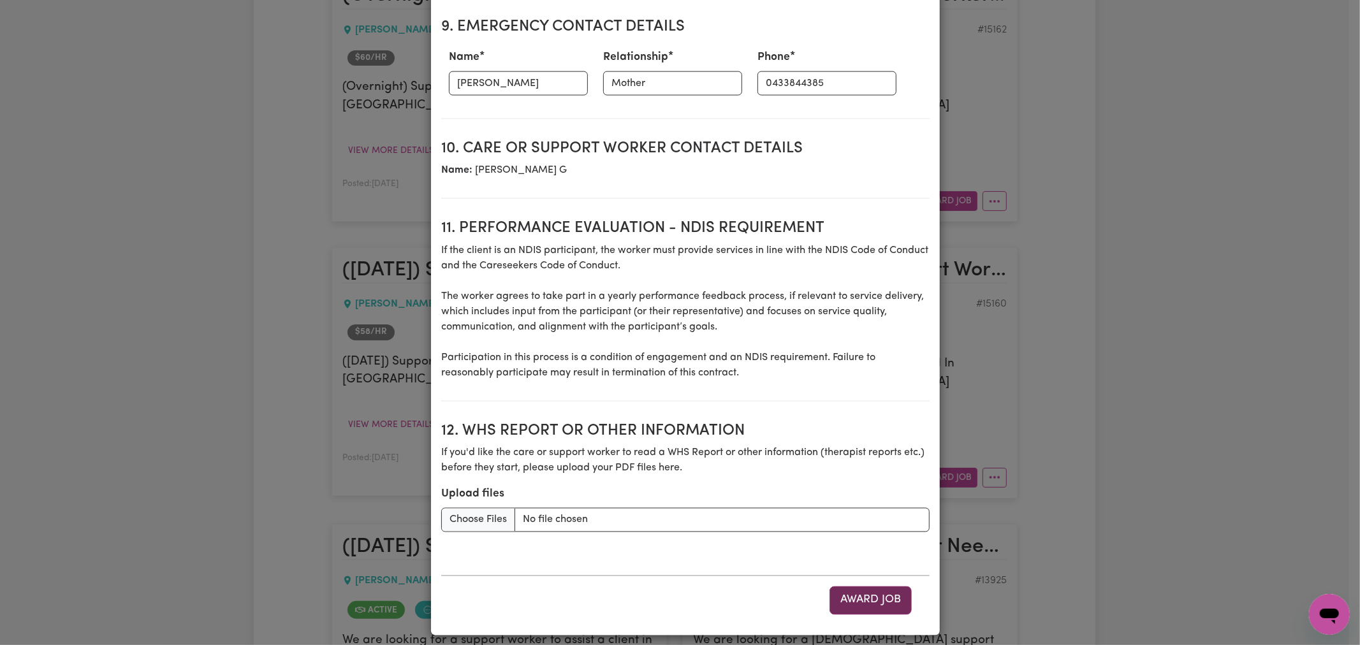
click at [856, 593] on button "Award Job" at bounding box center [871, 601] width 82 height 28
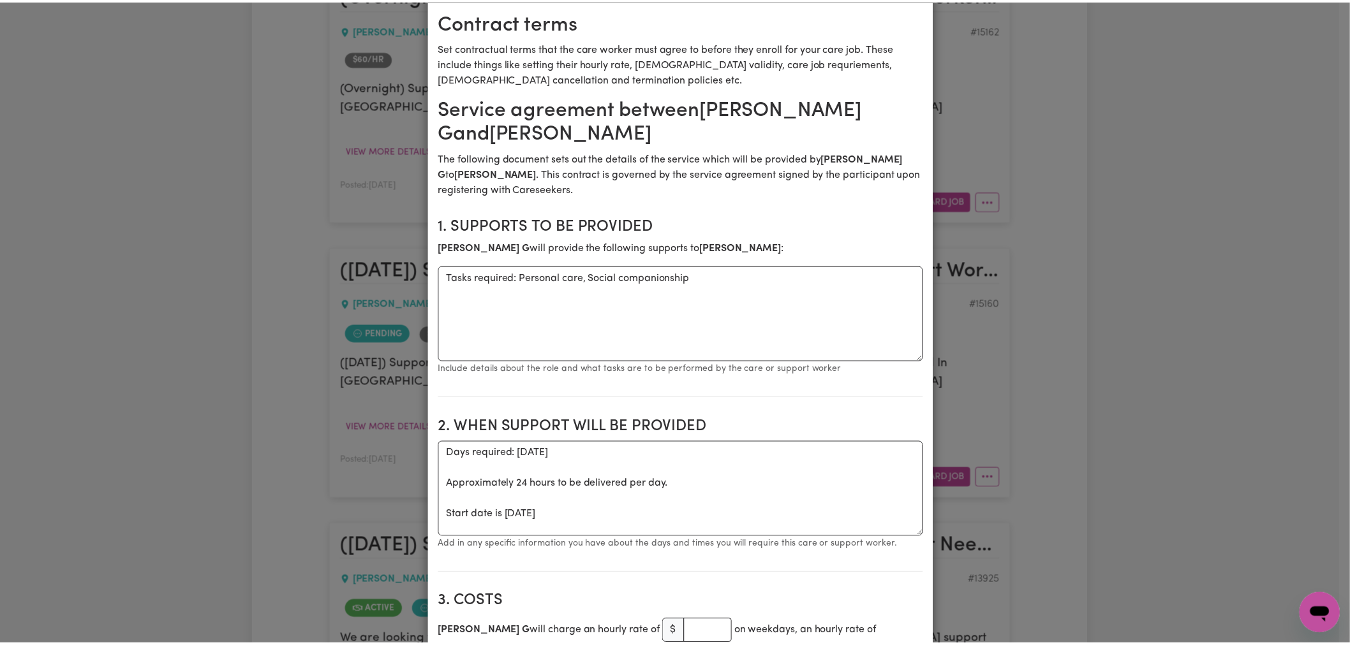
scroll to position [0, 0]
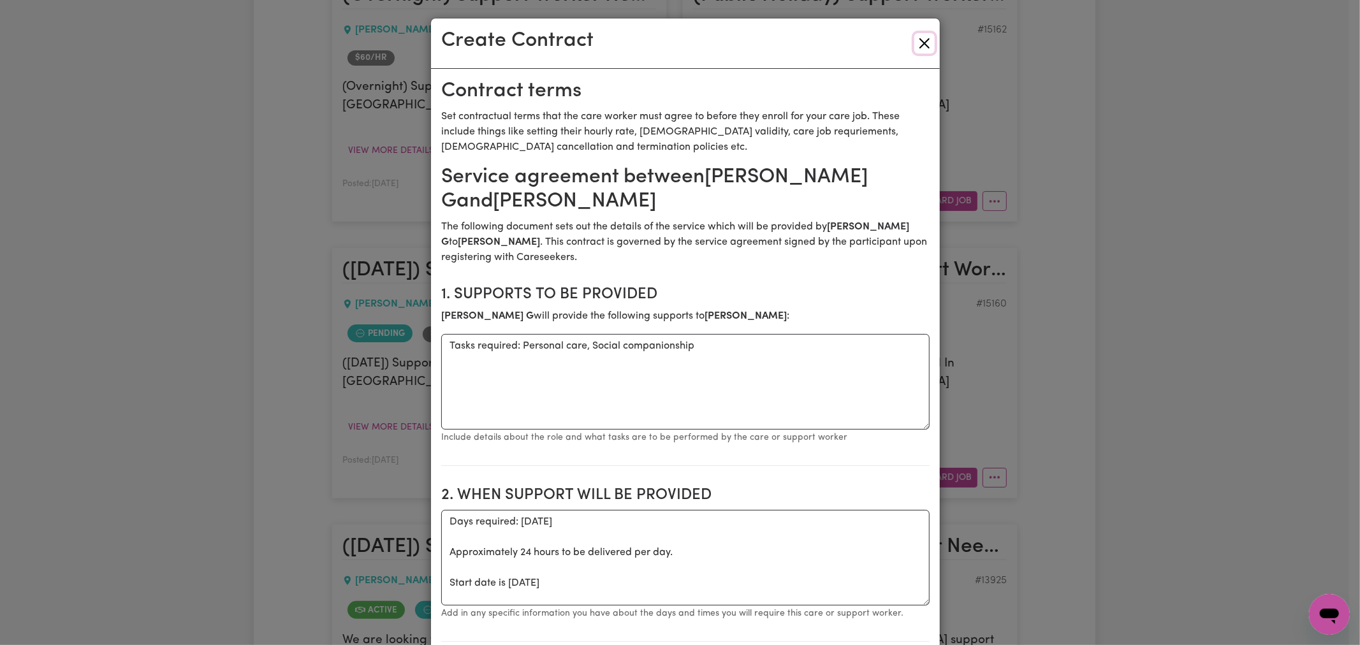
click at [915, 43] on button "Close" at bounding box center [925, 43] width 20 height 20
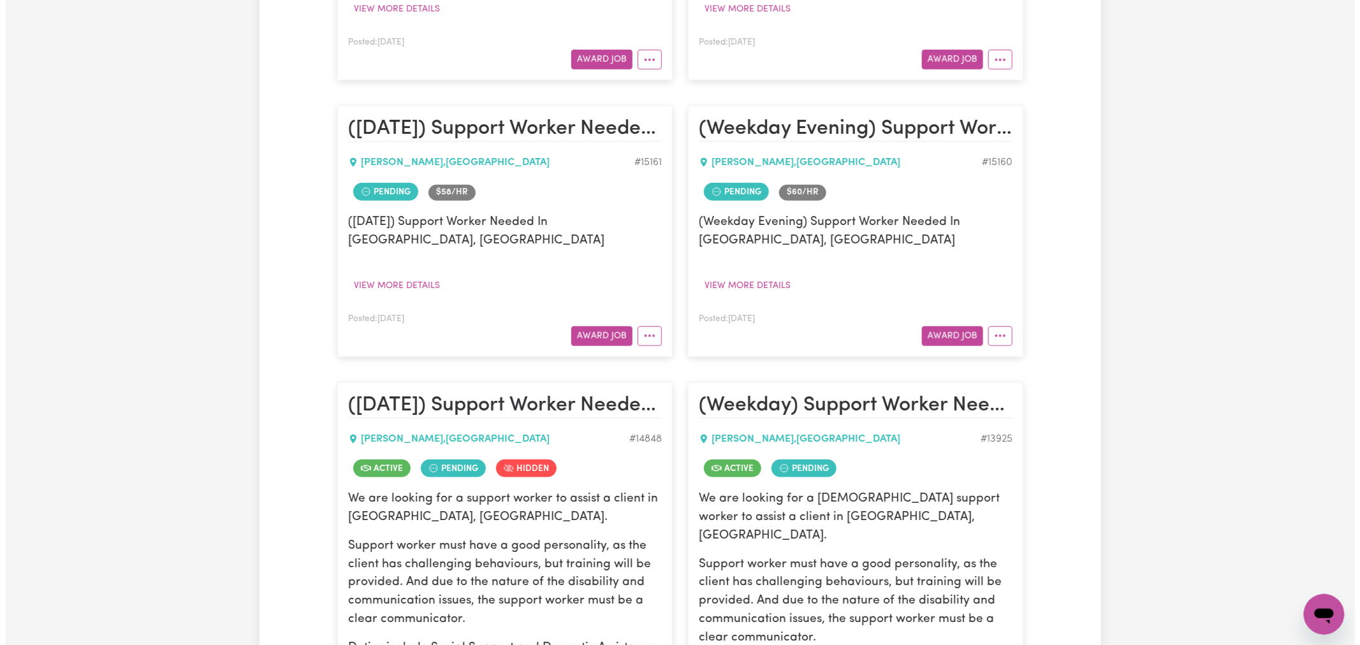
scroll to position [283, 0]
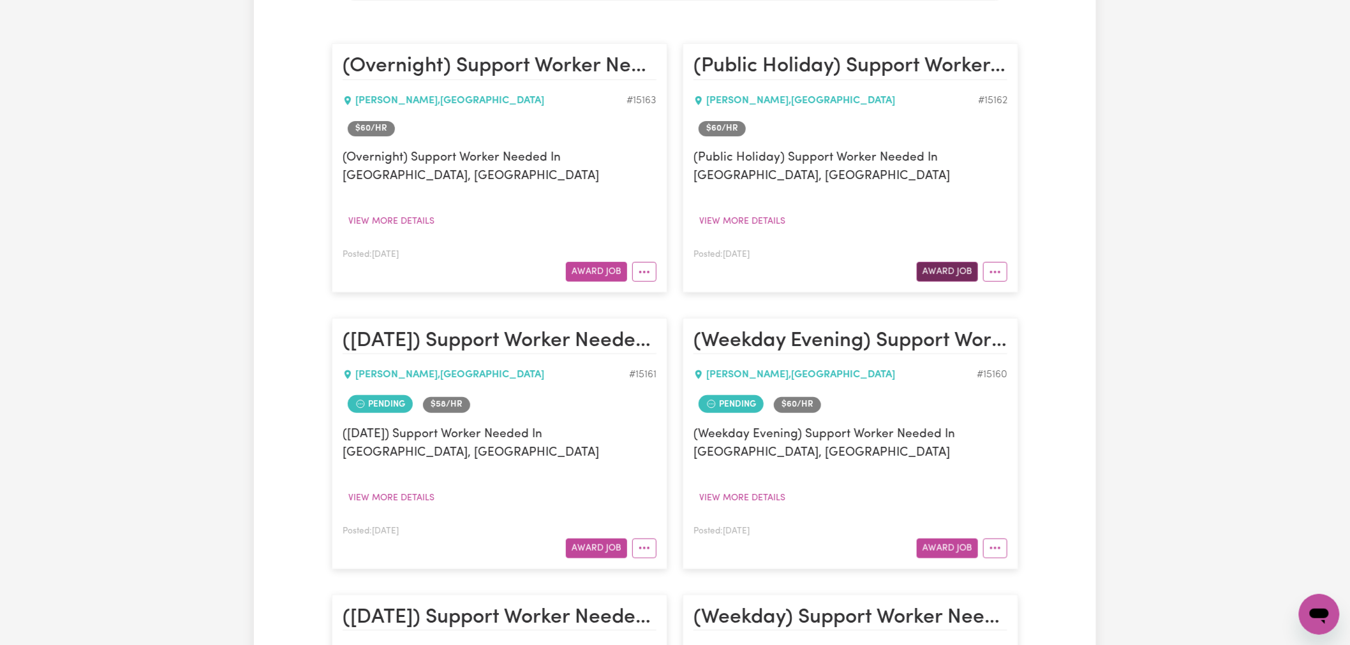
click at [935, 270] on button "Award Job" at bounding box center [946, 272] width 61 height 20
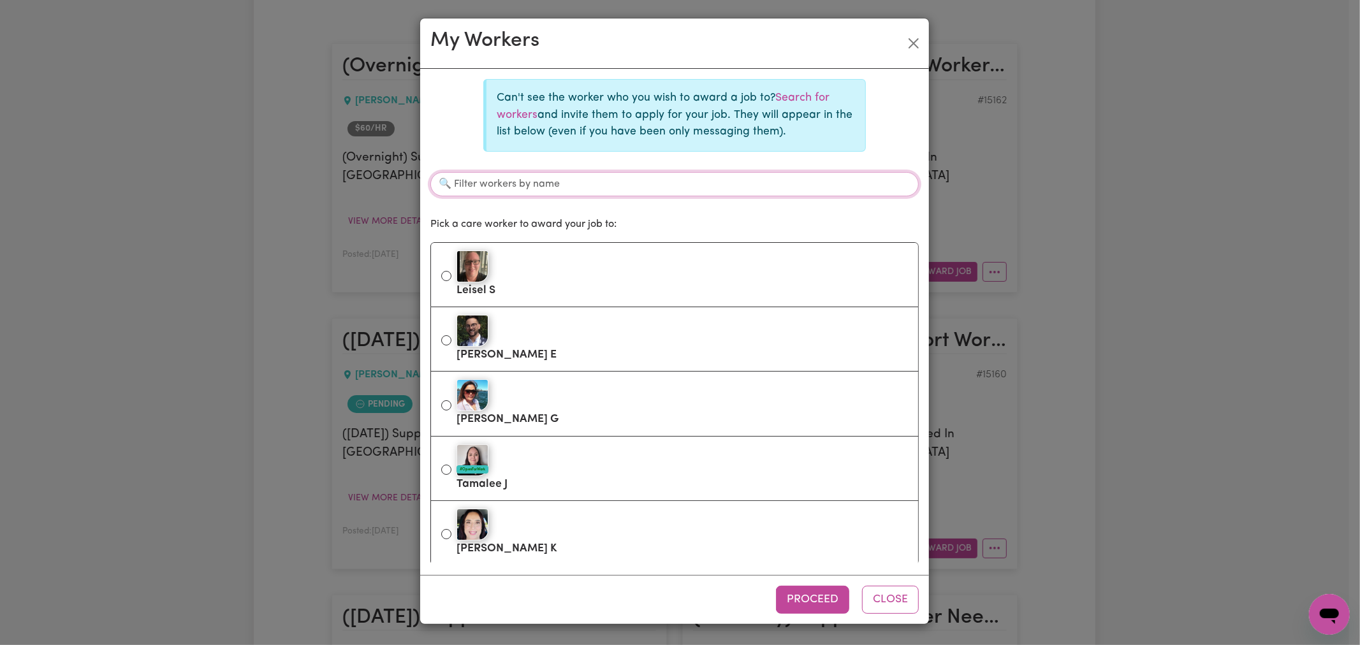
click at [614, 194] on input "Filter workers by name" at bounding box center [675, 184] width 489 height 24
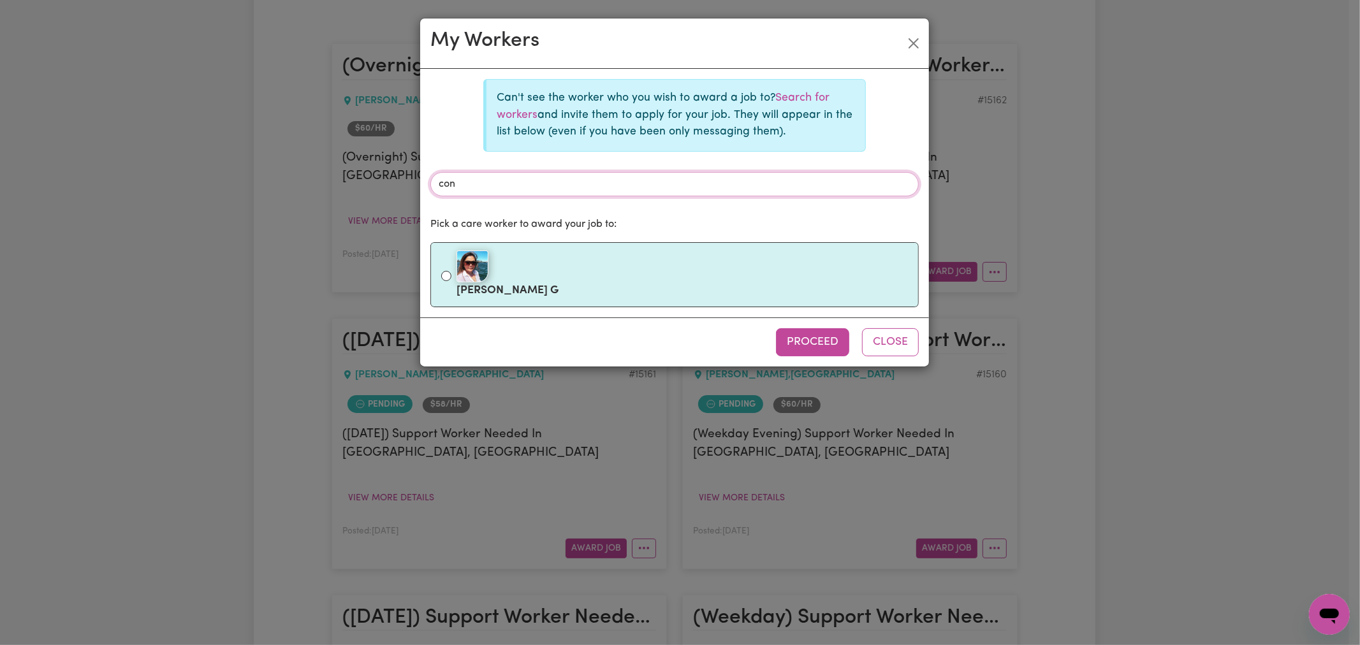
type input "con"
click at [598, 301] on label "Connie G" at bounding box center [683, 275] width 452 height 54
click at [452, 281] on input "Connie G" at bounding box center [446, 276] width 10 height 10
radio input "true"
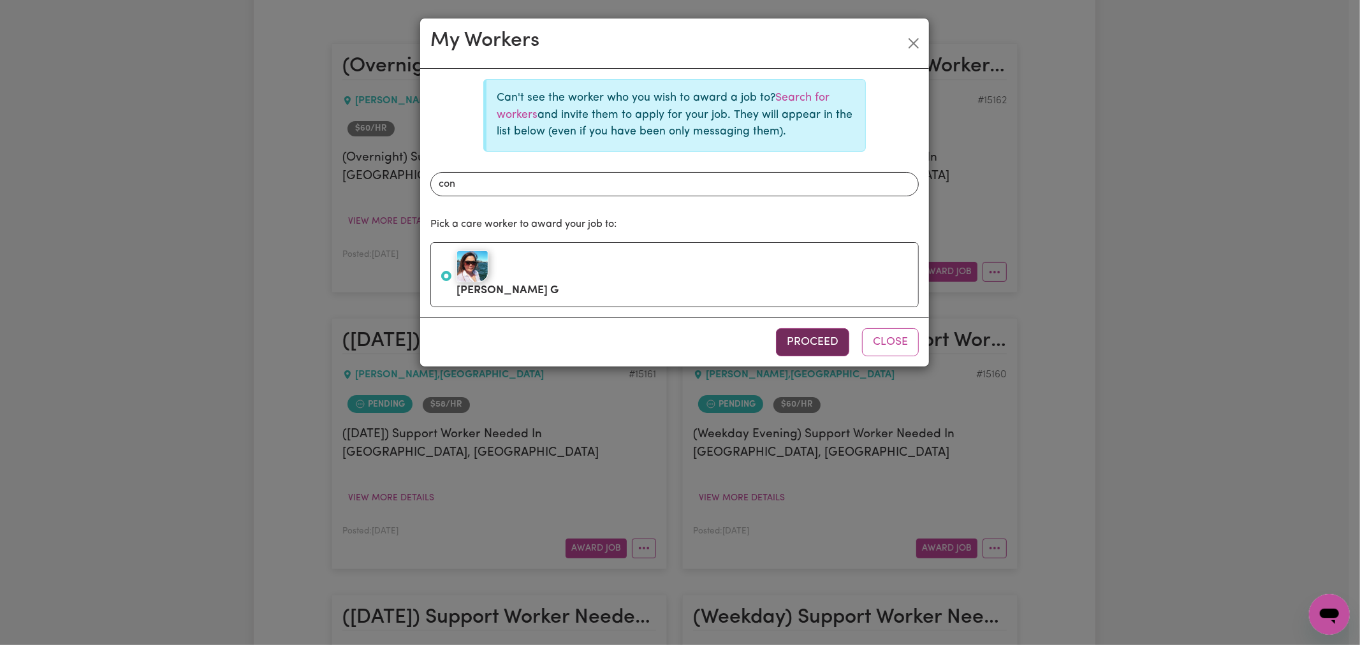
click at [789, 348] on button "Proceed" at bounding box center [812, 342] width 73 height 28
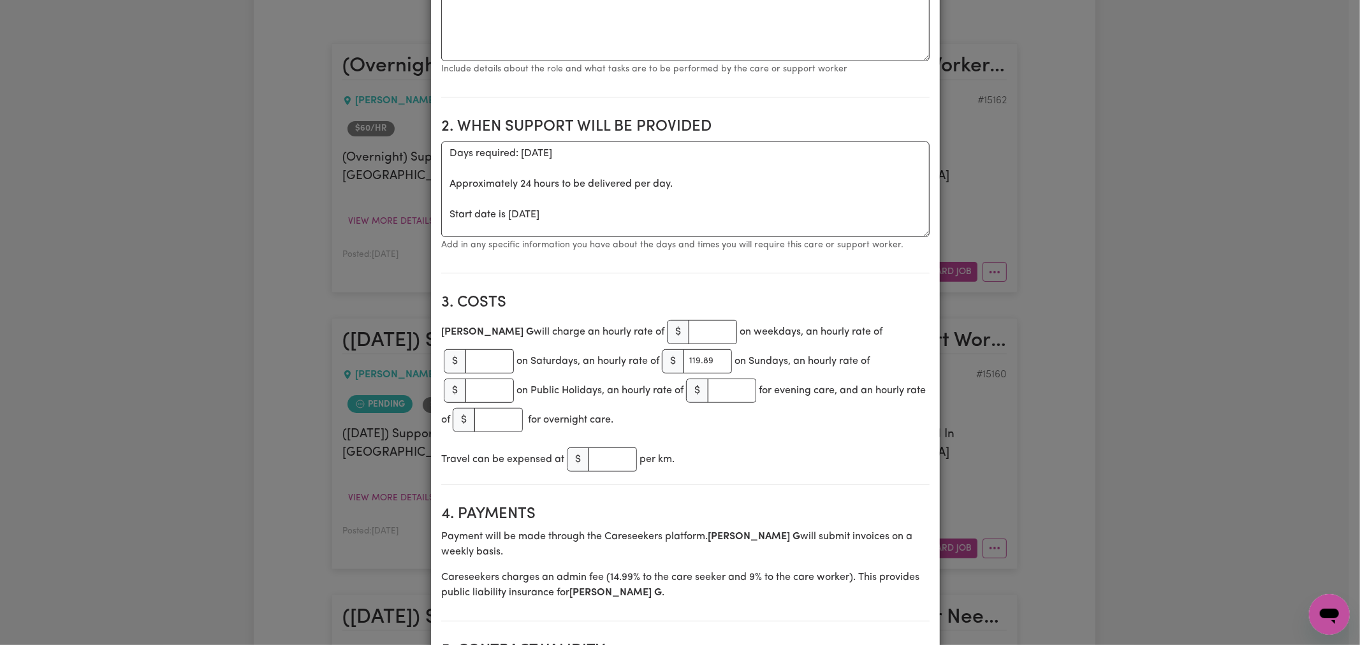
scroll to position [496, 0]
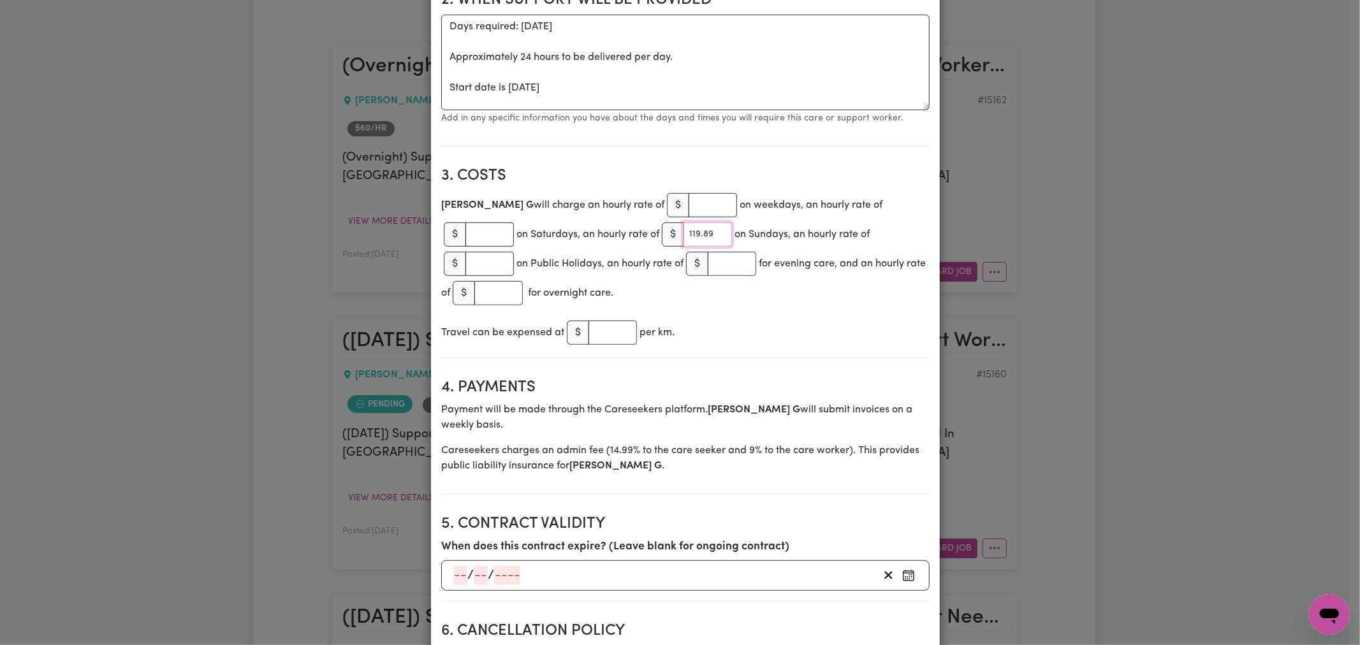
click at [684, 237] on input "119.89" at bounding box center [708, 235] width 48 height 24
click at [514, 252] on input "number" at bounding box center [490, 264] width 48 height 24
paste input "146.79"
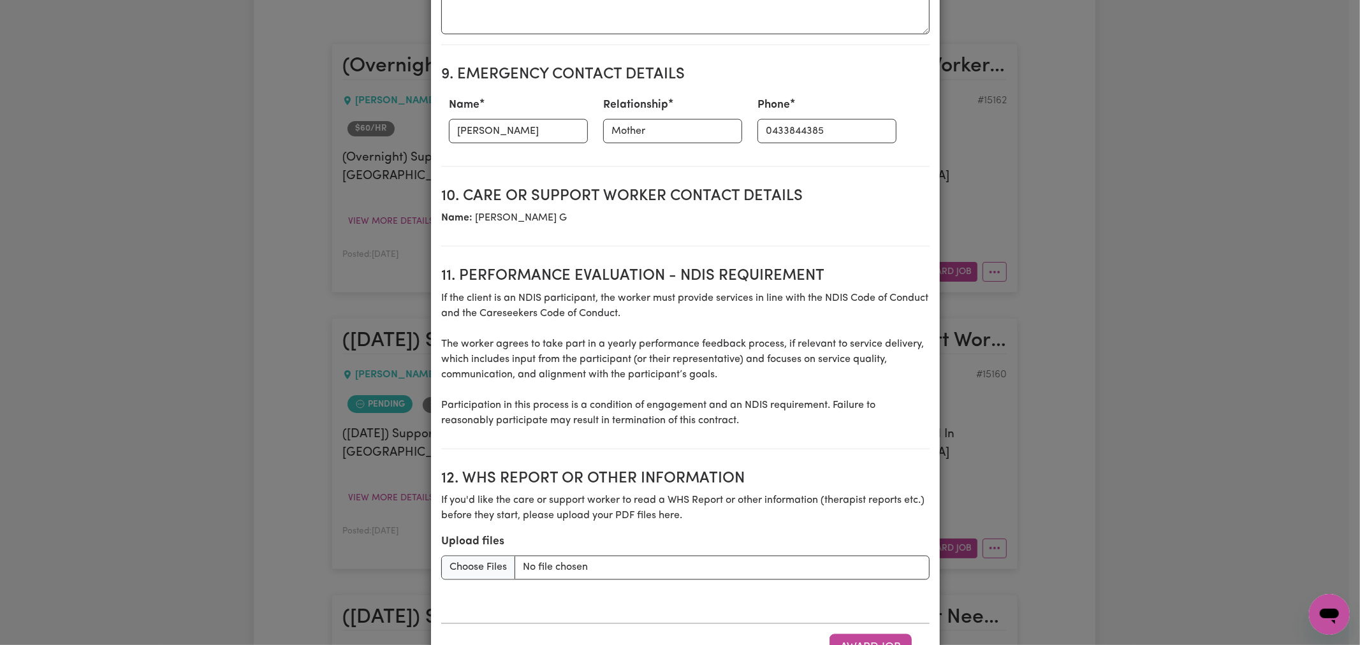
scroll to position [1602, 0]
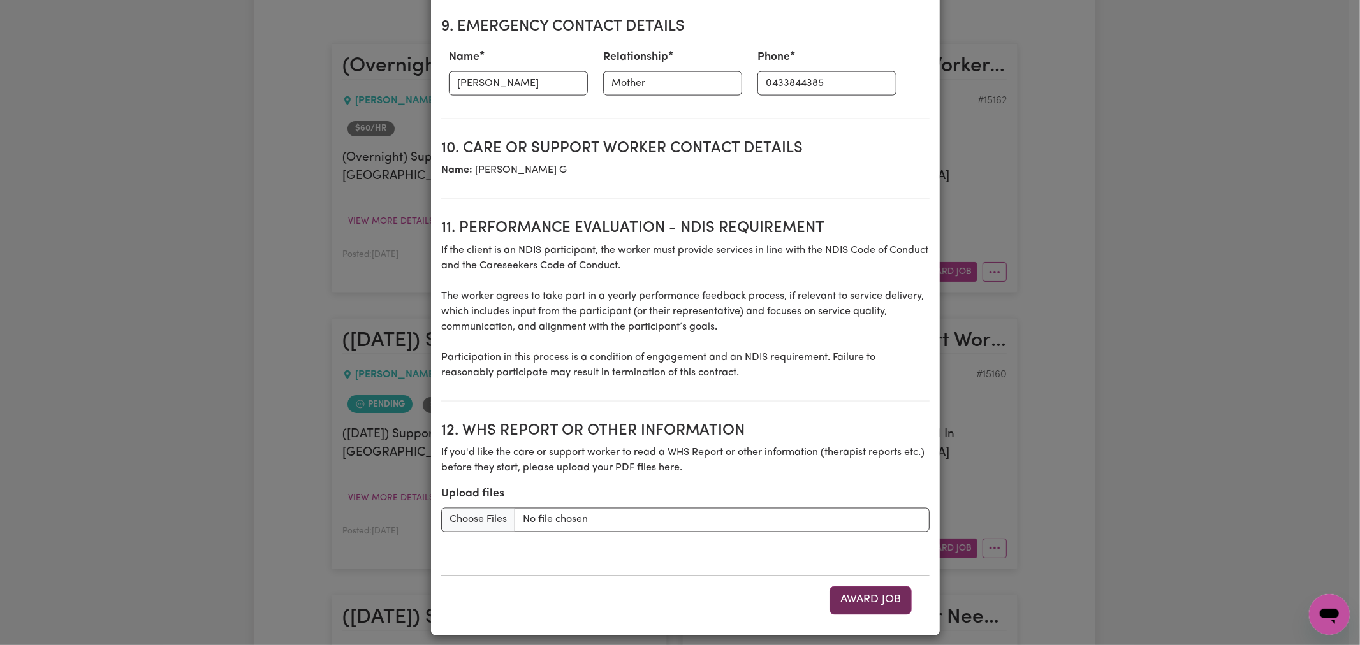
type input "146.79"
click at [856, 587] on button "Award Job" at bounding box center [871, 601] width 82 height 28
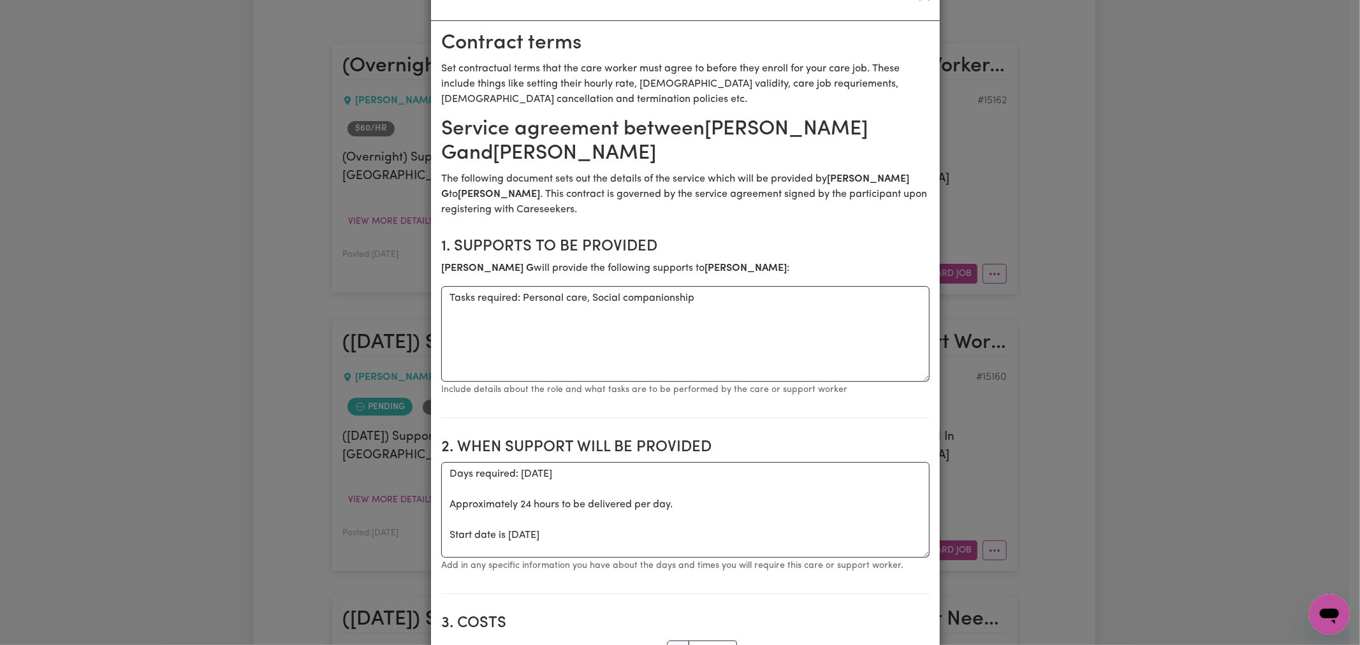
scroll to position [0, 0]
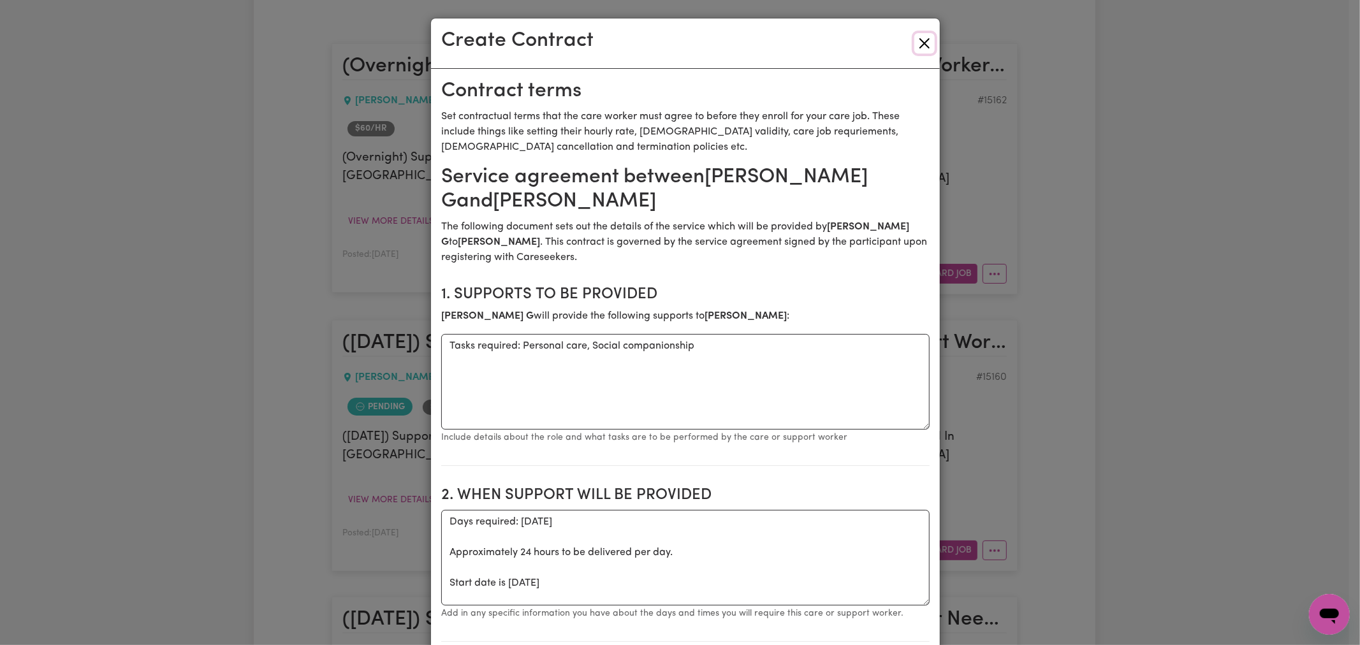
click at [920, 40] on button "Close" at bounding box center [925, 43] width 20 height 20
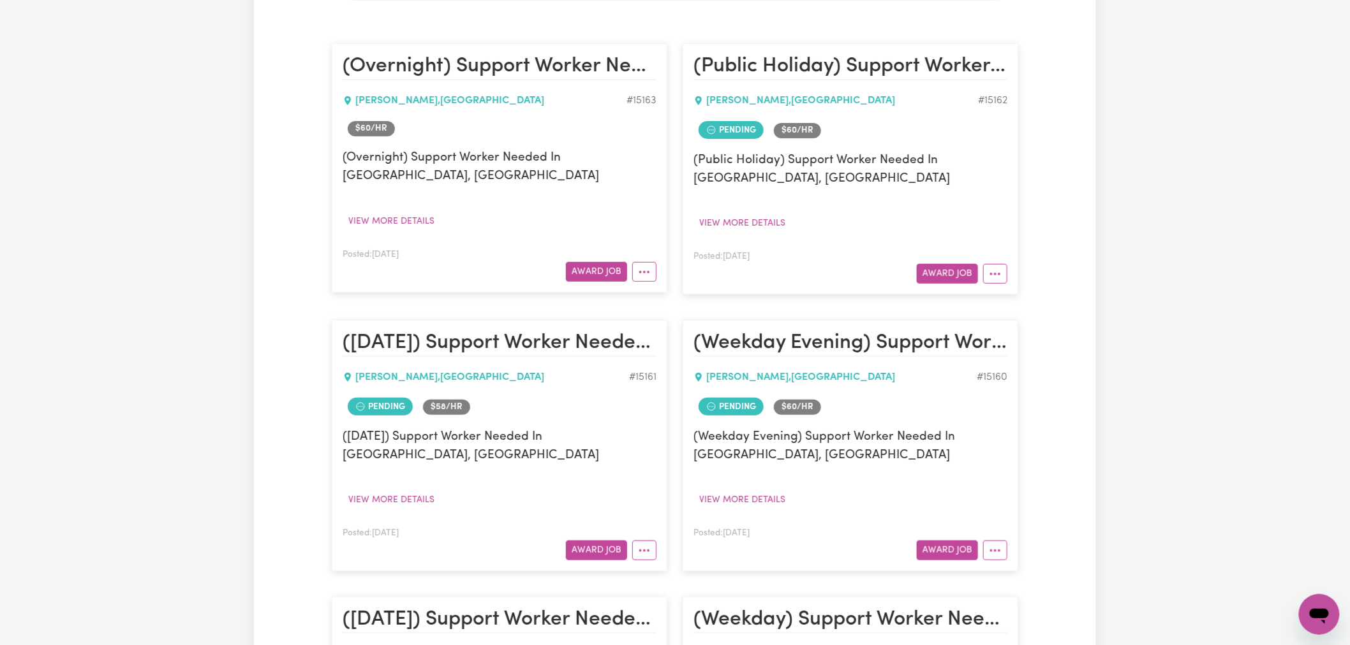
click at [601, 247] on div "Posted: Sep 28, 2025 Award Job" at bounding box center [499, 264] width 314 height 35
click at [602, 262] on button "Award Job" at bounding box center [596, 272] width 61 height 20
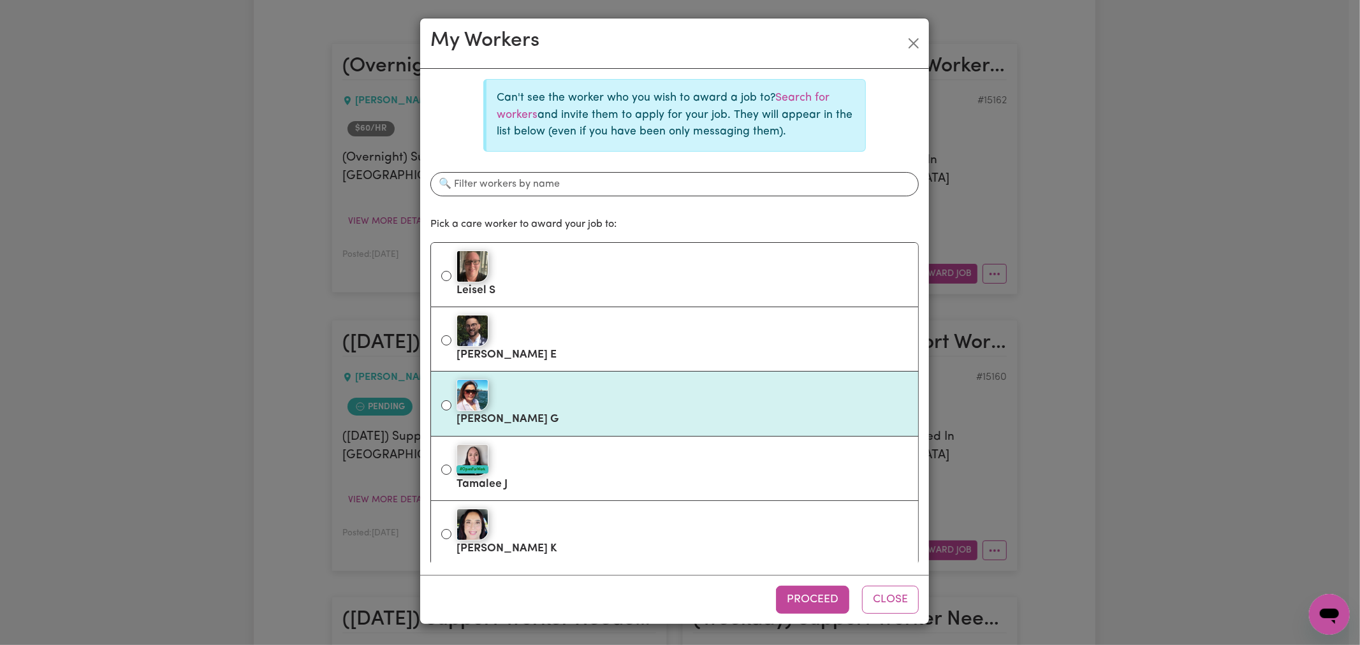
click at [565, 397] on div at bounding box center [683, 395] width 452 height 32
click at [452, 401] on input "Connie G" at bounding box center [446, 406] width 10 height 10
radio input "true"
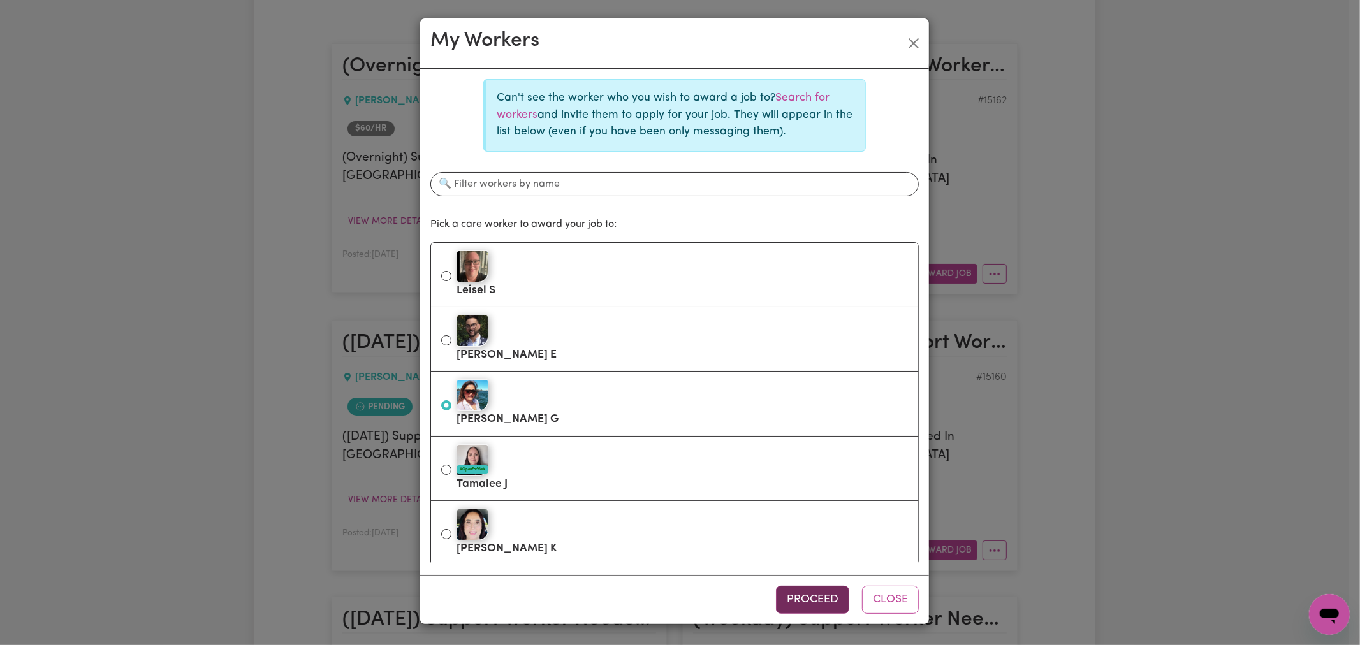
click at [796, 606] on button "Proceed" at bounding box center [812, 600] width 73 height 28
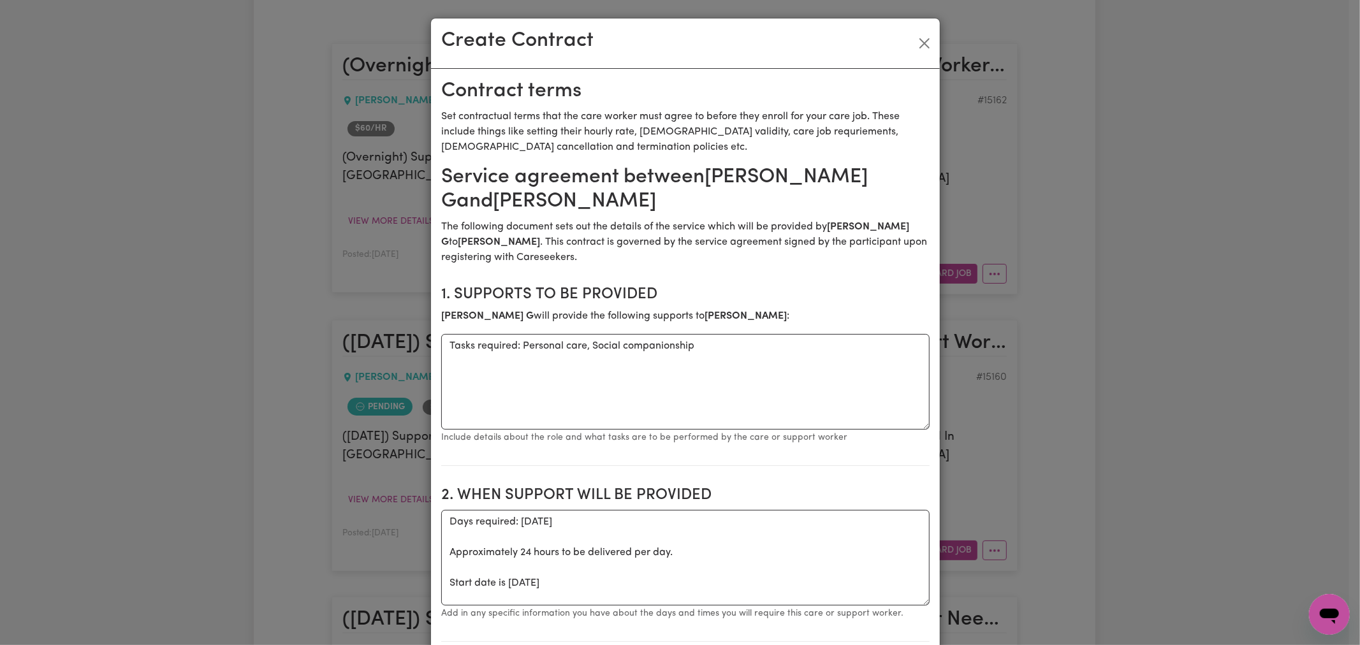
scroll to position [283, 0]
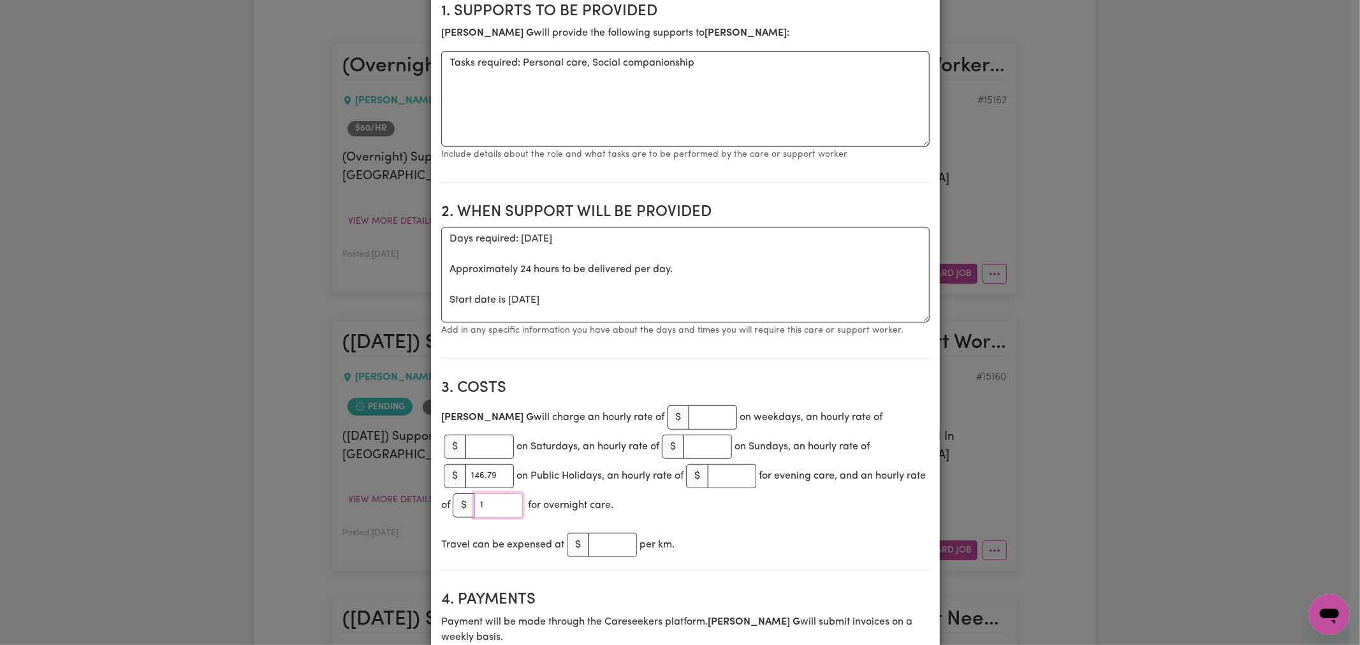
type input "1"
click at [523, 494] on input "1" at bounding box center [499, 506] width 48 height 24
type input "32.25"
click at [861, 531] on div "Travel can be expensed at $ per km." at bounding box center [685, 545] width 489 height 29
click at [514, 464] on input "146.79" at bounding box center [490, 476] width 48 height 24
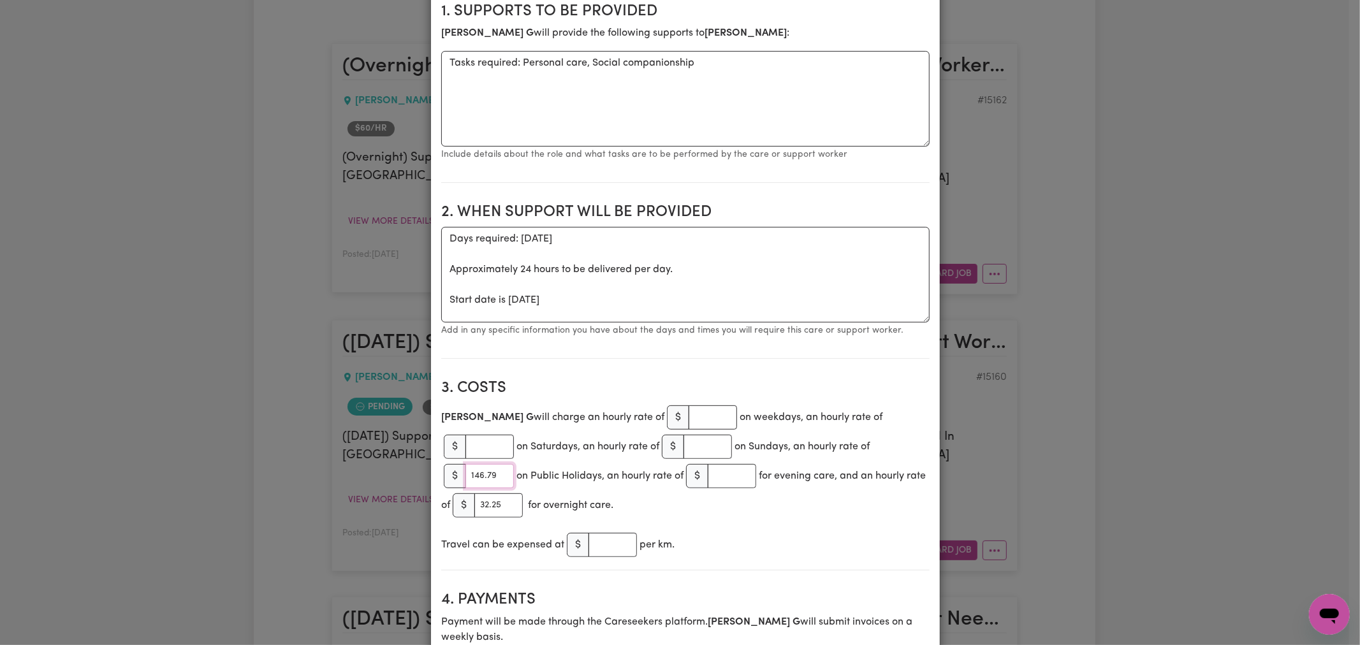
click at [514, 464] on input "146.79" at bounding box center [490, 476] width 48 height 24
click at [823, 551] on section "3. Costs Connie G will charge an hourly rate of $ on weekdays, an hourly rate o…" at bounding box center [685, 470] width 489 height 202
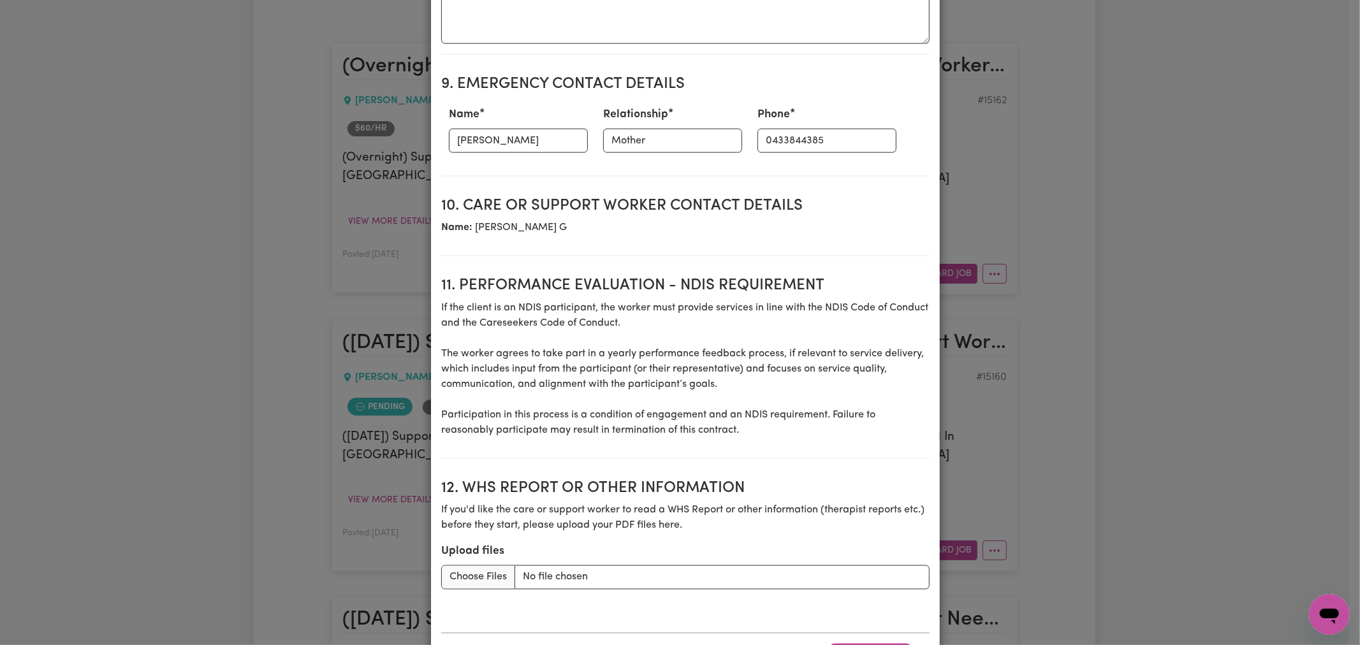
scroll to position [1602, 0]
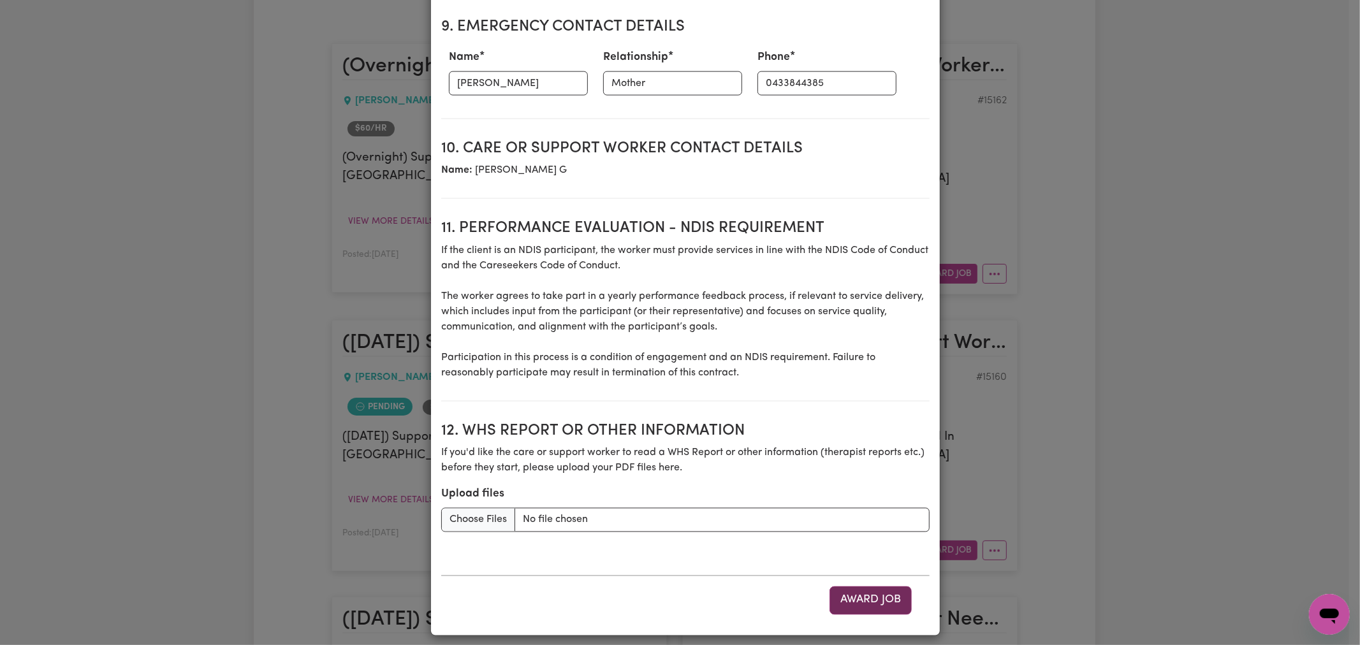
click at [858, 600] on button "Award Job" at bounding box center [871, 601] width 82 height 28
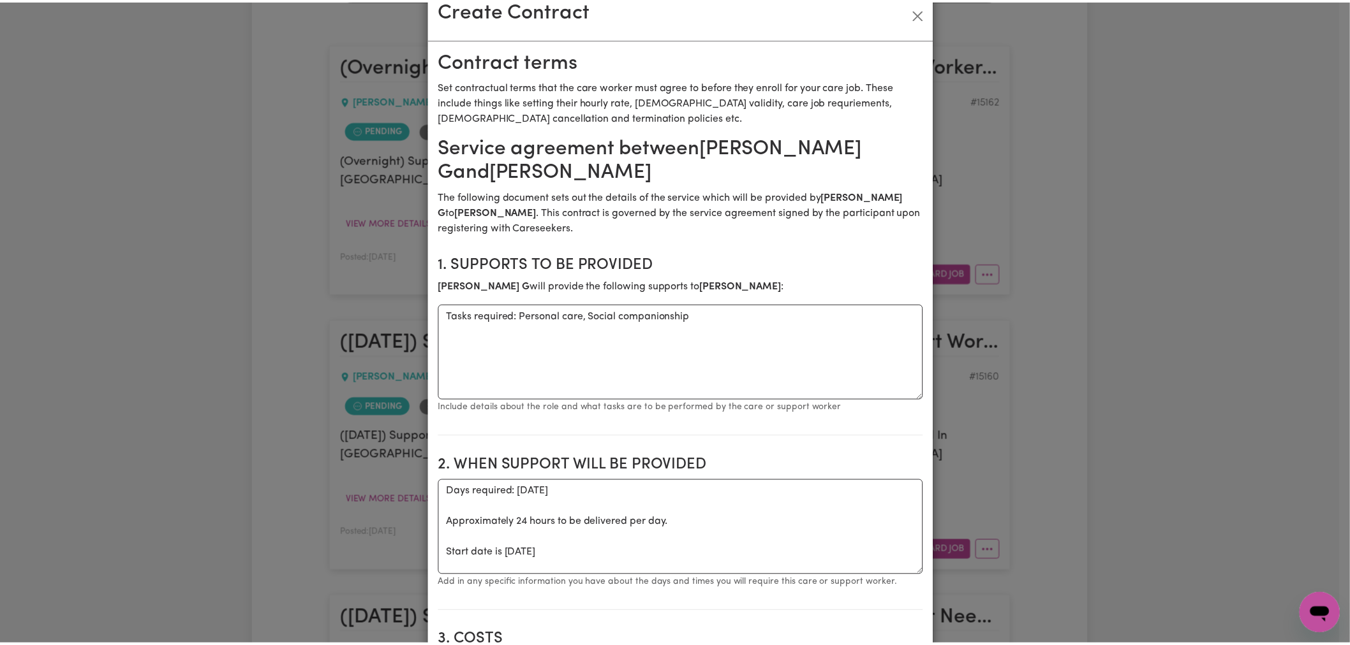
scroll to position [0, 0]
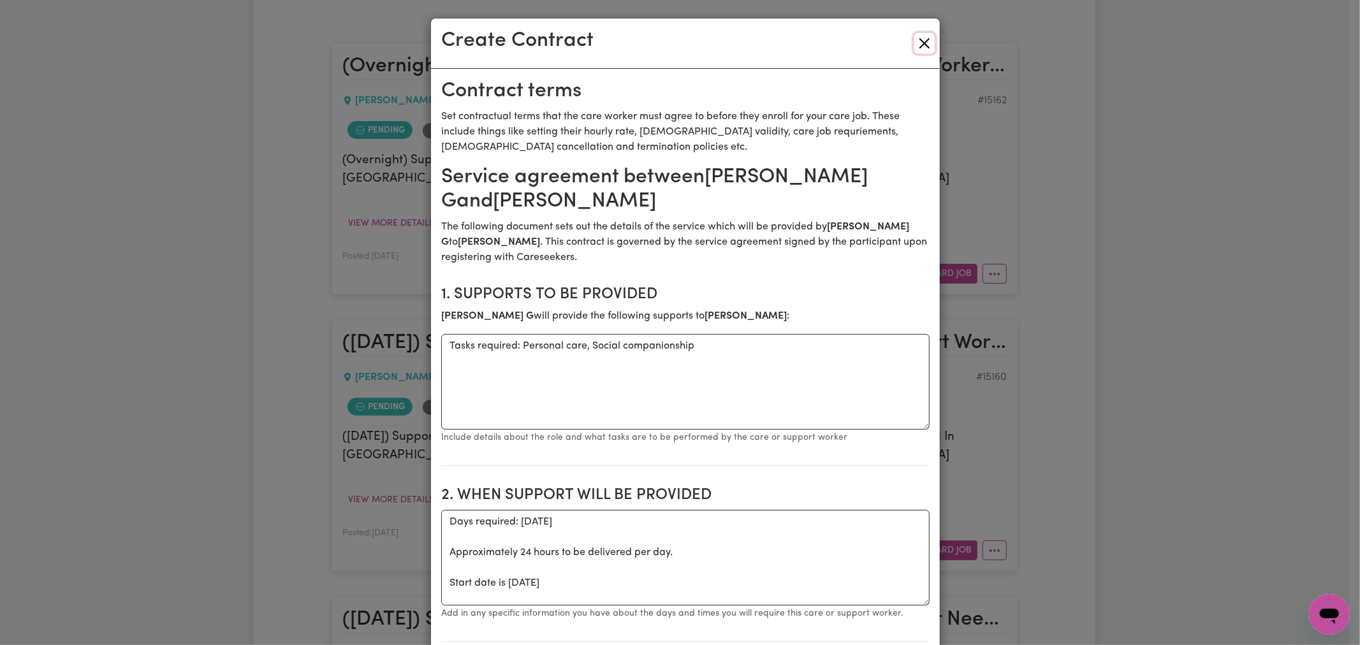
drag, startPoint x: 918, startPoint y: 48, endPoint x: 742, endPoint y: 6, distance: 181.5
click at [918, 47] on button "Close" at bounding box center [925, 43] width 20 height 20
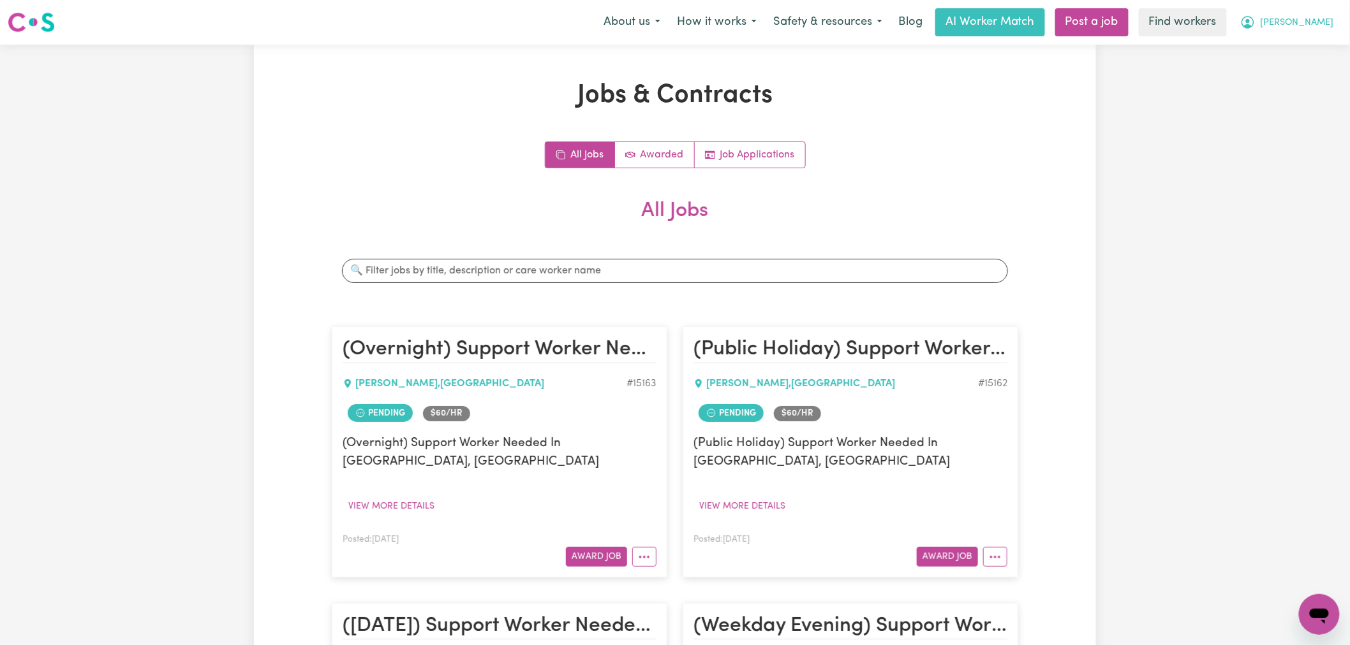
click at [1309, 24] on span "[PERSON_NAME]" at bounding box center [1296, 23] width 73 height 14
click at [1290, 74] on link "Logout" at bounding box center [1290, 73] width 101 height 24
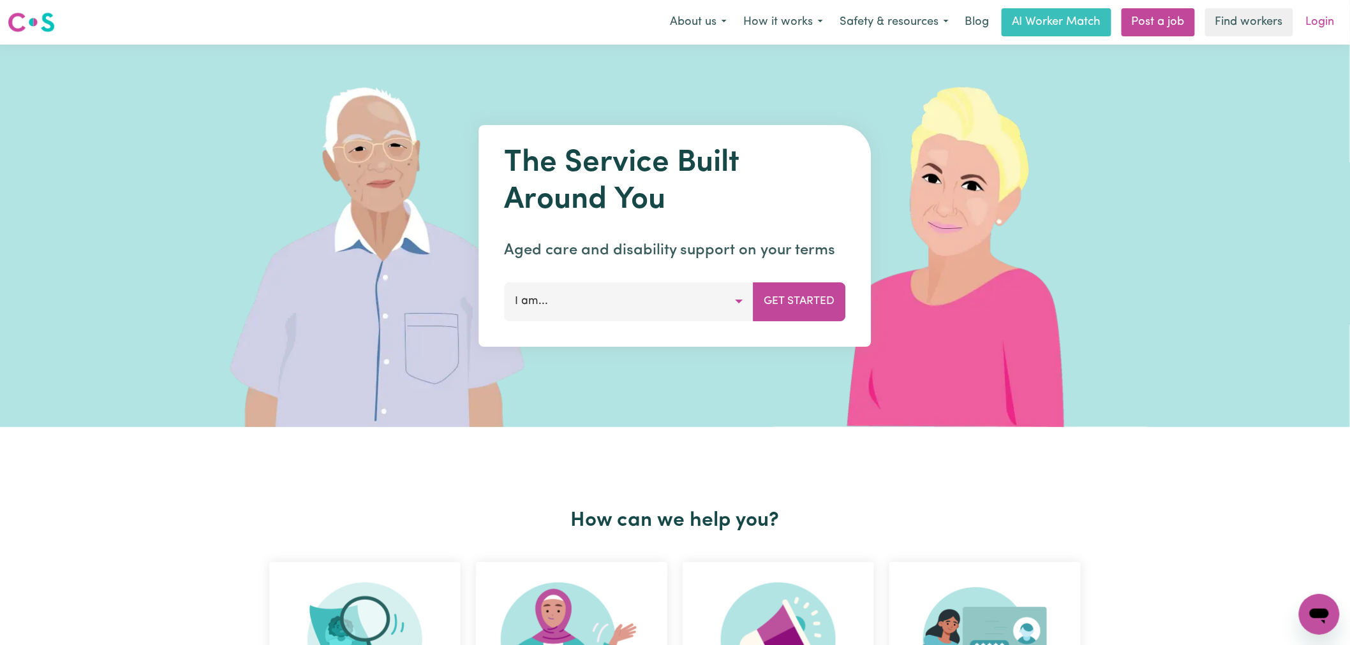
click at [1311, 22] on link "Login" at bounding box center [1320, 22] width 44 height 28
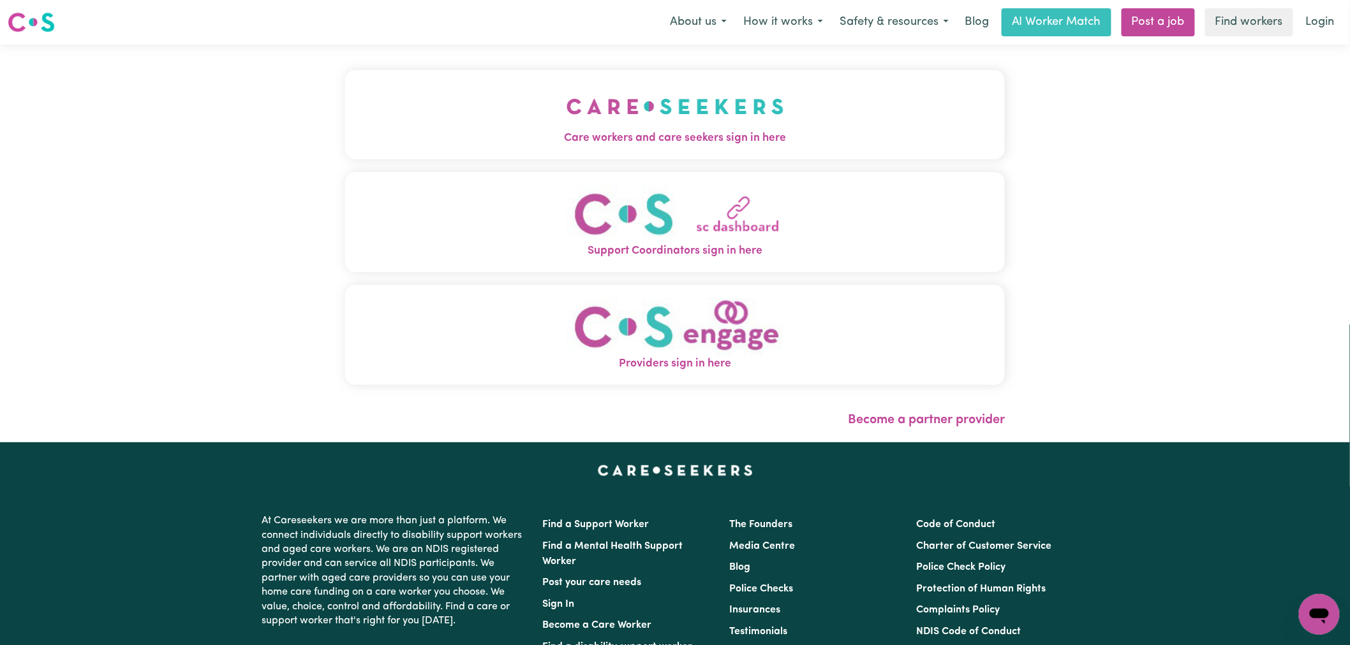
click at [494, 130] on span "Care workers and care seekers sign in here" at bounding box center [674, 138] width 659 height 17
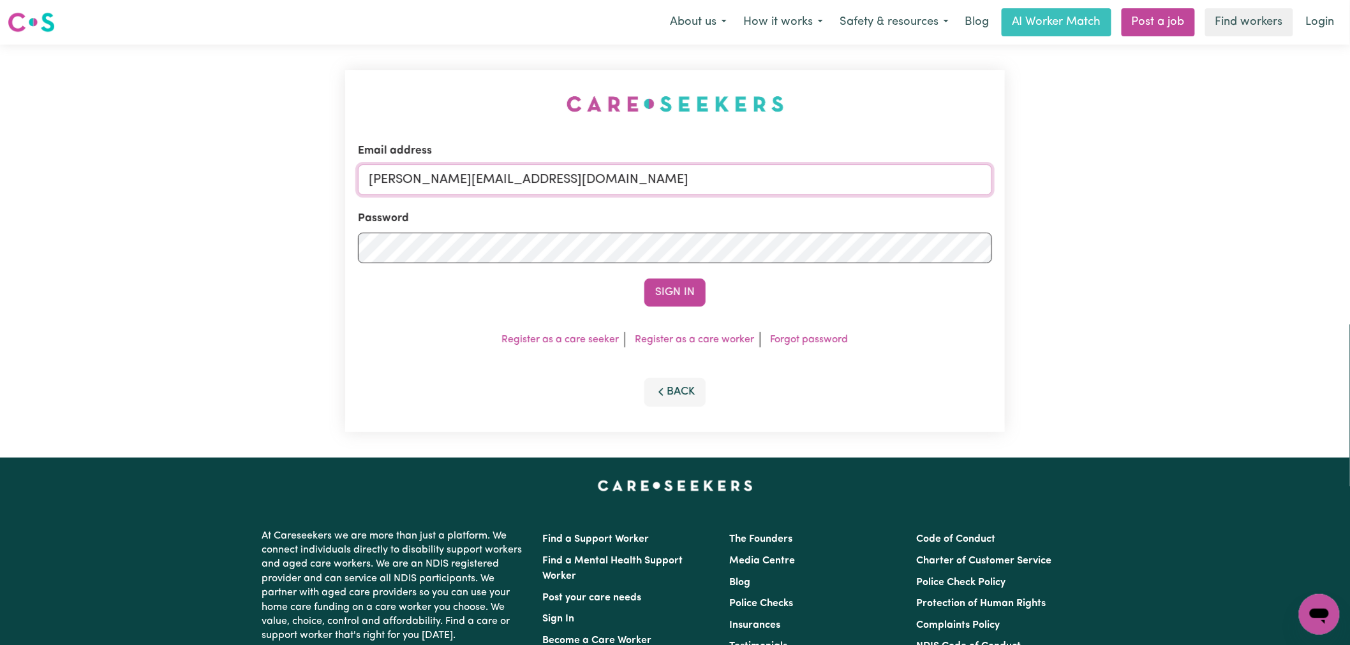
click at [585, 180] on input "[PERSON_NAME][EMAIL_ADDRESS][DOMAIN_NAME]" at bounding box center [675, 180] width 634 height 31
drag, startPoint x: 691, startPoint y: 183, endPoint x: 438, endPoint y: 182, distance: 253.8
click at [438, 182] on input "superuser~ charongaxx@gmail.com" at bounding box center [675, 180] width 634 height 31
type input "superuser~charongaxx@gmail.com"
click at [644, 279] on button "Sign In" at bounding box center [674, 293] width 61 height 28
